Goal: Communication & Community: Share content

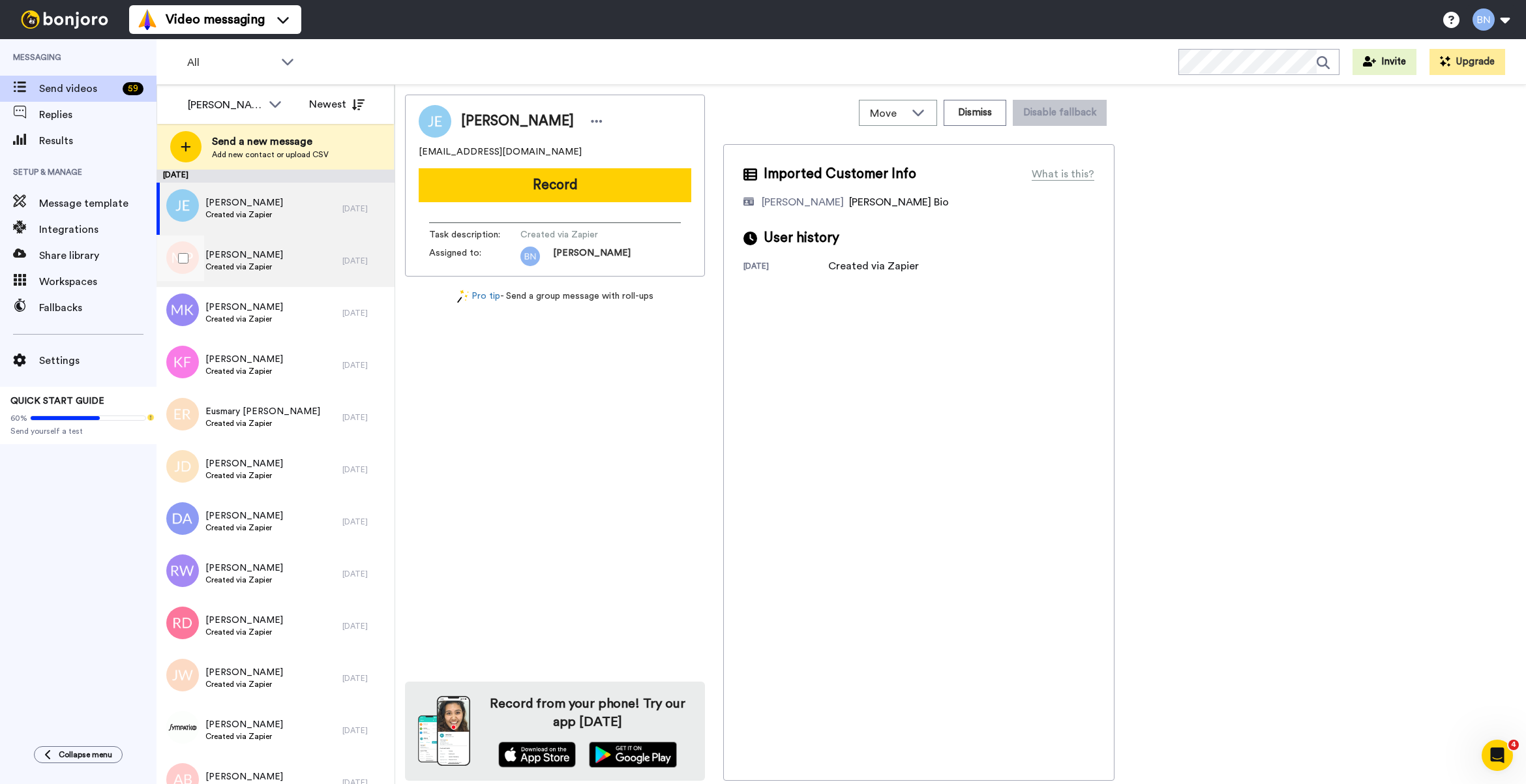
click at [276, 250] on div "Melinda Piche Created via Zapier" at bounding box center [249, 261] width 186 height 52
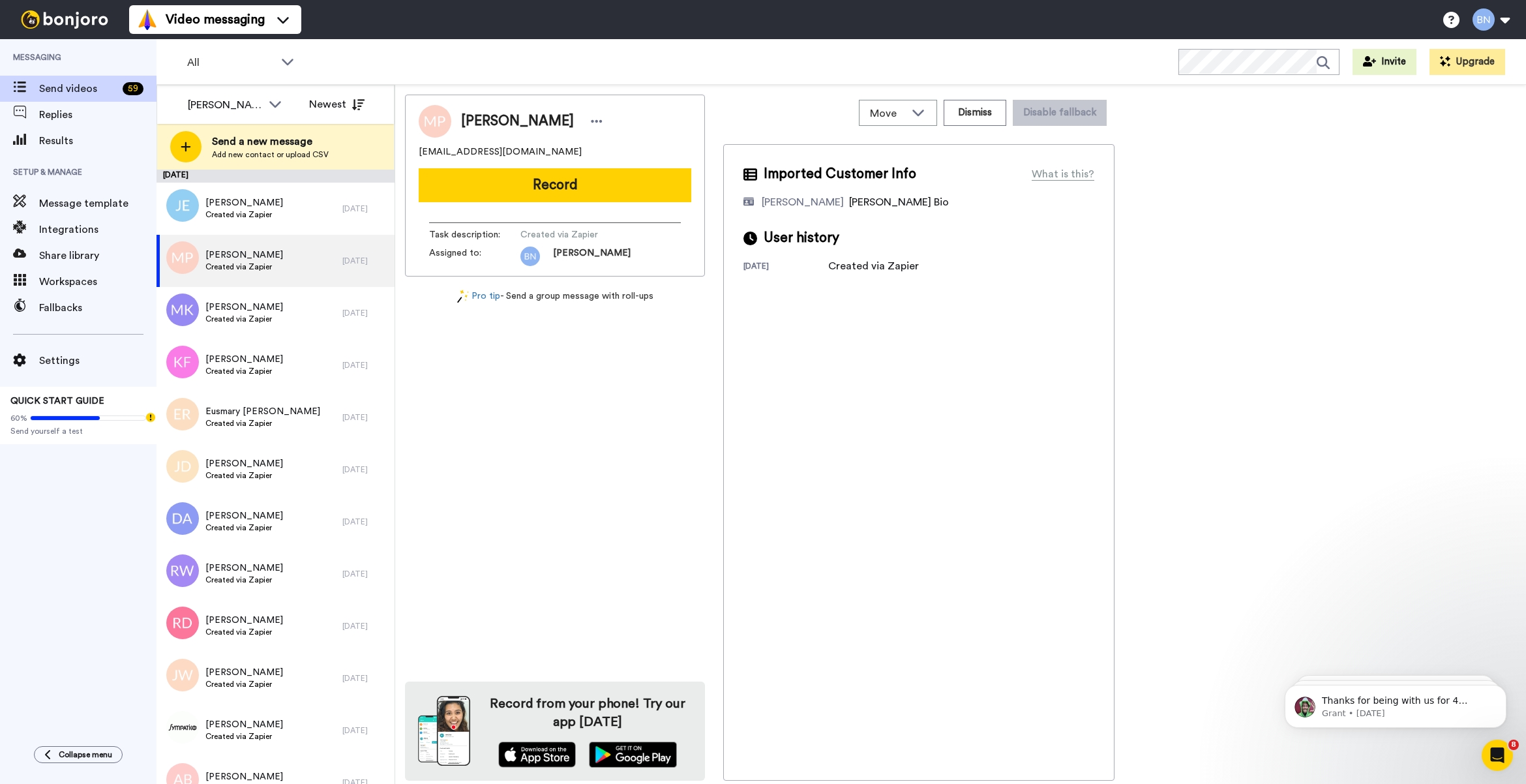
click at [554, 204] on div "Melinda Piche mpicheworks@gmail.com Record Task description : Created via Zapie…" at bounding box center [555, 185] width 300 height 182
click at [555, 190] on button "Record" at bounding box center [555, 184] width 273 height 34
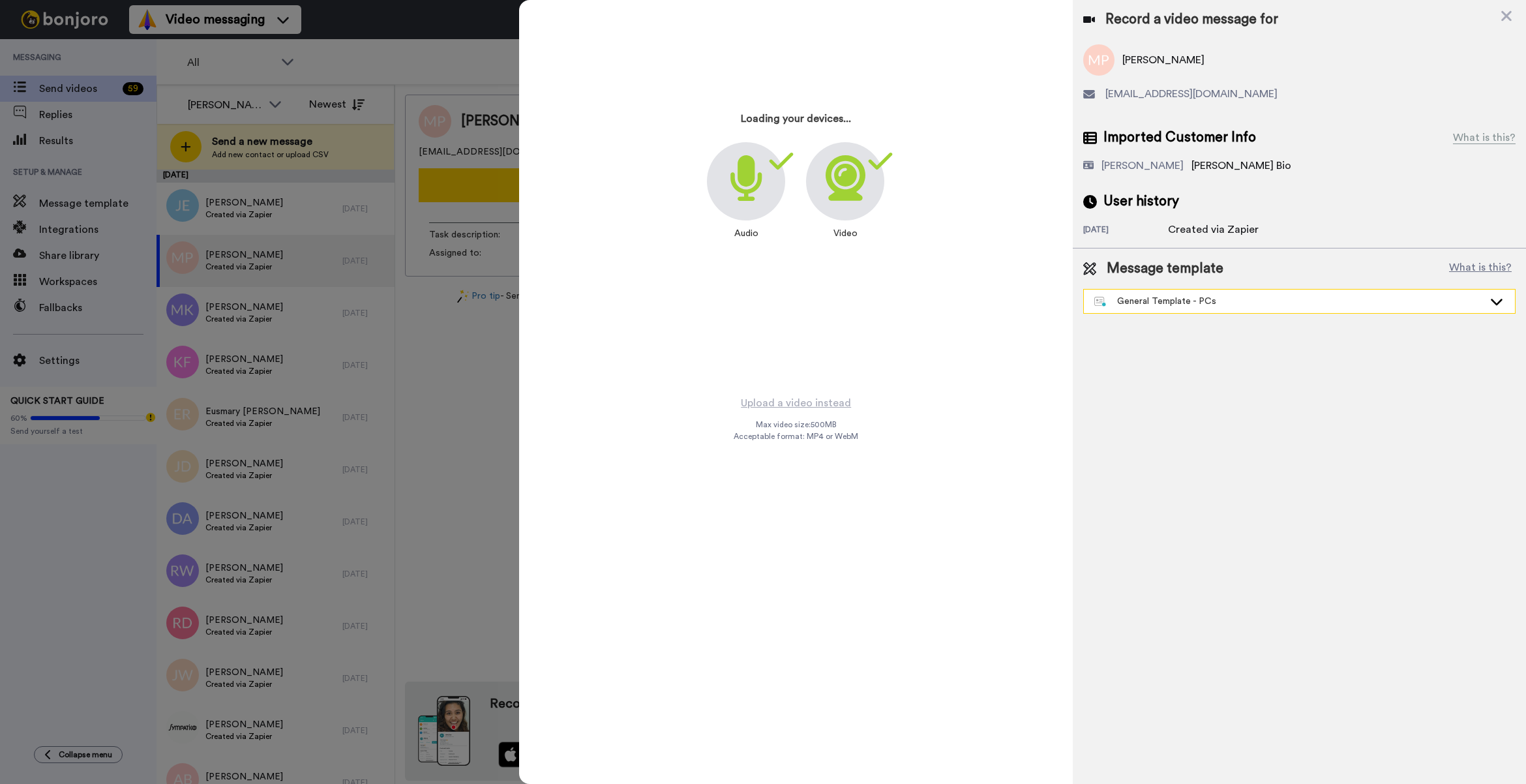
click at [1191, 302] on div "General Template - PCs" at bounding box center [1289, 301] width 390 height 13
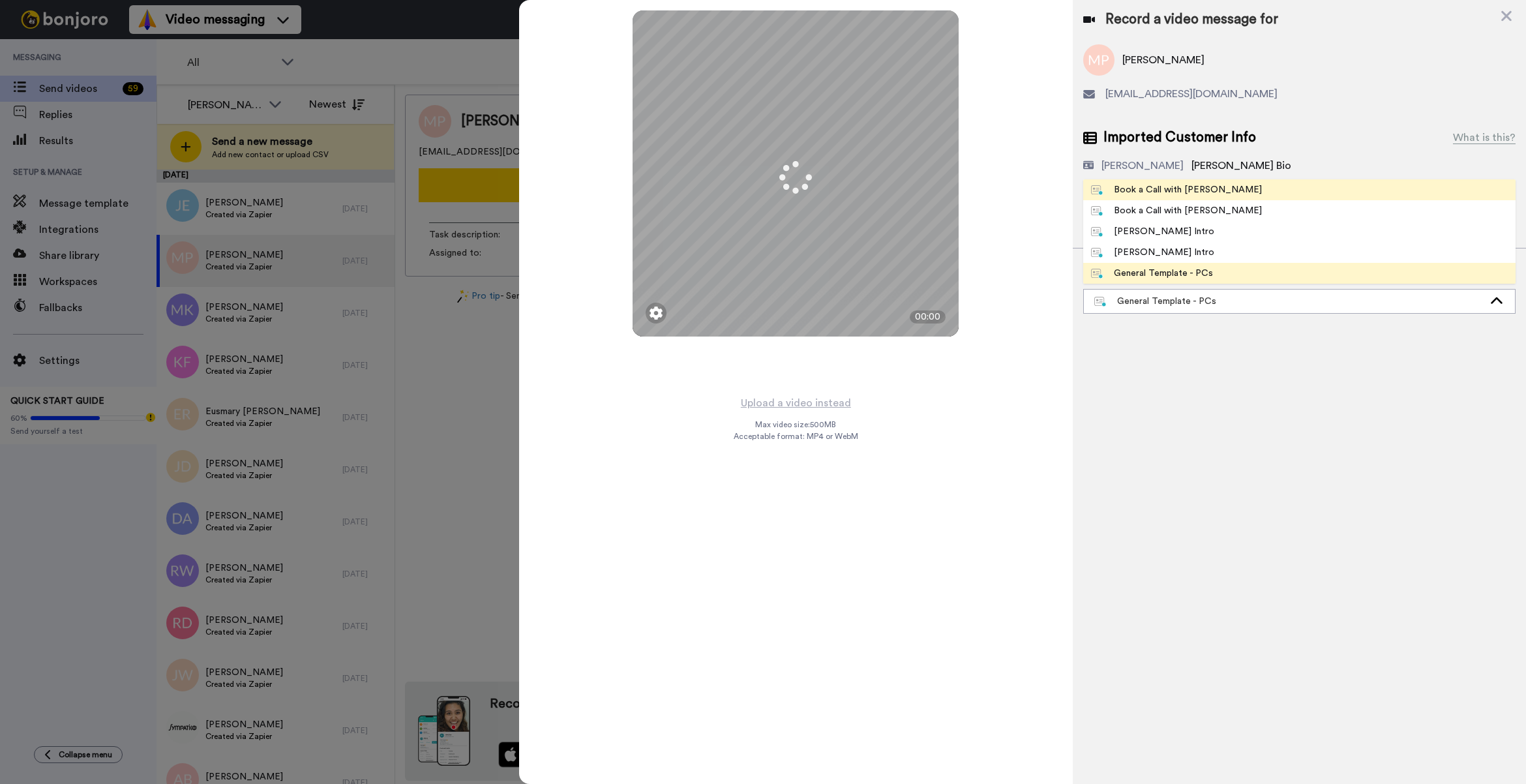
click at [1168, 191] on div "Book a Call with [PERSON_NAME]" at bounding box center [1176, 189] width 171 height 13
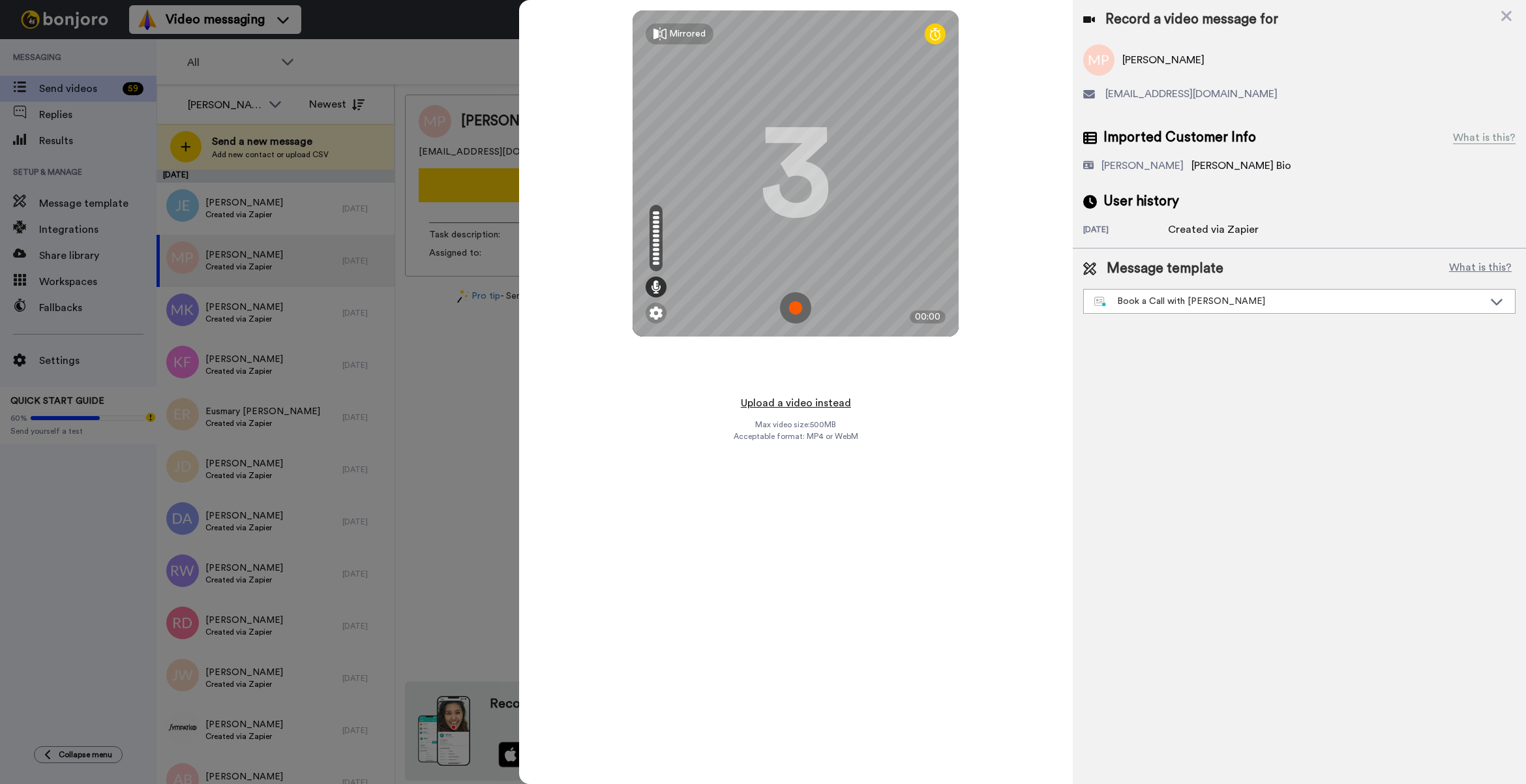
click at [838, 399] on button "Upload a video instead" at bounding box center [795, 403] width 118 height 17
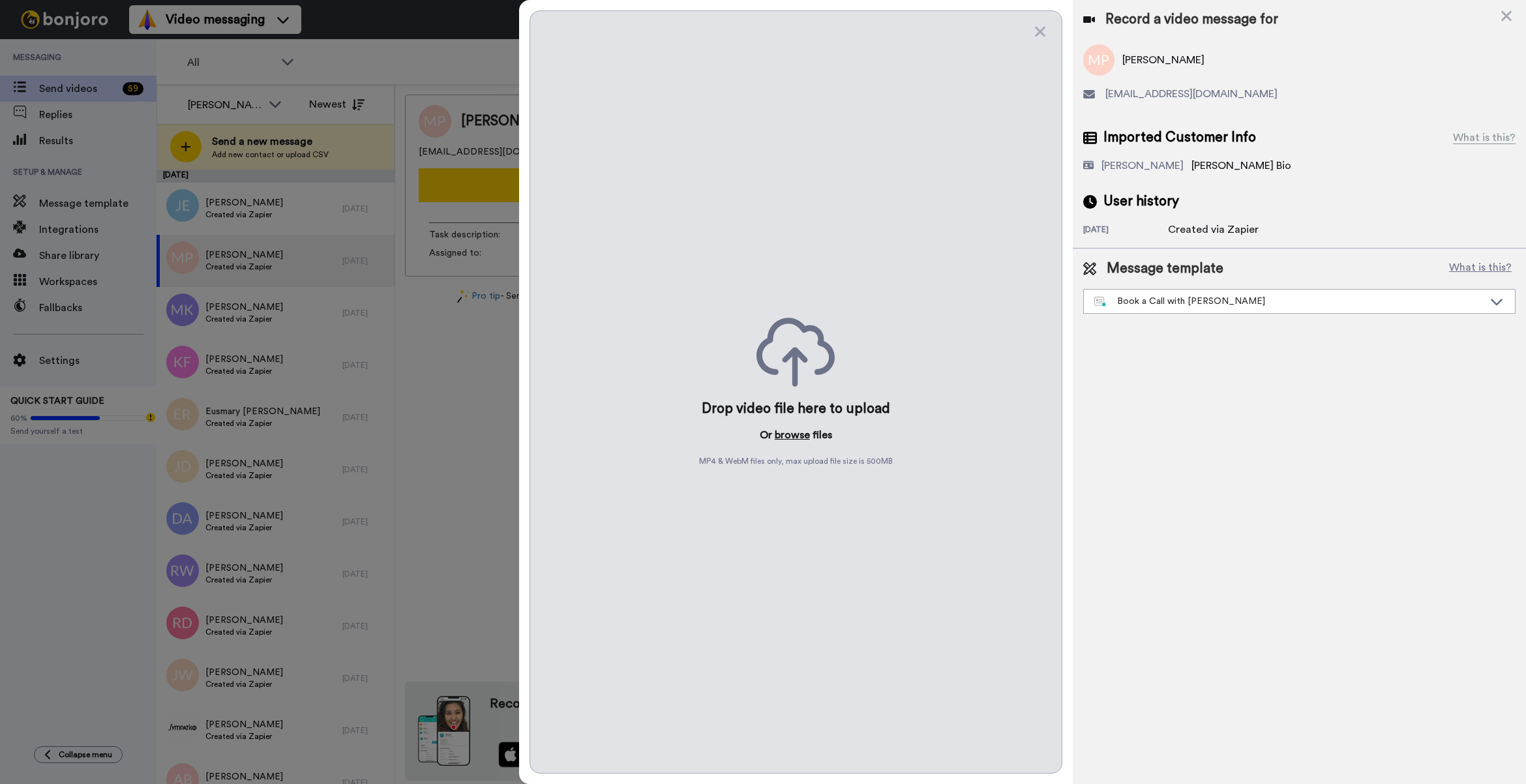
click at [797, 432] on button "browse" at bounding box center [792, 434] width 35 height 16
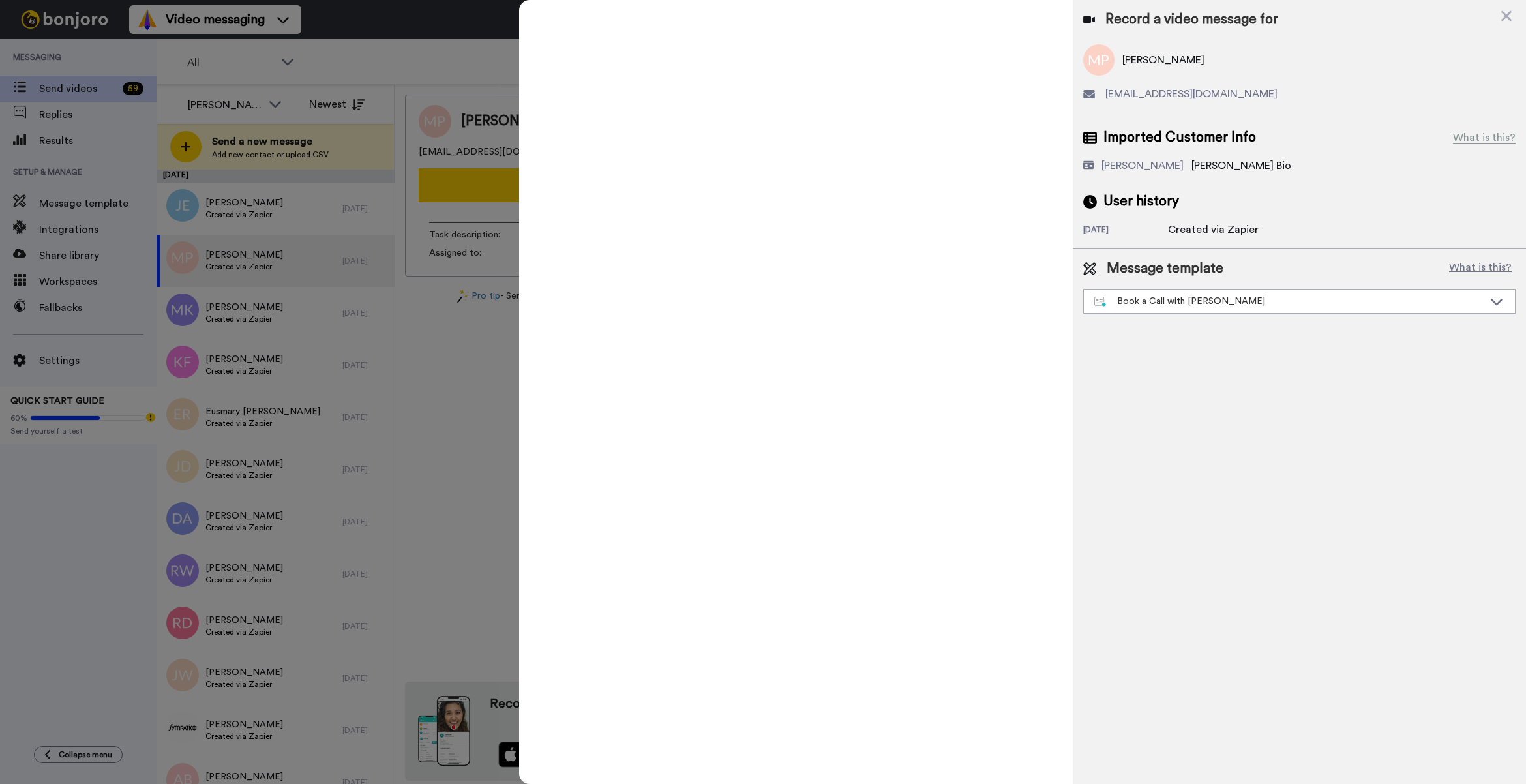
click at [445, 67] on div at bounding box center [763, 392] width 1526 height 784
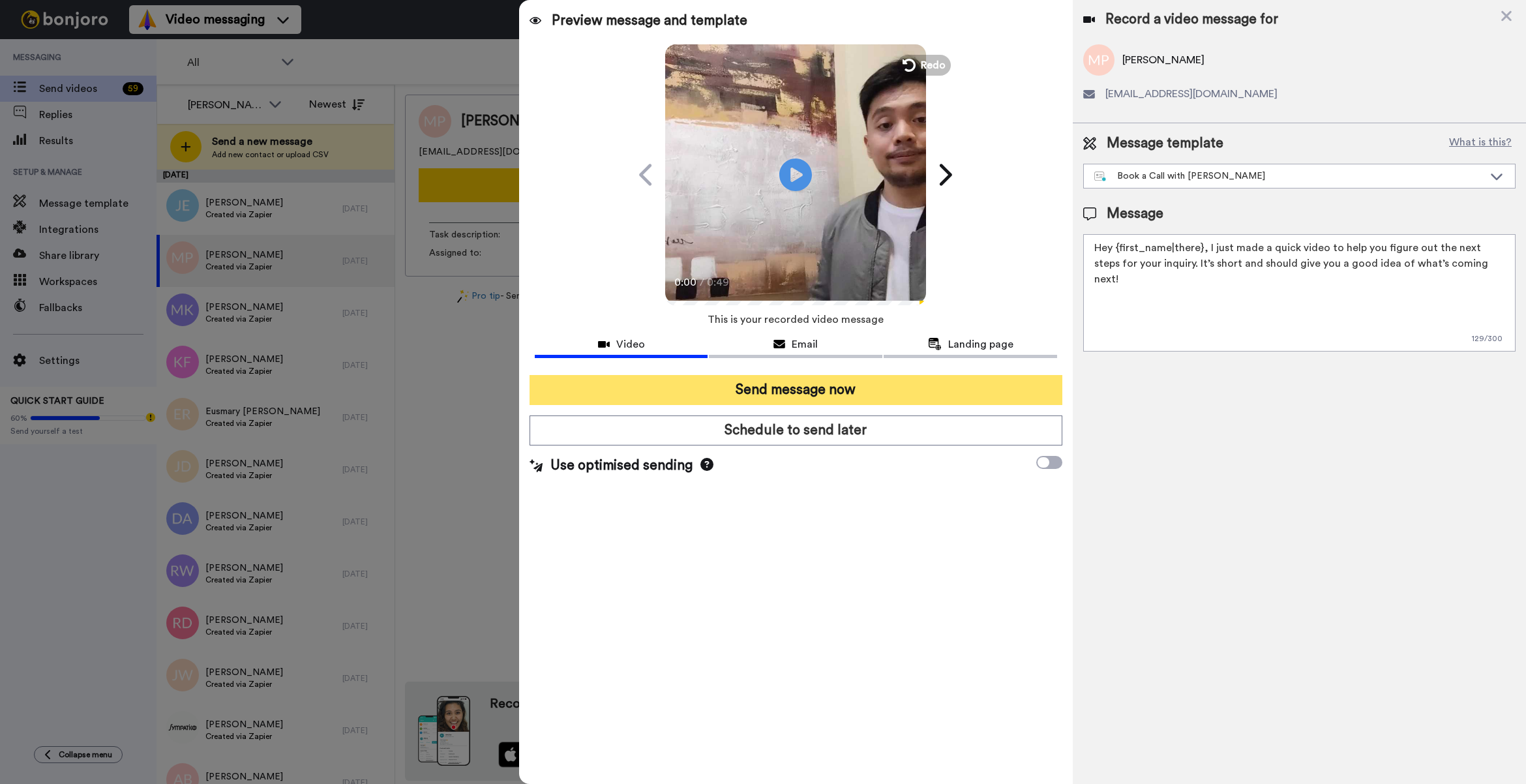
click at [783, 383] on button "Send message now" at bounding box center [796, 390] width 533 height 30
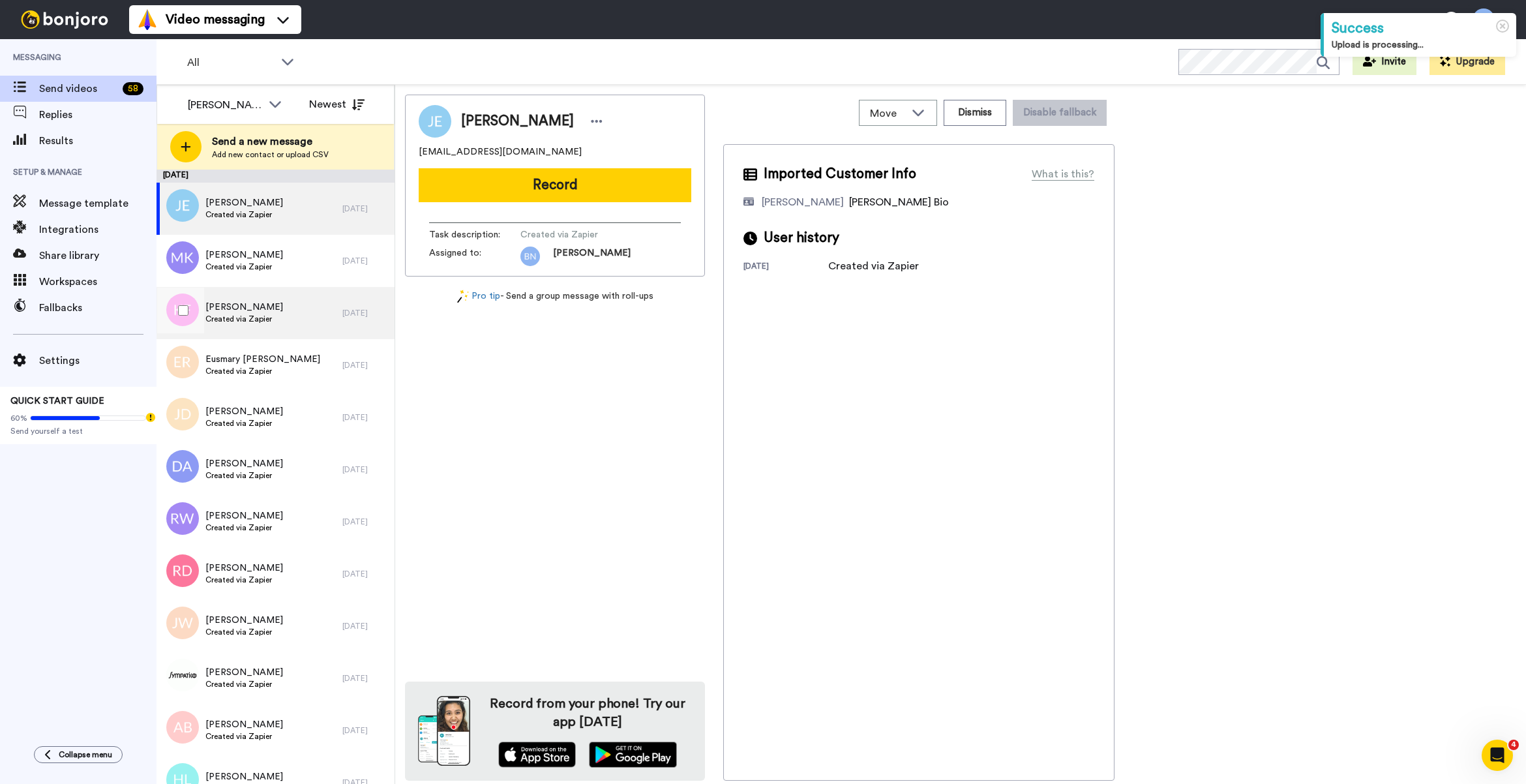
click at [257, 307] on span "[PERSON_NAME]" at bounding box center [244, 307] width 78 height 13
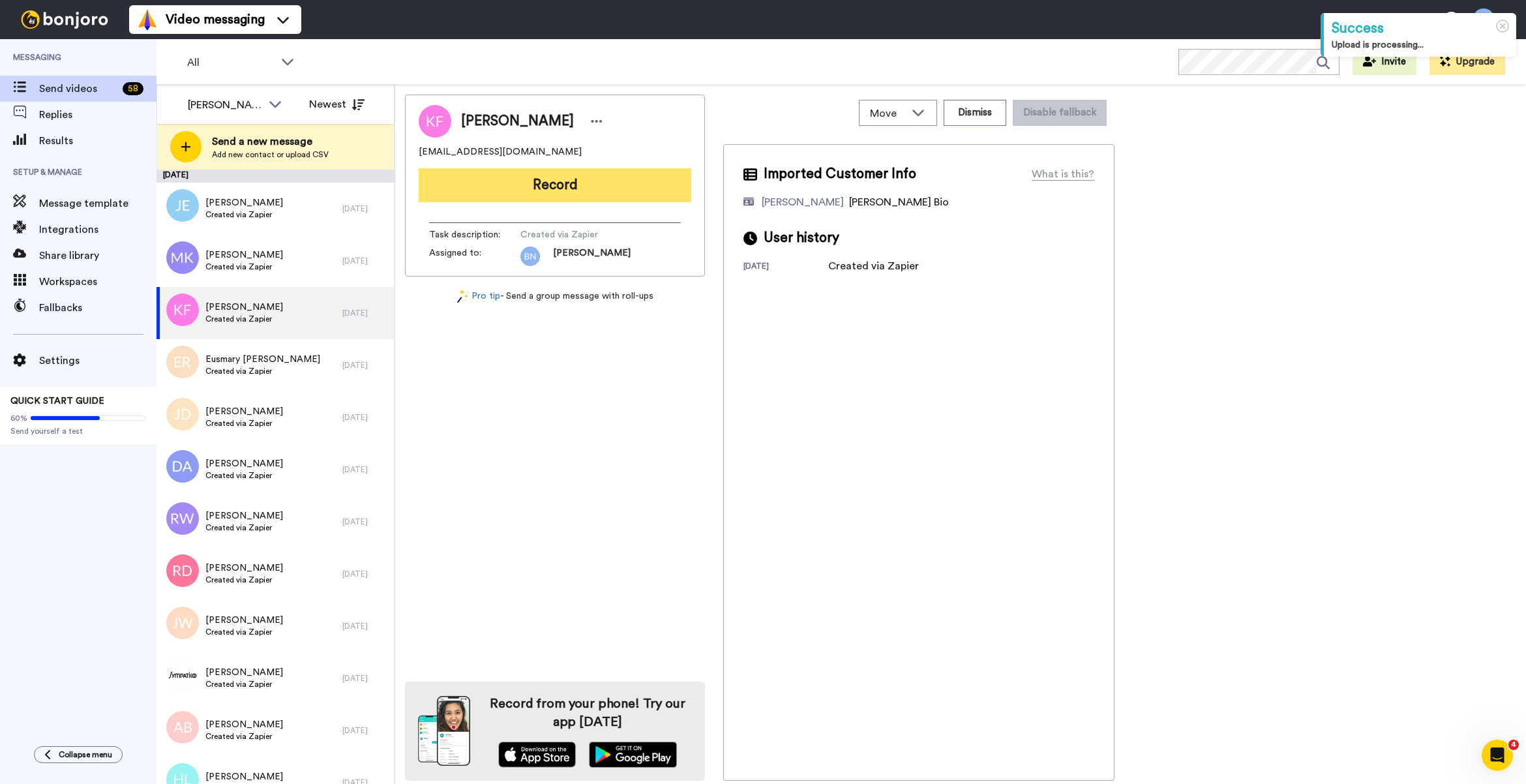
click at [568, 193] on button "Record" at bounding box center [555, 184] width 273 height 34
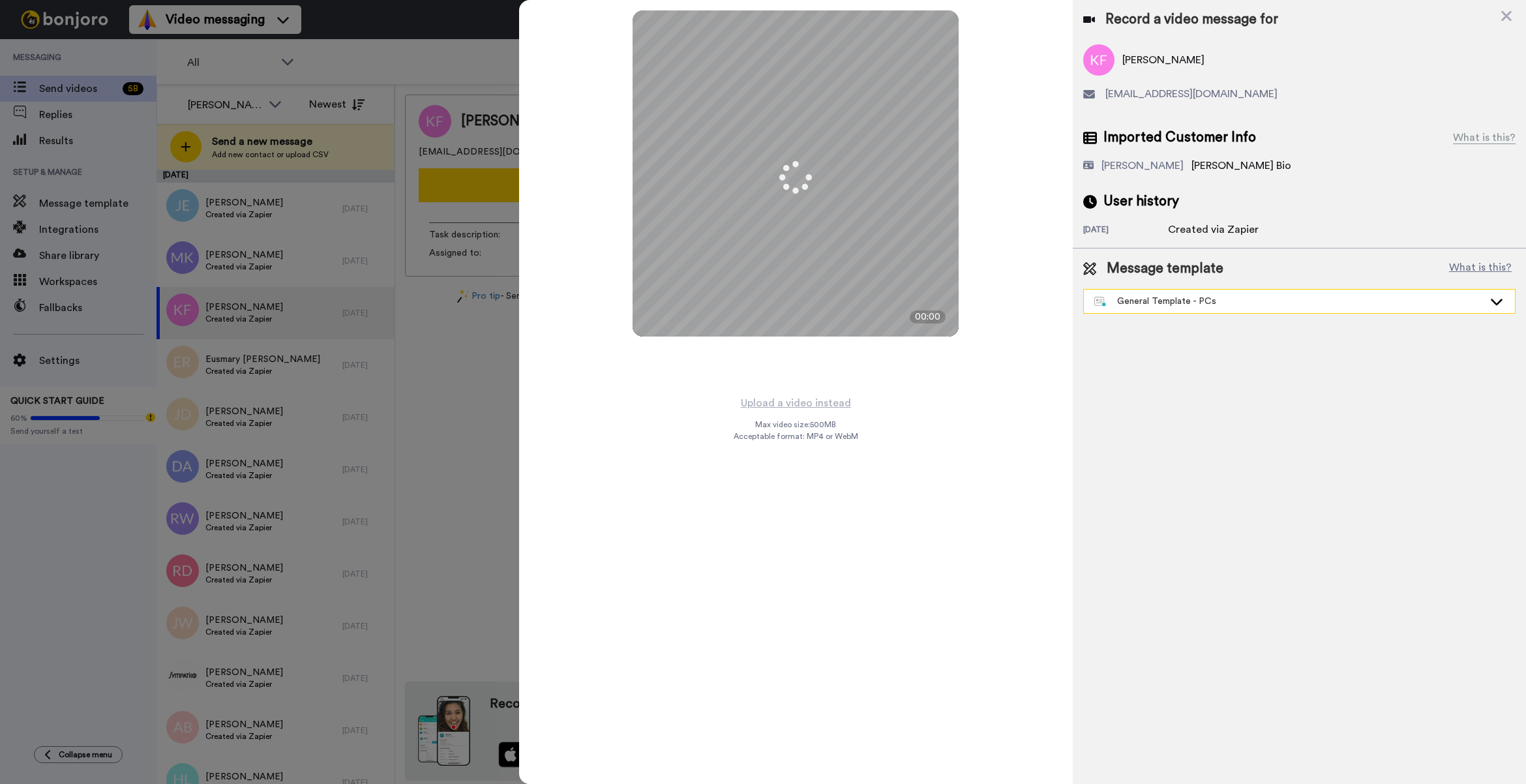
click at [1132, 299] on div "General Template - PCs" at bounding box center [1289, 301] width 390 height 13
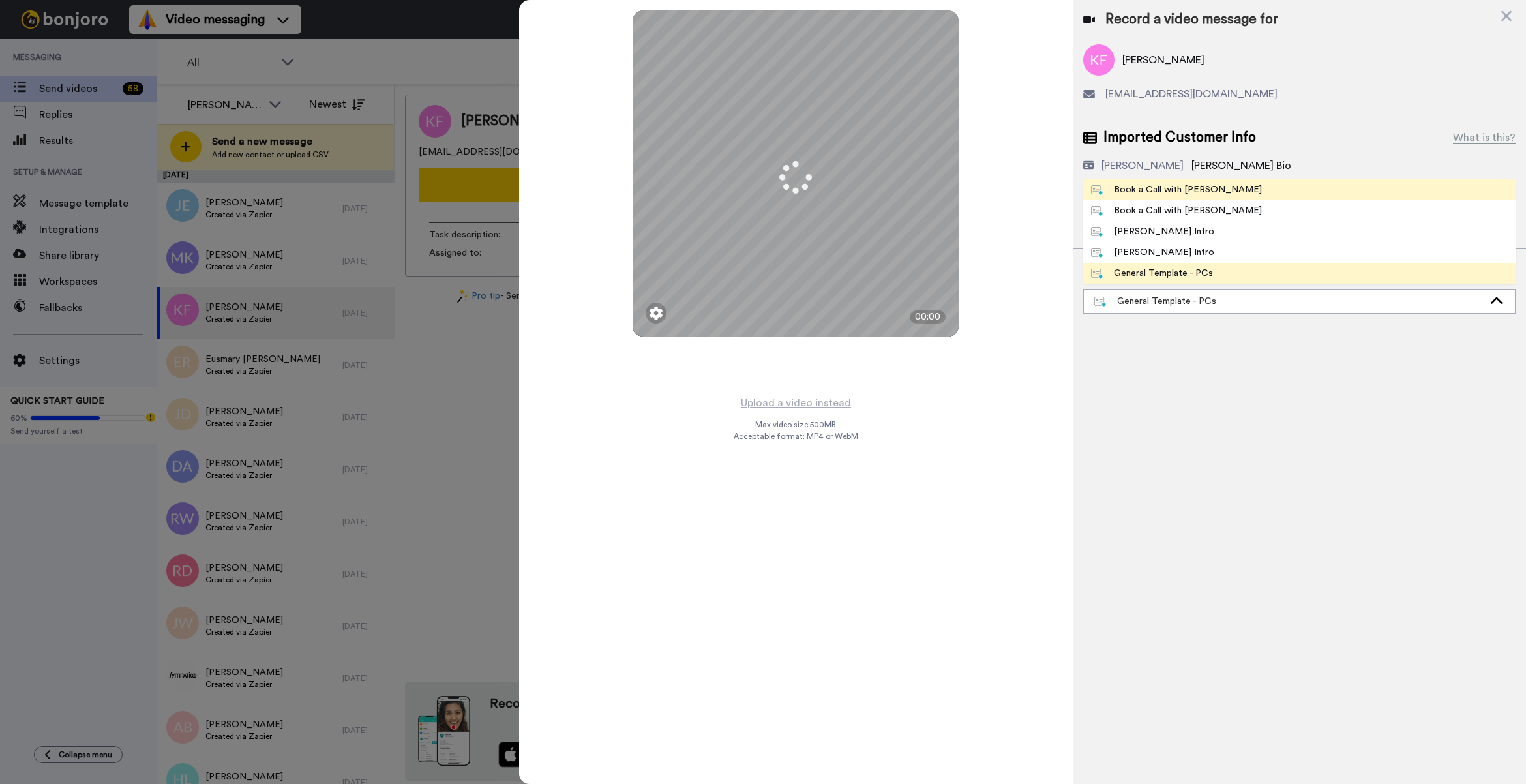
click at [1276, 189] on li "Book a Call with [PERSON_NAME]" at bounding box center [1299, 190] width 432 height 21
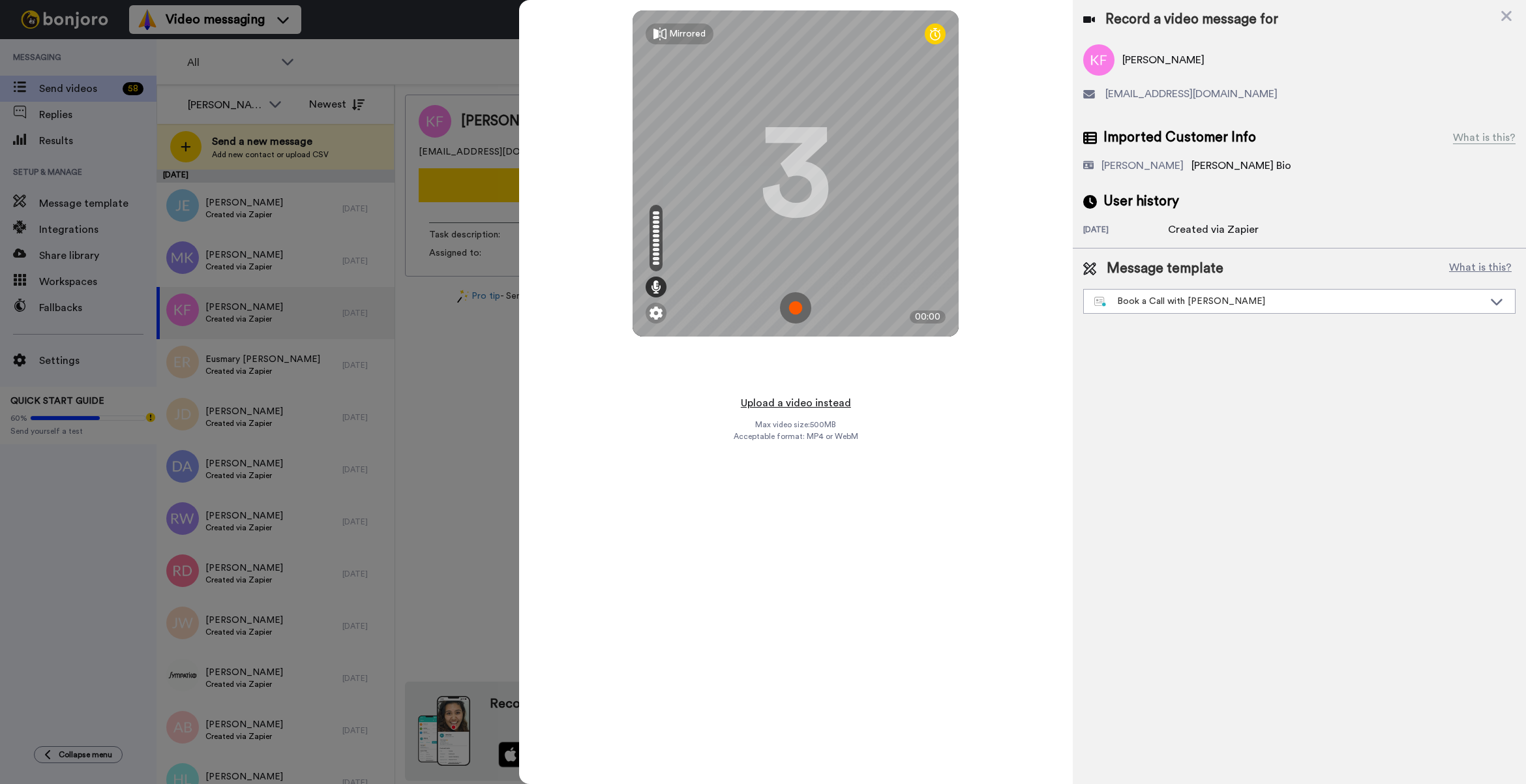
click at [816, 394] on button "Upload a video instead" at bounding box center [795, 403] width 118 height 17
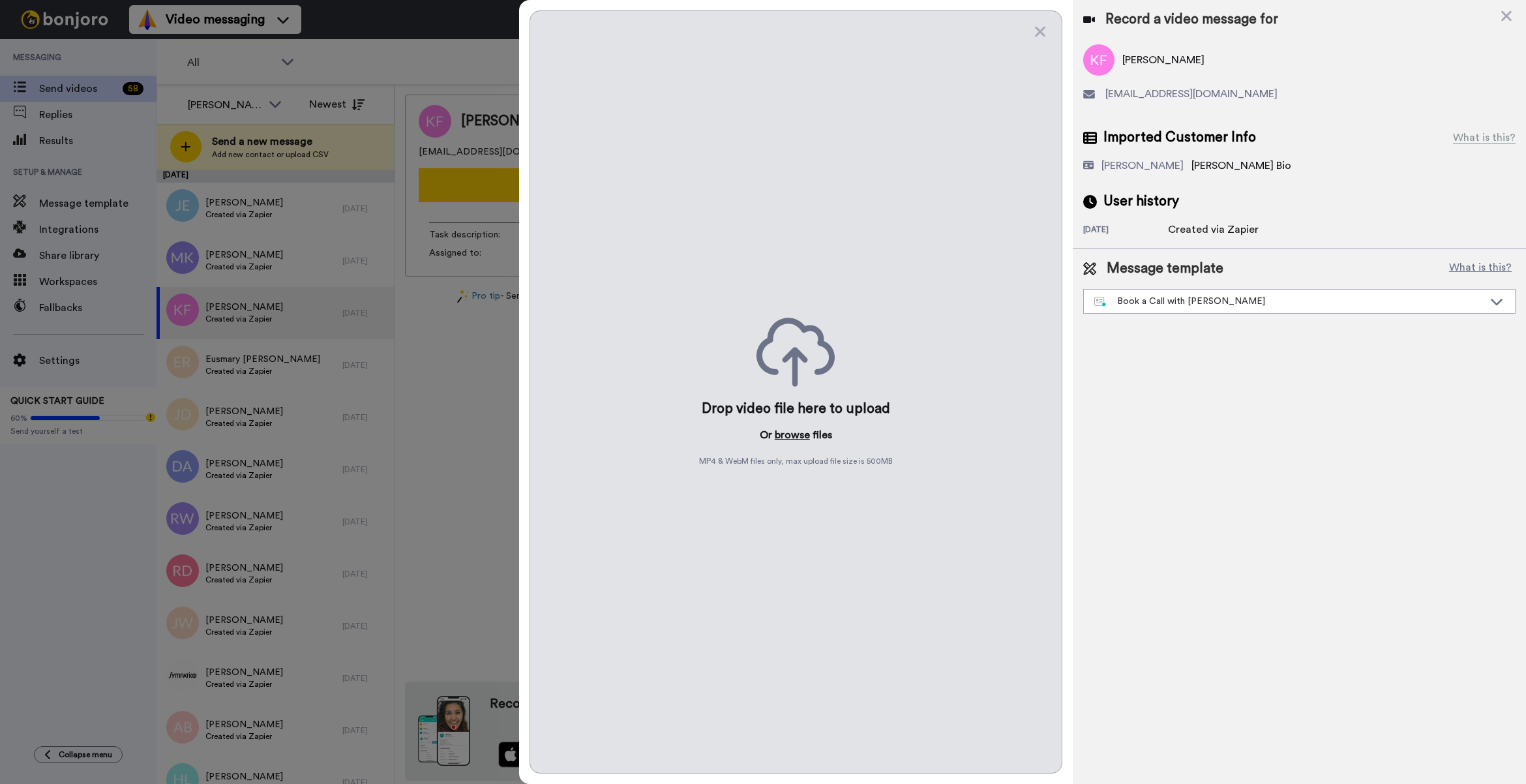
click at [790, 439] on button "browse" at bounding box center [792, 434] width 35 height 16
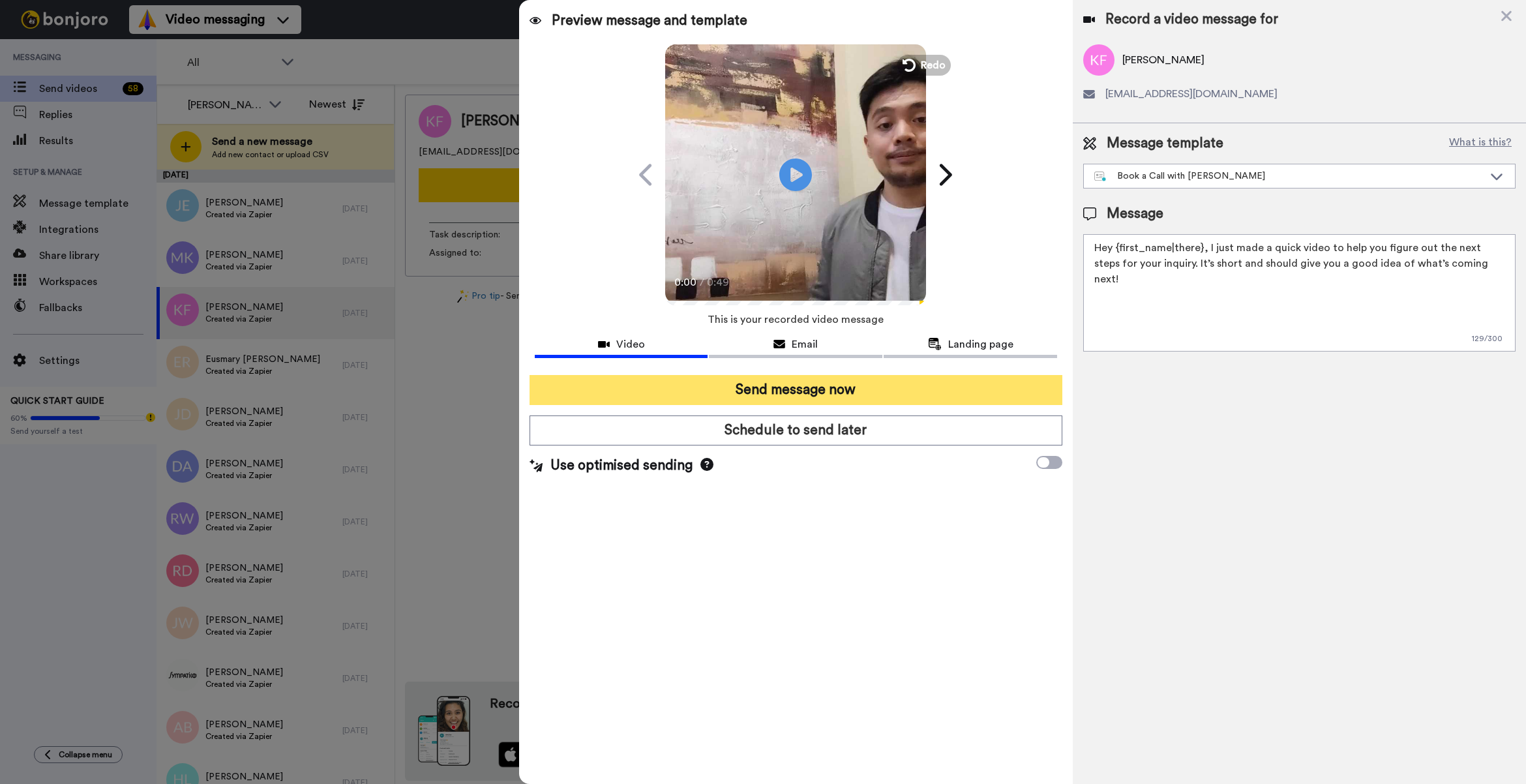
click at [916, 380] on button "Send message now" at bounding box center [796, 390] width 533 height 30
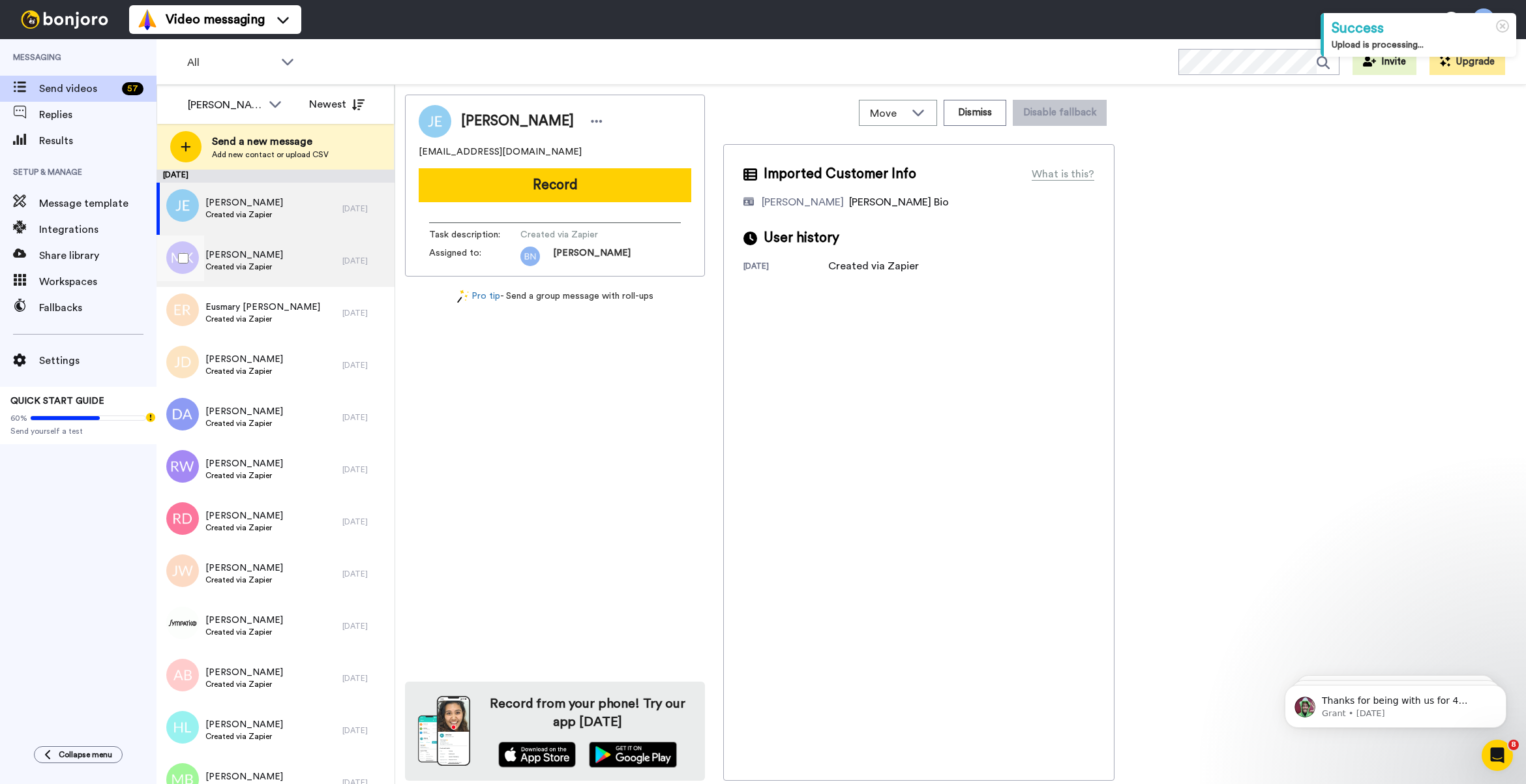
click at [275, 263] on div "Marcus King Created via Zapier" at bounding box center [249, 261] width 186 height 52
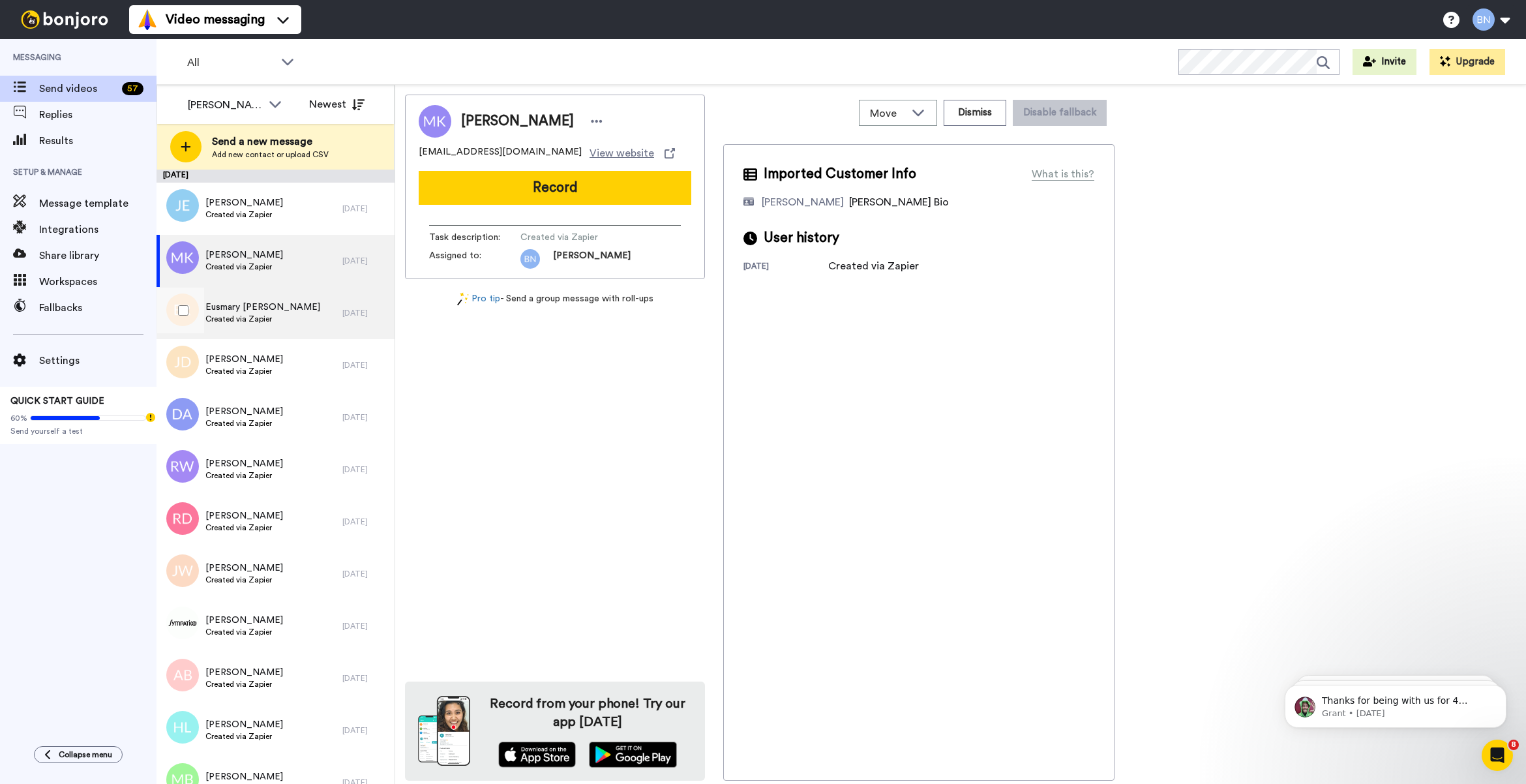
click at [274, 328] on div "Eusmary Rangel Created via Zapier" at bounding box center [249, 313] width 186 height 52
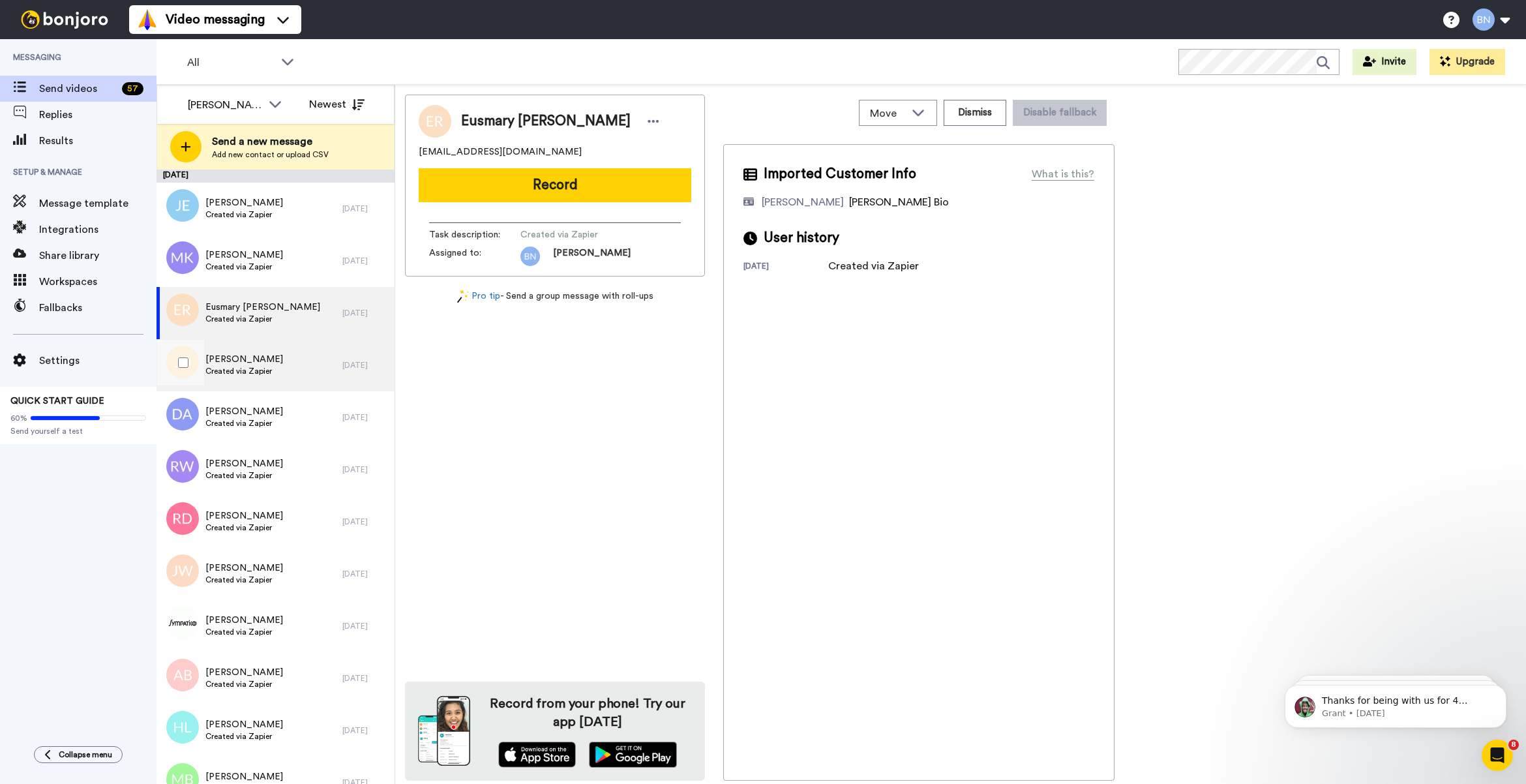
click at [314, 362] on div "Joanne Duran Created via Zapier" at bounding box center [249, 365] width 186 height 52
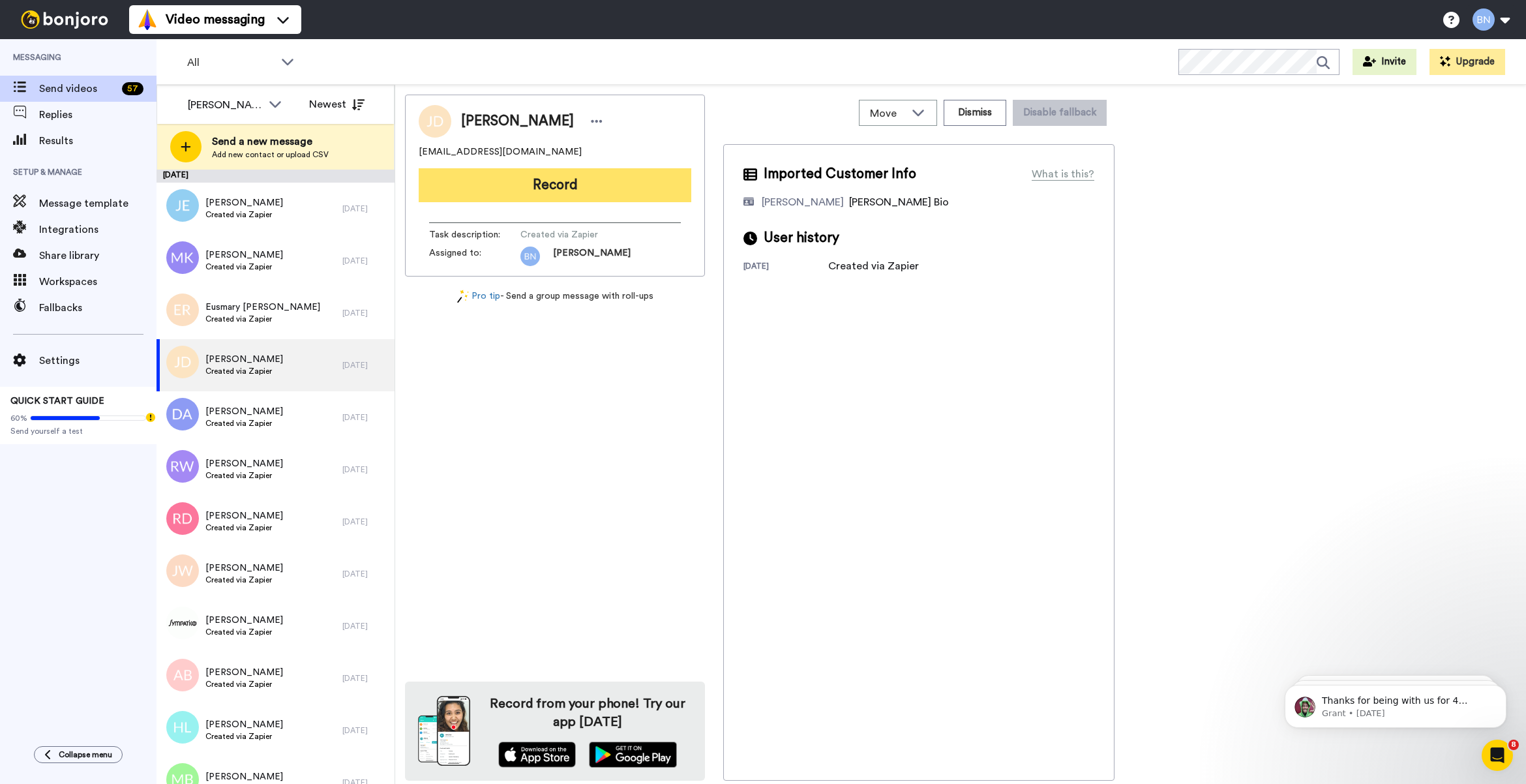
click at [533, 194] on button "Record" at bounding box center [555, 184] width 273 height 34
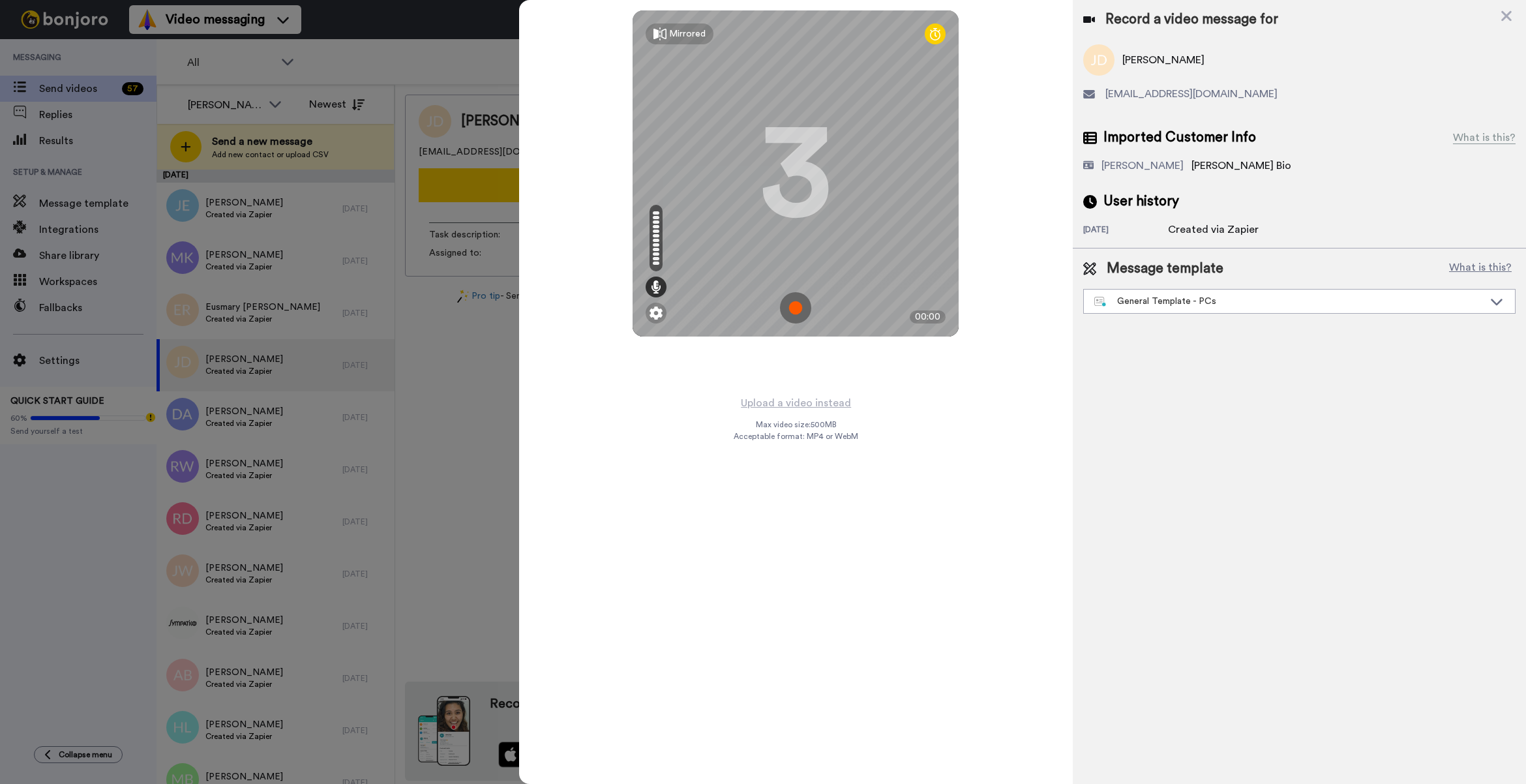
click at [1042, 447] on div "Mirrored Redo 3 00:00 Upload a video instead Max video size: 500 MB Acceptable …" at bounding box center [796, 392] width 553 height 784
click at [1215, 308] on div "General Template - PCs" at bounding box center [1299, 301] width 431 height 23
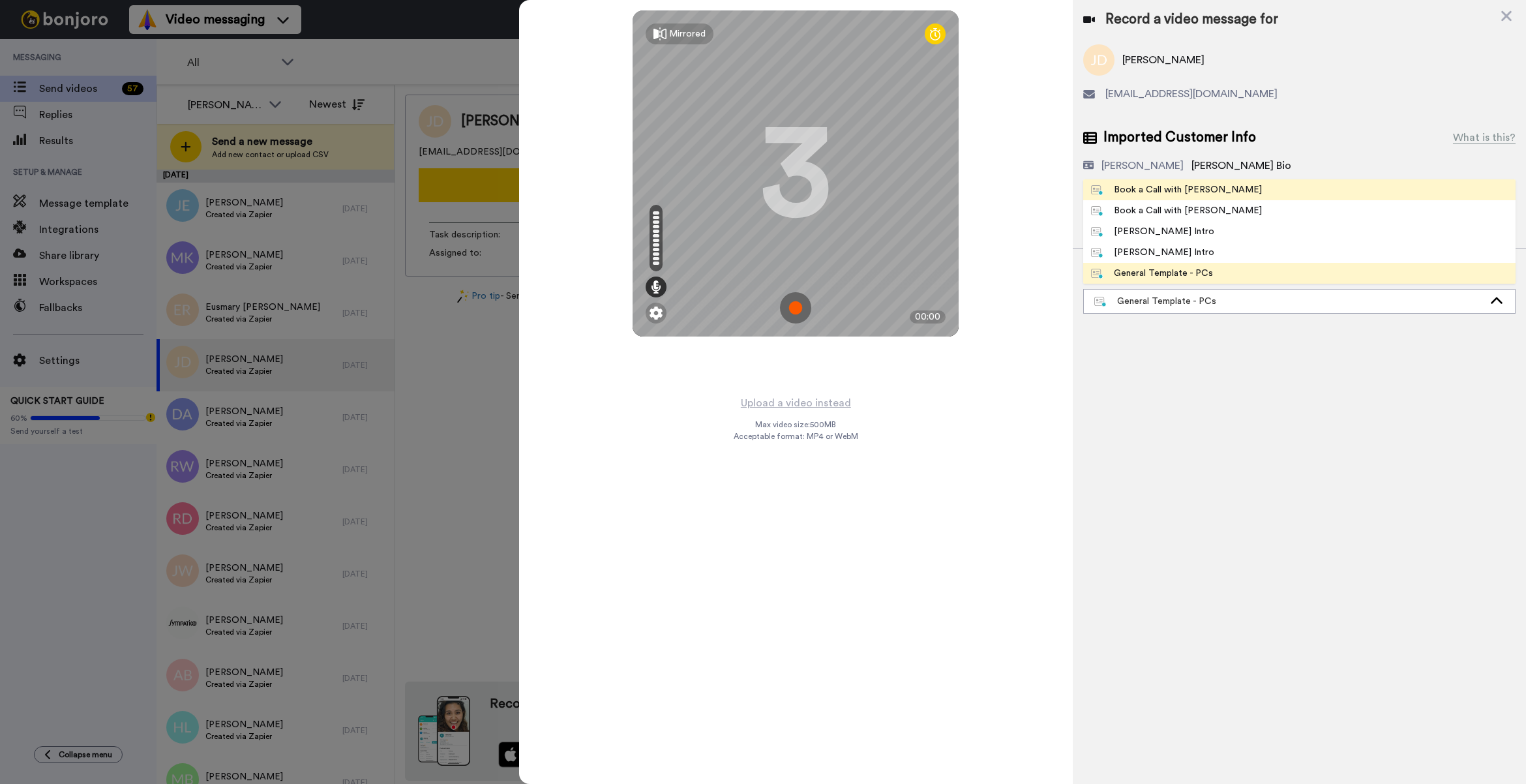
click at [1213, 192] on span "Book a Call with [PERSON_NAME]" at bounding box center [1176, 189] width 187 height 13
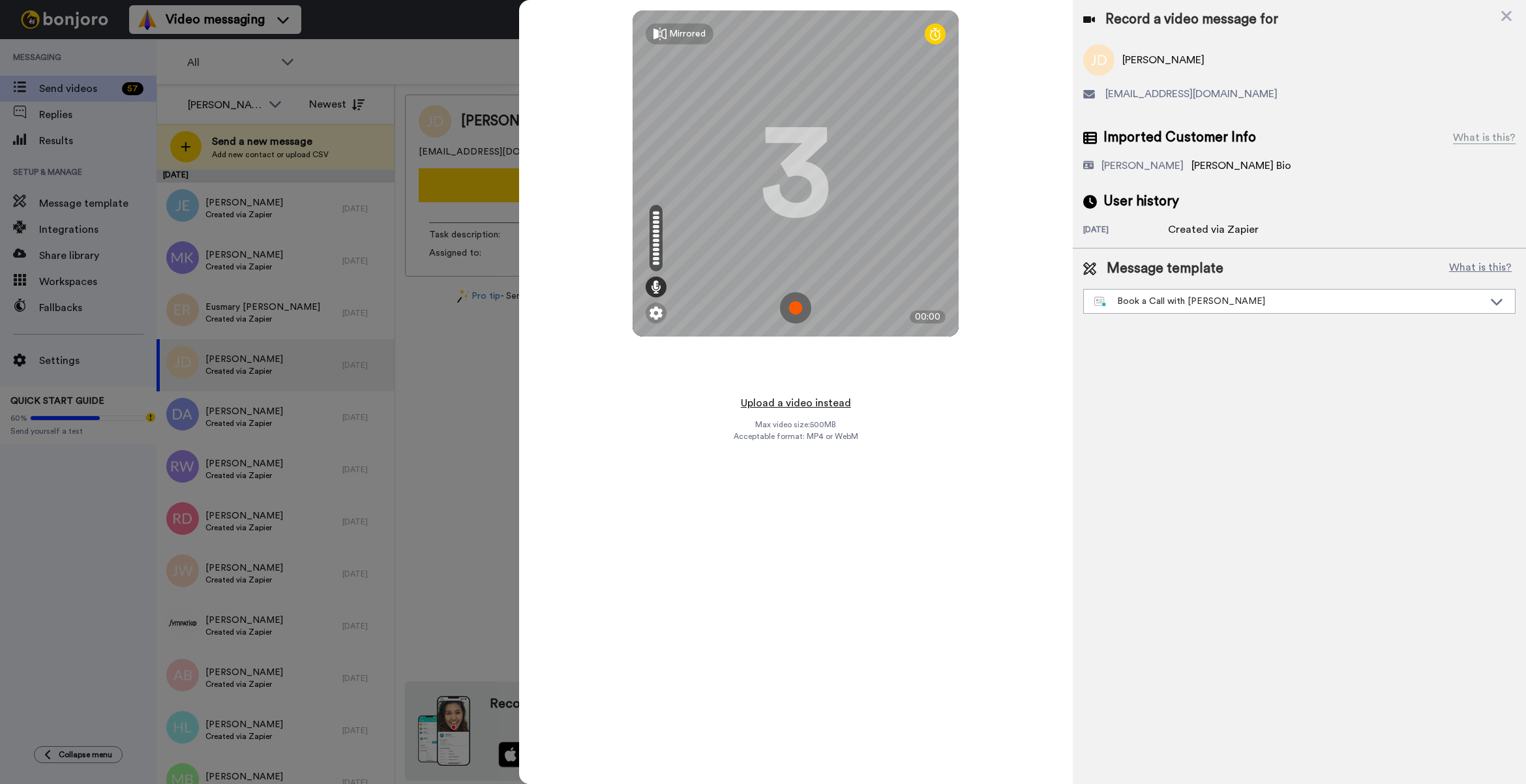
click at [817, 398] on button "Upload a video instead" at bounding box center [795, 403] width 118 height 17
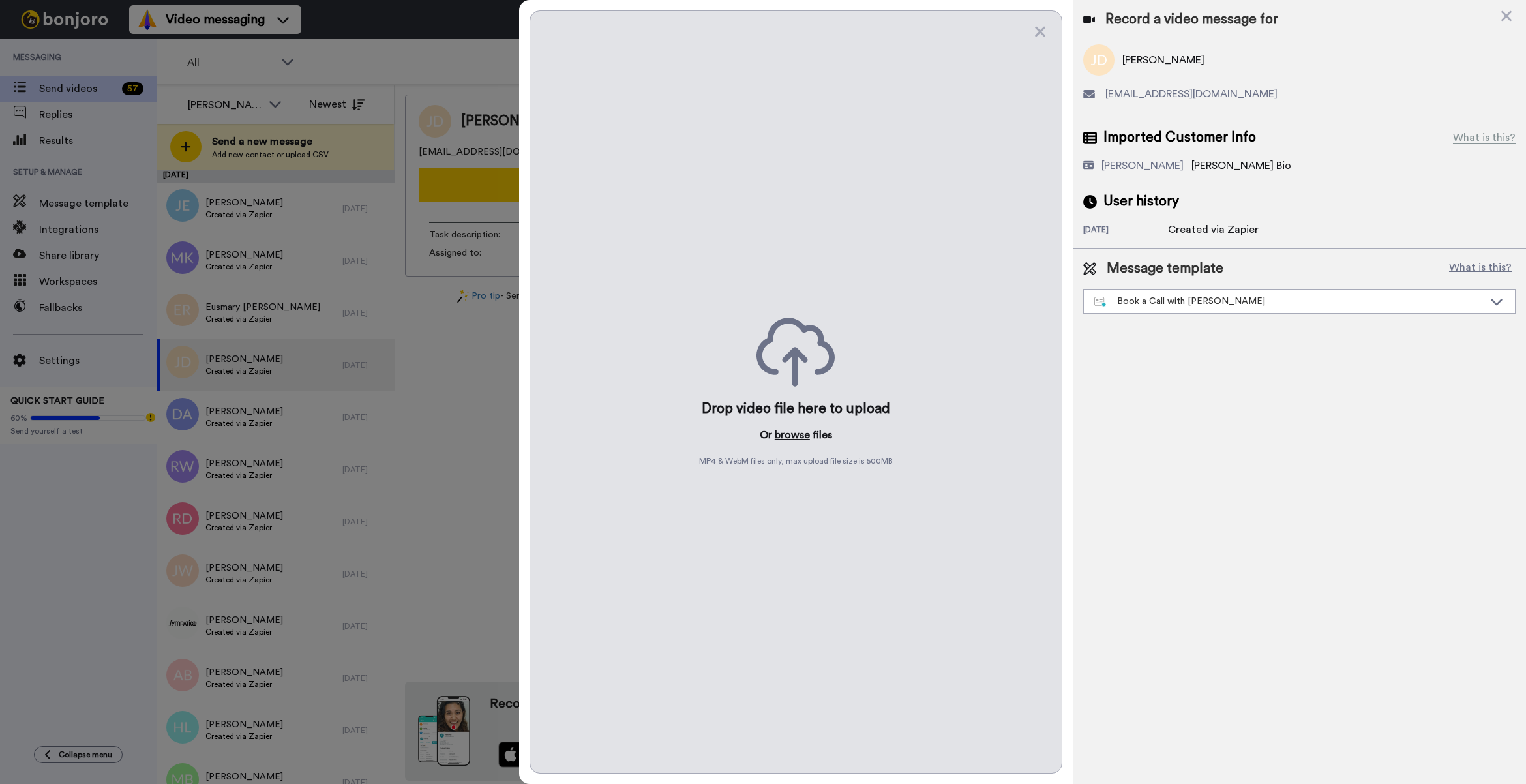
click at [802, 436] on button "browse" at bounding box center [792, 434] width 35 height 16
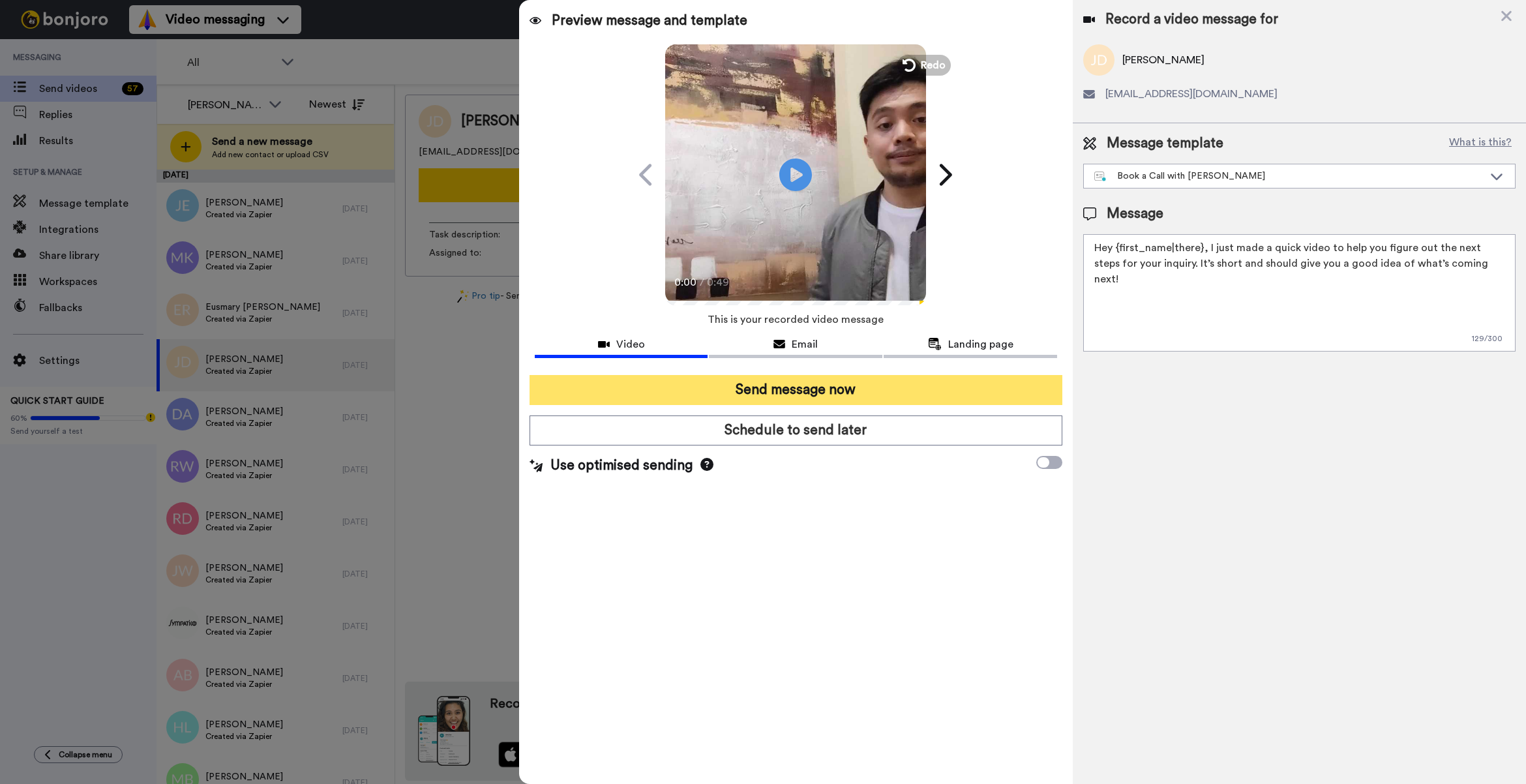
click at [908, 394] on button "Send message now" at bounding box center [796, 390] width 533 height 30
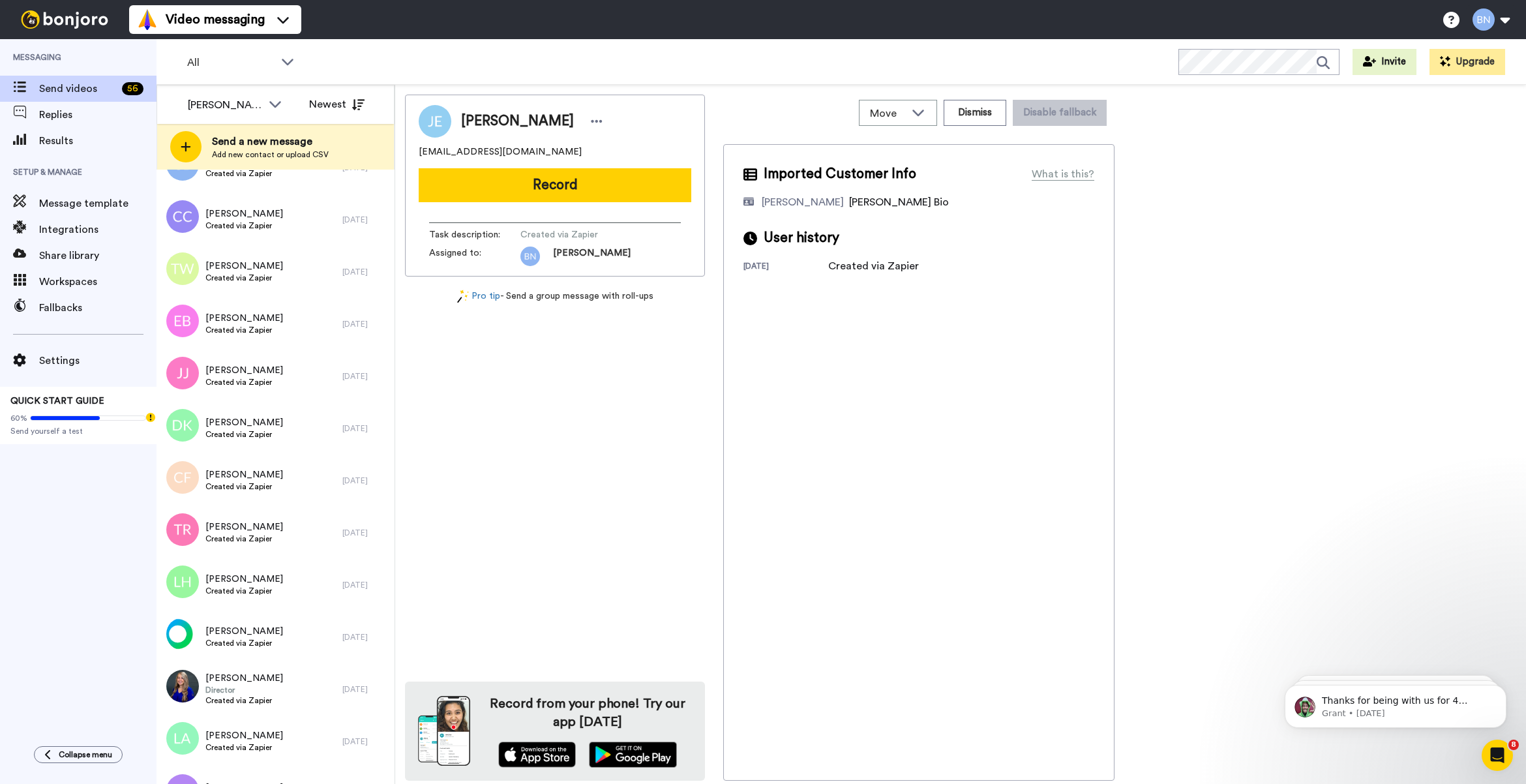
scroll to position [1680, 0]
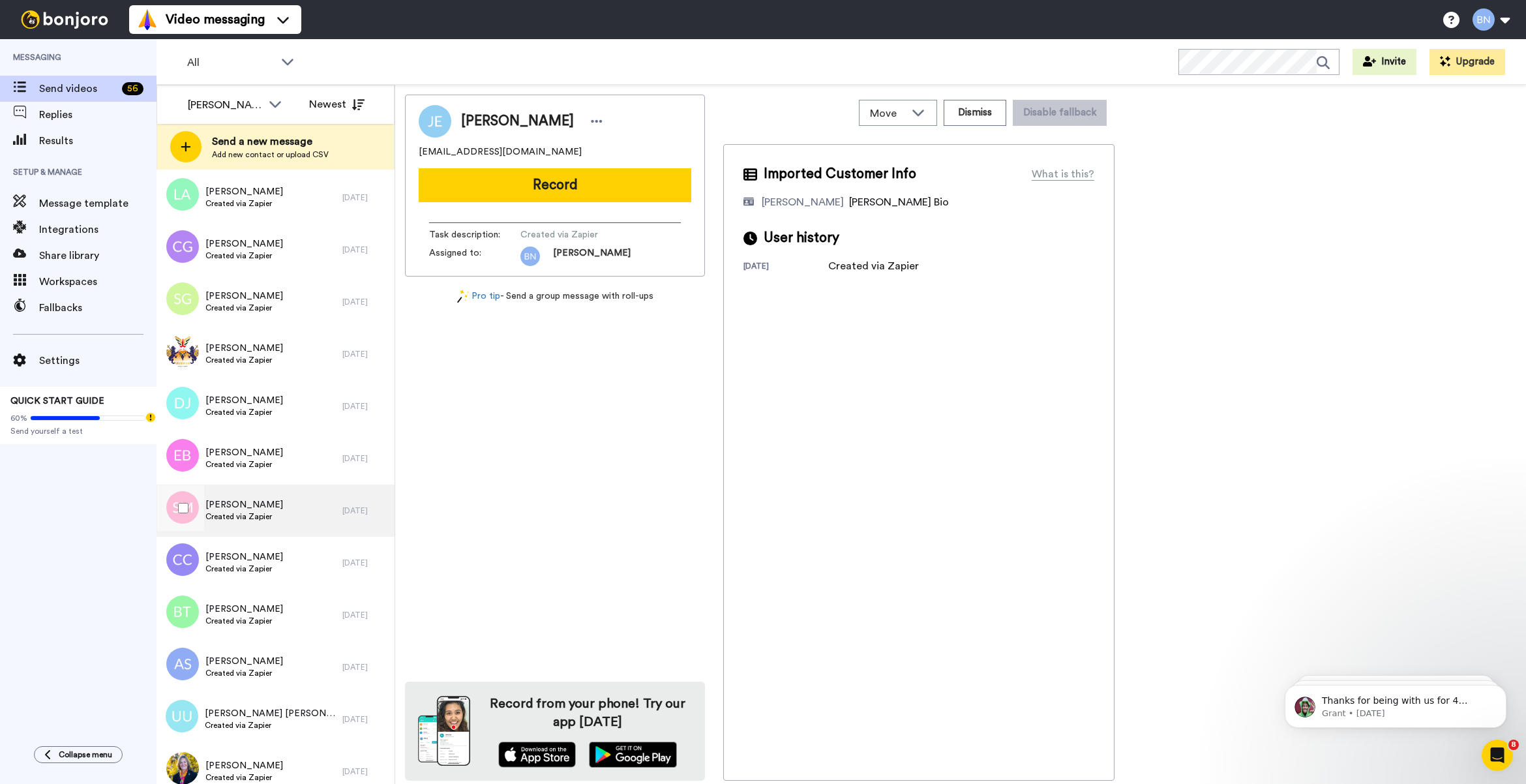
click at [317, 509] on div "Sherri Mattingly Created via Zapier" at bounding box center [249, 511] width 186 height 52
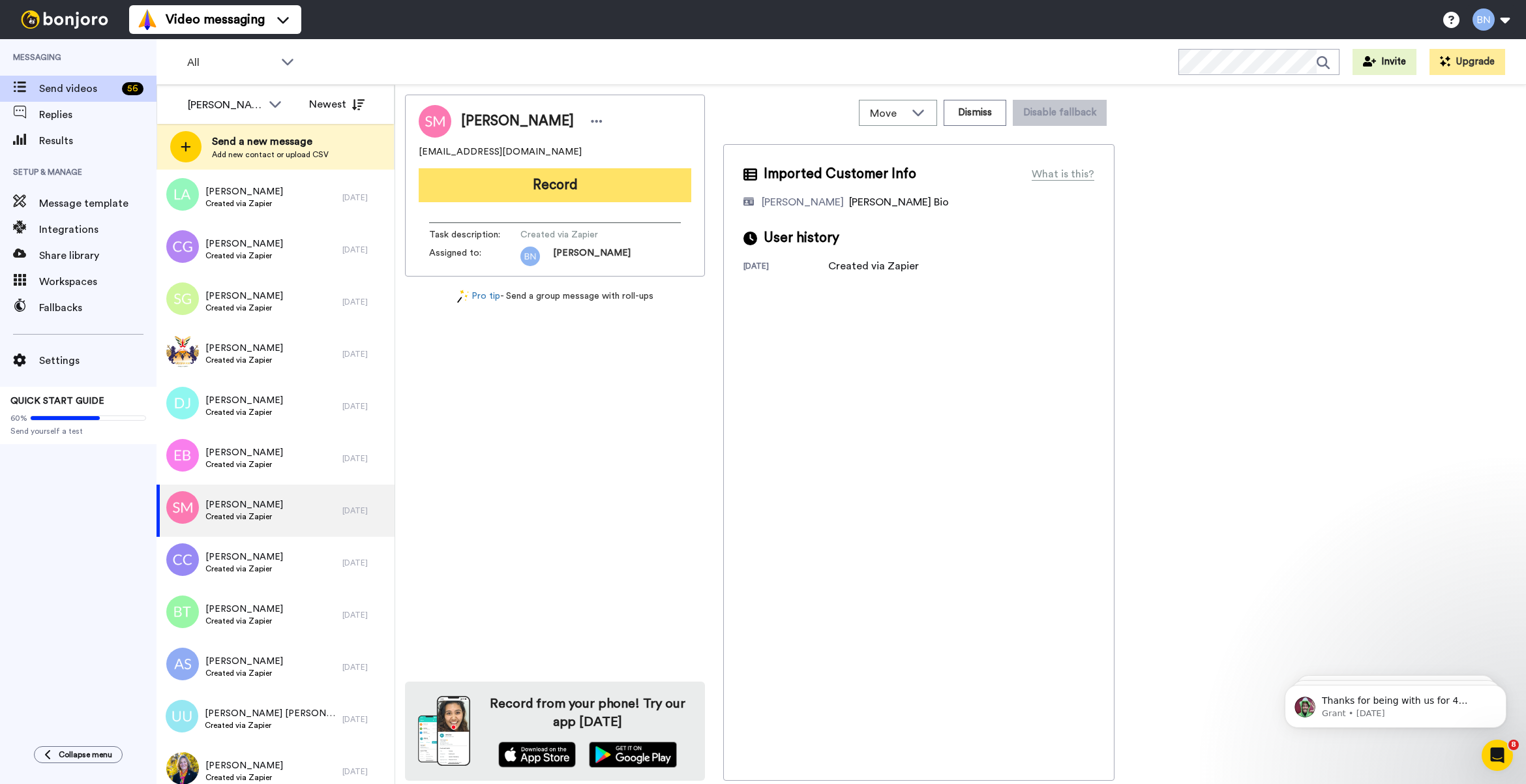
click at [656, 184] on button "Record" at bounding box center [555, 184] width 273 height 34
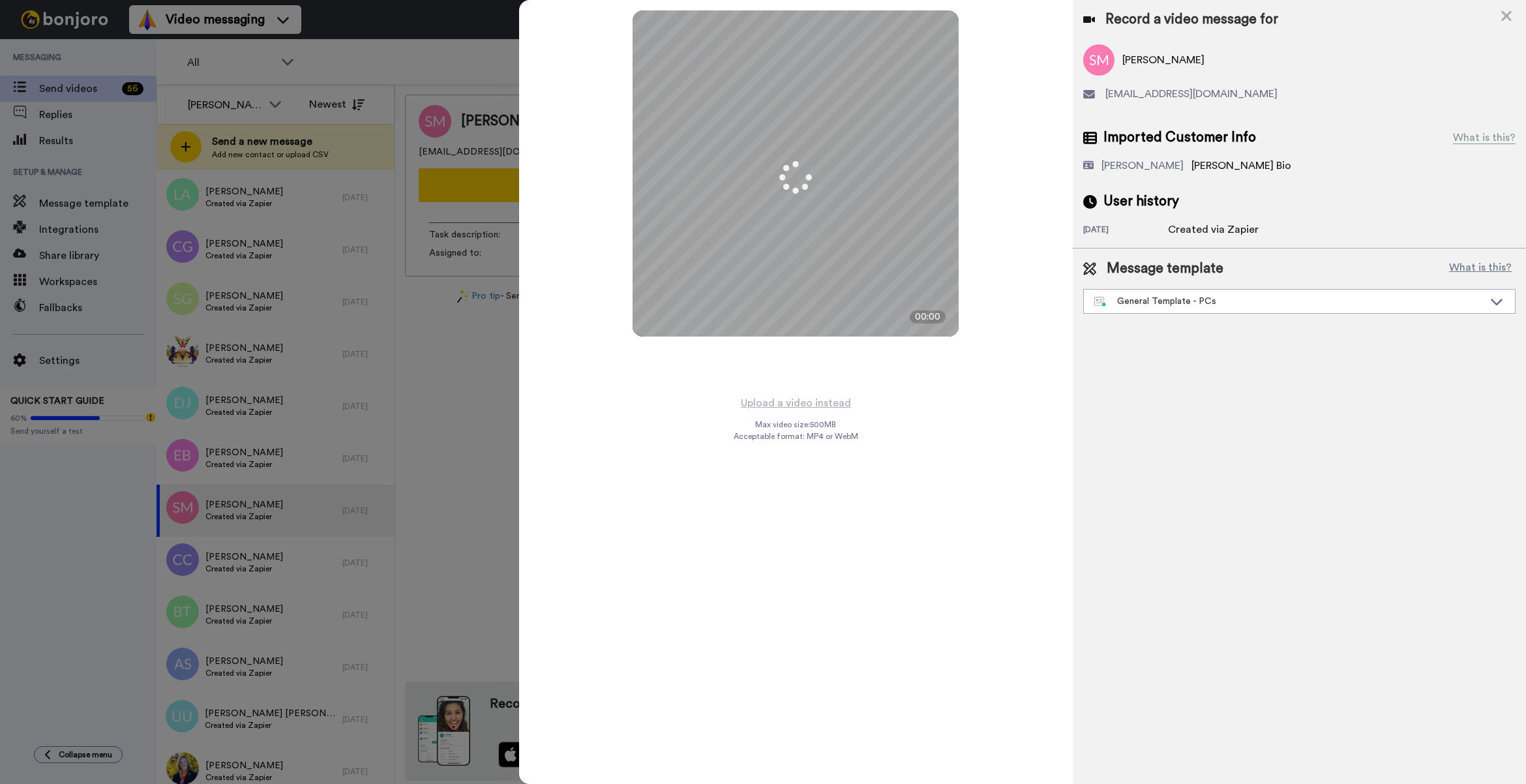
click at [1181, 318] on div "Message template What is this? General Template - PCs Book a Call with Bruce Bo…" at bounding box center [1299, 286] width 453 height 76
click at [1205, 295] on div "General Template - PCs" at bounding box center [1289, 301] width 390 height 13
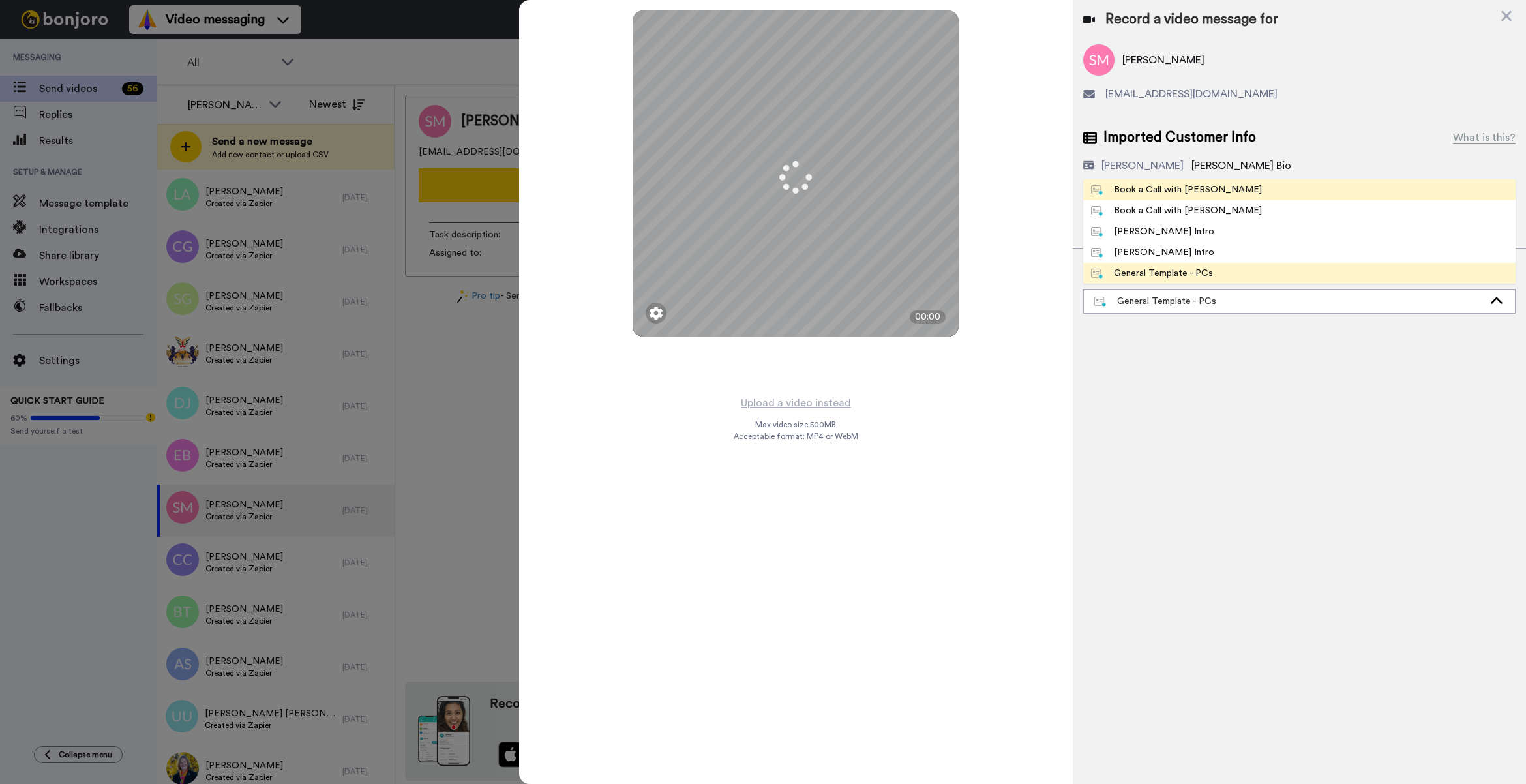
click at [1241, 196] on li "Book a Call with [PERSON_NAME]" at bounding box center [1299, 190] width 432 height 21
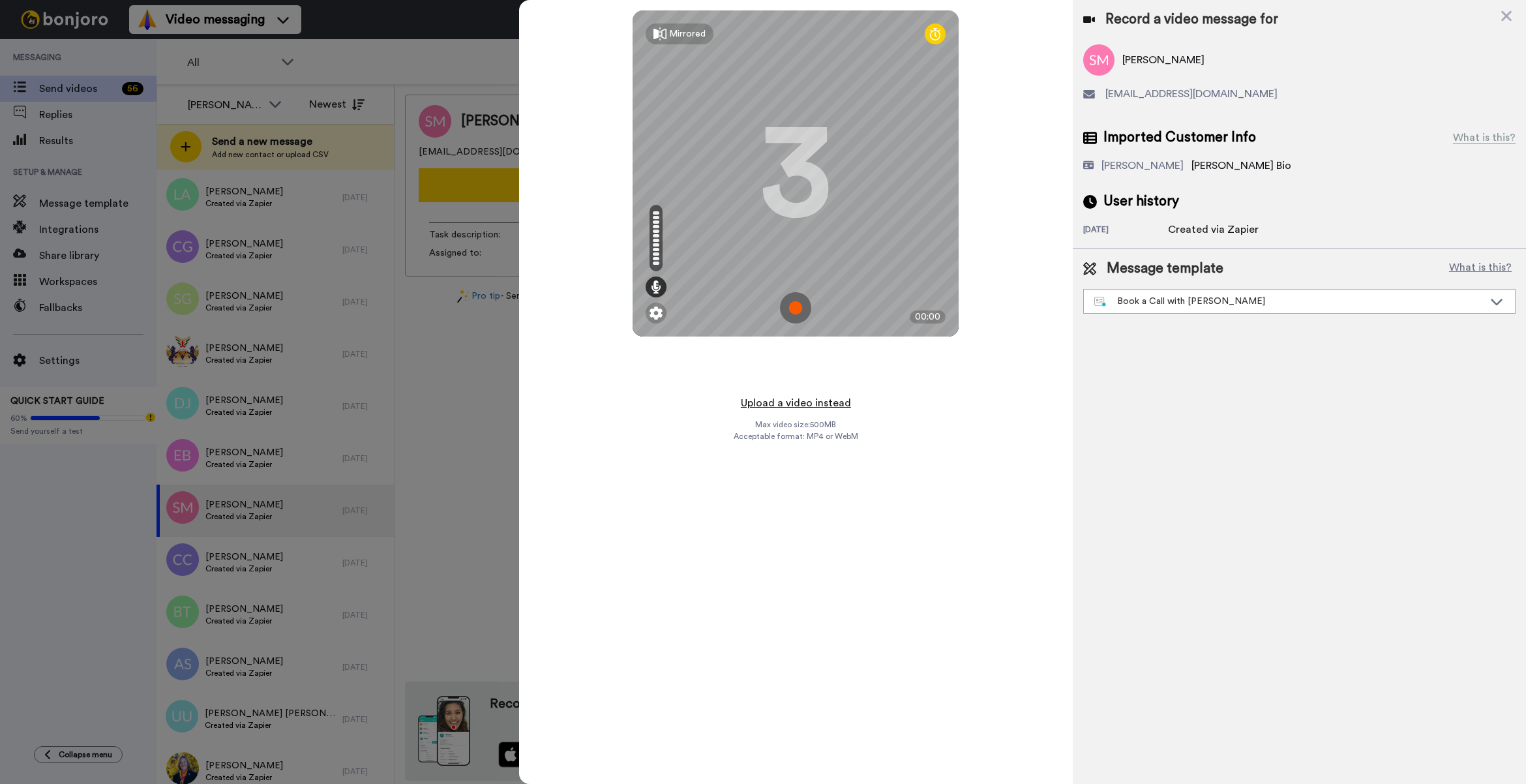
click at [830, 411] on button "Upload a video instead" at bounding box center [795, 403] width 118 height 17
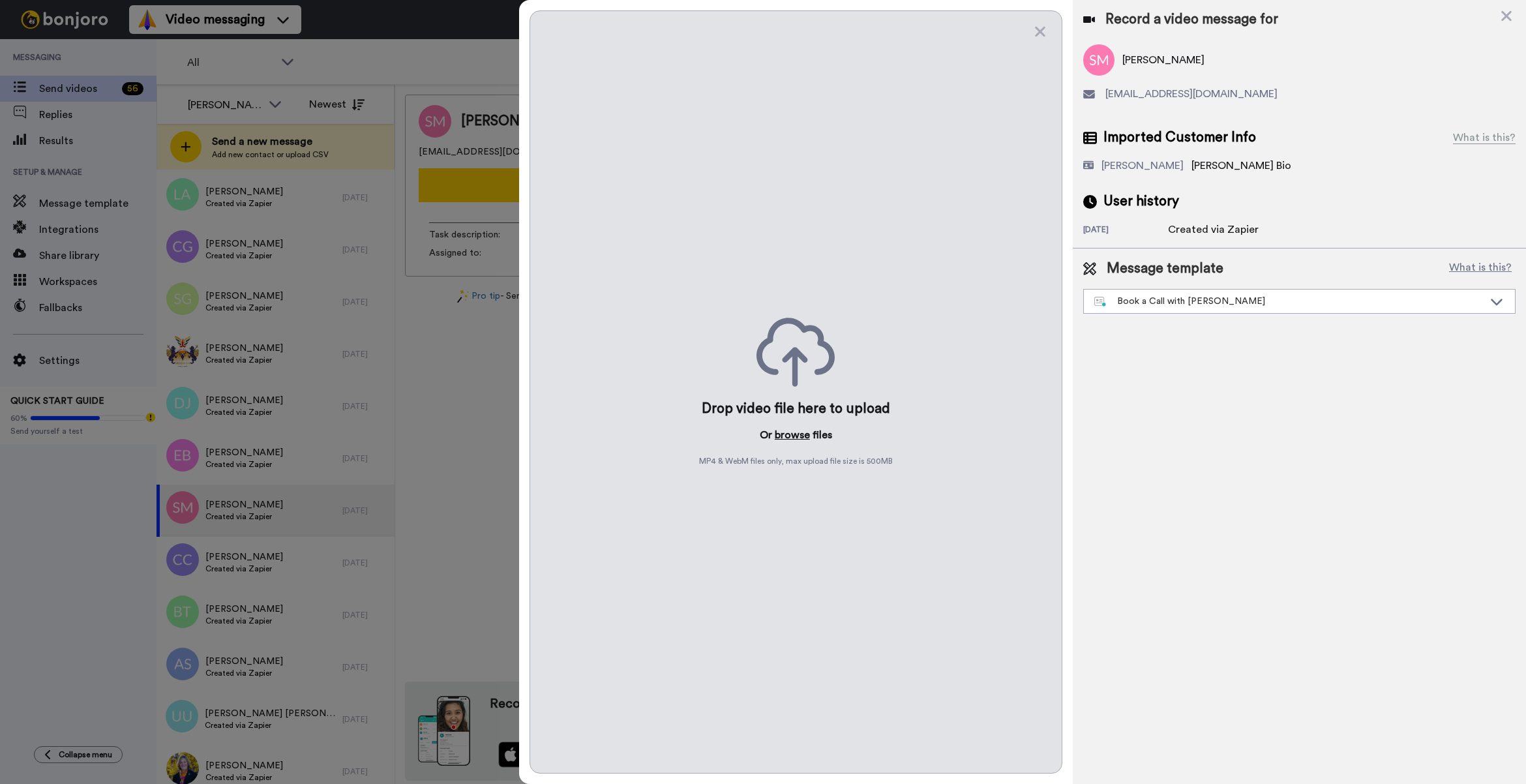
click at [798, 434] on button "browse" at bounding box center [792, 434] width 35 height 16
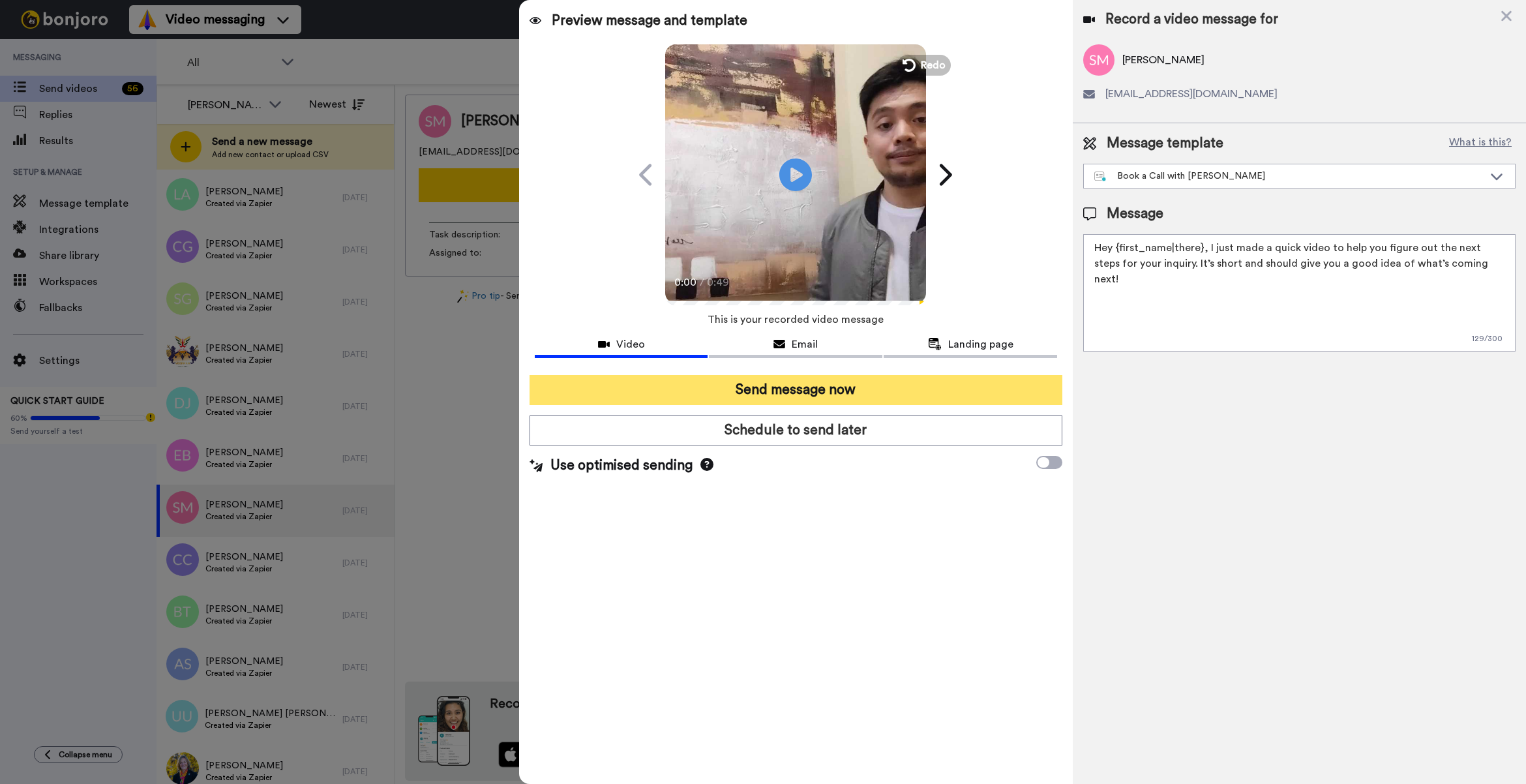
click at [822, 386] on button "Send message now" at bounding box center [796, 390] width 533 height 30
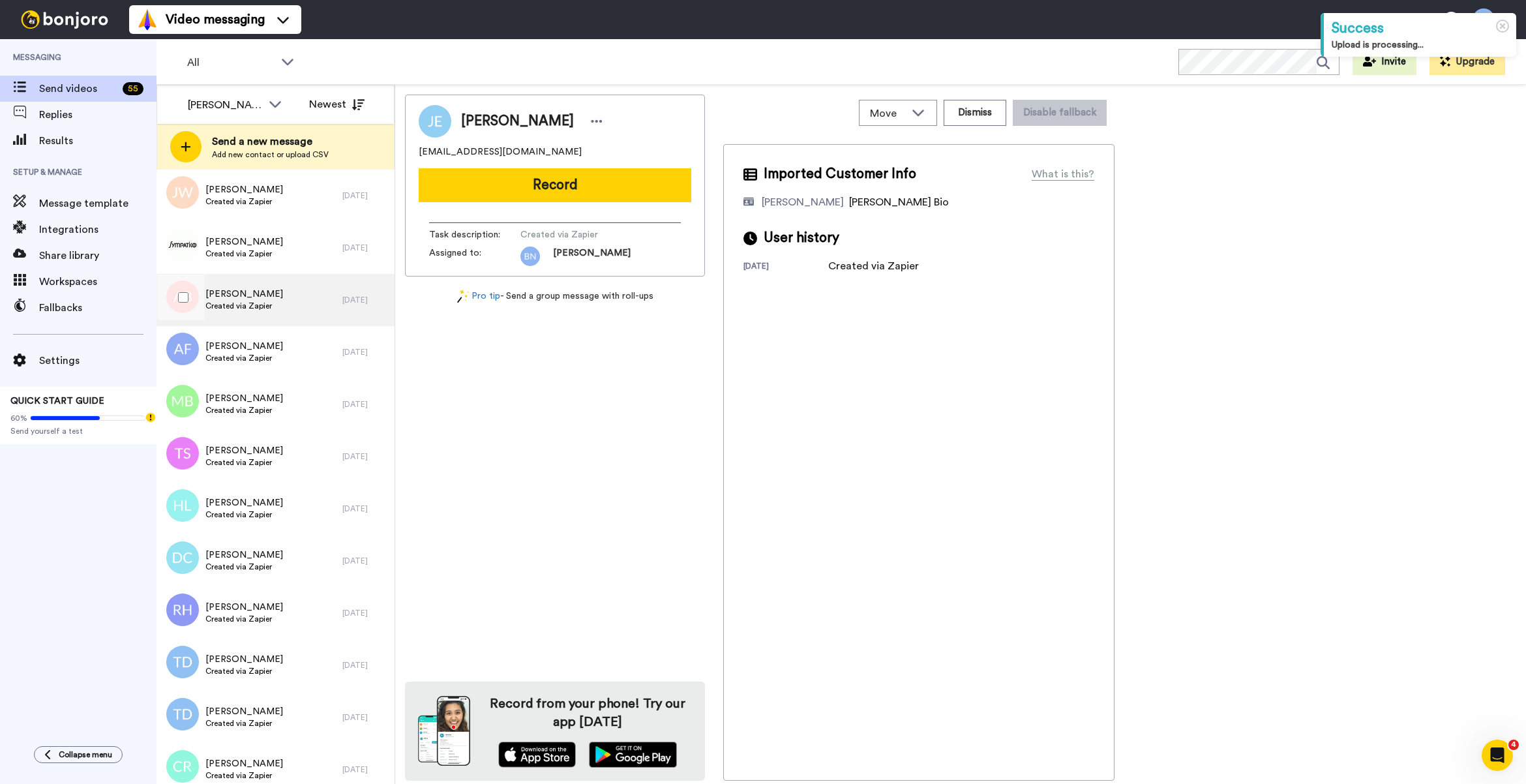
click at [295, 310] on div "Angela Baker Created via Zapier" at bounding box center [249, 300] width 186 height 52
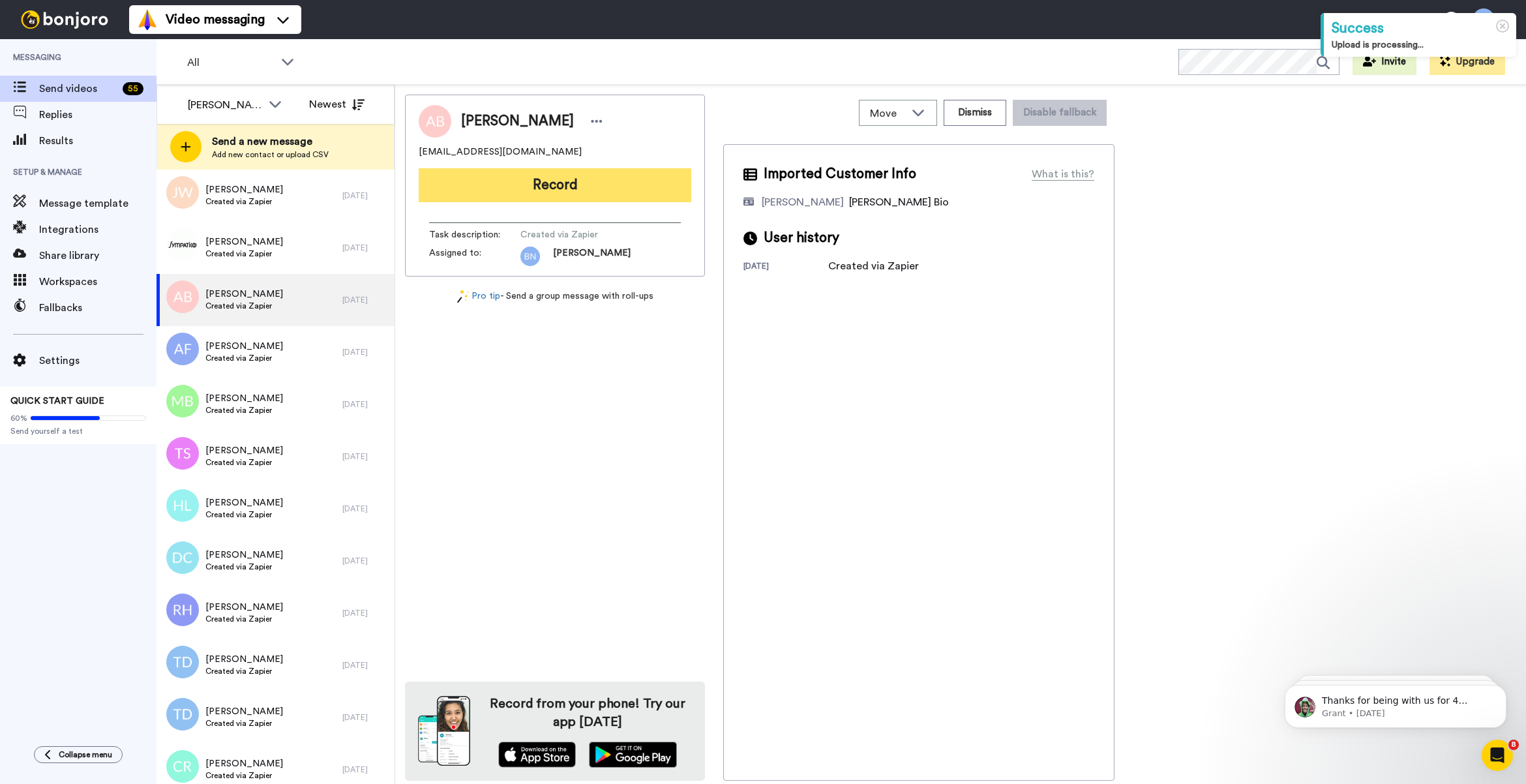
click at [559, 182] on button "Record" at bounding box center [555, 184] width 273 height 34
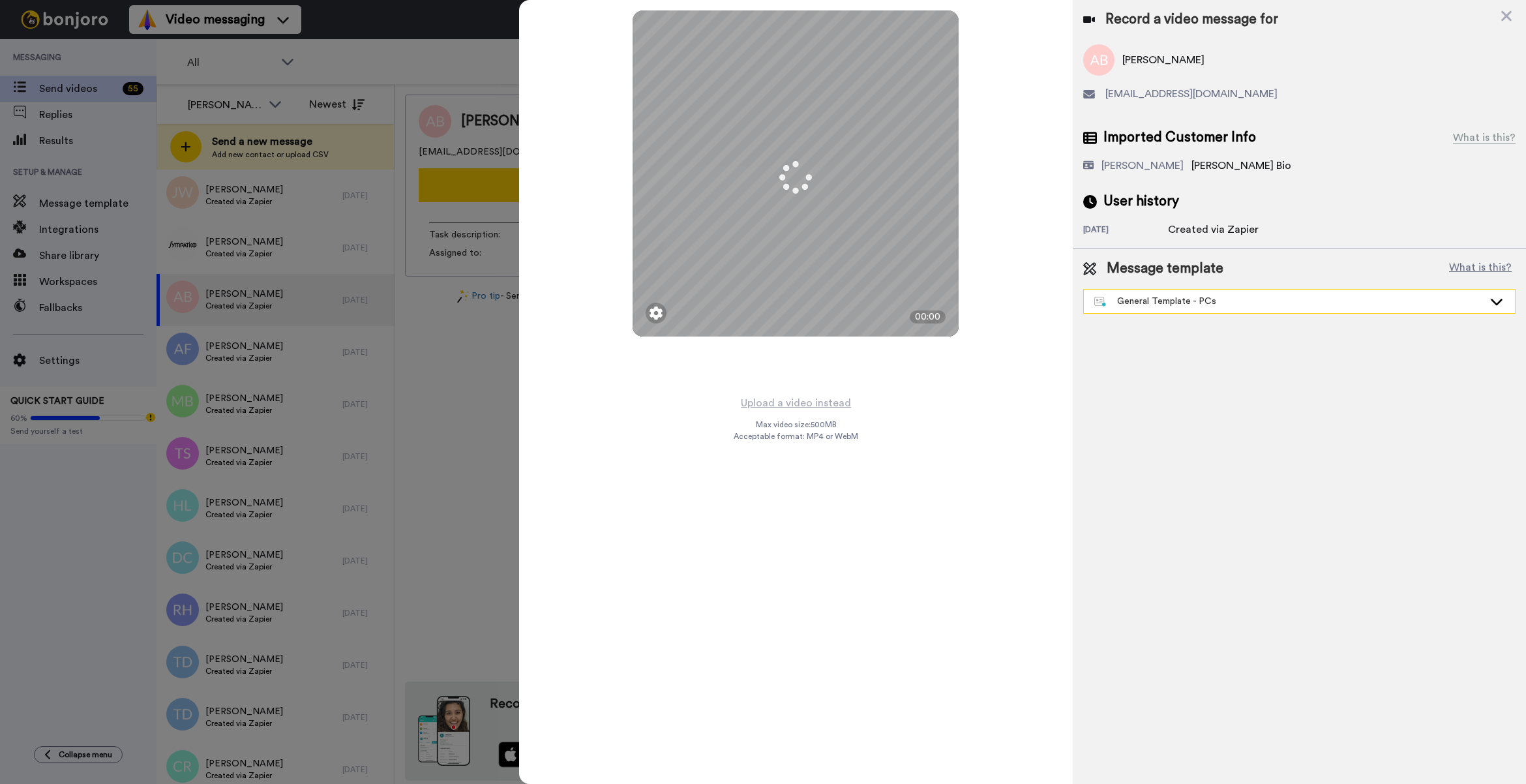
drag, startPoint x: 1178, startPoint y: 301, endPoint x: 1171, endPoint y: 304, distance: 7.6
click at [1176, 301] on div "General Template - PCs" at bounding box center [1289, 301] width 390 height 13
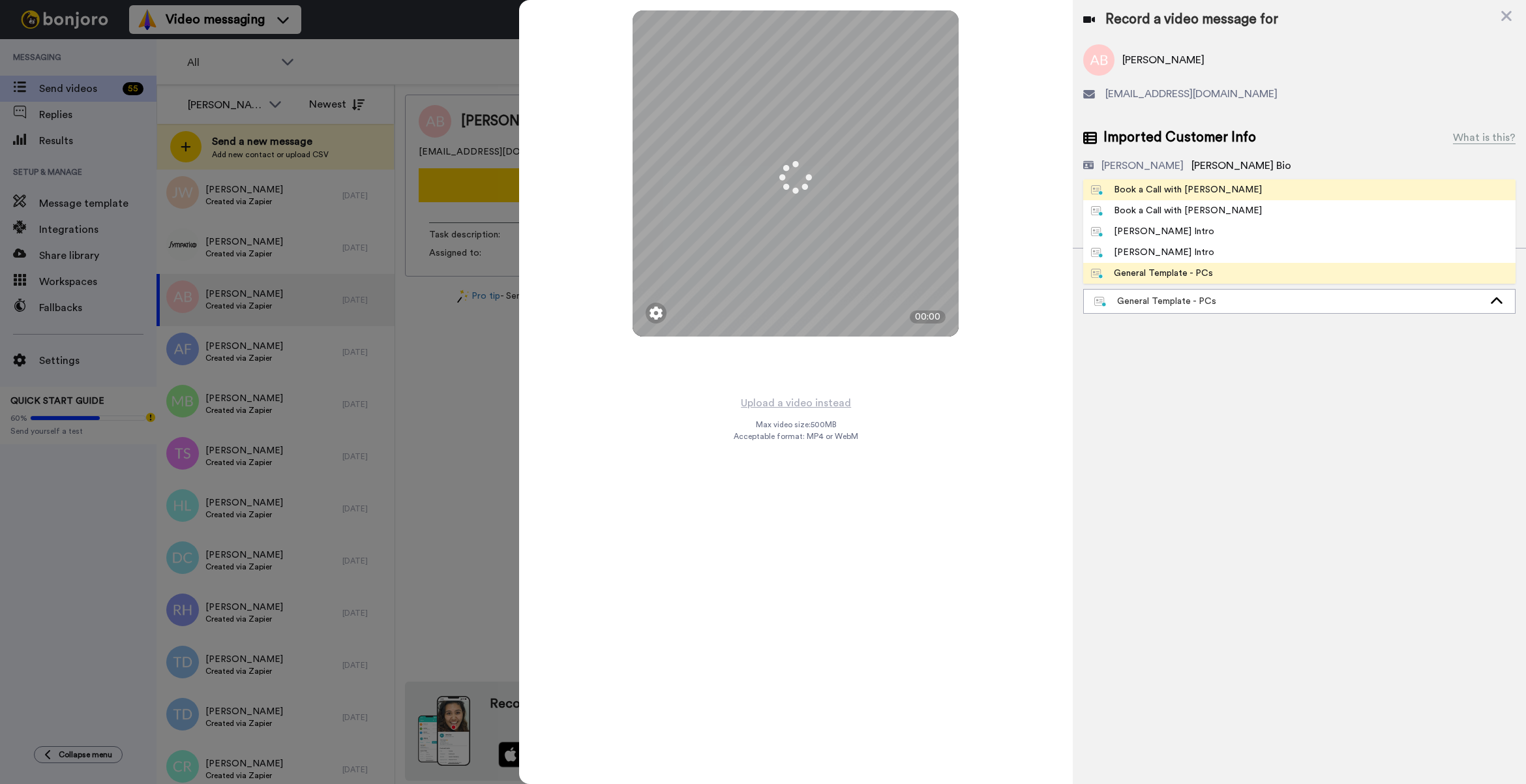
click at [1191, 187] on div "Book a Call with [PERSON_NAME]" at bounding box center [1176, 189] width 171 height 13
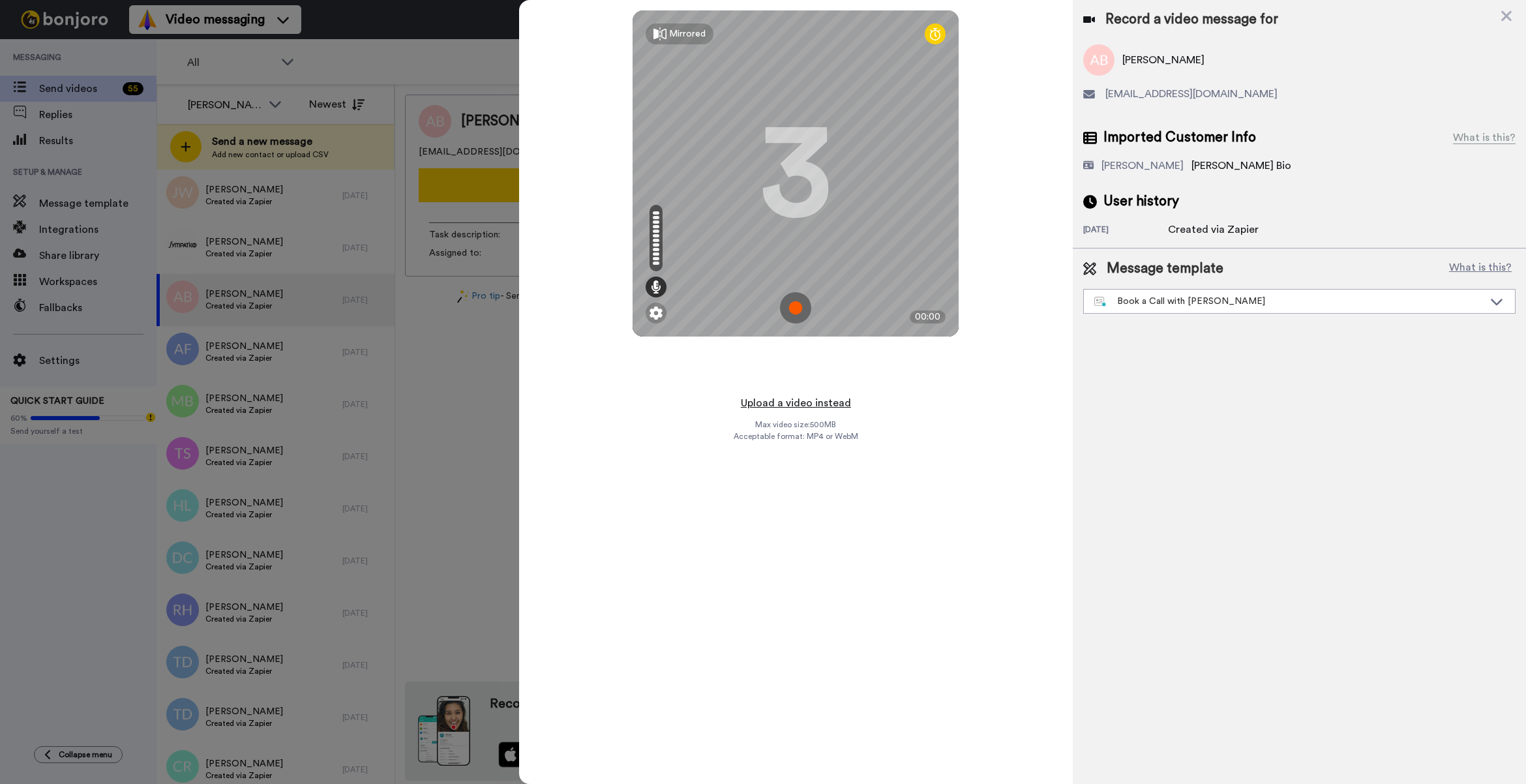
click at [819, 396] on button "Upload a video instead" at bounding box center [795, 403] width 118 height 17
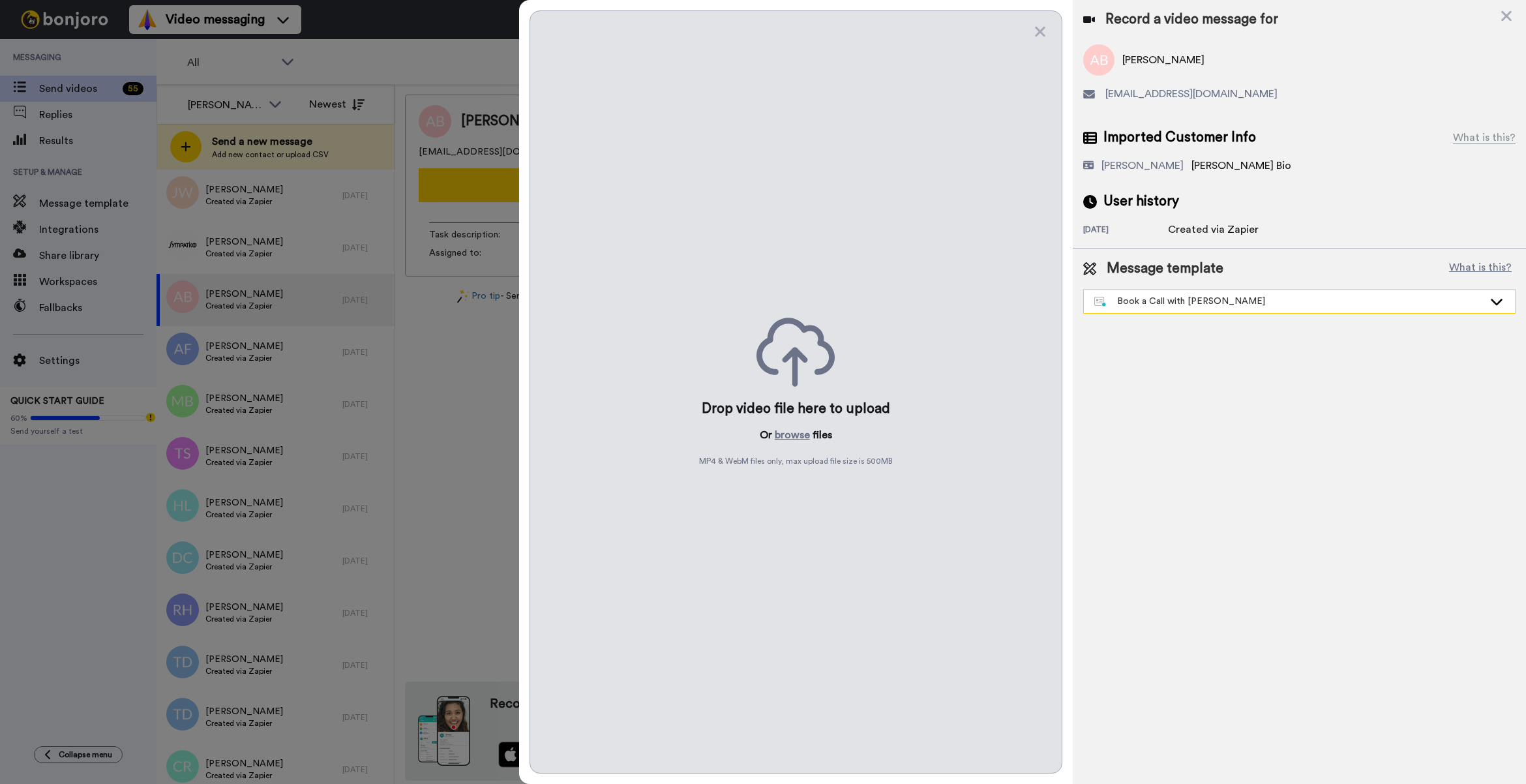
click at [1132, 299] on div "Book a Call with [PERSON_NAME]" at bounding box center [1289, 301] width 390 height 13
click at [784, 441] on button "browse" at bounding box center [792, 434] width 35 height 16
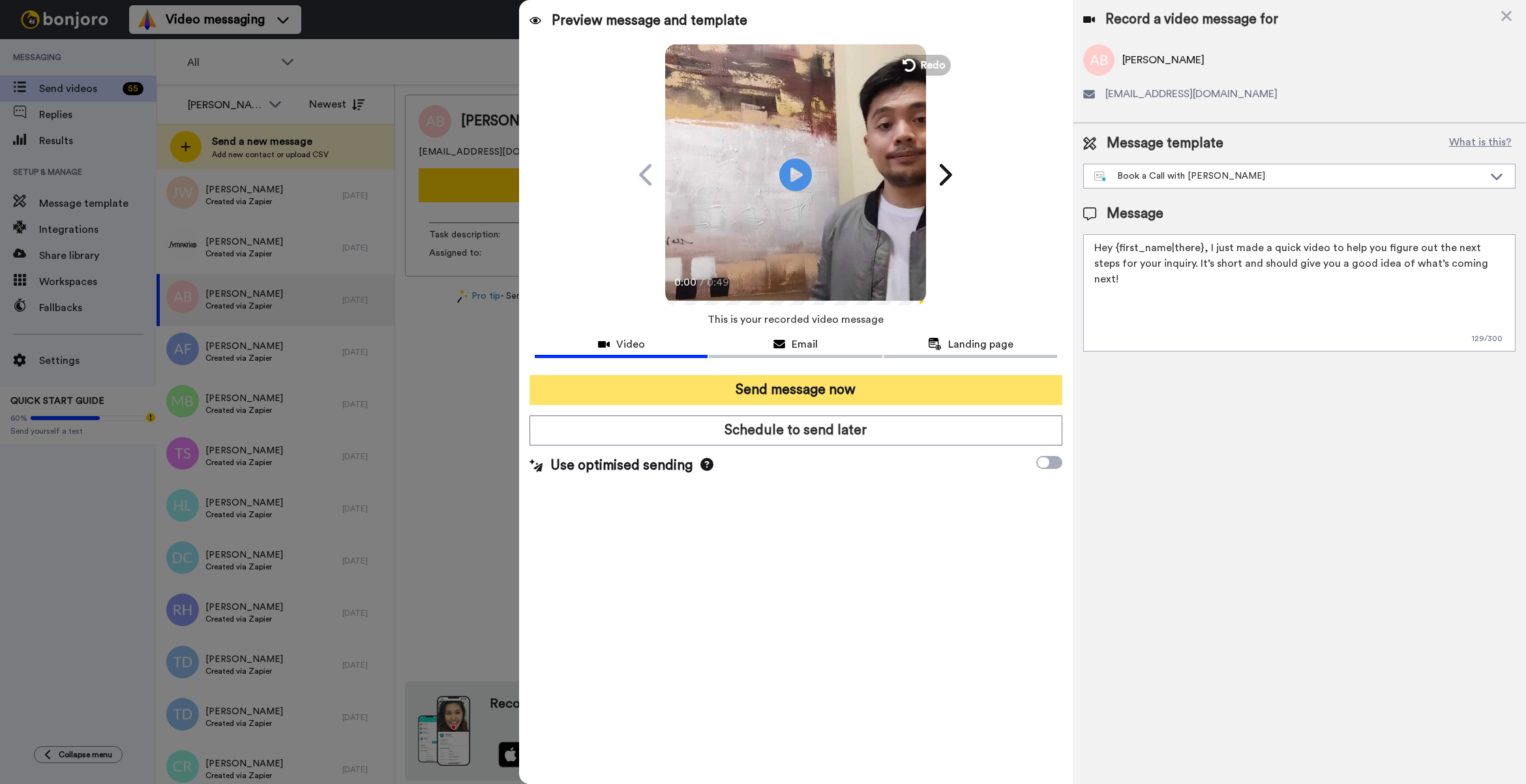
click at [845, 380] on button "Send message now" at bounding box center [796, 390] width 533 height 30
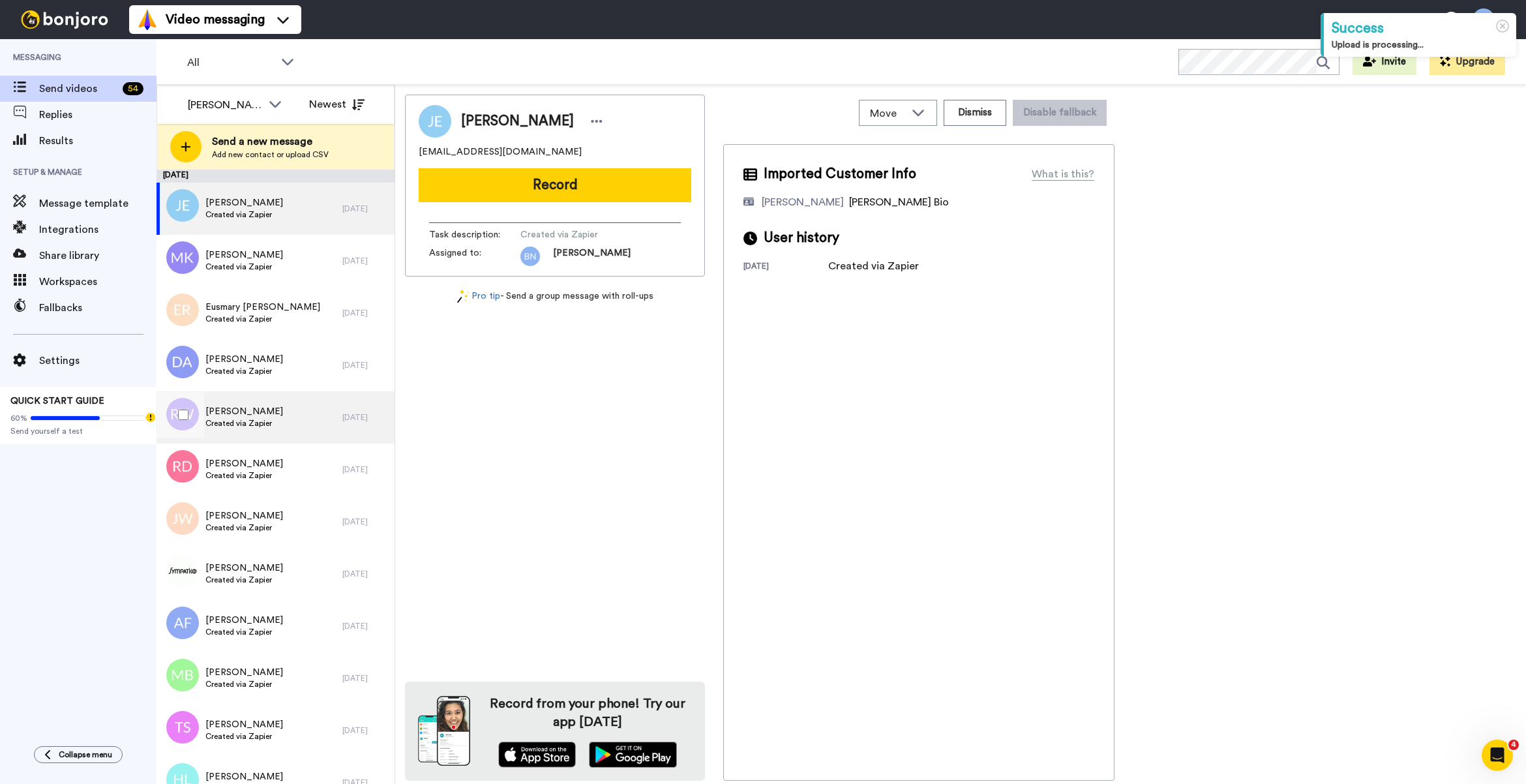
click at [300, 414] on div "Richard Wallen Created via Zapier" at bounding box center [249, 417] width 186 height 52
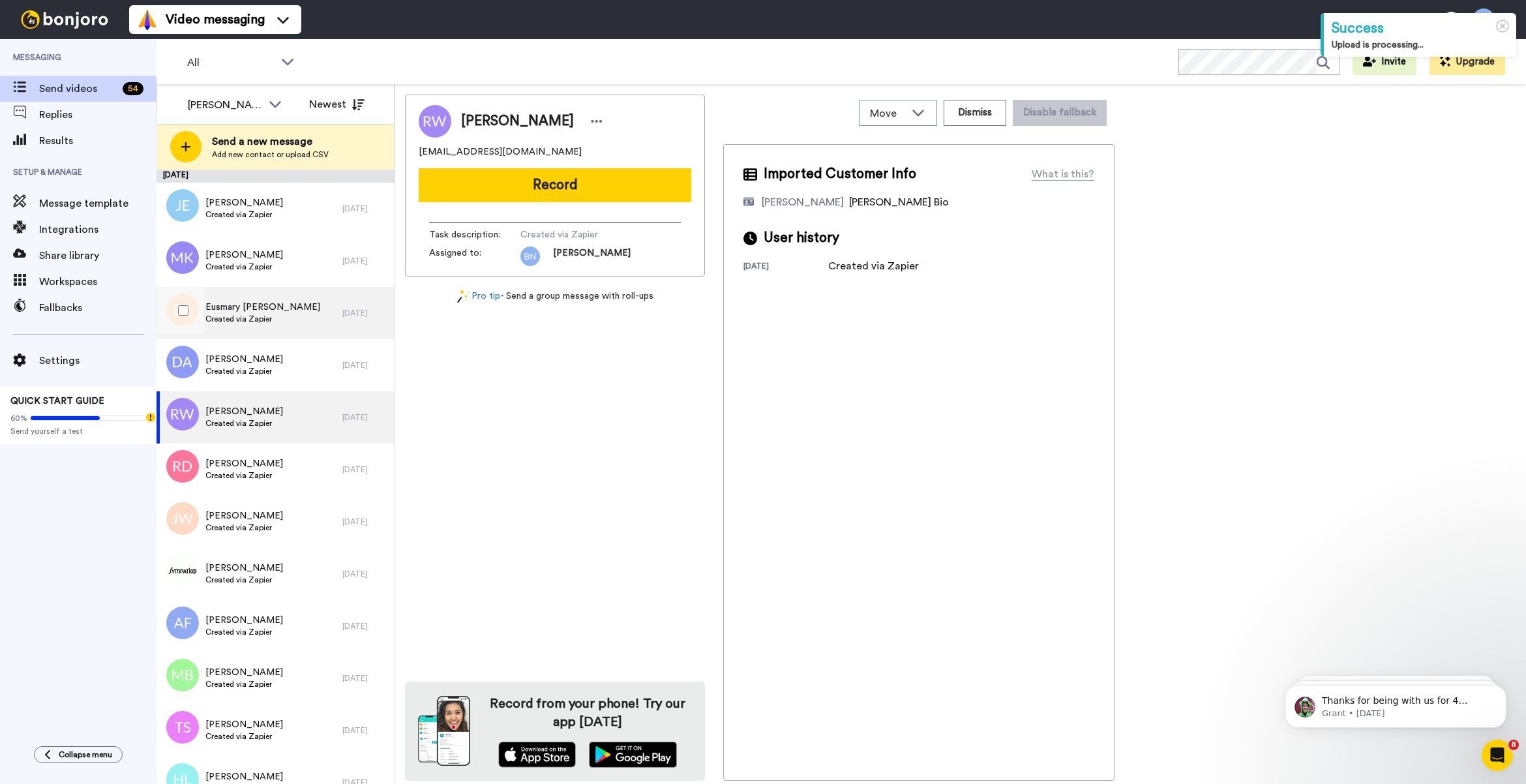
click at [343, 313] on div "[DATE]" at bounding box center [365, 312] width 45 height 10
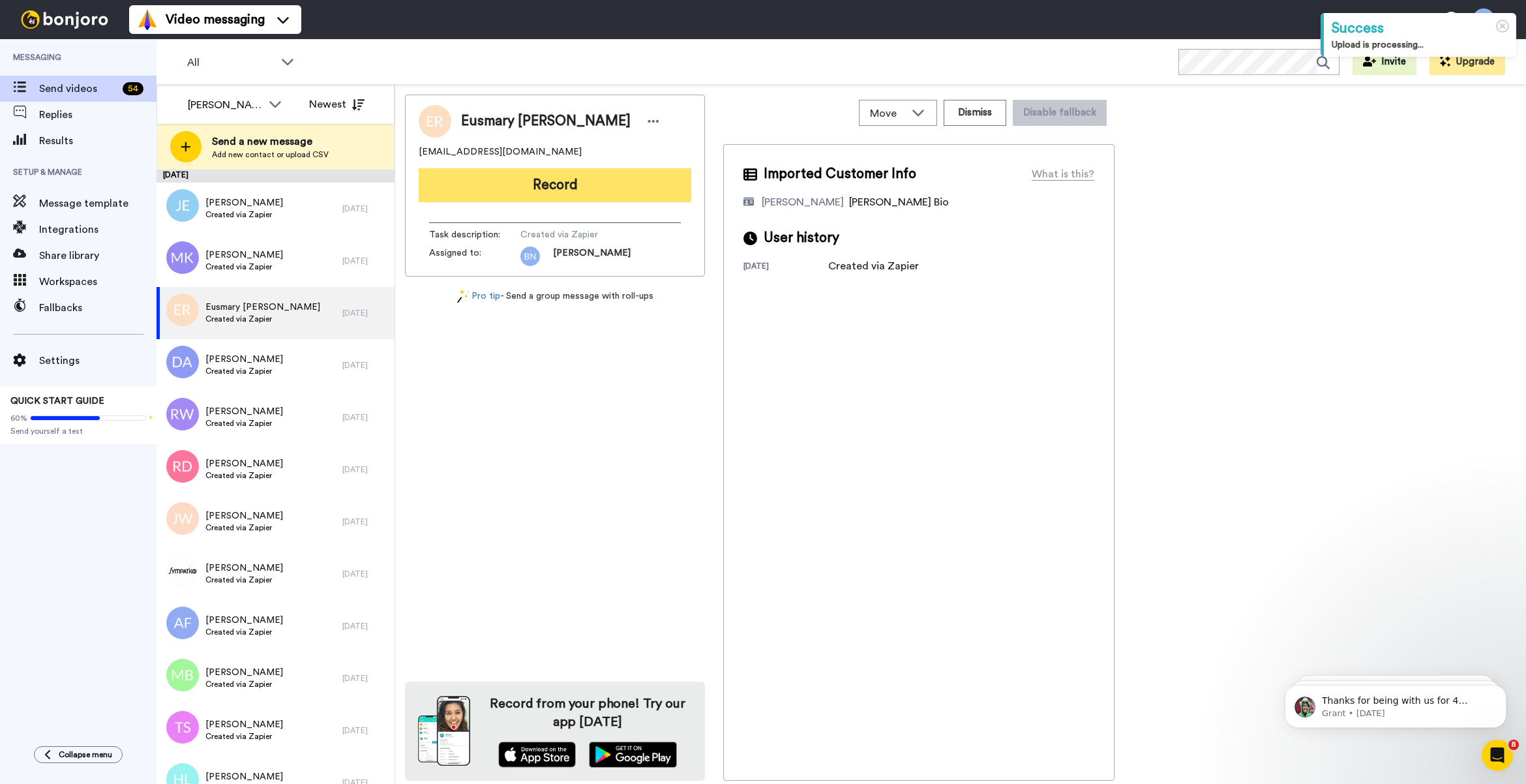
click at [547, 200] on button "Record" at bounding box center [555, 184] width 273 height 34
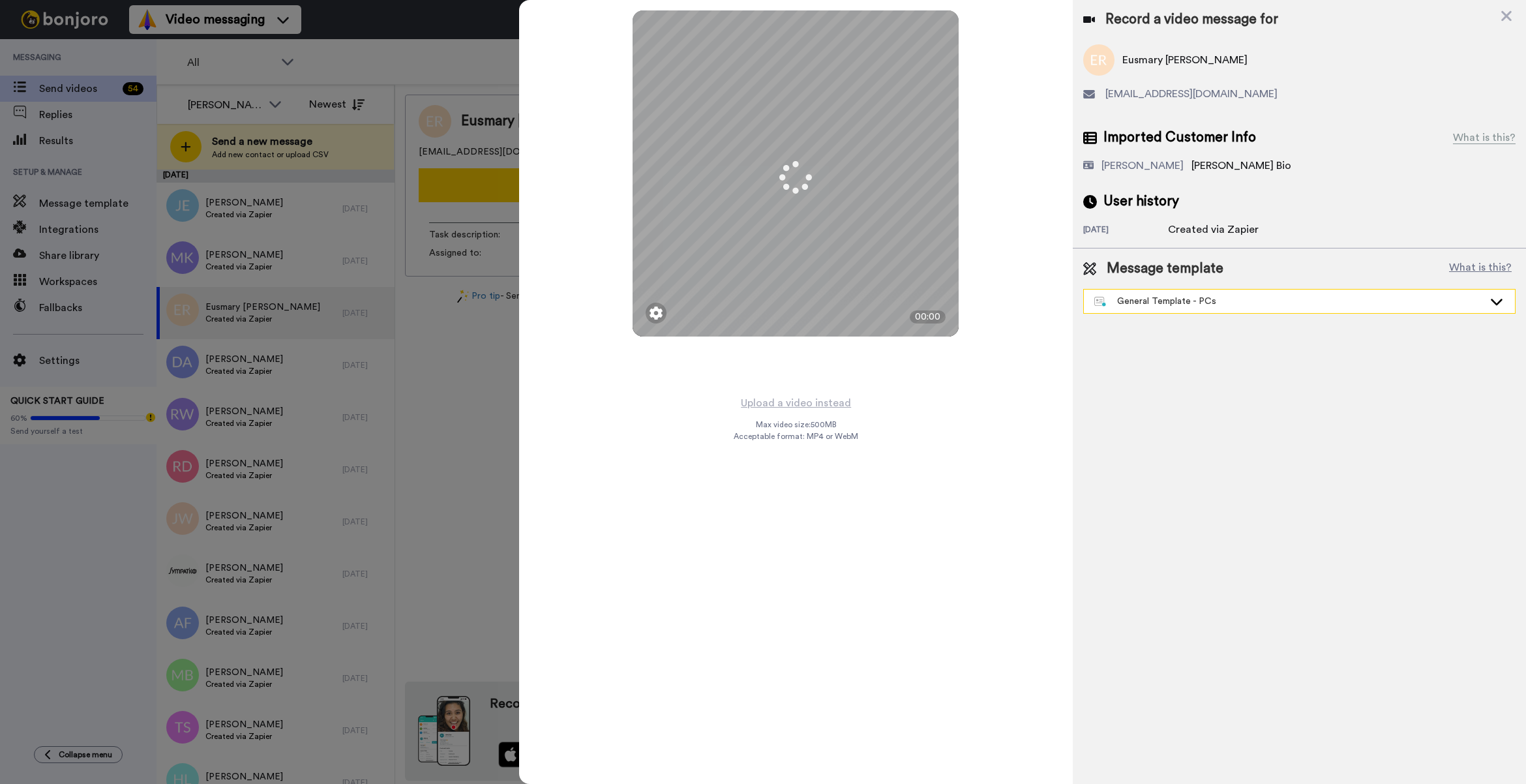
click at [1169, 312] on div "General Template - PCs" at bounding box center [1299, 301] width 431 height 23
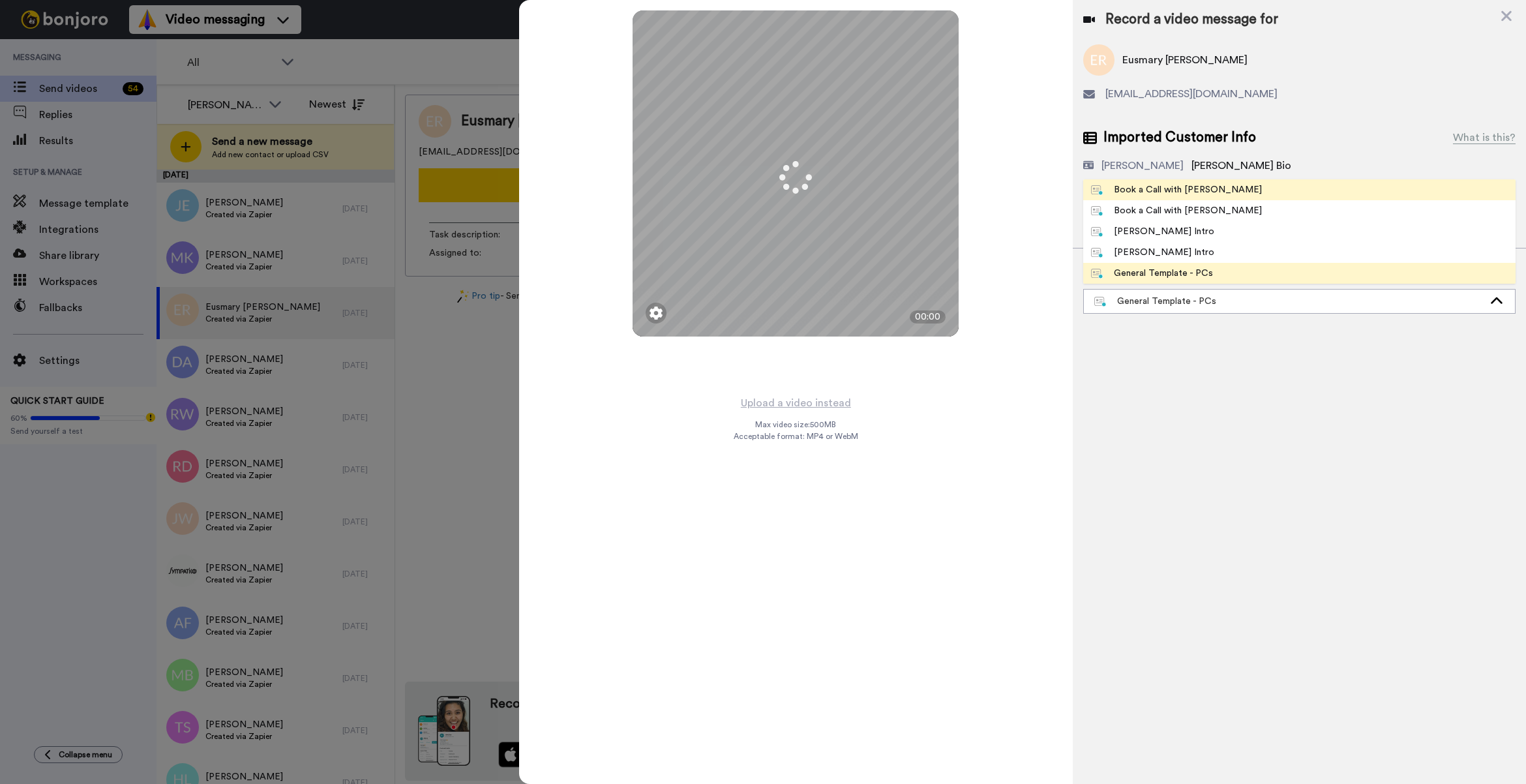
click at [1170, 197] on li "Book a Call with [PERSON_NAME]" at bounding box center [1299, 190] width 432 height 21
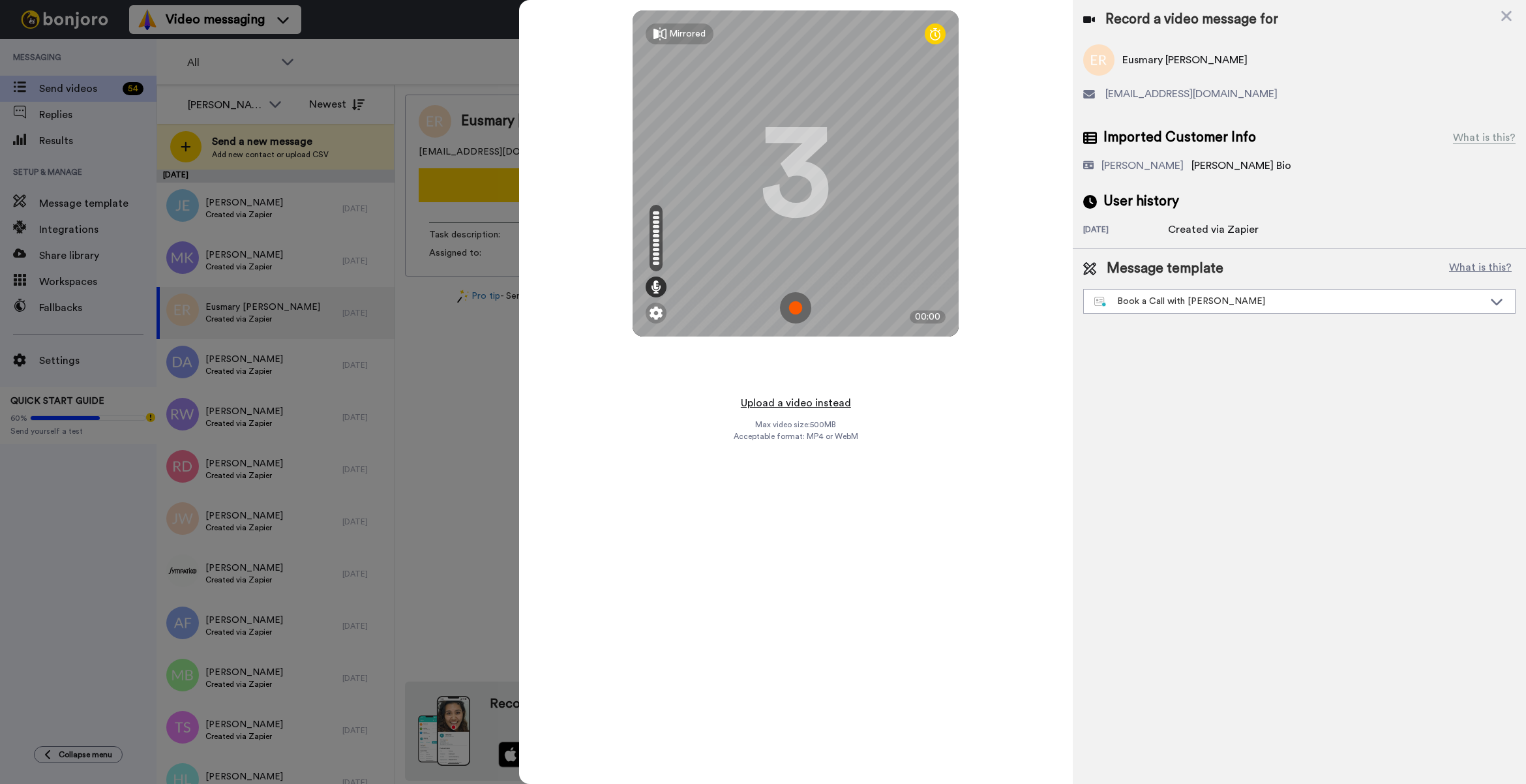
click at [817, 406] on button "Upload a video instead" at bounding box center [795, 403] width 118 height 17
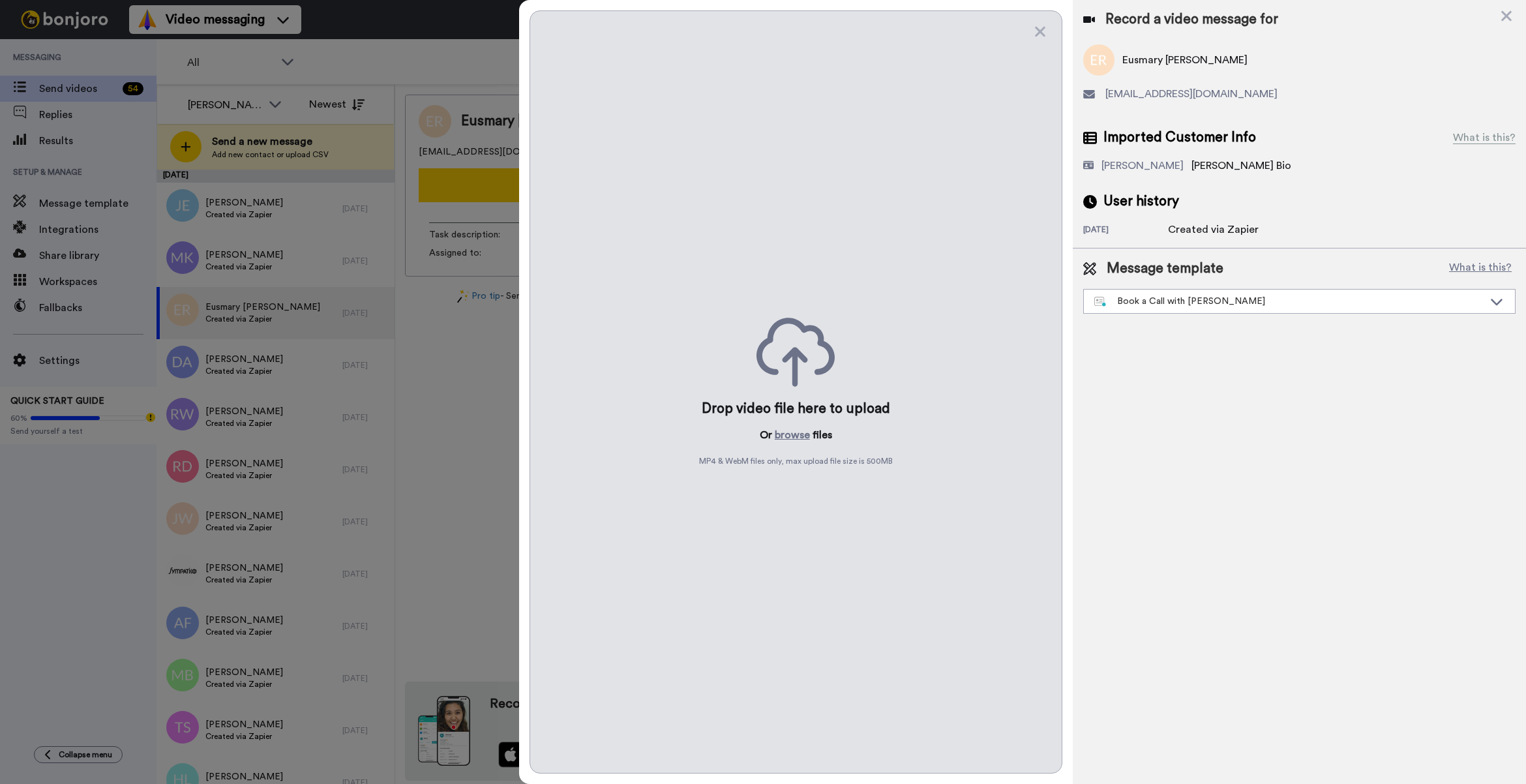
drag, startPoint x: 790, startPoint y: 401, endPoint x: 790, endPoint y: 414, distance: 13.0
drag, startPoint x: 790, startPoint y: 414, endPoint x: 783, endPoint y: 437, distance: 24.0
click at [783, 437] on button "browse" at bounding box center [792, 434] width 35 height 16
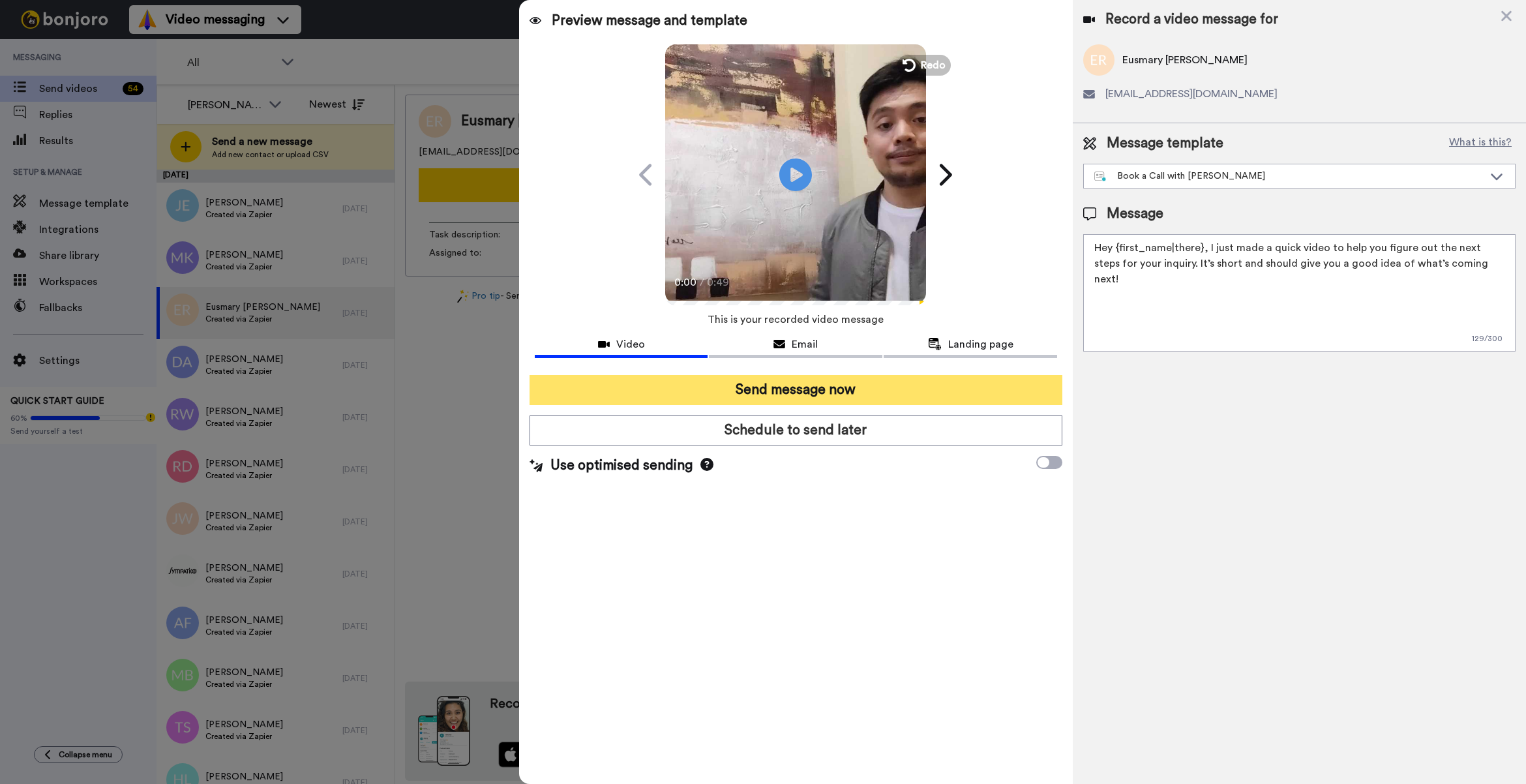
click at [780, 390] on button "Send message now" at bounding box center [796, 390] width 533 height 30
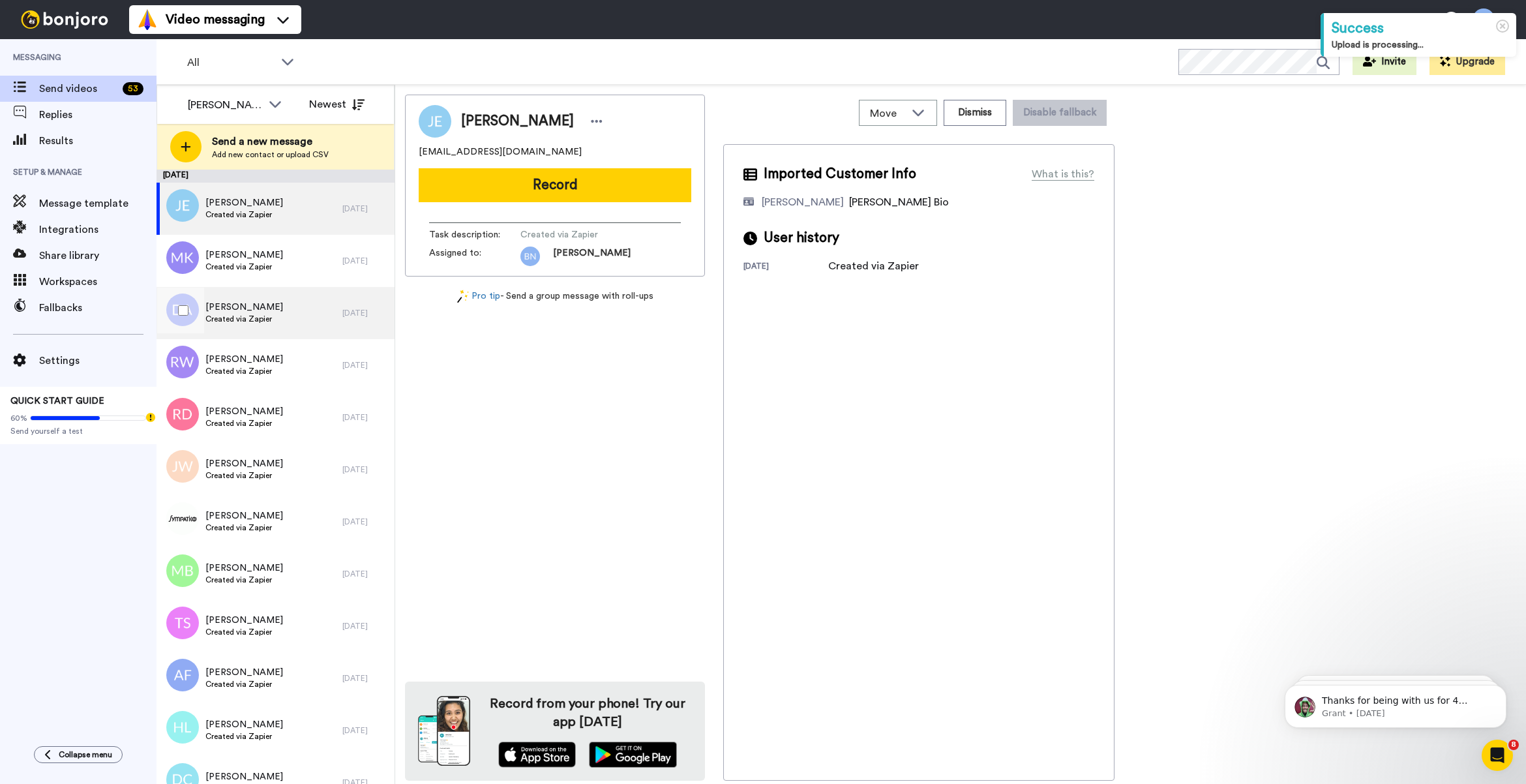
click at [319, 318] on div "[PERSON_NAME] Created via Zapier" at bounding box center [249, 313] width 186 height 52
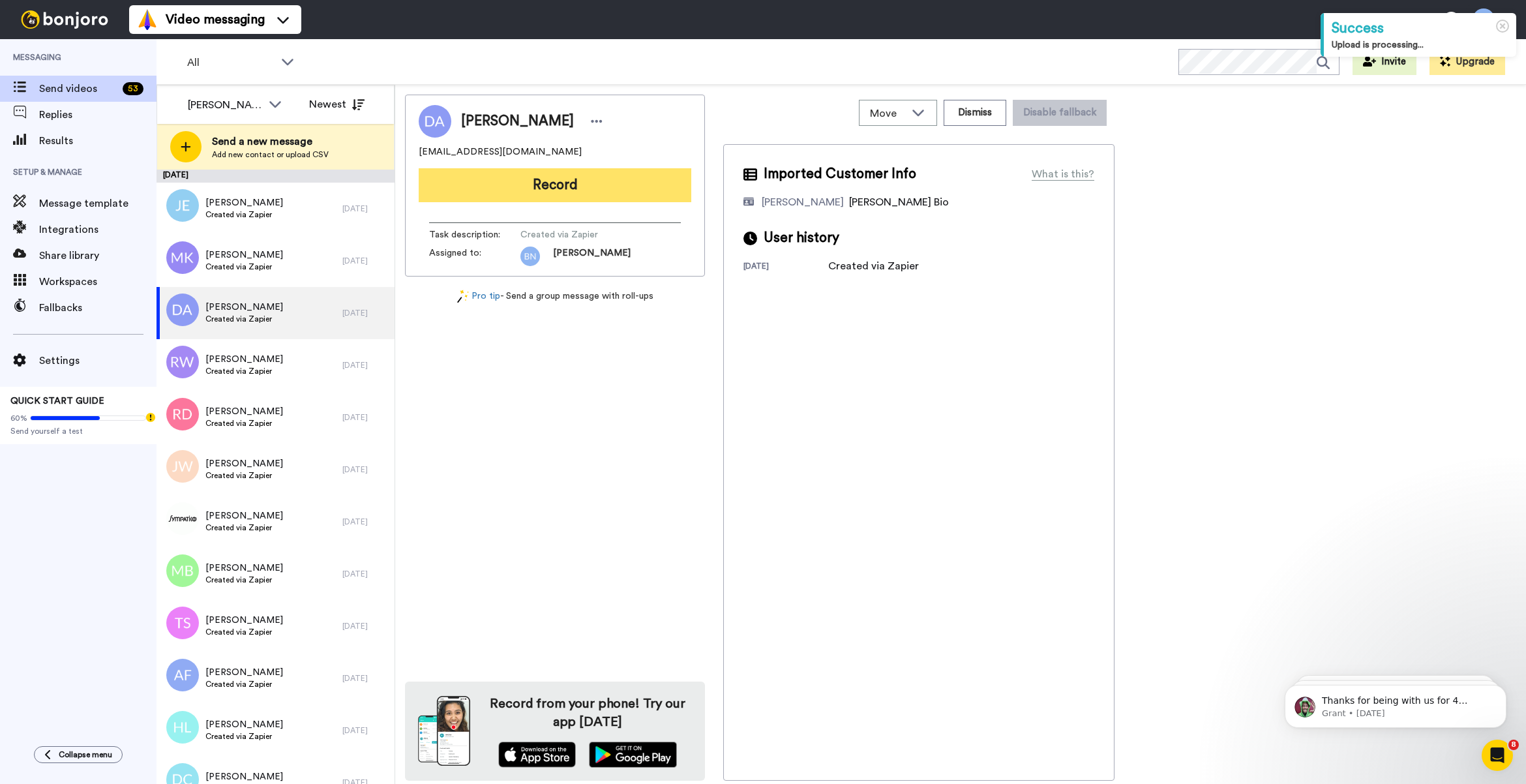
click at [544, 188] on button "Record" at bounding box center [555, 184] width 273 height 34
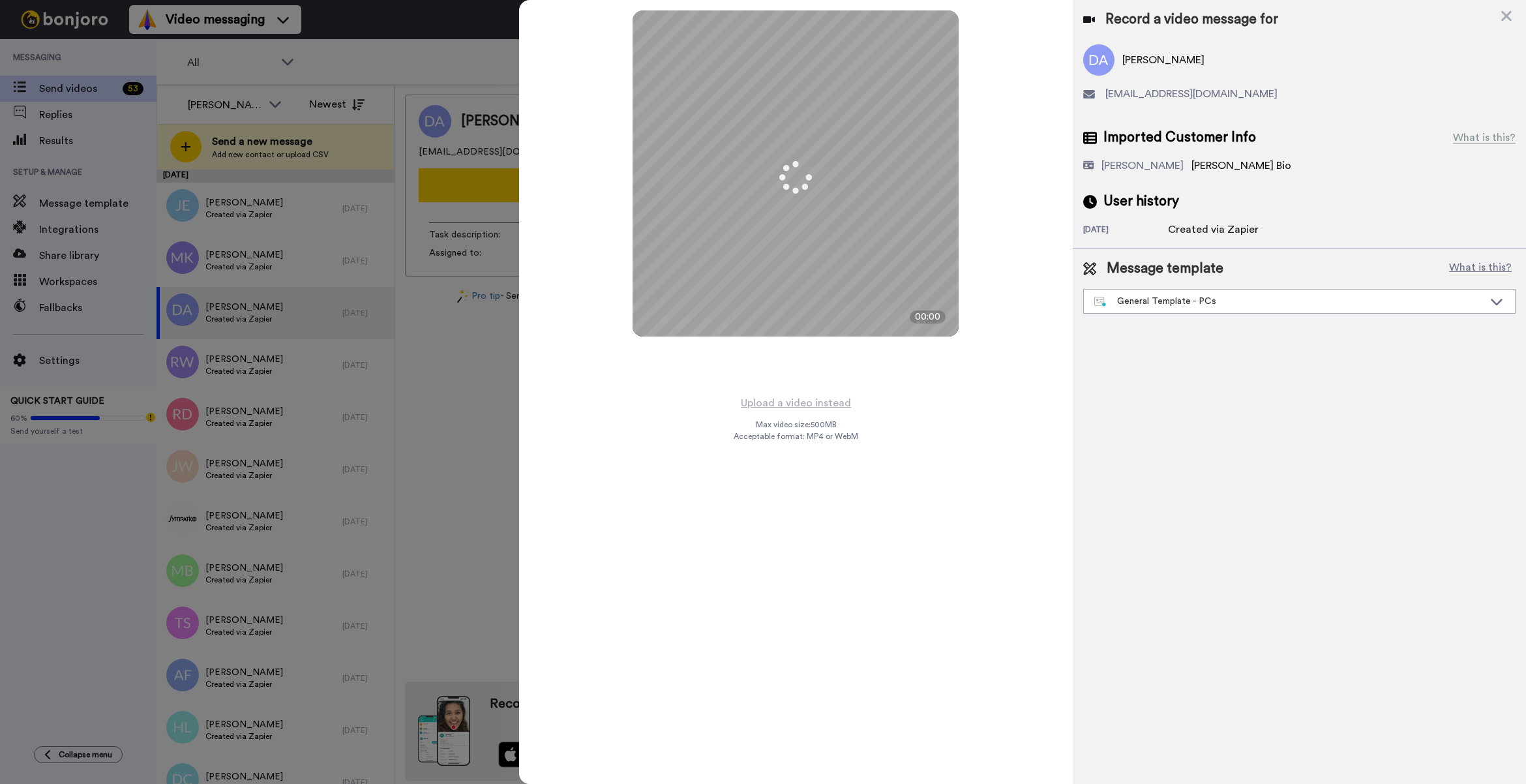
click at [1238, 315] on div "Message template What is this? General Template - PCs Book a Call with [PERSON_…" at bounding box center [1299, 286] width 453 height 76
click at [1221, 288] on div "Message template What is this? General Template - PCs Book a Call with [PERSON_…" at bounding box center [1299, 286] width 432 height 55
click at [1165, 317] on div "Message template What is this? General Template - PCs Book a Call with [PERSON_…" at bounding box center [1299, 286] width 453 height 76
click at [1099, 304] on img at bounding box center [1101, 301] width 12 height 10
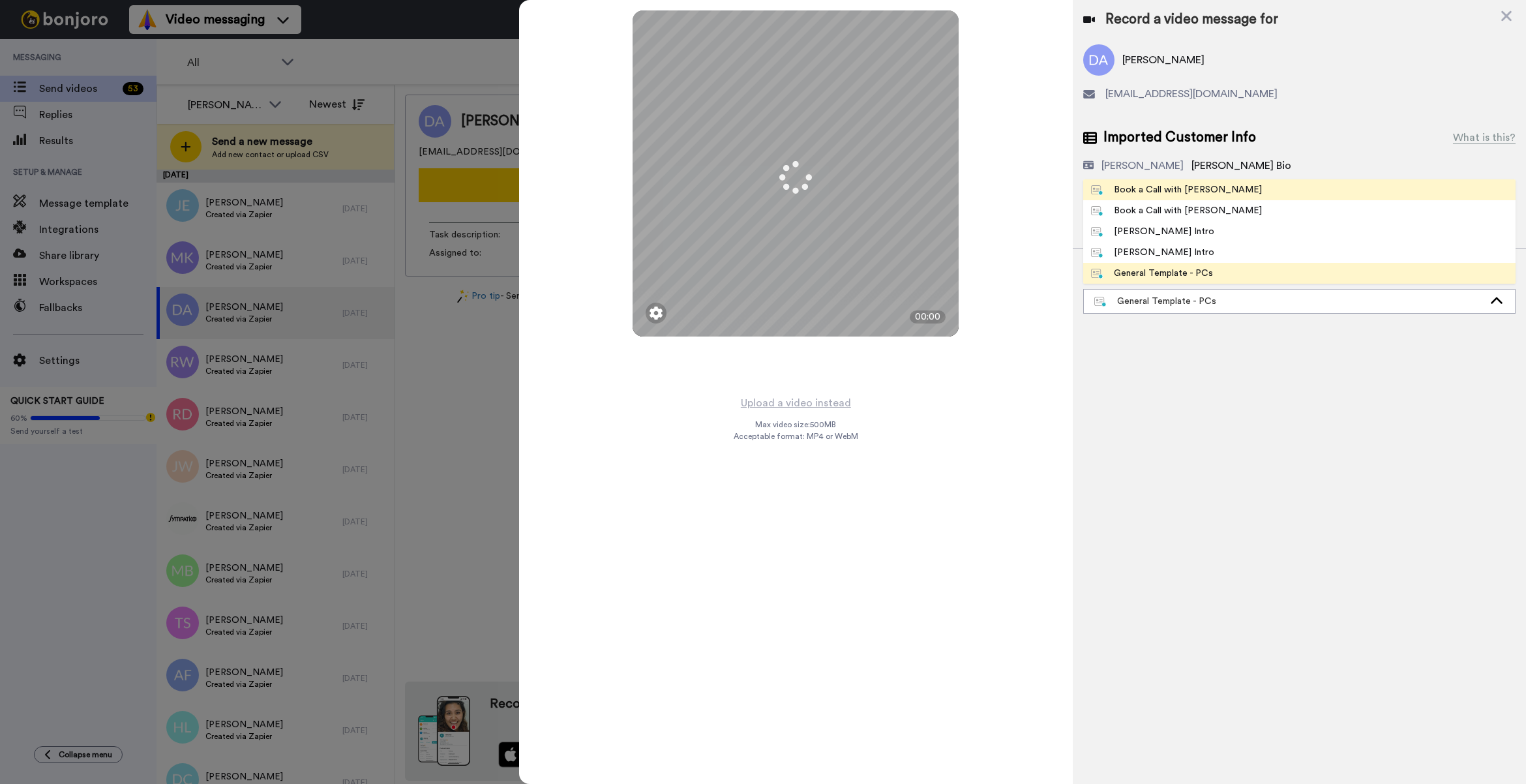
drag, startPoint x: 1099, startPoint y: 304, endPoint x: 1190, endPoint y: 187, distance: 148.2
click at [1190, 187] on div "Book a Call with [PERSON_NAME]" at bounding box center [1176, 189] width 171 height 13
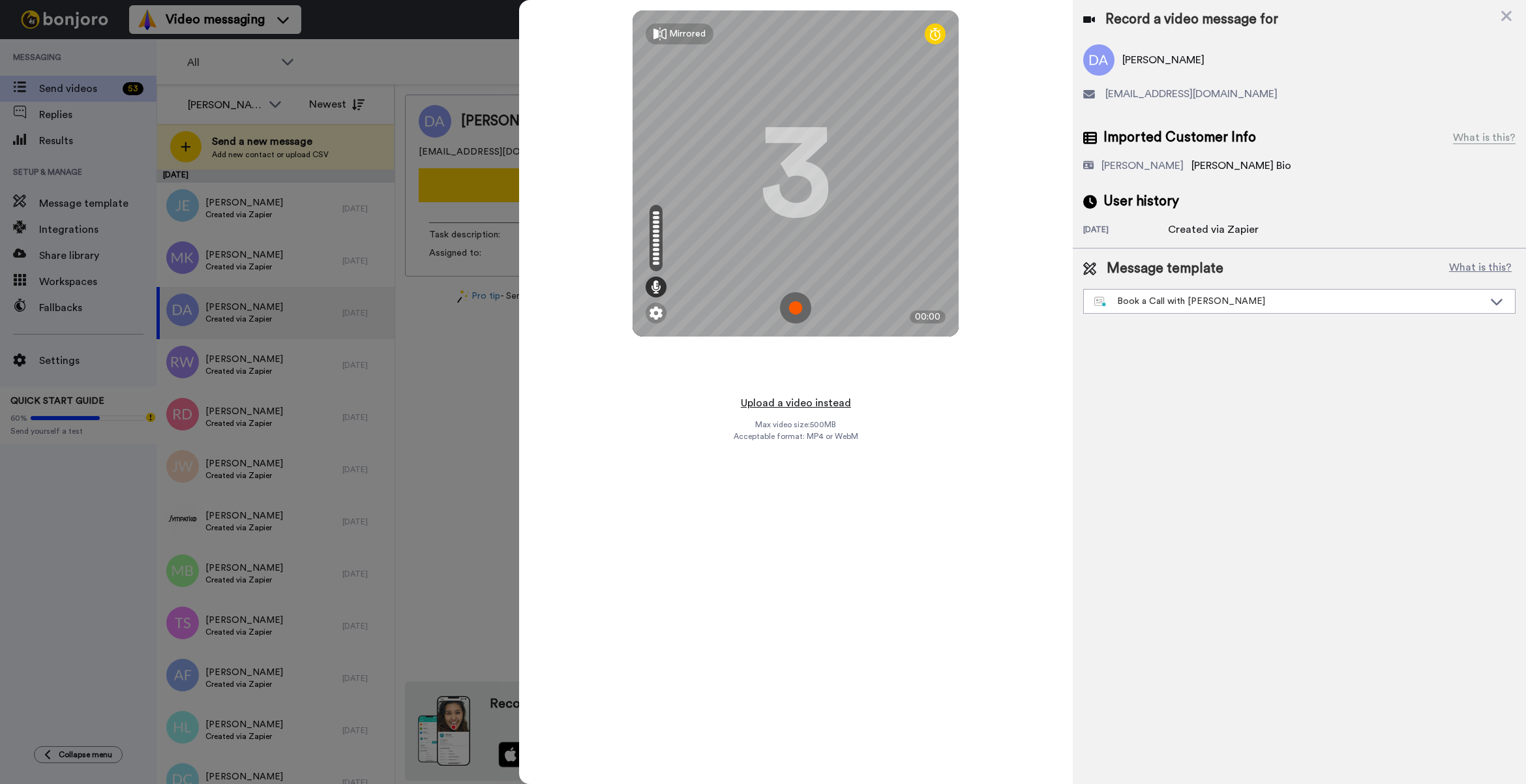
click at [826, 403] on button "Upload a video instead" at bounding box center [795, 403] width 118 height 17
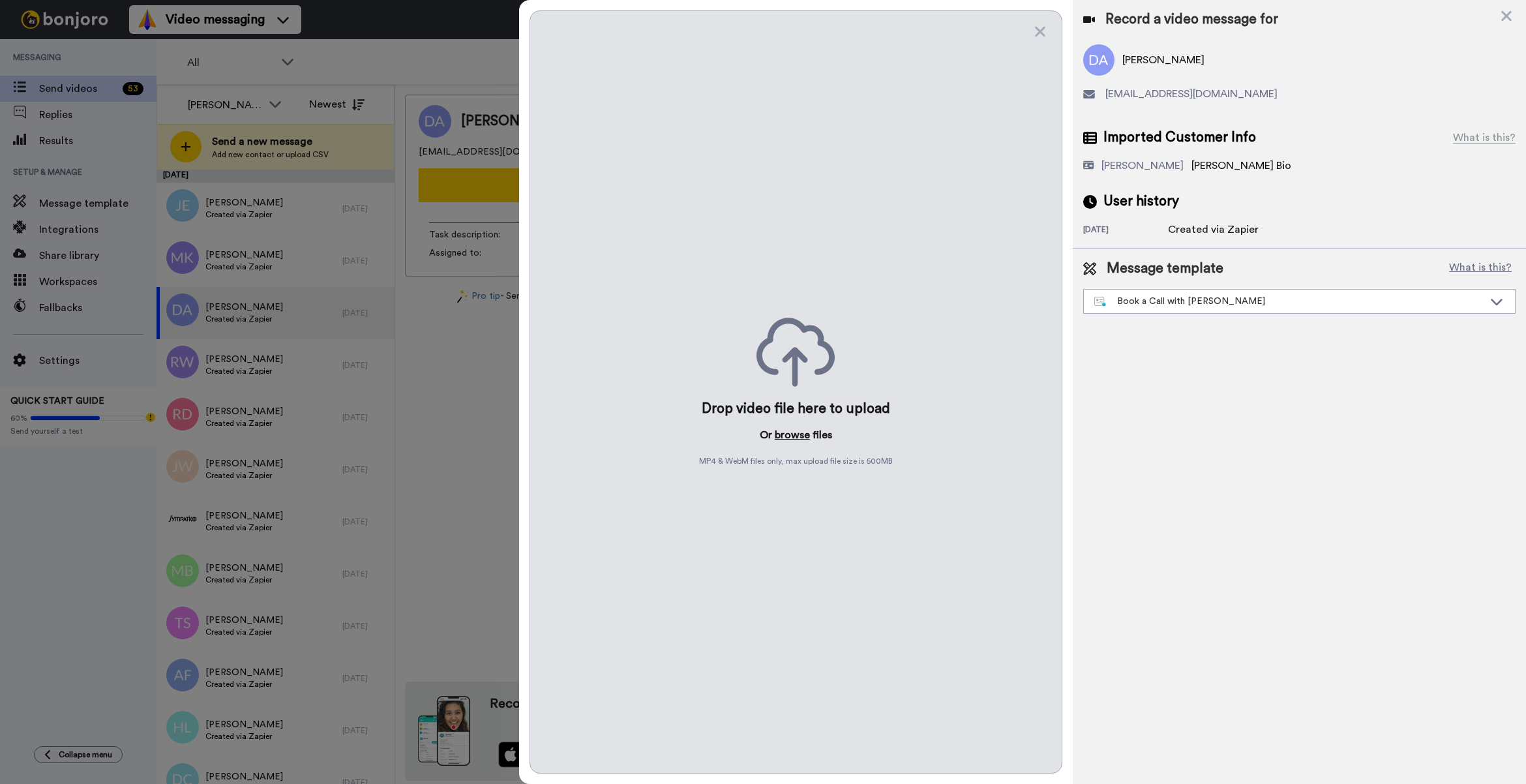
click at [796, 442] on button "browse" at bounding box center [792, 434] width 35 height 16
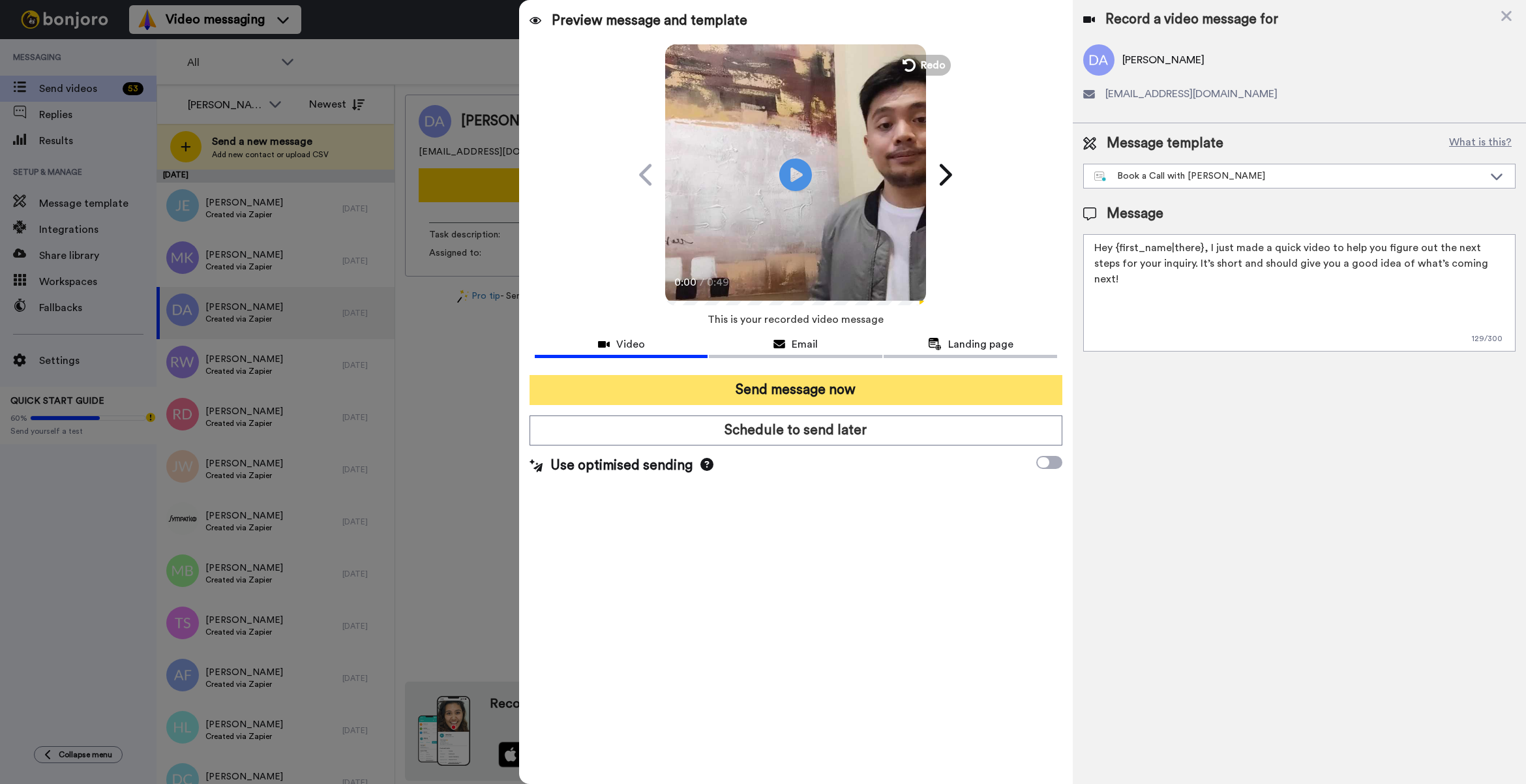
click at [761, 396] on button "Send message now" at bounding box center [796, 390] width 533 height 30
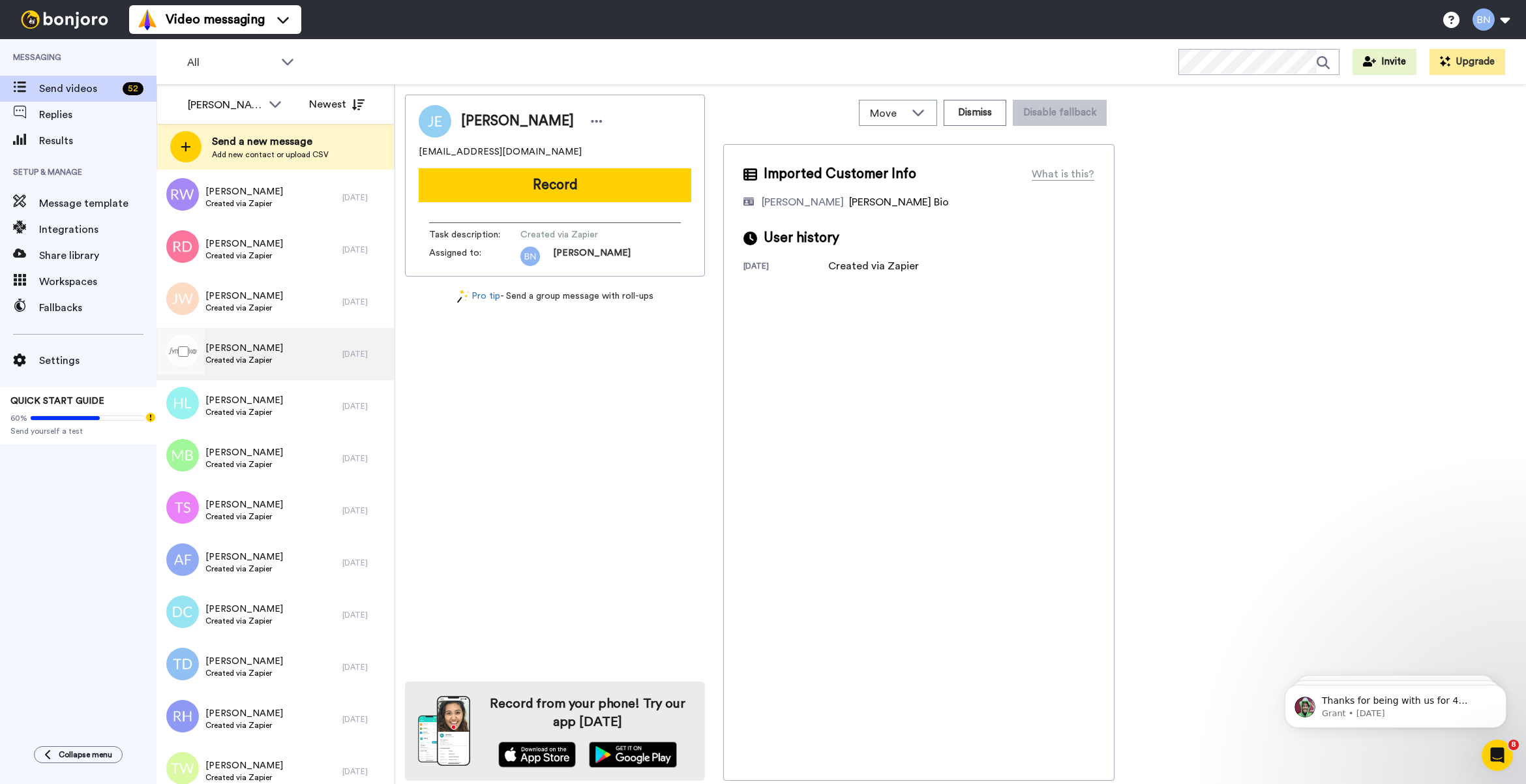
scroll to position [217, 0]
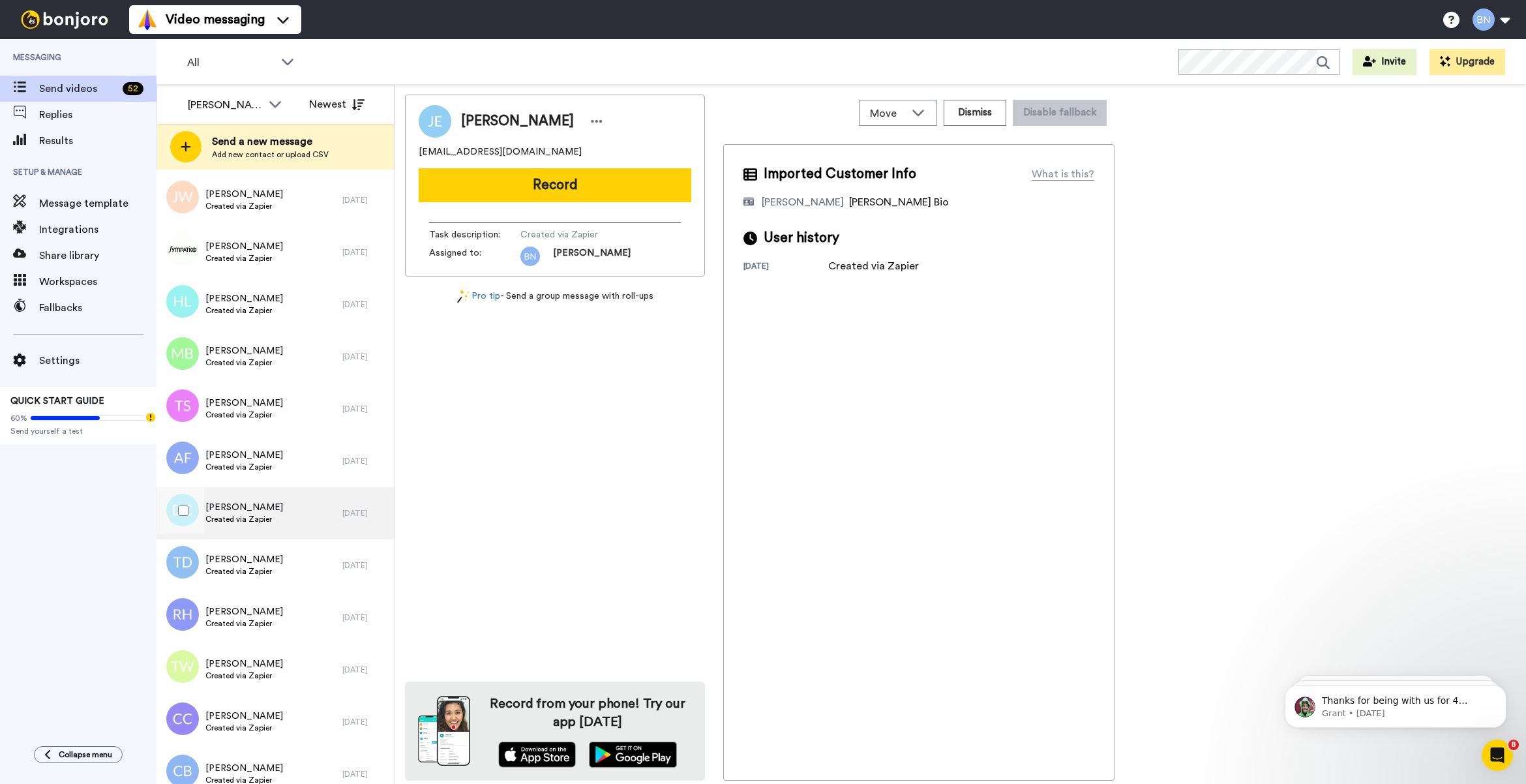
click at [367, 491] on div "Daniella Castillo Created via Zapier 2 days ago" at bounding box center [275, 513] width 238 height 52
click at [598, 171] on button "Record" at bounding box center [555, 184] width 273 height 34
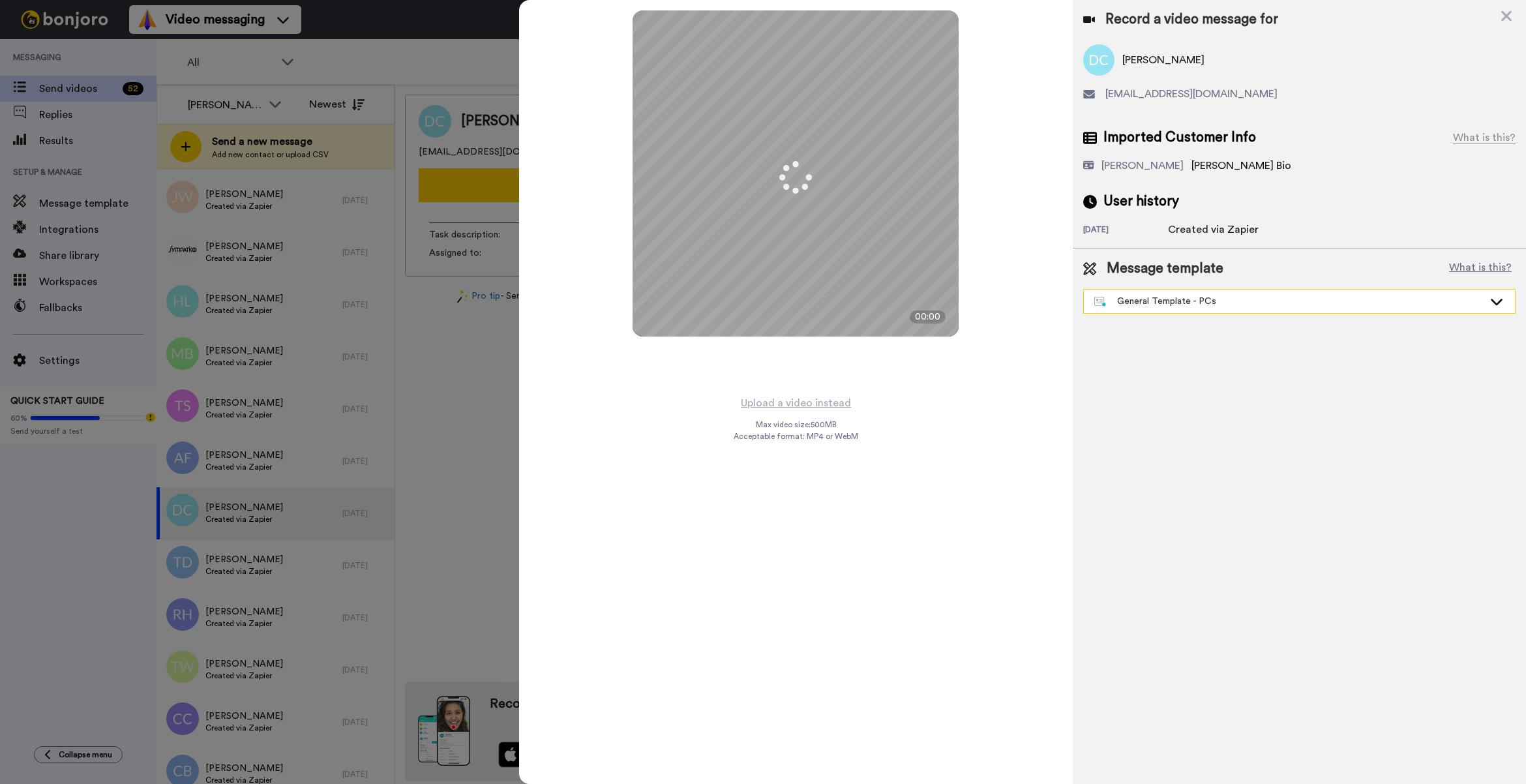
click at [1117, 312] on div "General Template - PCs" at bounding box center [1299, 301] width 431 height 23
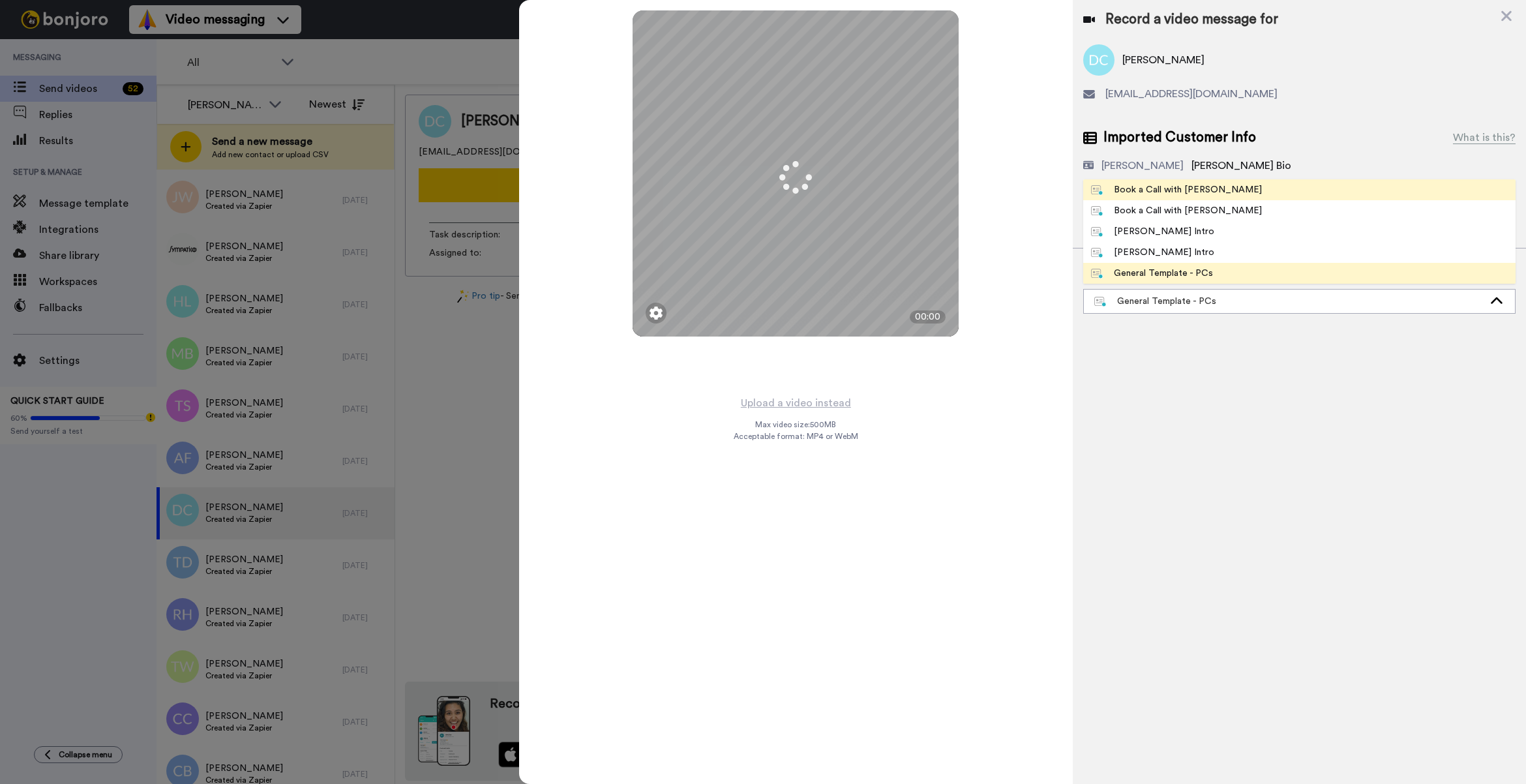
click at [1220, 199] on li "Book a Call with [PERSON_NAME]" at bounding box center [1299, 190] width 432 height 21
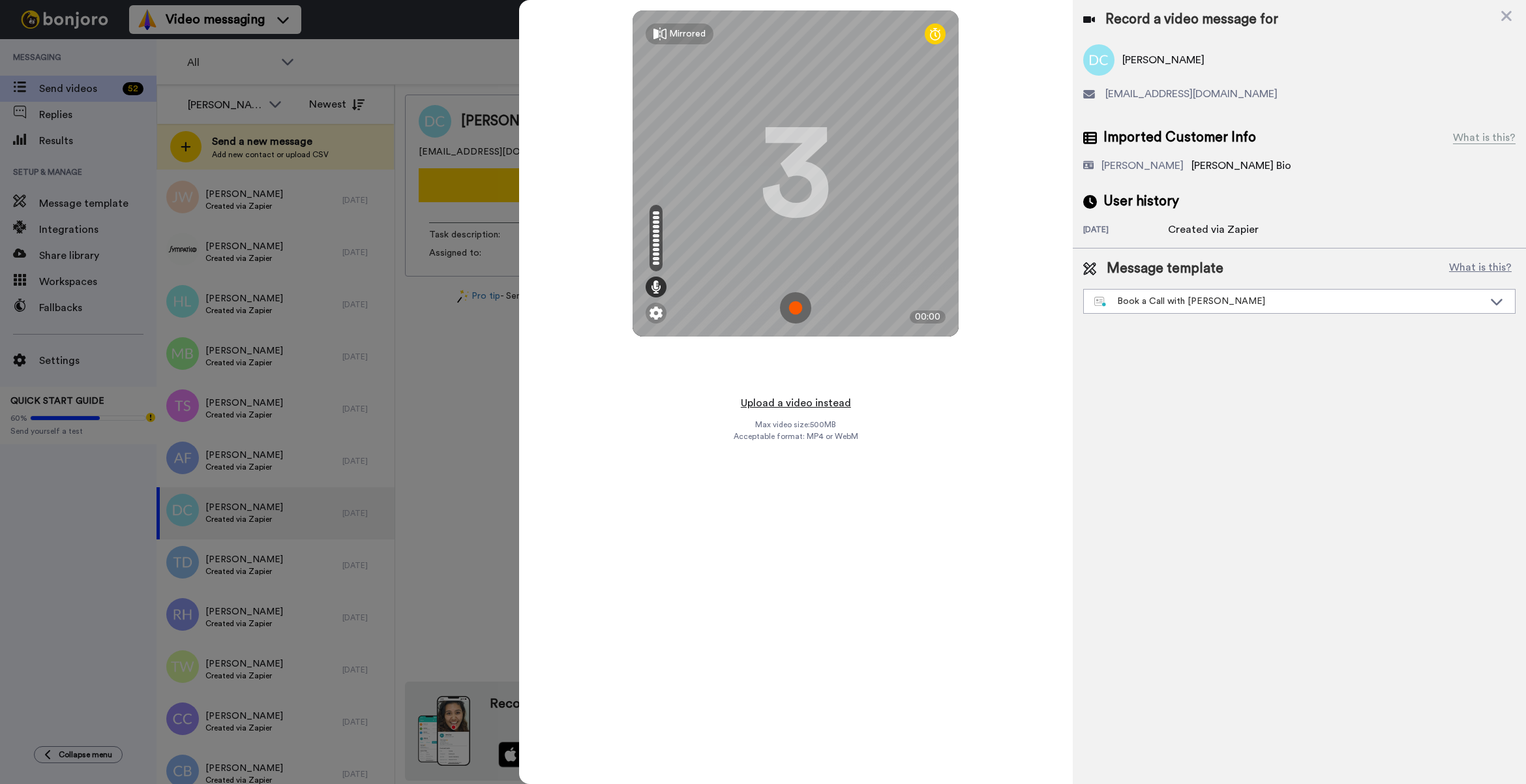
click at [829, 404] on button "Upload a video instead" at bounding box center [795, 403] width 118 height 17
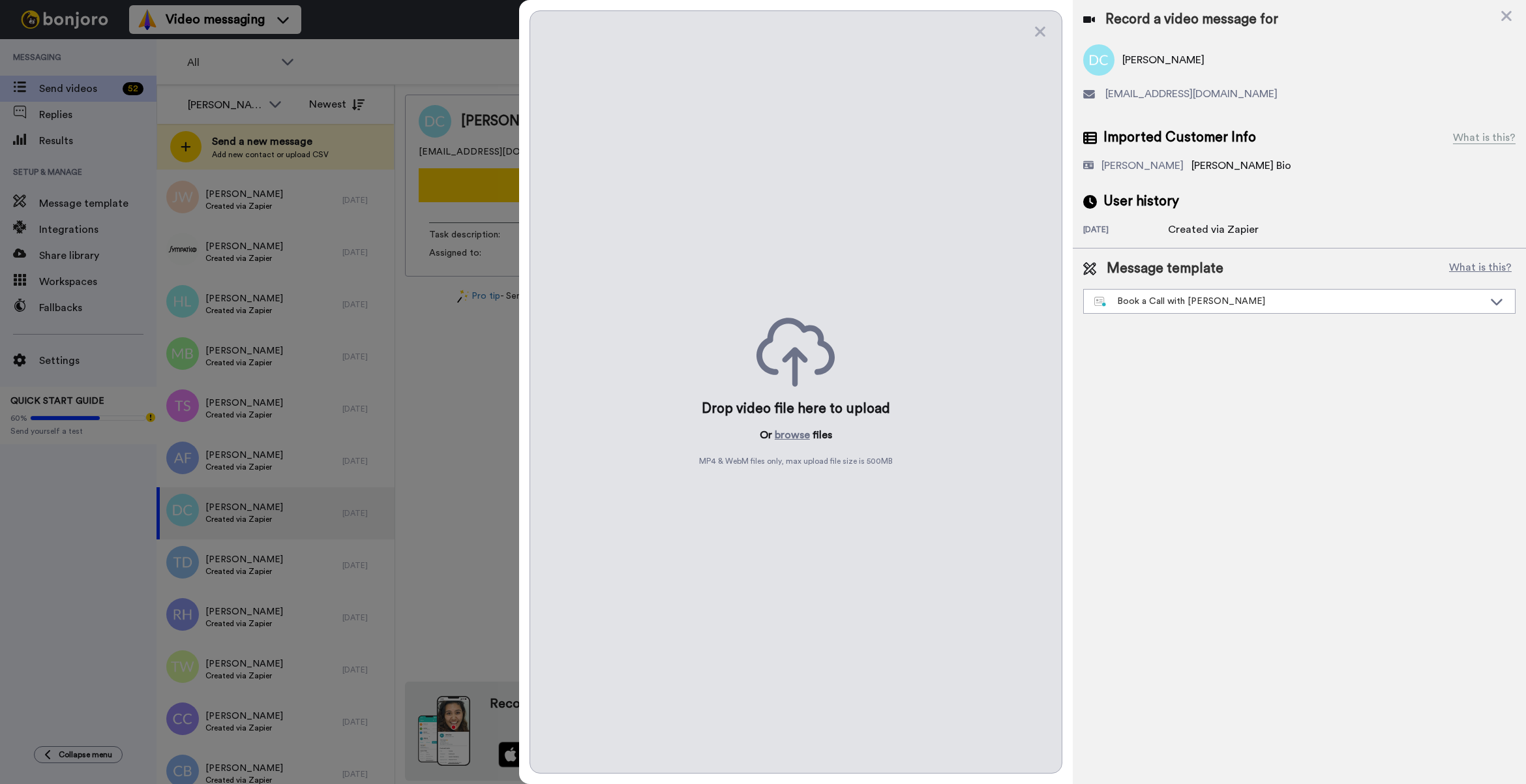
click at [793, 425] on div "Drop video file here to upload Or browse files MP4 & WebM files only, max uploa…" at bounding box center [796, 392] width 533 height 763
click at [791, 432] on button "browse" at bounding box center [792, 434] width 35 height 16
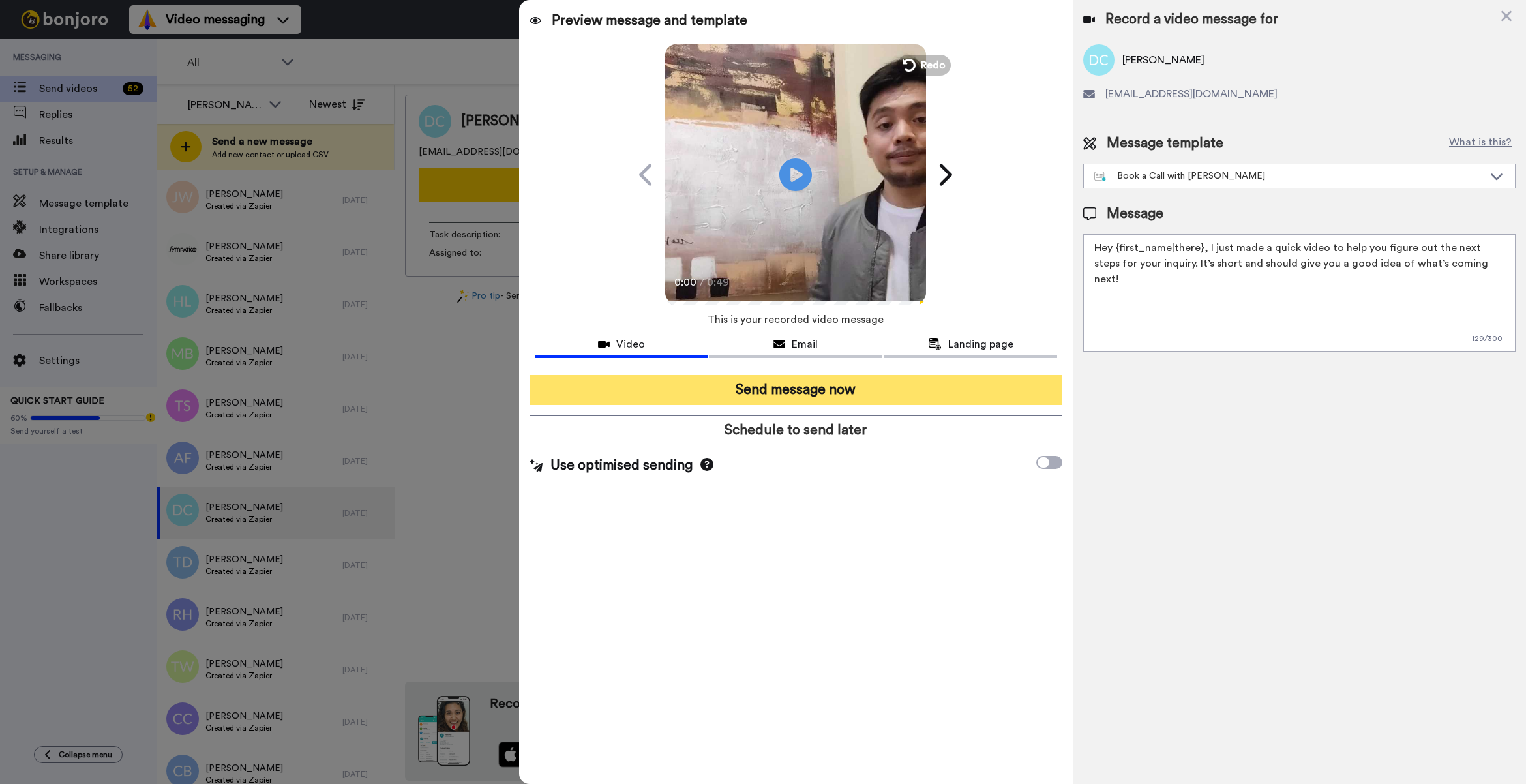
click at [909, 399] on button "Send message now" at bounding box center [796, 390] width 533 height 30
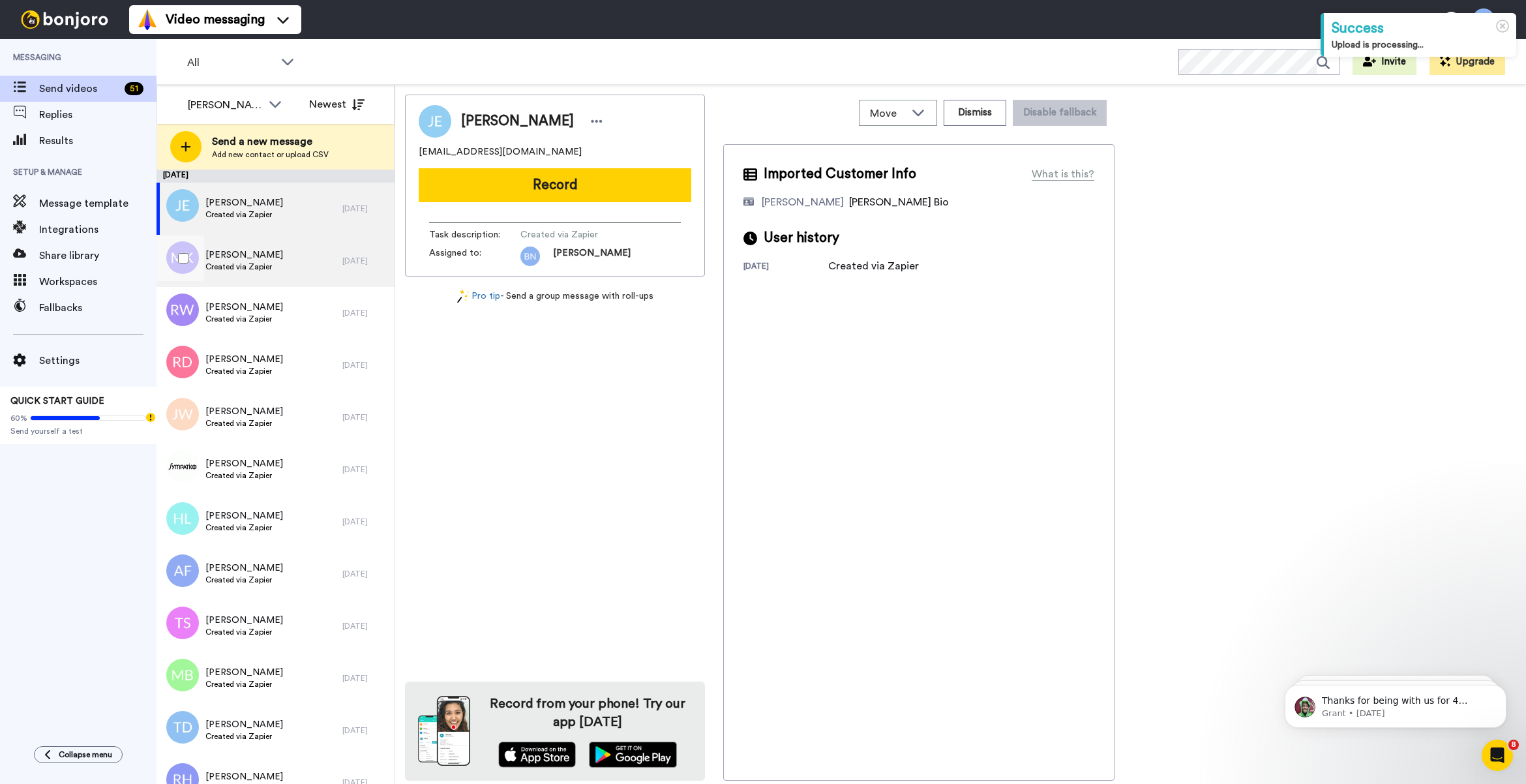
click at [282, 267] on div "[PERSON_NAME] Created via Zapier" at bounding box center [249, 261] width 186 height 52
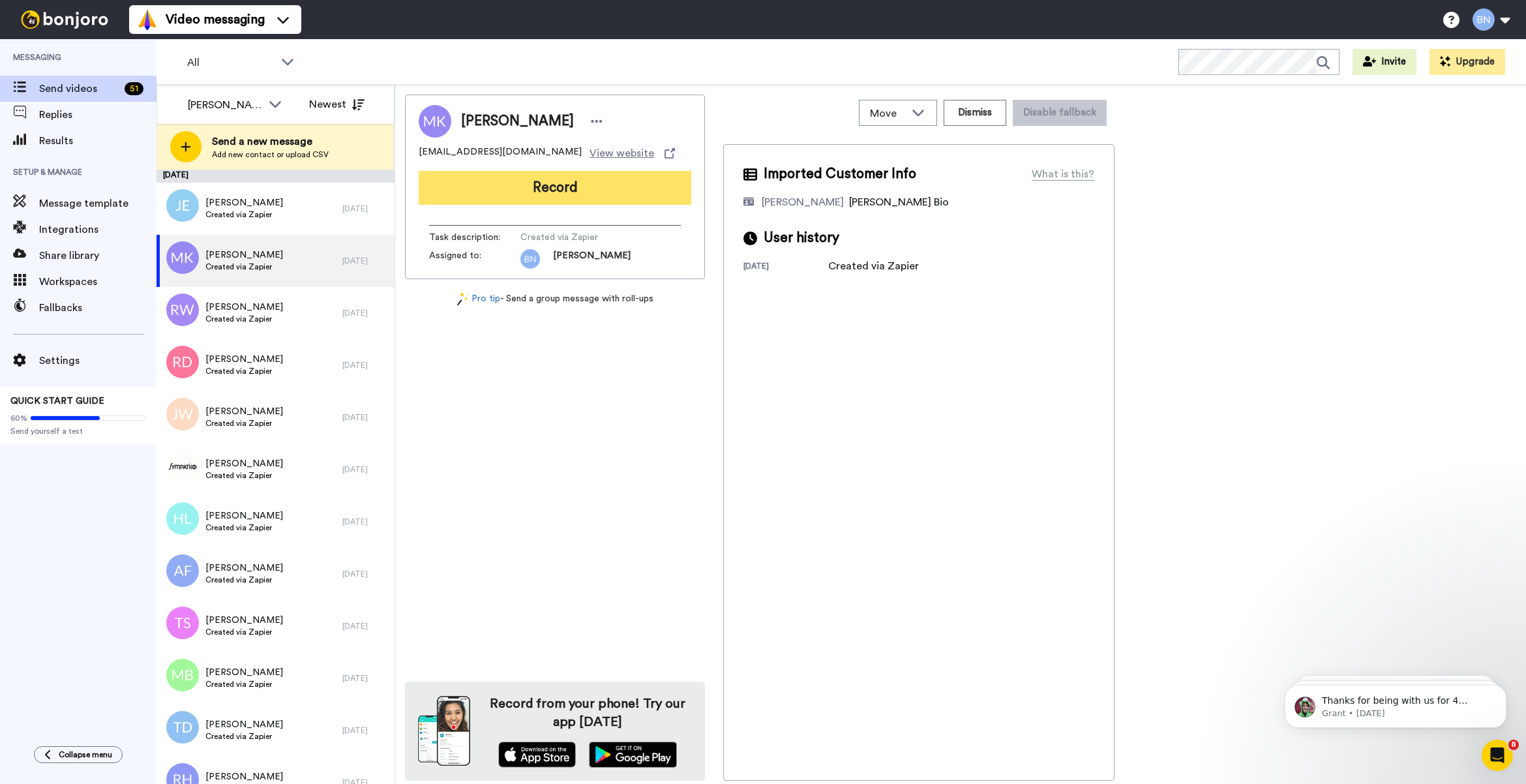
click at [578, 191] on button "Record" at bounding box center [555, 187] width 273 height 34
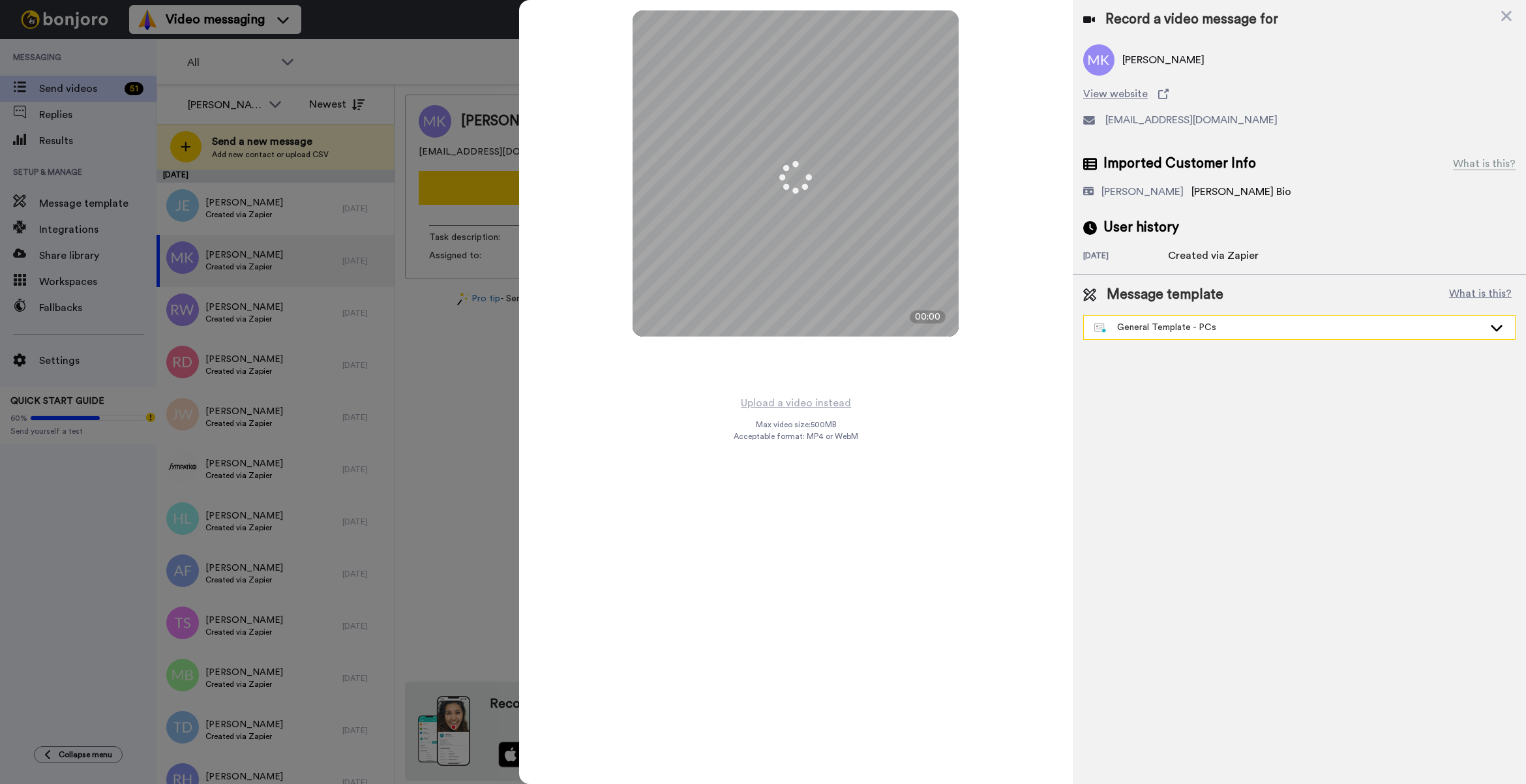
click at [1170, 321] on div "General Template - PCs" at bounding box center [1289, 327] width 390 height 13
click at [1210, 333] on div "General Template - PCs" at bounding box center [1289, 327] width 390 height 13
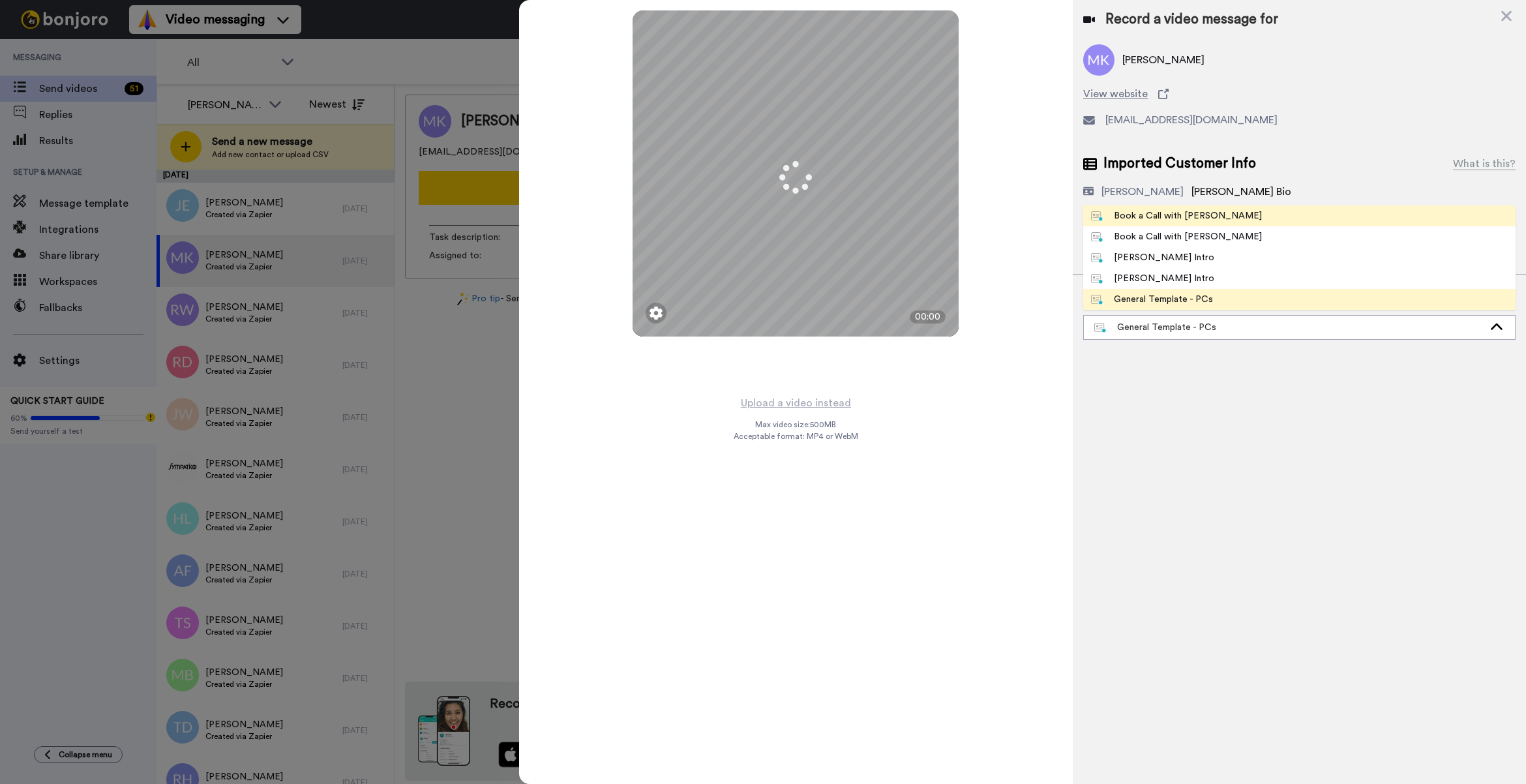
click at [1176, 219] on div "Book a Call with [PERSON_NAME]" at bounding box center [1176, 215] width 171 height 13
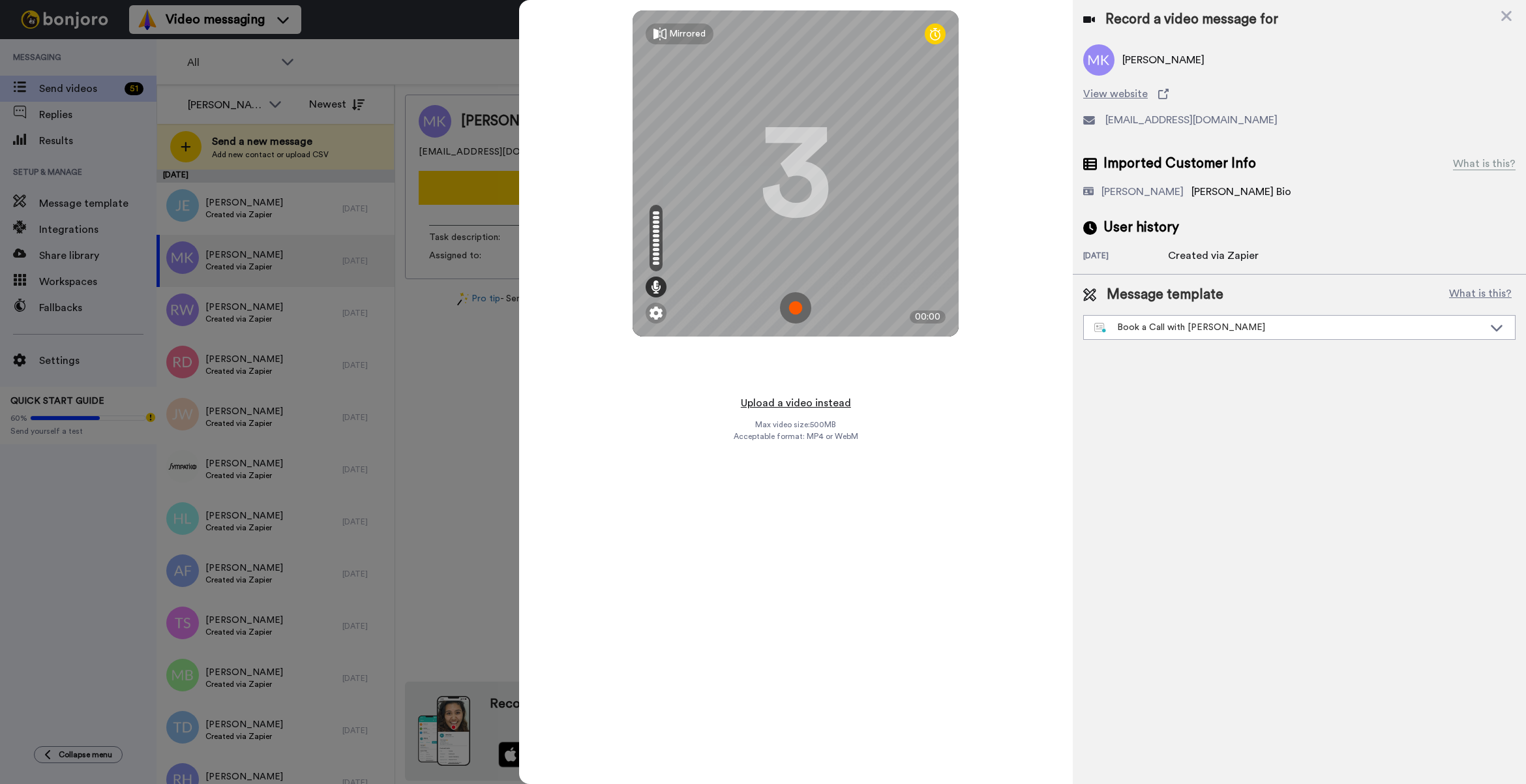
click at [774, 396] on button "Upload a video instead" at bounding box center [795, 403] width 118 height 17
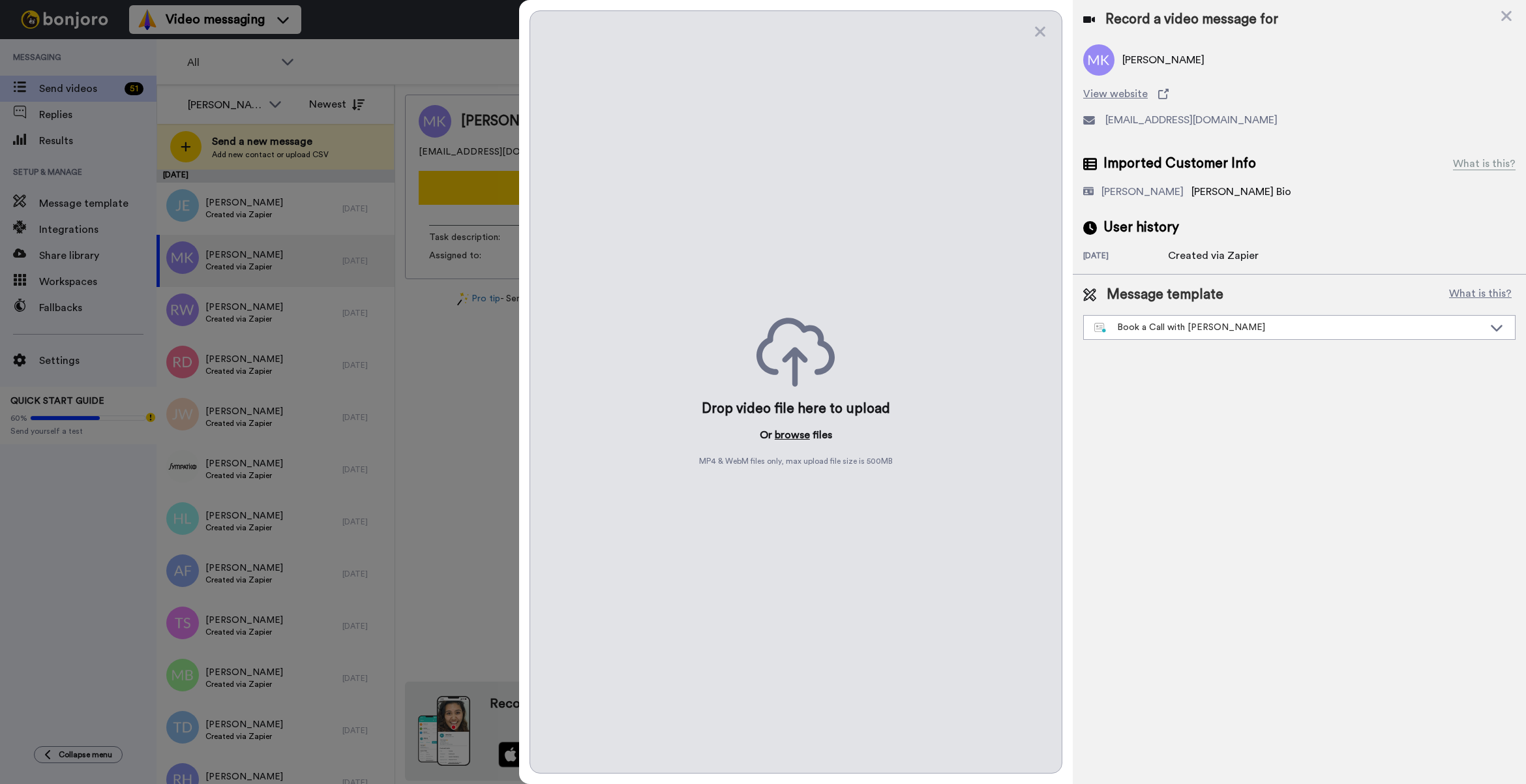
click at [790, 432] on button "browse" at bounding box center [792, 434] width 35 height 16
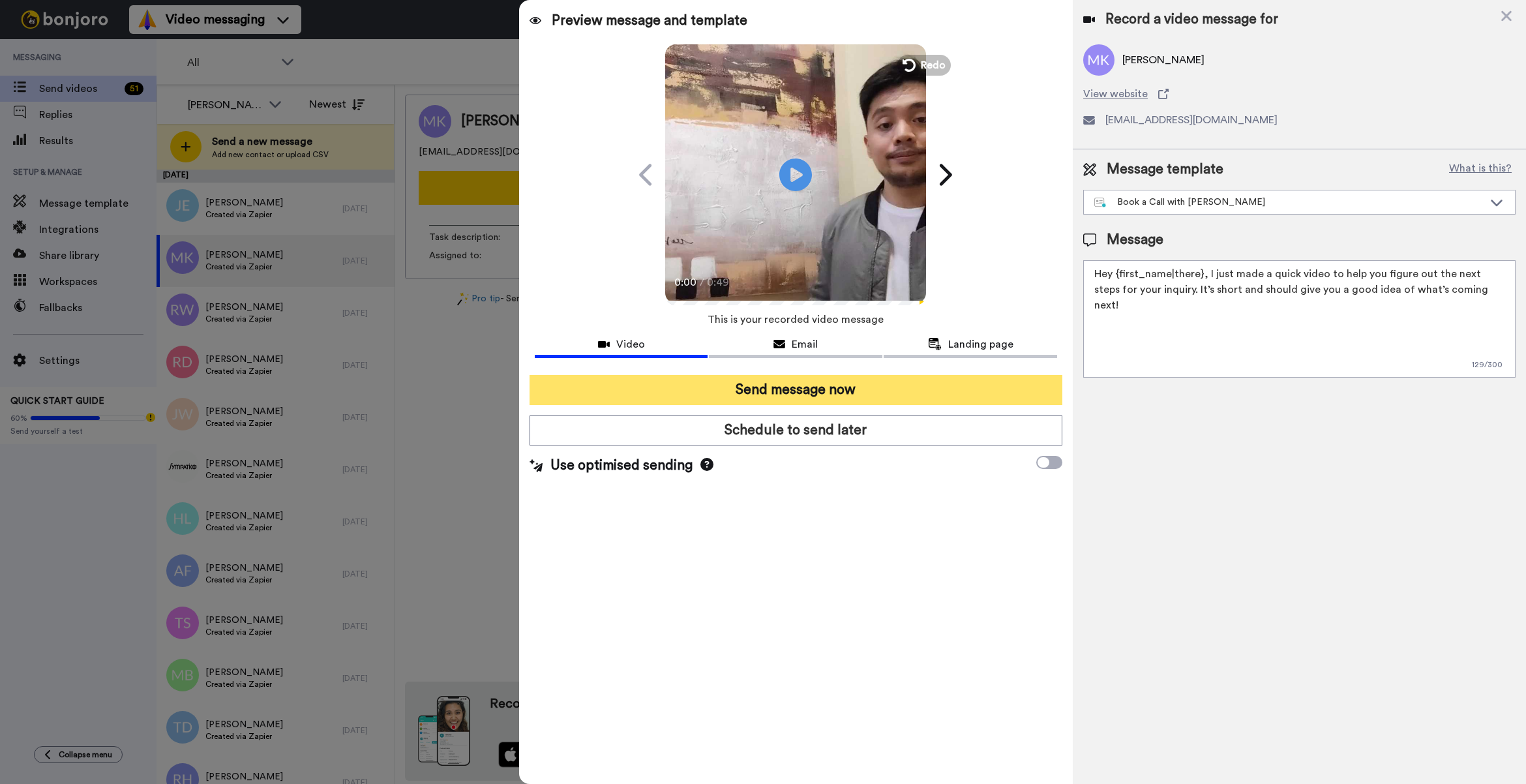
click at [998, 399] on button "Send message now" at bounding box center [796, 390] width 533 height 30
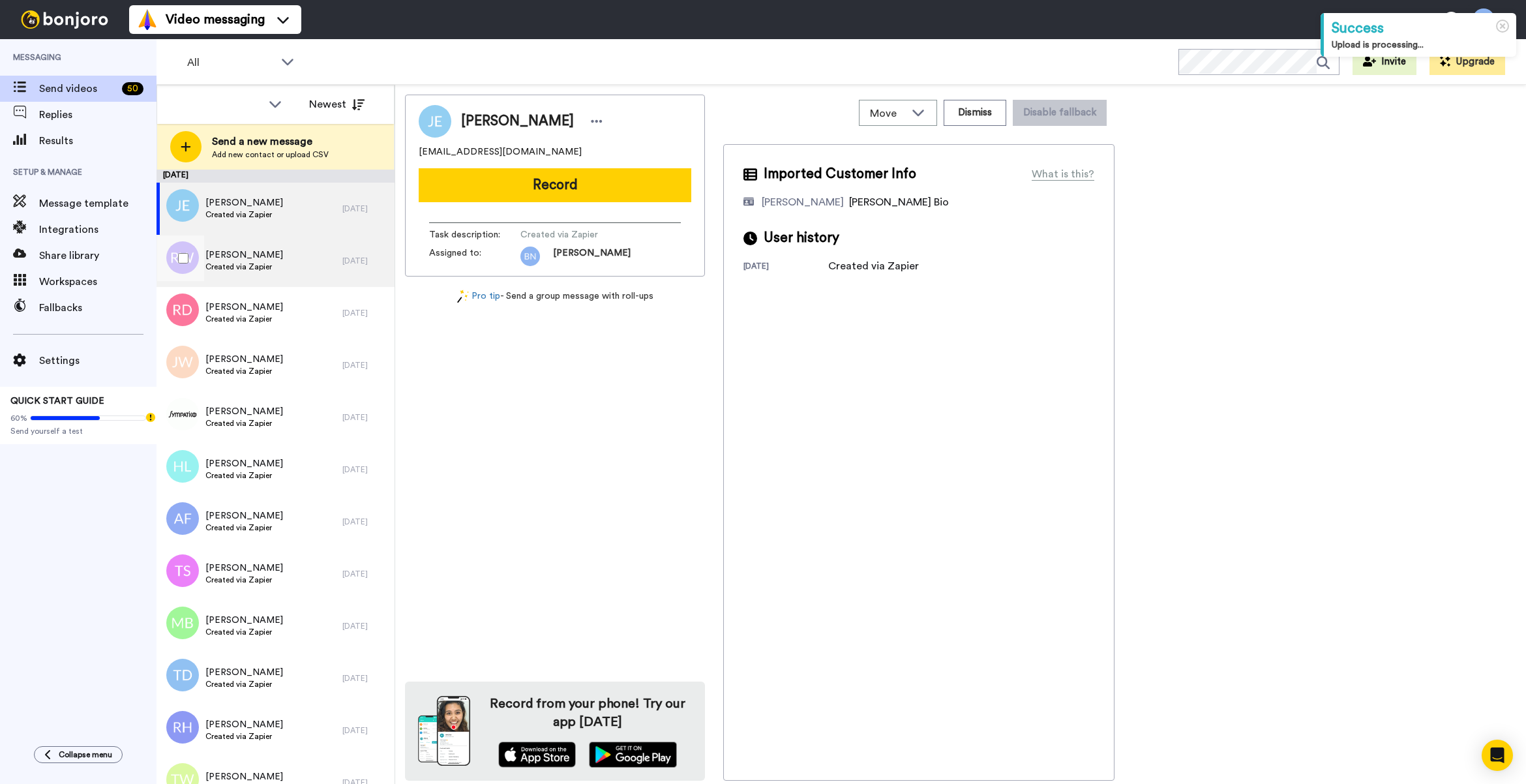
click at [259, 276] on div "Richard Wallen Created via Zapier" at bounding box center [249, 261] width 186 height 52
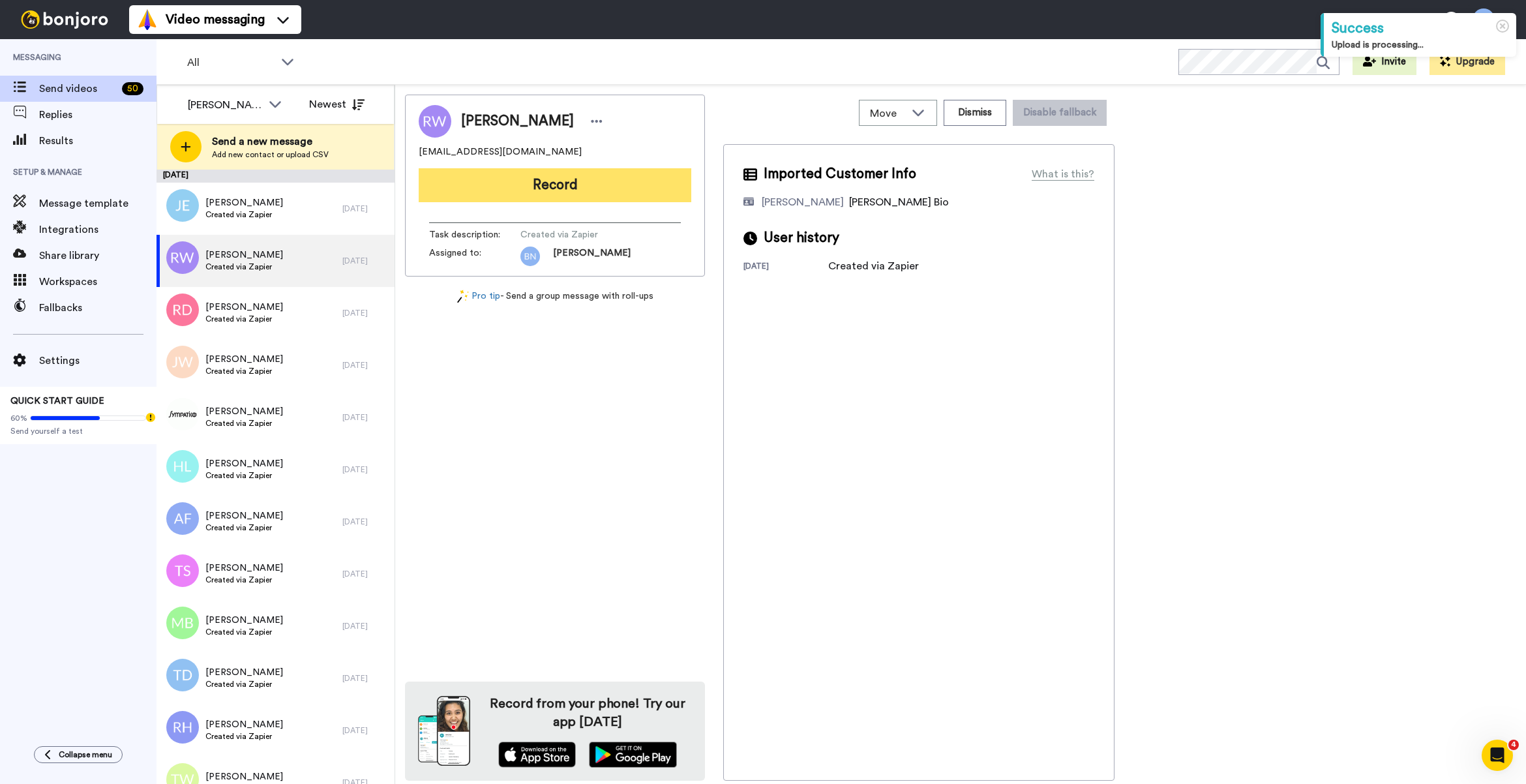
click at [650, 182] on button "Record" at bounding box center [555, 184] width 273 height 34
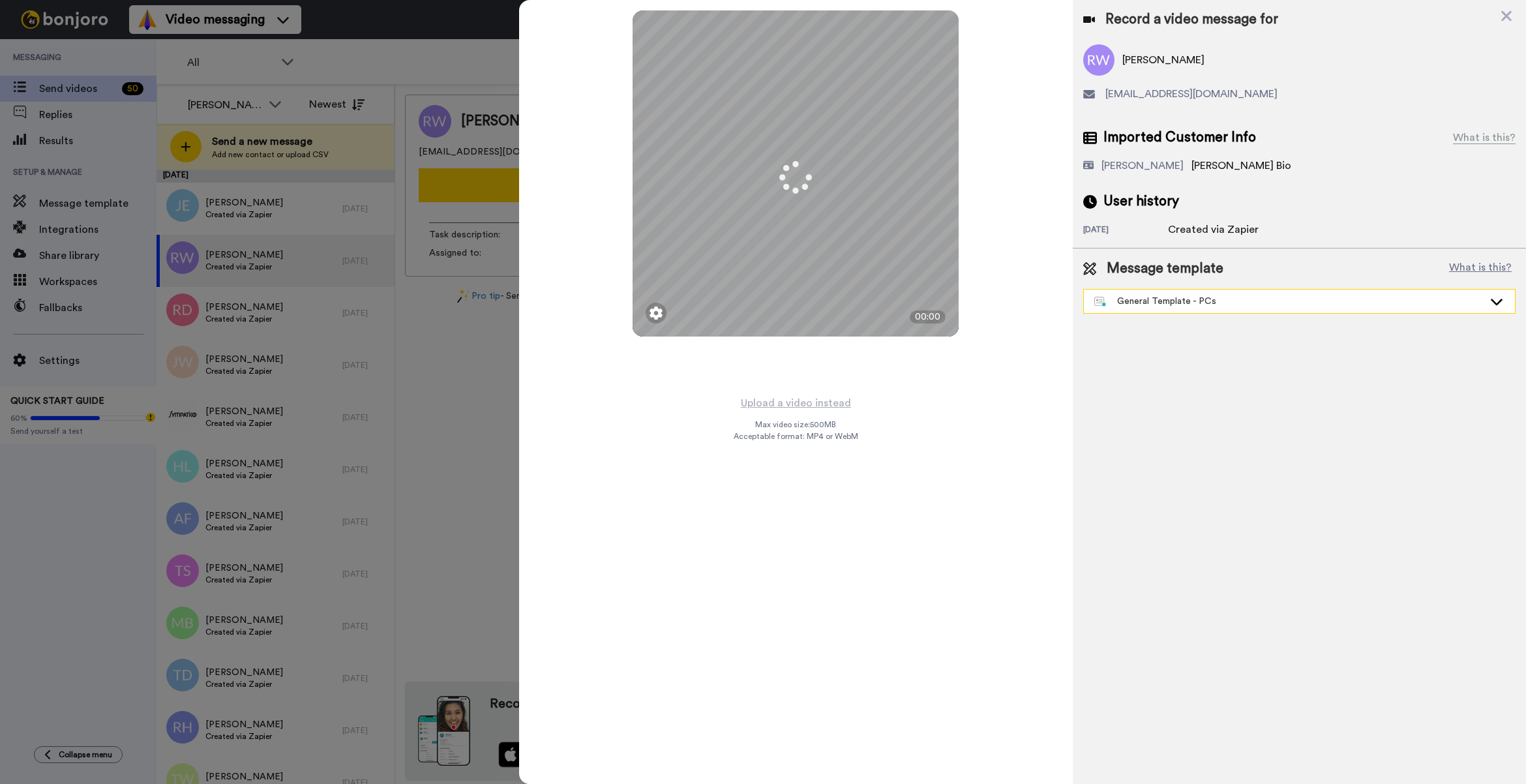
click at [1177, 306] on div "General Template - PCs" at bounding box center [1289, 301] width 390 height 13
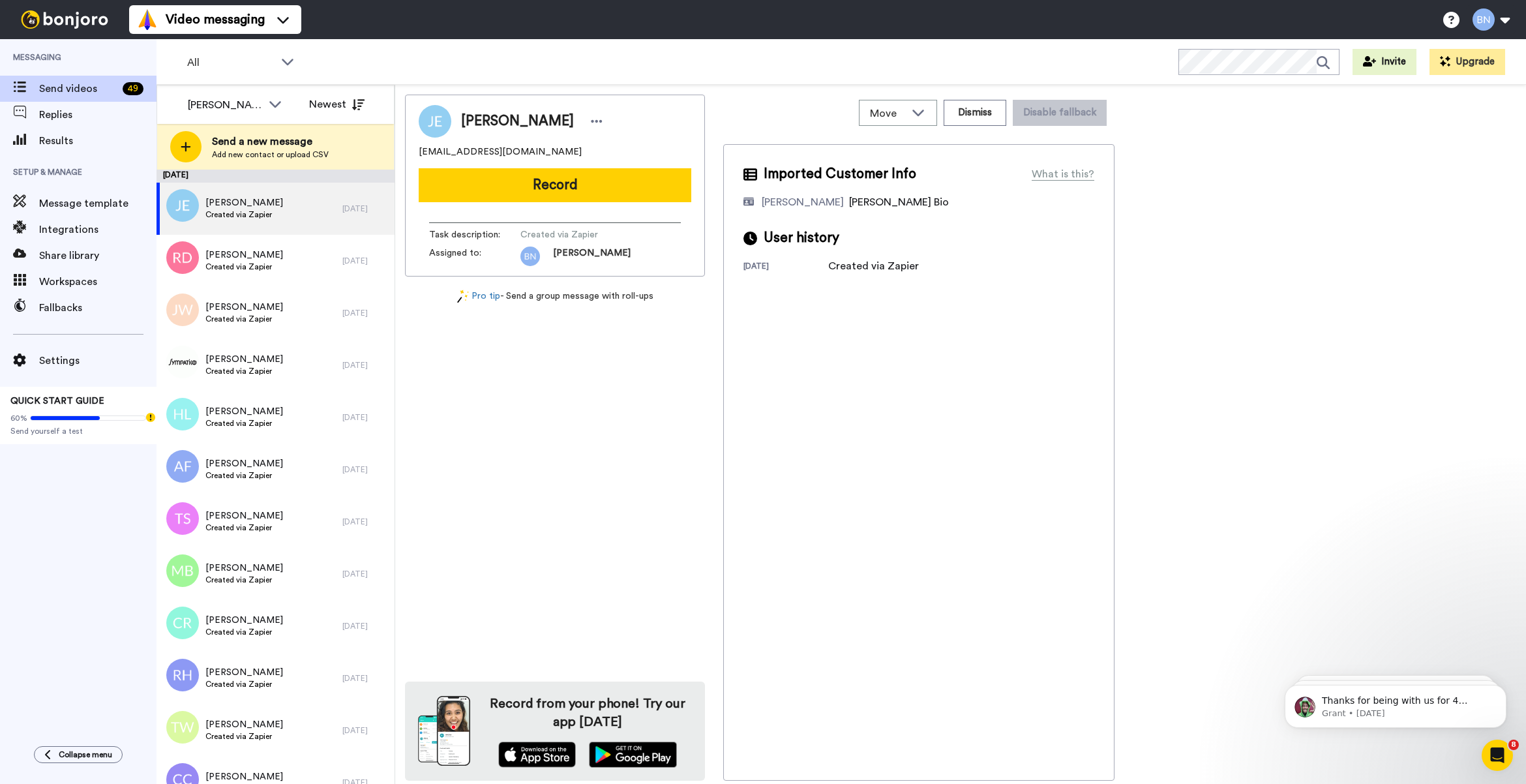
click at [633, 191] on button "Record" at bounding box center [555, 184] width 273 height 34
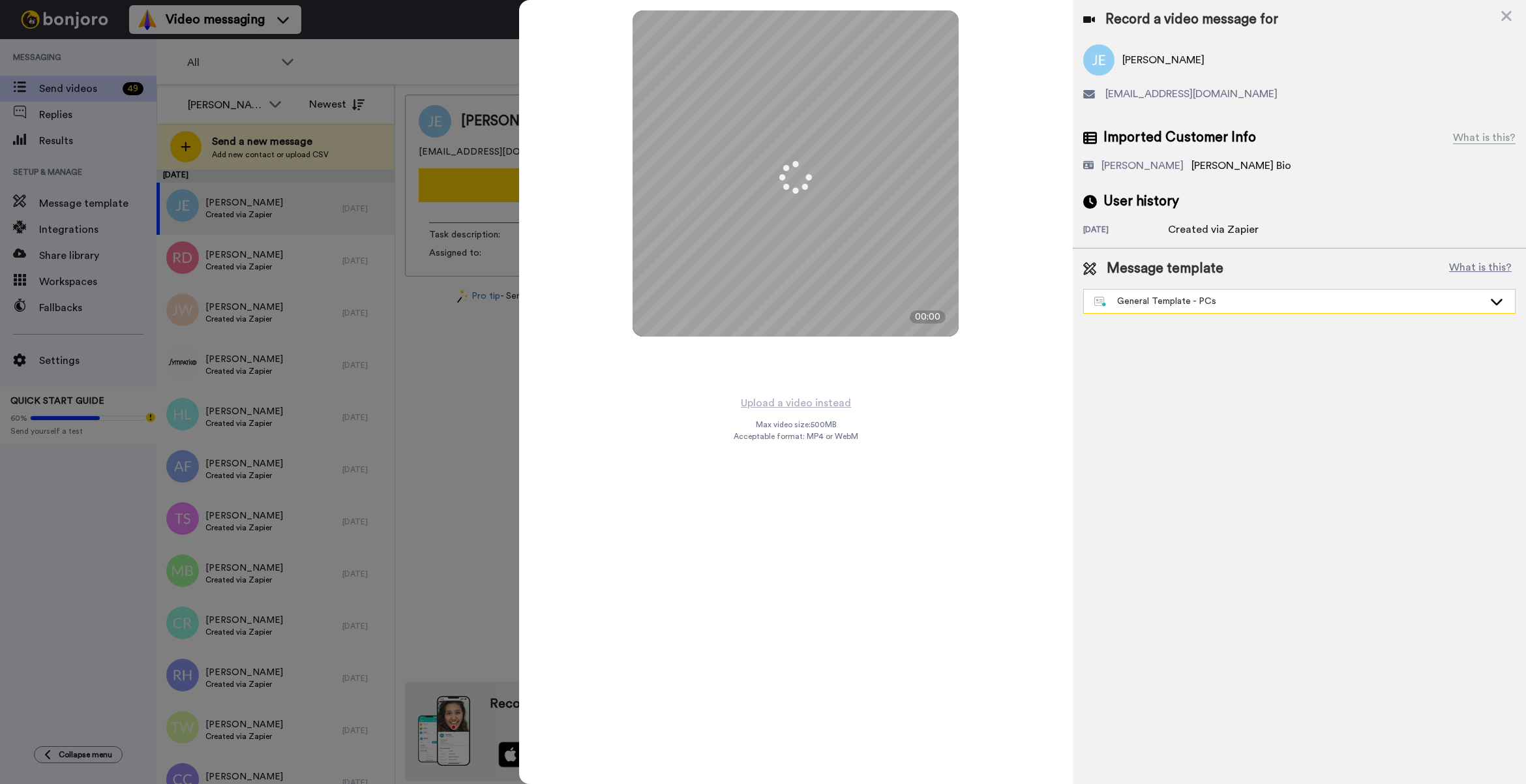
click at [1228, 301] on div "General Template - PCs" at bounding box center [1289, 301] width 390 height 13
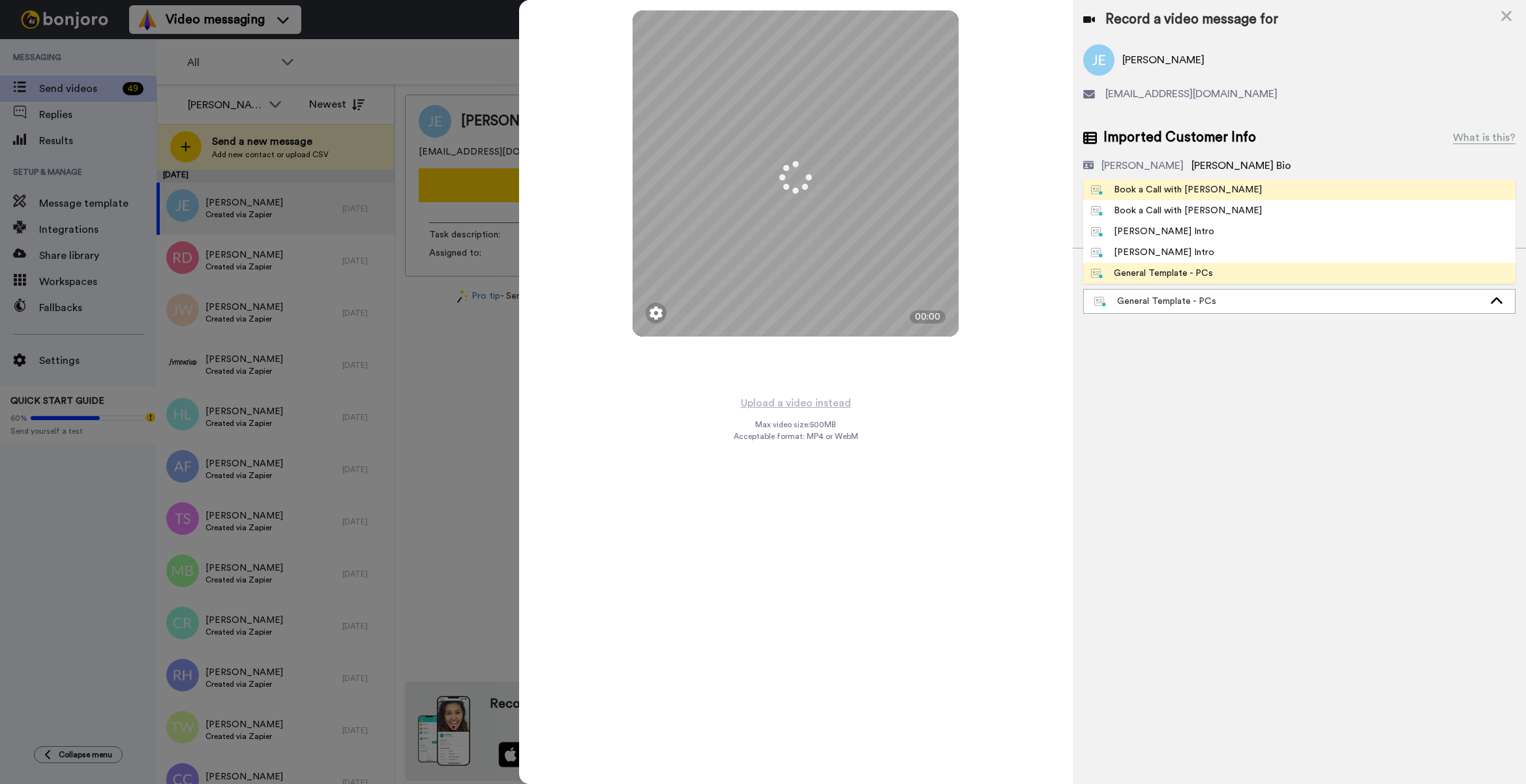
click at [1171, 187] on div "Book a Call with [PERSON_NAME]" at bounding box center [1176, 189] width 171 height 13
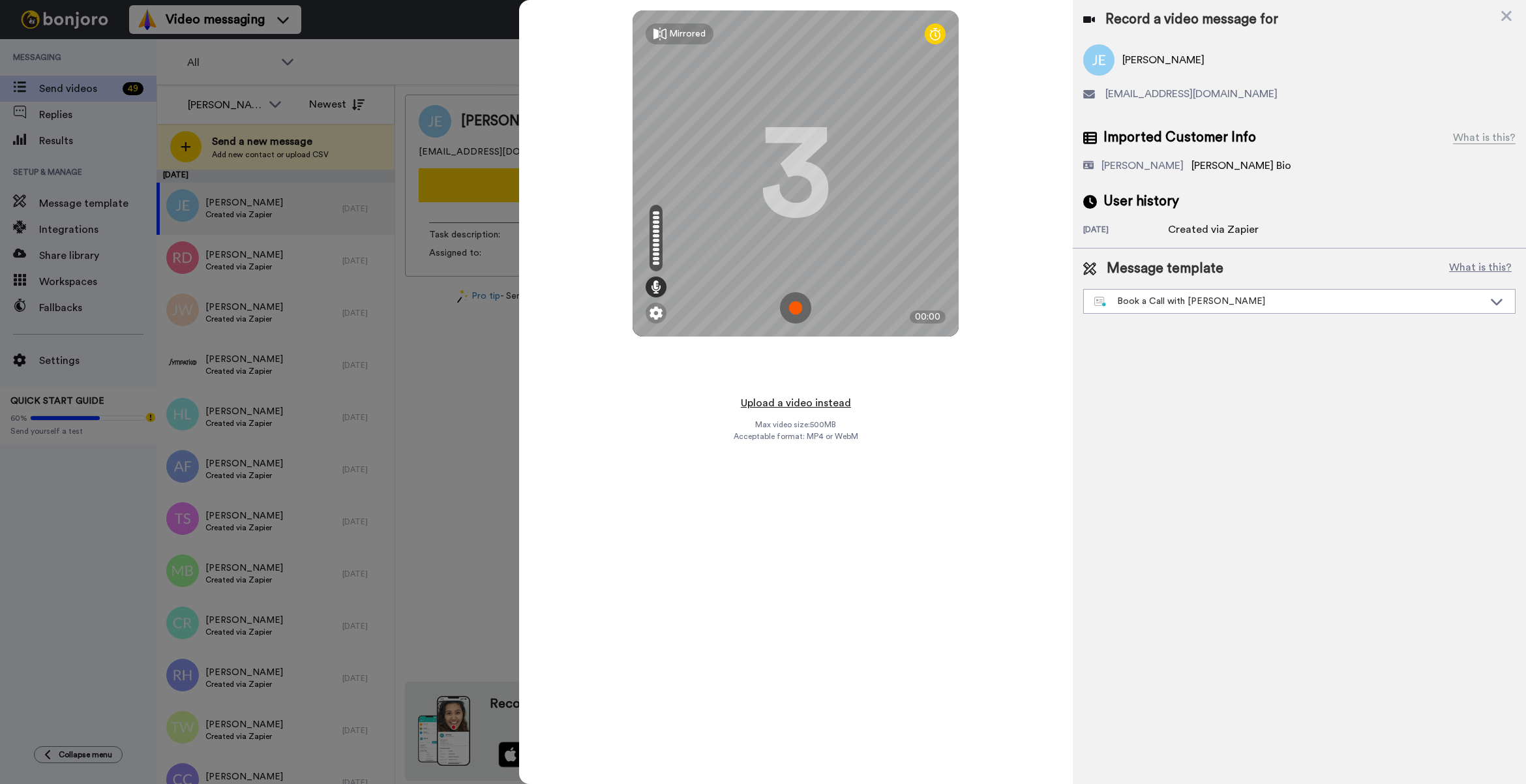
click at [810, 402] on button "Upload a video instead" at bounding box center [795, 403] width 118 height 17
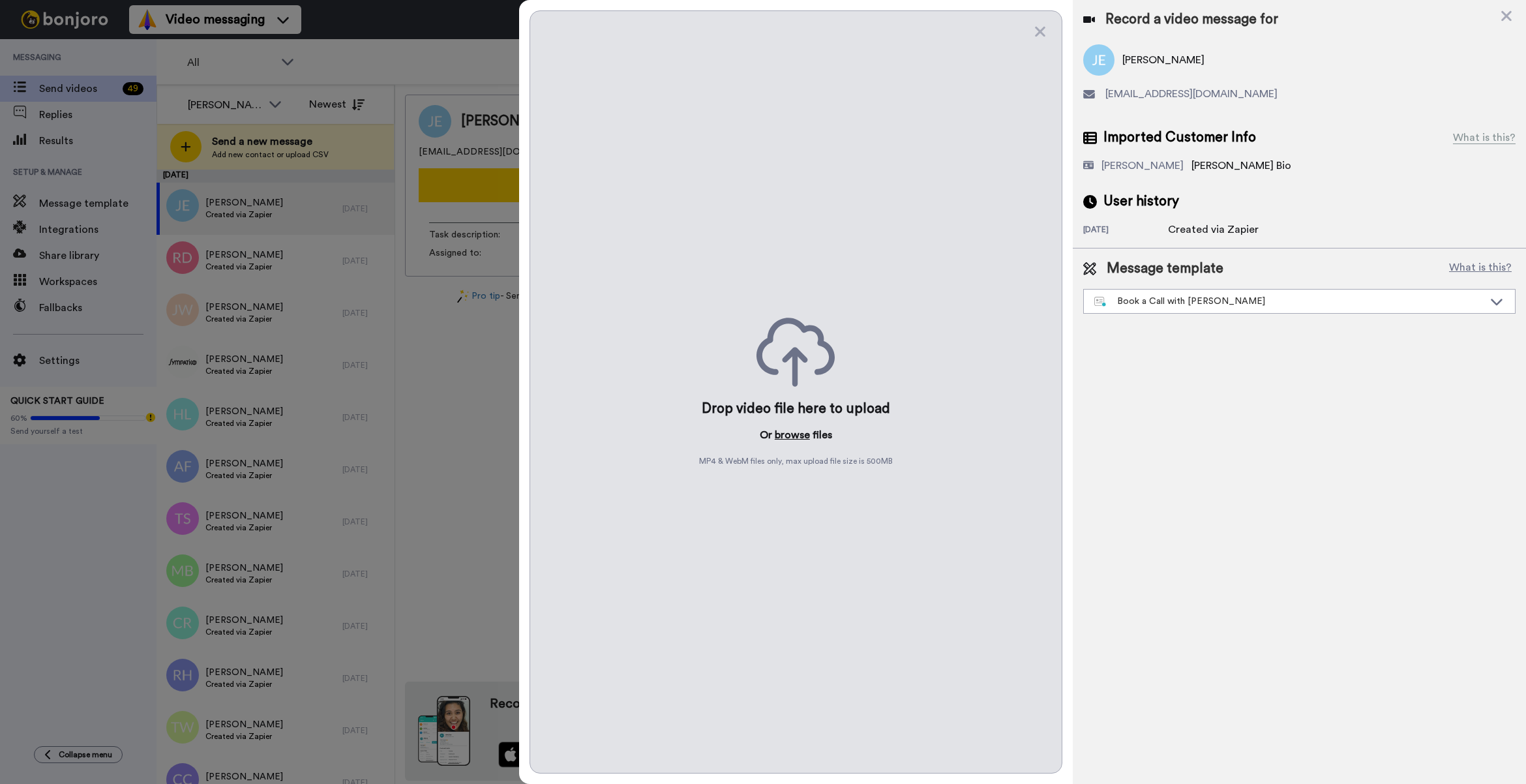
click at [780, 427] on button "browse" at bounding box center [792, 434] width 35 height 16
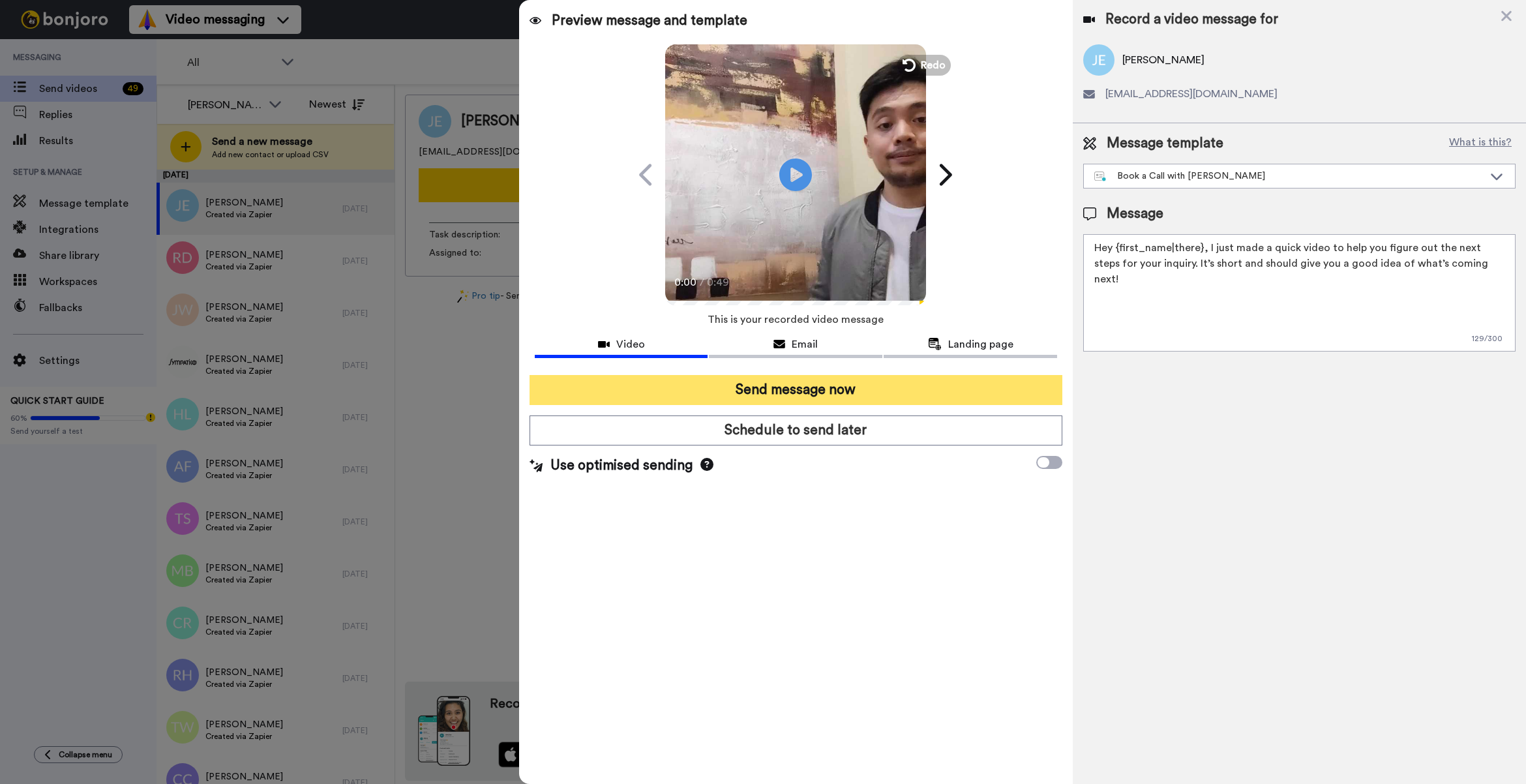
click at [918, 379] on button "Send message now" at bounding box center [796, 390] width 533 height 30
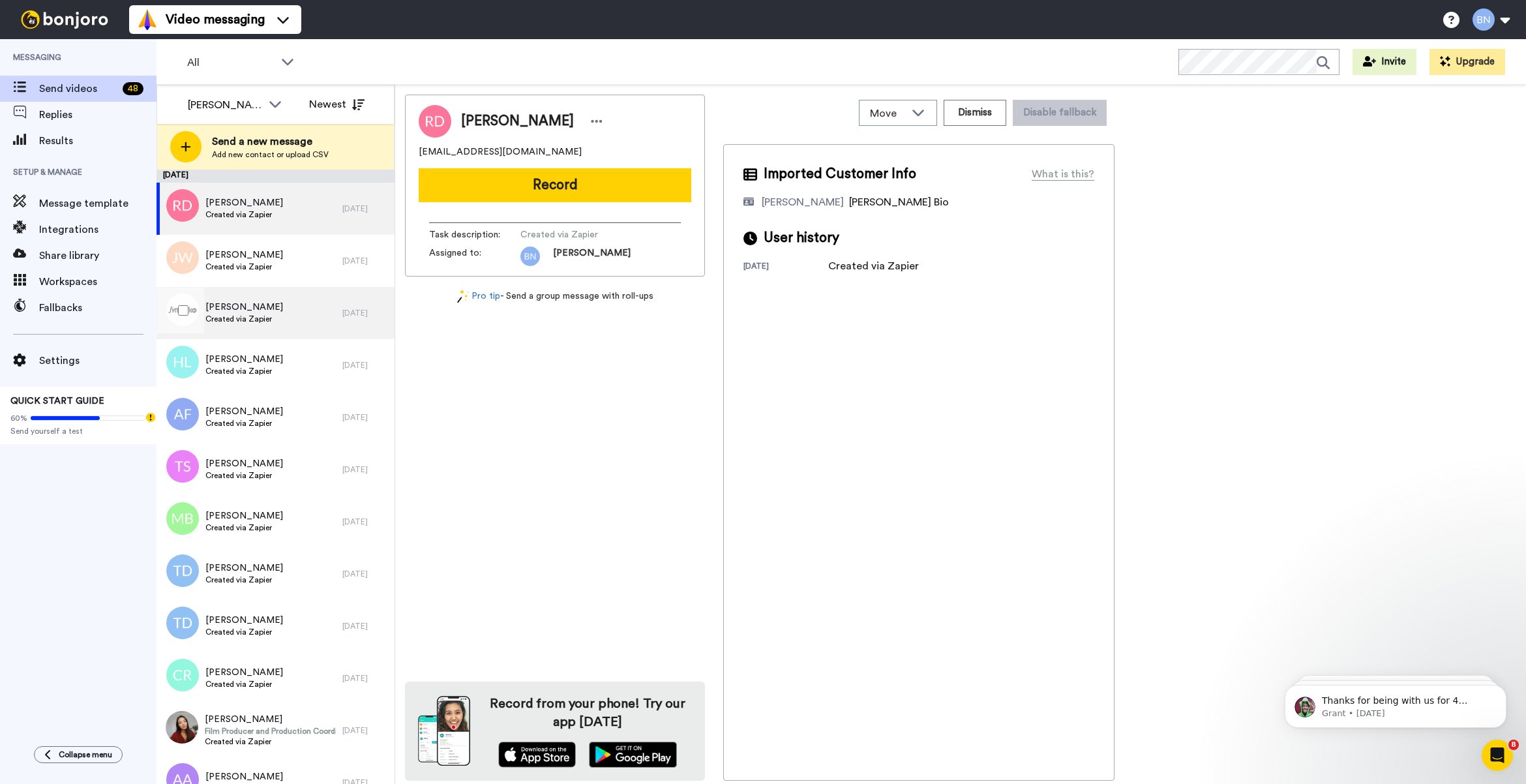
click at [291, 311] on div "George Jones Created via Zapier" at bounding box center [249, 313] width 186 height 52
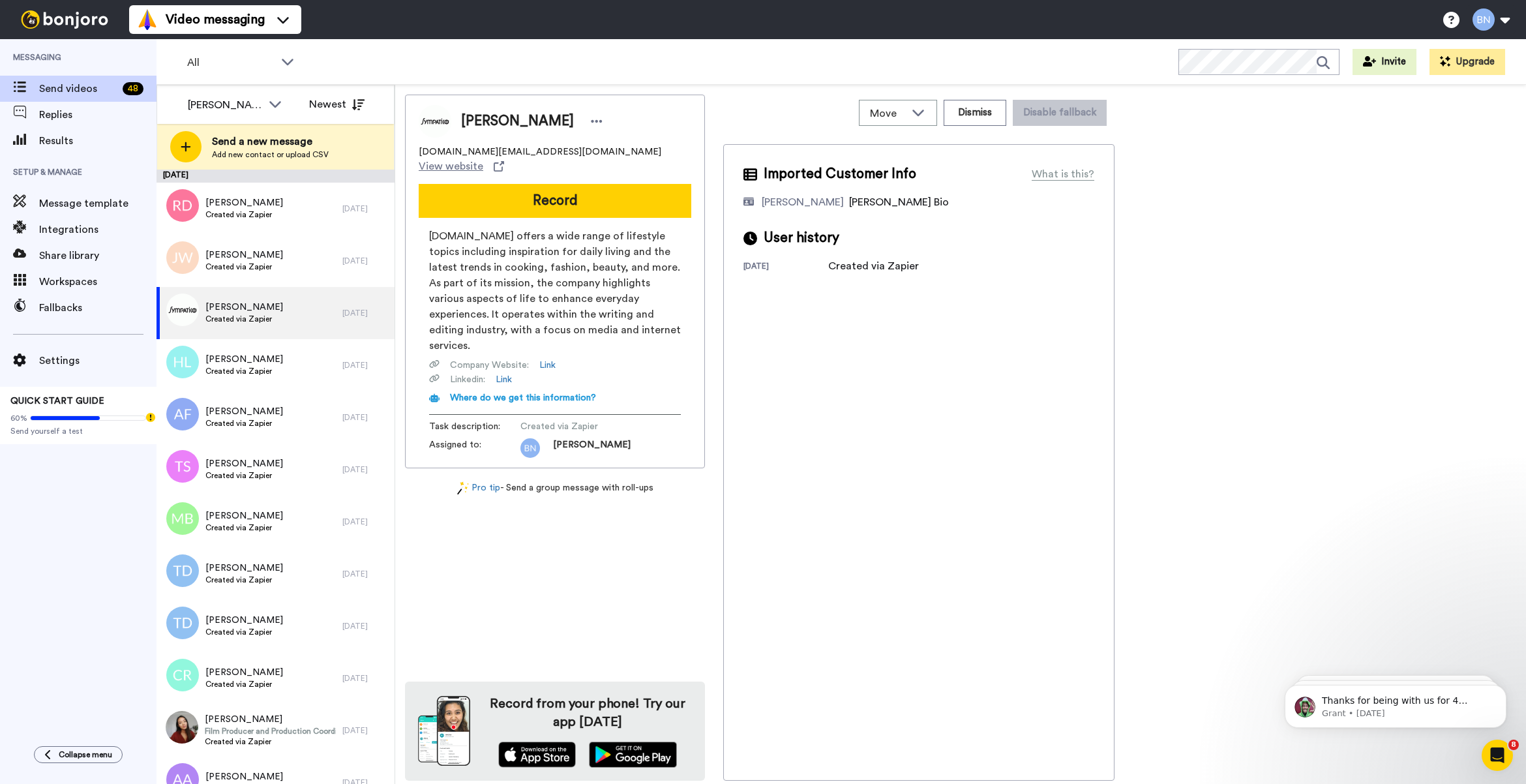
click at [601, 184] on button "Record" at bounding box center [555, 200] width 273 height 34
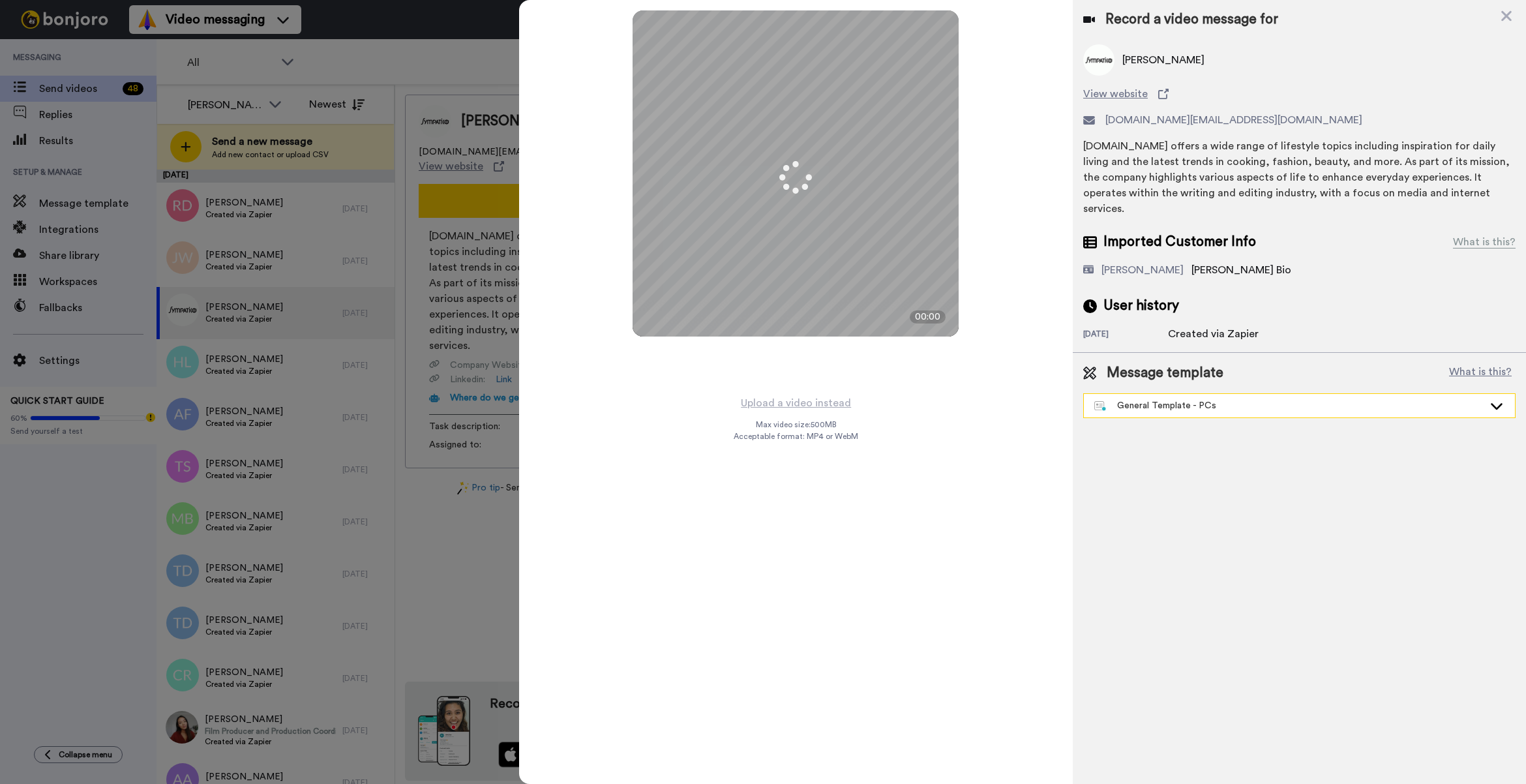
click at [1211, 401] on div "General Template - PCs" at bounding box center [1299, 405] width 431 height 23
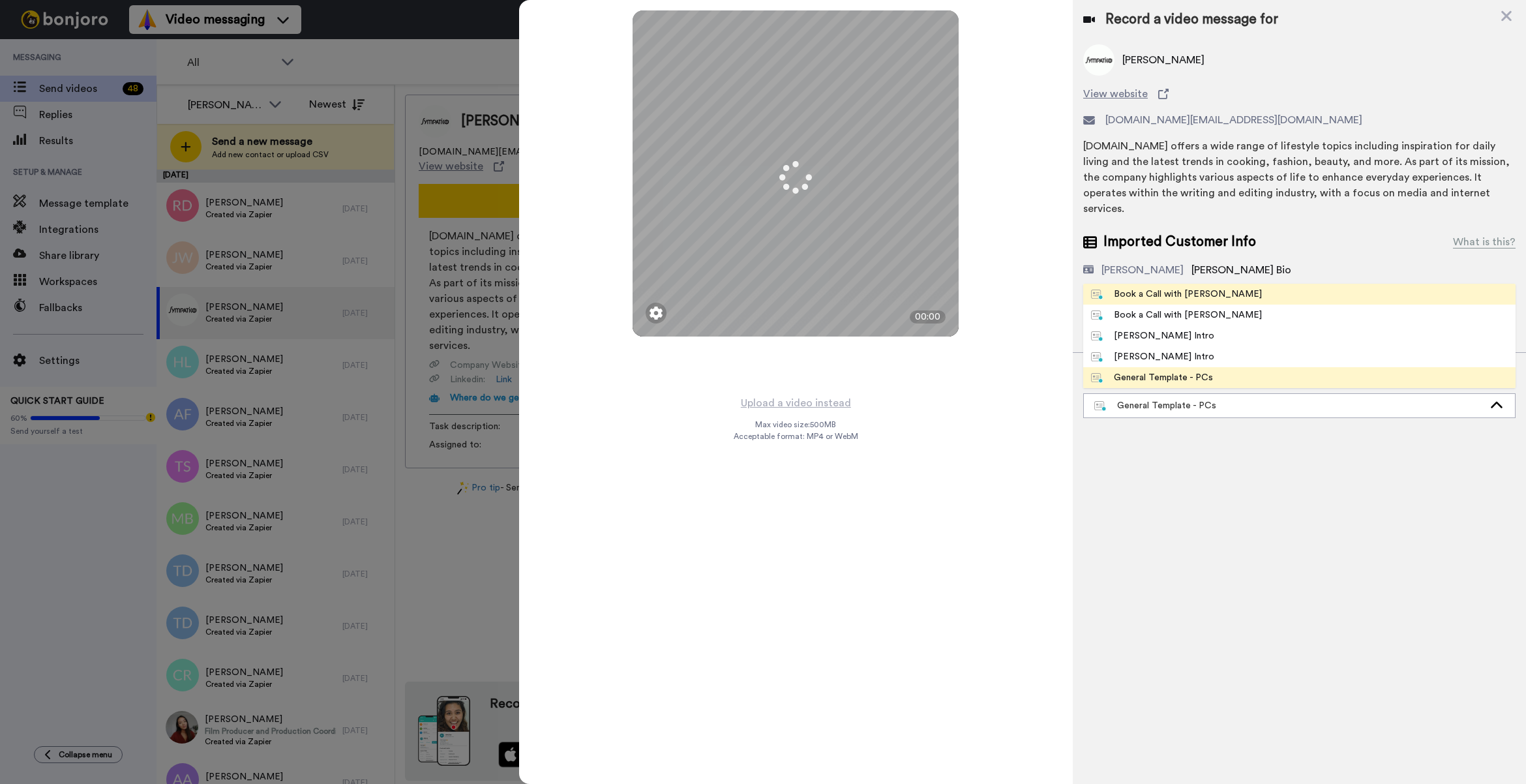
click at [1155, 288] on div "Book a Call with [PERSON_NAME]" at bounding box center [1176, 294] width 171 height 13
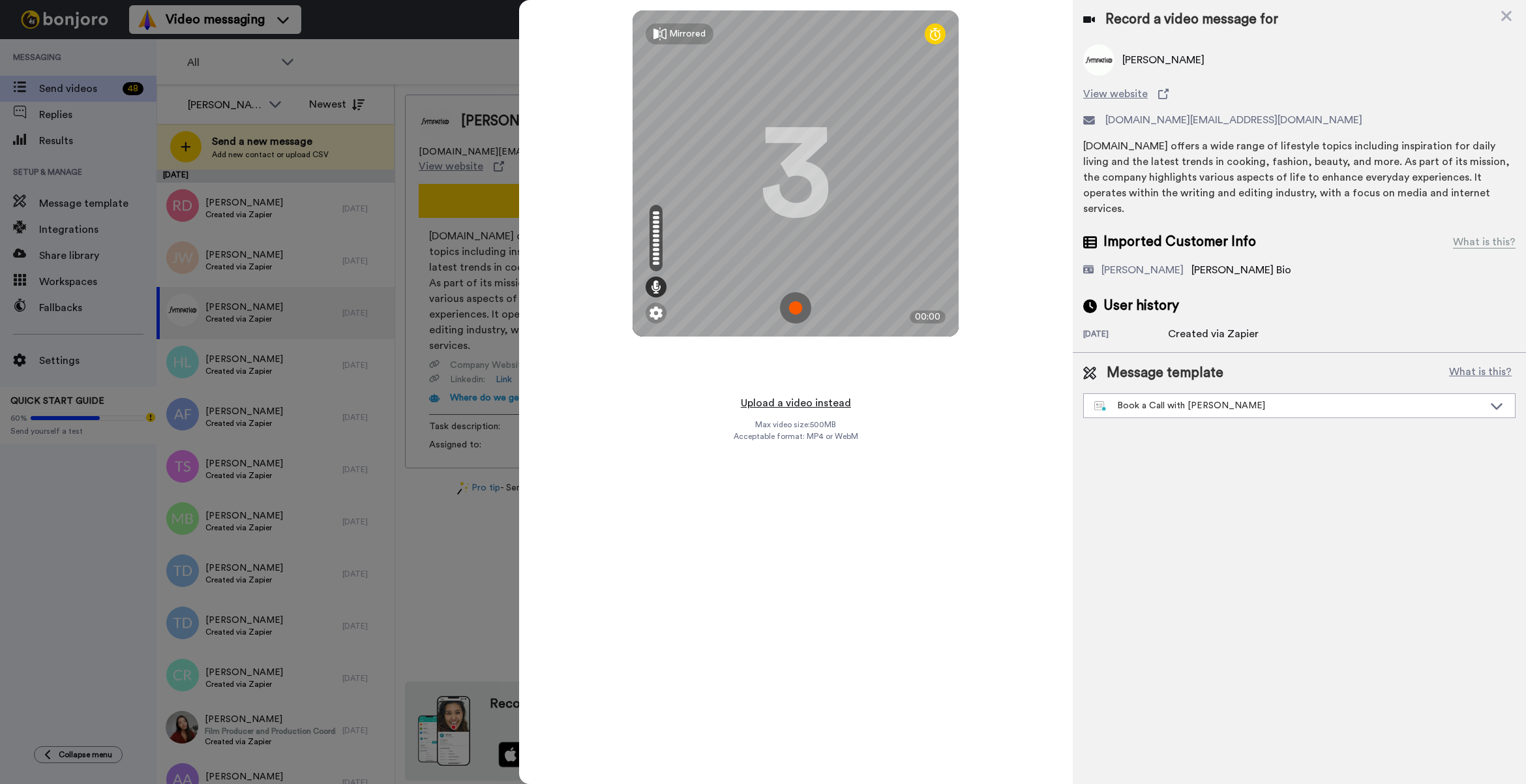
click at [827, 408] on button "Upload a video instead" at bounding box center [795, 403] width 118 height 17
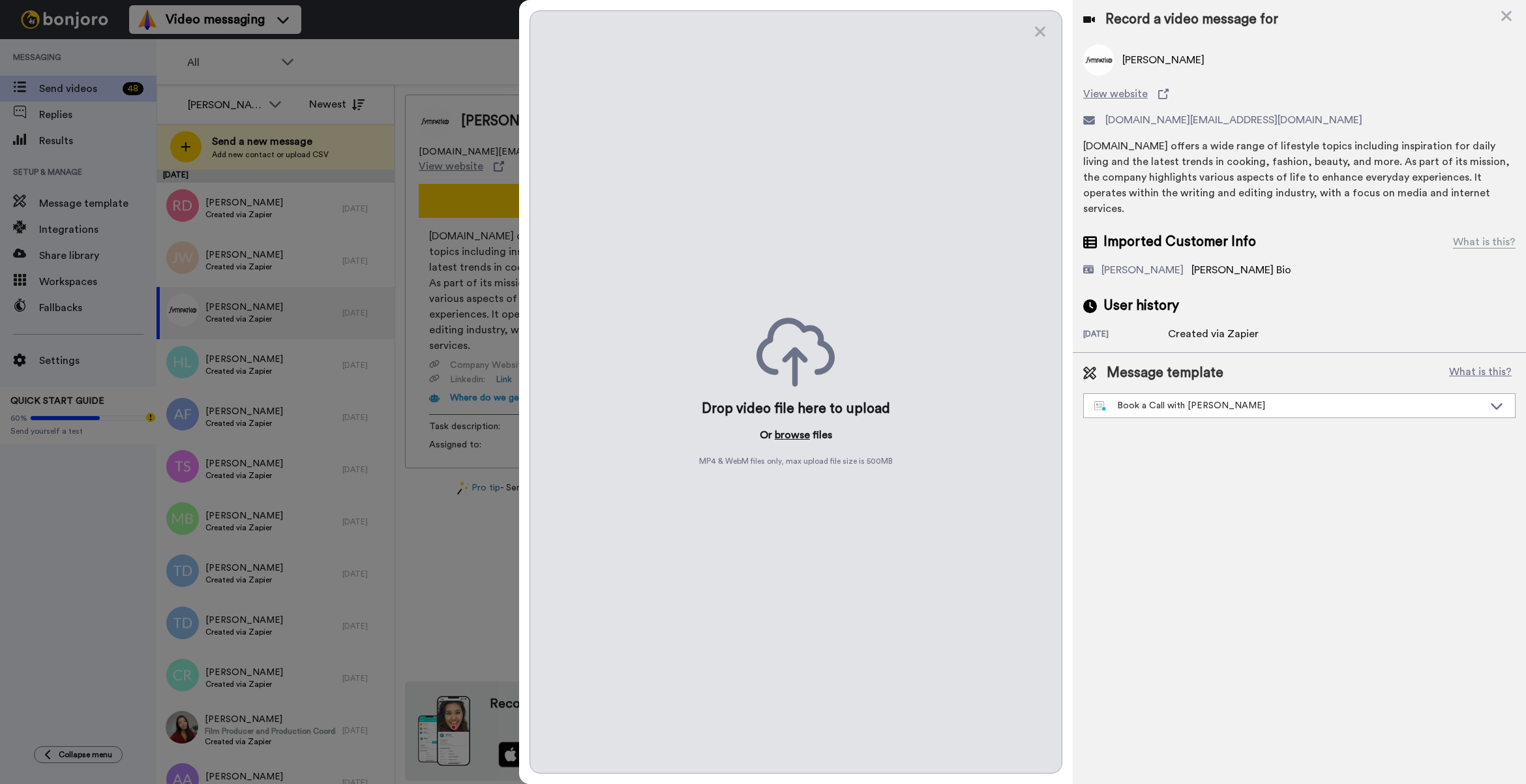
click at [797, 435] on button "browse" at bounding box center [792, 434] width 35 height 16
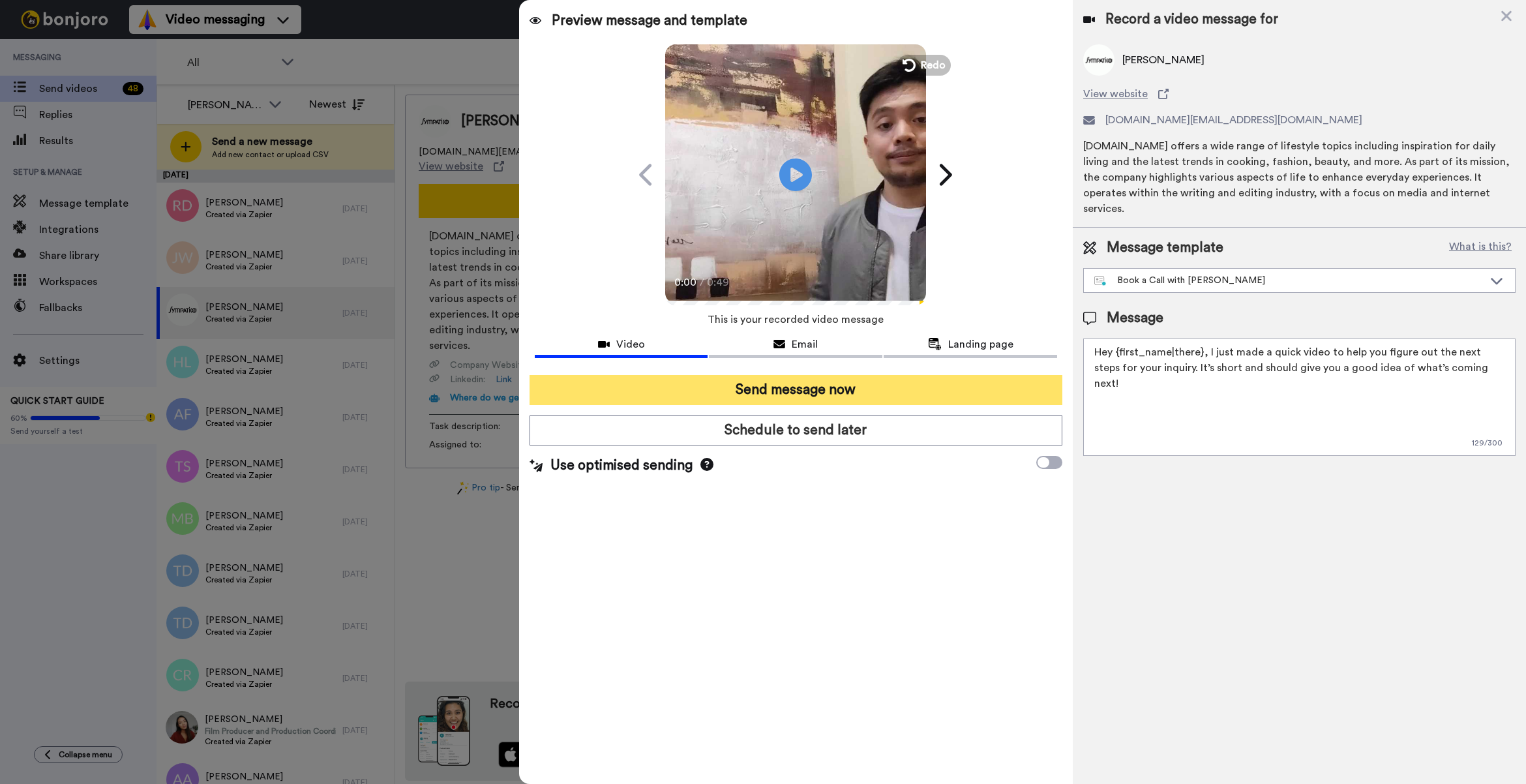
drag, startPoint x: 845, startPoint y: 390, endPoint x: 836, endPoint y: 393, distance: 9.5
click at [838, 392] on button "Send message now" at bounding box center [796, 390] width 533 height 30
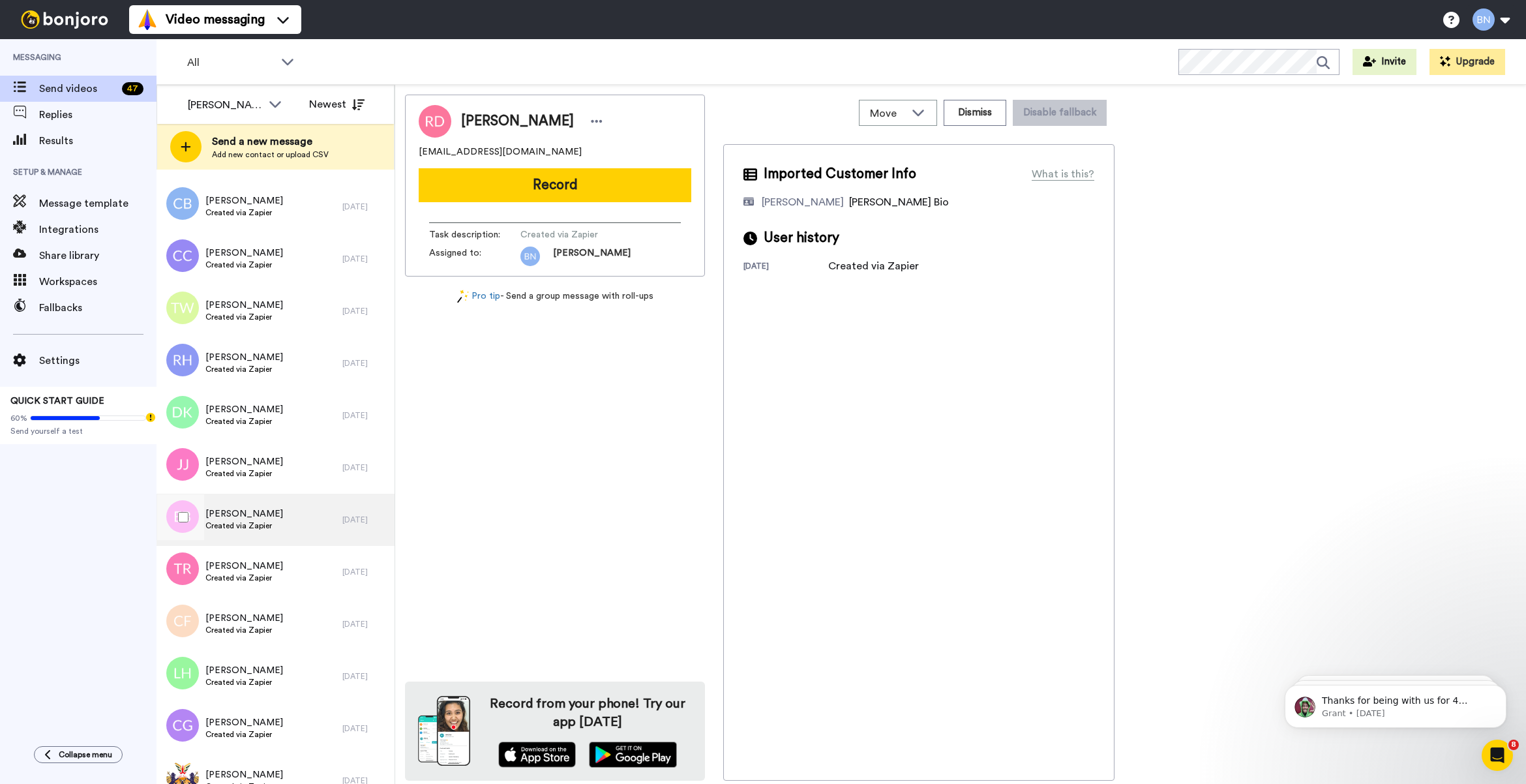
scroll to position [652, 0]
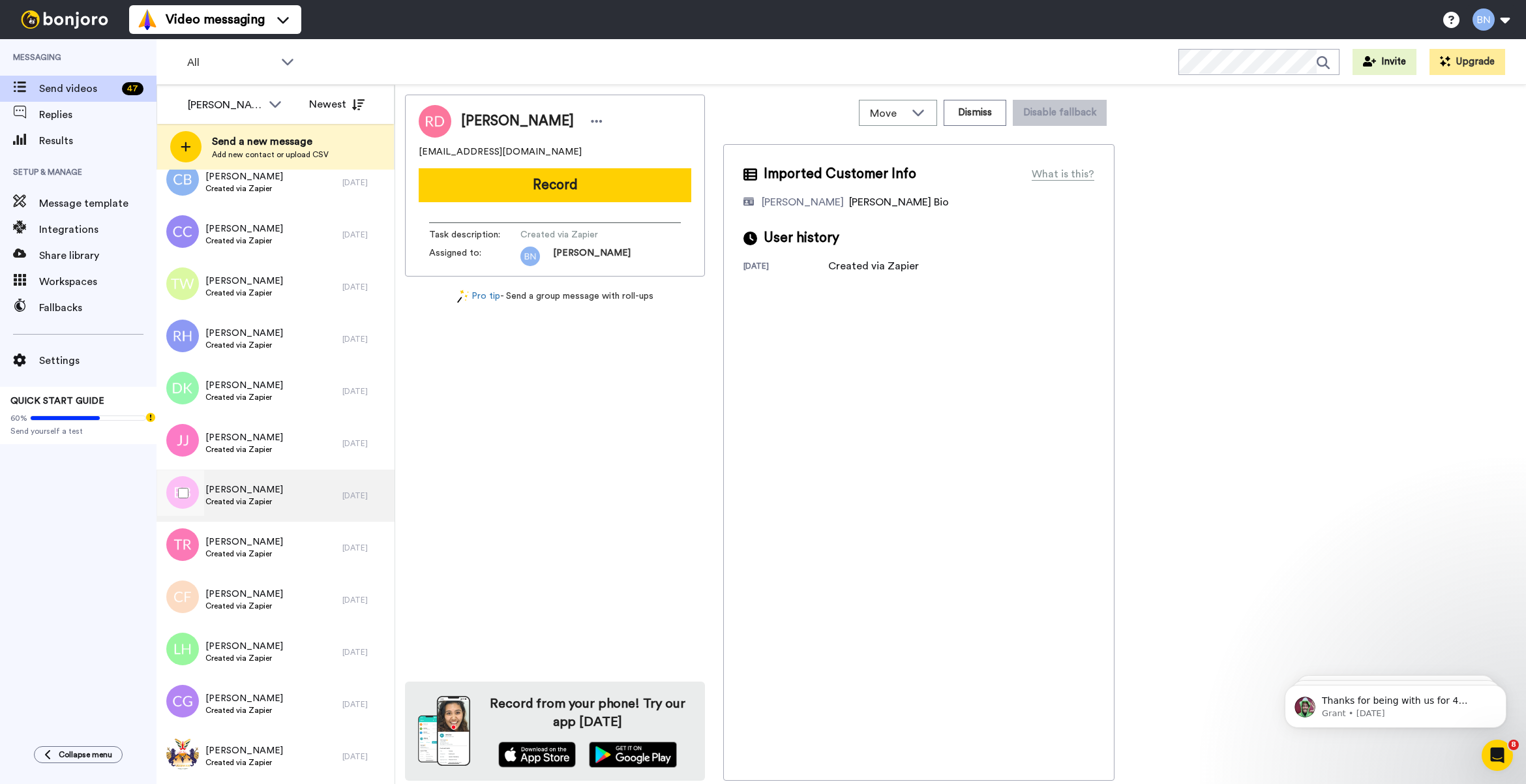
click at [308, 480] on div "[PERSON_NAME] Created via Zapier" at bounding box center [249, 496] width 186 height 52
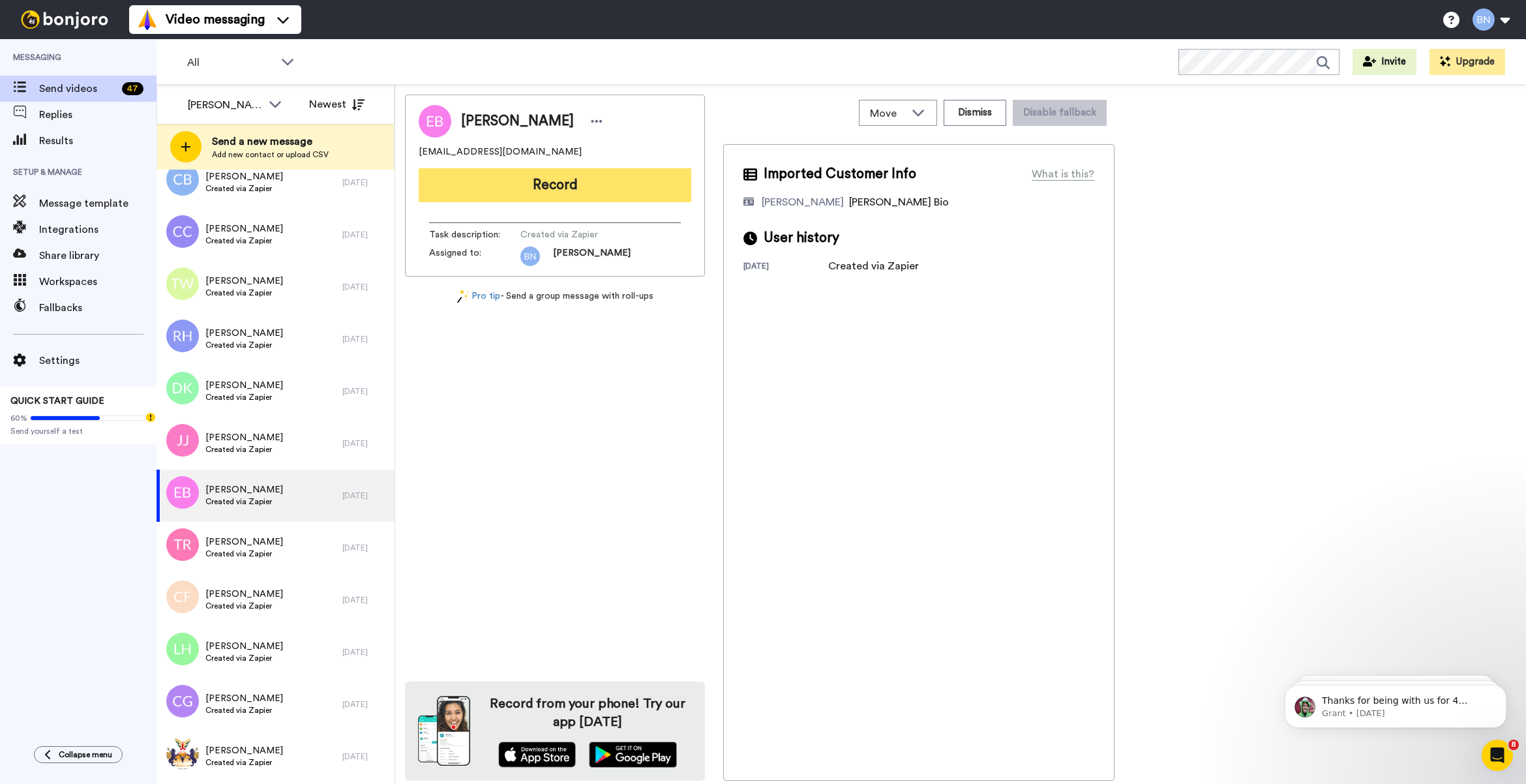
click at [633, 191] on button "Record" at bounding box center [555, 184] width 273 height 34
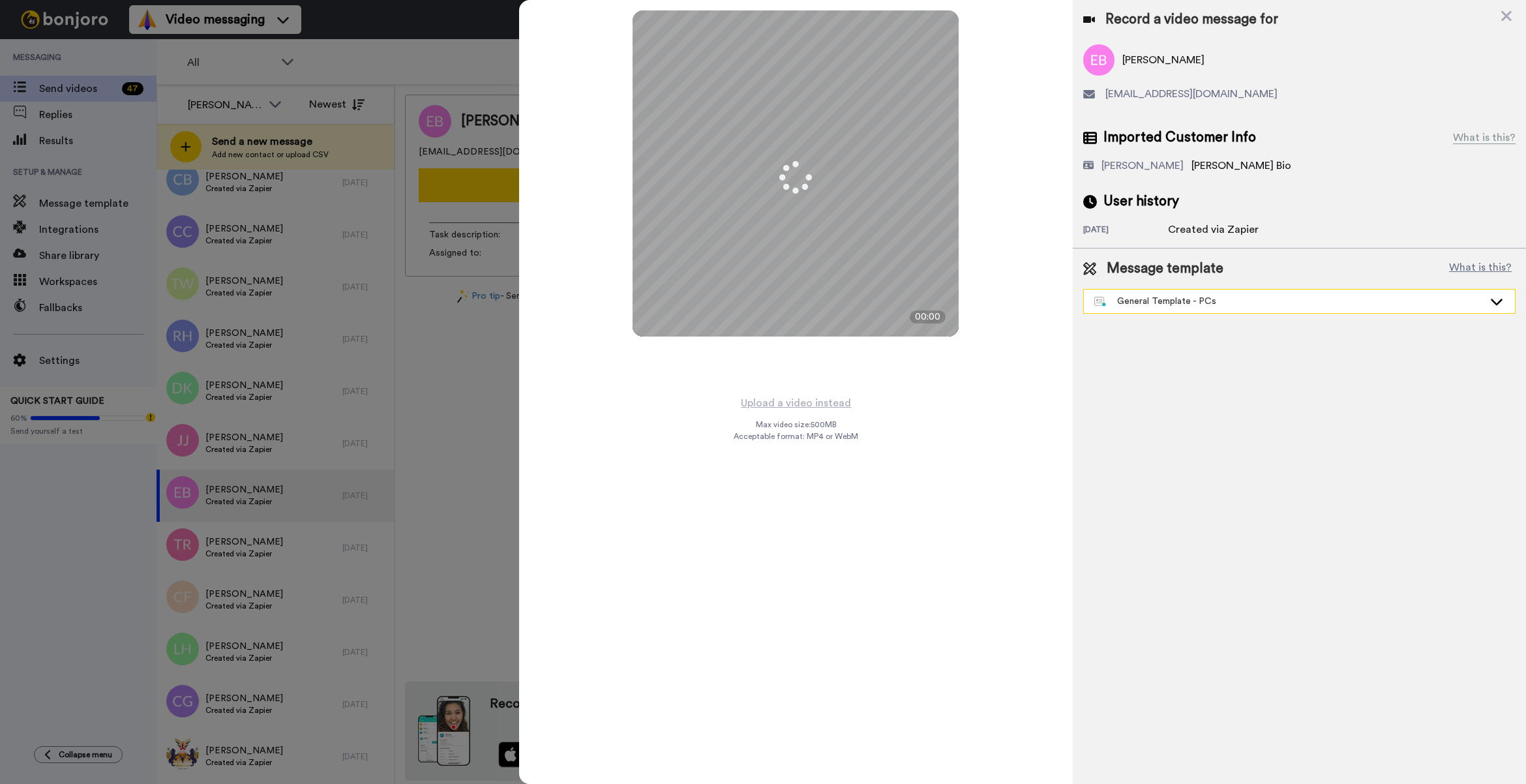
click at [1159, 303] on div "General Template - PCs" at bounding box center [1289, 301] width 390 height 13
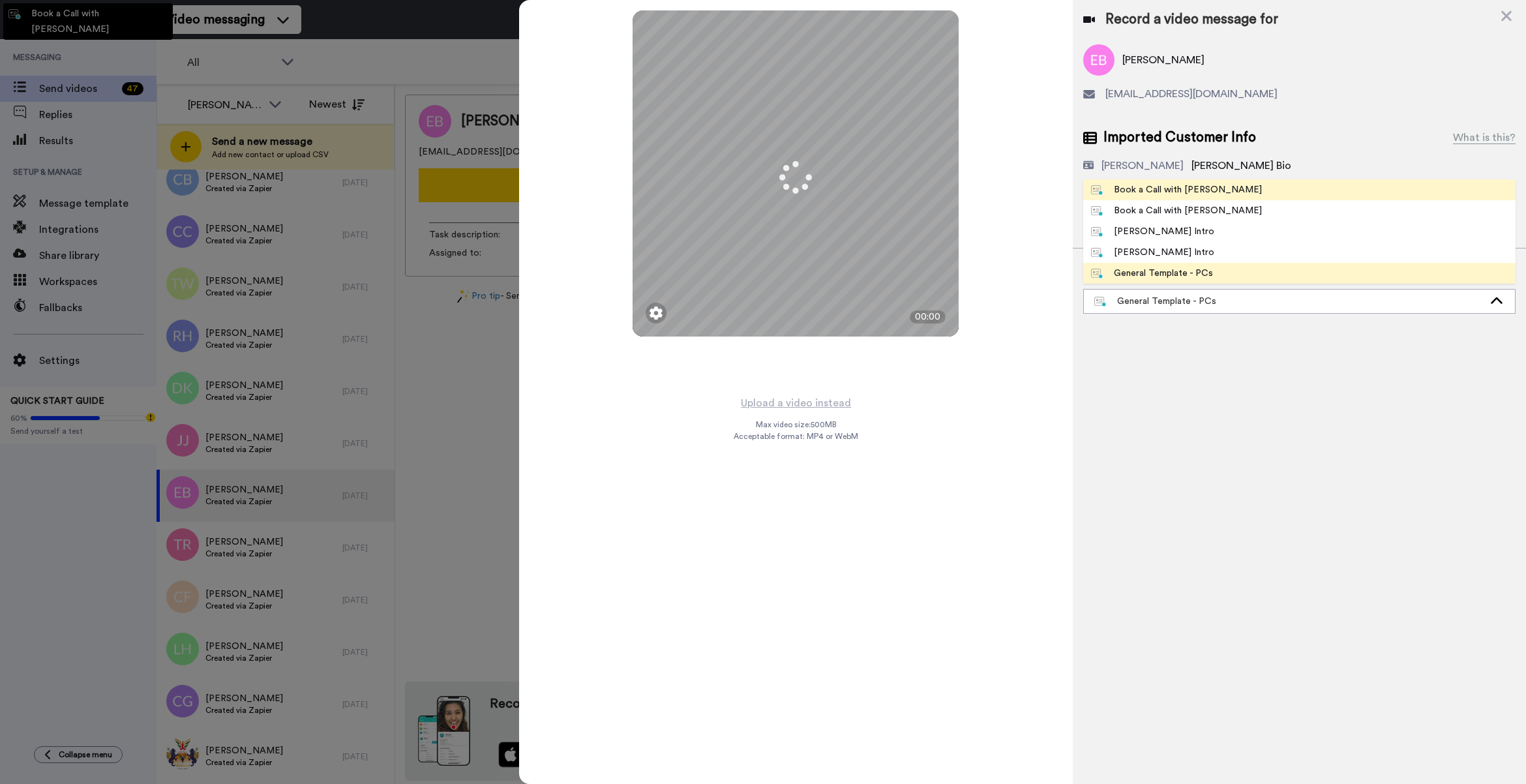
click at [1142, 186] on div "Book a Call with [PERSON_NAME]" at bounding box center [1176, 189] width 171 height 13
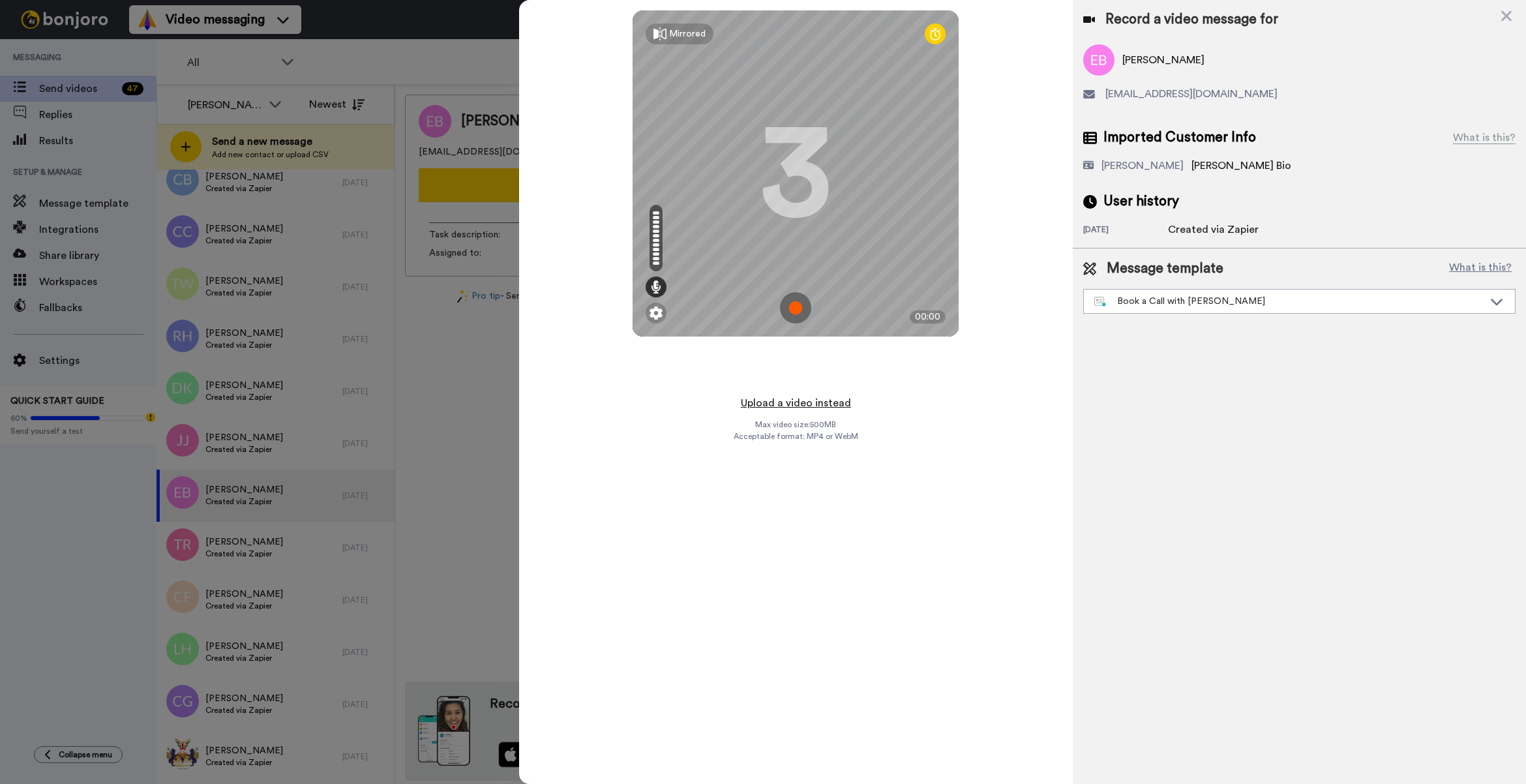
click at [777, 400] on button "Upload a video instead" at bounding box center [795, 403] width 118 height 17
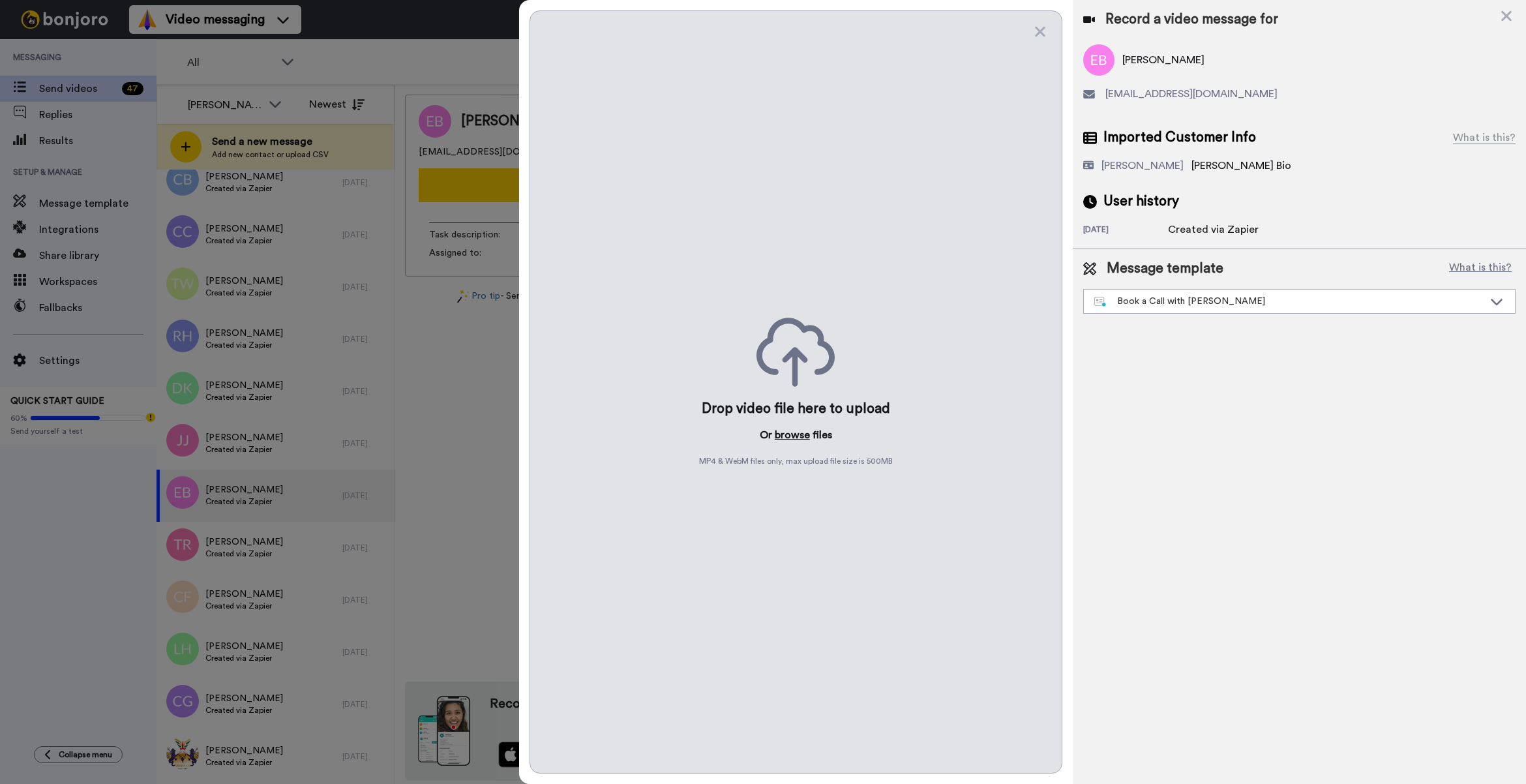
click at [792, 434] on button "browse" at bounding box center [792, 434] width 35 height 16
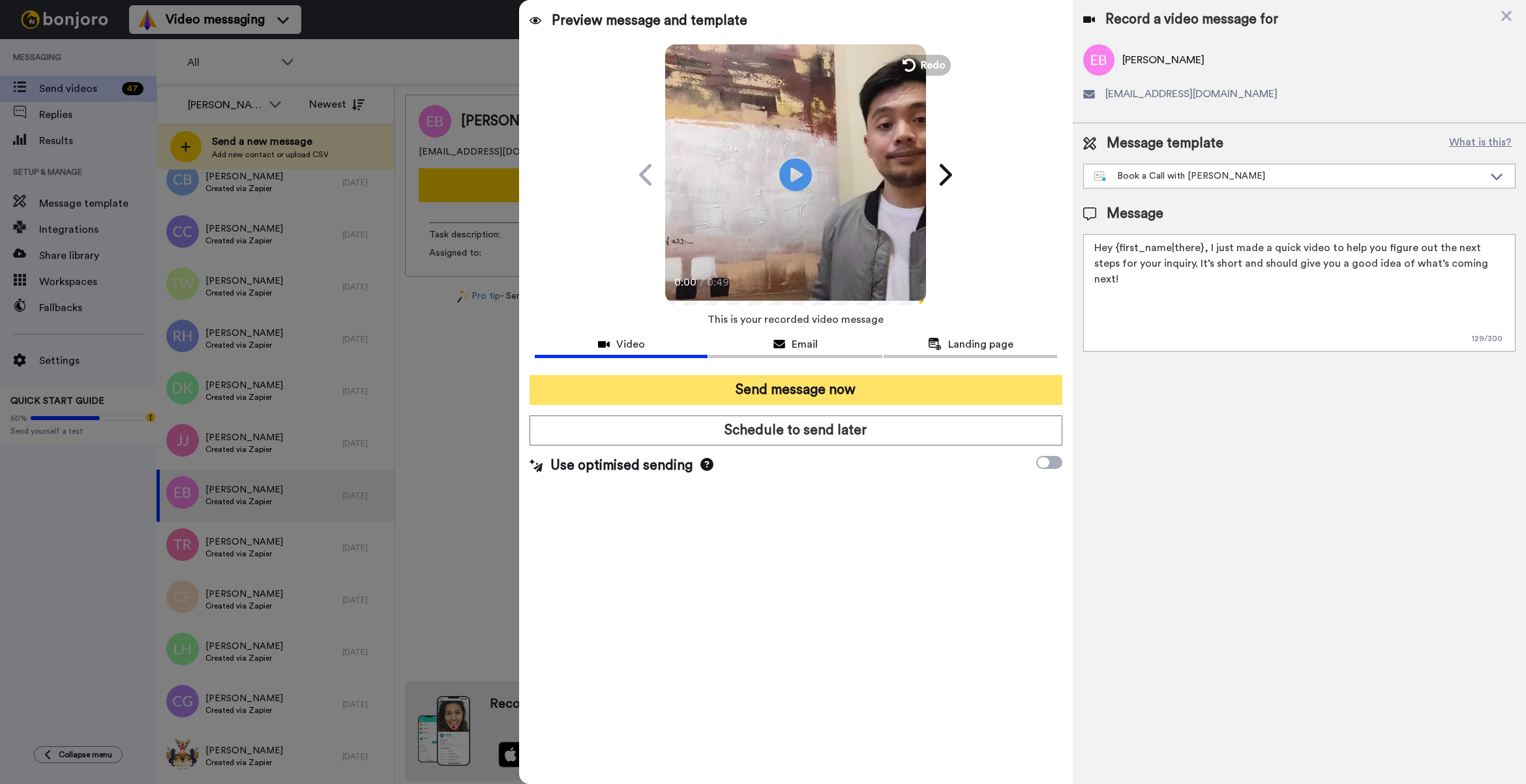
click at [931, 396] on button "Send message now" at bounding box center [796, 390] width 533 height 30
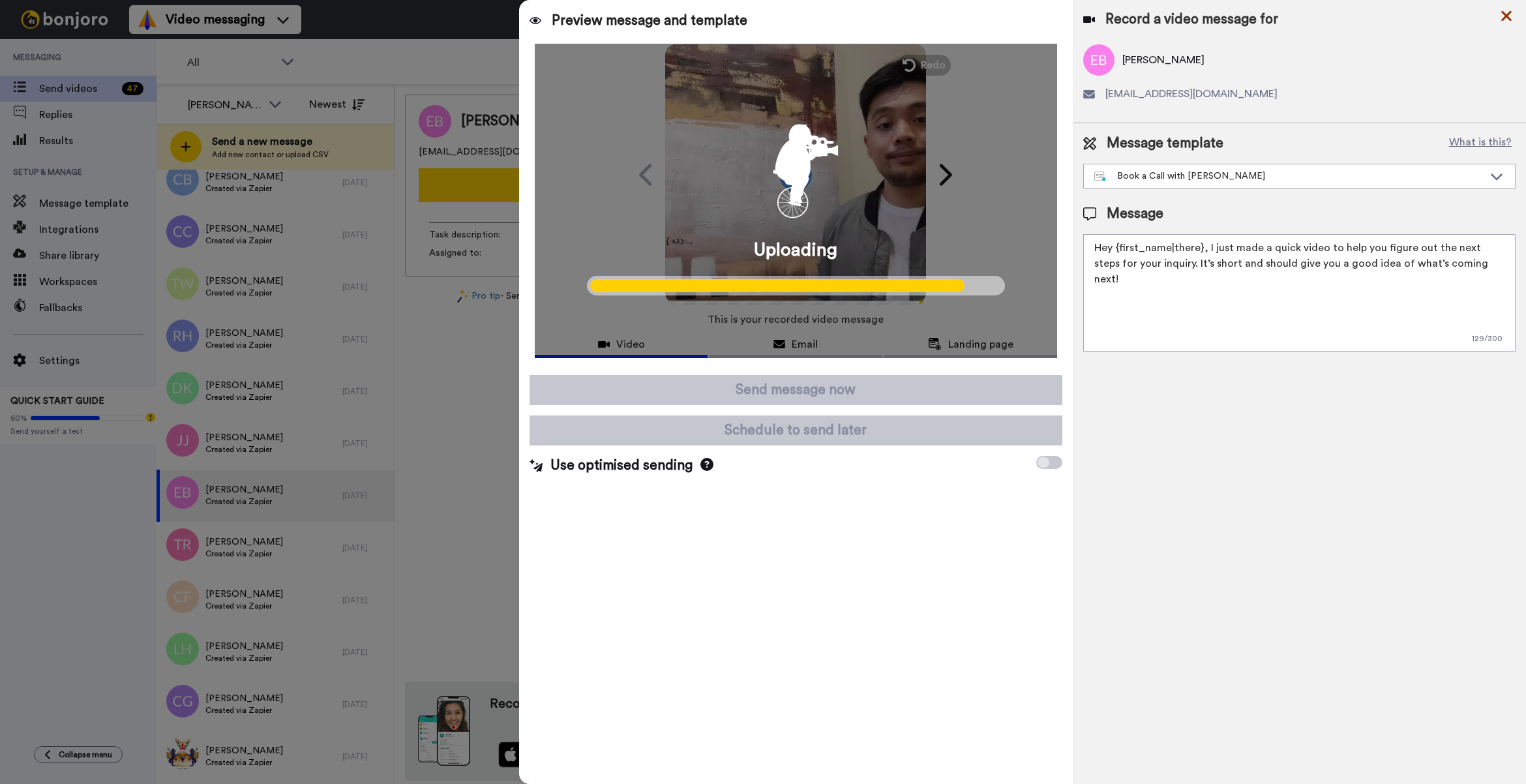
click at [1507, 18] on icon at bounding box center [1506, 16] width 10 height 10
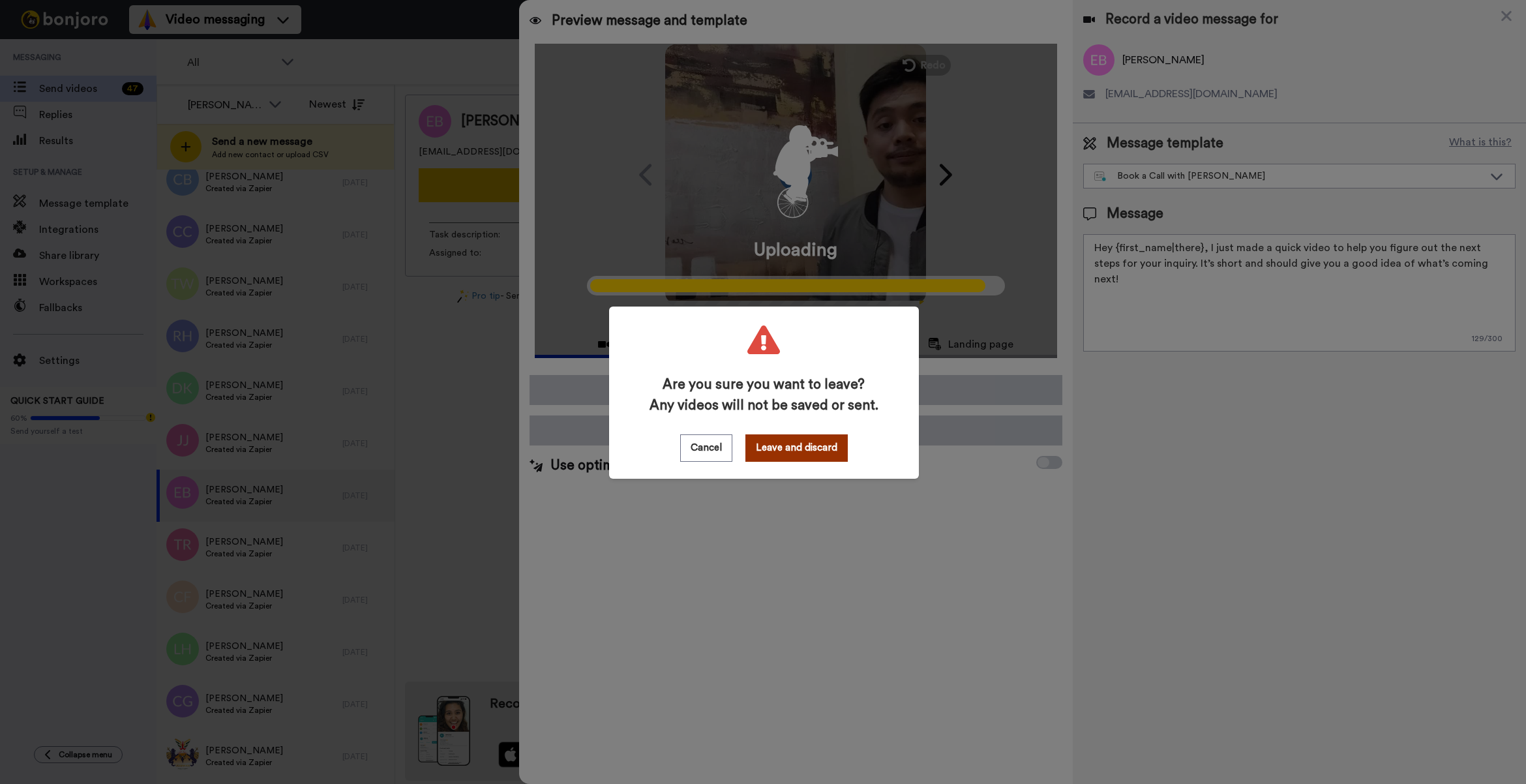
click at [802, 441] on button "Leave and discard" at bounding box center [796, 448] width 103 height 28
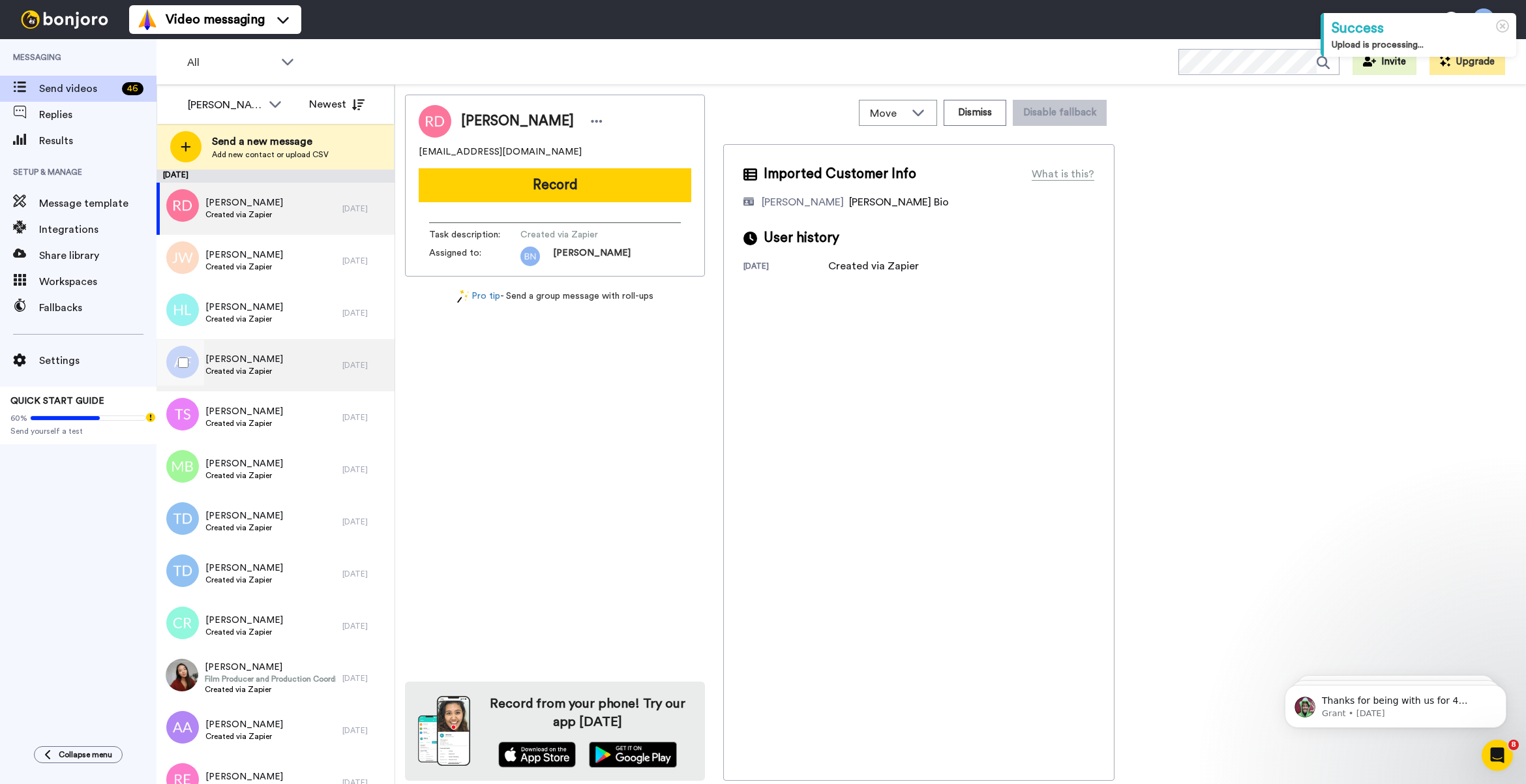
click at [302, 375] on div "[PERSON_NAME] Created via Zapier" at bounding box center [249, 365] width 186 height 52
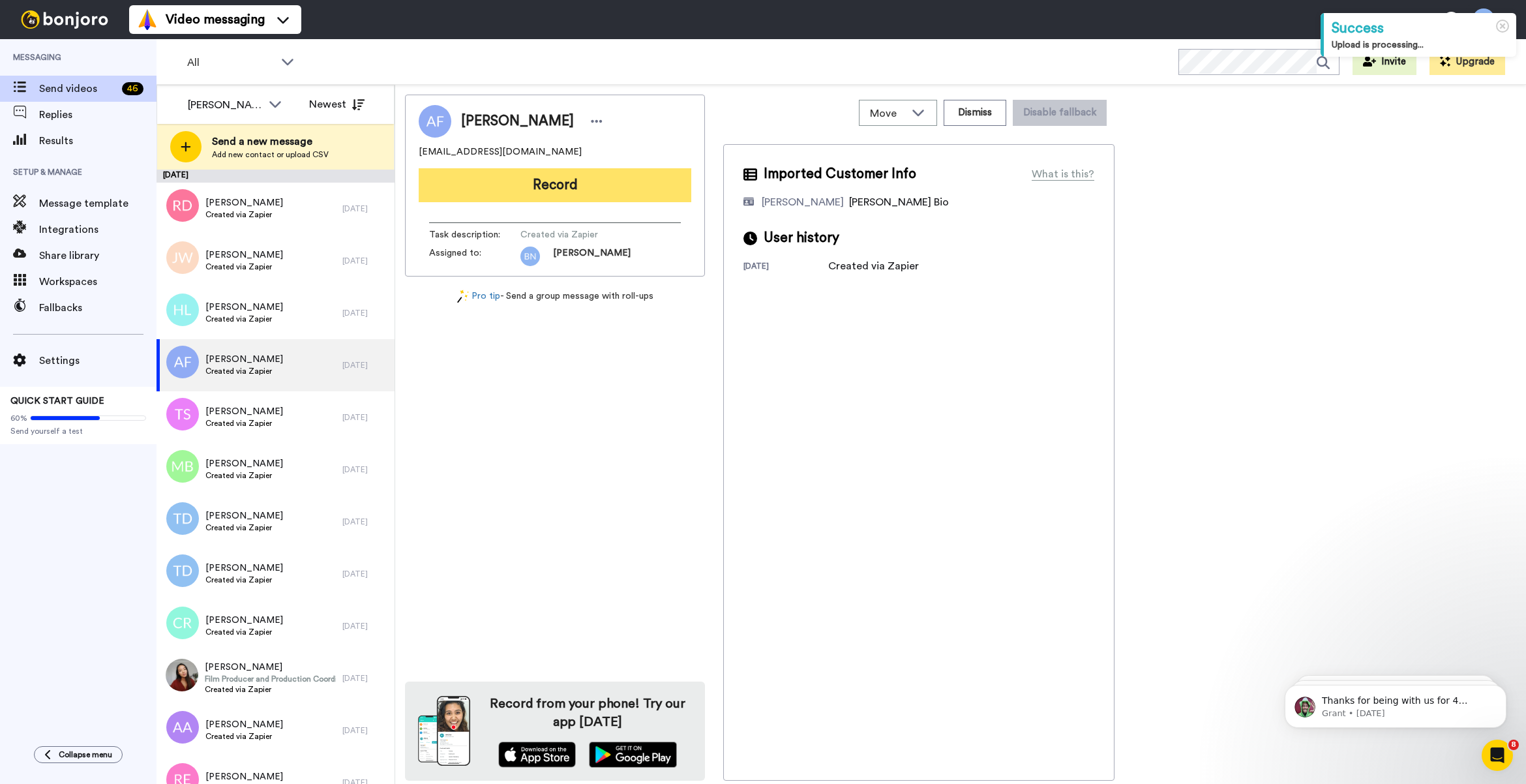
click at [624, 178] on button "Record" at bounding box center [555, 184] width 273 height 34
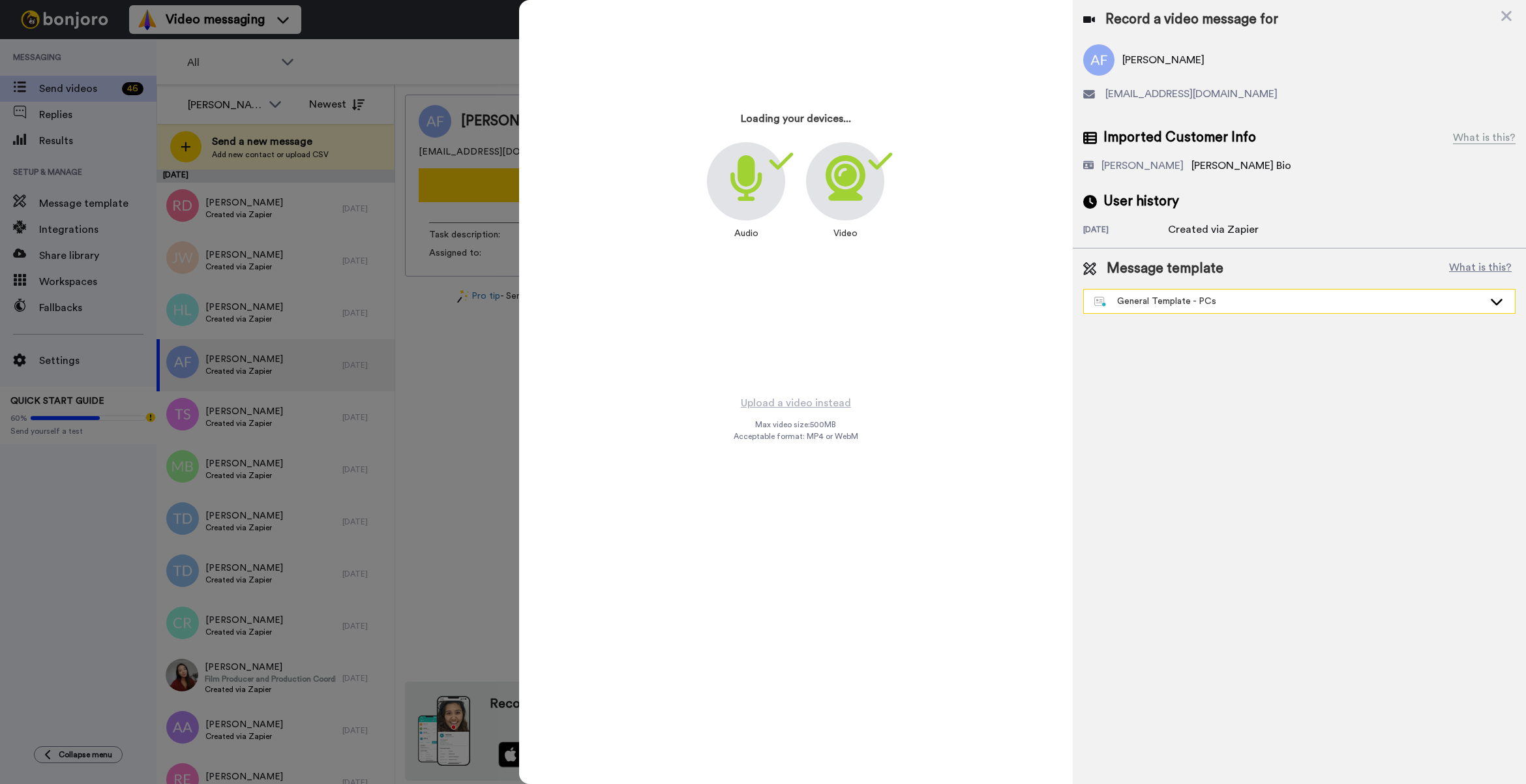
click at [1209, 301] on div "General Template - PCs" at bounding box center [1289, 301] width 390 height 13
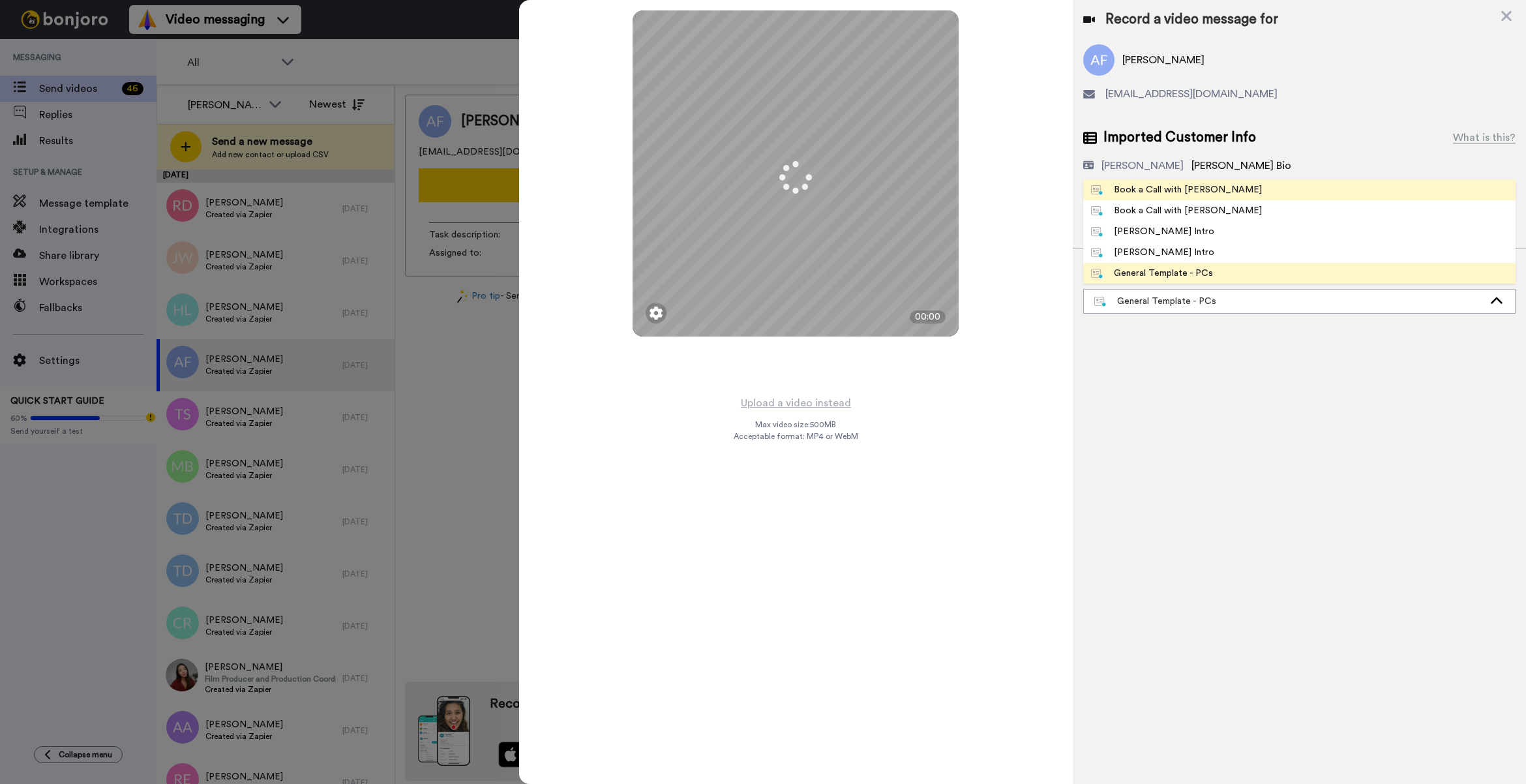
click at [1178, 193] on div "Book a Call with [PERSON_NAME]" at bounding box center [1176, 189] width 171 height 13
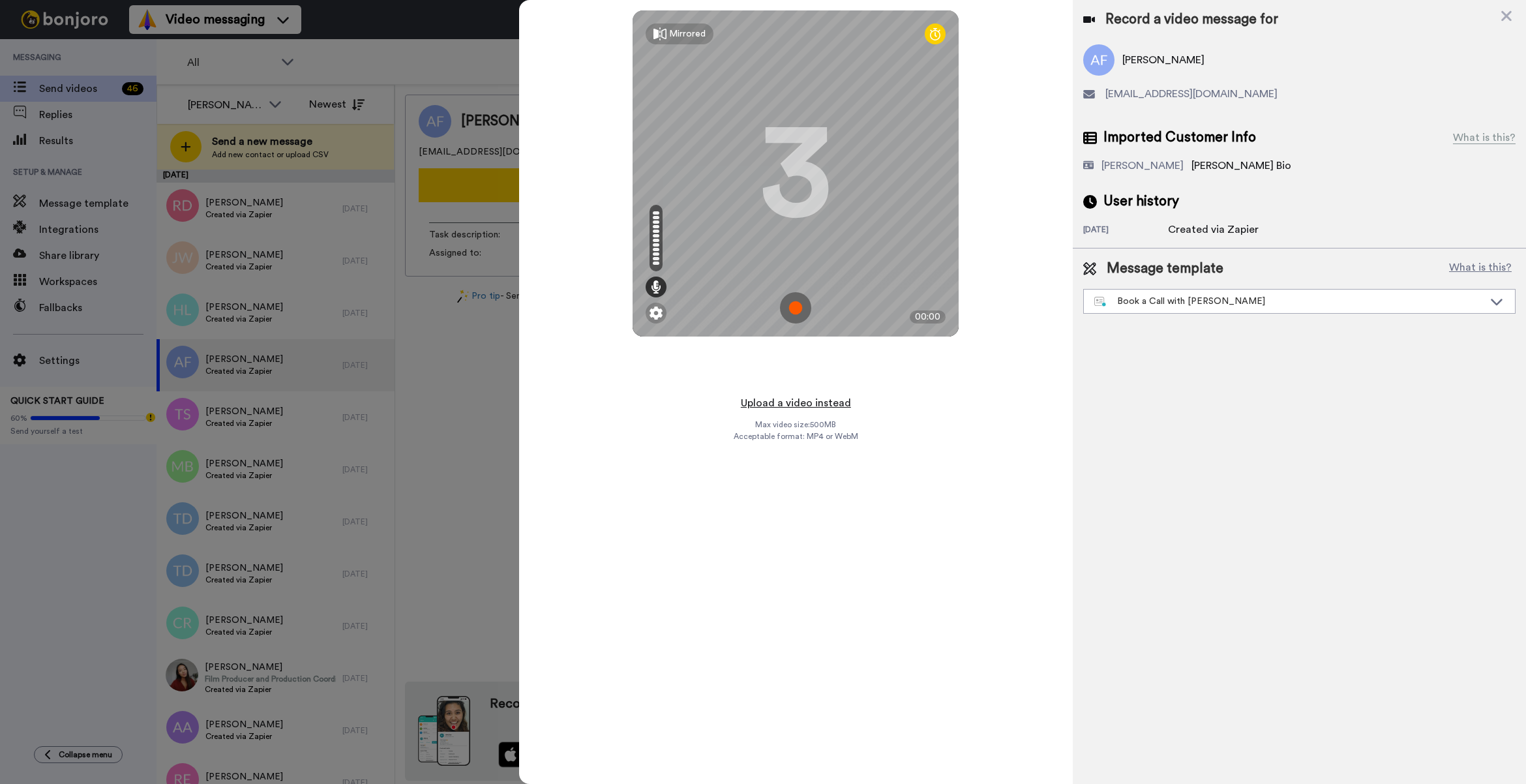
click at [828, 398] on button "Upload a video instead" at bounding box center [795, 403] width 118 height 17
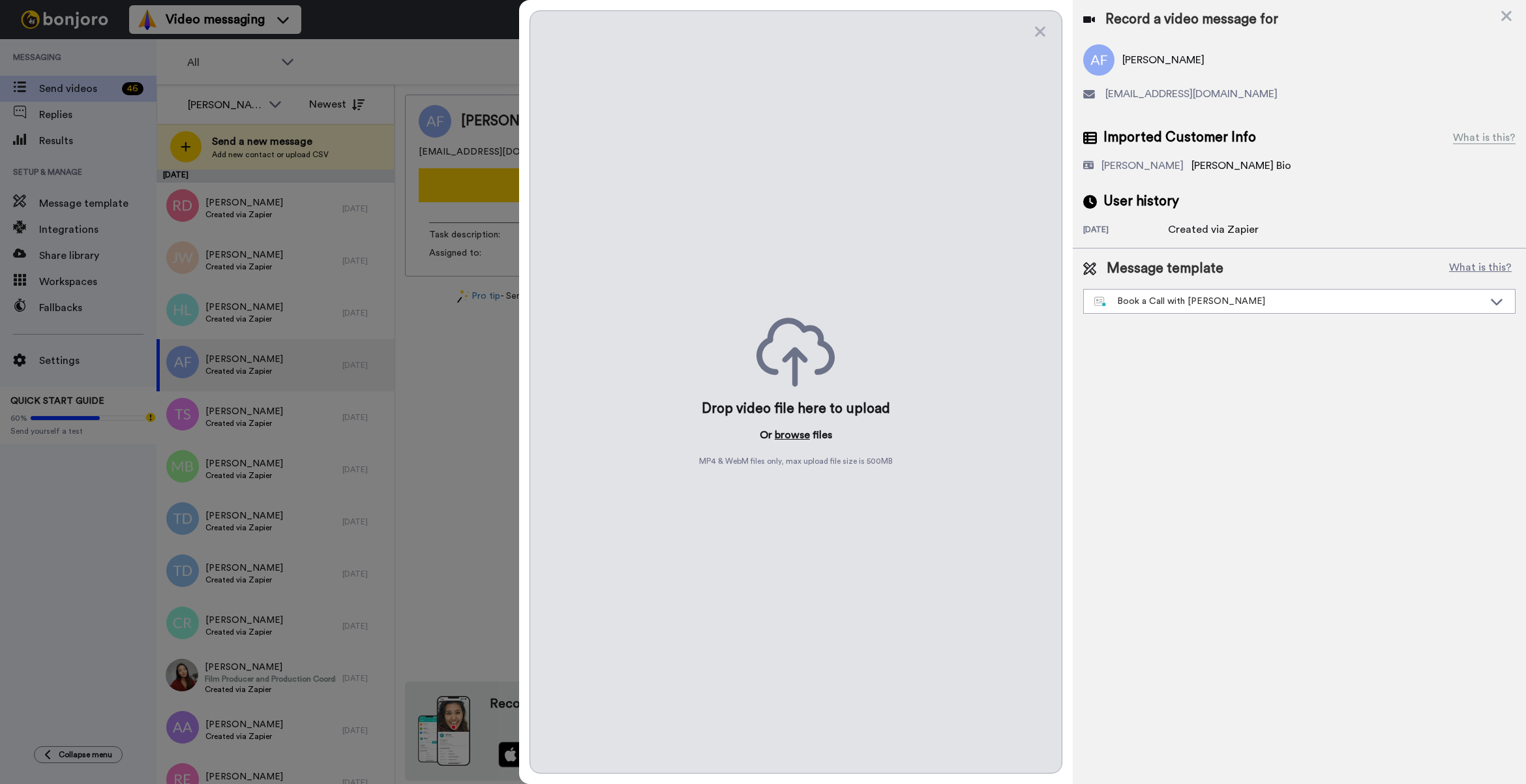
click at [785, 439] on button "browse" at bounding box center [792, 434] width 35 height 16
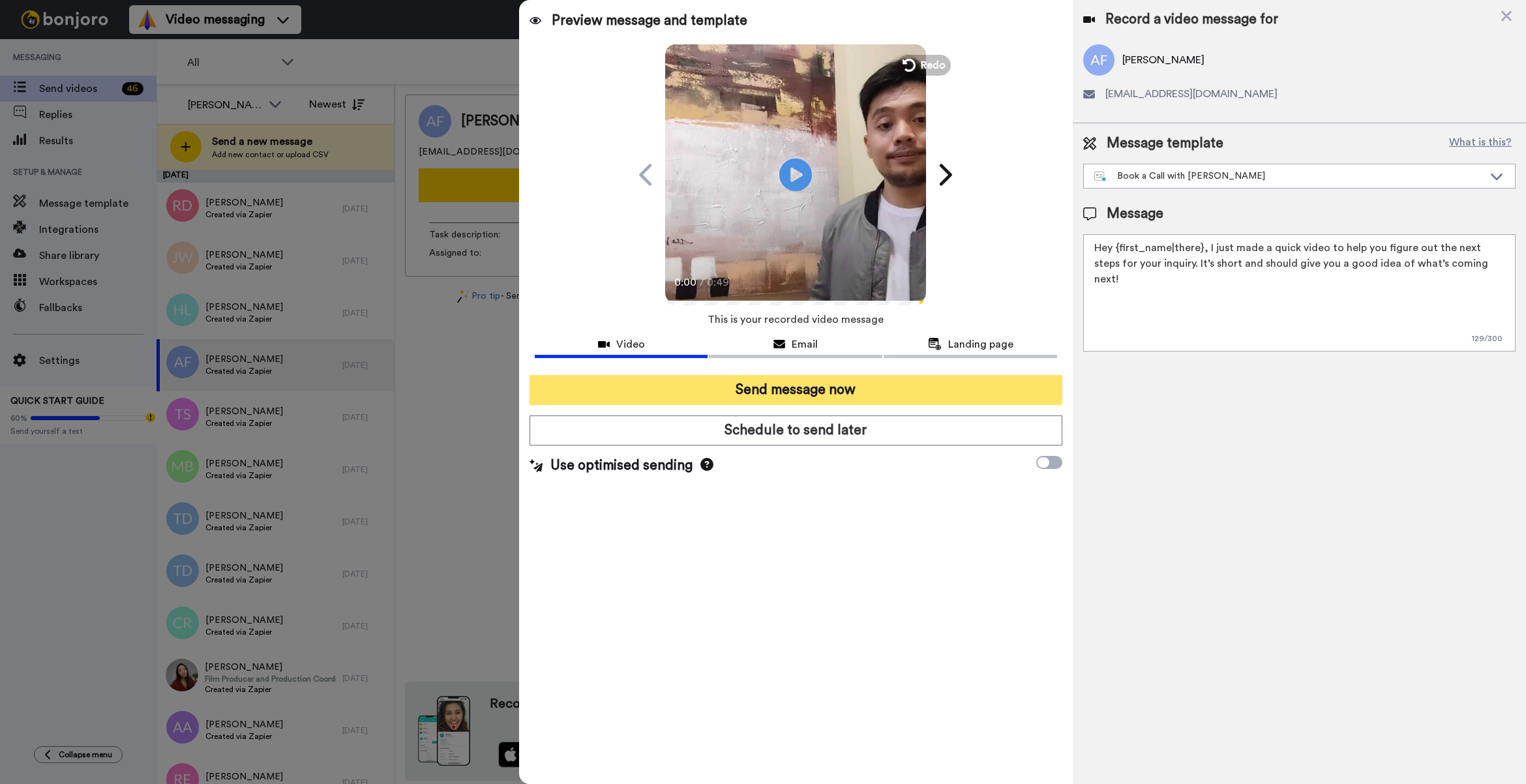
click at [942, 378] on button "Send message now" at bounding box center [796, 390] width 533 height 30
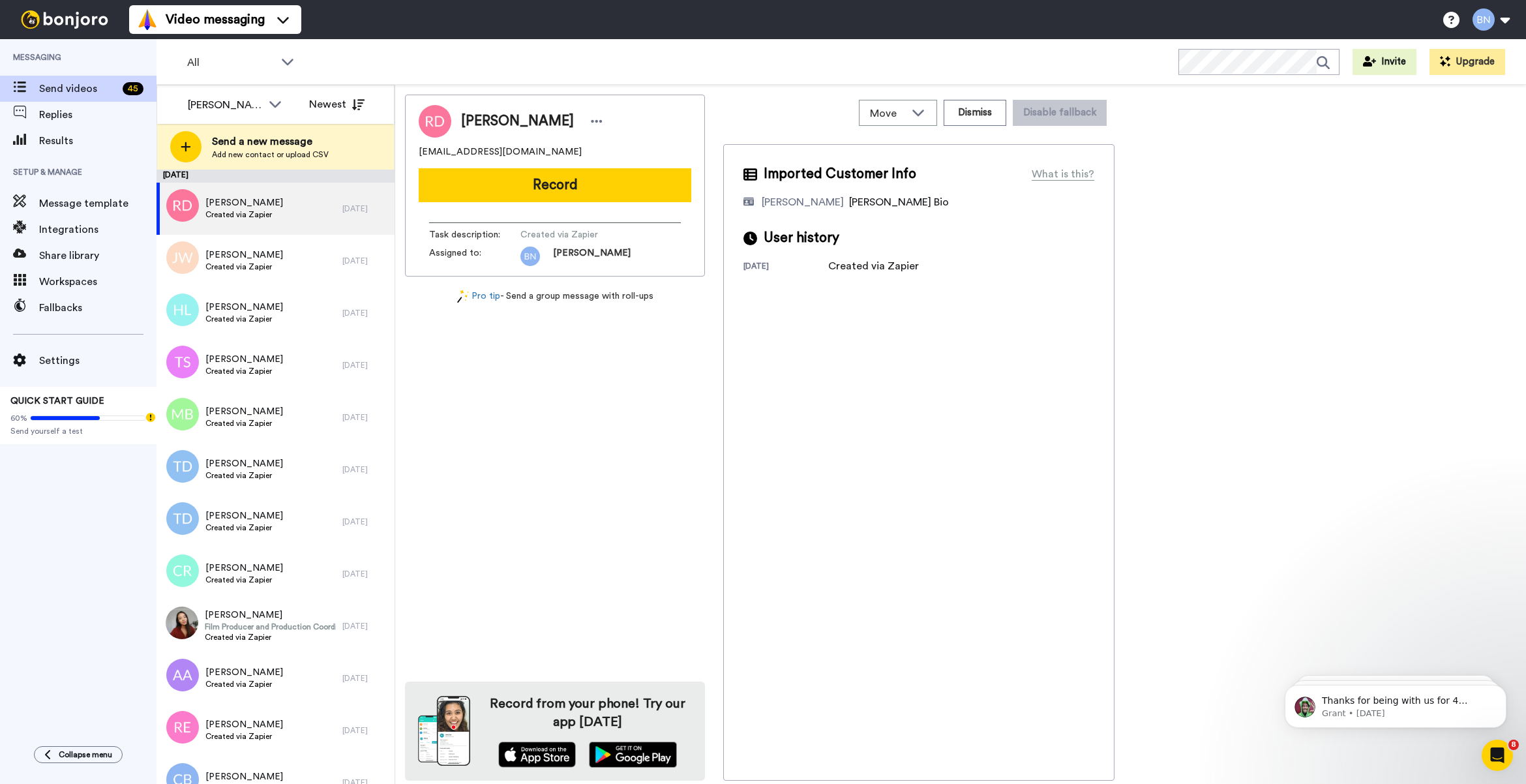
click at [623, 195] on button "Record" at bounding box center [555, 184] width 273 height 34
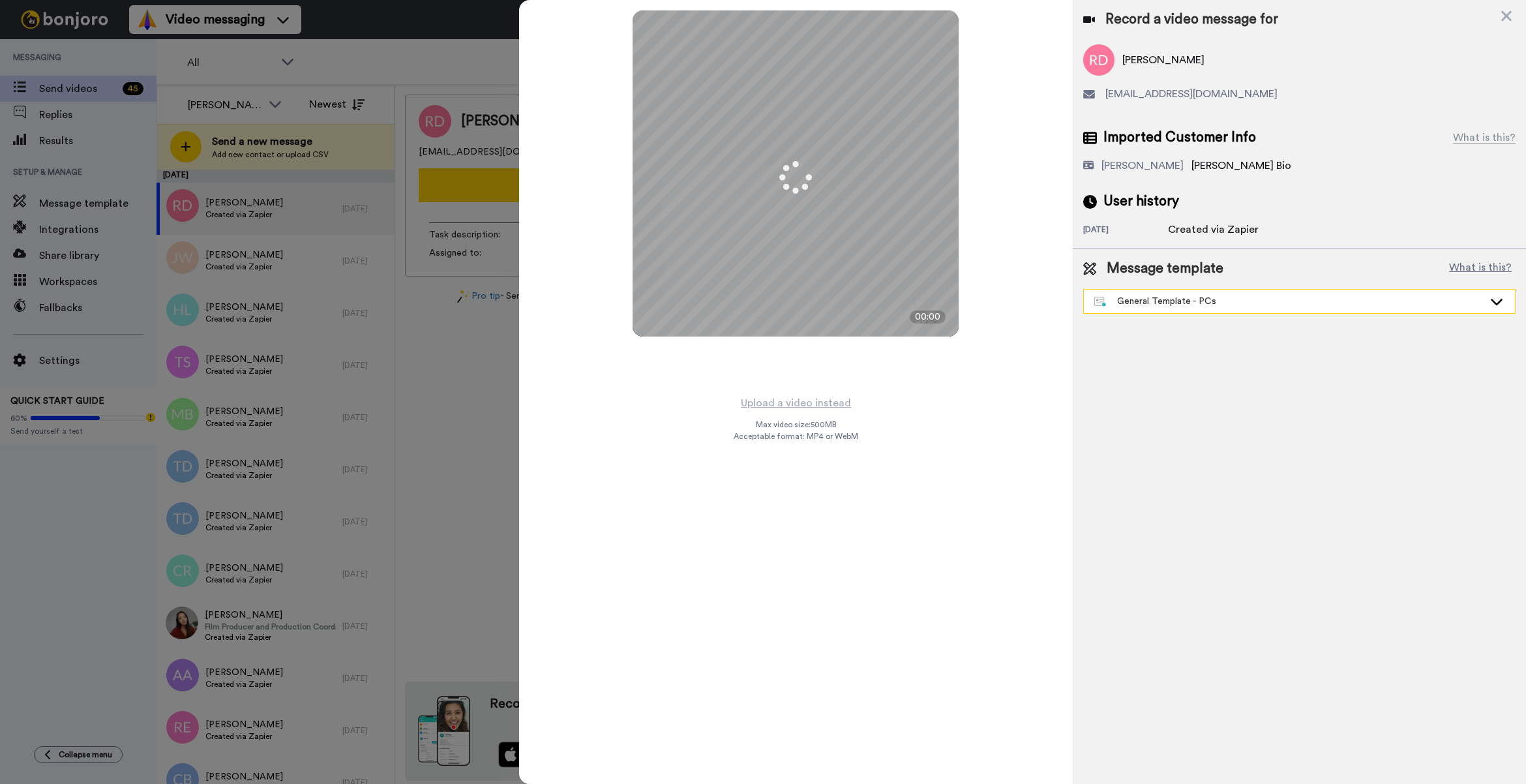
click at [1210, 297] on div "General Template - PCs" at bounding box center [1289, 301] width 390 height 13
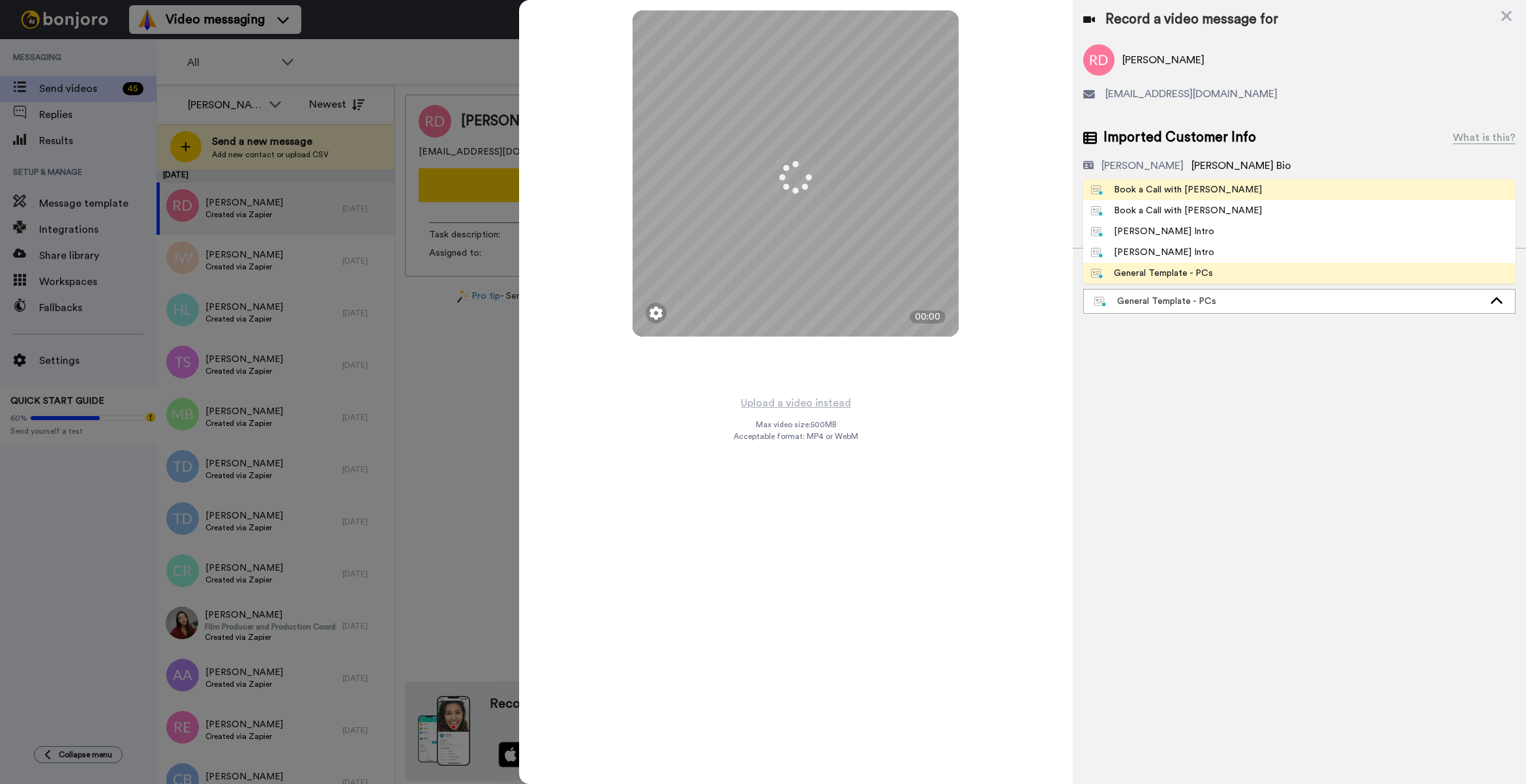
click at [1143, 190] on div "Book a Call with [PERSON_NAME]" at bounding box center [1176, 189] width 171 height 13
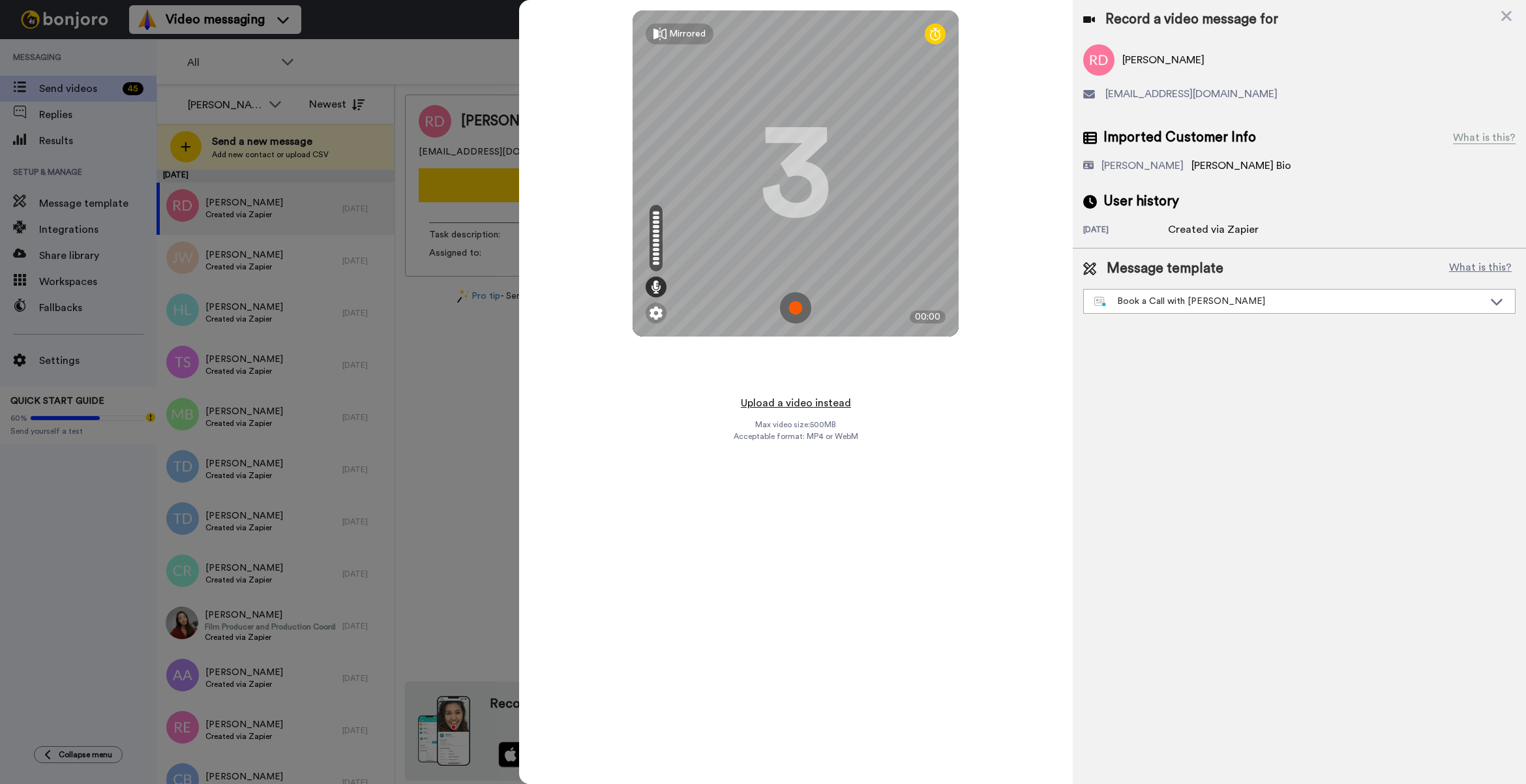
click at [783, 401] on button "Upload a video instead" at bounding box center [795, 403] width 118 height 17
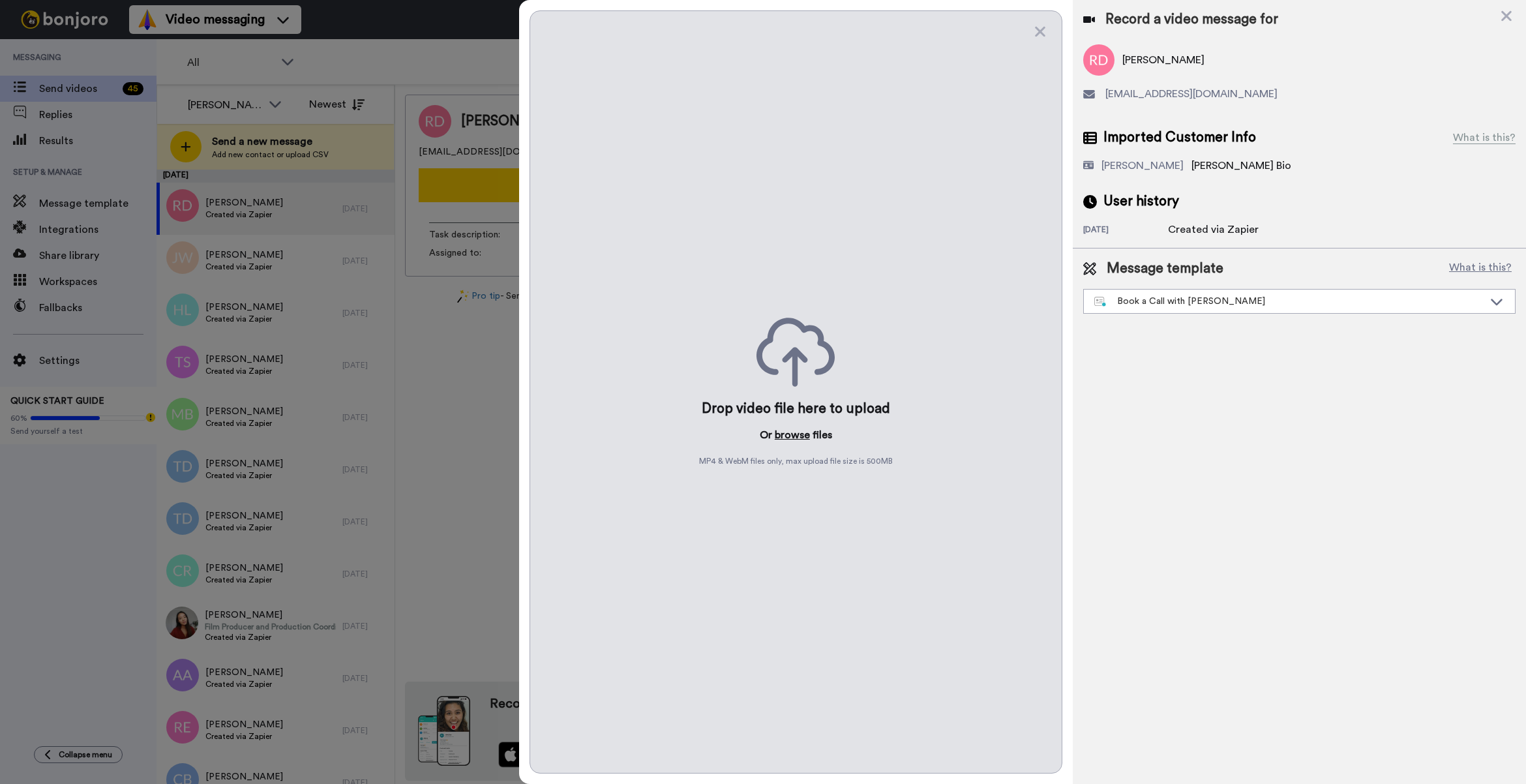
click at [804, 432] on button "browse" at bounding box center [792, 434] width 35 height 16
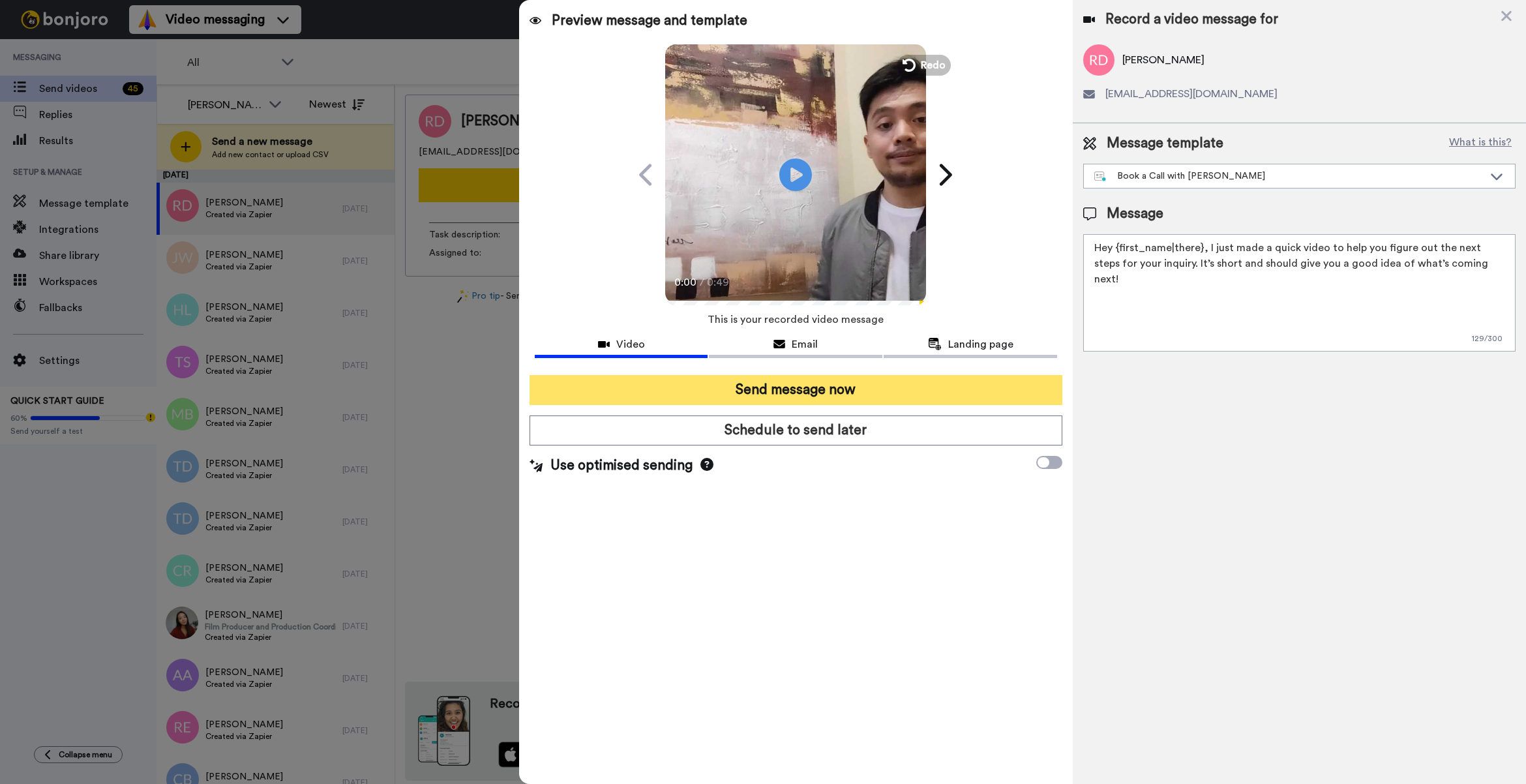
click at [907, 385] on button "Send message now" at bounding box center [796, 390] width 533 height 30
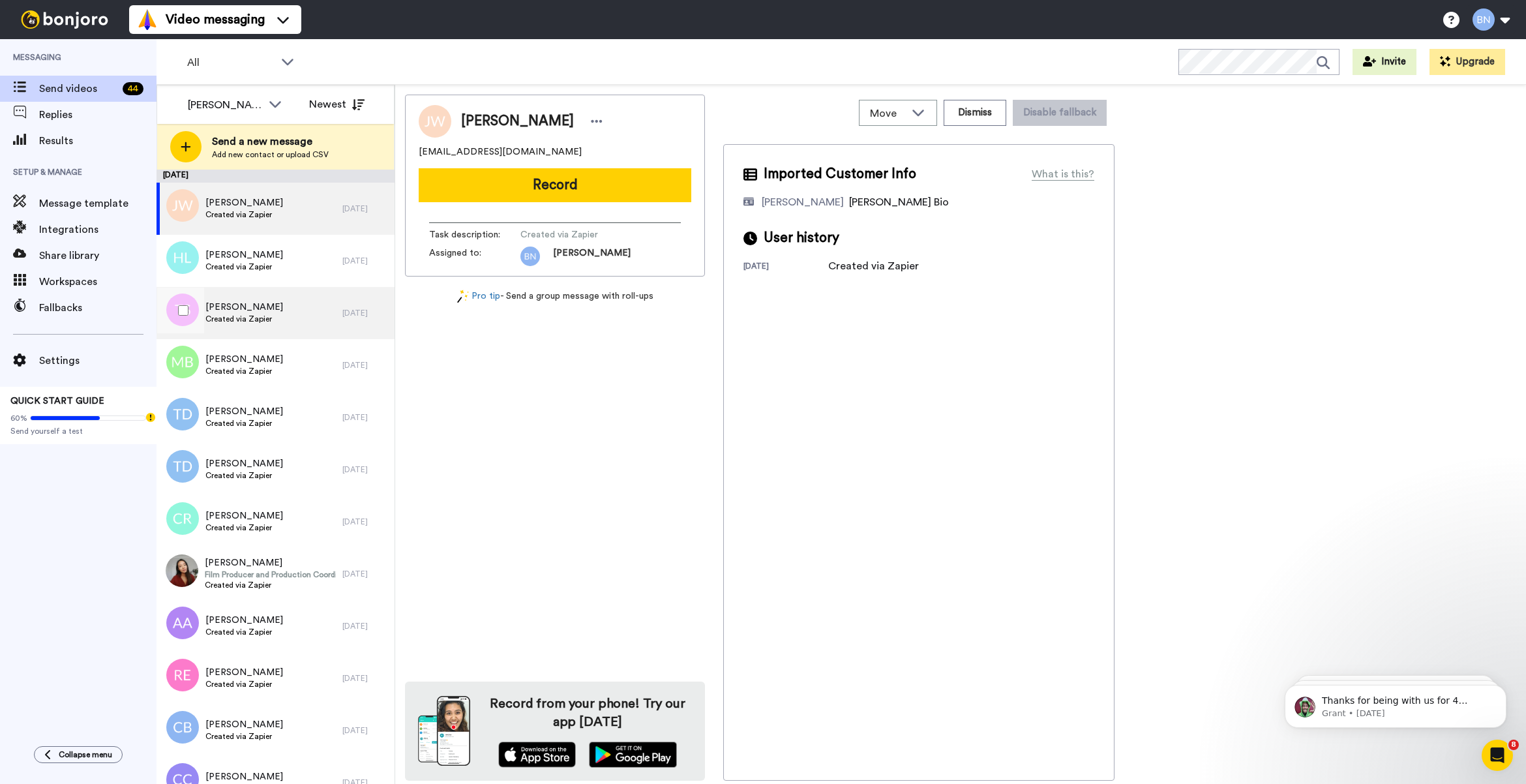
click at [301, 317] on div "[PERSON_NAME] Created via Zapier" at bounding box center [249, 313] width 186 height 52
click at [538, 197] on button "Record" at bounding box center [555, 184] width 273 height 34
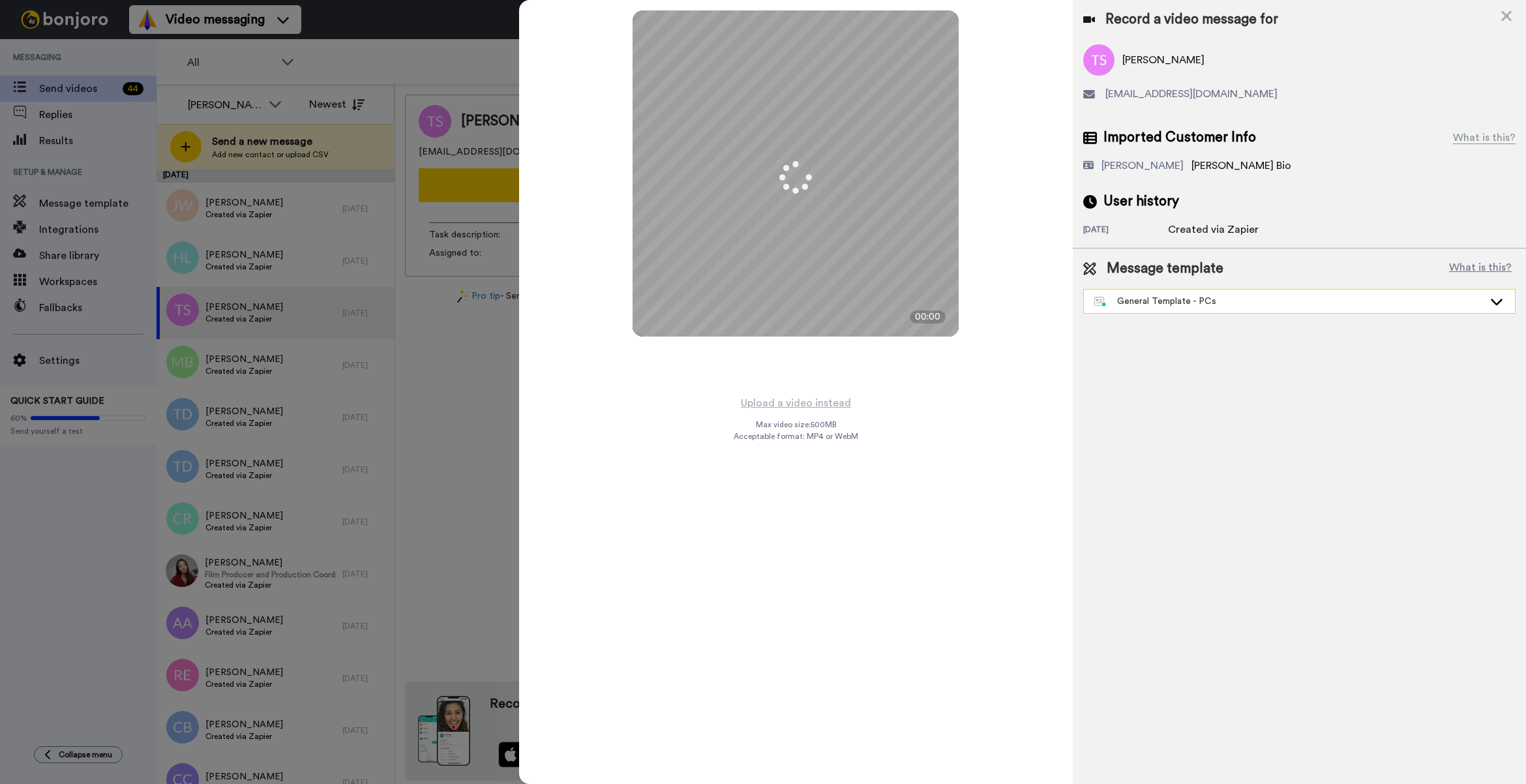
click at [1122, 290] on div "General Template - PCs" at bounding box center [1299, 301] width 431 height 23
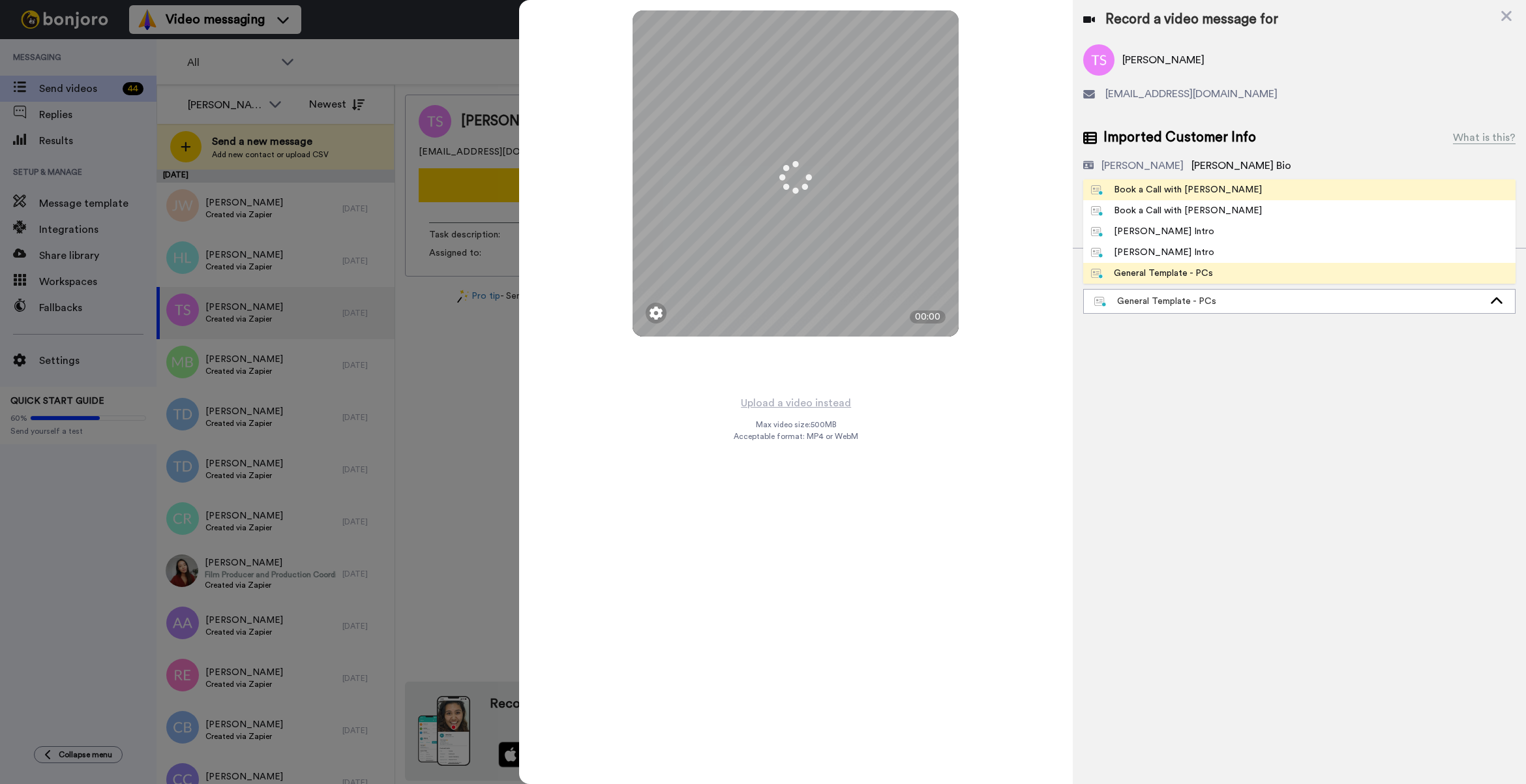
click at [1181, 189] on div "Book a Call with [PERSON_NAME]" at bounding box center [1176, 189] width 171 height 13
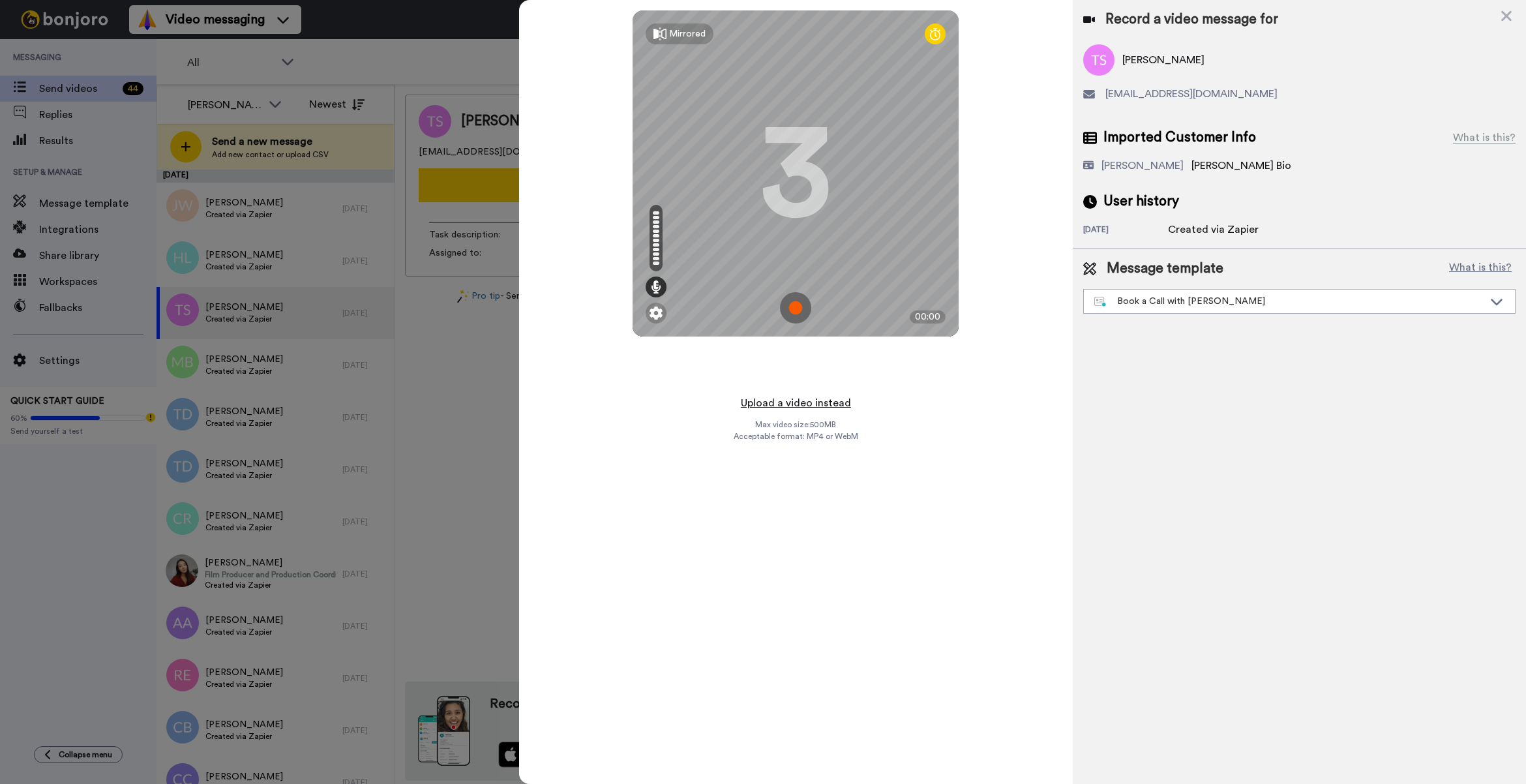
click at [823, 400] on button "Upload a video instead" at bounding box center [795, 403] width 118 height 17
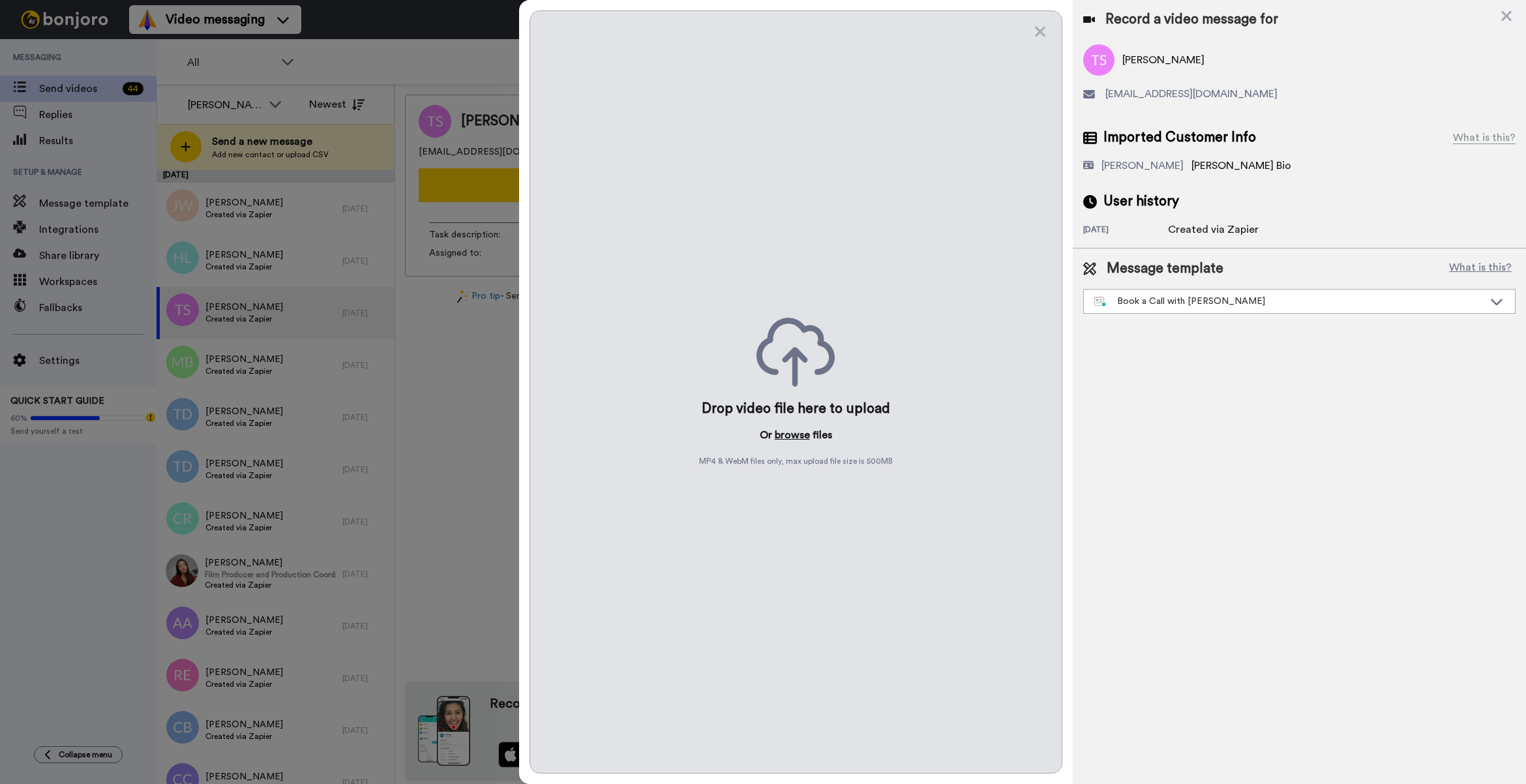
click at [785, 432] on button "browse" at bounding box center [792, 434] width 35 height 16
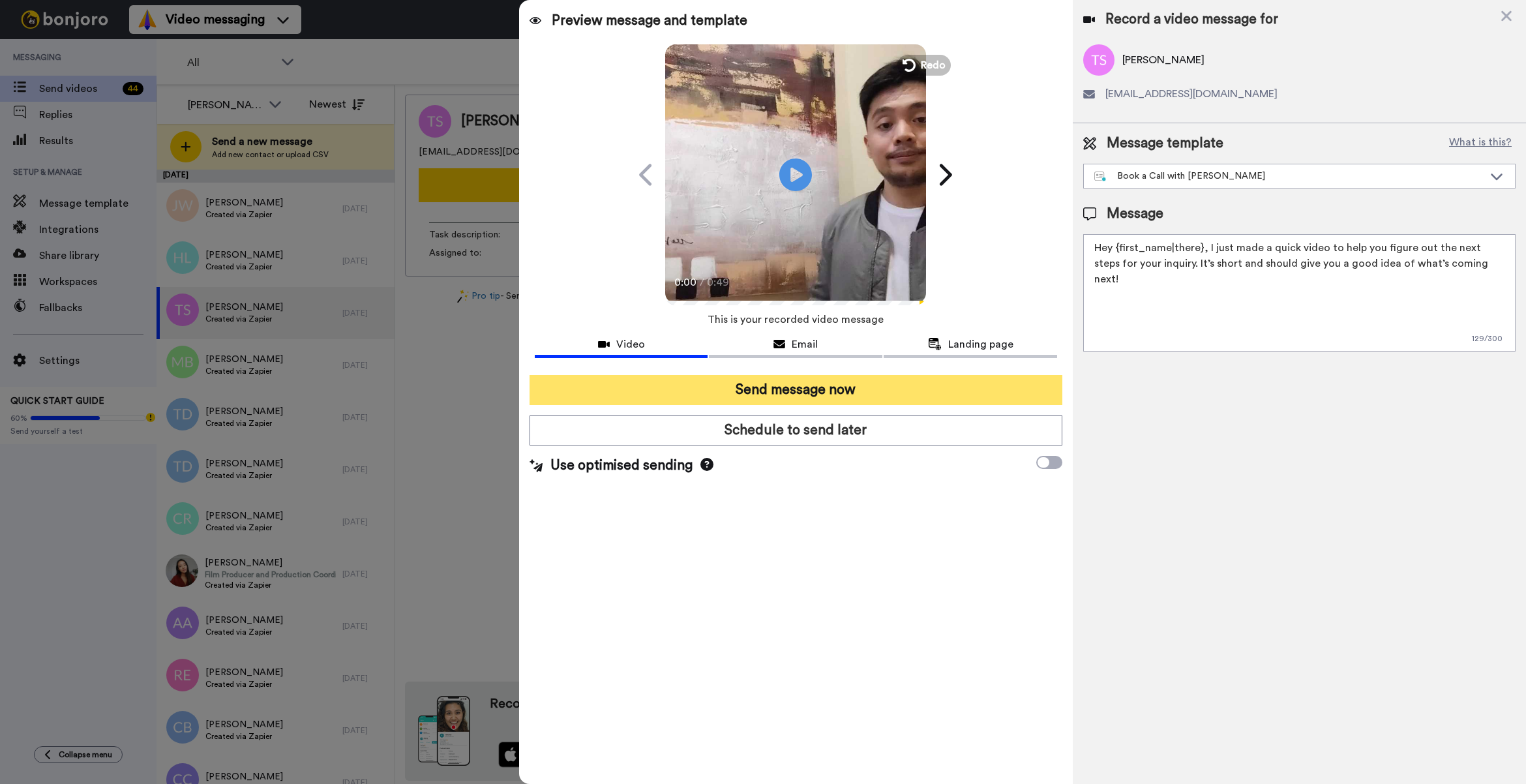
click at [884, 392] on button "Send message now" at bounding box center [796, 390] width 533 height 30
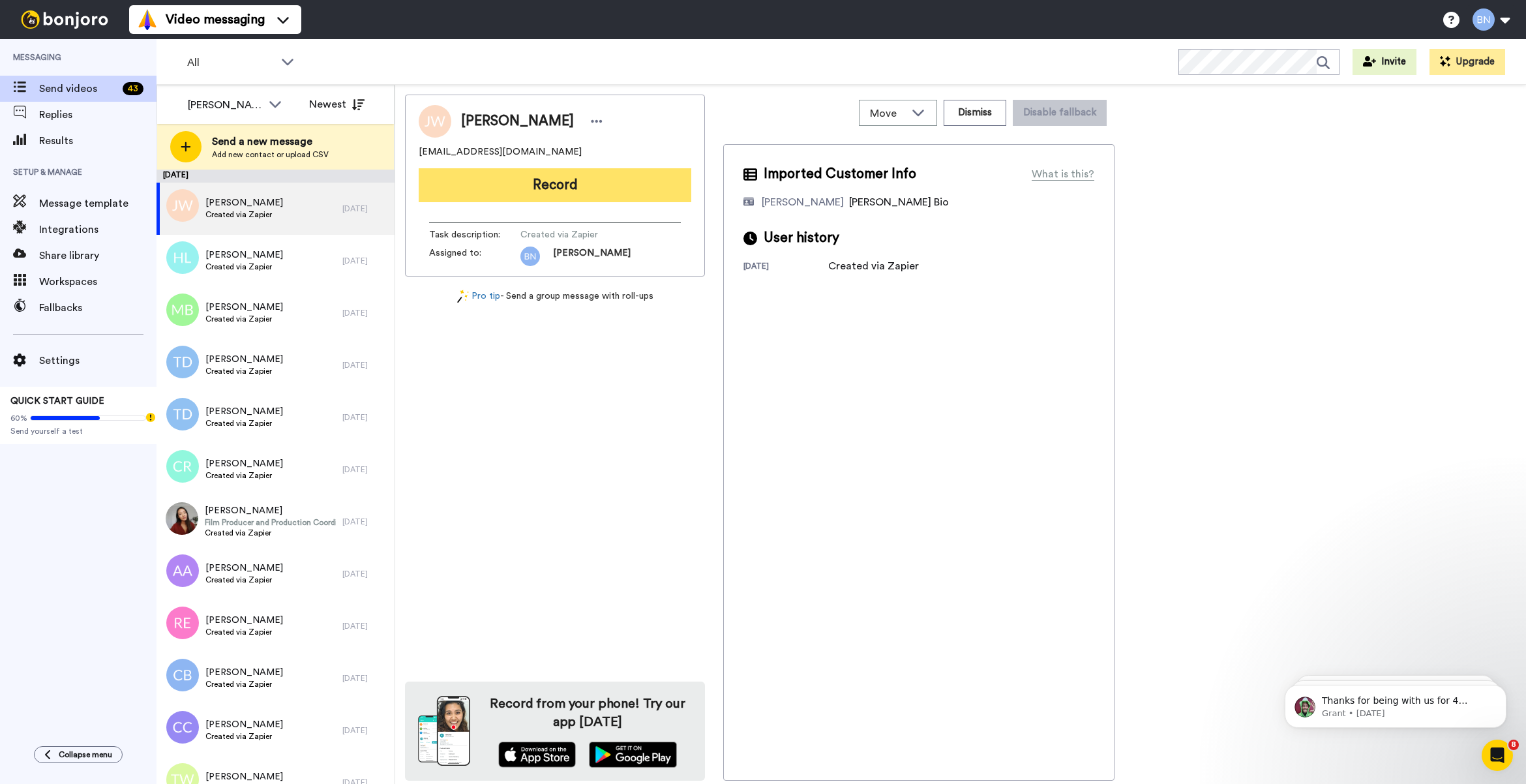
click at [617, 183] on button "Record" at bounding box center [555, 184] width 273 height 34
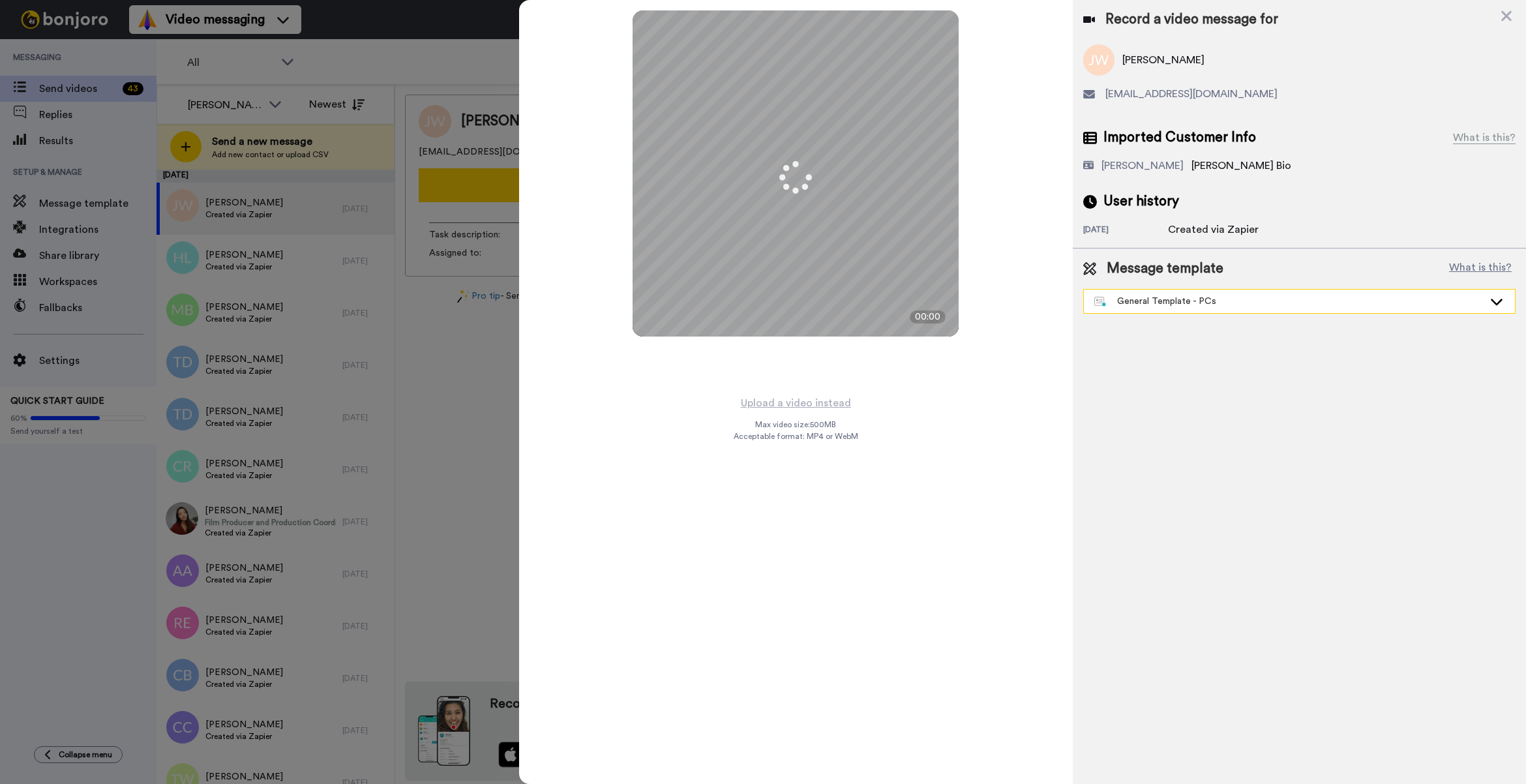
click at [1169, 307] on div "General Template - PCs" at bounding box center [1289, 301] width 390 height 13
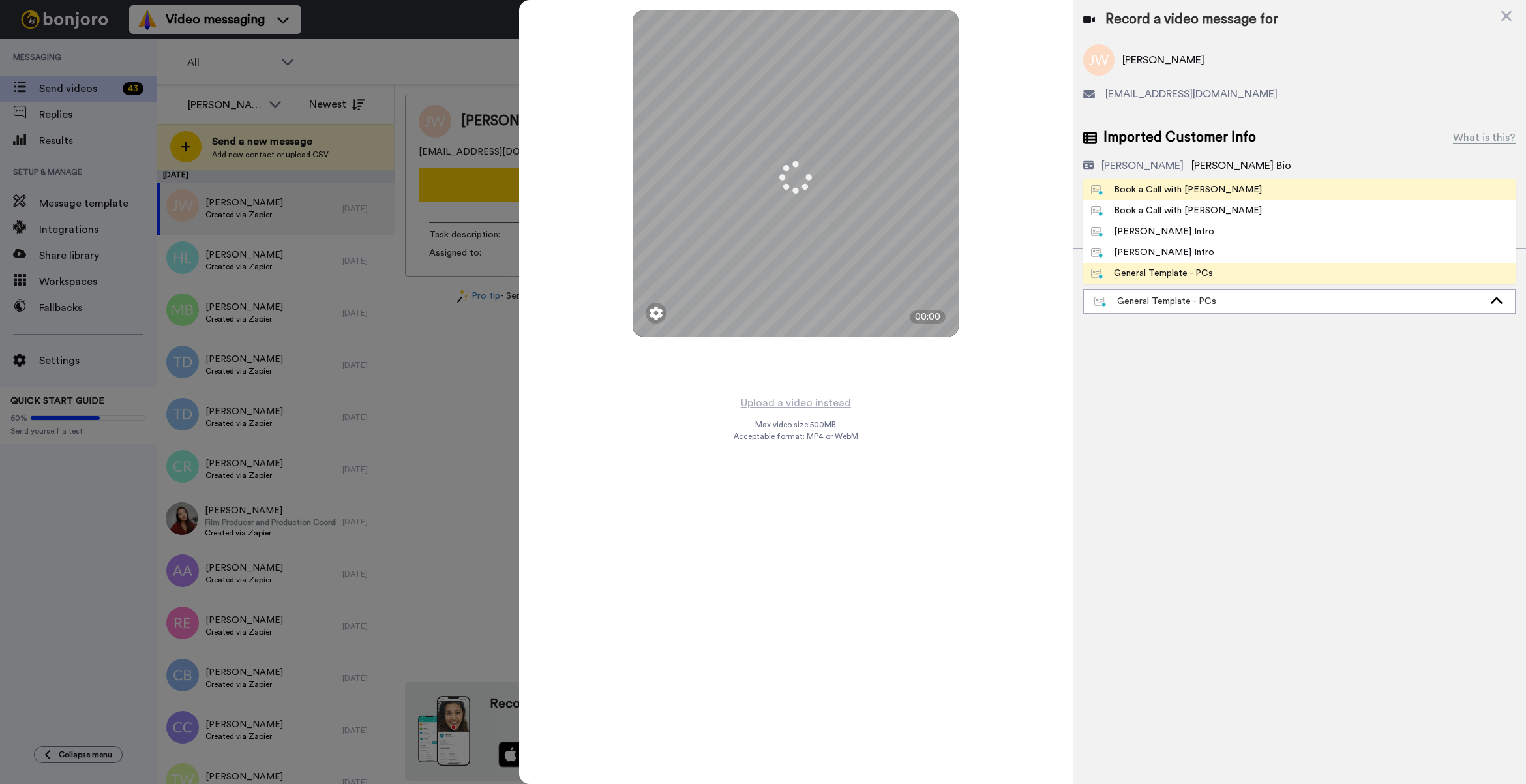
click at [1194, 192] on div "Book a Call with [PERSON_NAME]" at bounding box center [1176, 189] width 171 height 13
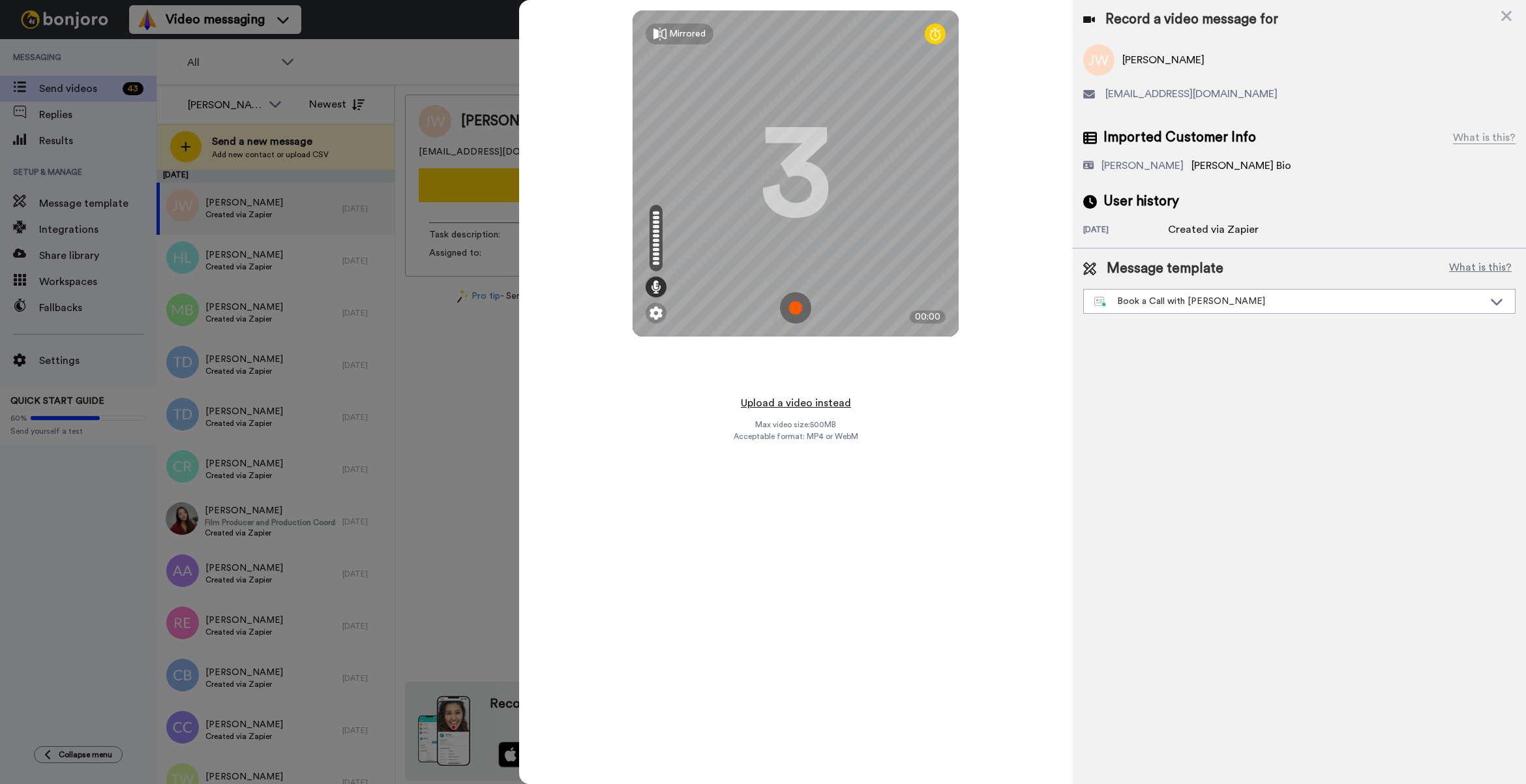
click at [806, 405] on button "Upload a video instead" at bounding box center [795, 403] width 118 height 17
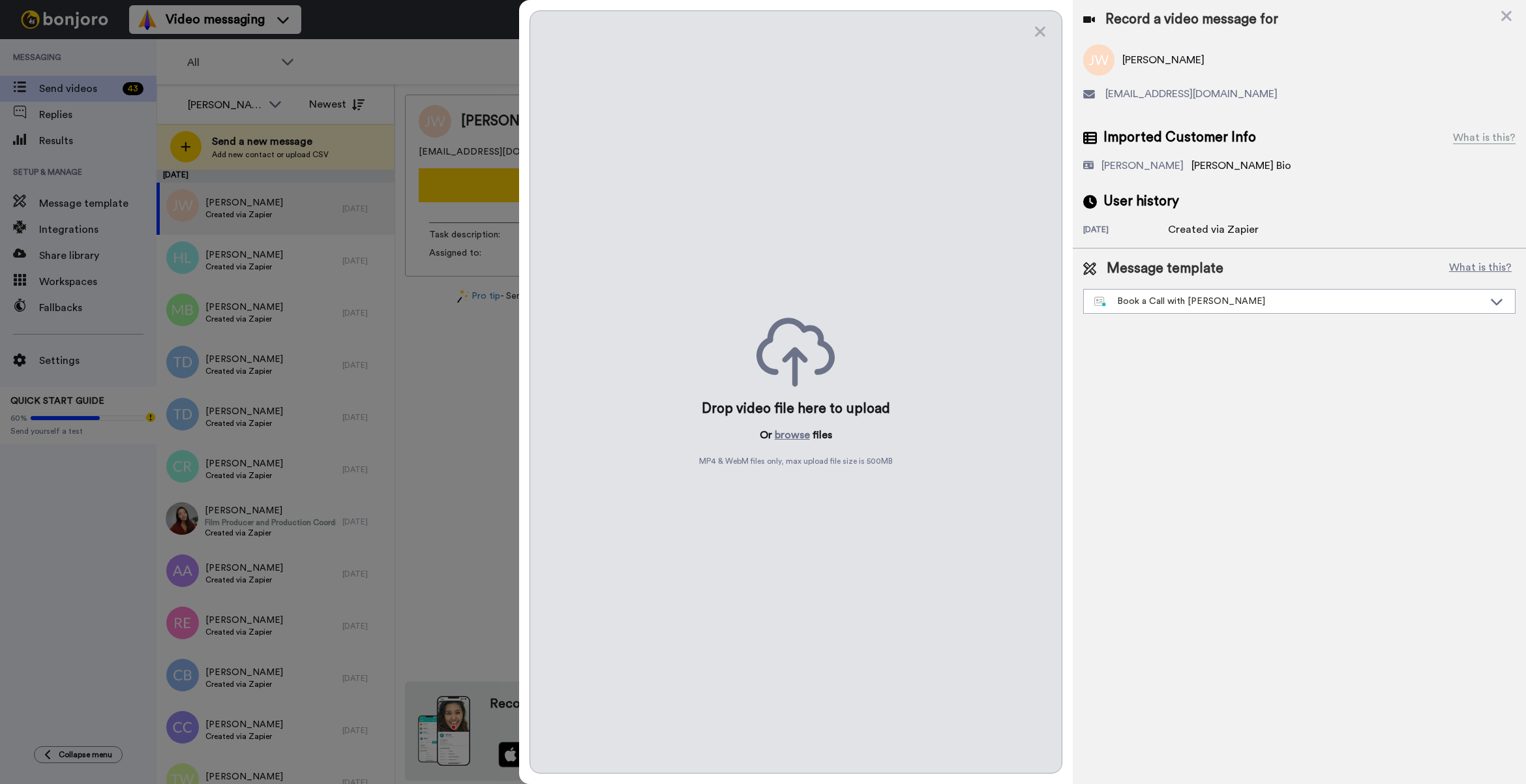
click at [794, 444] on div "Drop video file here to upload Or browse files MP4 & WebM files only, max uploa…" at bounding box center [796, 392] width 533 height 763
click at [794, 427] on button "browse" at bounding box center [792, 434] width 35 height 16
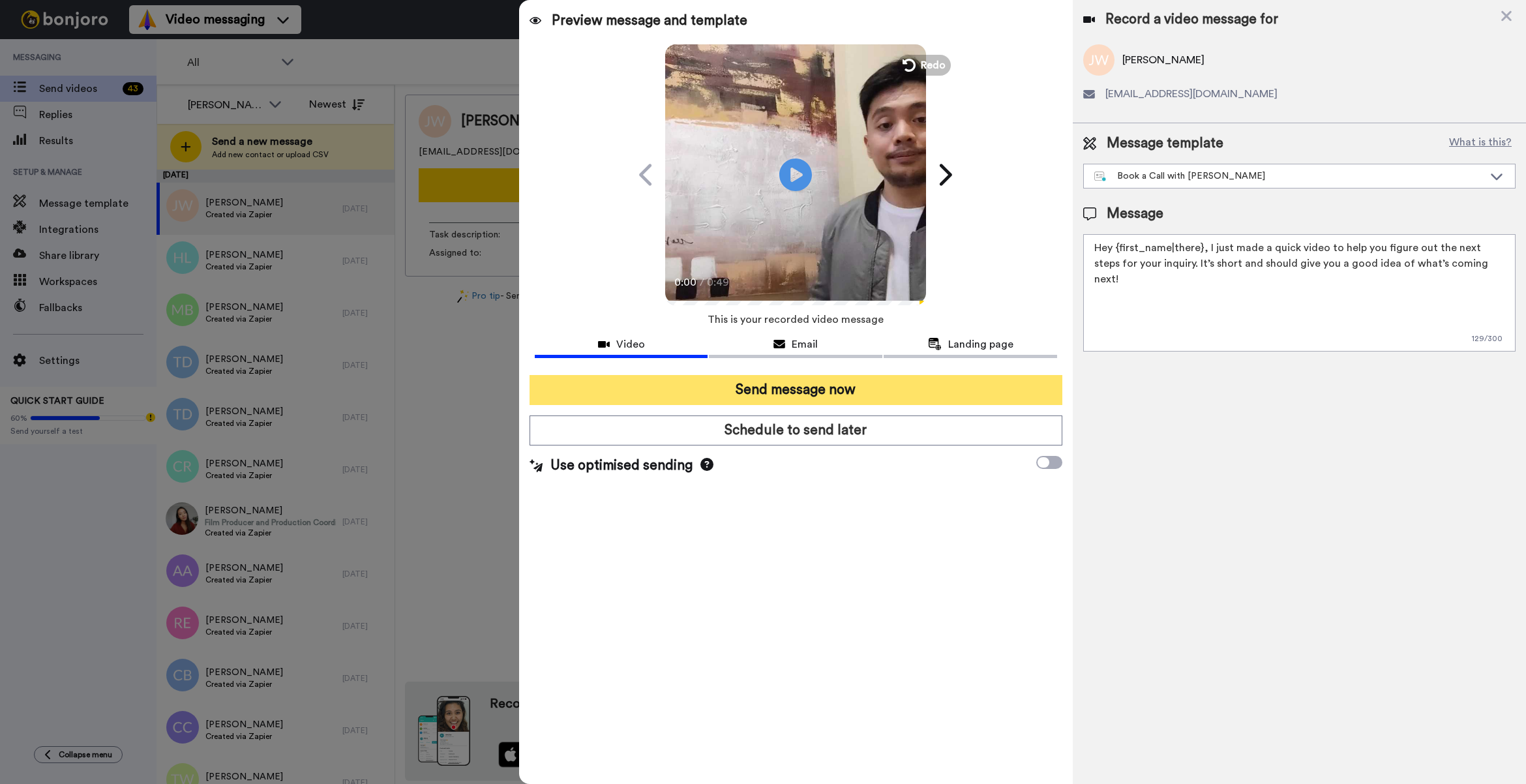
click at [859, 383] on button "Send message now" at bounding box center [796, 390] width 533 height 30
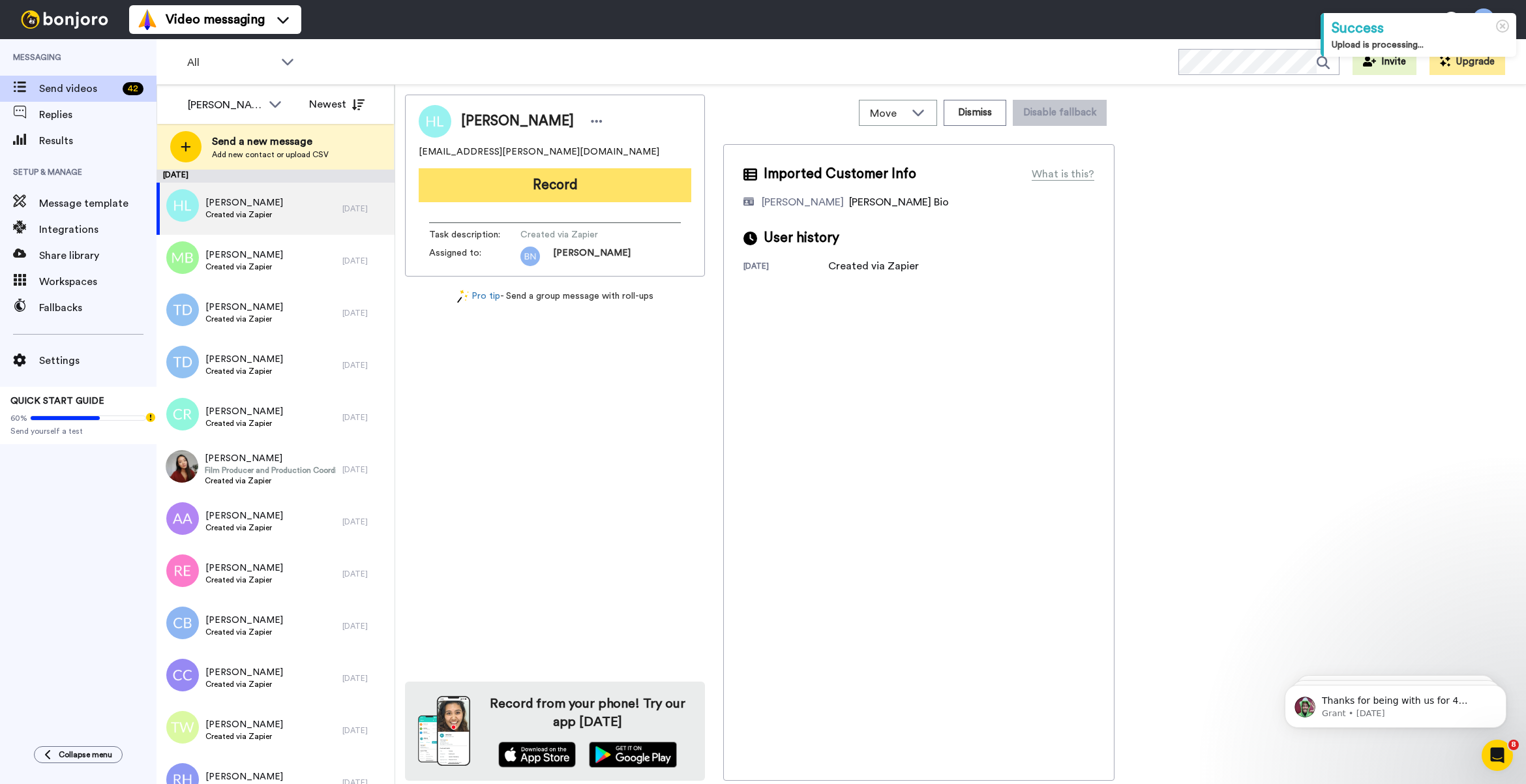
click at [591, 178] on button "Record" at bounding box center [555, 184] width 273 height 34
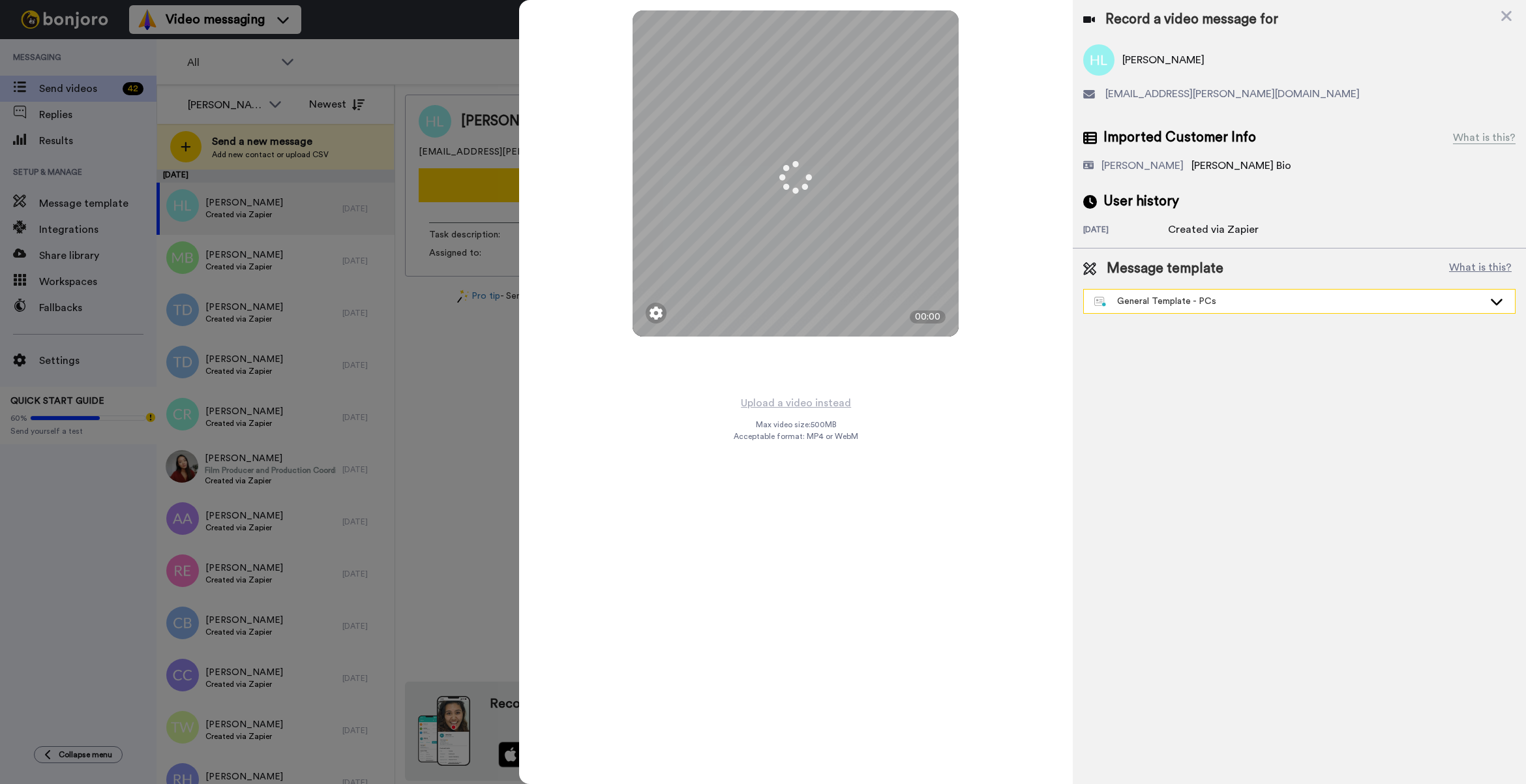
click at [1177, 297] on div "General Template - PCs" at bounding box center [1289, 301] width 390 height 13
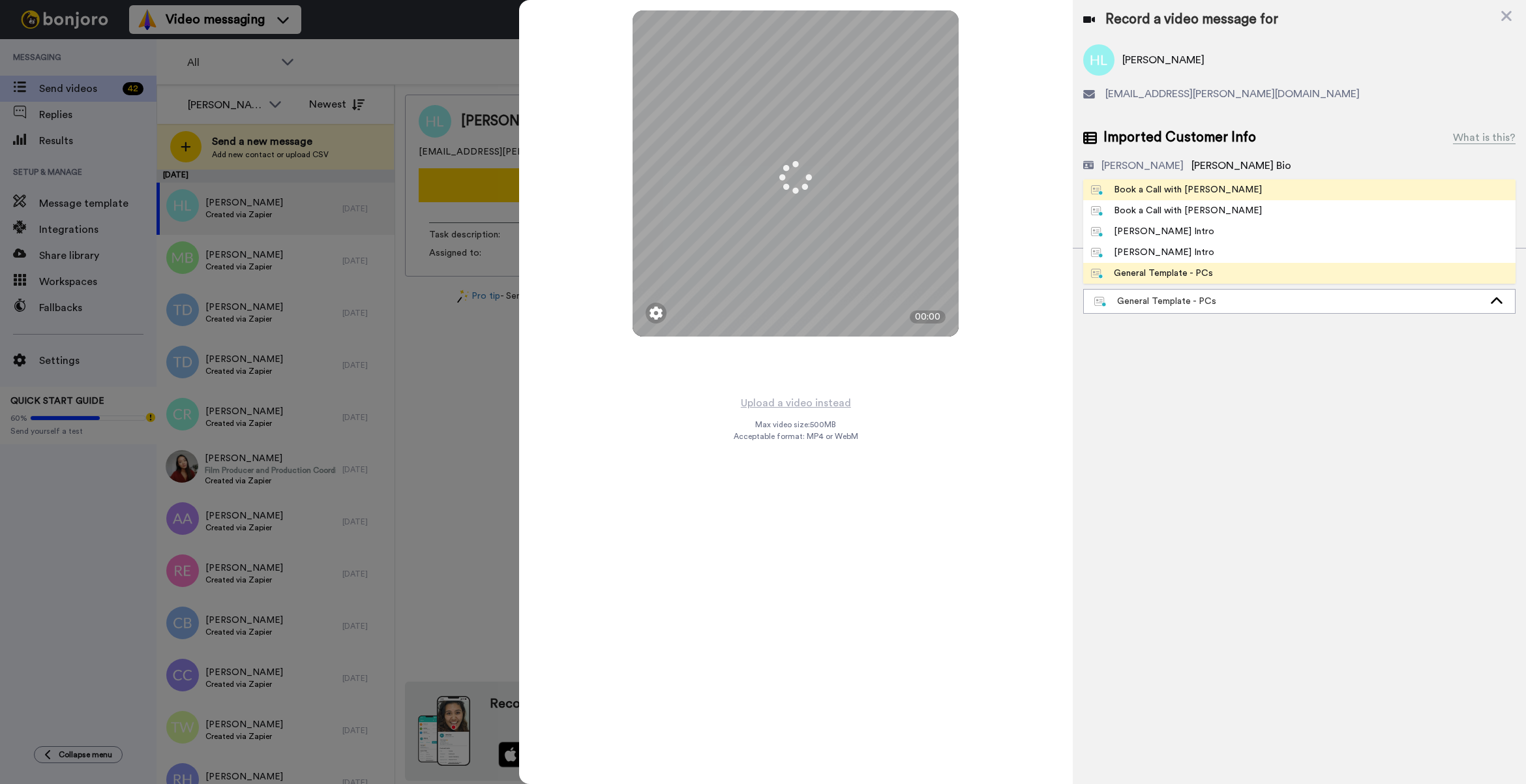
click at [1187, 196] on div "Book a Call with [PERSON_NAME]" at bounding box center [1176, 189] width 171 height 13
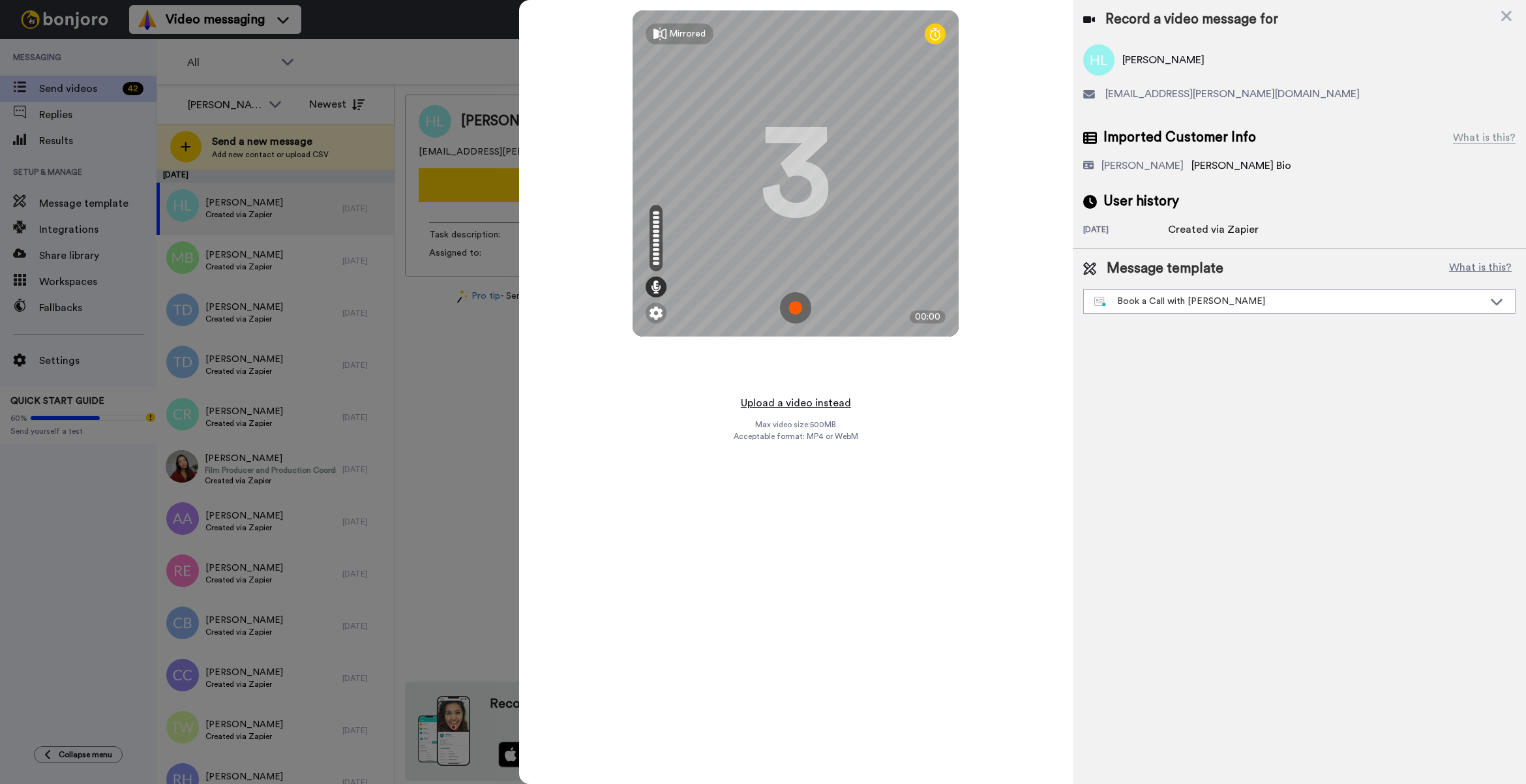
click at [812, 394] on button "Upload a video instead" at bounding box center [795, 403] width 118 height 17
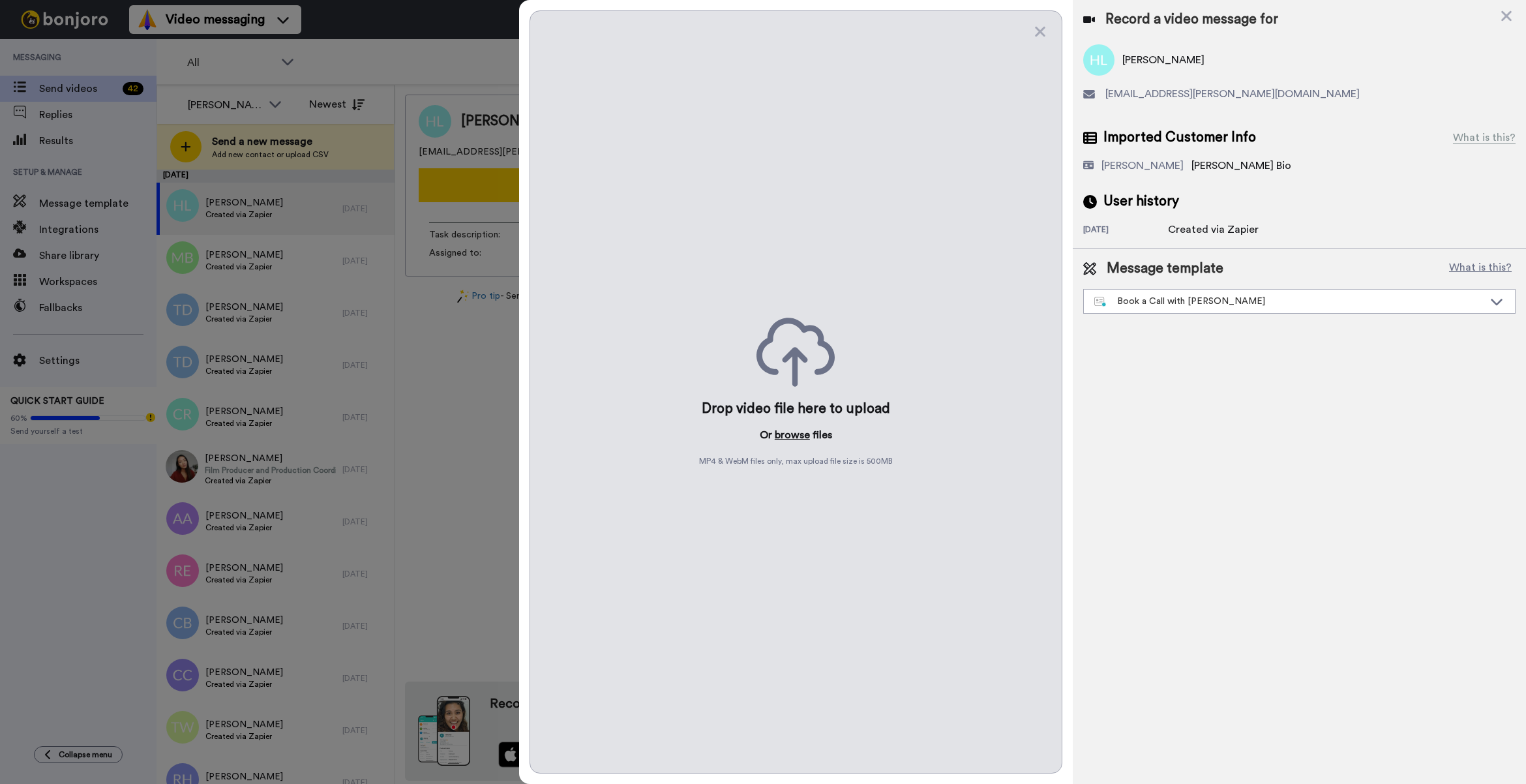
click at [796, 435] on button "browse" at bounding box center [792, 434] width 35 height 16
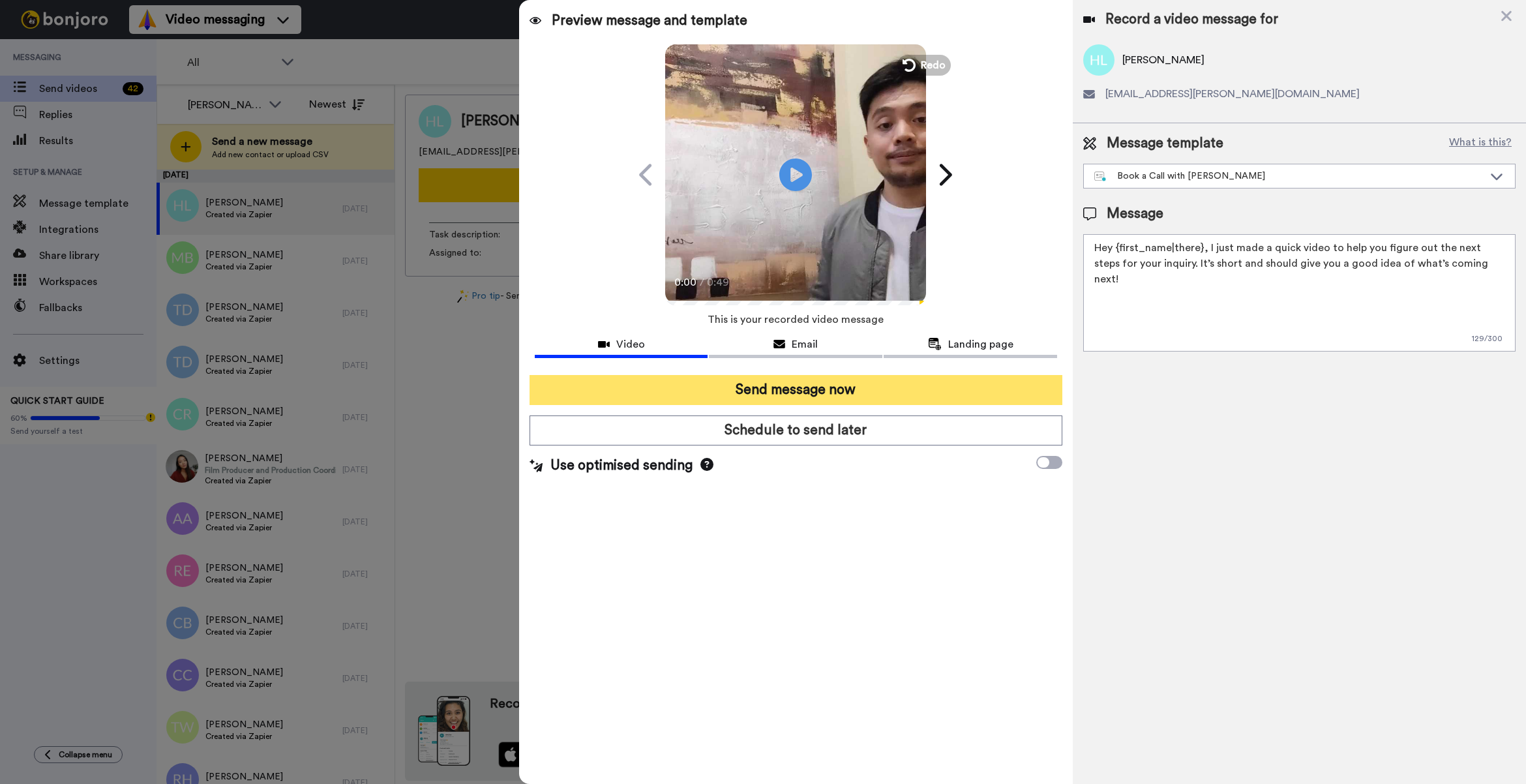
click at [846, 402] on button "Send message now" at bounding box center [796, 390] width 533 height 30
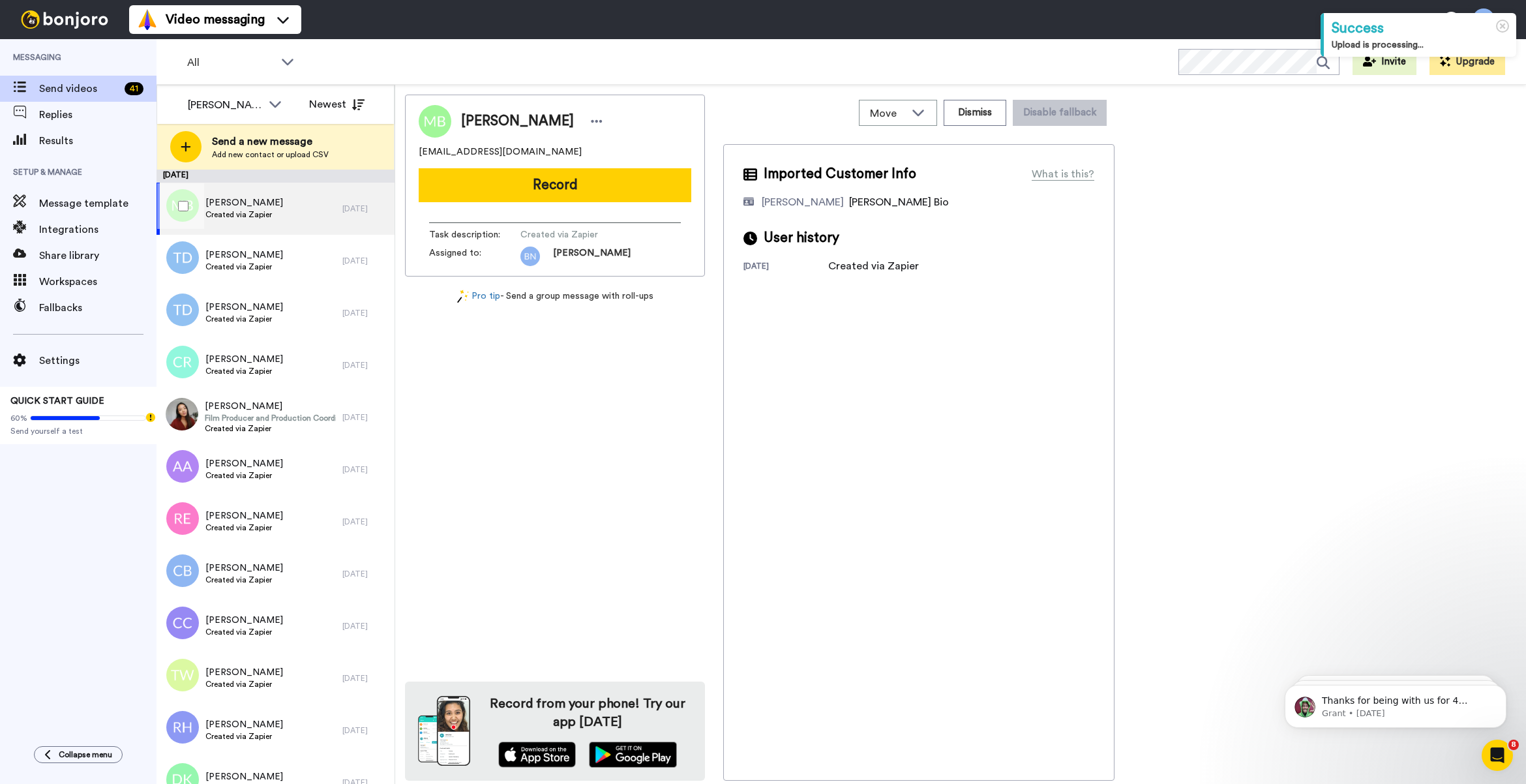
click at [274, 217] on div "[PERSON_NAME] Created via Zapier" at bounding box center [249, 209] width 186 height 52
click at [612, 173] on button "Record" at bounding box center [555, 184] width 273 height 34
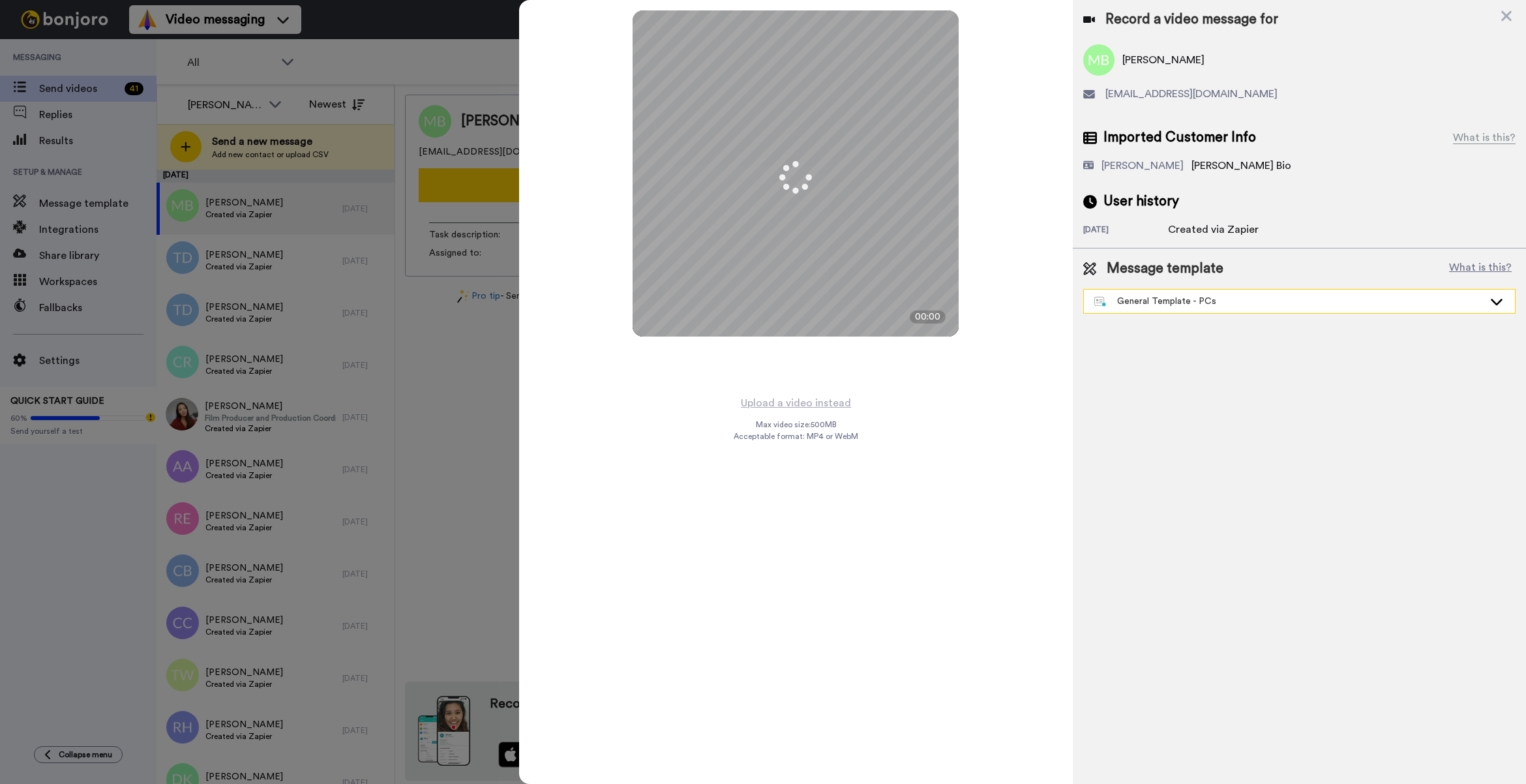
click at [1241, 305] on div "General Template - PCs" at bounding box center [1289, 301] width 390 height 13
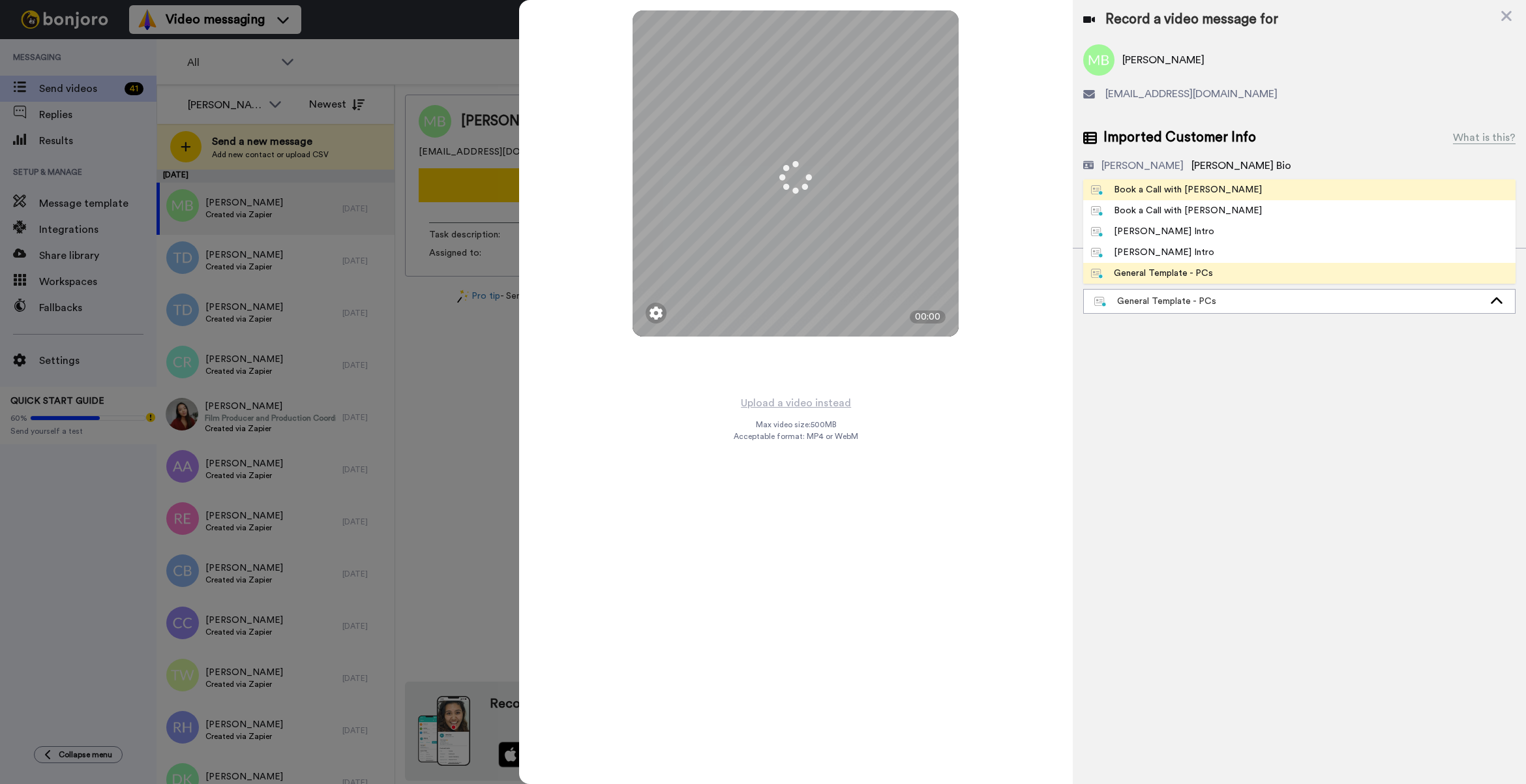
click at [1136, 184] on div "Book a Call with [PERSON_NAME]" at bounding box center [1176, 189] width 171 height 13
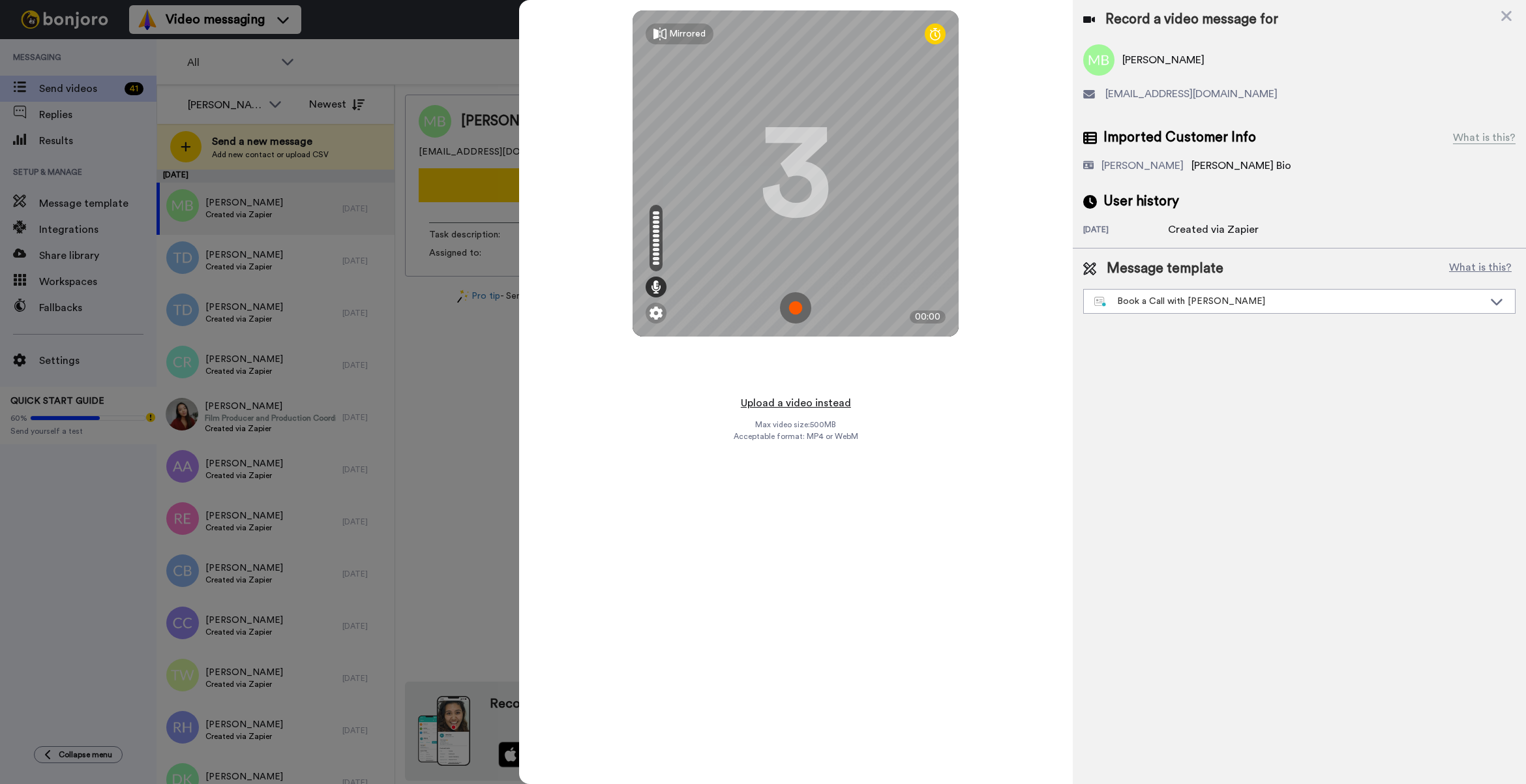
click at [798, 402] on button "Upload a video instead" at bounding box center [795, 403] width 118 height 17
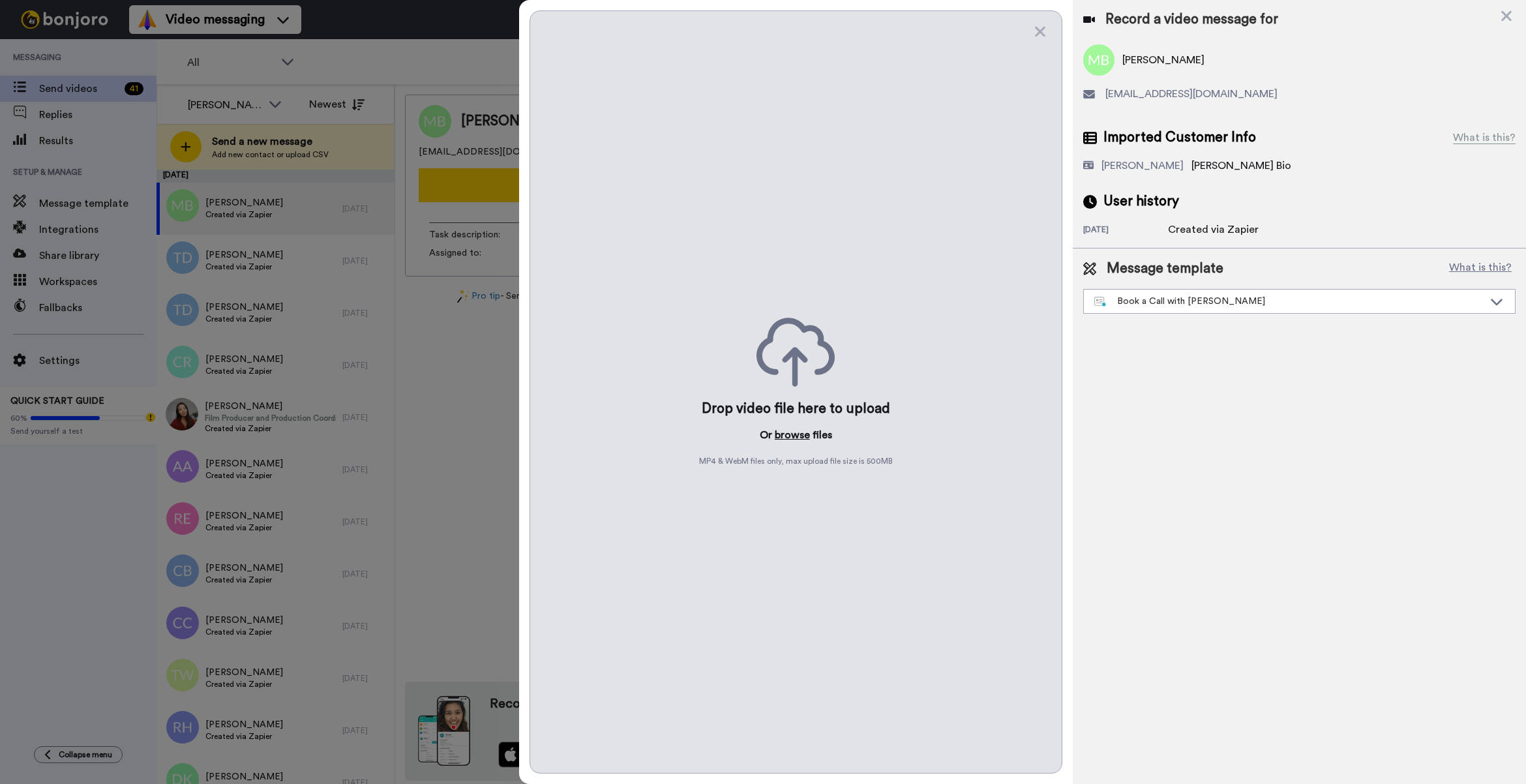
click at [809, 435] on button "browse" at bounding box center [792, 434] width 35 height 16
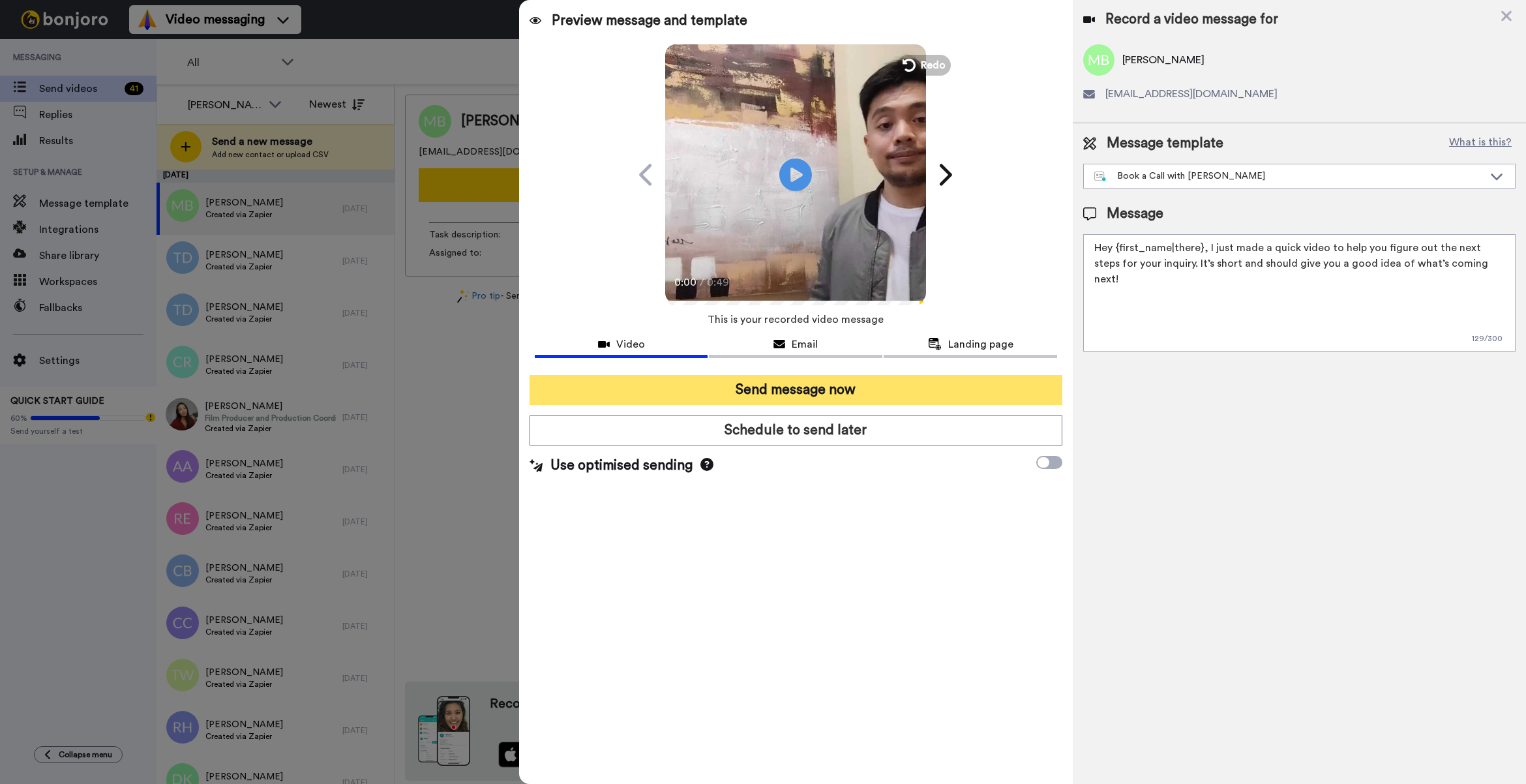
click at [822, 396] on button "Send message now" at bounding box center [796, 390] width 533 height 30
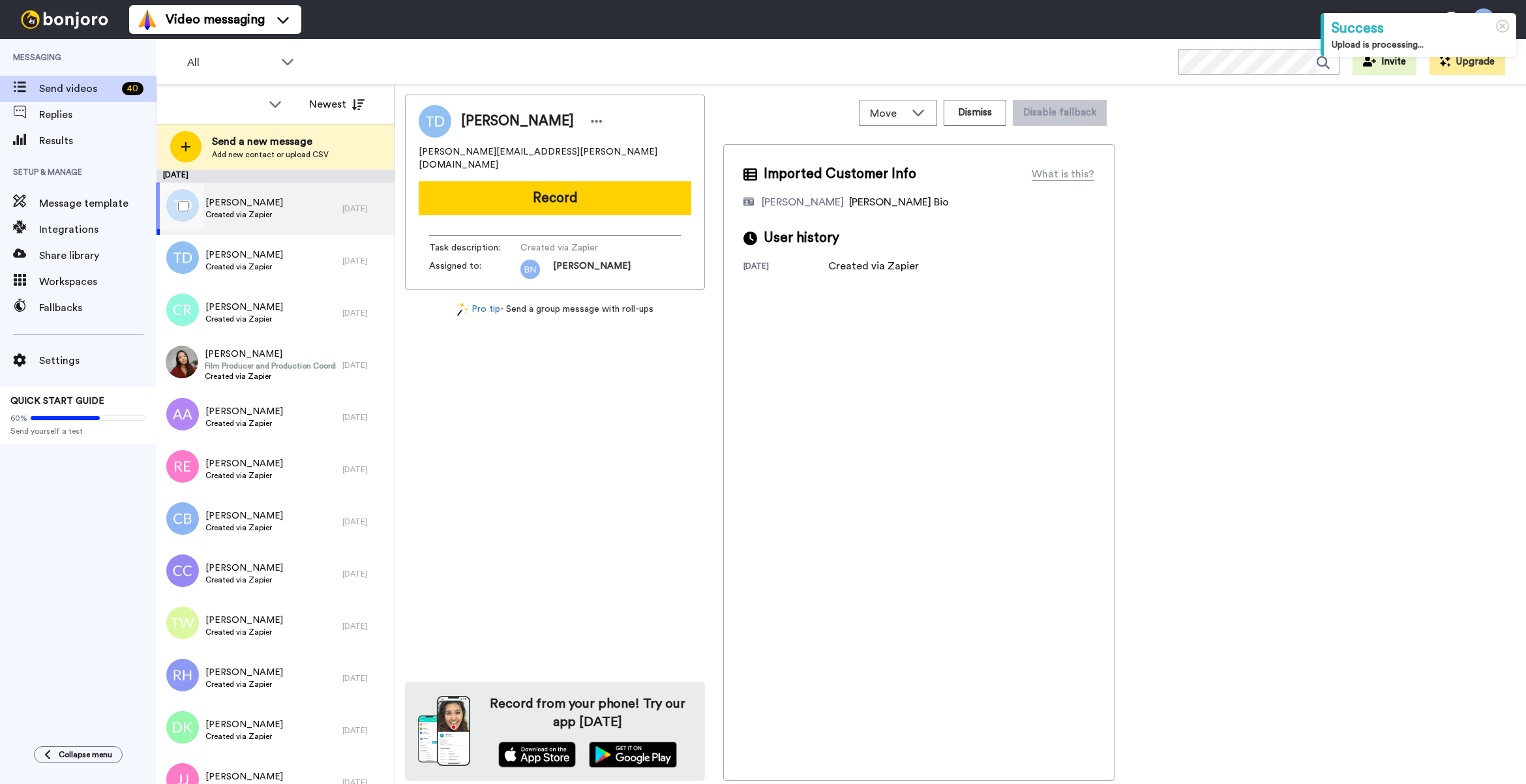
click at [289, 209] on div "Terrence Davis Created via Zapier" at bounding box center [249, 209] width 186 height 52
click at [555, 191] on button "Record" at bounding box center [555, 198] width 273 height 34
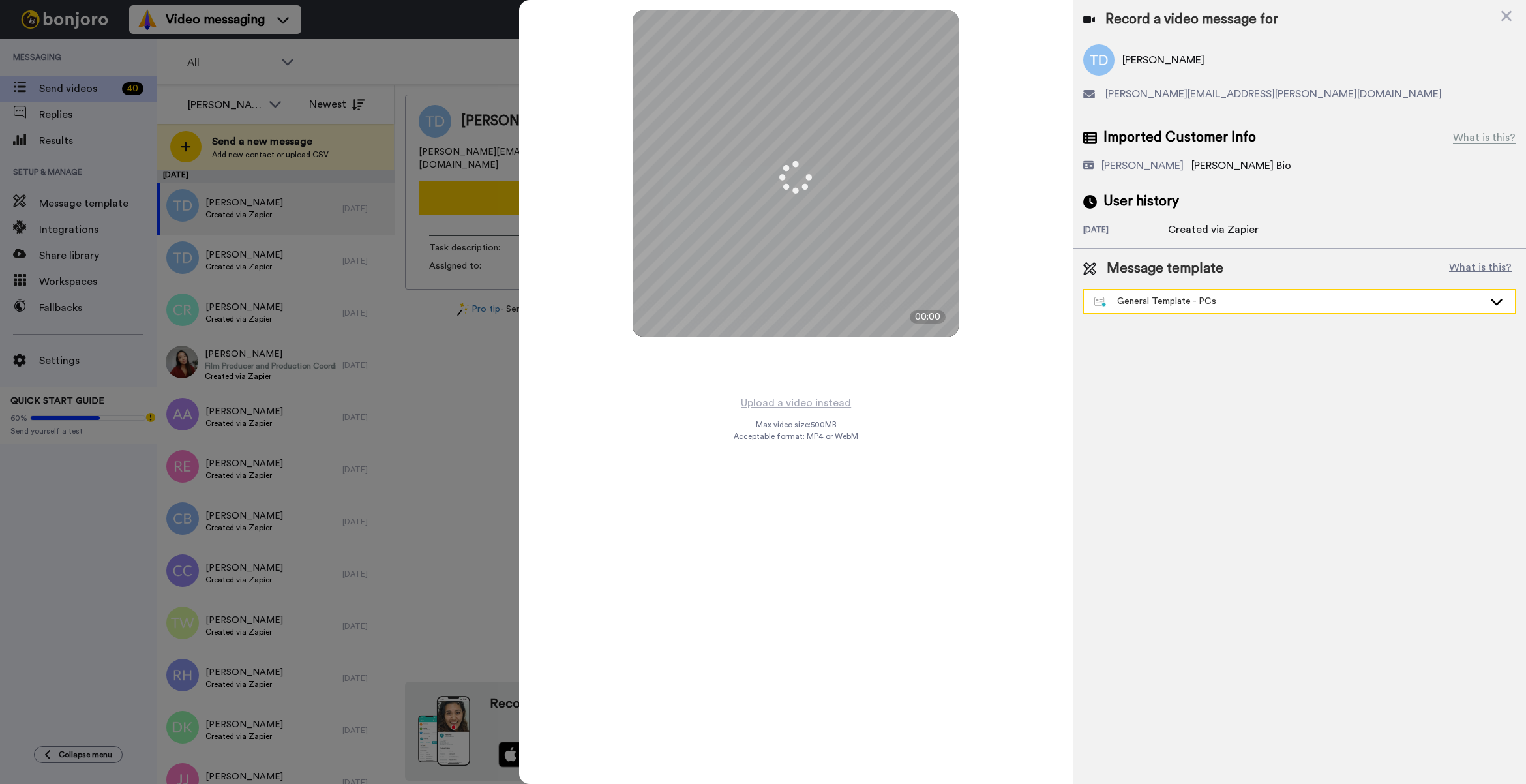
click at [1198, 297] on div "General Template - PCs" at bounding box center [1289, 301] width 390 height 13
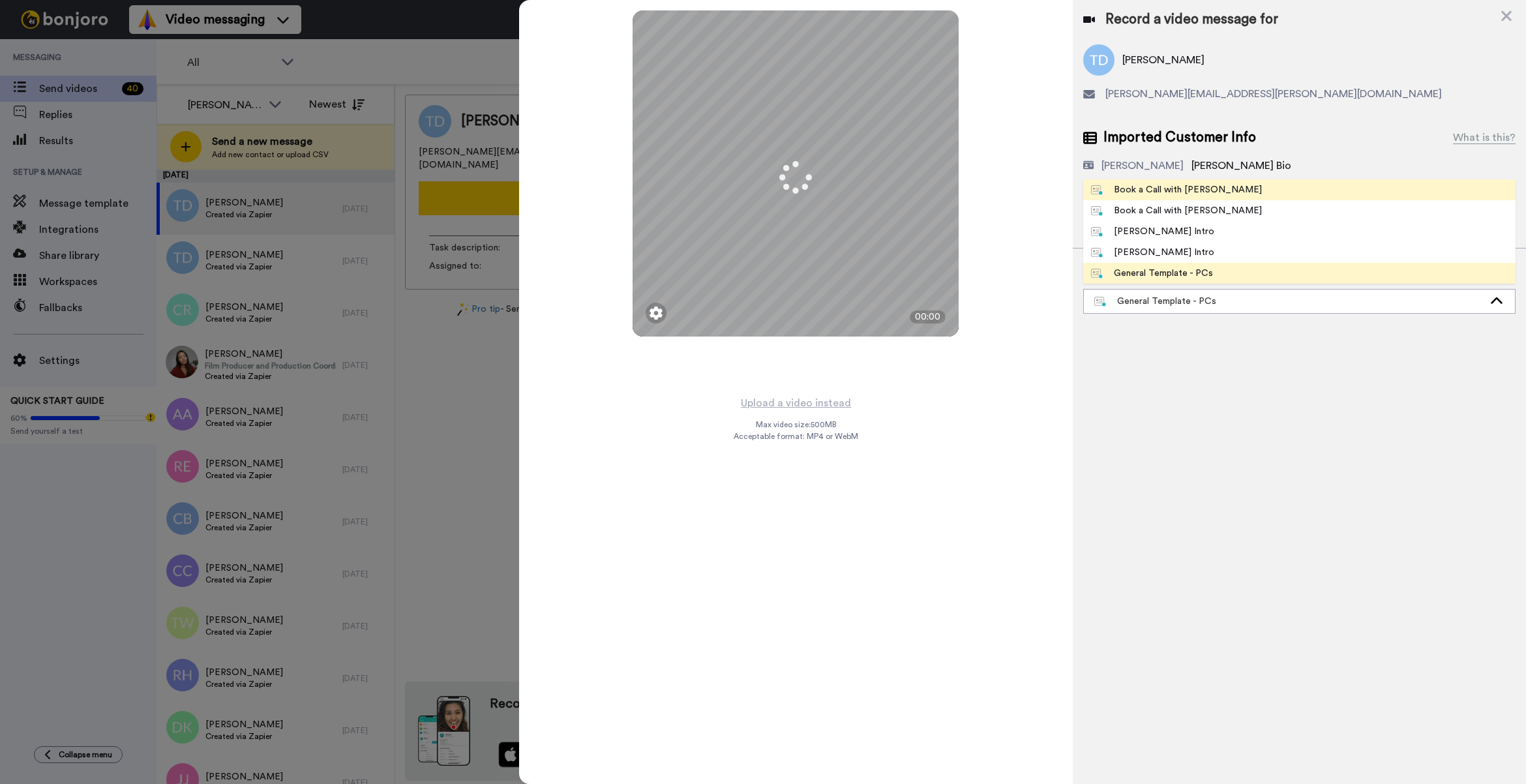
click at [1152, 193] on div "Book a Call with [PERSON_NAME]" at bounding box center [1176, 189] width 171 height 13
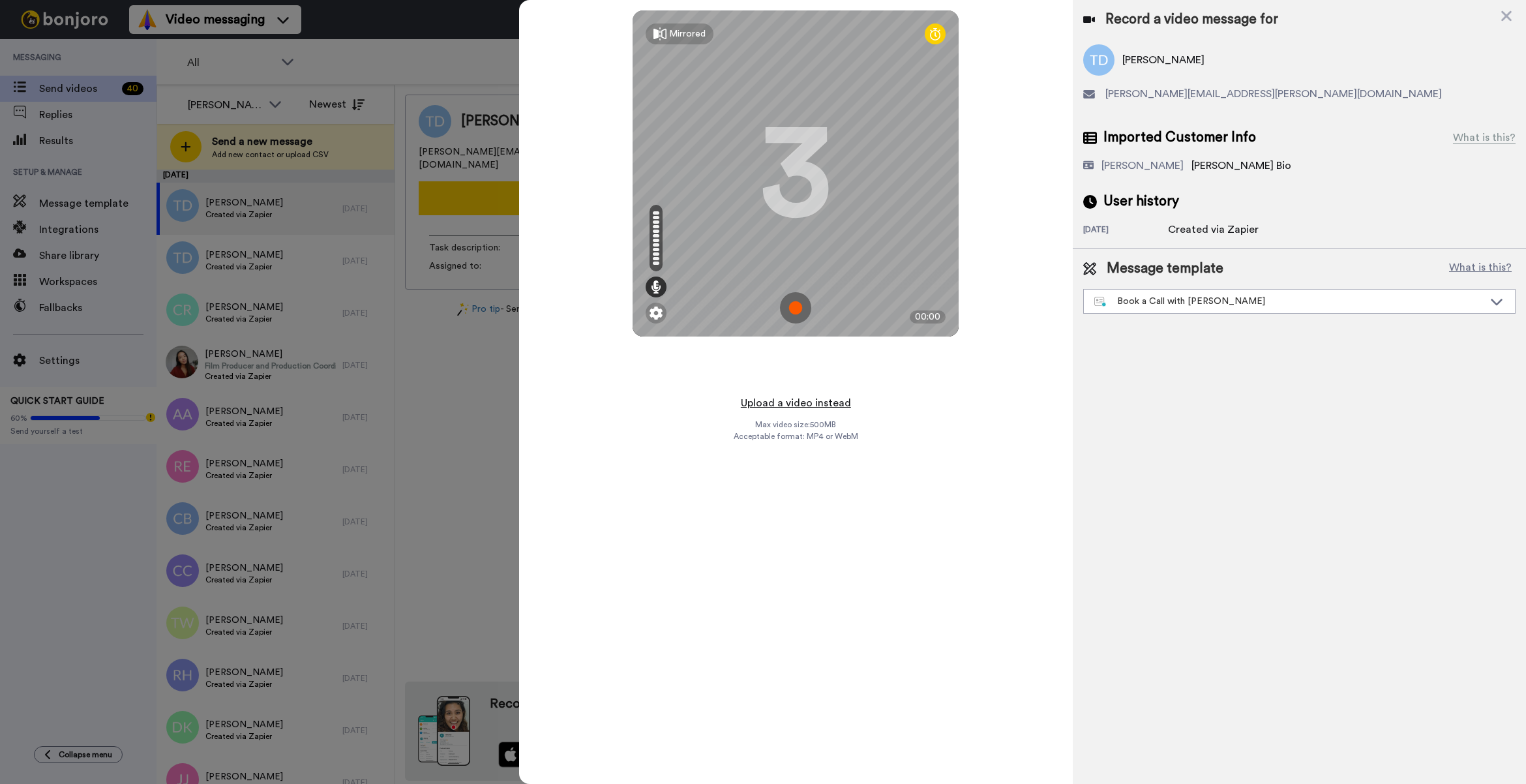
click at [807, 401] on button "Upload a video instead" at bounding box center [795, 403] width 118 height 17
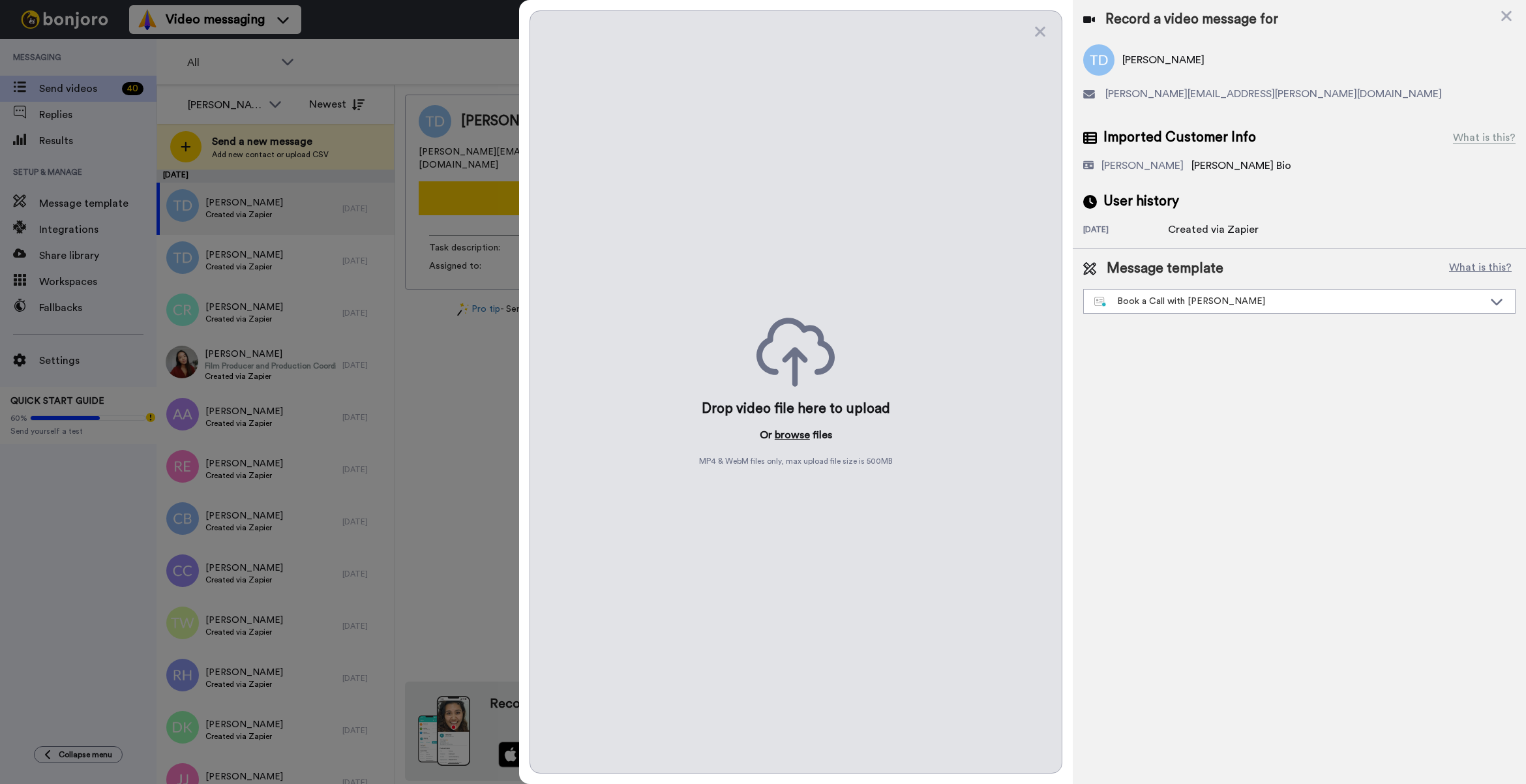
click at [800, 432] on button "browse" at bounding box center [792, 434] width 35 height 16
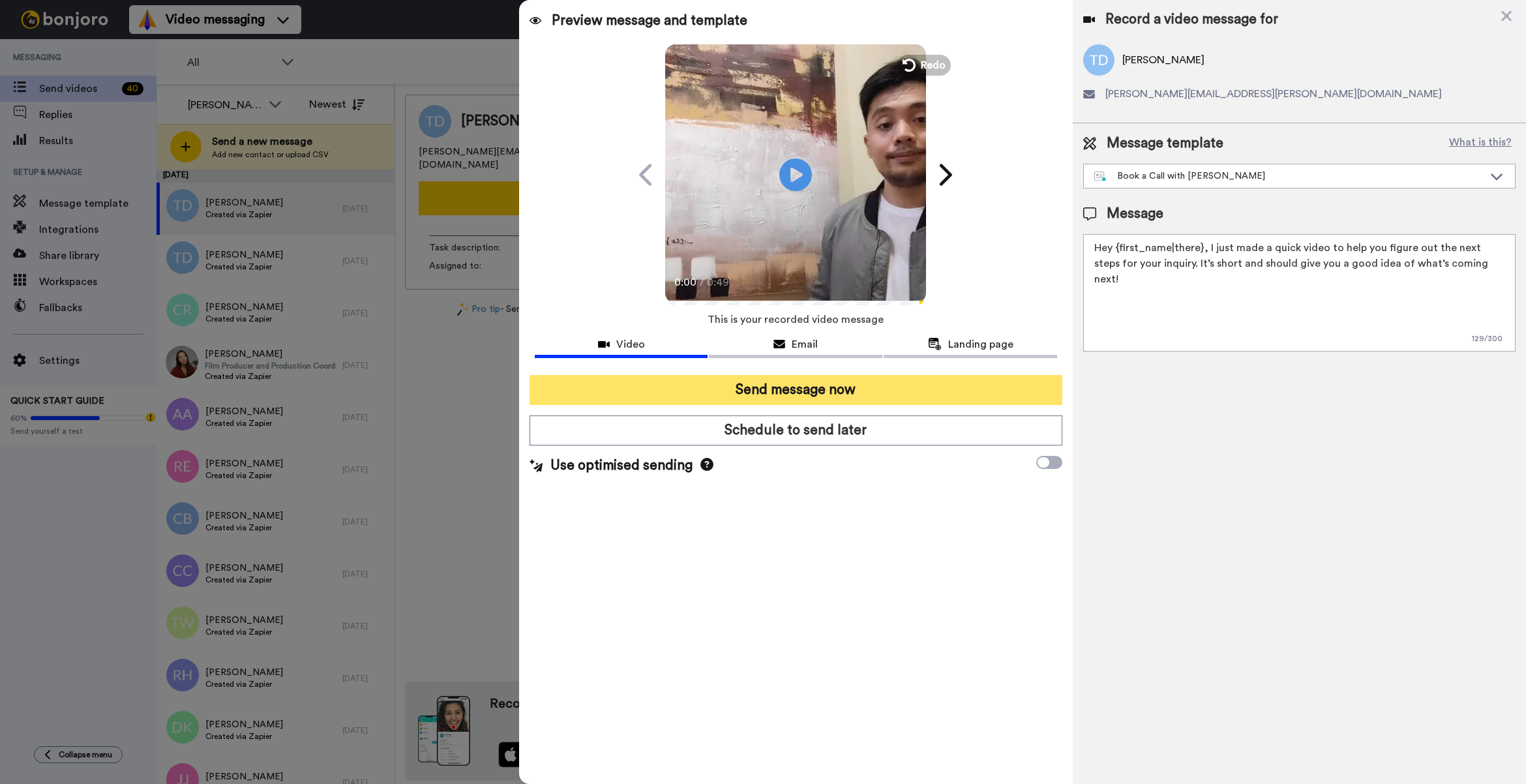
click at [993, 391] on button "Send message now" at bounding box center [796, 390] width 533 height 30
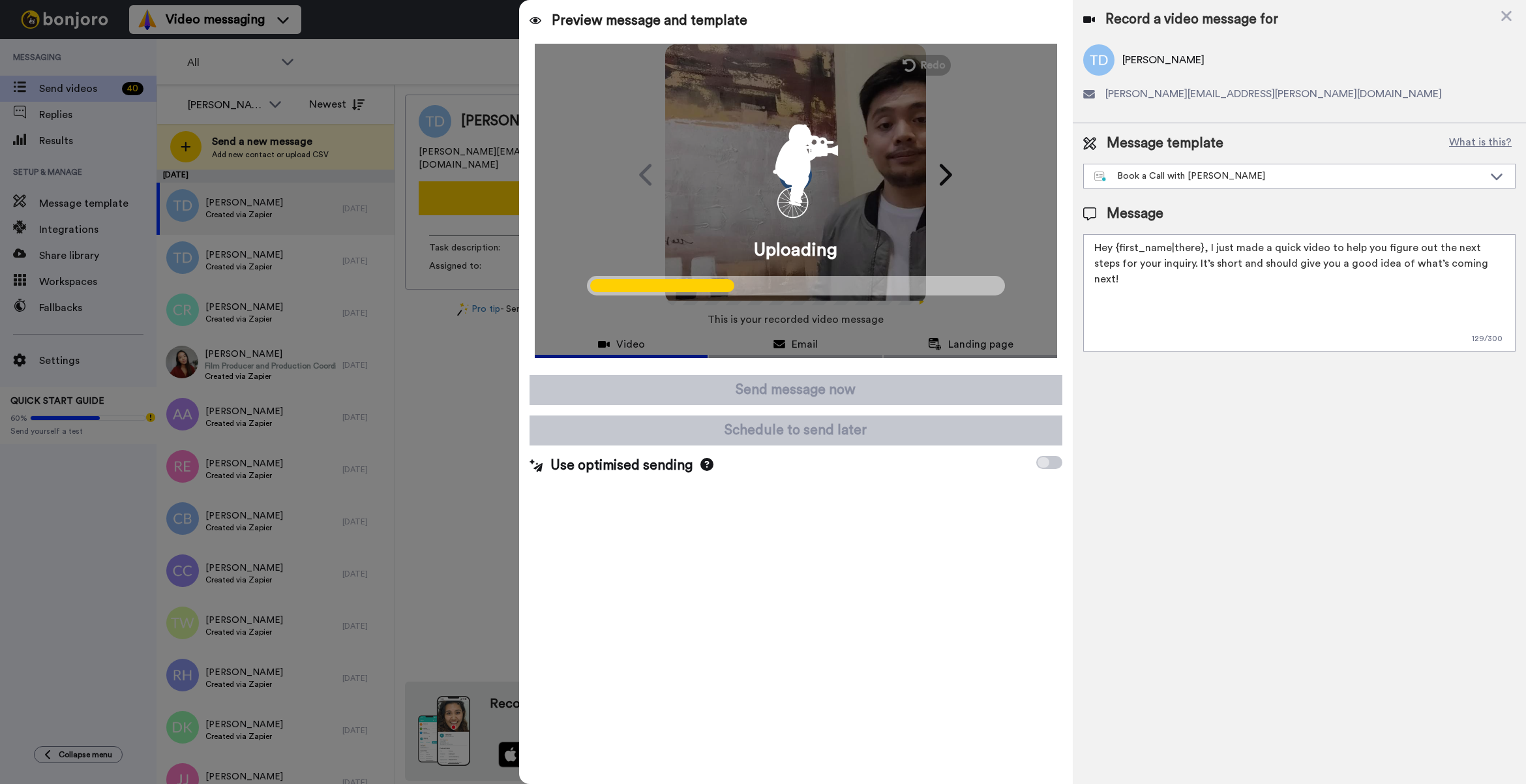
drag, startPoint x: 842, startPoint y: 393, endPoint x: 1238, endPoint y: 634, distance: 463.6
click at [1238, 634] on div "Record a video message for Terrence Davis terrence.davis@live.com Message templ…" at bounding box center [1299, 392] width 453 height 784
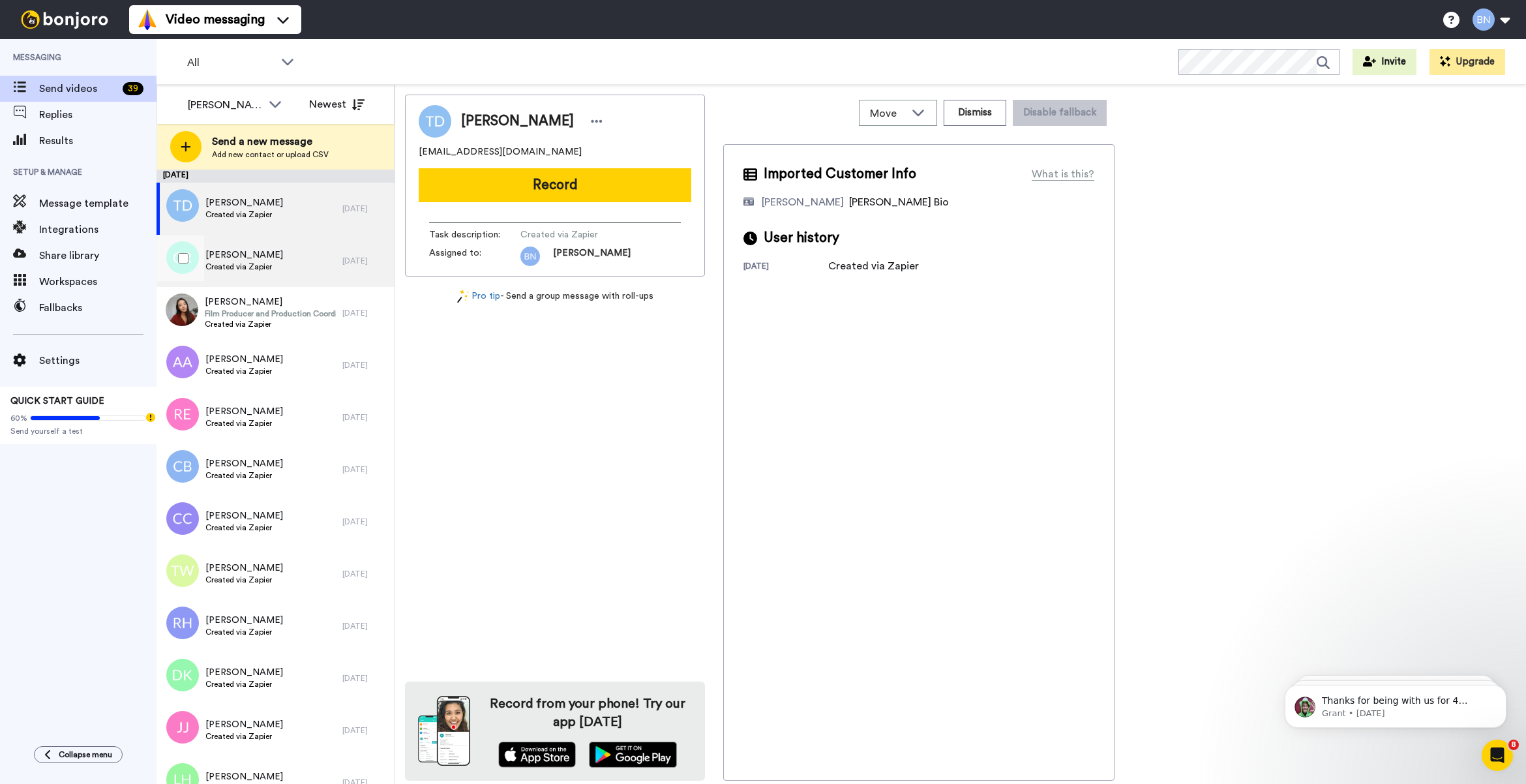
click at [267, 264] on span "Created via Zapier" at bounding box center [244, 266] width 78 height 10
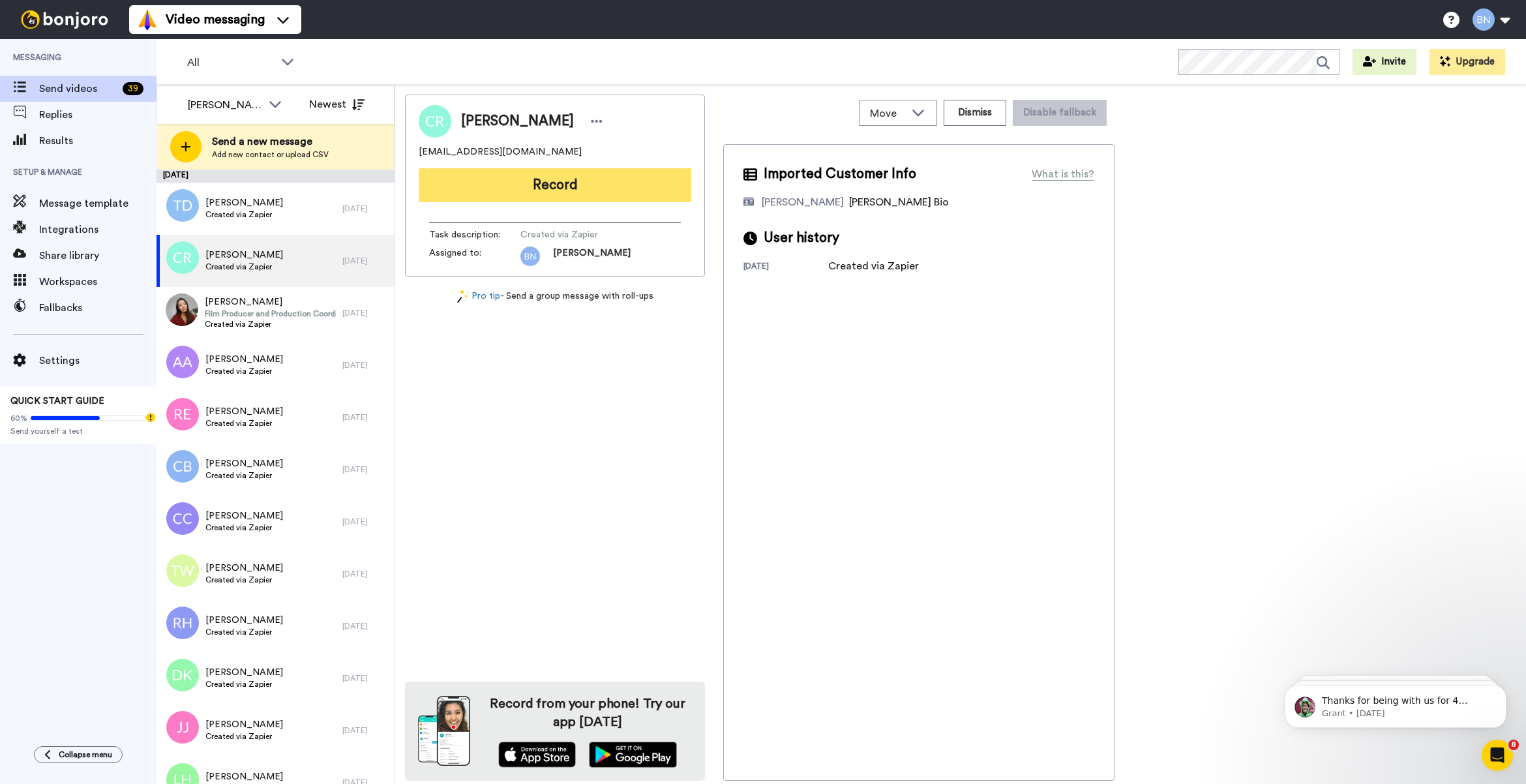
click at [533, 189] on button "Record" at bounding box center [555, 184] width 273 height 34
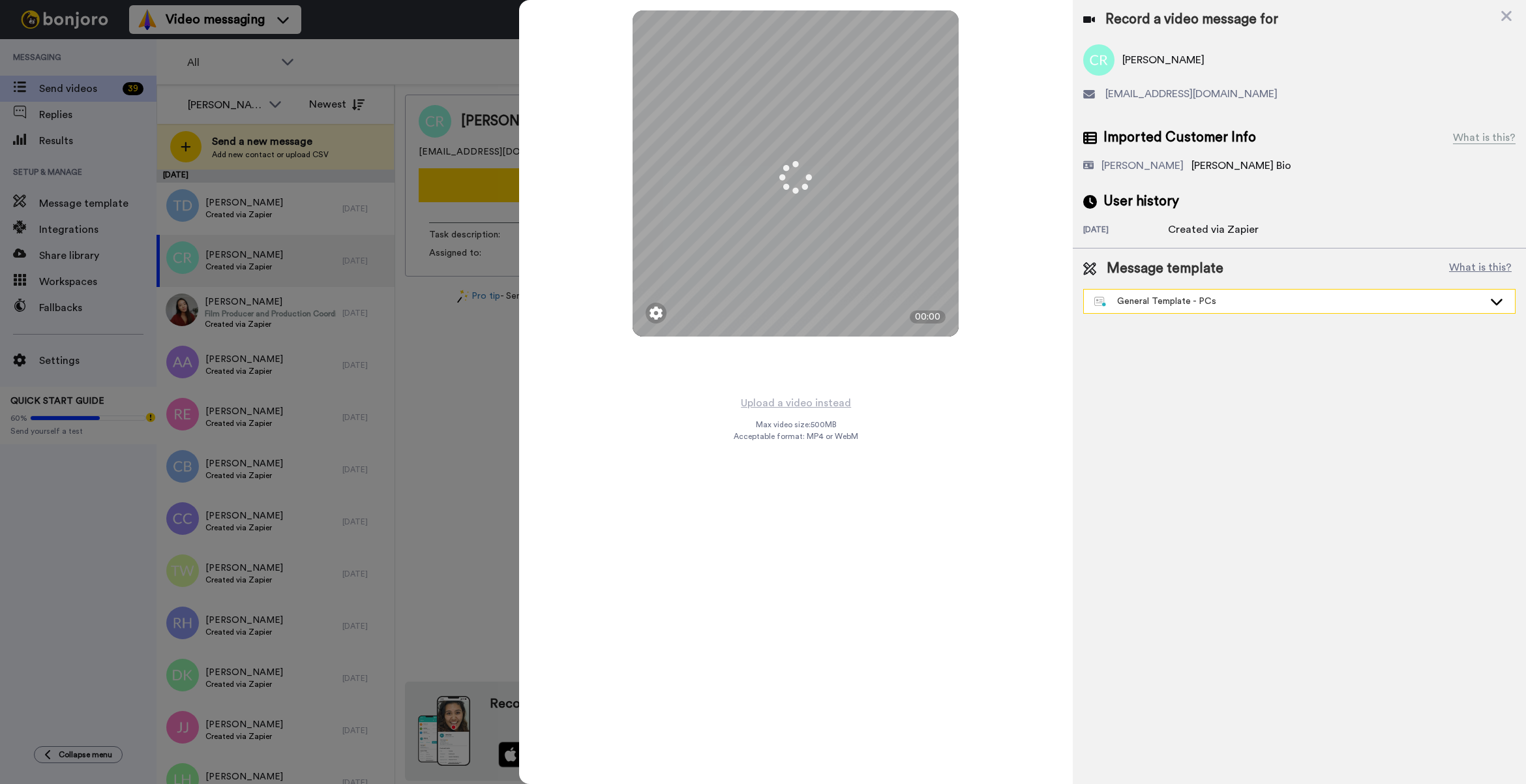
click at [1158, 310] on div "General Template - PCs" at bounding box center [1299, 301] width 431 height 23
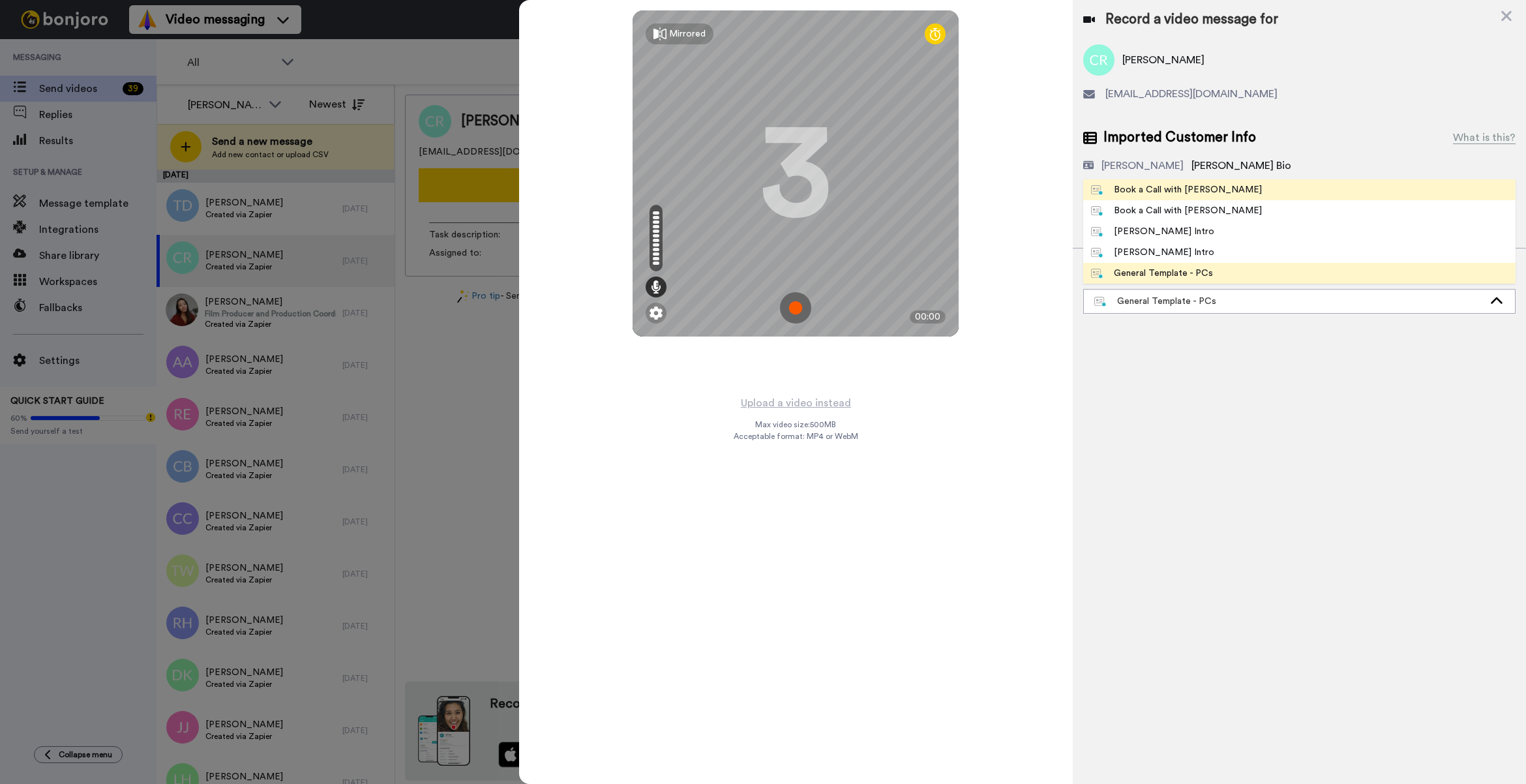
click at [1179, 189] on div "Book a Call with [PERSON_NAME]" at bounding box center [1176, 189] width 171 height 13
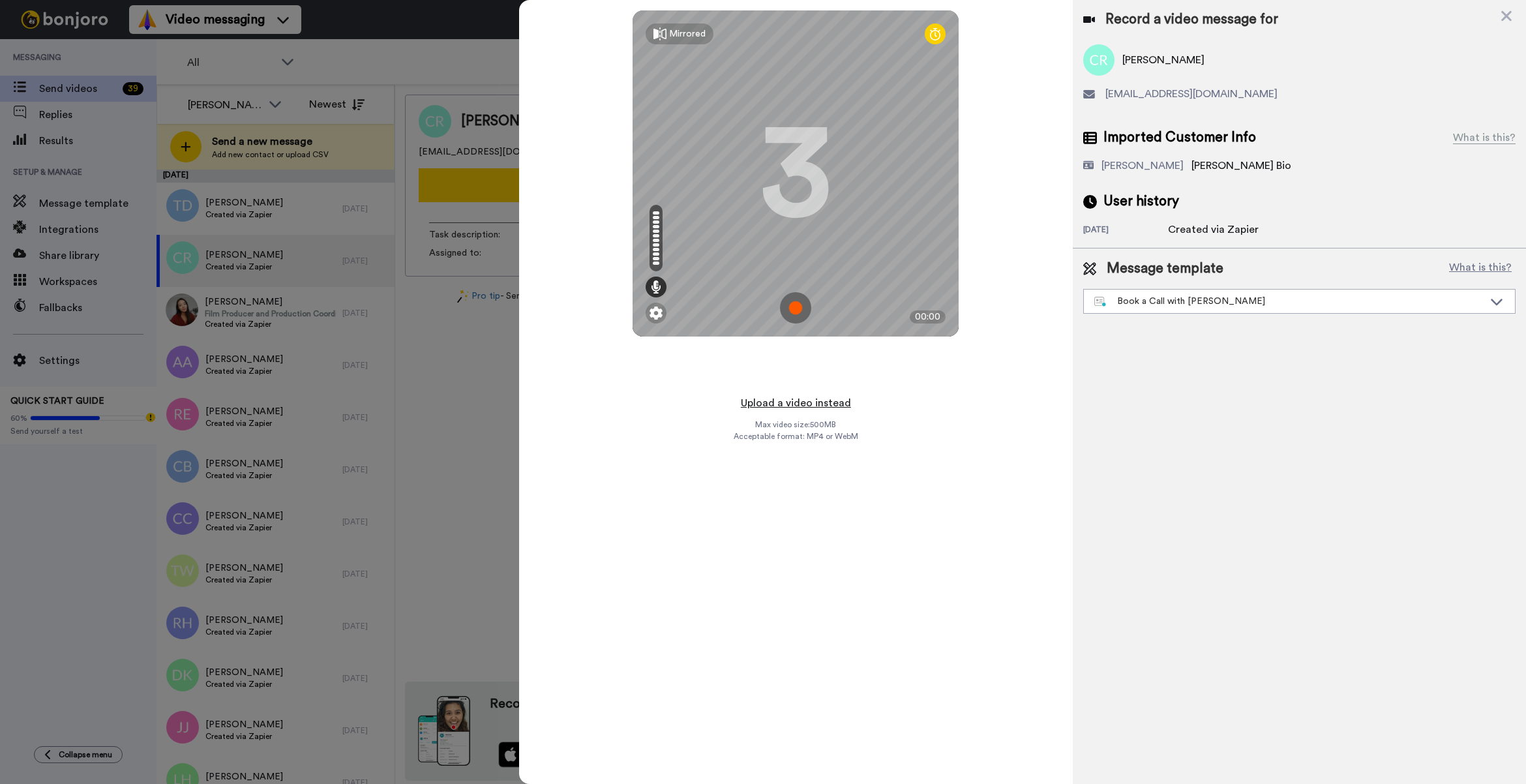
click at [804, 403] on button "Upload a video instead" at bounding box center [795, 403] width 118 height 17
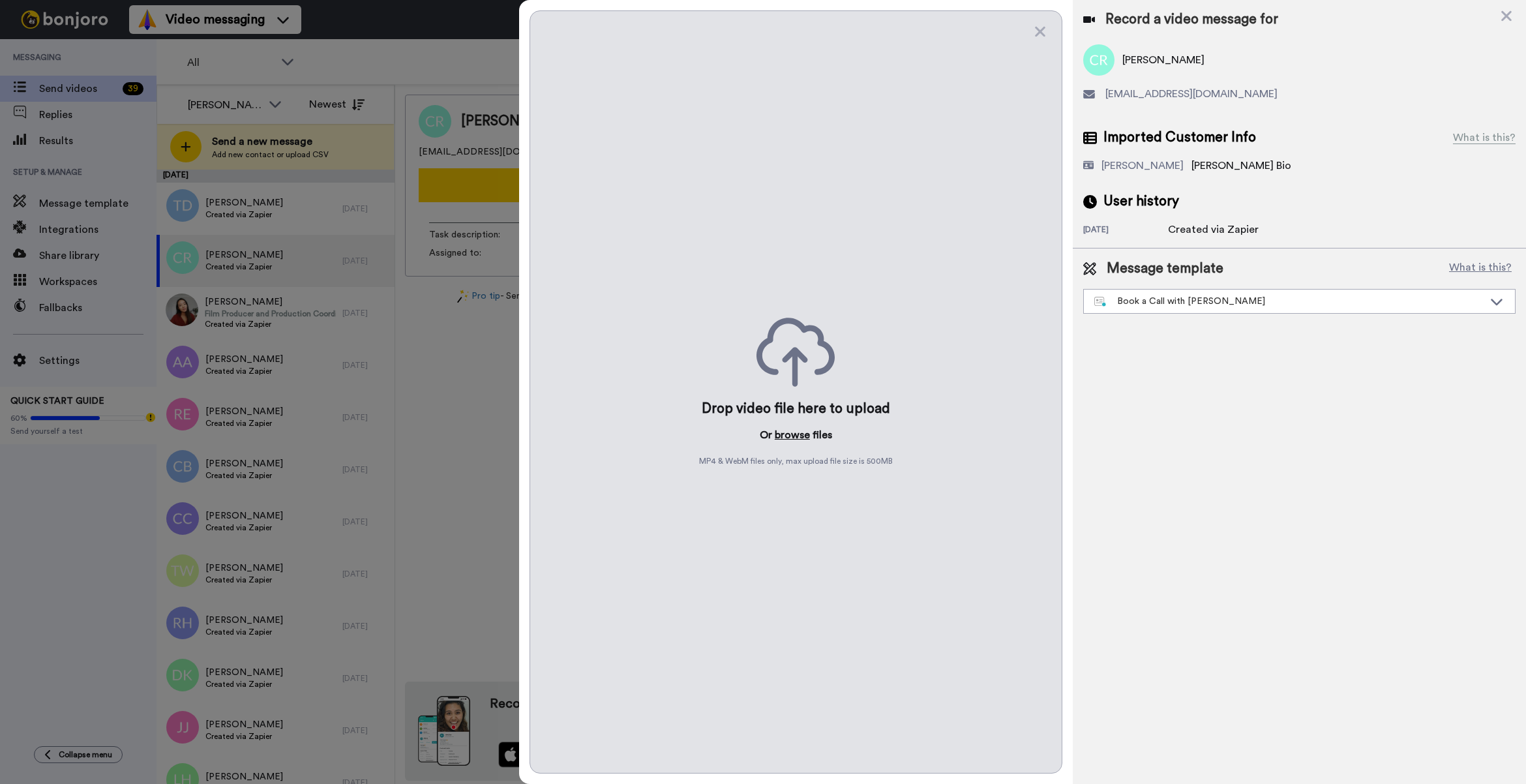
click at [790, 427] on button "browse" at bounding box center [792, 434] width 35 height 16
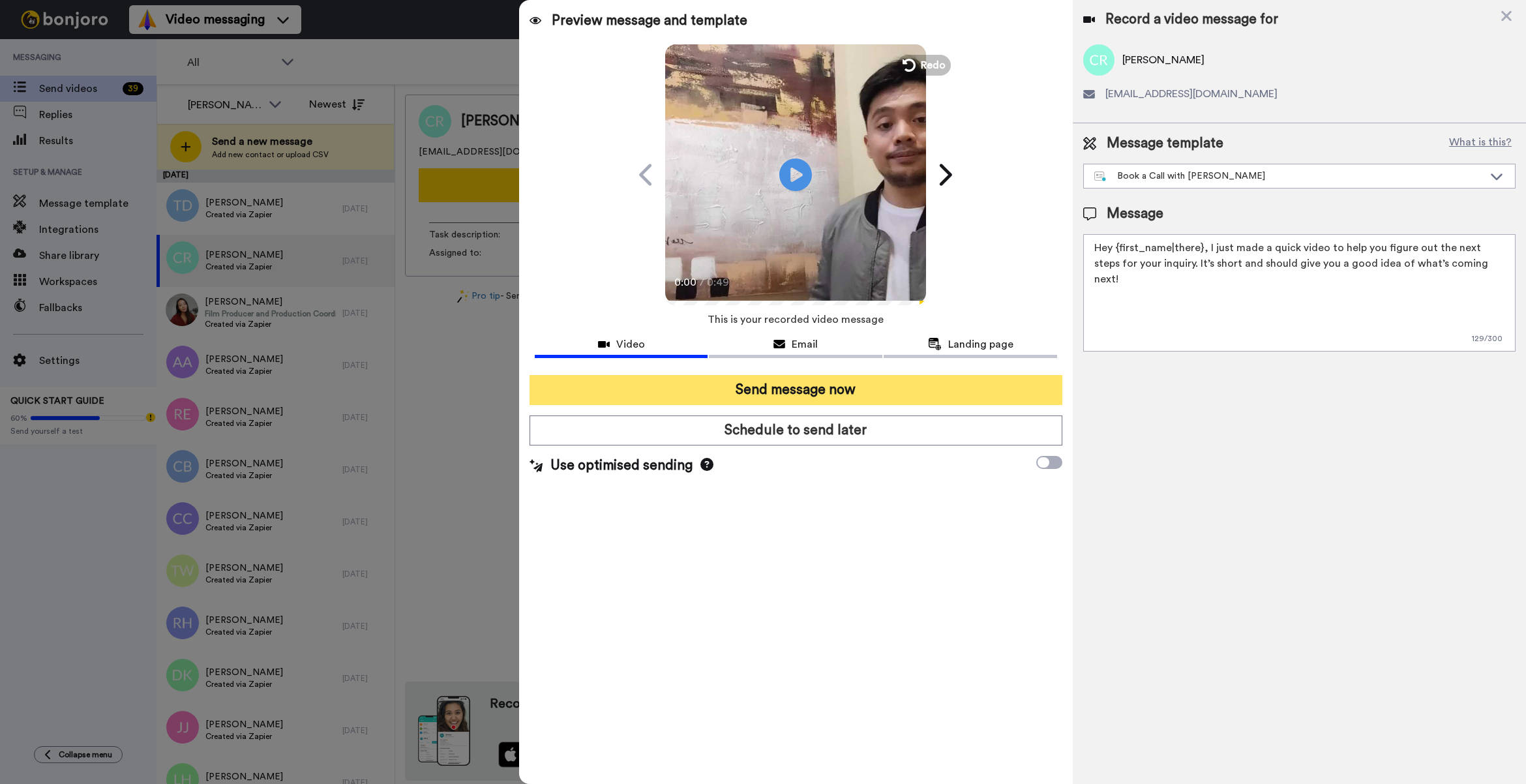
click at [816, 392] on button "Send message now" at bounding box center [796, 390] width 533 height 30
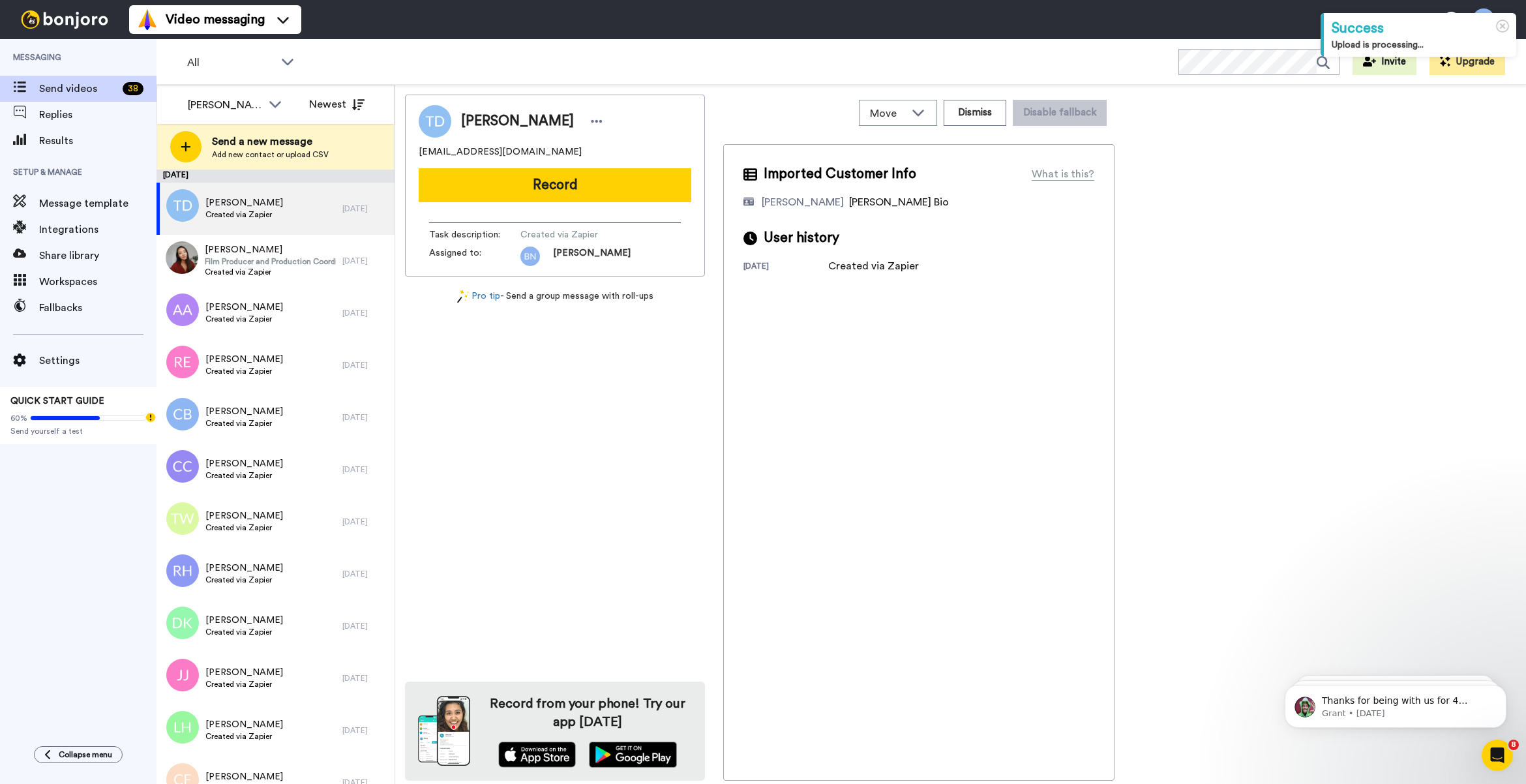
click at [426, 191] on button "Record" at bounding box center [555, 184] width 273 height 34
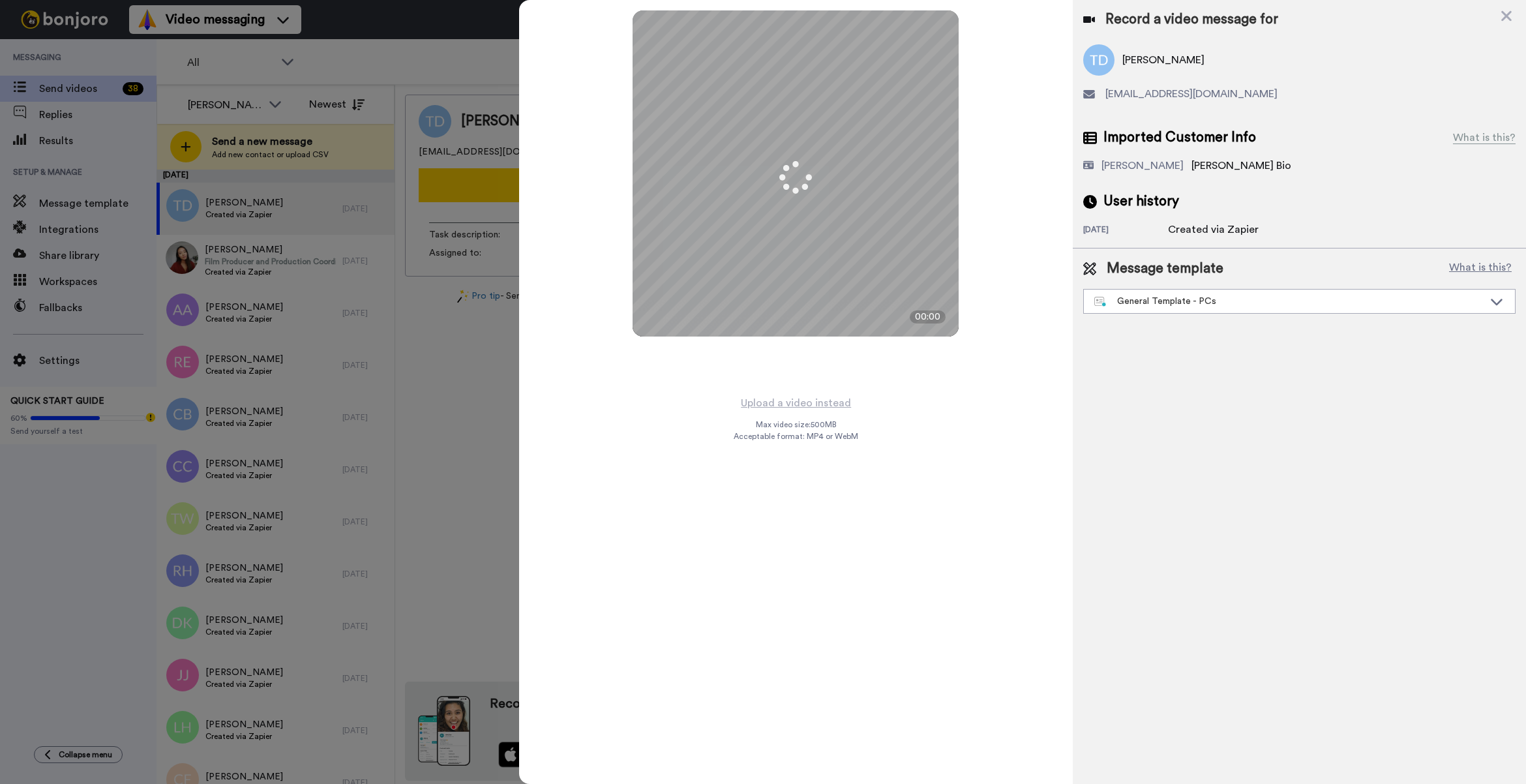
click at [1158, 288] on div "Message template What is this? General Template - PCs Book a Call with Bruce Bo…" at bounding box center [1299, 286] width 432 height 55
click at [1159, 297] on div "General Template - PCs" at bounding box center [1289, 301] width 390 height 13
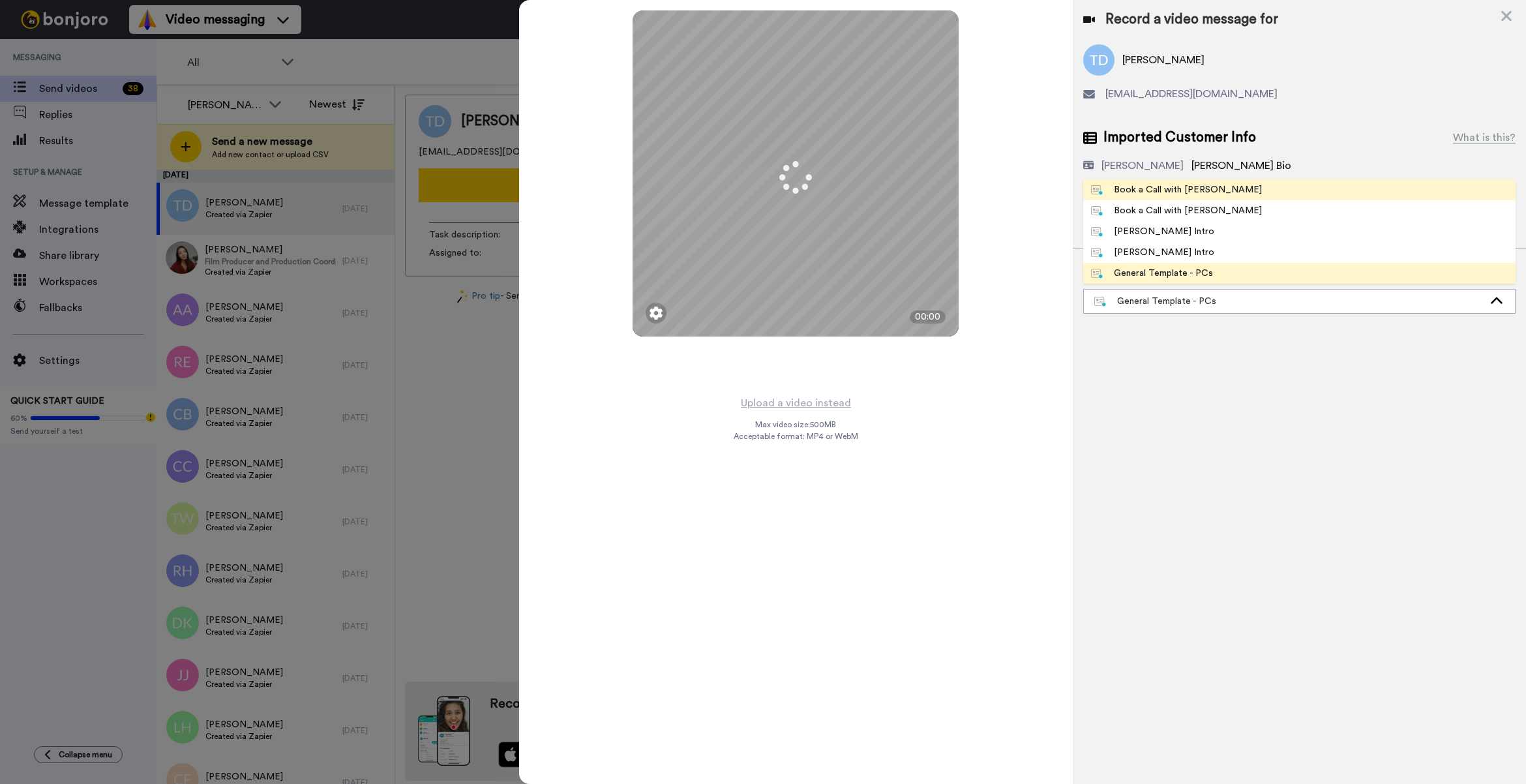
click at [1138, 194] on div "Book a Call with [PERSON_NAME]" at bounding box center [1176, 189] width 171 height 13
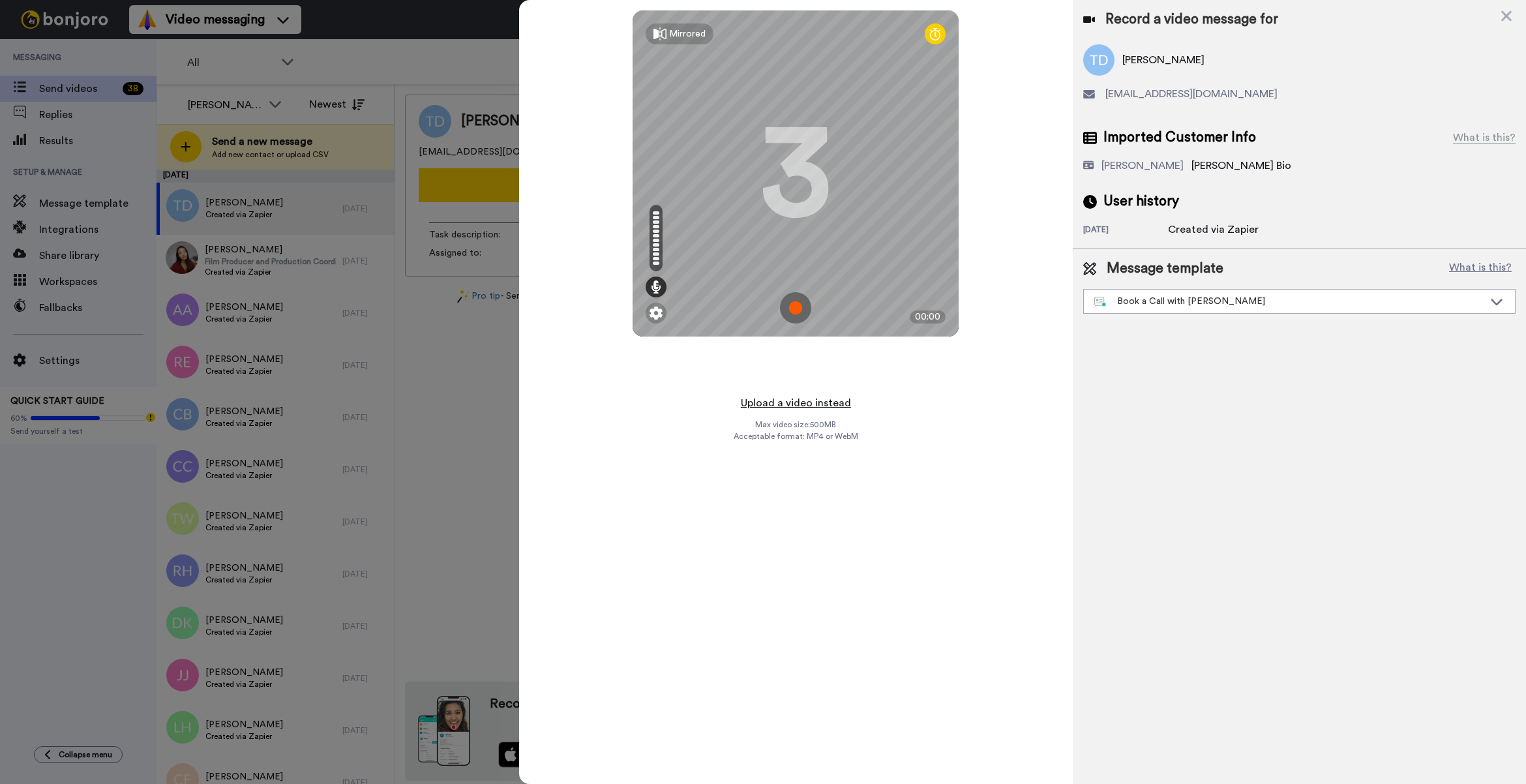
click at [807, 395] on button "Upload a video instead" at bounding box center [795, 403] width 118 height 17
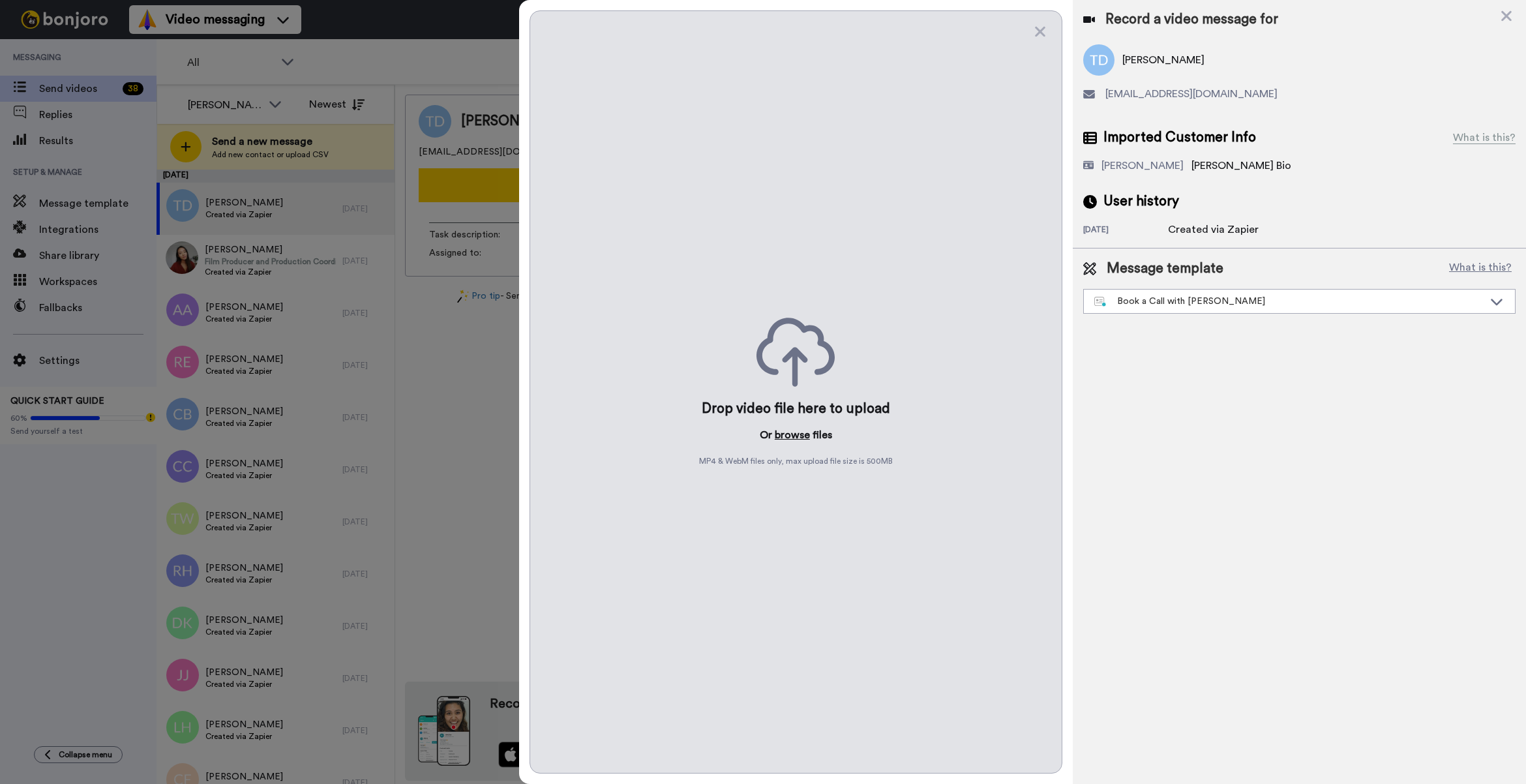
click at [794, 434] on button "browse" at bounding box center [792, 434] width 35 height 16
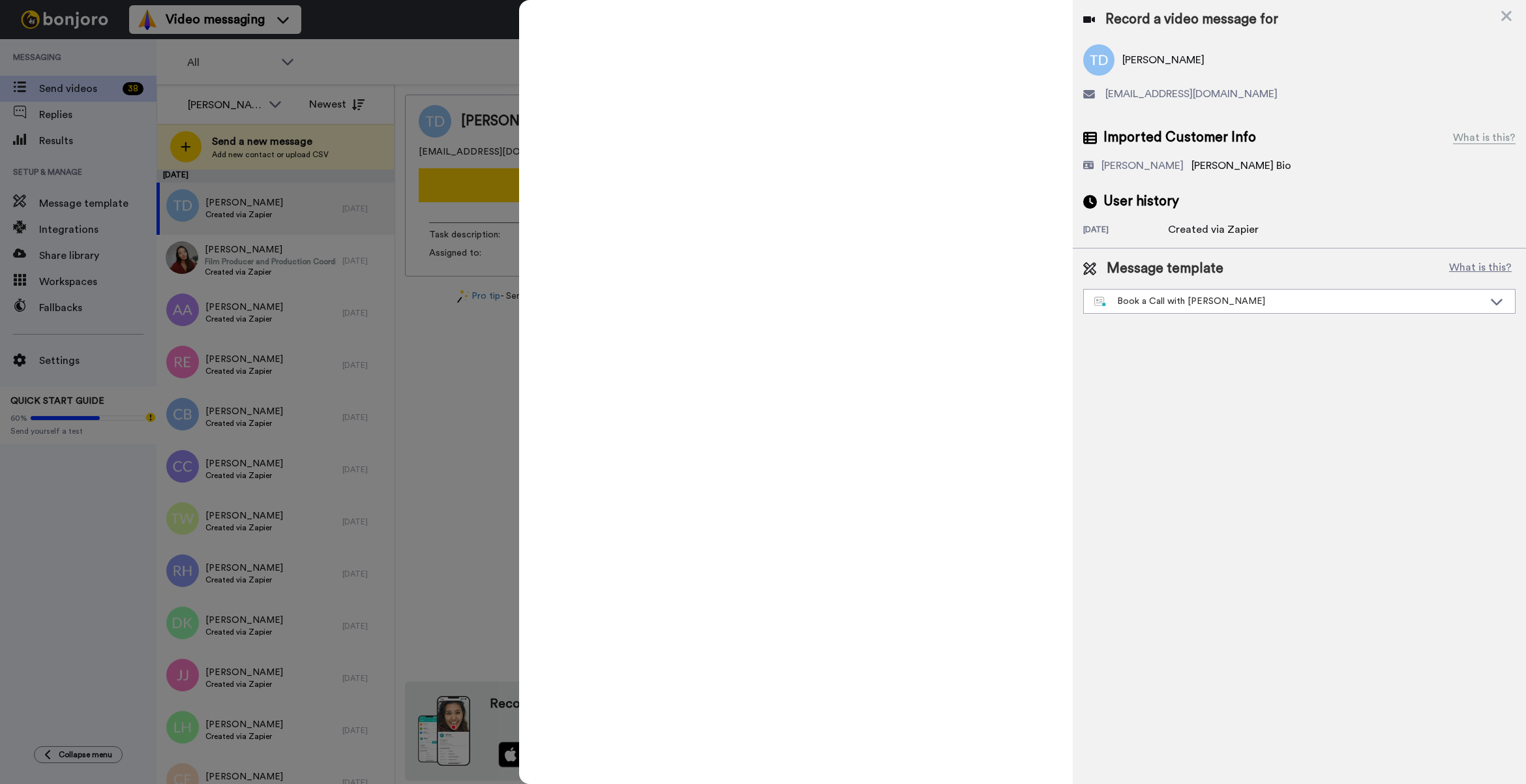
click at [409, 96] on div at bounding box center [763, 392] width 1526 height 784
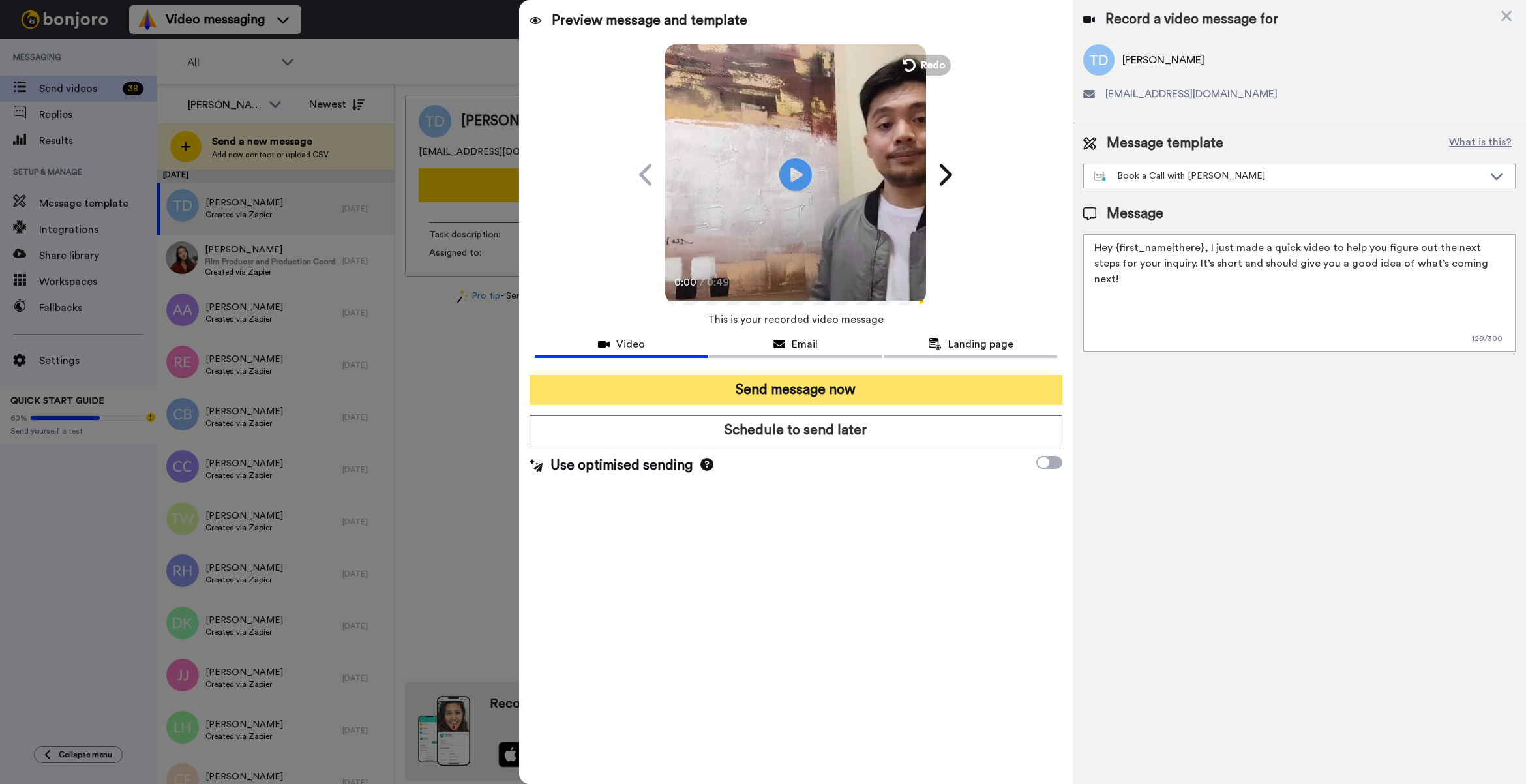
click at [891, 396] on button "Send message now" at bounding box center [796, 390] width 533 height 30
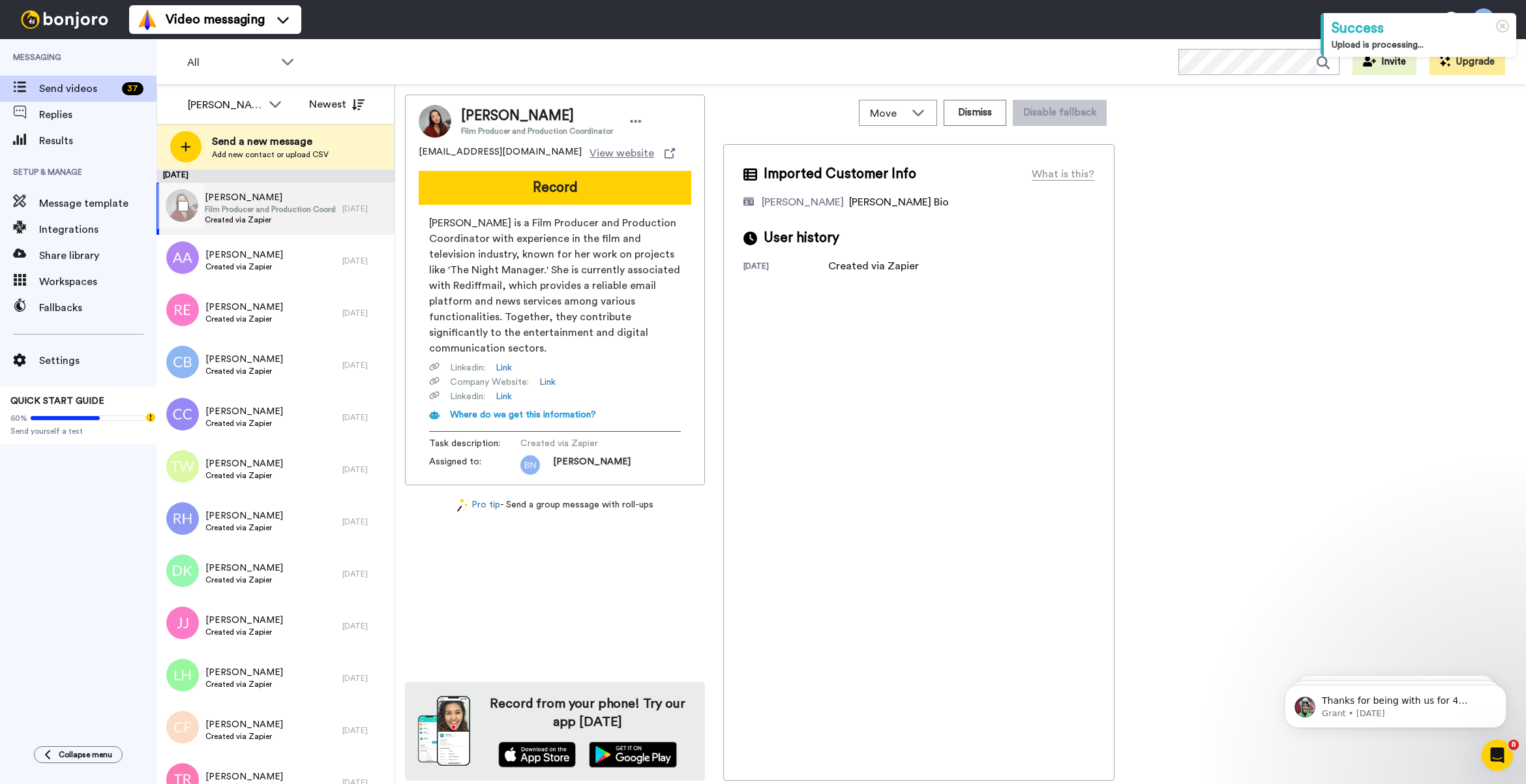
click at [231, 212] on span "Film Producer and Production Coordinator" at bounding box center [270, 209] width 131 height 10
click at [286, 263] on div "[PERSON_NAME] Created via Zapier" at bounding box center [249, 261] width 186 height 52
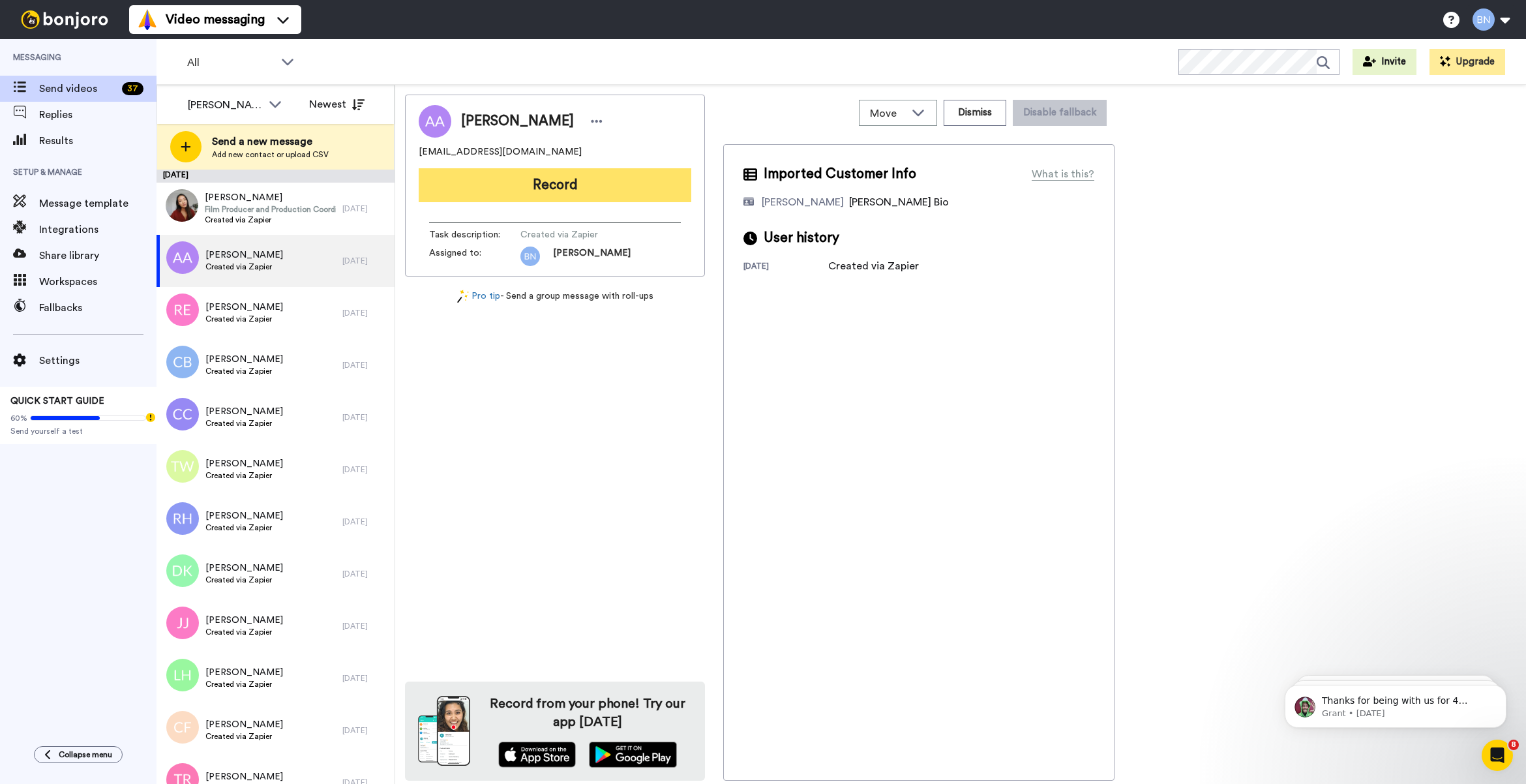
click at [558, 182] on button "Record" at bounding box center [555, 184] width 273 height 34
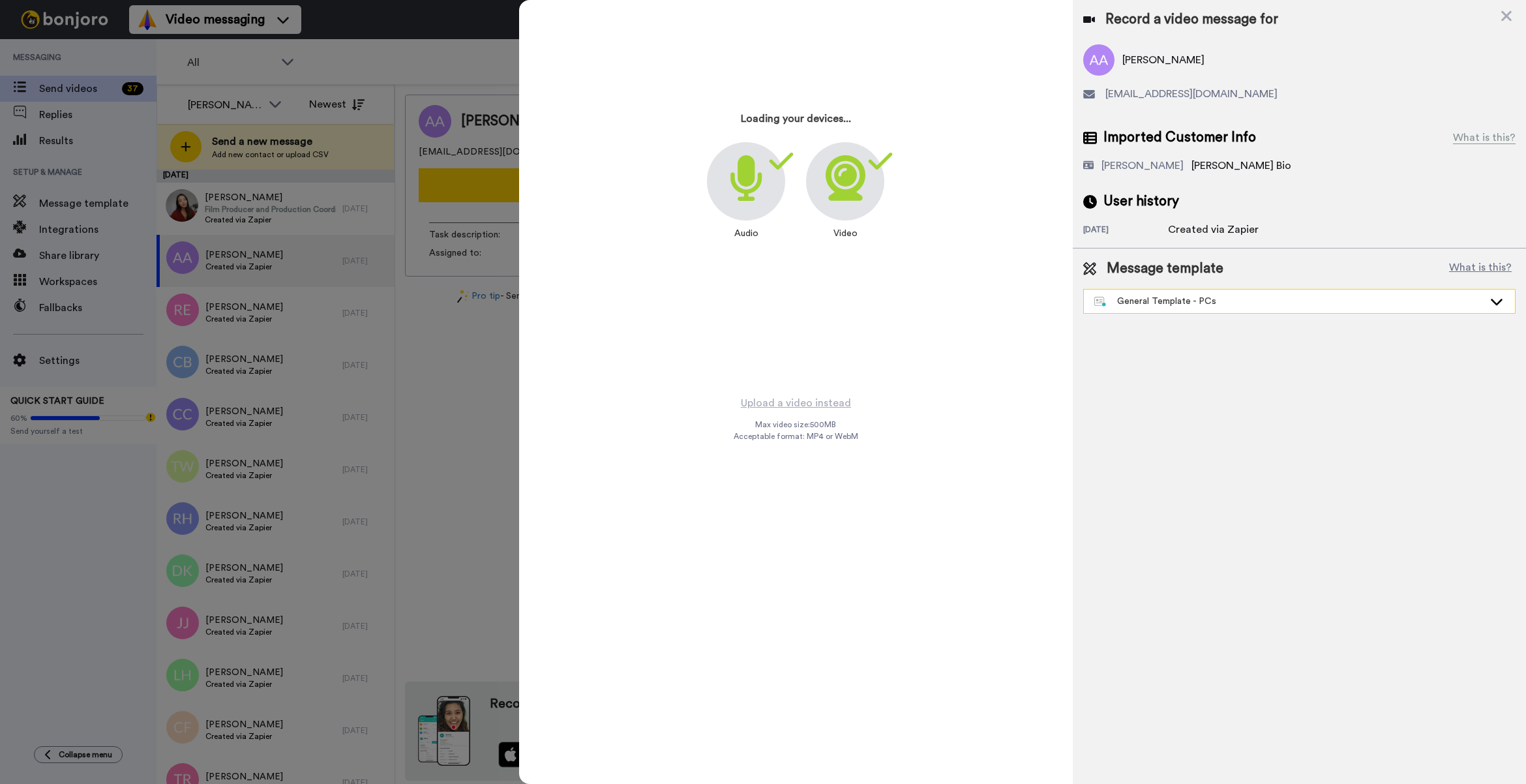
click at [1211, 304] on div "General Template - PCs" at bounding box center [1289, 301] width 390 height 13
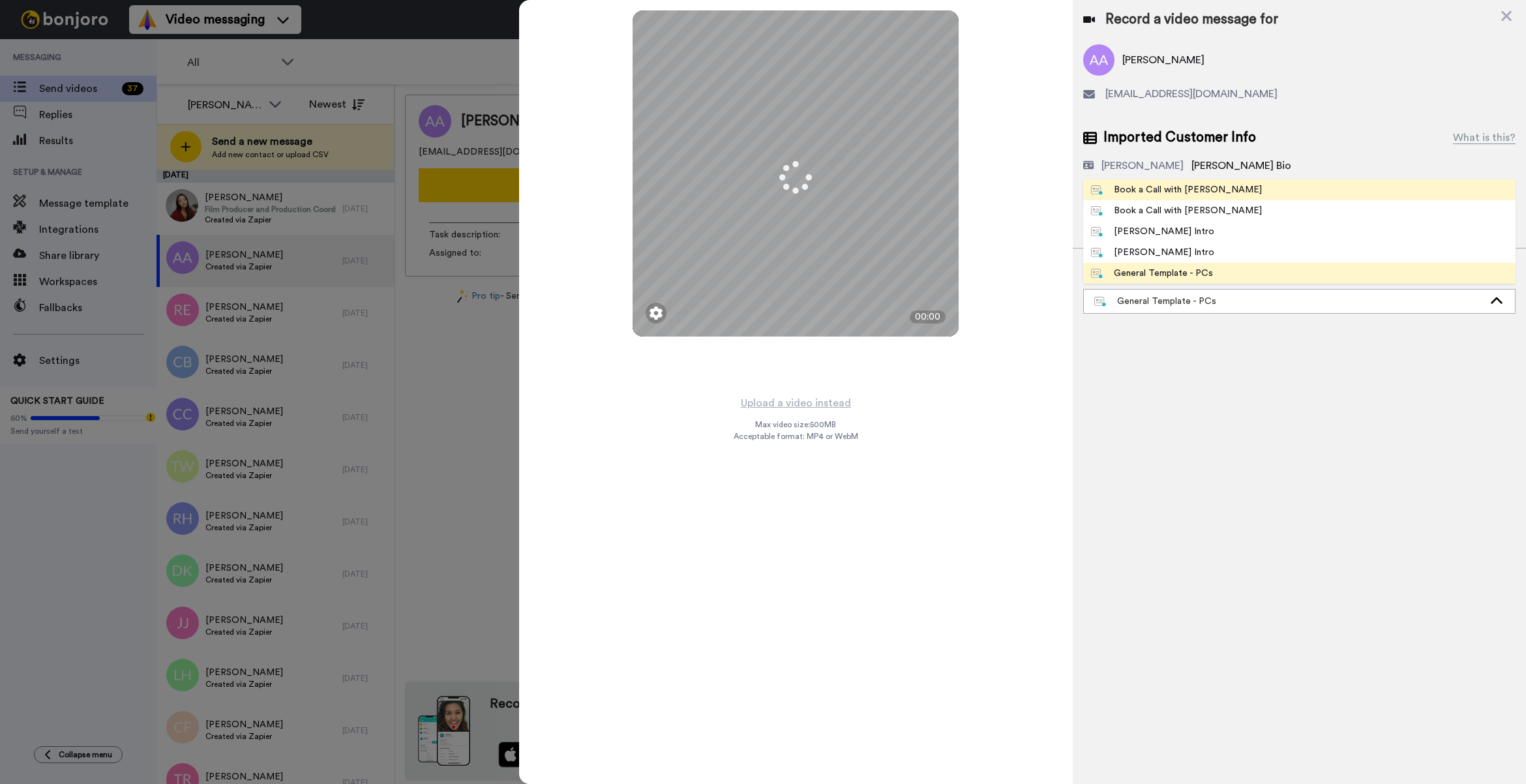
click at [1185, 186] on div "Book a Call with [PERSON_NAME]" at bounding box center [1176, 189] width 171 height 13
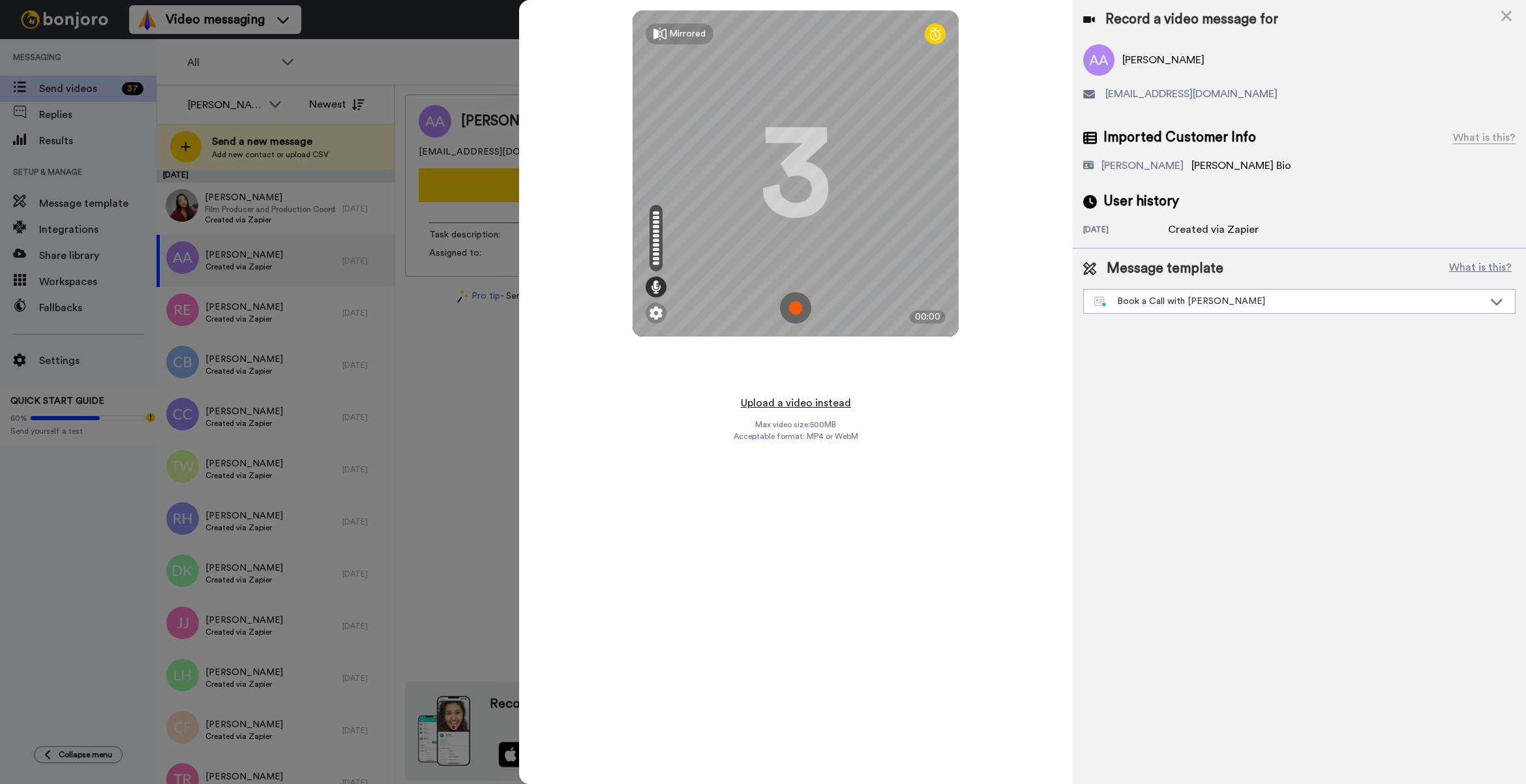
click at [848, 396] on button "Upload a video instead" at bounding box center [795, 403] width 118 height 17
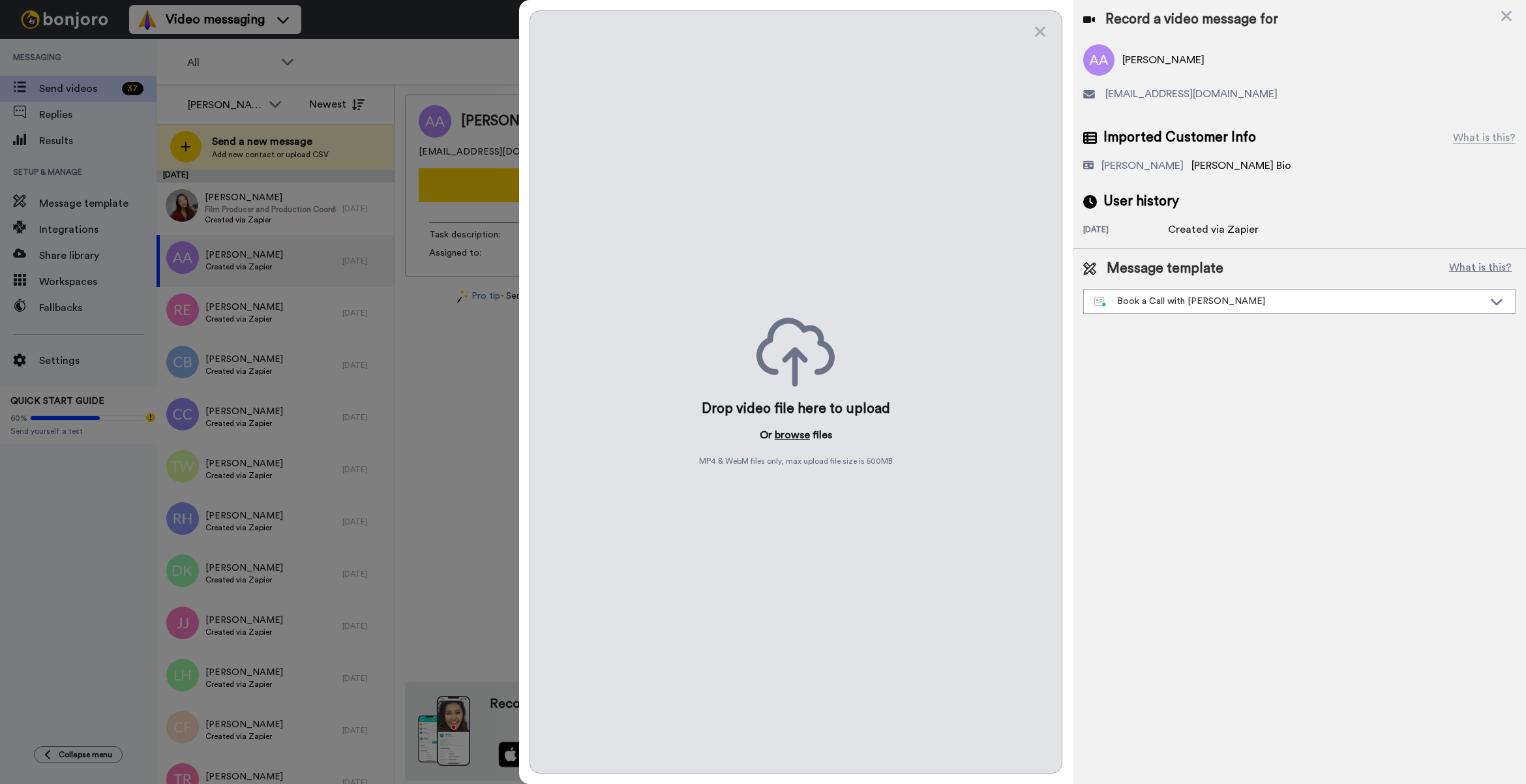
click at [797, 428] on button "browse" at bounding box center [792, 434] width 35 height 16
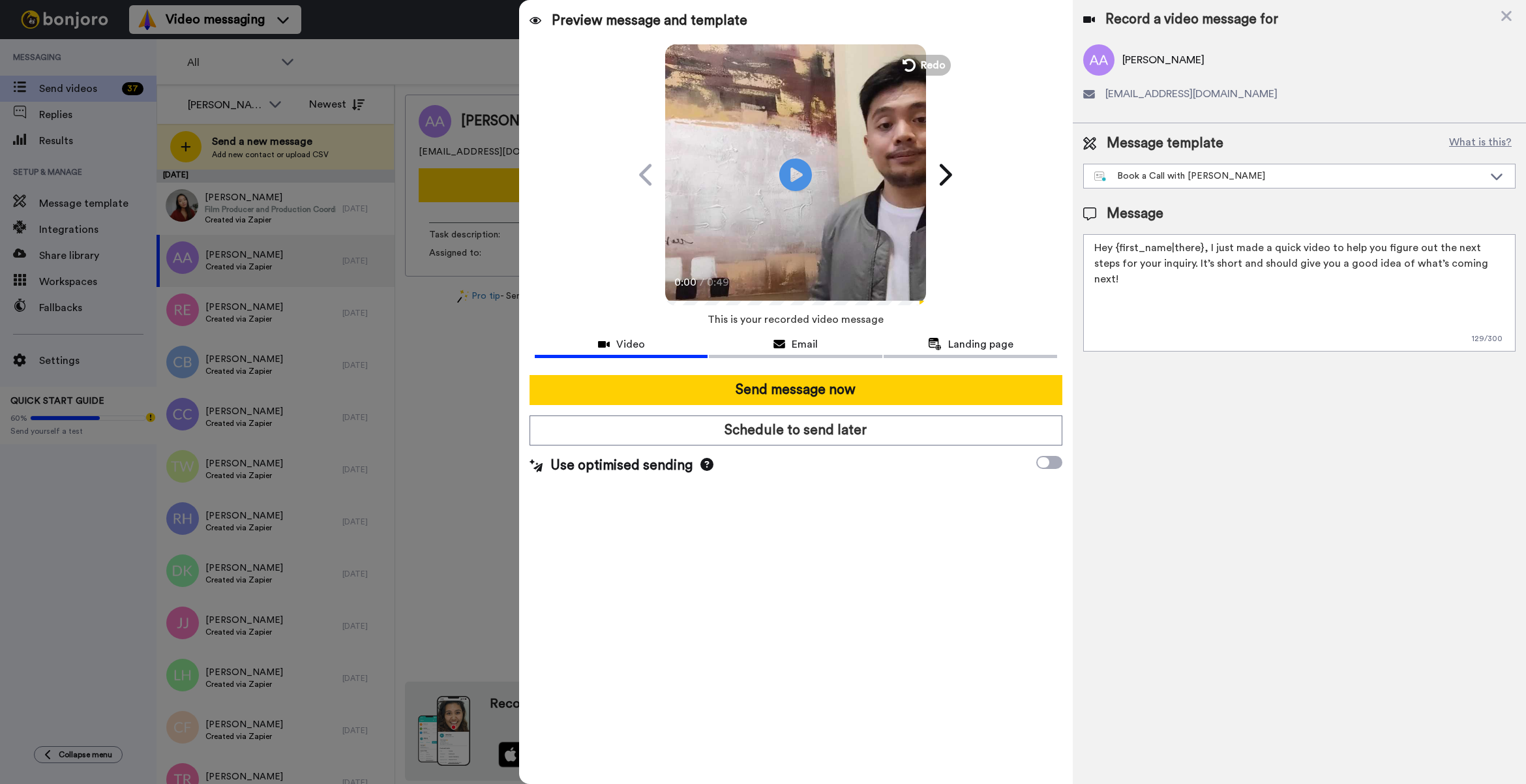
click at [872, 385] on button "Send message now" at bounding box center [796, 390] width 533 height 30
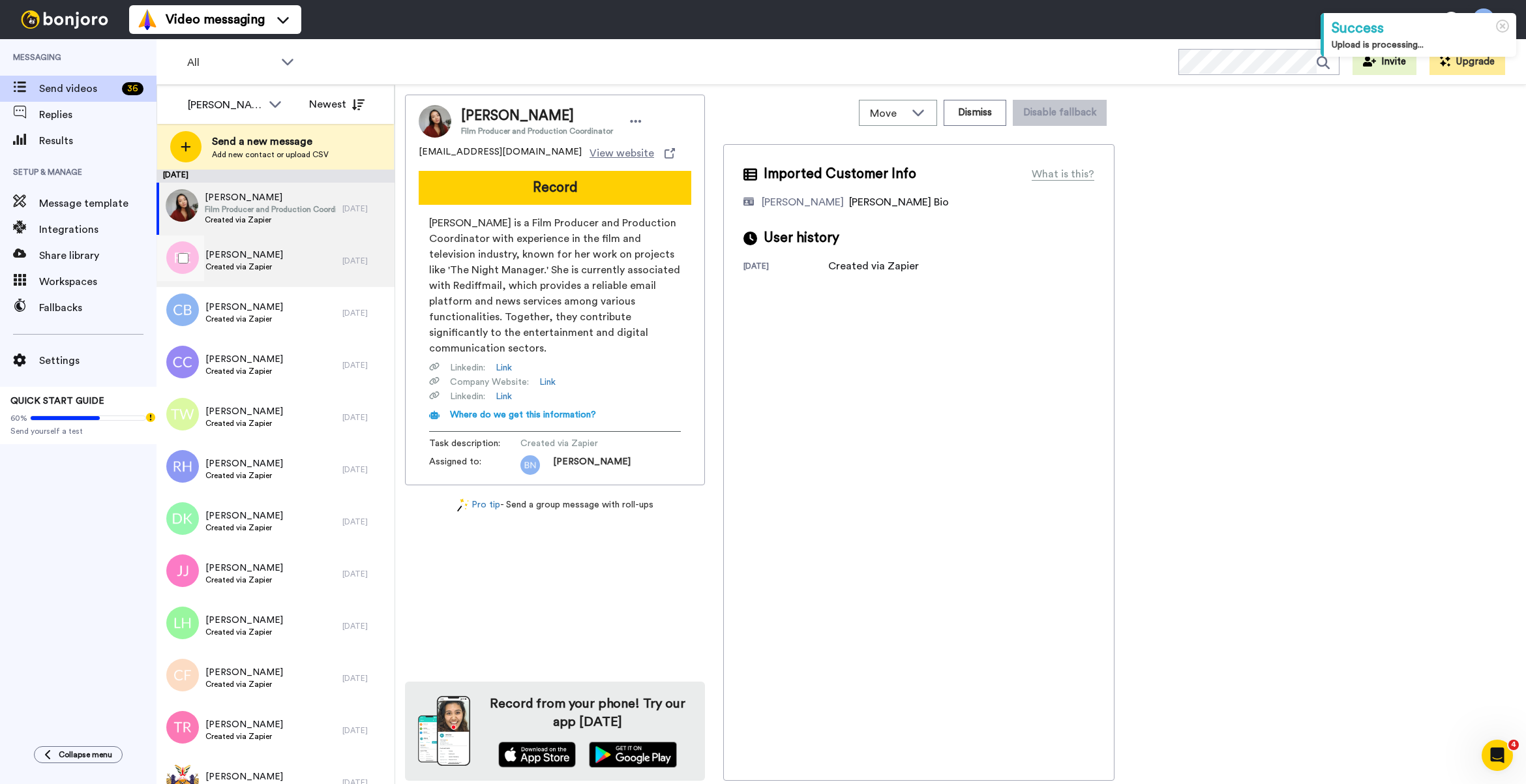
click at [310, 255] on div "[PERSON_NAME] Created via Zapier" at bounding box center [249, 261] width 186 height 52
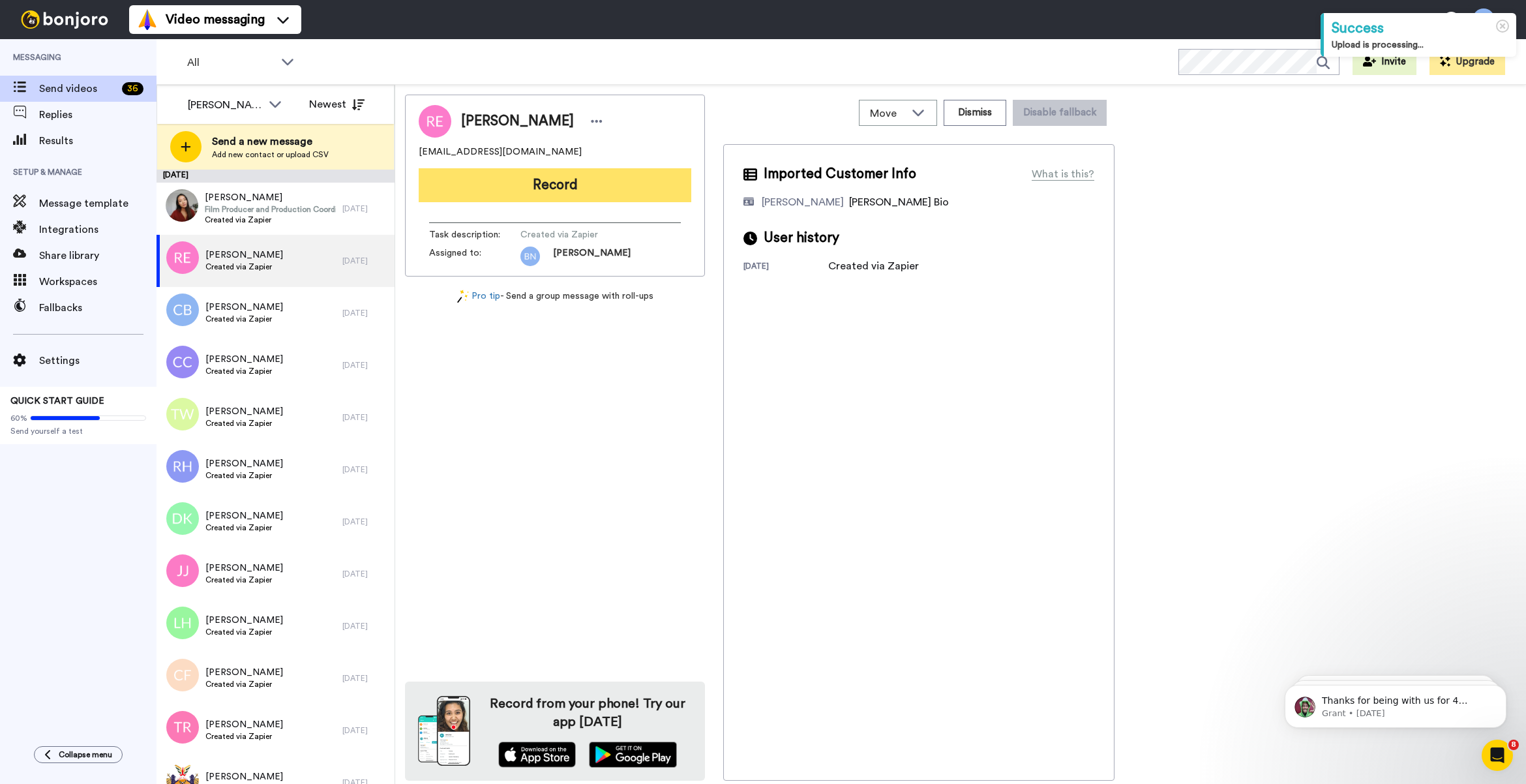
click at [639, 184] on button "Record" at bounding box center [555, 184] width 273 height 34
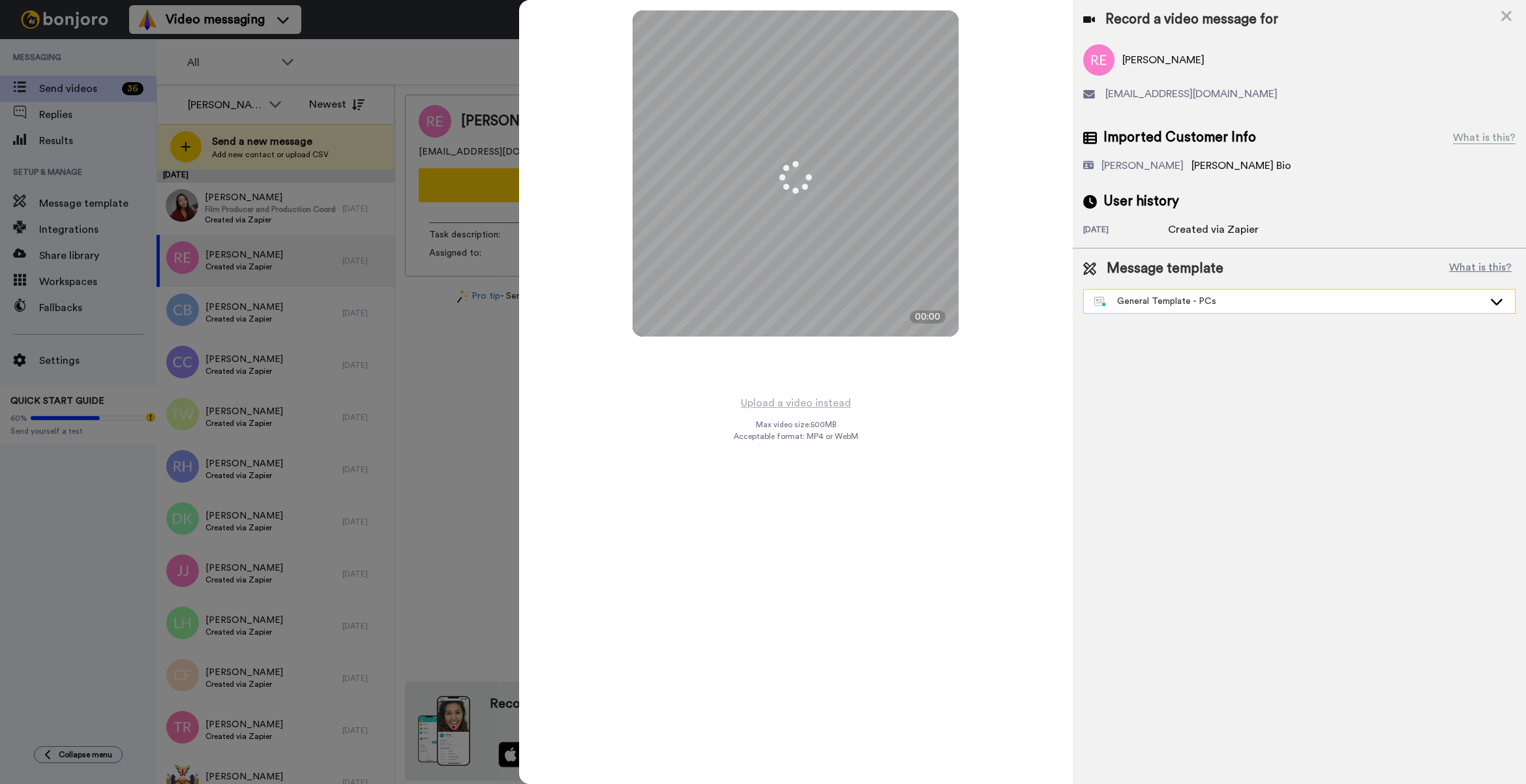
click at [1175, 299] on div "General Template - PCs" at bounding box center [1289, 301] width 390 height 13
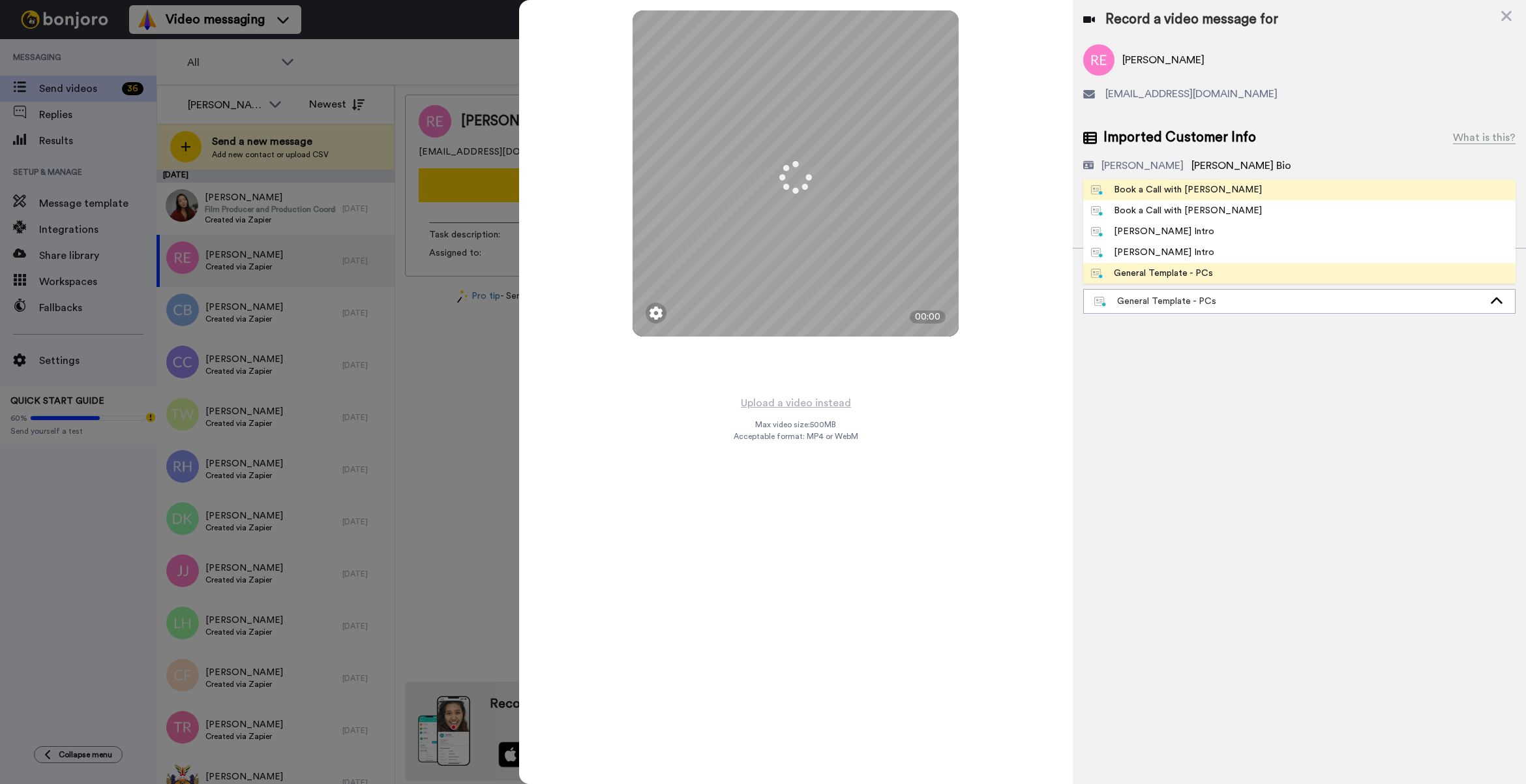
click at [1147, 193] on div "Book a Call with [PERSON_NAME]" at bounding box center [1176, 189] width 171 height 13
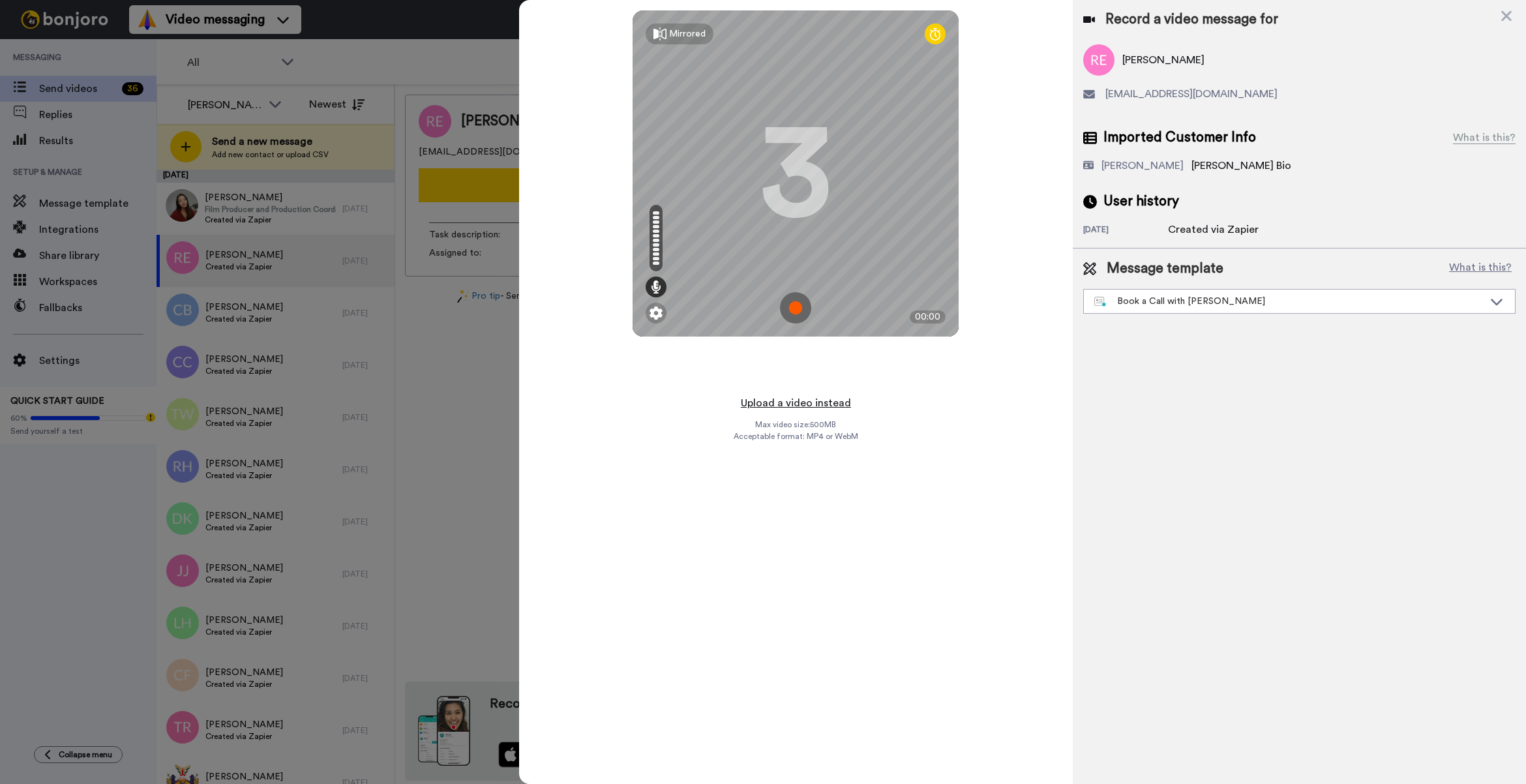
click at [810, 408] on button "Upload a video instead" at bounding box center [795, 403] width 118 height 17
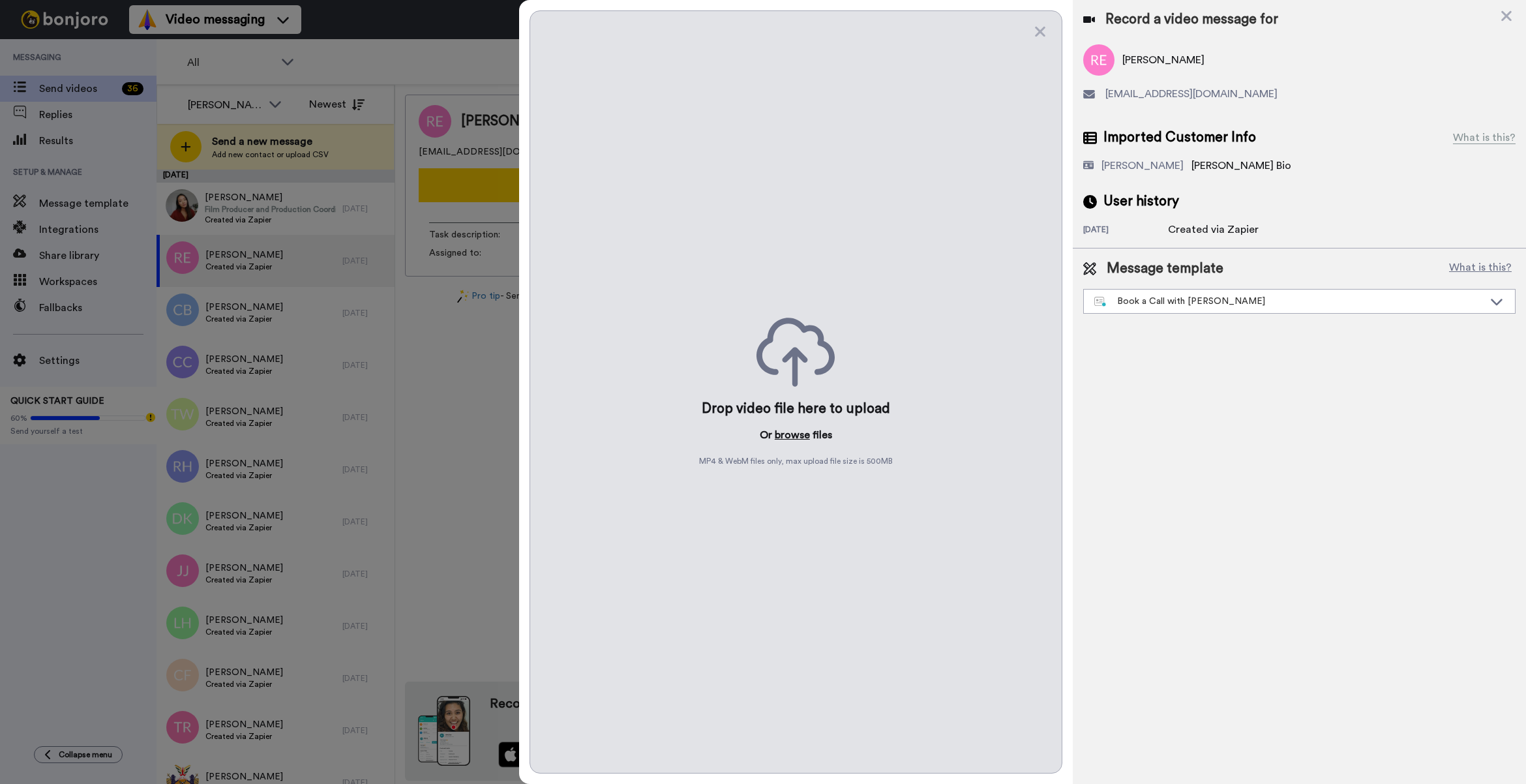
click at [794, 438] on button "browse" at bounding box center [792, 434] width 35 height 16
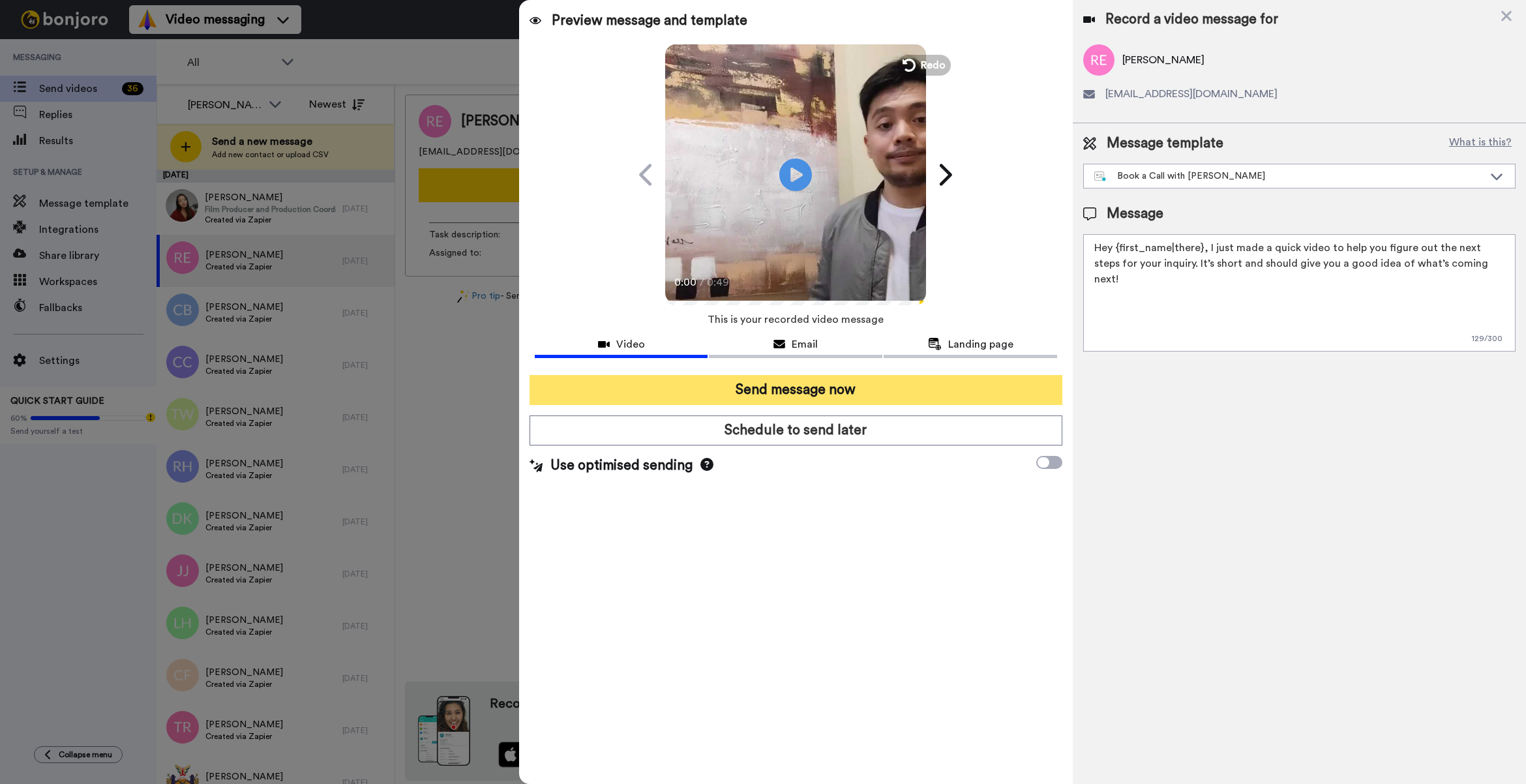
click at [903, 386] on button "Send message now" at bounding box center [796, 390] width 533 height 30
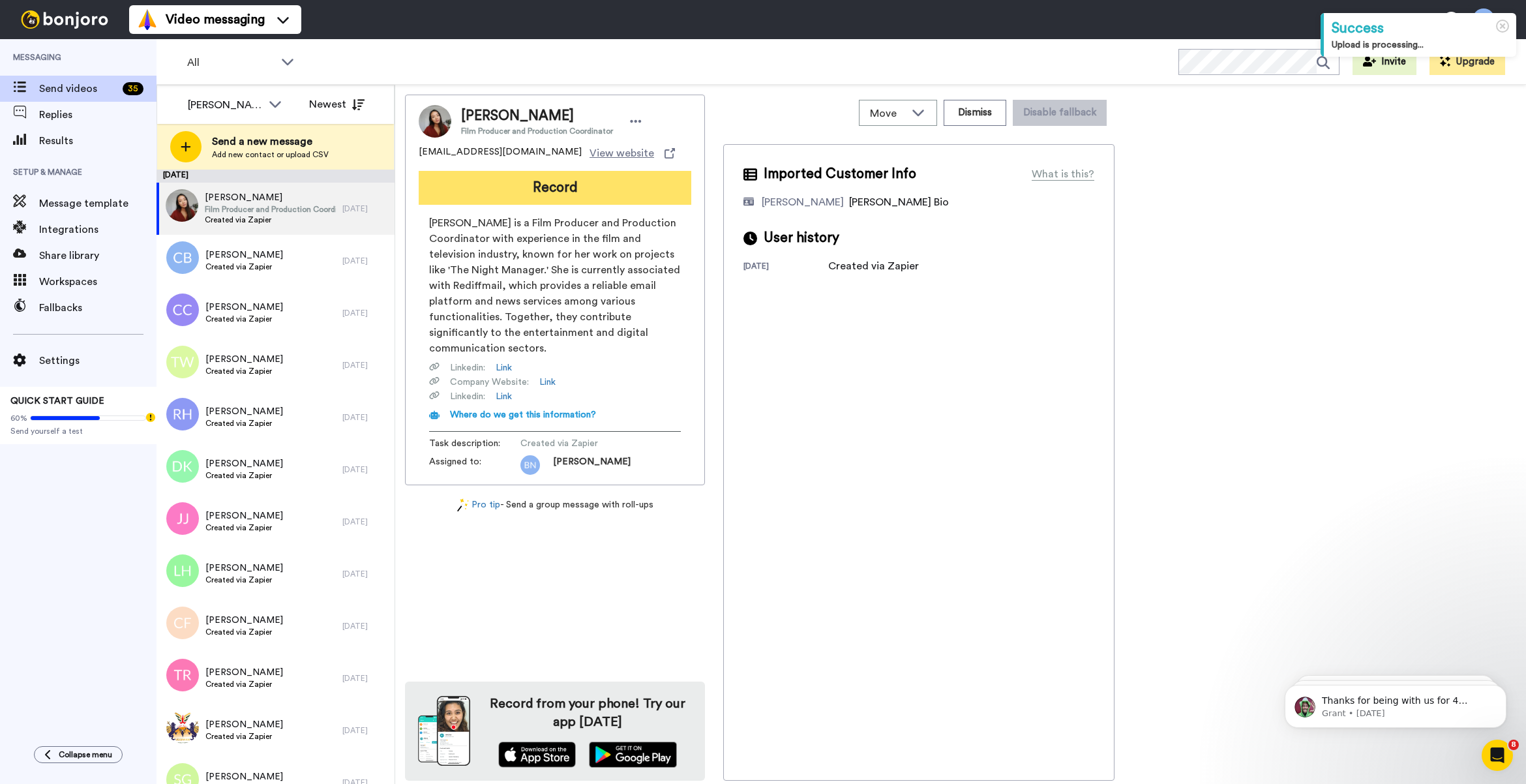
click at [619, 176] on button "Record" at bounding box center [555, 187] width 273 height 34
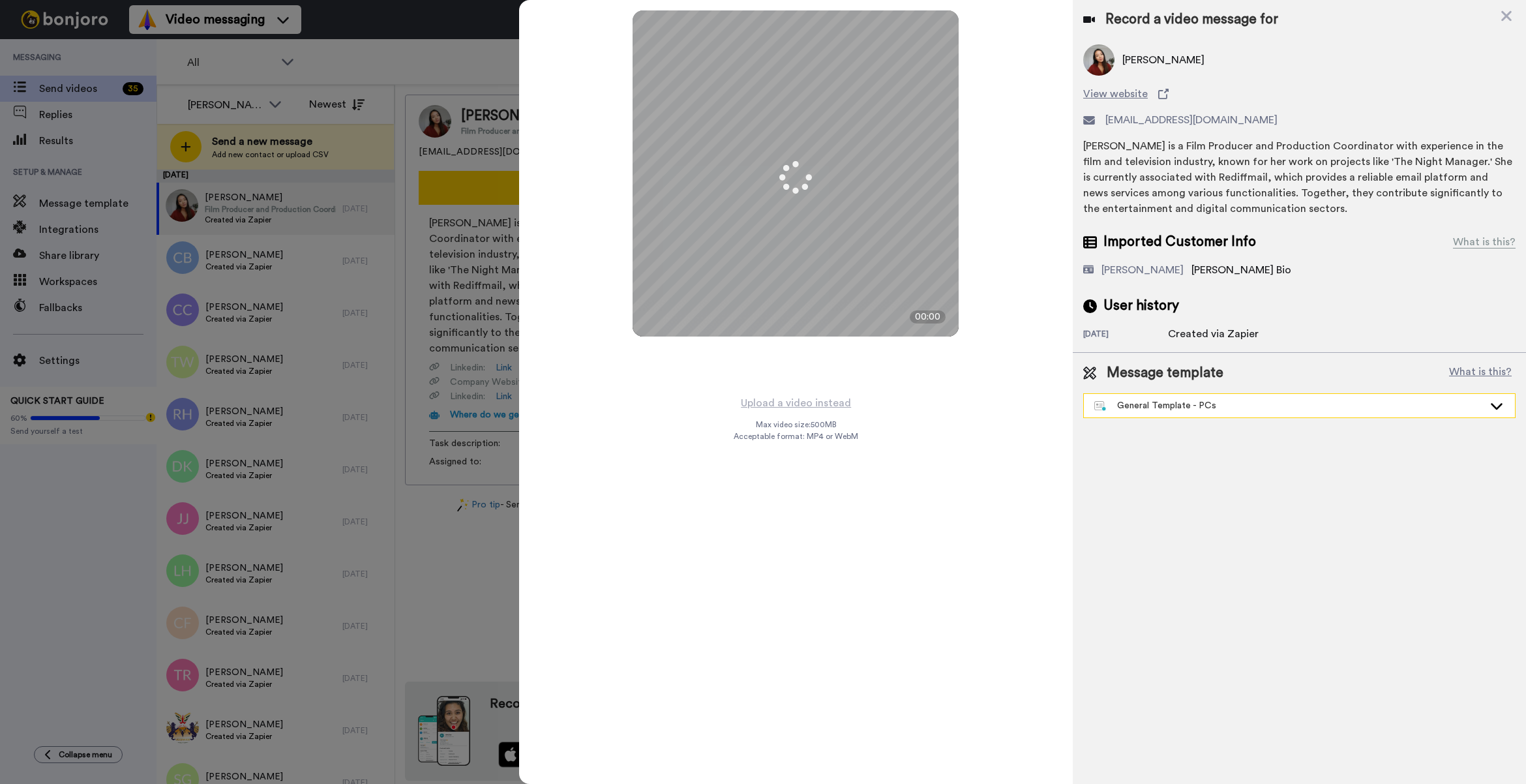
click at [1116, 408] on div "General Template - PCs" at bounding box center [1289, 405] width 390 height 13
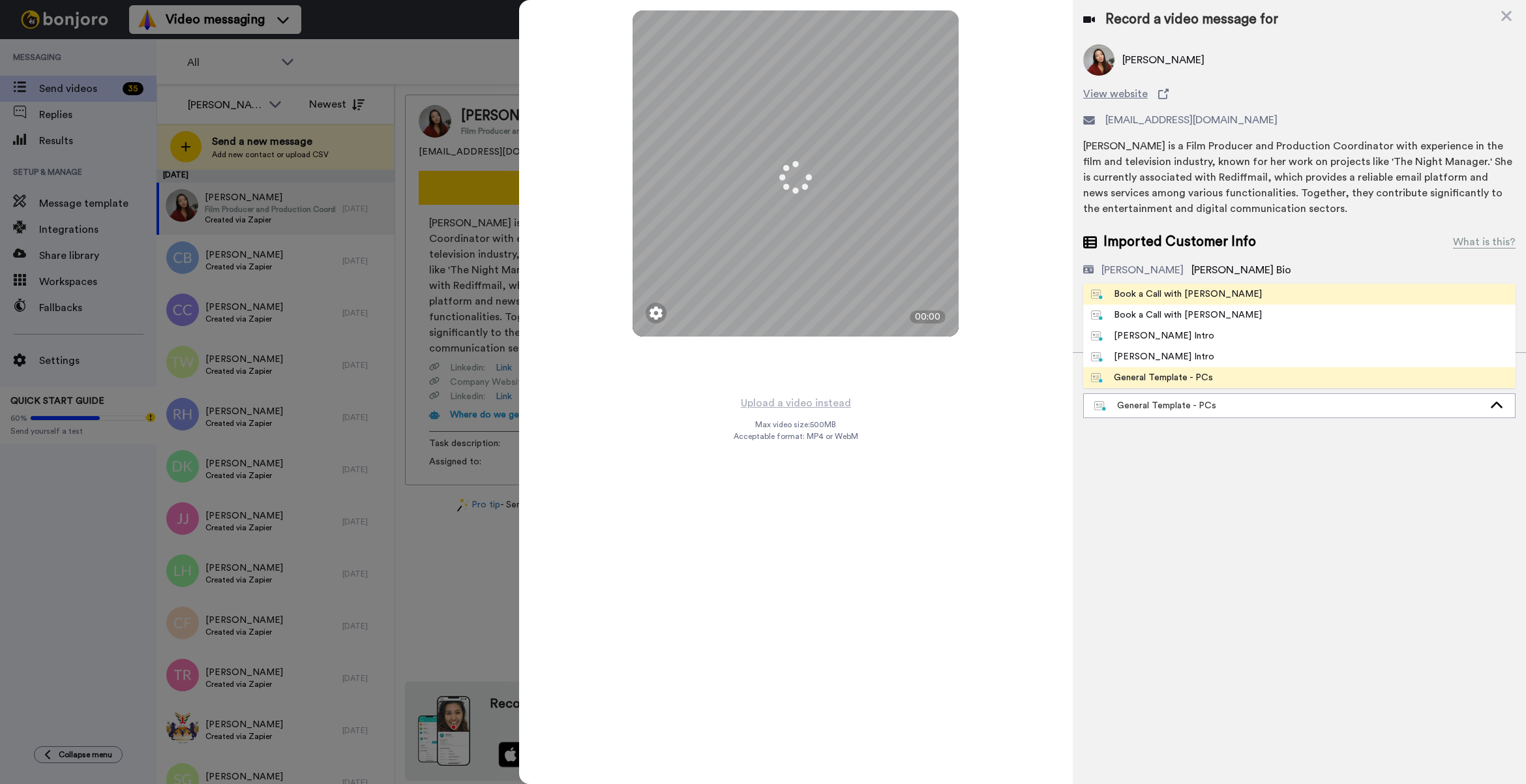
click at [1181, 297] on div "Book a Call with [PERSON_NAME]" at bounding box center [1176, 294] width 171 height 13
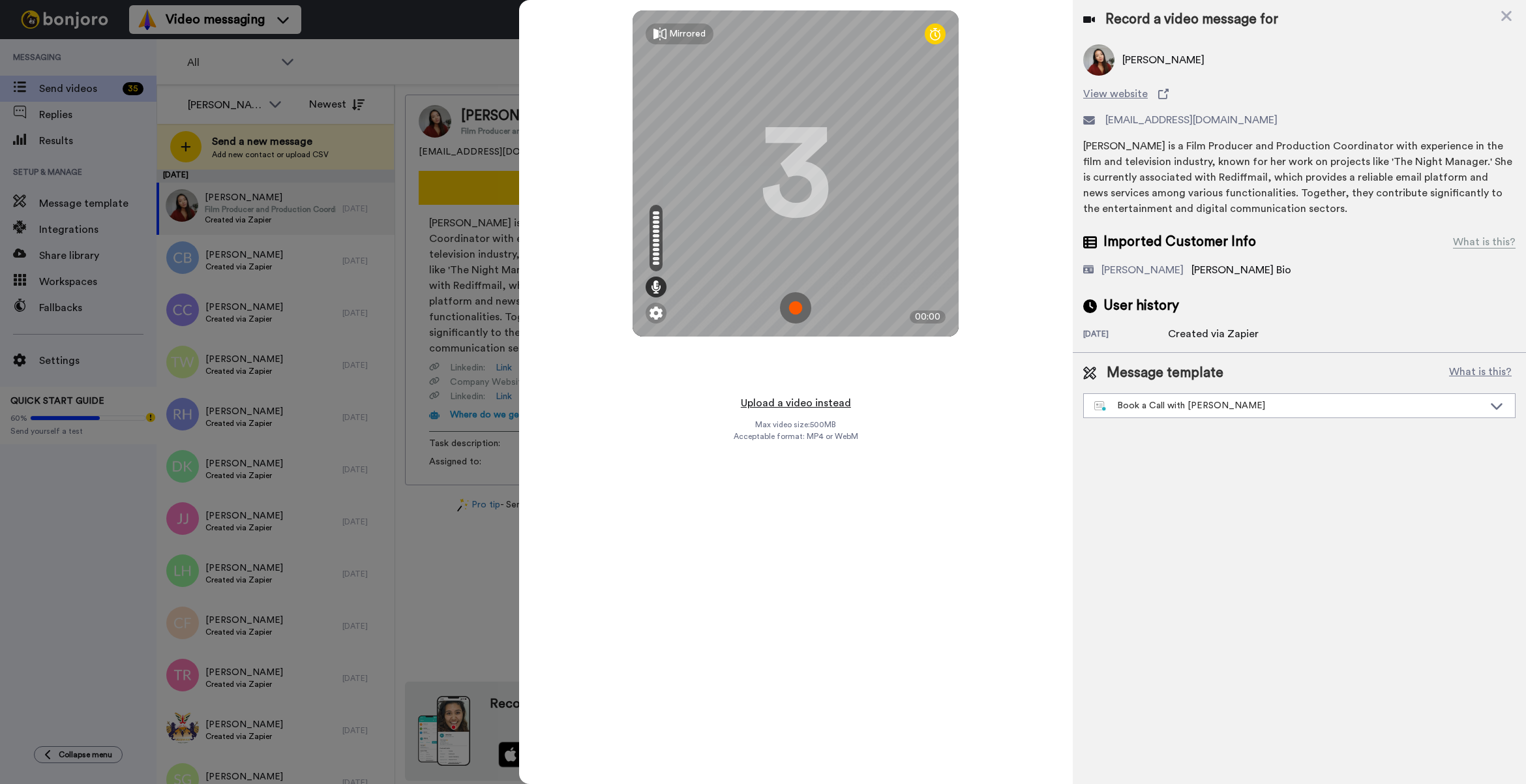
click at [816, 398] on button "Upload a video instead" at bounding box center [795, 403] width 118 height 17
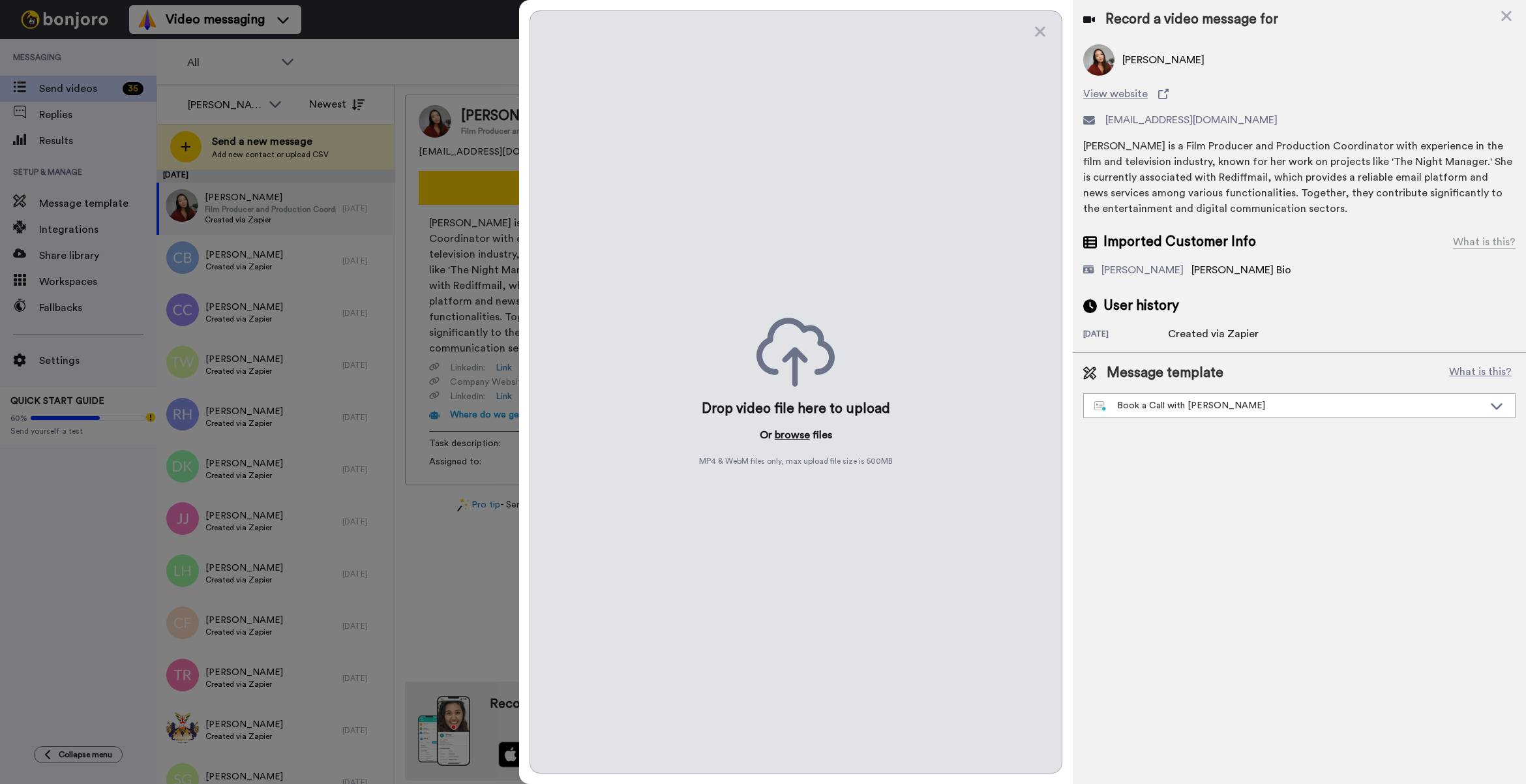
click at [791, 442] on button "browse" at bounding box center [792, 434] width 35 height 16
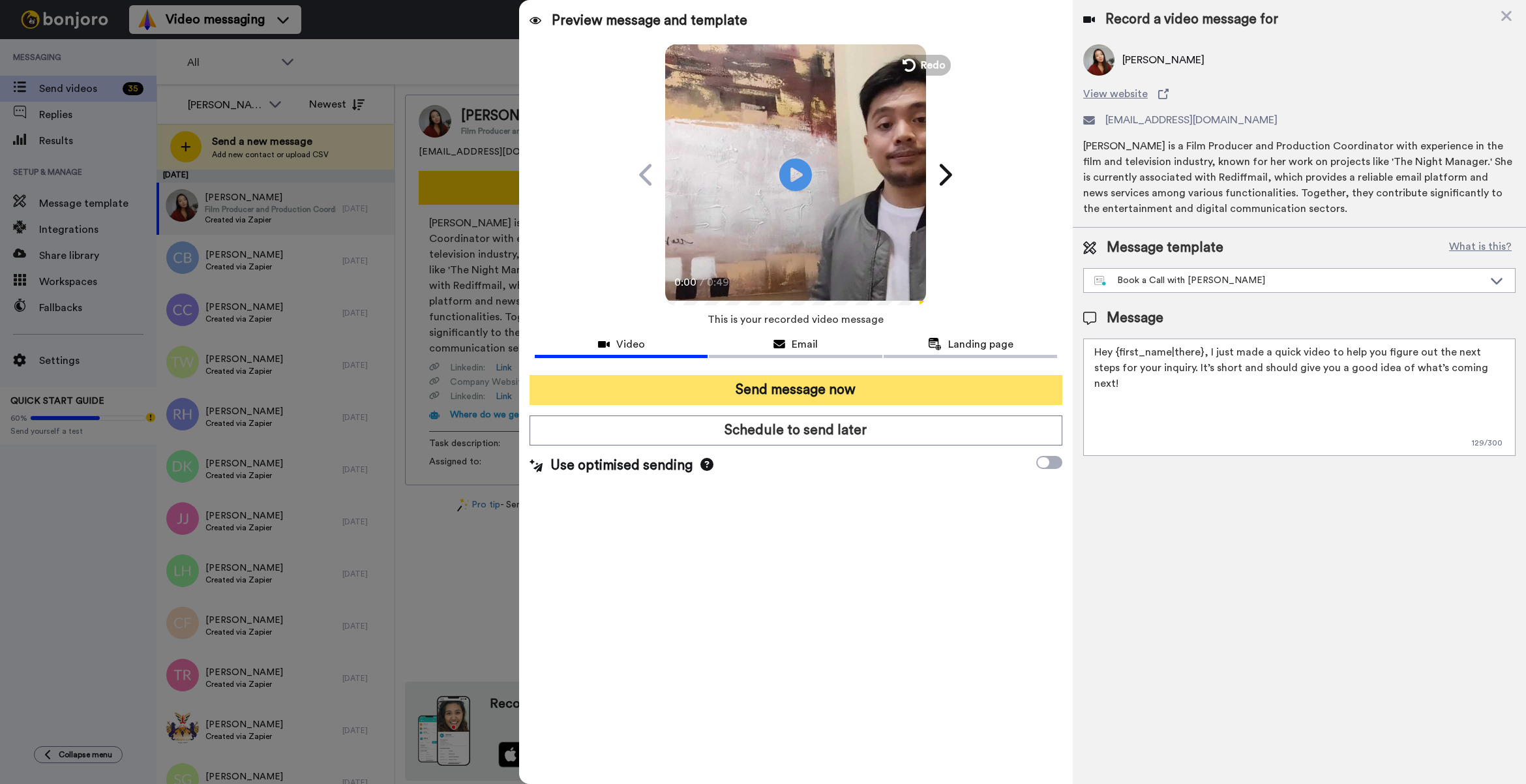
click at [999, 386] on button "Send message now" at bounding box center [796, 390] width 533 height 30
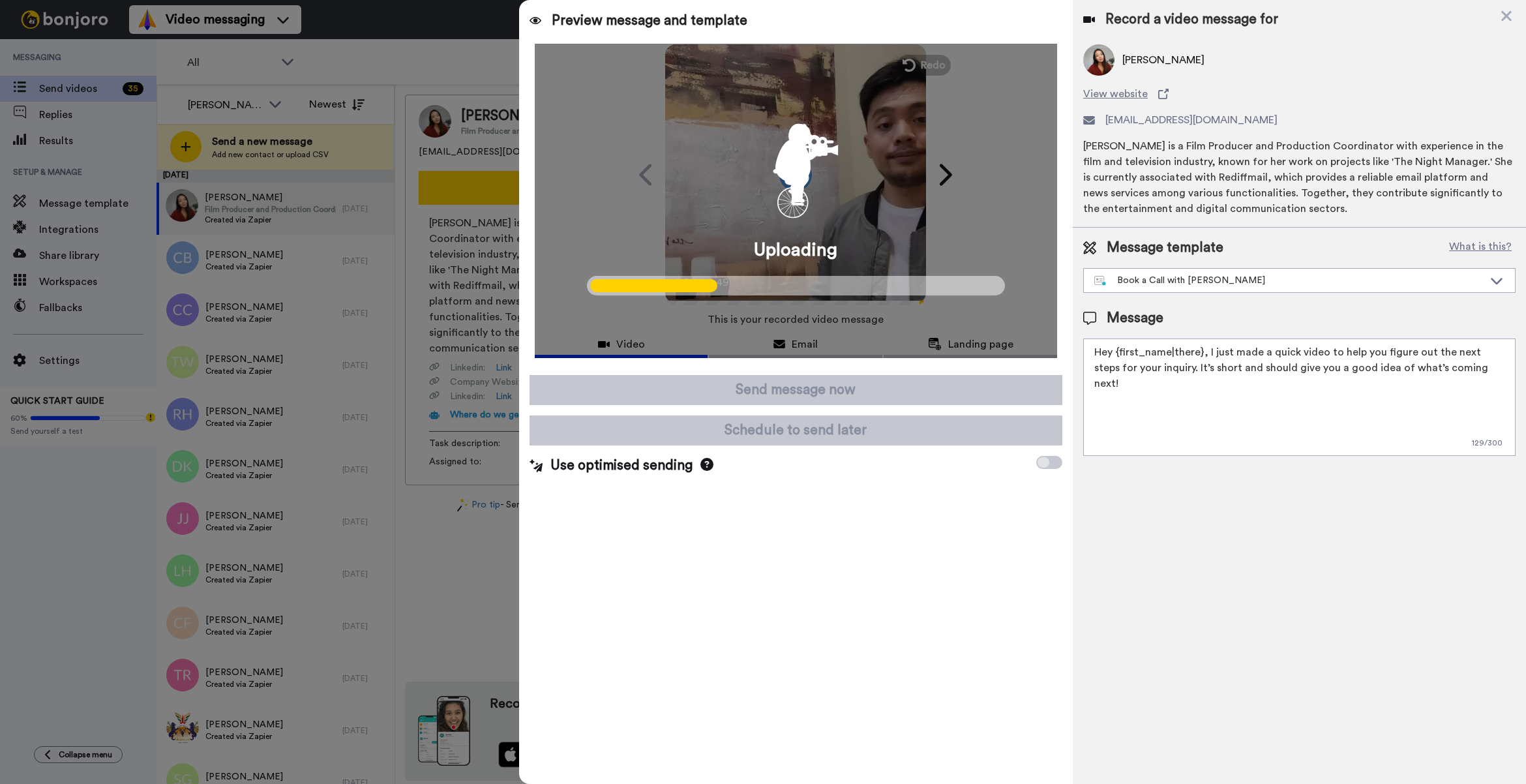
drag, startPoint x: 996, startPoint y: 379, endPoint x: 1061, endPoint y: 325, distance: 84.5
click at [1061, 325] on div "Uploading" at bounding box center [796, 200] width 553 height 315
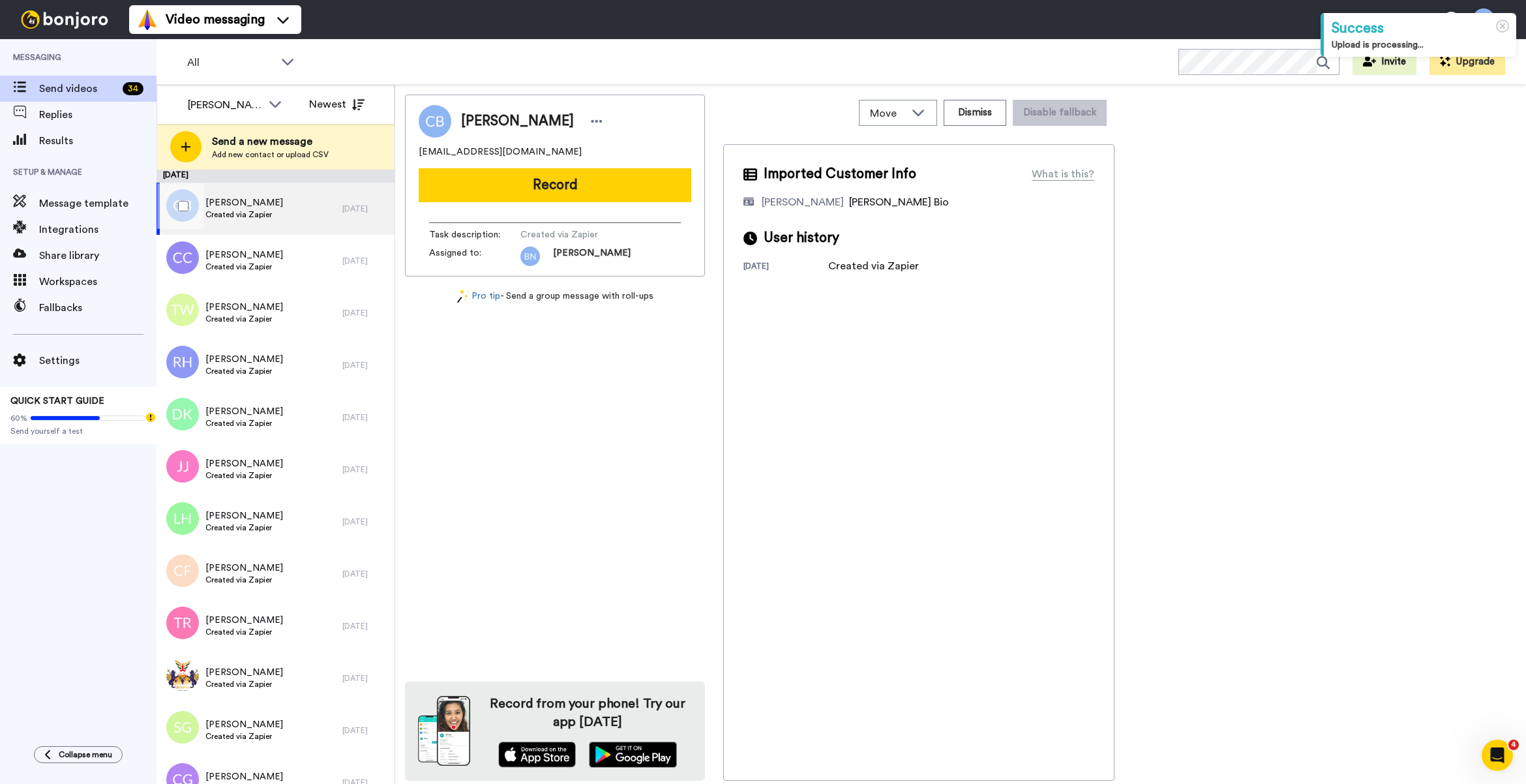
click at [277, 214] on div "[PERSON_NAME] Created via Zapier" at bounding box center [249, 209] width 186 height 52
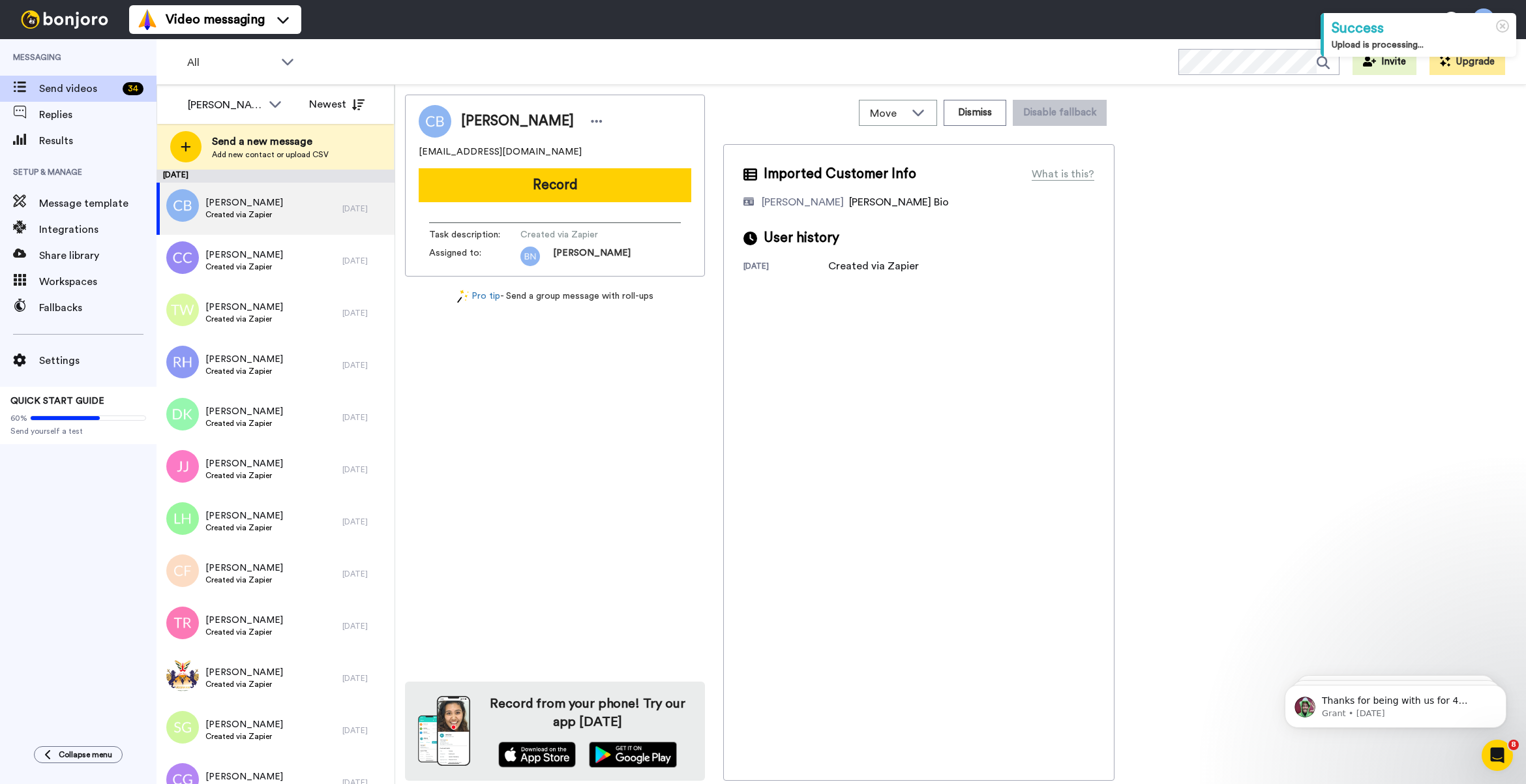
click at [612, 175] on button "Record" at bounding box center [555, 184] width 273 height 34
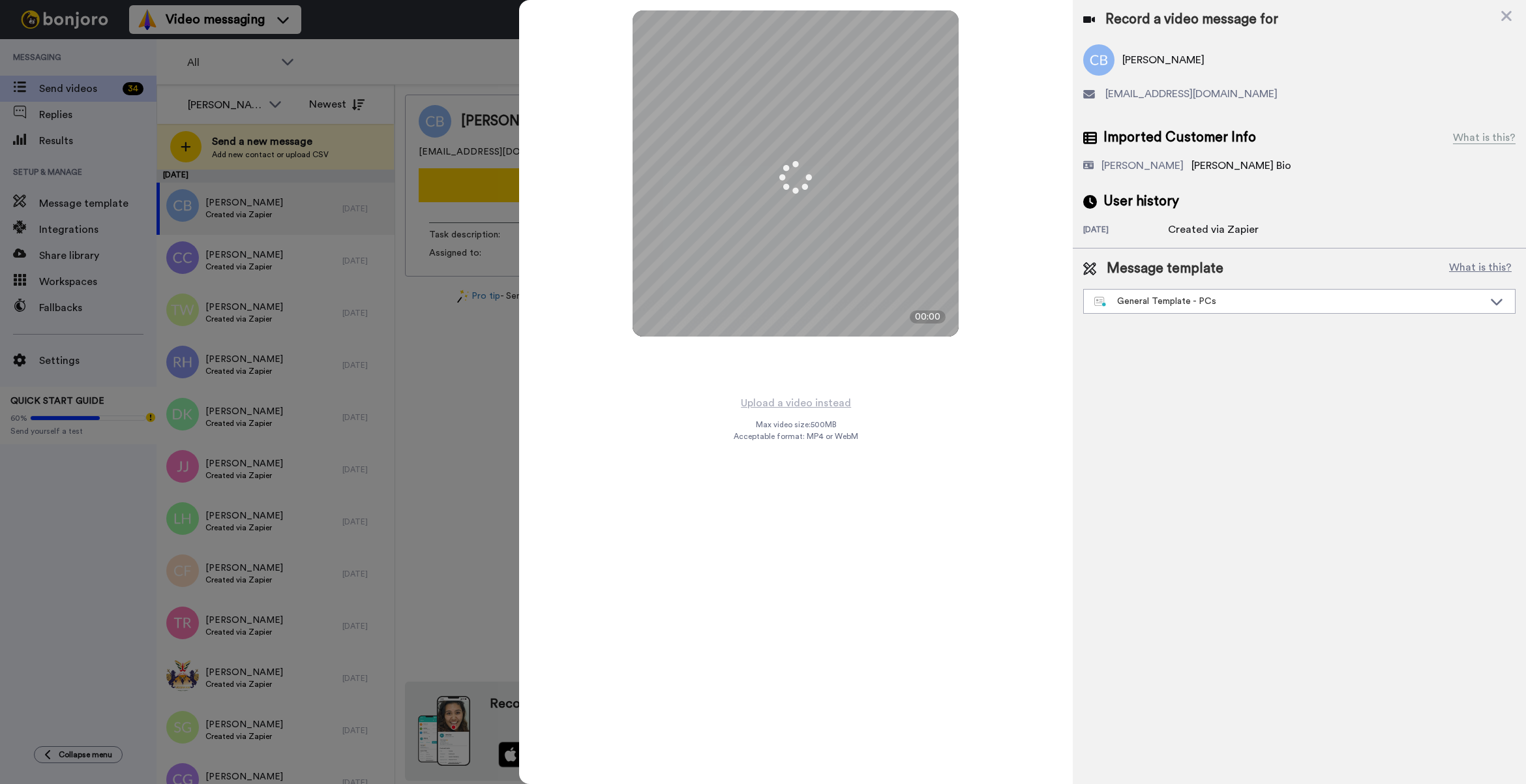
click at [1161, 284] on div "Message template What is this? General Template - PCs Book a Call with Bruce Bo…" at bounding box center [1299, 286] width 432 height 55
click at [1156, 297] on div "General Template - PCs" at bounding box center [1289, 301] width 390 height 13
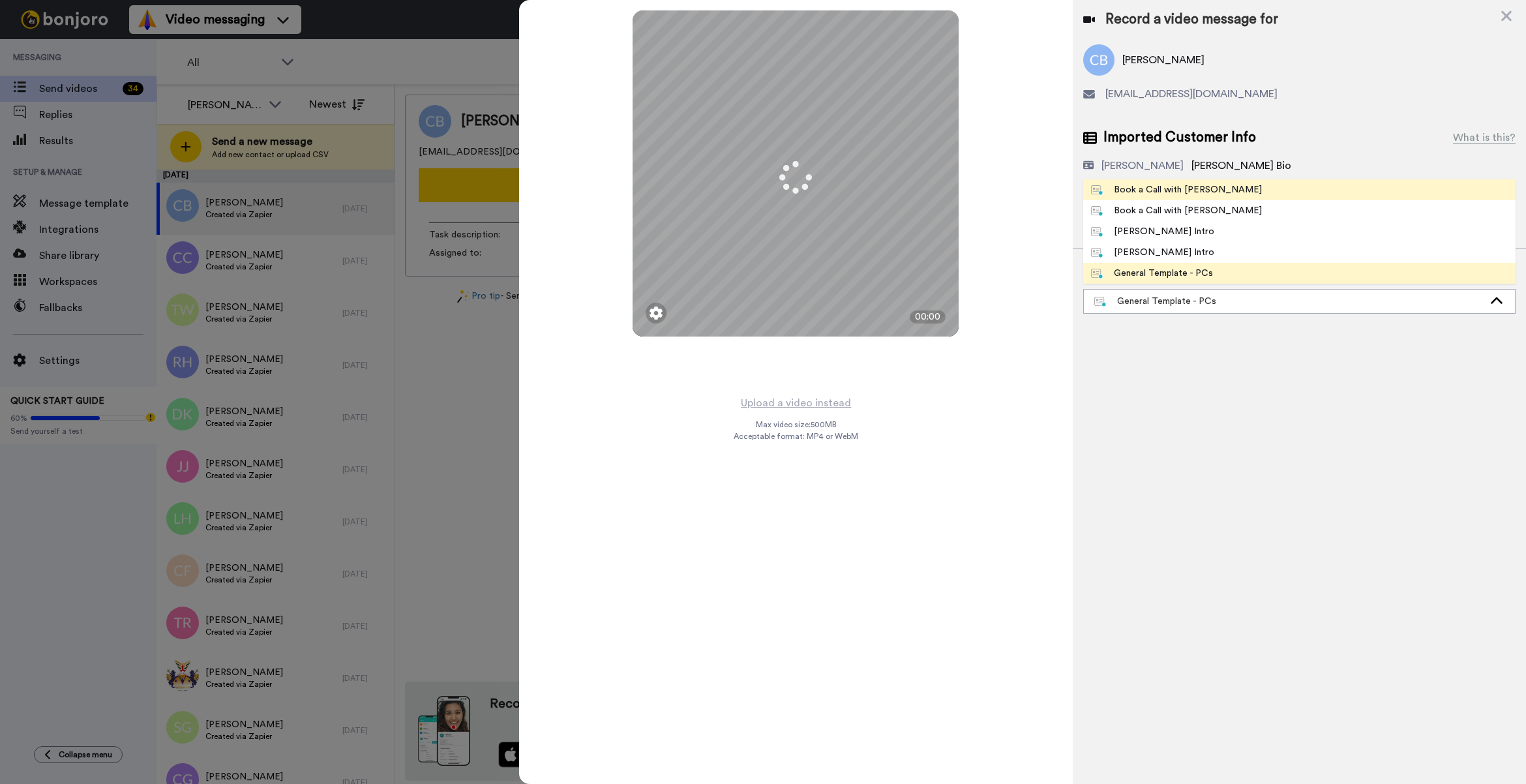
click at [1169, 193] on div "Book a Call with [PERSON_NAME]" at bounding box center [1176, 189] width 171 height 13
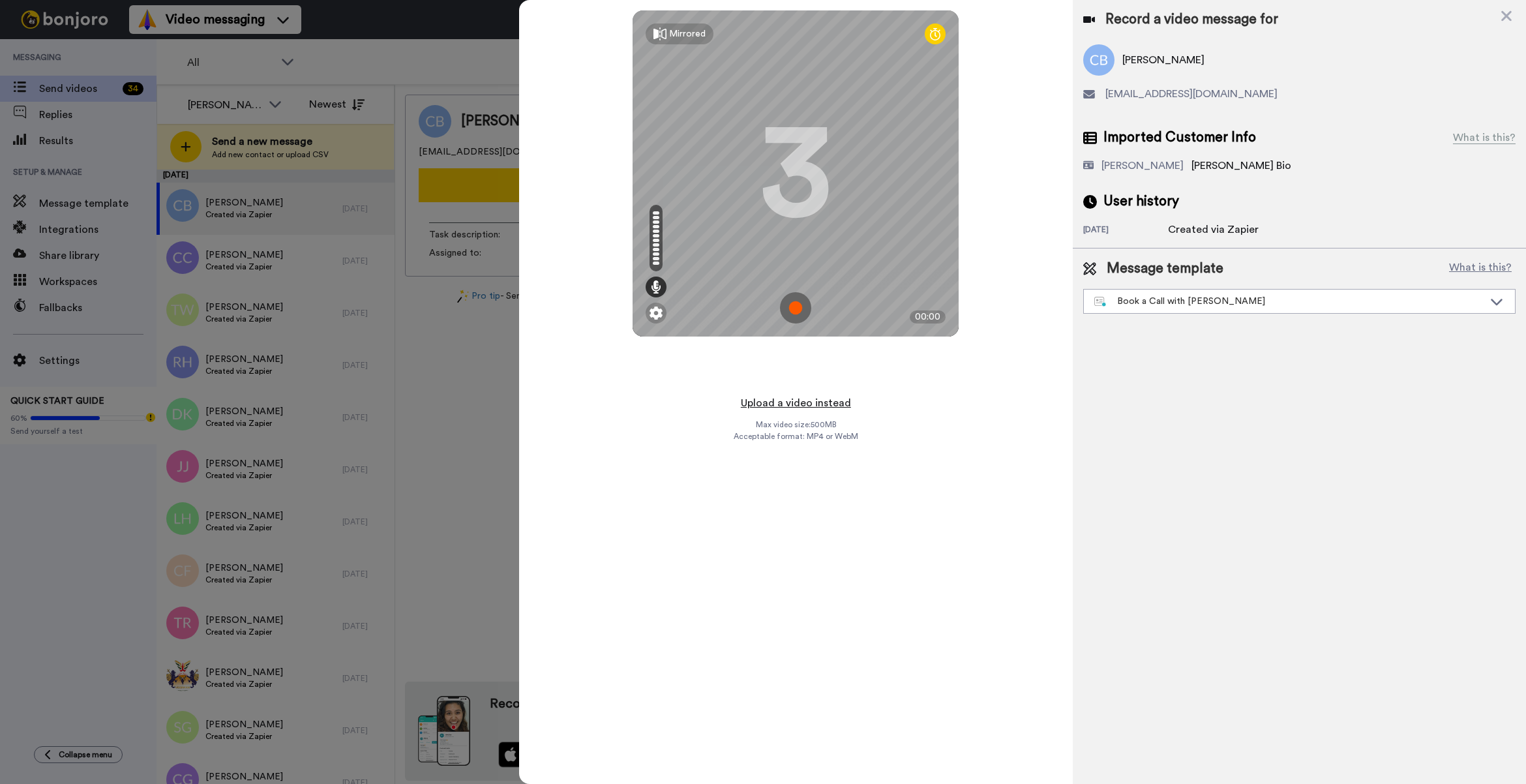
click at [820, 406] on button "Upload a video instead" at bounding box center [795, 403] width 118 height 17
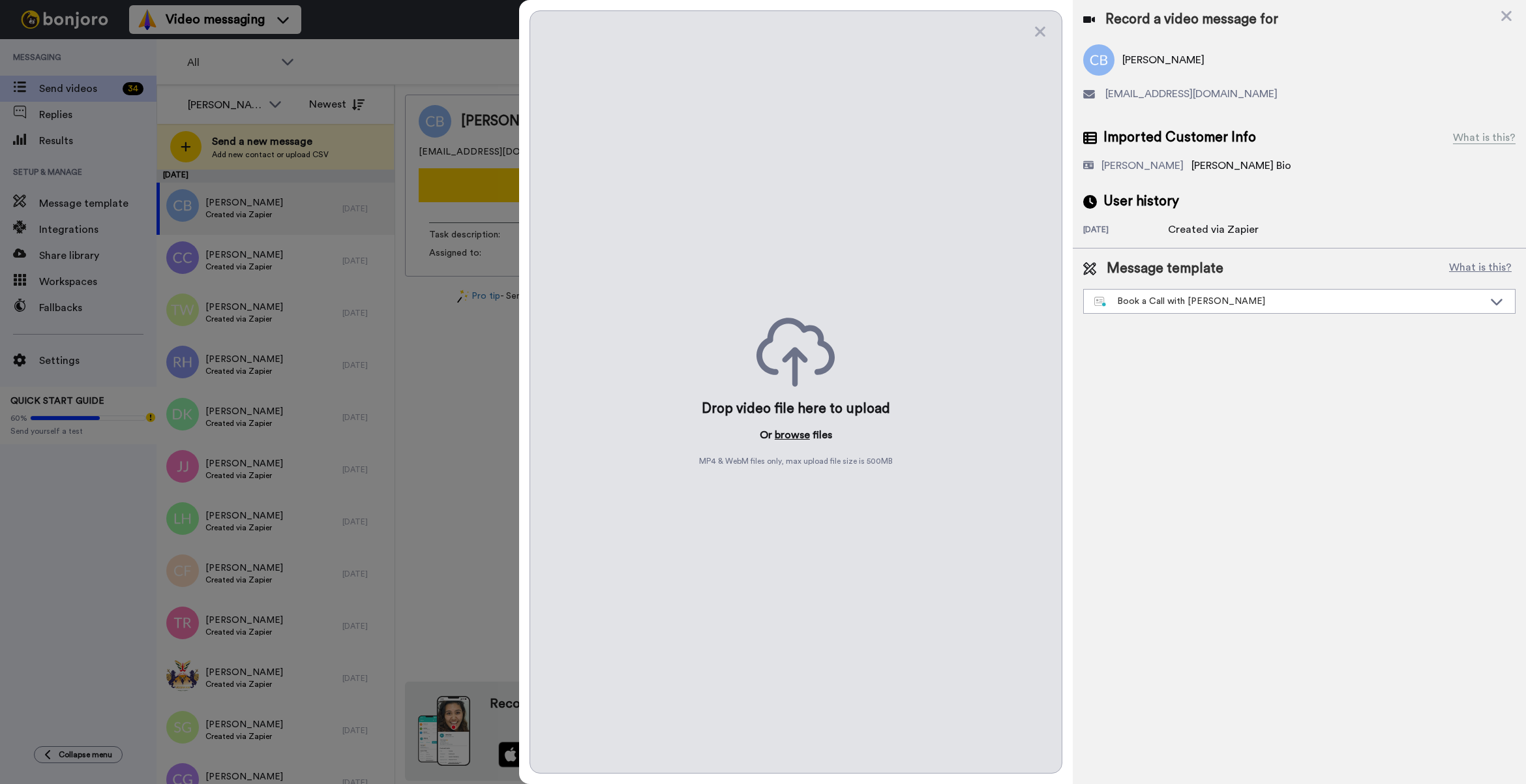
click at [798, 437] on button "browse" at bounding box center [792, 434] width 35 height 16
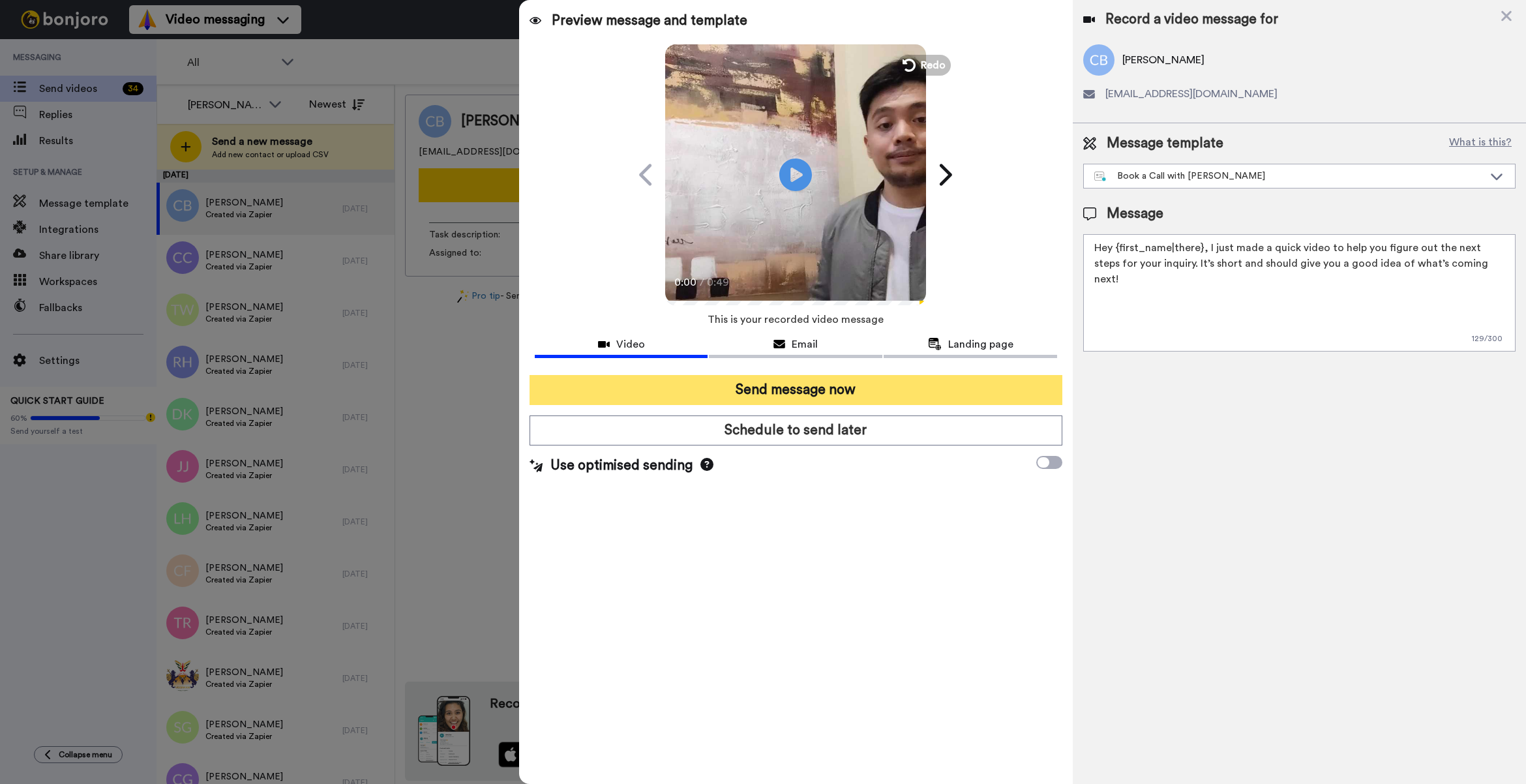
click at [1001, 388] on button "Send message now" at bounding box center [796, 390] width 533 height 30
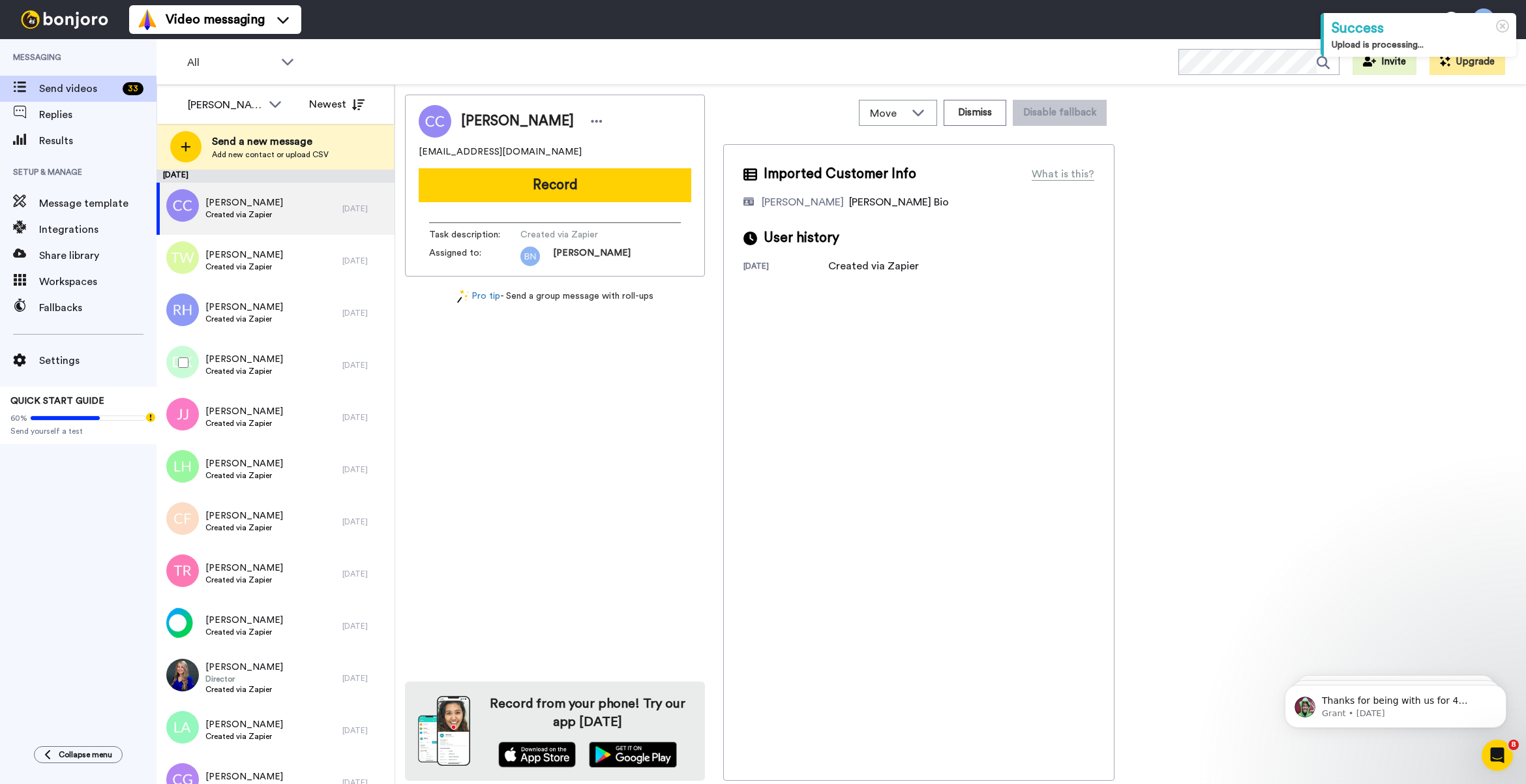
drag, startPoint x: 365, startPoint y: 347, endPoint x: 683, endPoint y: 424, distance: 327.2
click at [683, 424] on div "Carol Cummings gospelpowere316@yahoo.com Record Task description : Created via …" at bounding box center [555, 437] width 300 height 686
click at [295, 325] on div "Ronnie Hewitt Created via Zapier" at bounding box center [249, 313] width 186 height 52
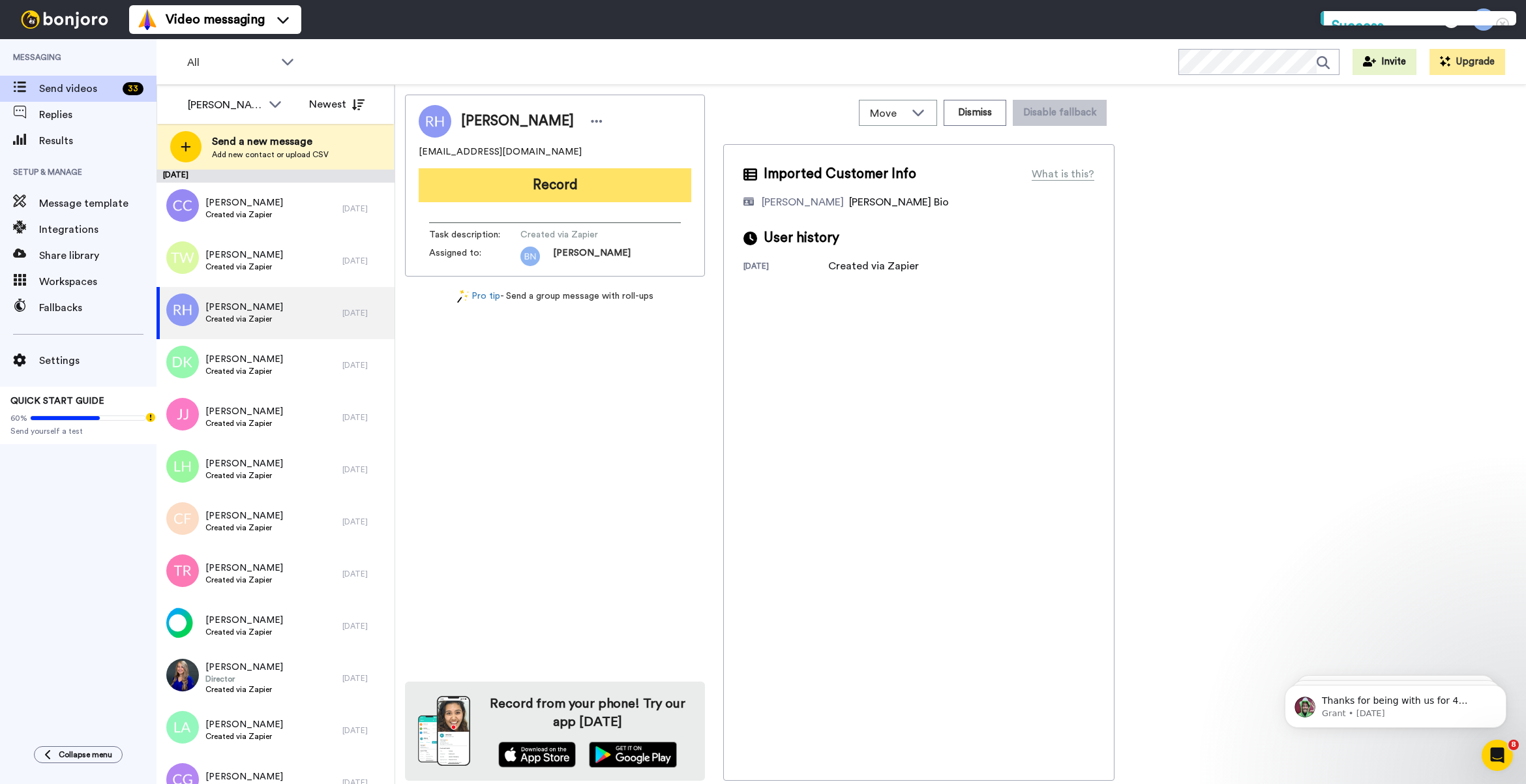
click at [506, 181] on button "Record" at bounding box center [555, 184] width 273 height 34
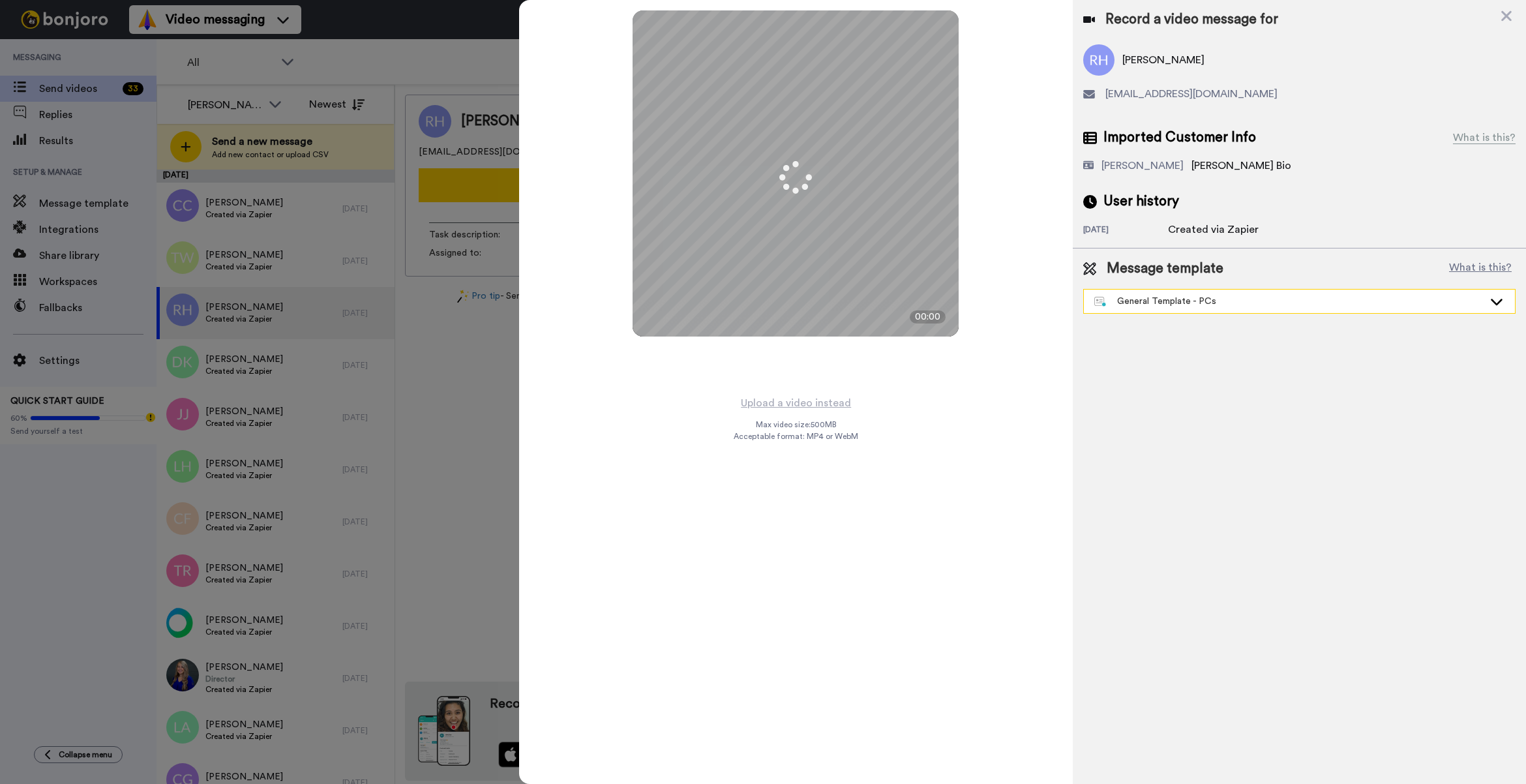
click at [1180, 308] on div "General Template - PCs" at bounding box center [1299, 301] width 431 height 23
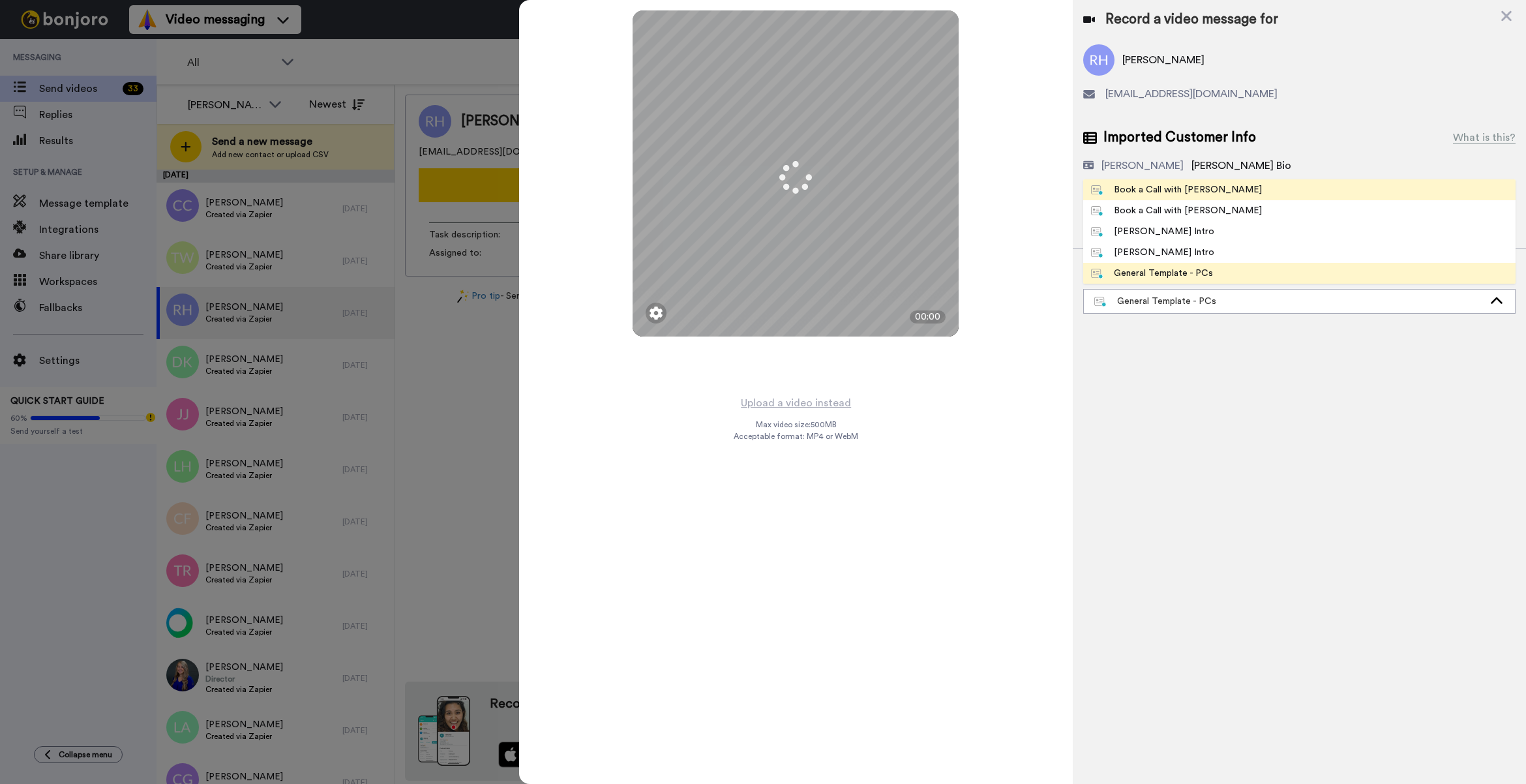
click at [1143, 195] on div "Book a Call with [PERSON_NAME]" at bounding box center [1176, 189] width 171 height 13
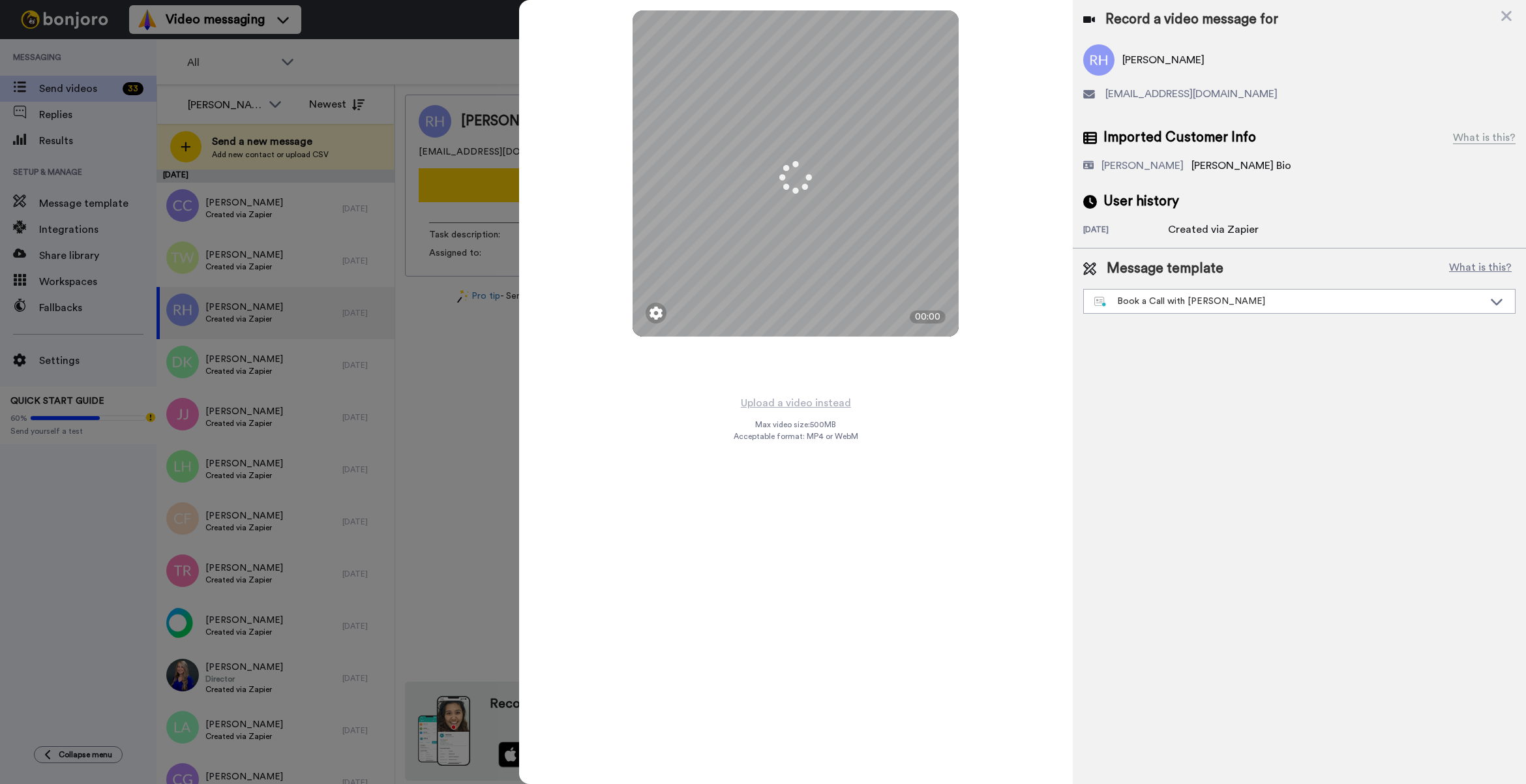
click at [789, 399] on button "Upload a video instead" at bounding box center [795, 403] width 118 height 17
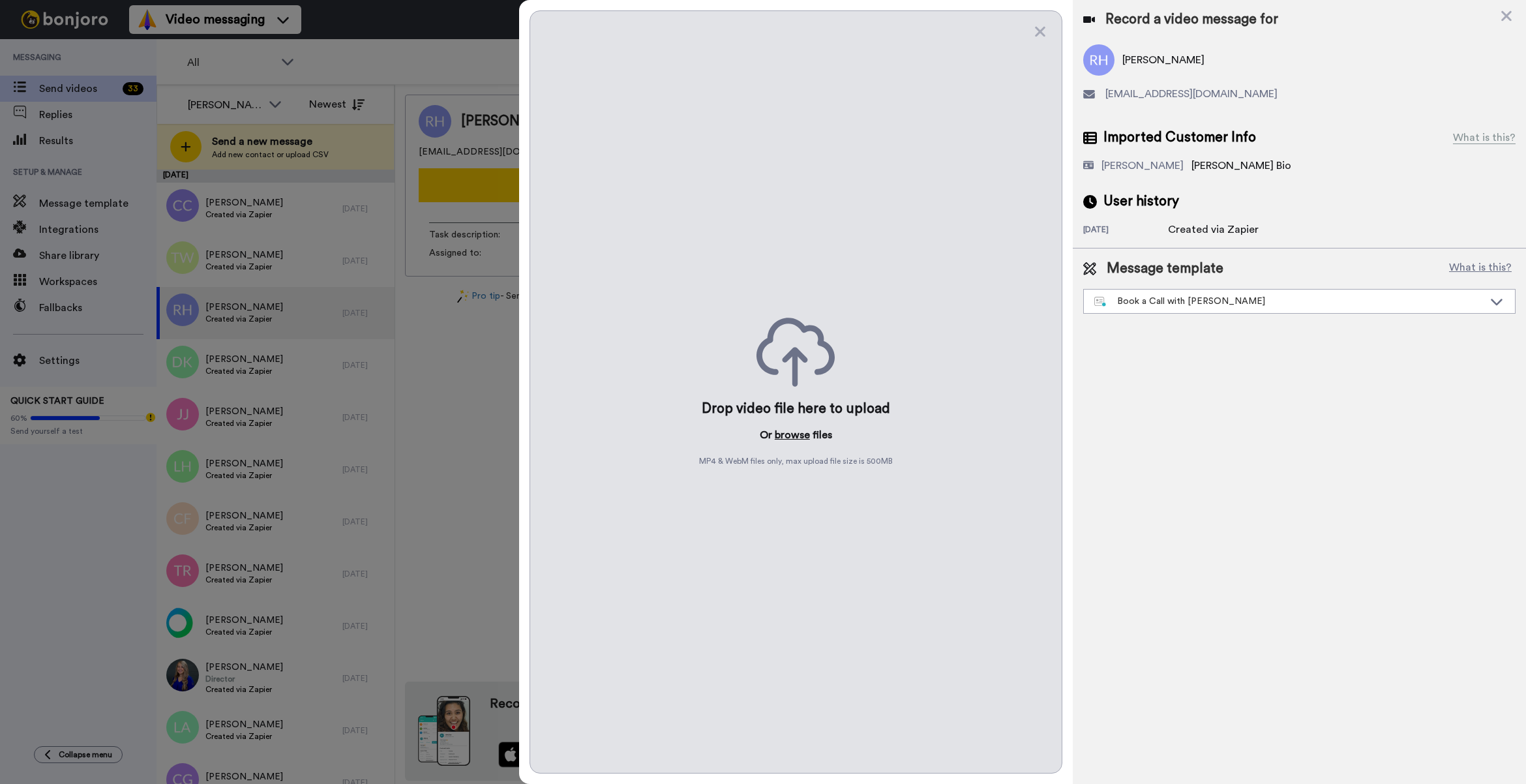
click at [800, 434] on button "browse" at bounding box center [792, 434] width 35 height 16
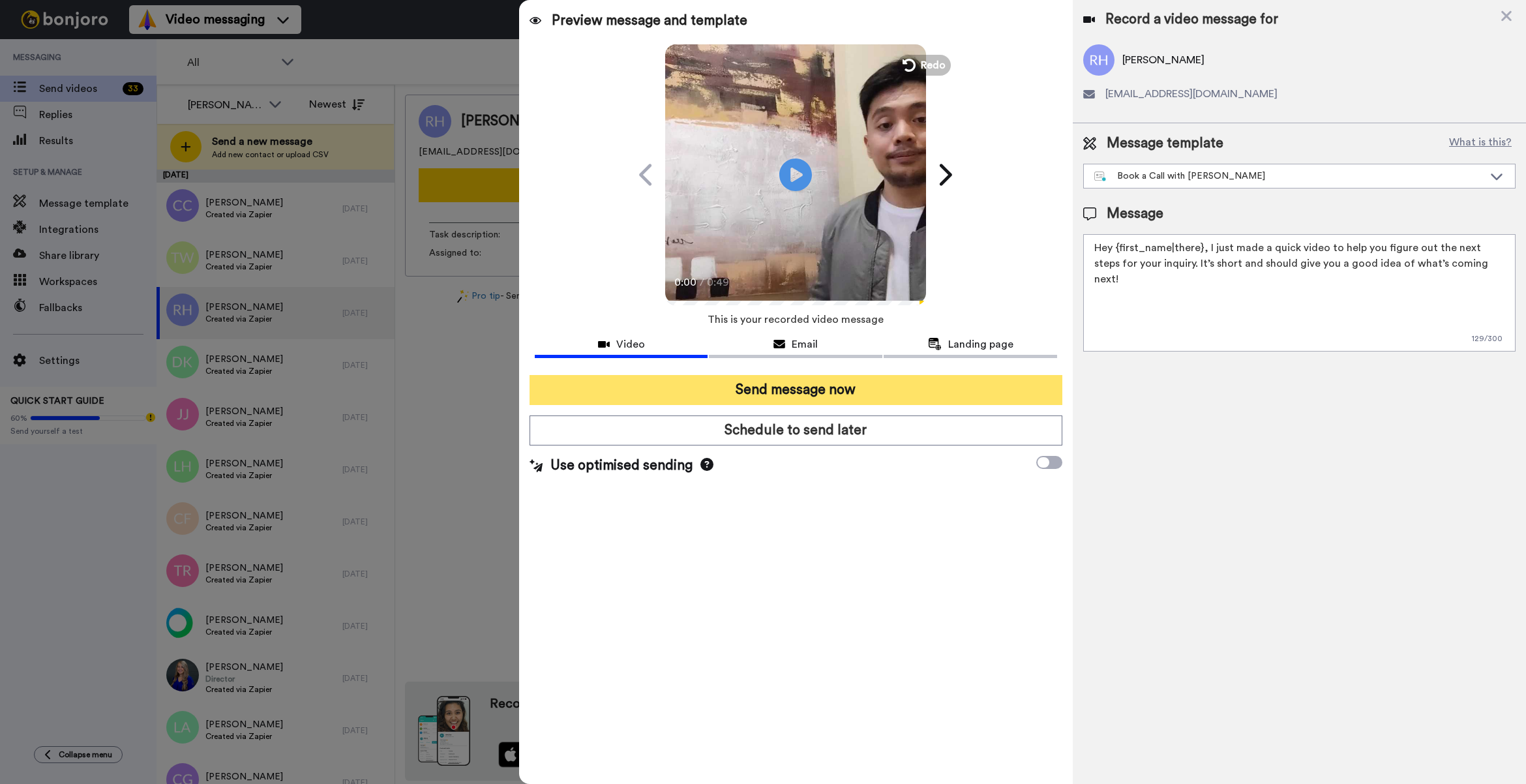
click at [813, 393] on button "Send message now" at bounding box center [796, 390] width 533 height 30
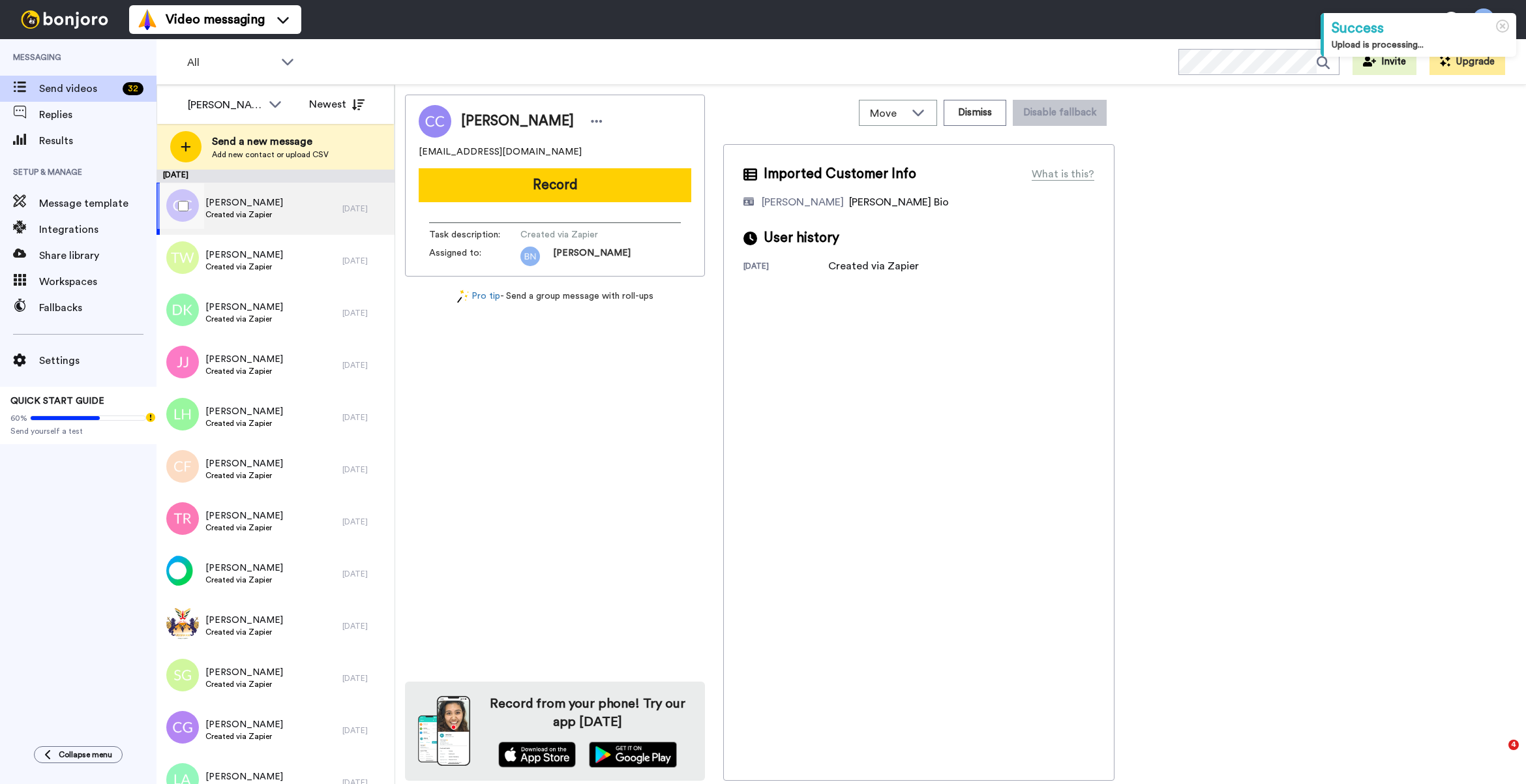
click at [290, 217] on div "[PERSON_NAME] Created via Zapier" at bounding box center [249, 209] width 186 height 52
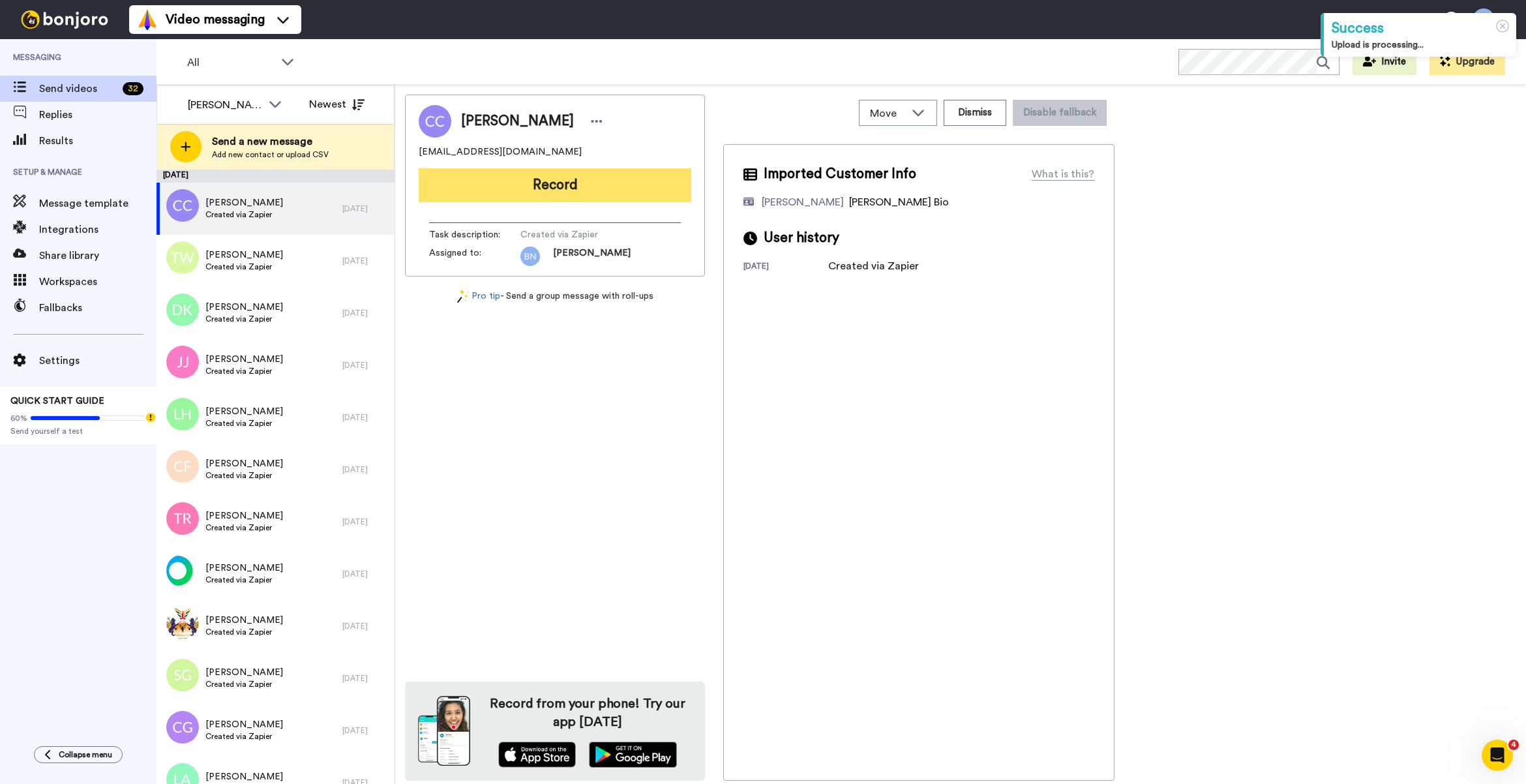
click at [558, 187] on button "Record" at bounding box center [555, 184] width 273 height 34
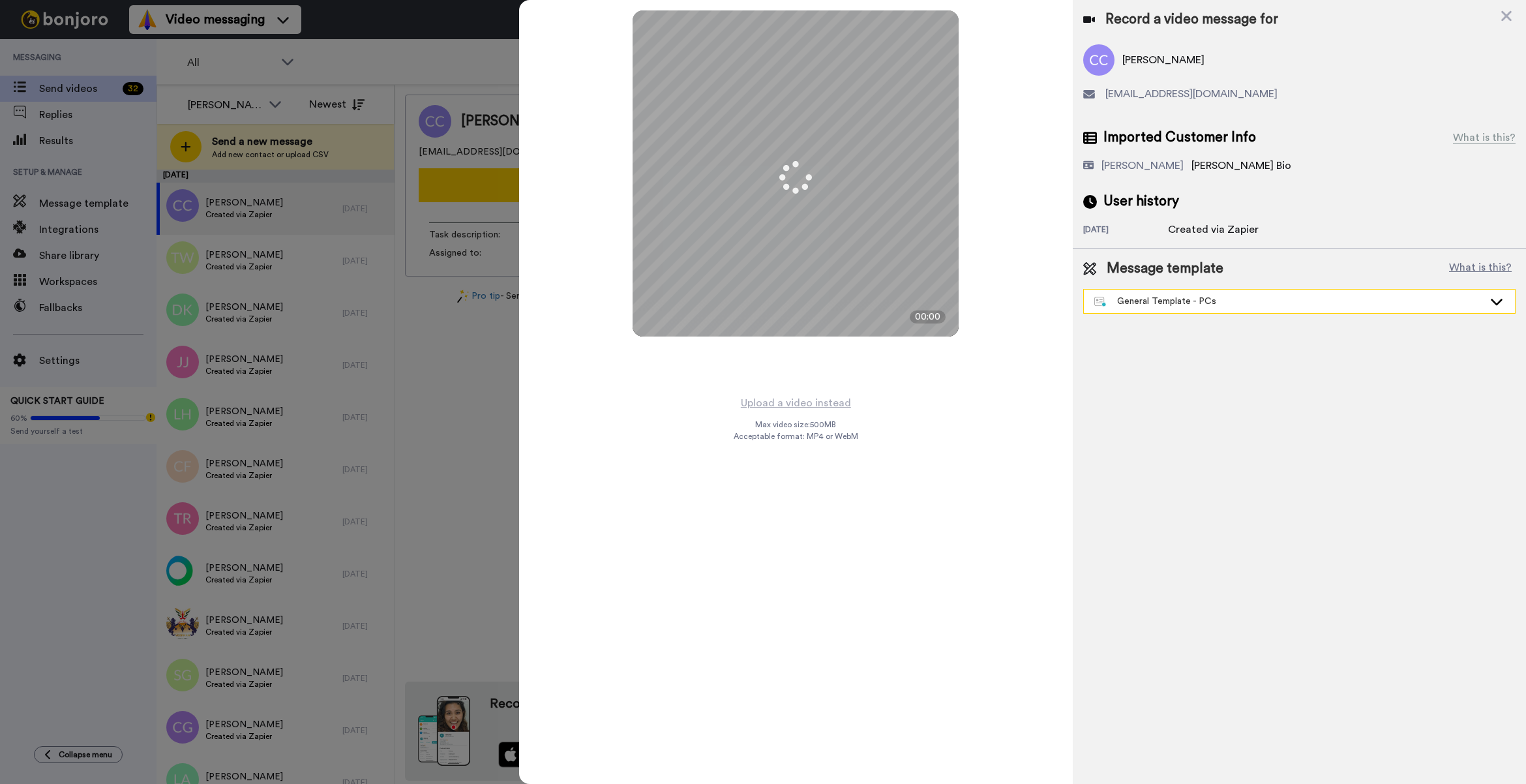
click at [1156, 305] on div "General Template - PCs" at bounding box center [1289, 301] width 390 height 13
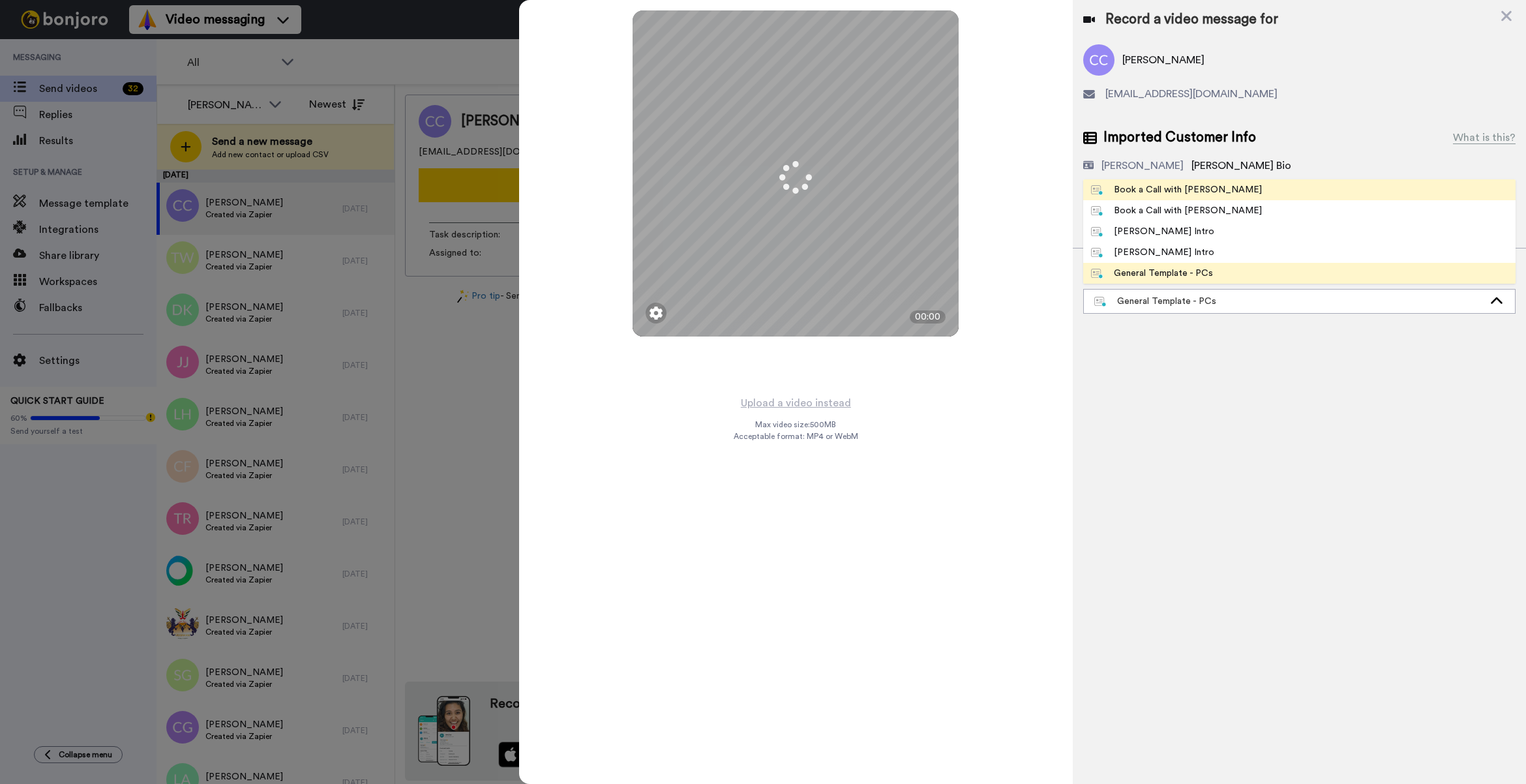
click at [1107, 191] on div "Book a Call with [PERSON_NAME]" at bounding box center [1176, 189] width 171 height 13
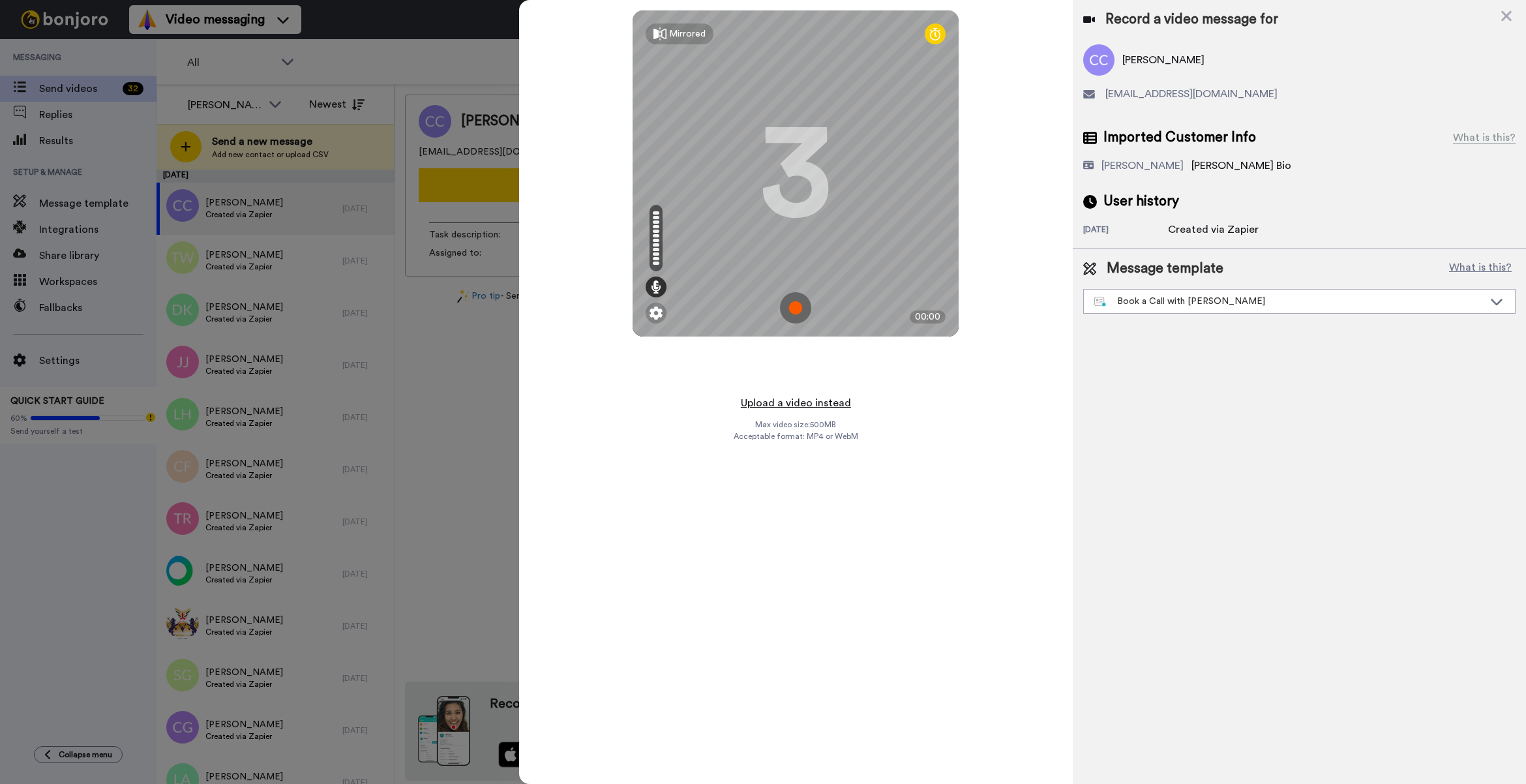
click at [814, 409] on button "Upload a video instead" at bounding box center [795, 403] width 118 height 17
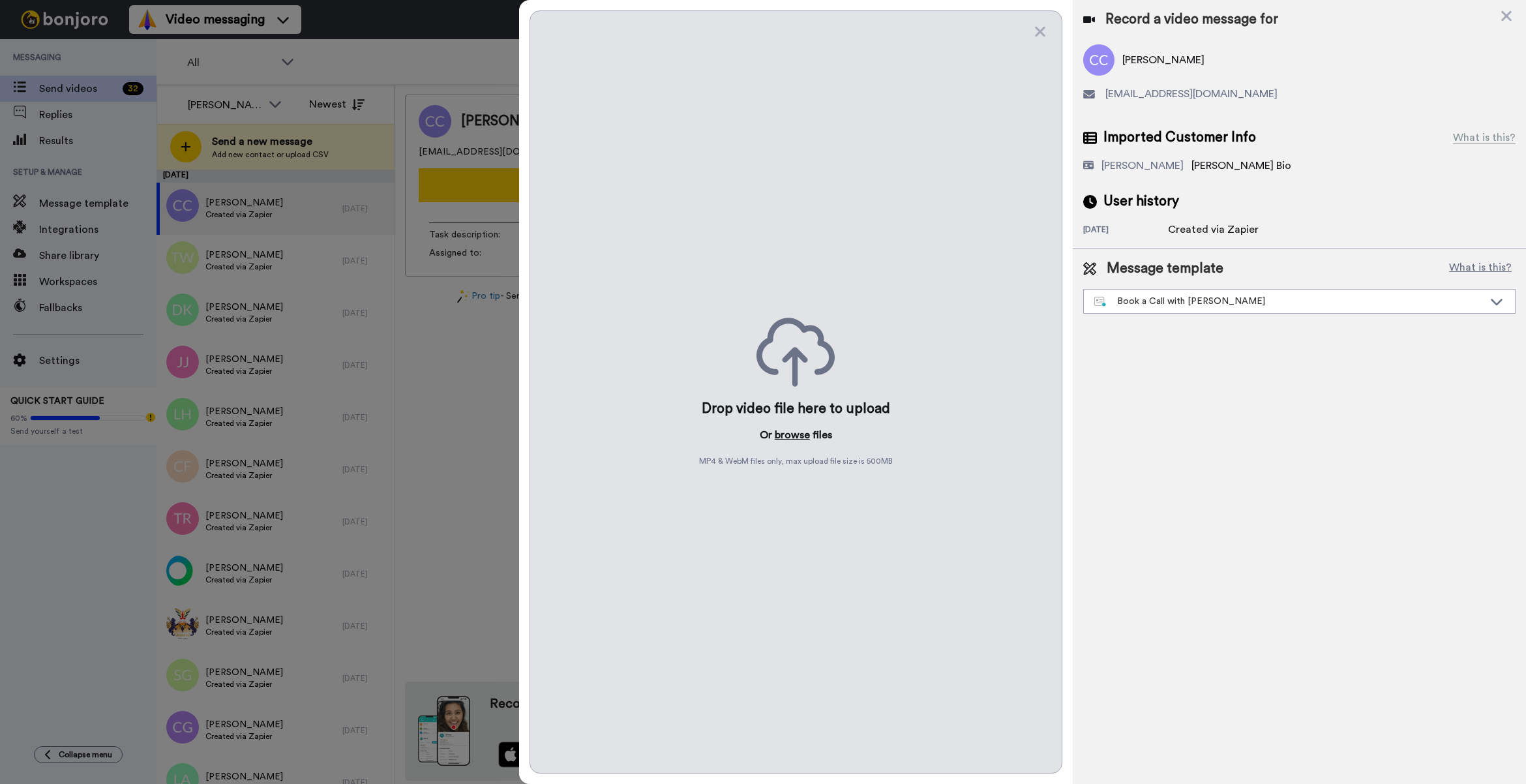
click at [789, 441] on button "browse" at bounding box center [792, 434] width 35 height 16
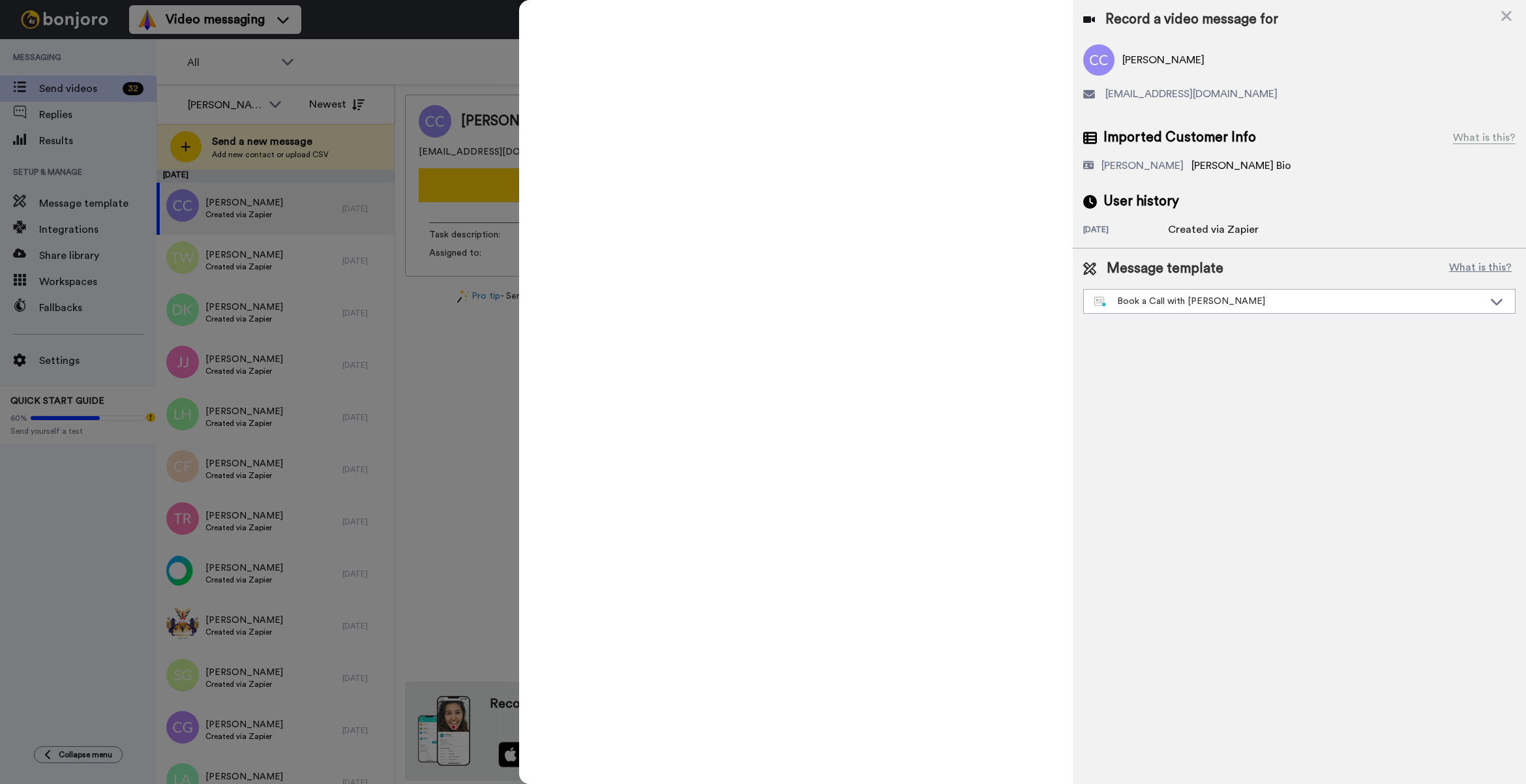
click at [415, 76] on div at bounding box center [763, 392] width 1526 height 784
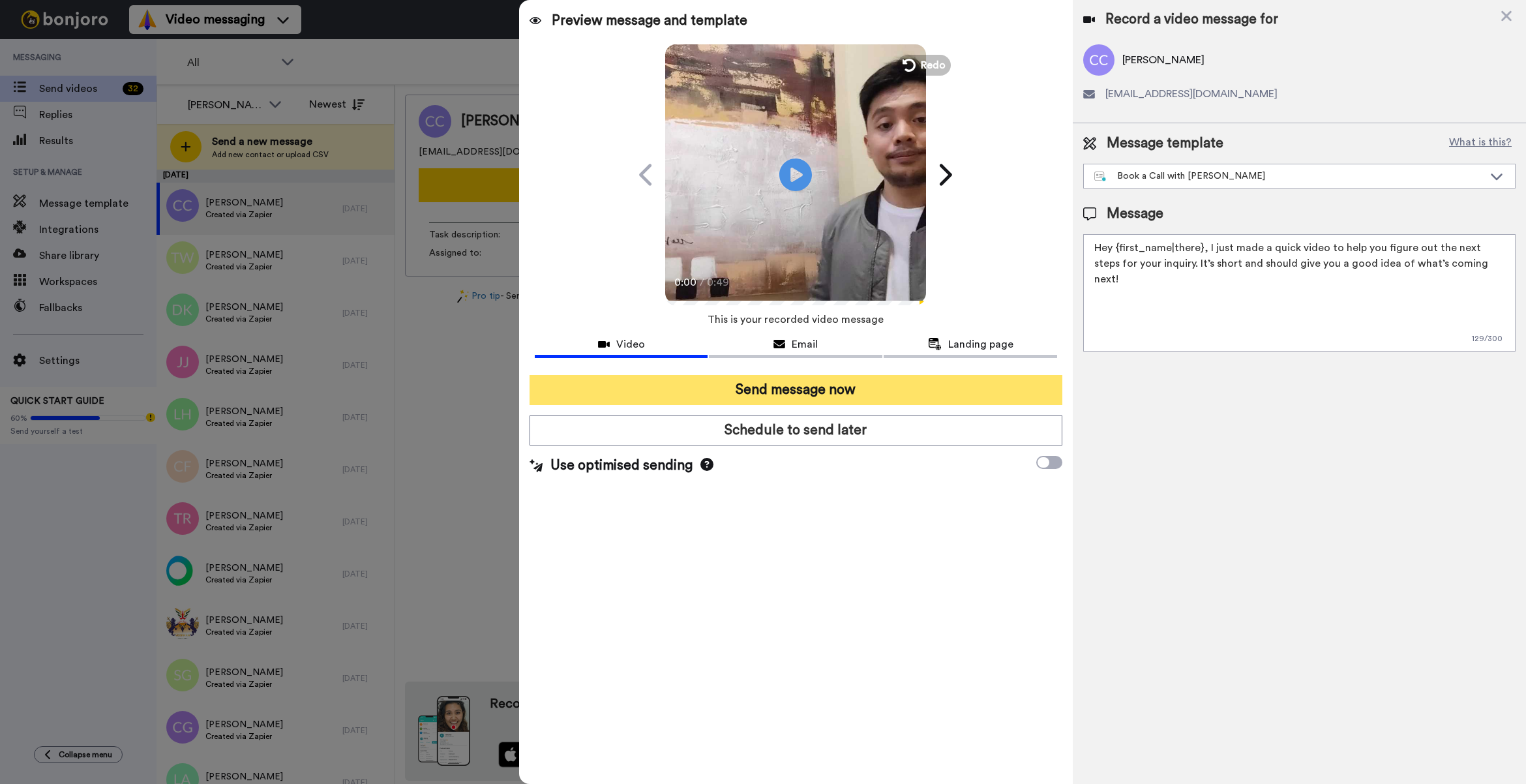
click at [955, 396] on button "Send message now" at bounding box center [796, 390] width 533 height 30
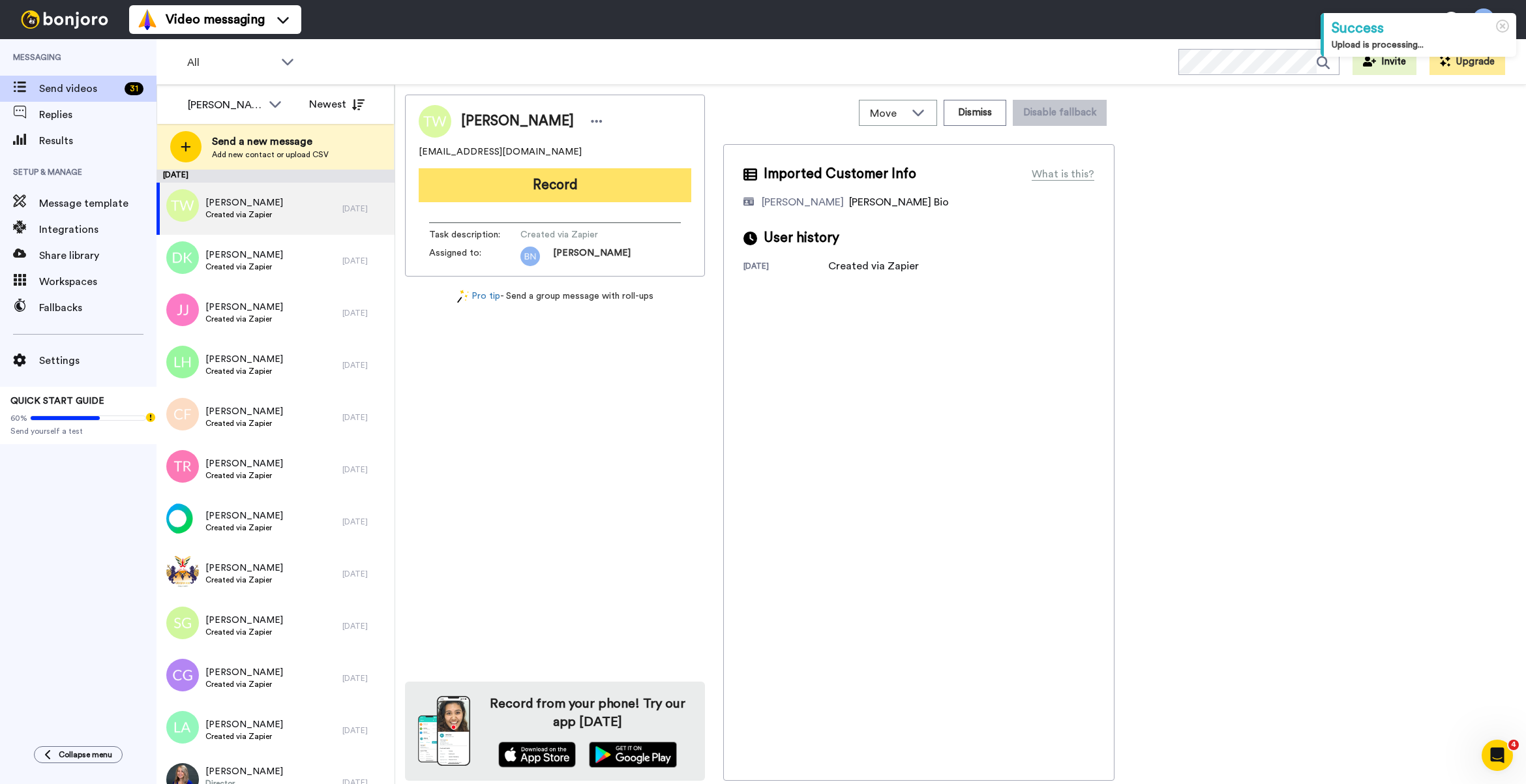
click at [659, 184] on button "Record" at bounding box center [555, 184] width 273 height 34
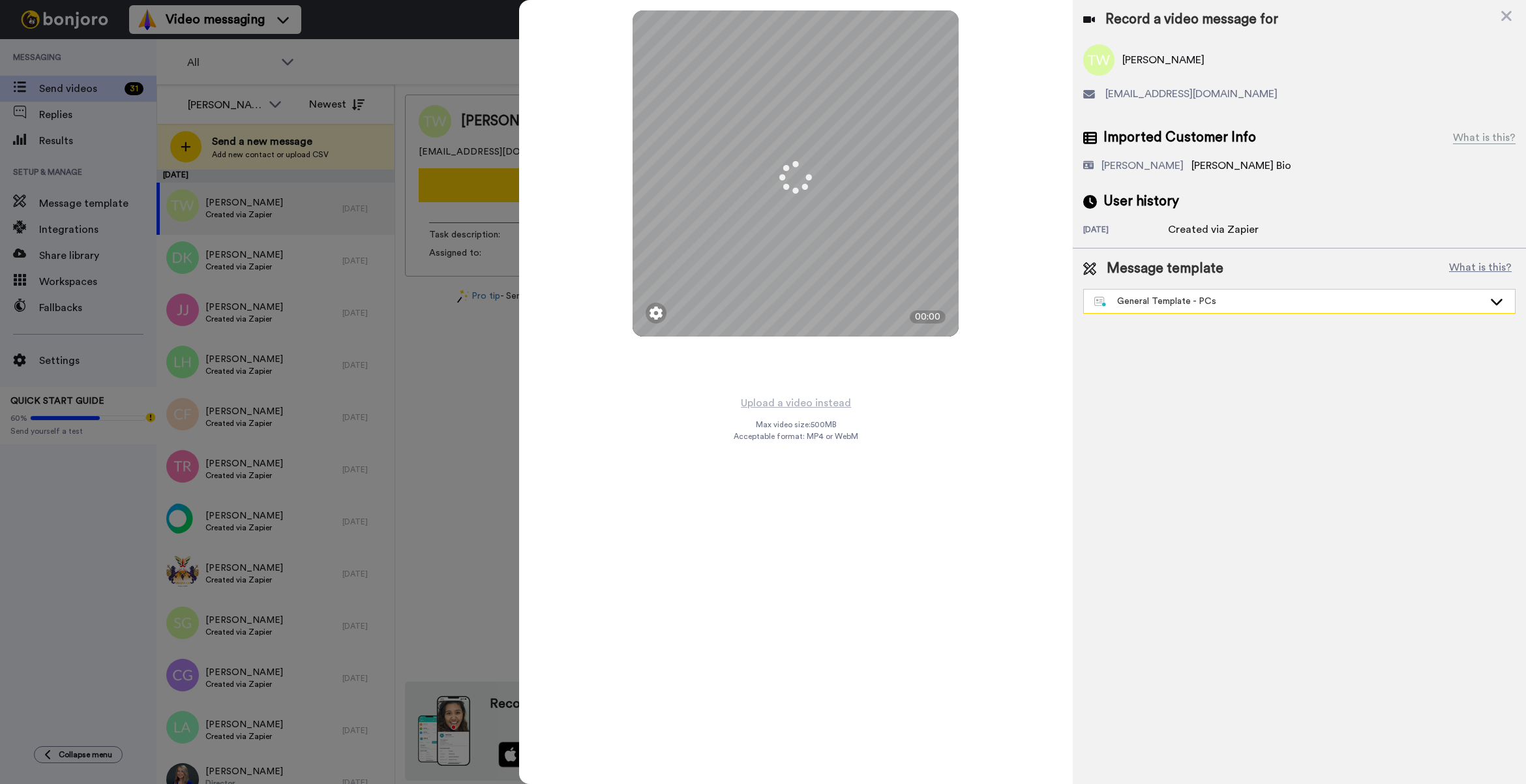
click at [1267, 308] on div "General Template - PCs" at bounding box center [1299, 301] width 431 height 23
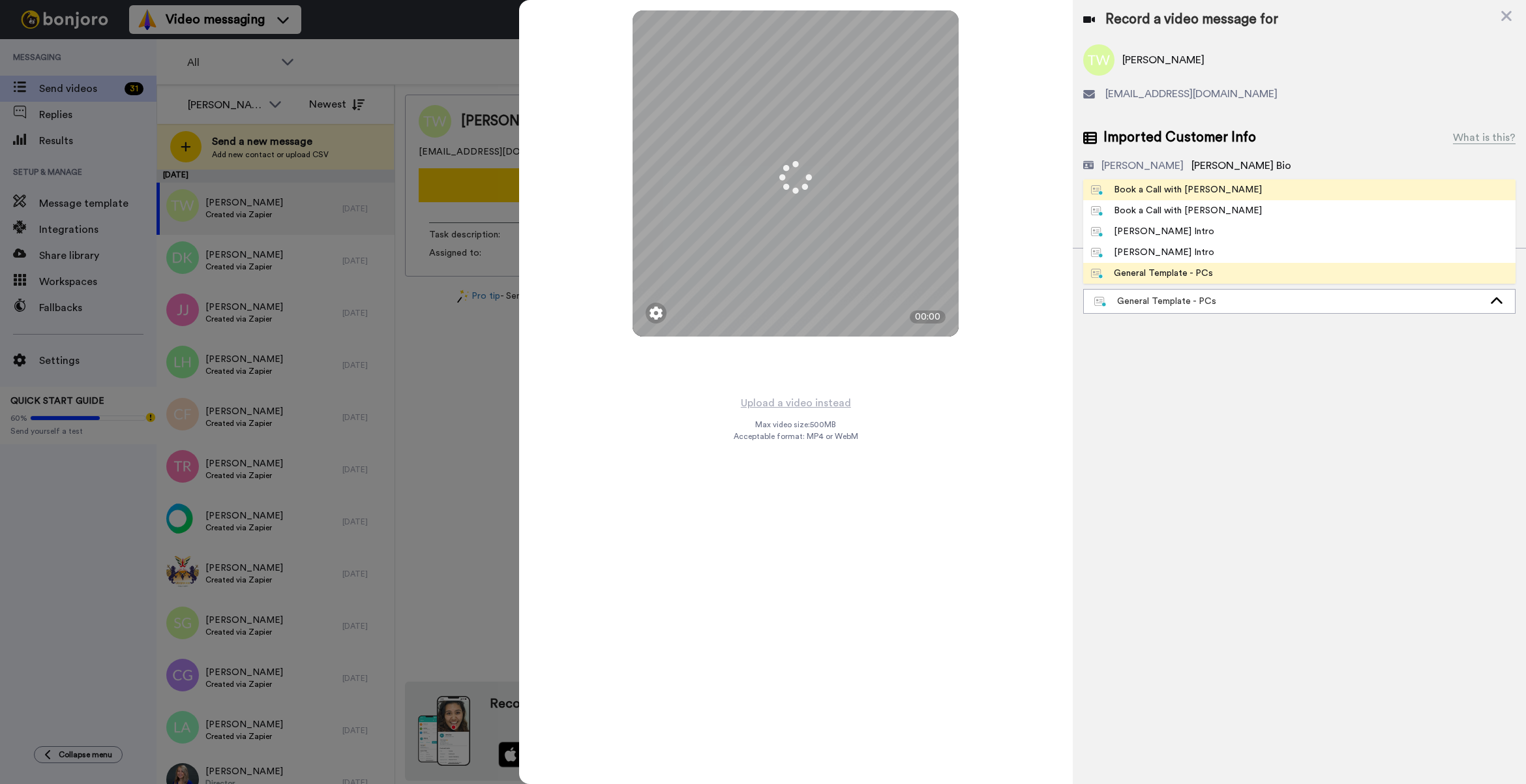
click at [1216, 190] on li "Book a Call with [PERSON_NAME]" at bounding box center [1299, 190] width 432 height 21
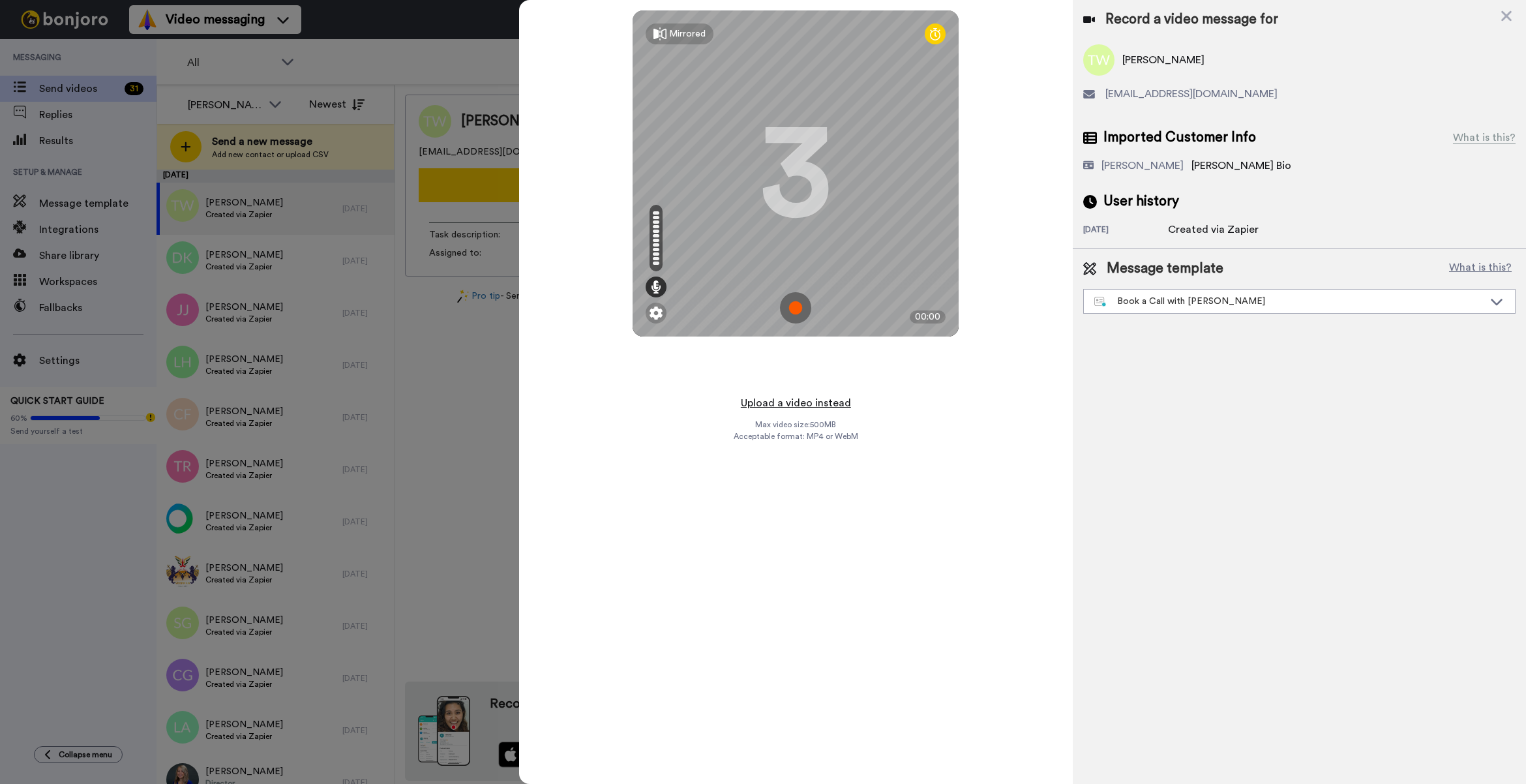
click at [822, 406] on button "Upload a video instead" at bounding box center [795, 403] width 118 height 17
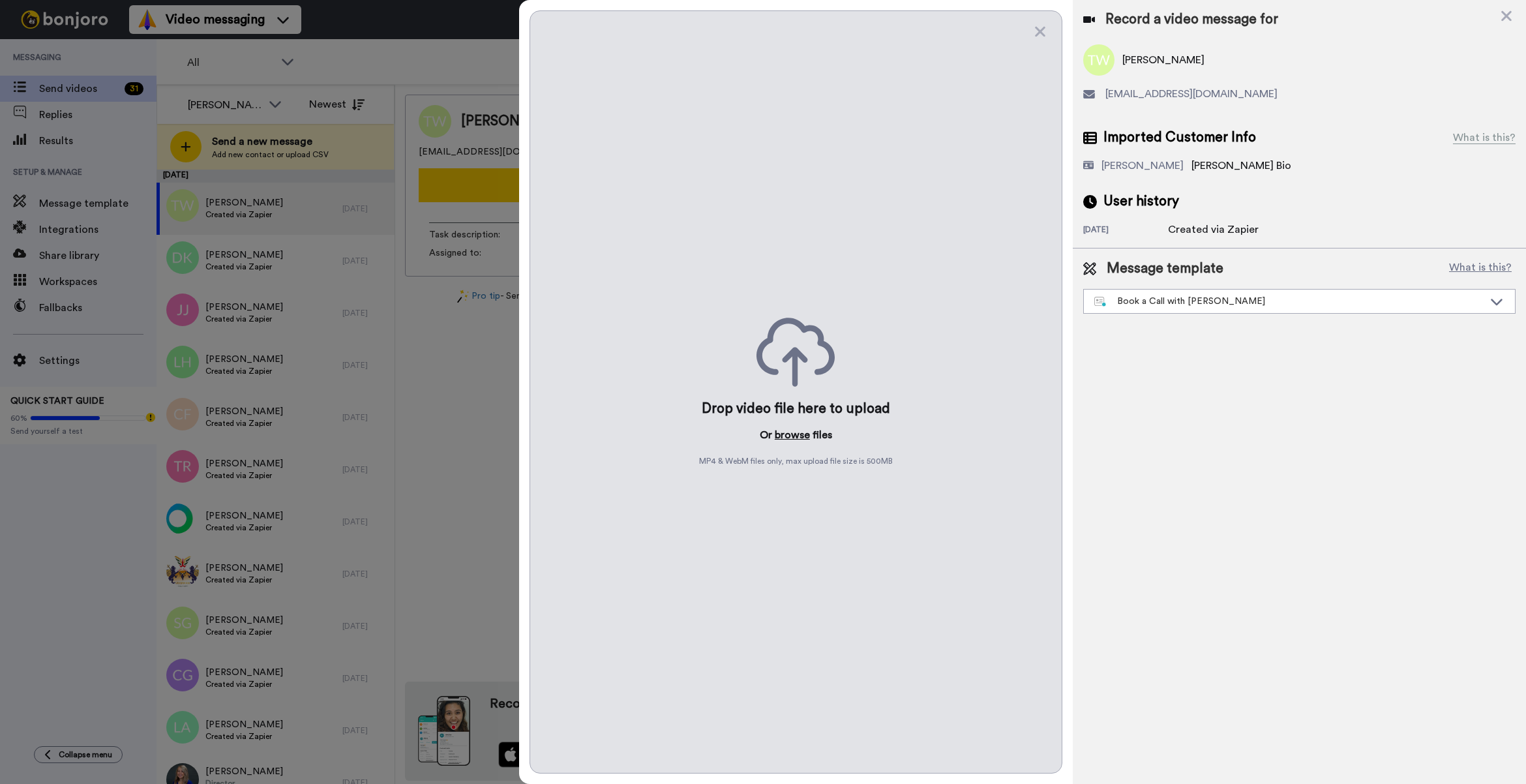
click at [790, 432] on button "browse" at bounding box center [792, 434] width 35 height 16
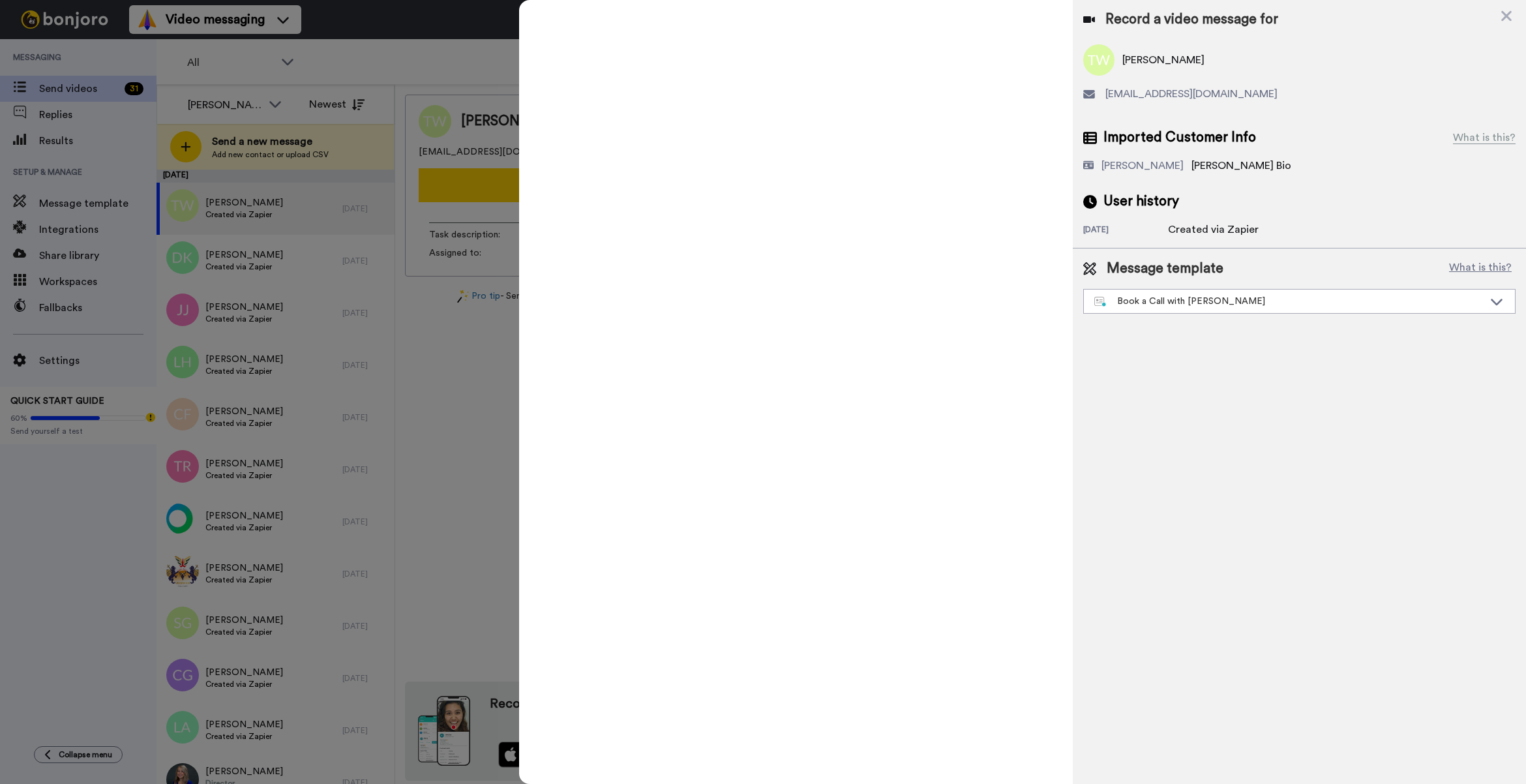
click at [431, 77] on div at bounding box center [763, 392] width 1526 height 784
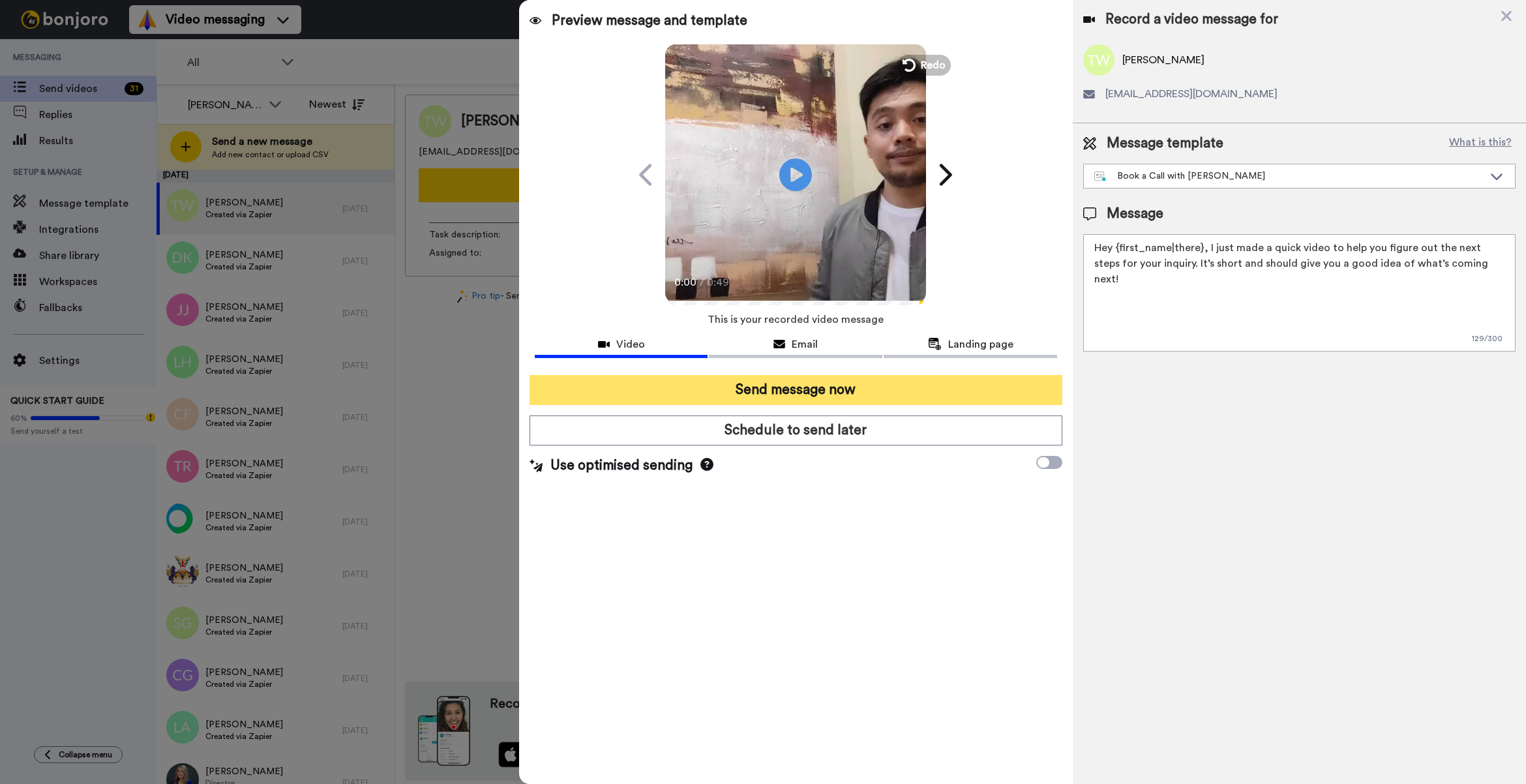
click at [831, 383] on button "Send message now" at bounding box center [796, 390] width 533 height 30
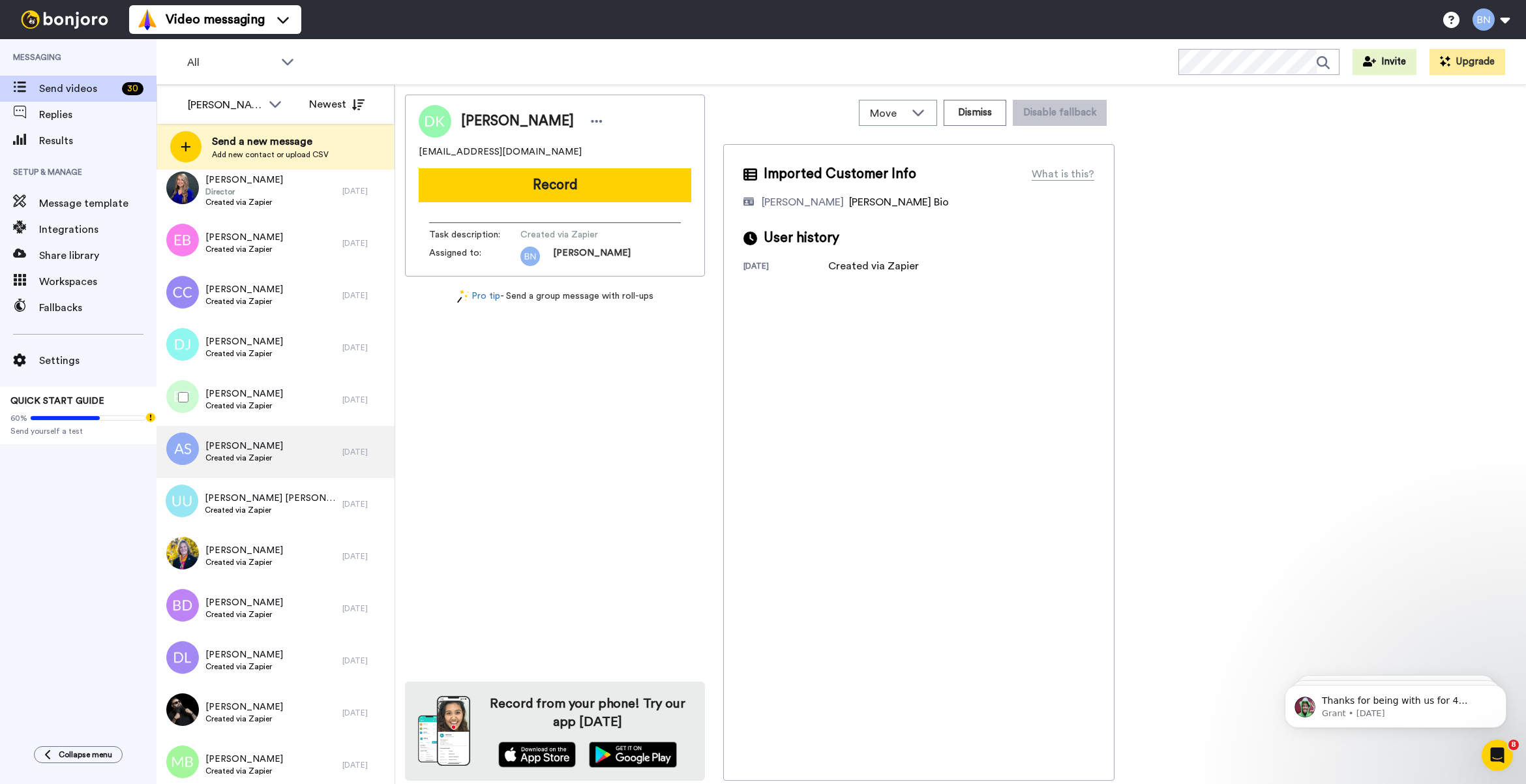
scroll to position [543, 0]
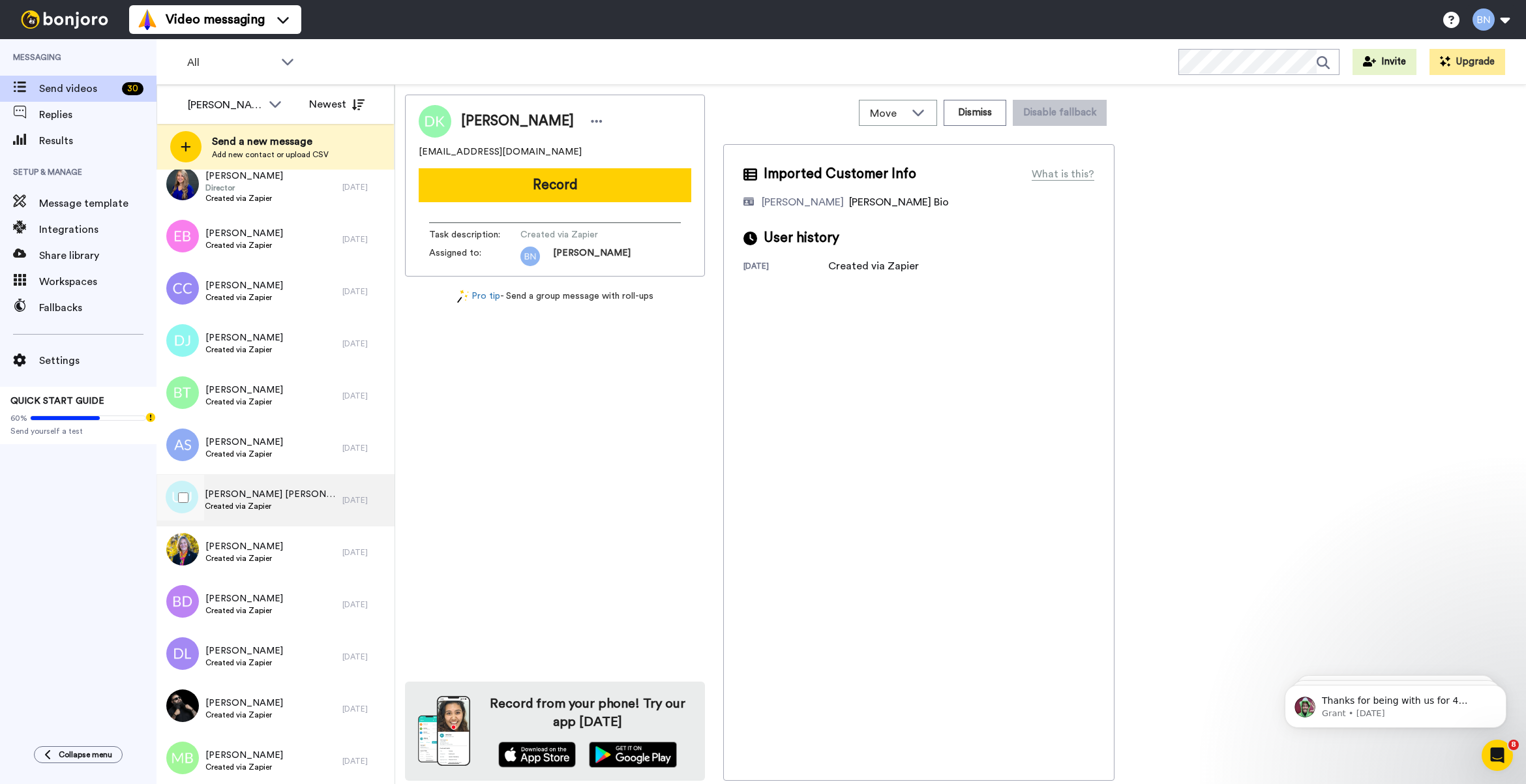
click at [280, 518] on div "Ushasree Ambati Ushasree Ambati Created via Zapier" at bounding box center [249, 500] width 186 height 52
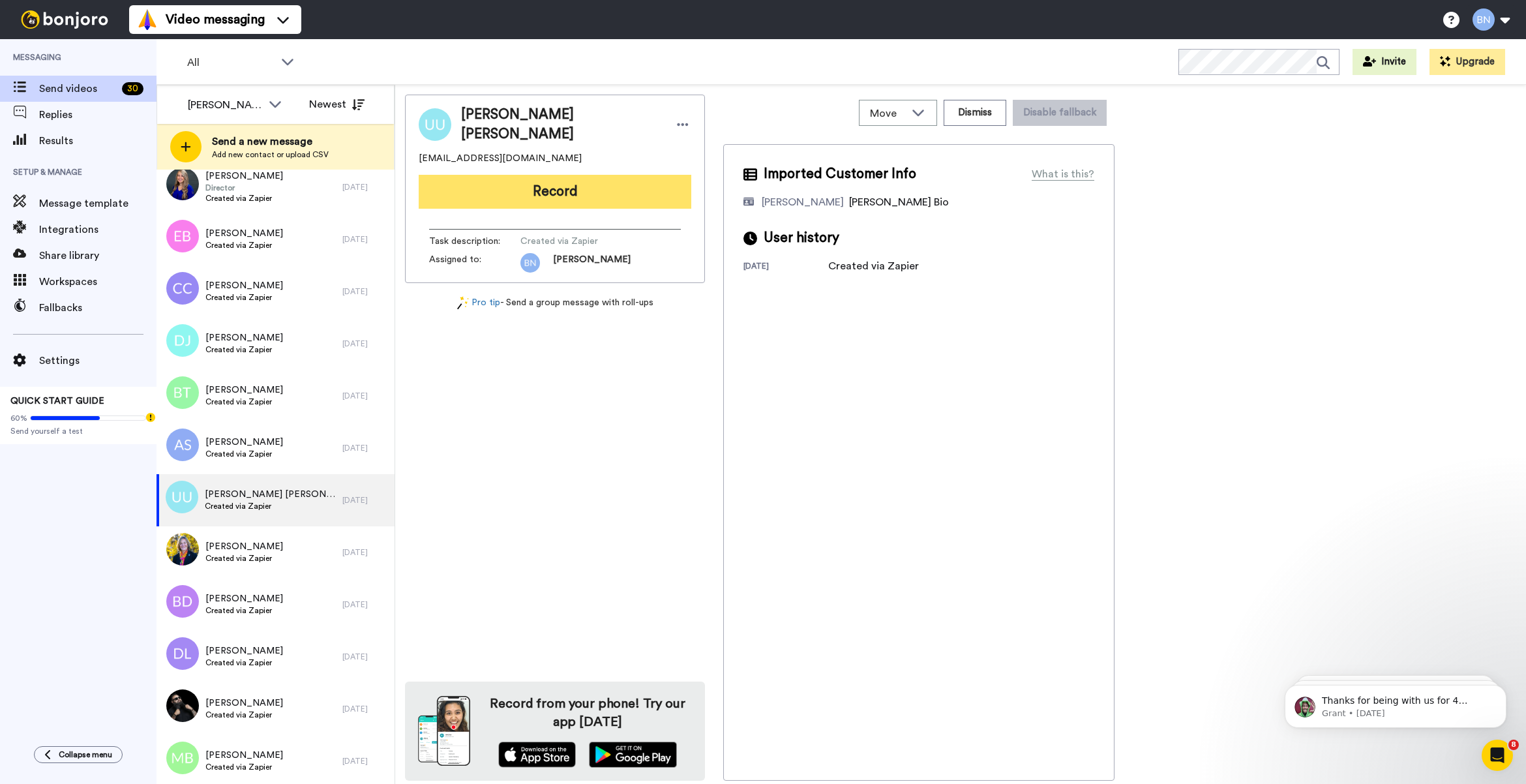
click at [577, 196] on button "Record" at bounding box center [555, 191] width 273 height 34
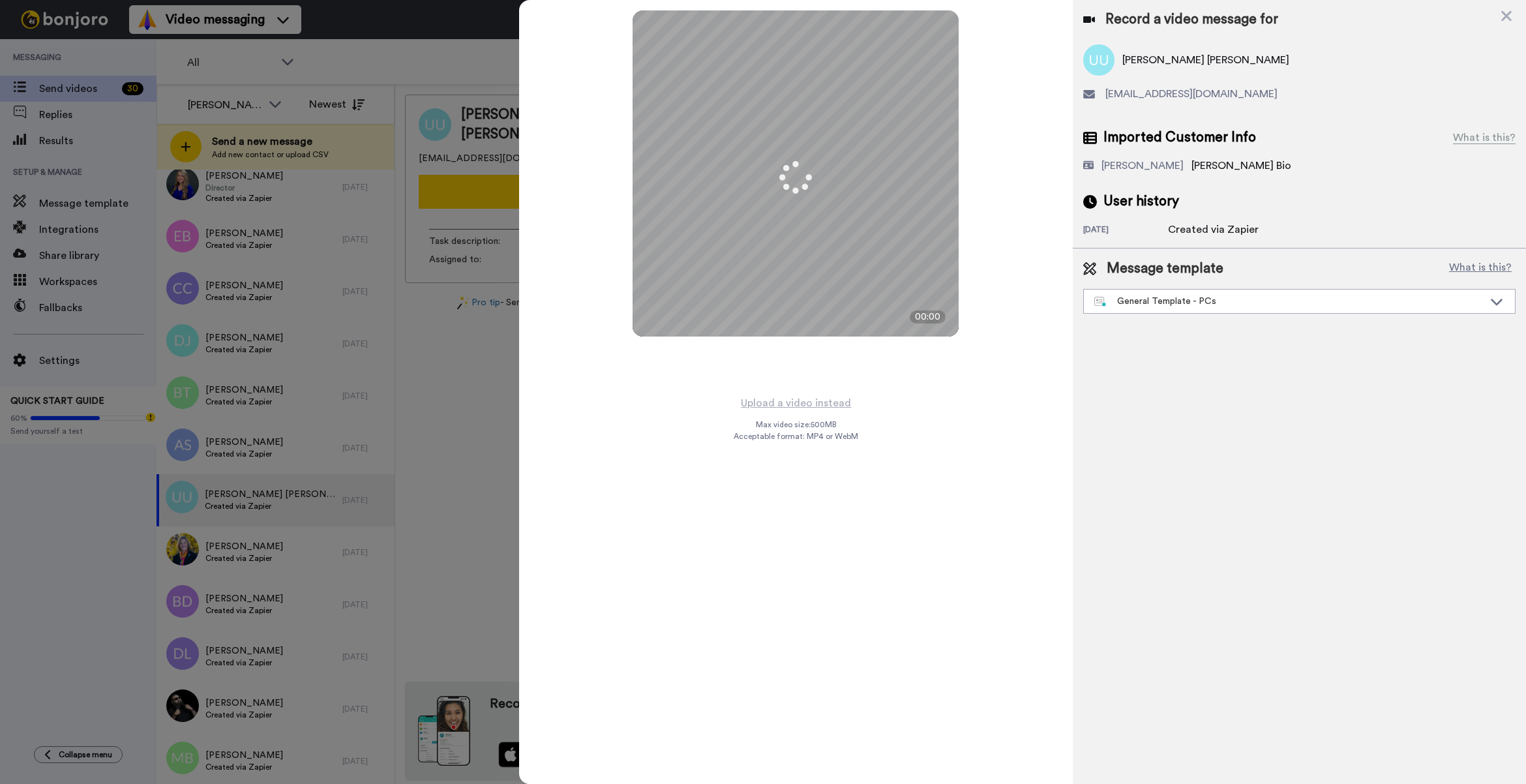
click at [1213, 315] on div "Message template What is this? General Template - PCs Book a Call with Bruce Bo…" at bounding box center [1299, 286] width 453 height 76
click at [1196, 304] on div "General Template - PCs" at bounding box center [1289, 301] width 390 height 13
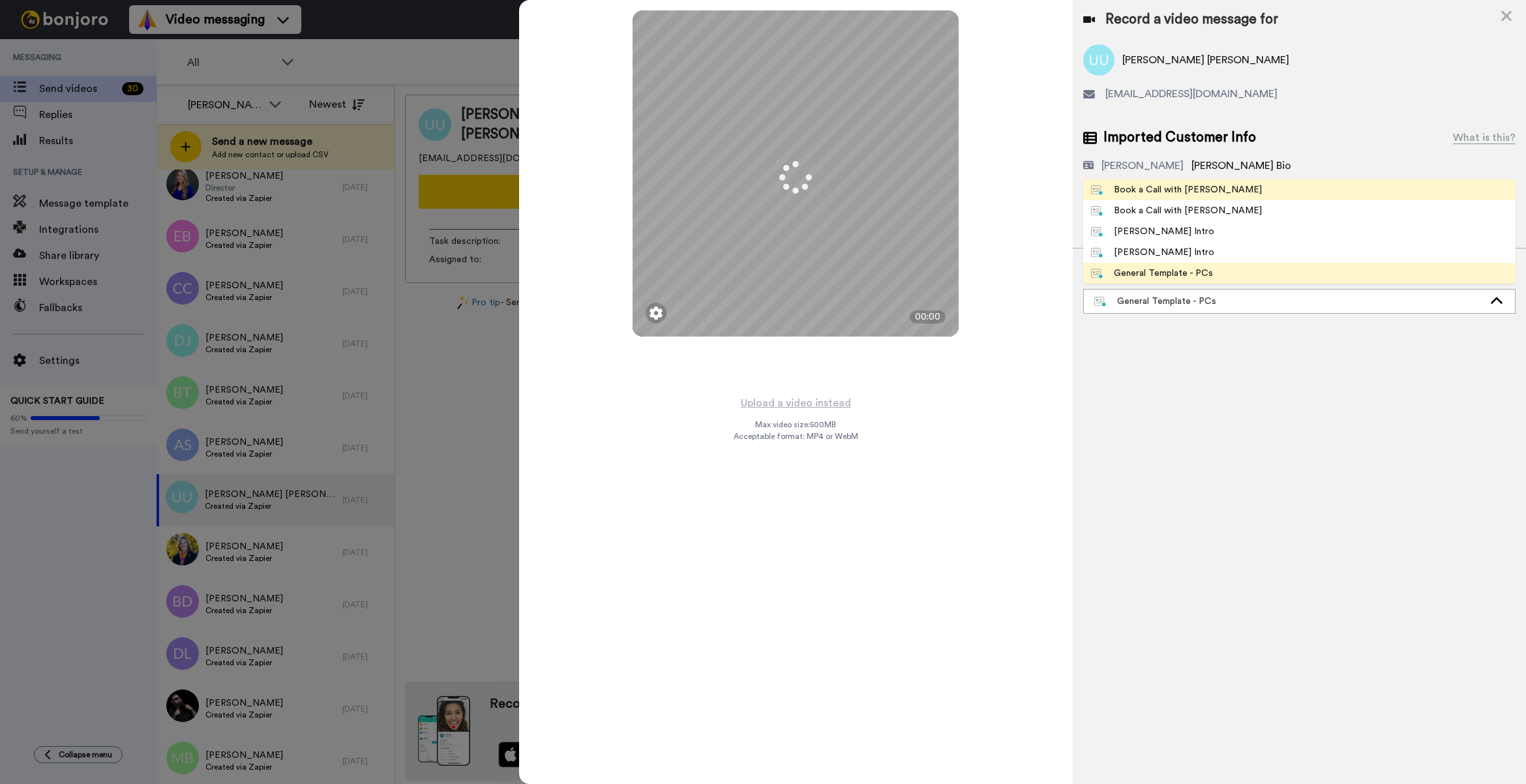
click at [1149, 198] on li "Book a Call with [PERSON_NAME]" at bounding box center [1299, 190] width 432 height 21
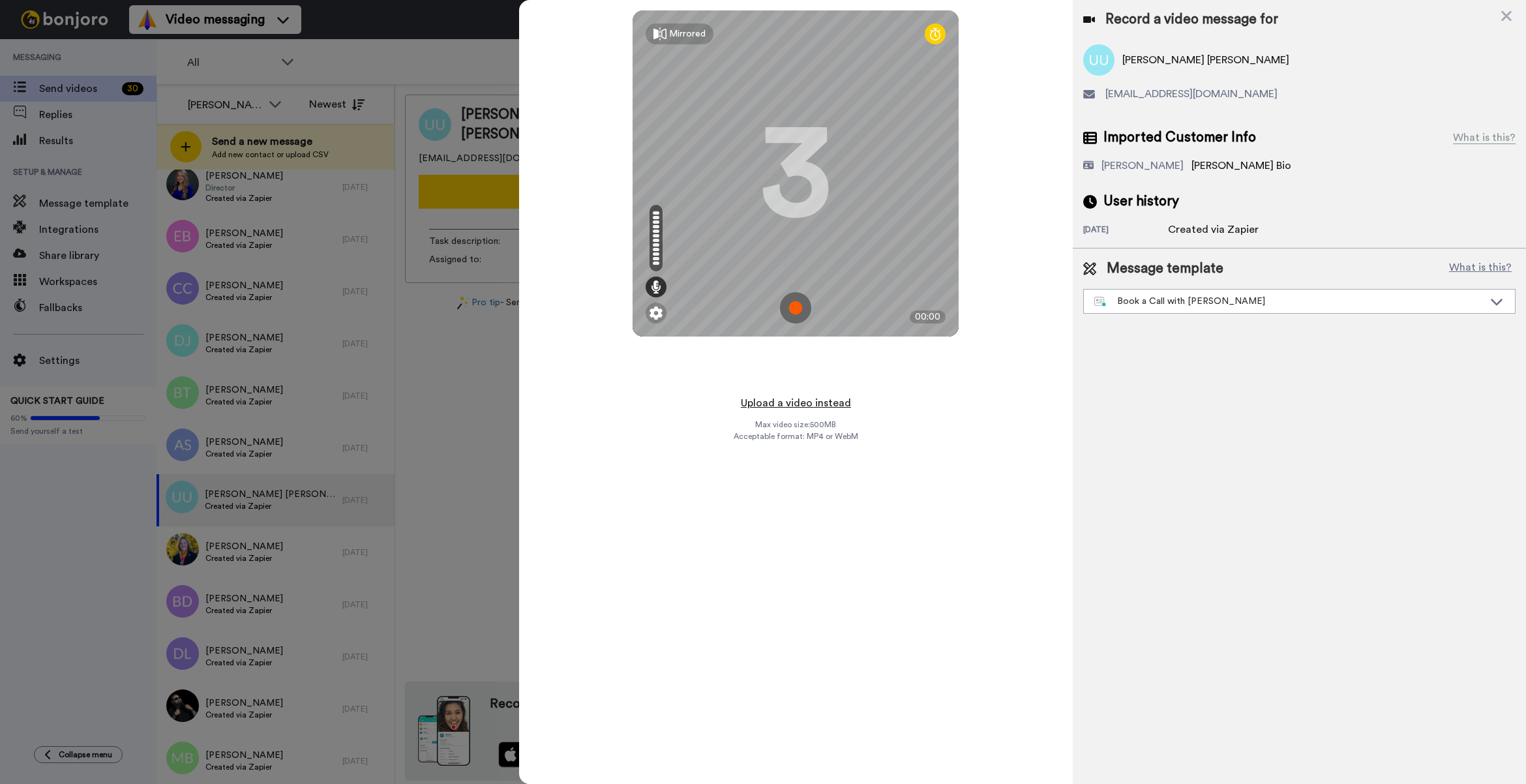
click at [810, 400] on button "Upload a video instead" at bounding box center [795, 403] width 118 height 17
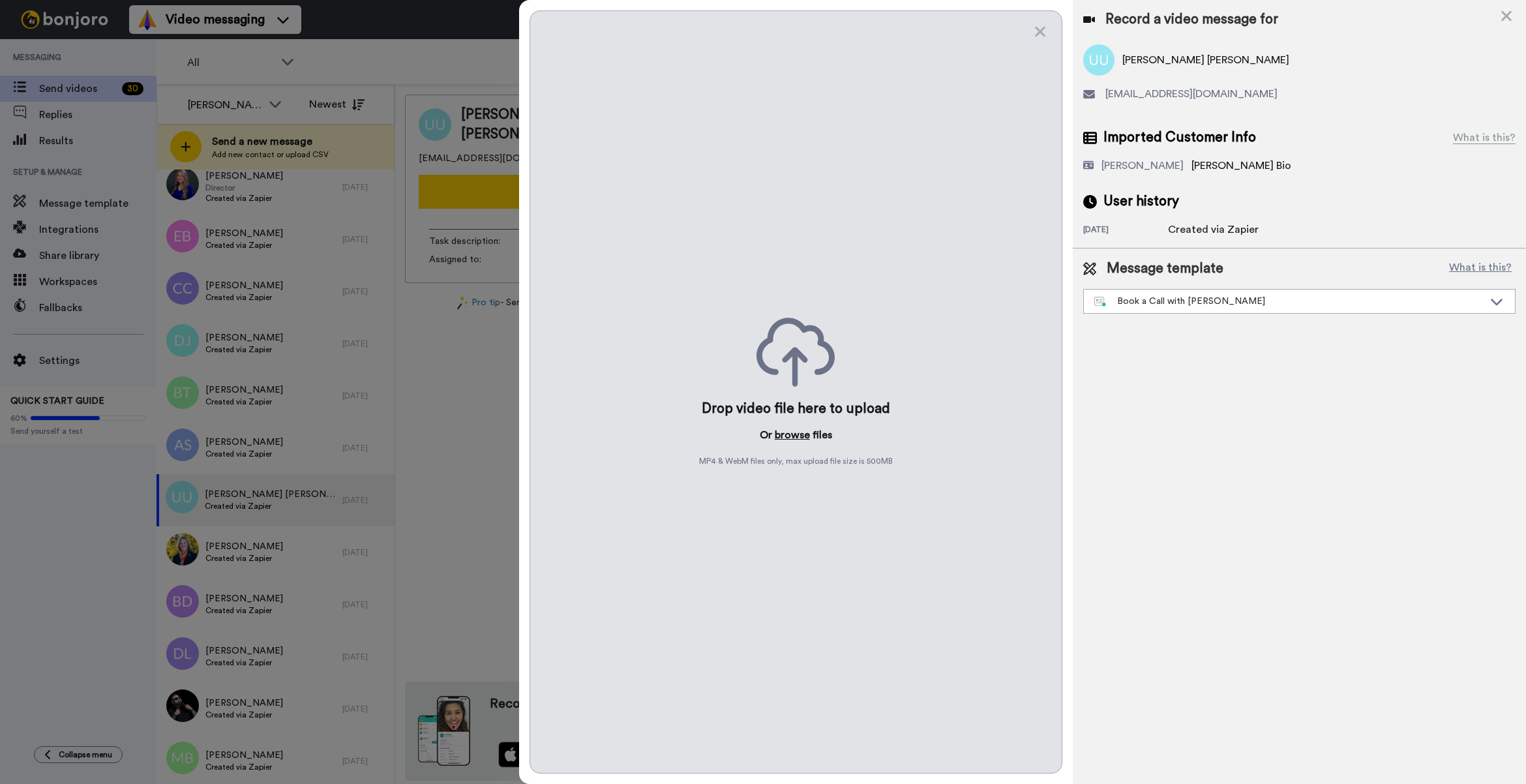
click at [794, 432] on button "browse" at bounding box center [792, 434] width 35 height 16
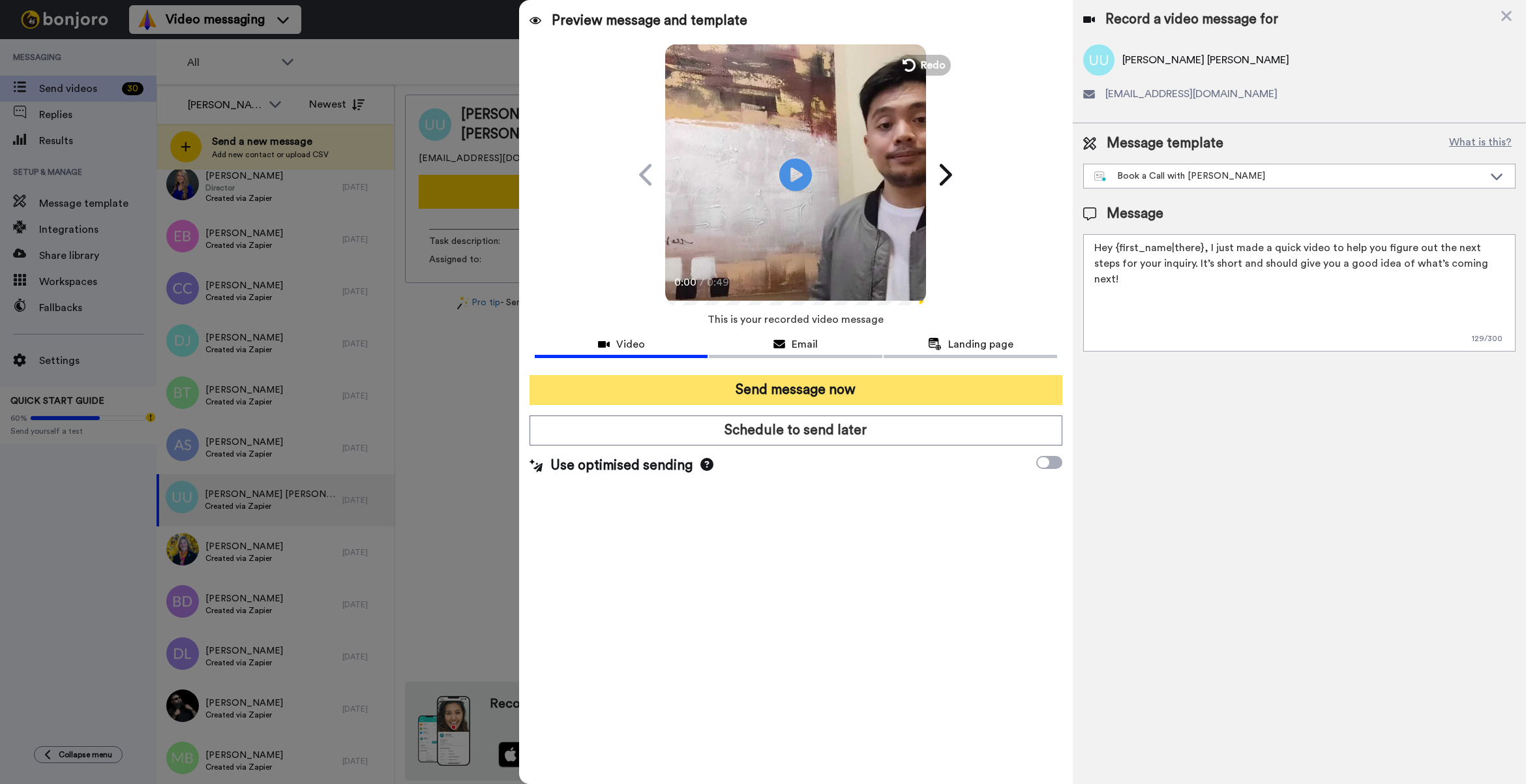
click at [816, 398] on button "Send message now" at bounding box center [796, 390] width 533 height 30
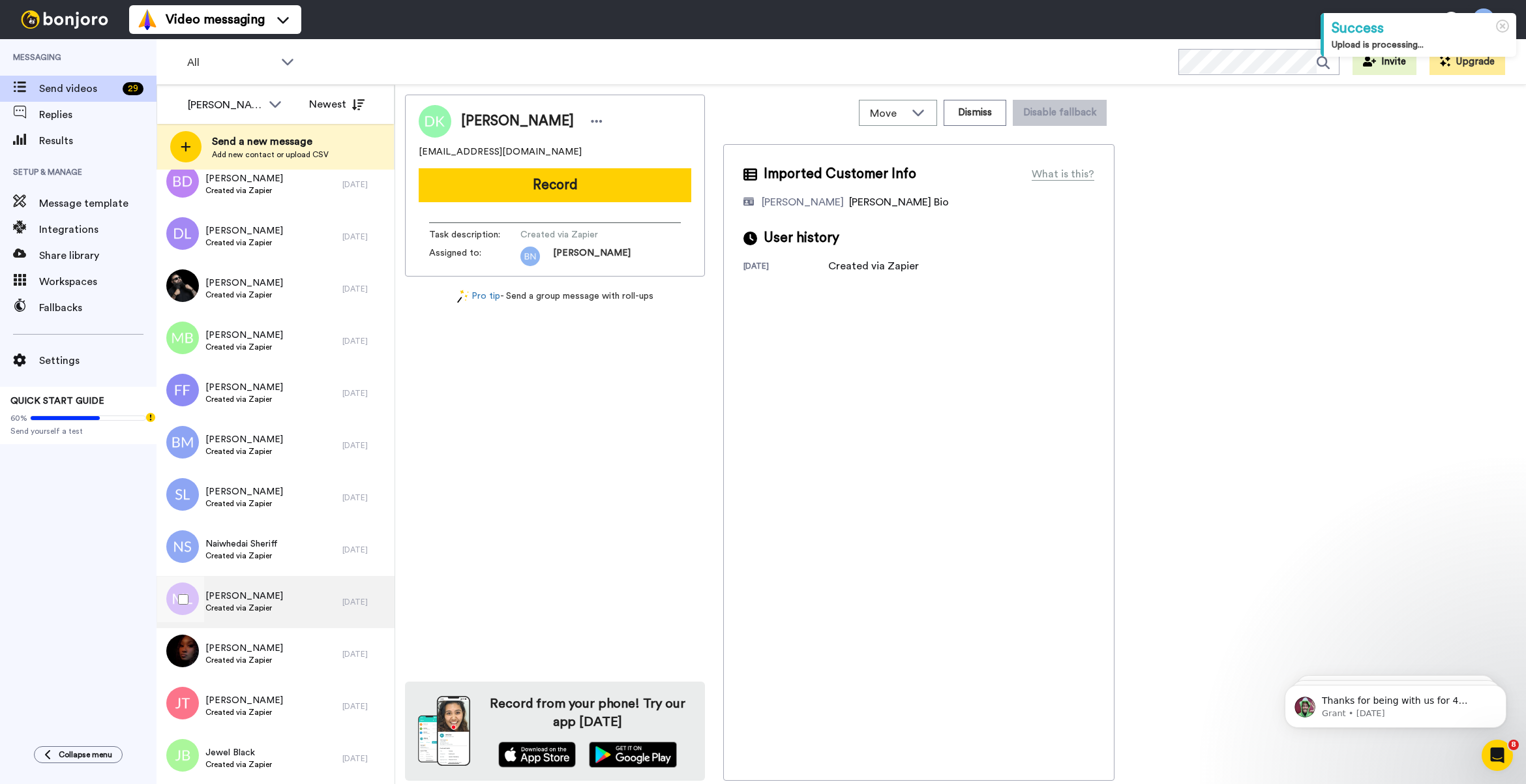
click at [321, 582] on div "[PERSON_NAME] Created via Zapier" at bounding box center [249, 602] width 186 height 52
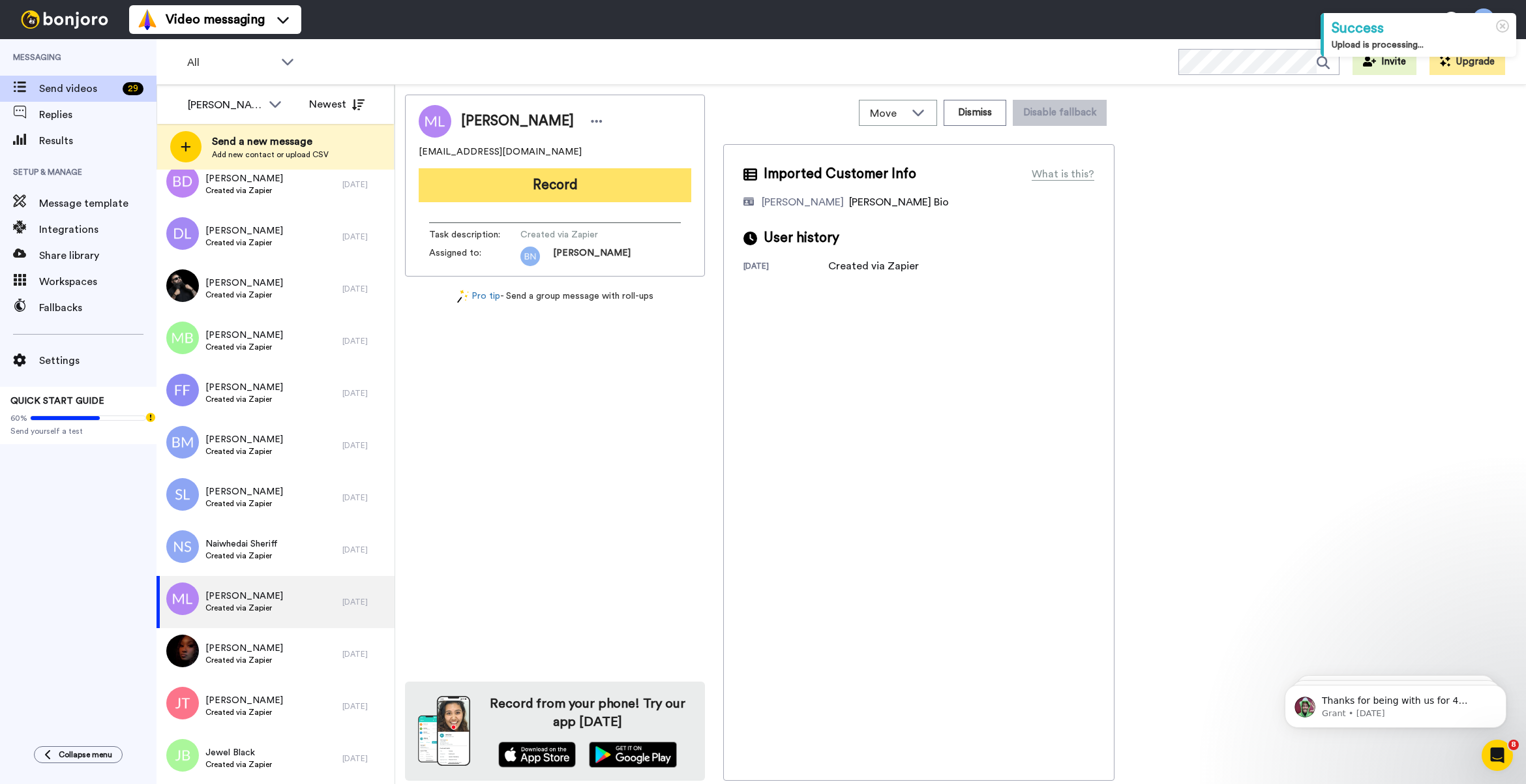
click at [571, 180] on button "Record" at bounding box center [555, 184] width 273 height 34
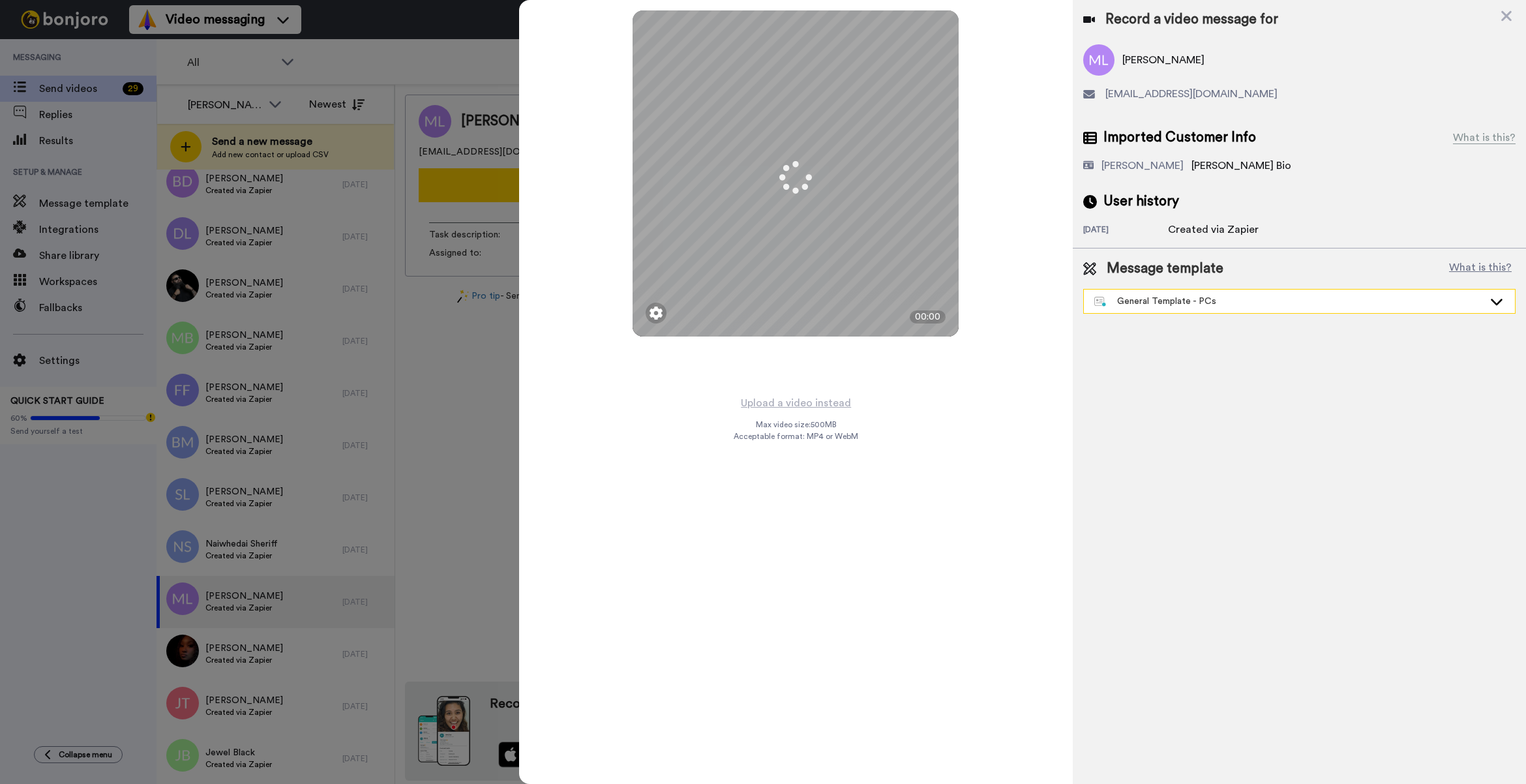
click at [1271, 297] on div "General Template - PCs" at bounding box center [1289, 301] width 390 height 13
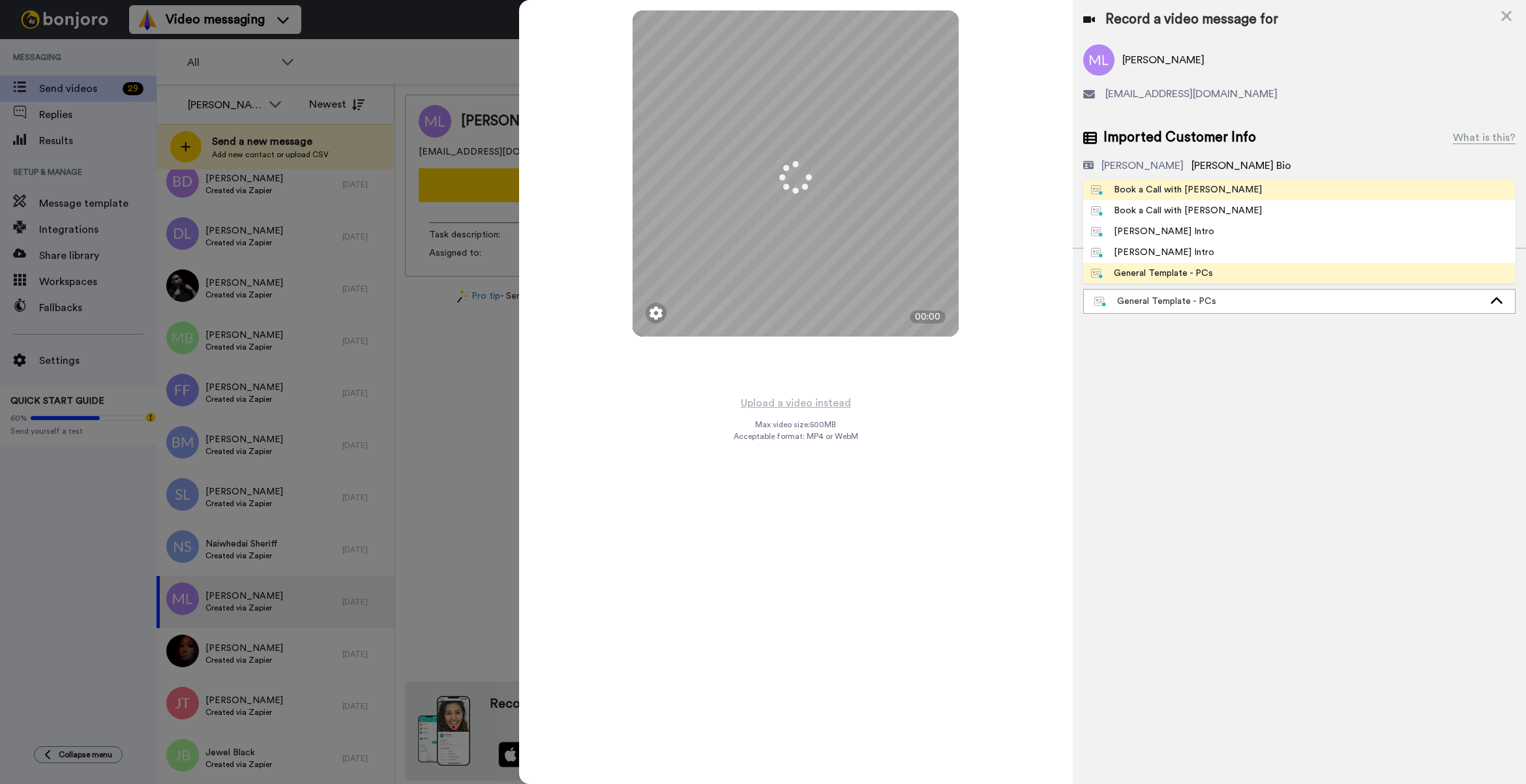
click at [1227, 184] on li "Book a Call with [PERSON_NAME]" at bounding box center [1299, 190] width 432 height 21
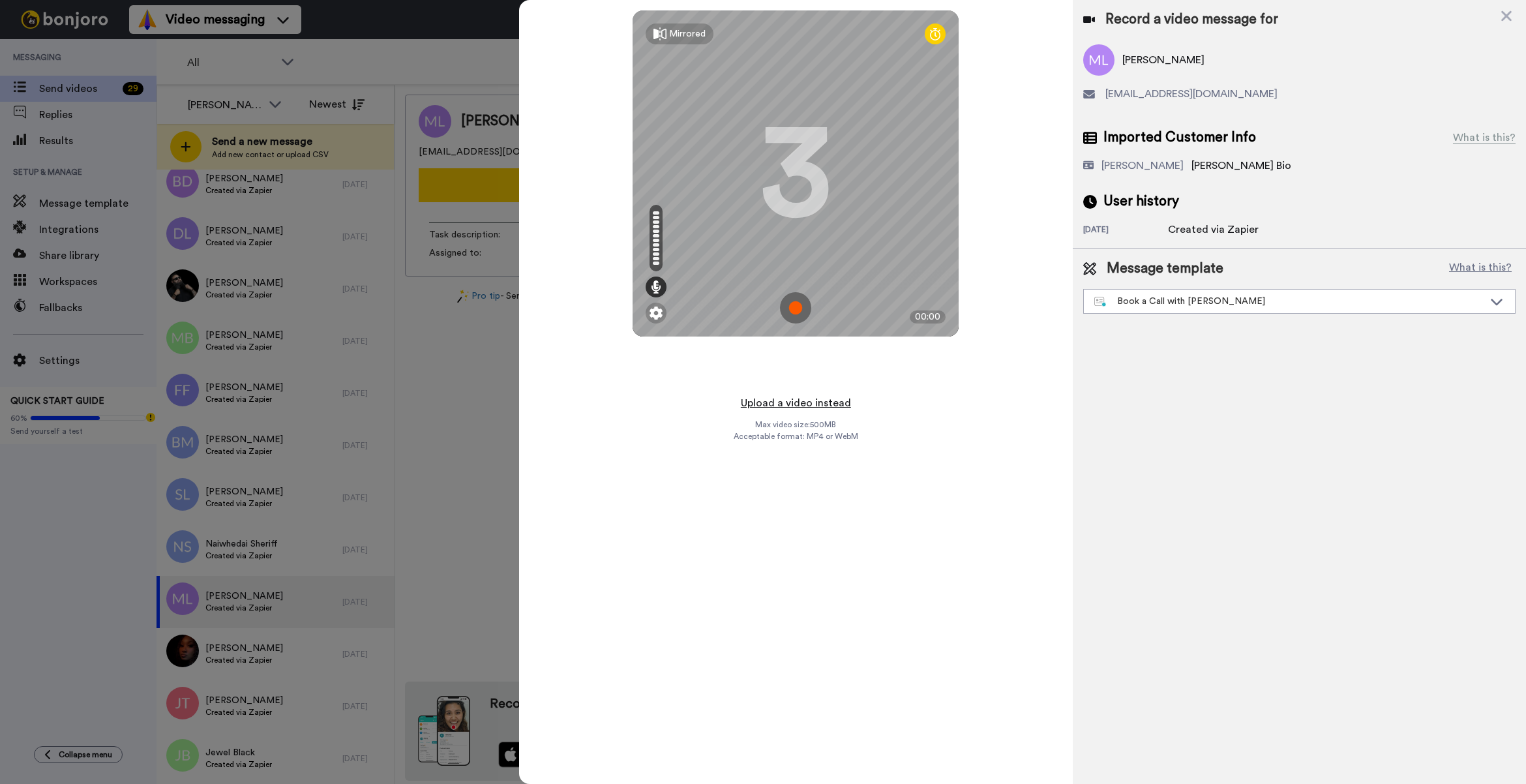
click at [817, 411] on button "Upload a video instead" at bounding box center [795, 403] width 118 height 17
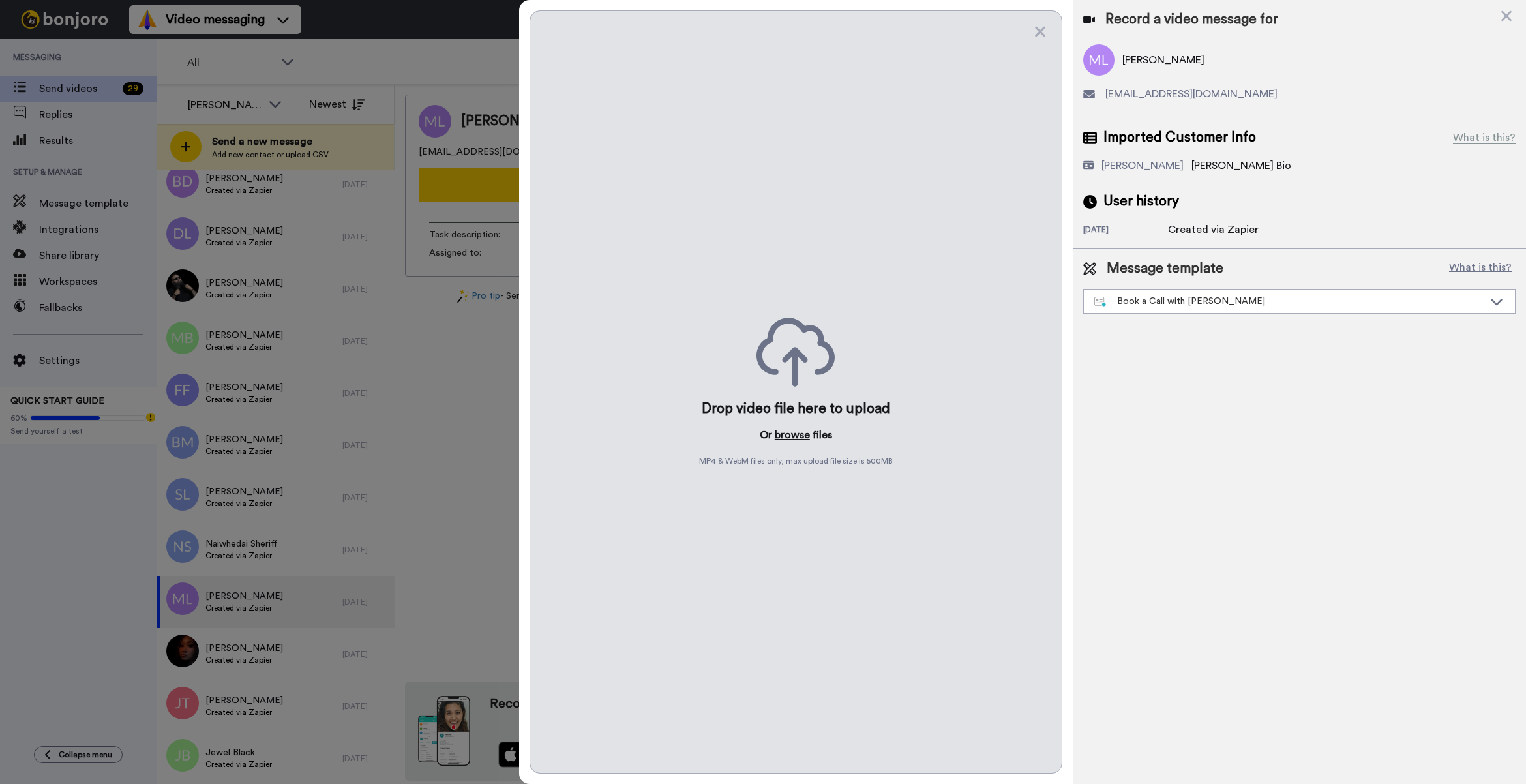
click at [787, 427] on button "browse" at bounding box center [792, 434] width 35 height 16
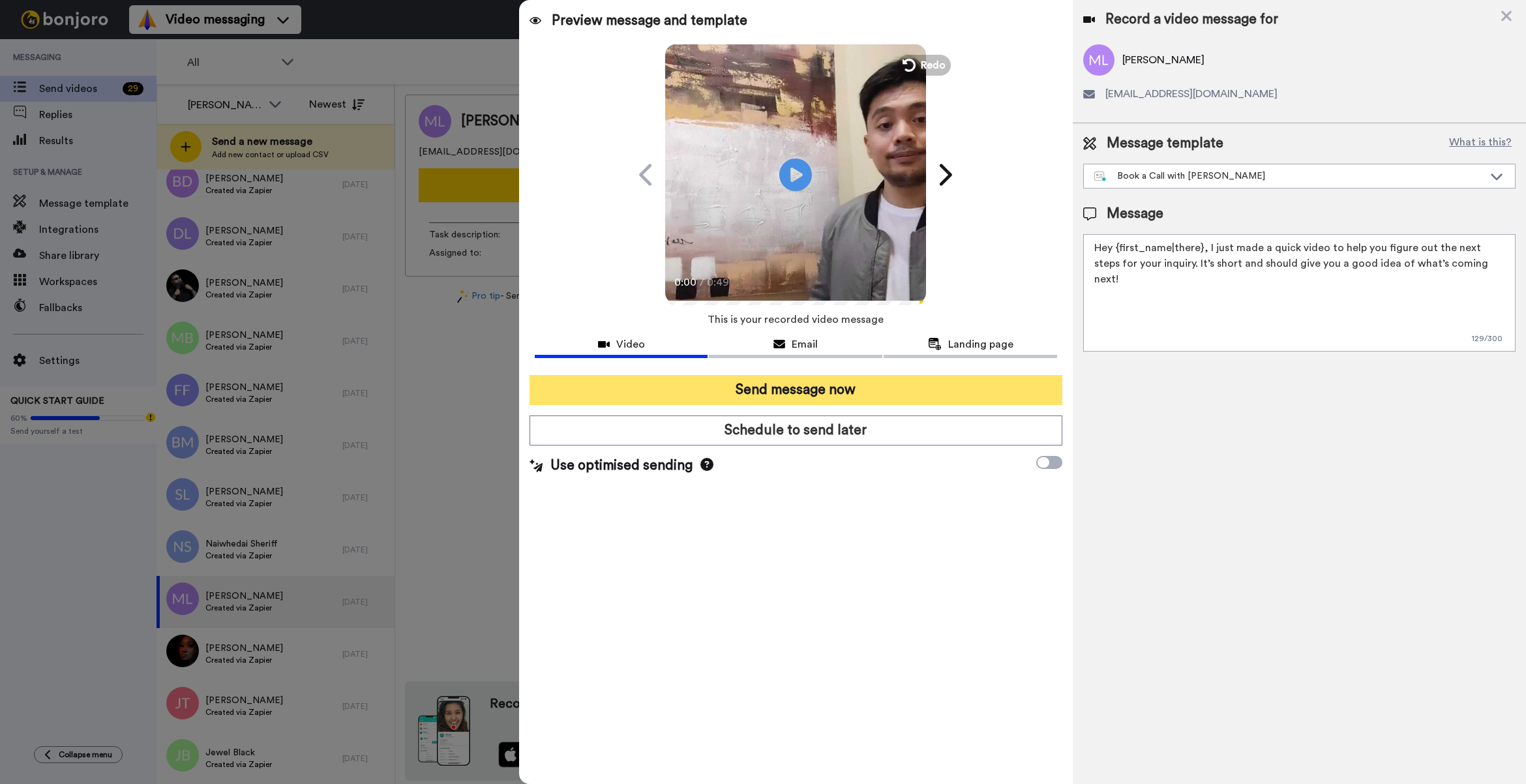
click at [920, 383] on button "Send message now" at bounding box center [796, 390] width 533 height 30
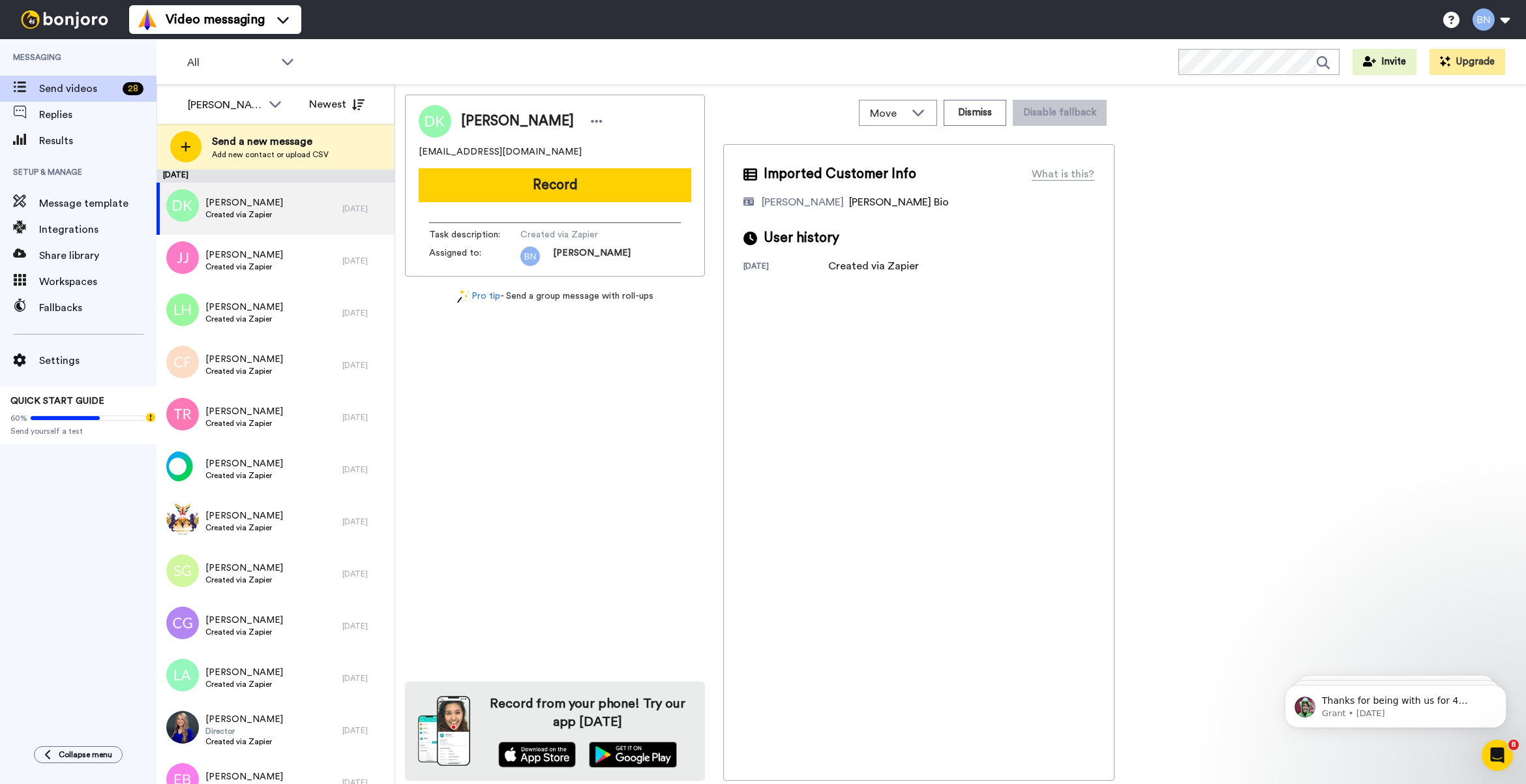
click at [601, 205] on div "Donna Kenyon donnakenyon06@gmail.com Record Task description : Created via Zapi…" at bounding box center [555, 185] width 300 height 182
click at [627, 178] on button "Record" at bounding box center [555, 184] width 273 height 34
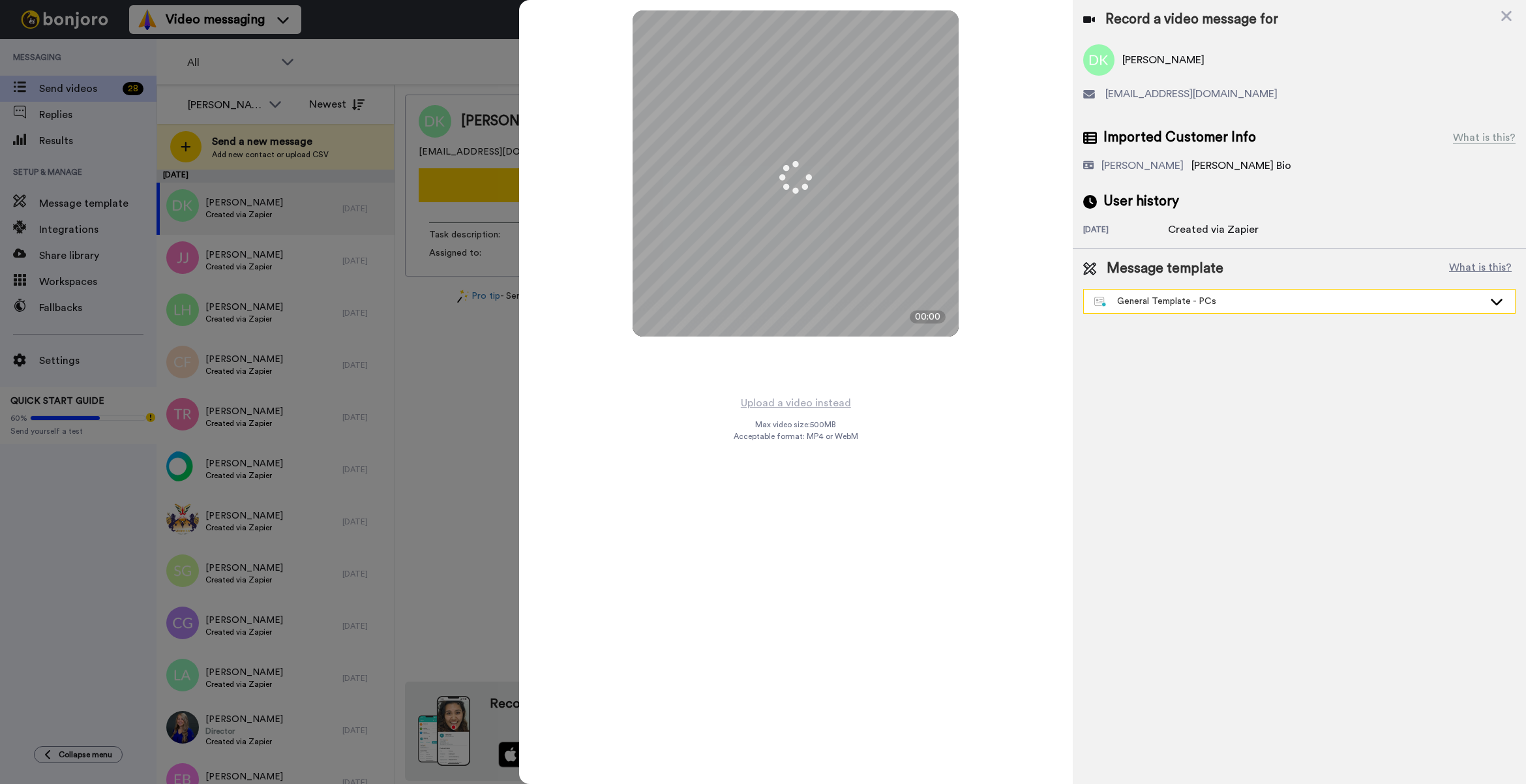
click at [1169, 300] on div "General Template - PCs" at bounding box center [1289, 301] width 390 height 13
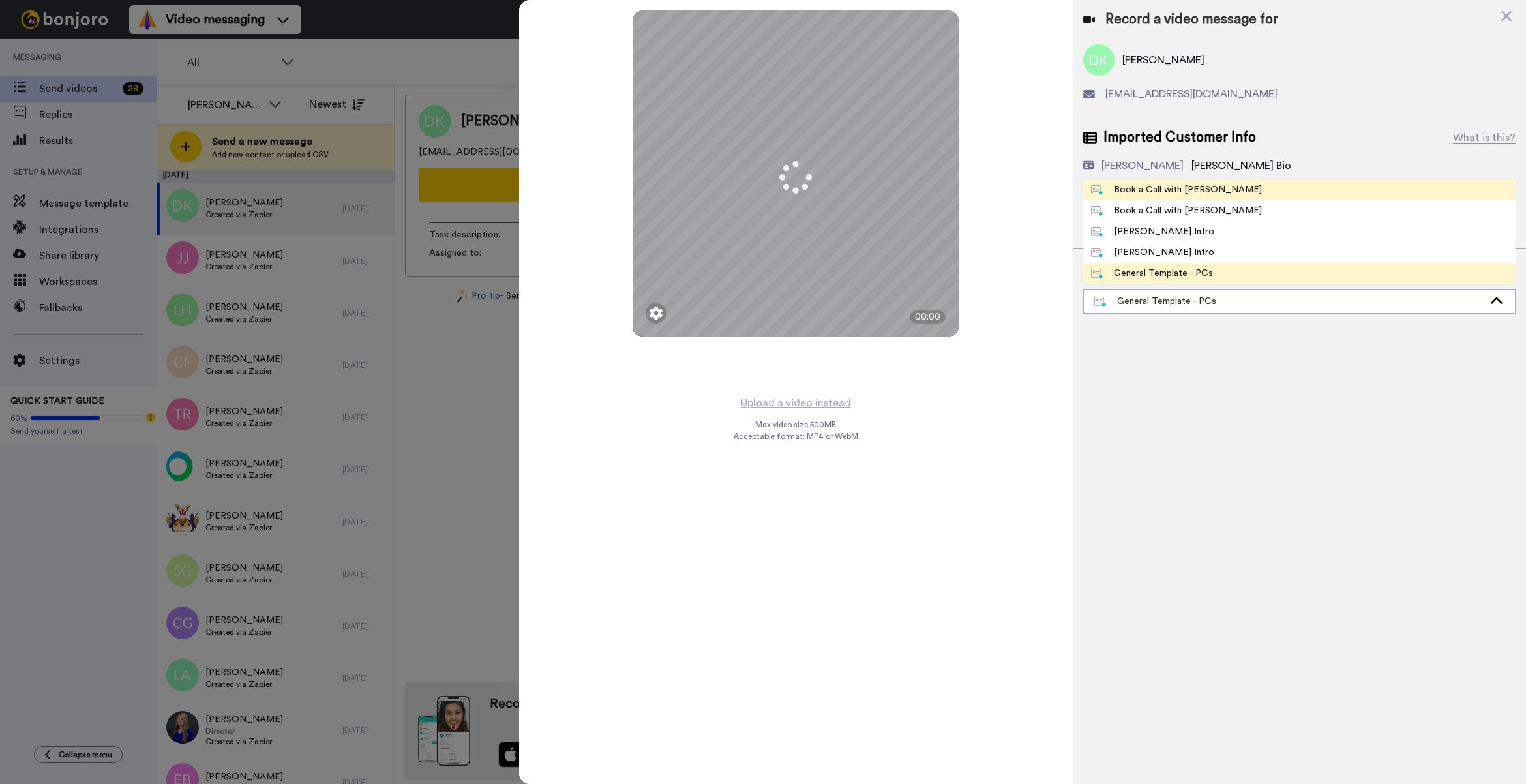
click at [1172, 189] on div "Book a Call with Bruce" at bounding box center [1176, 189] width 171 height 13
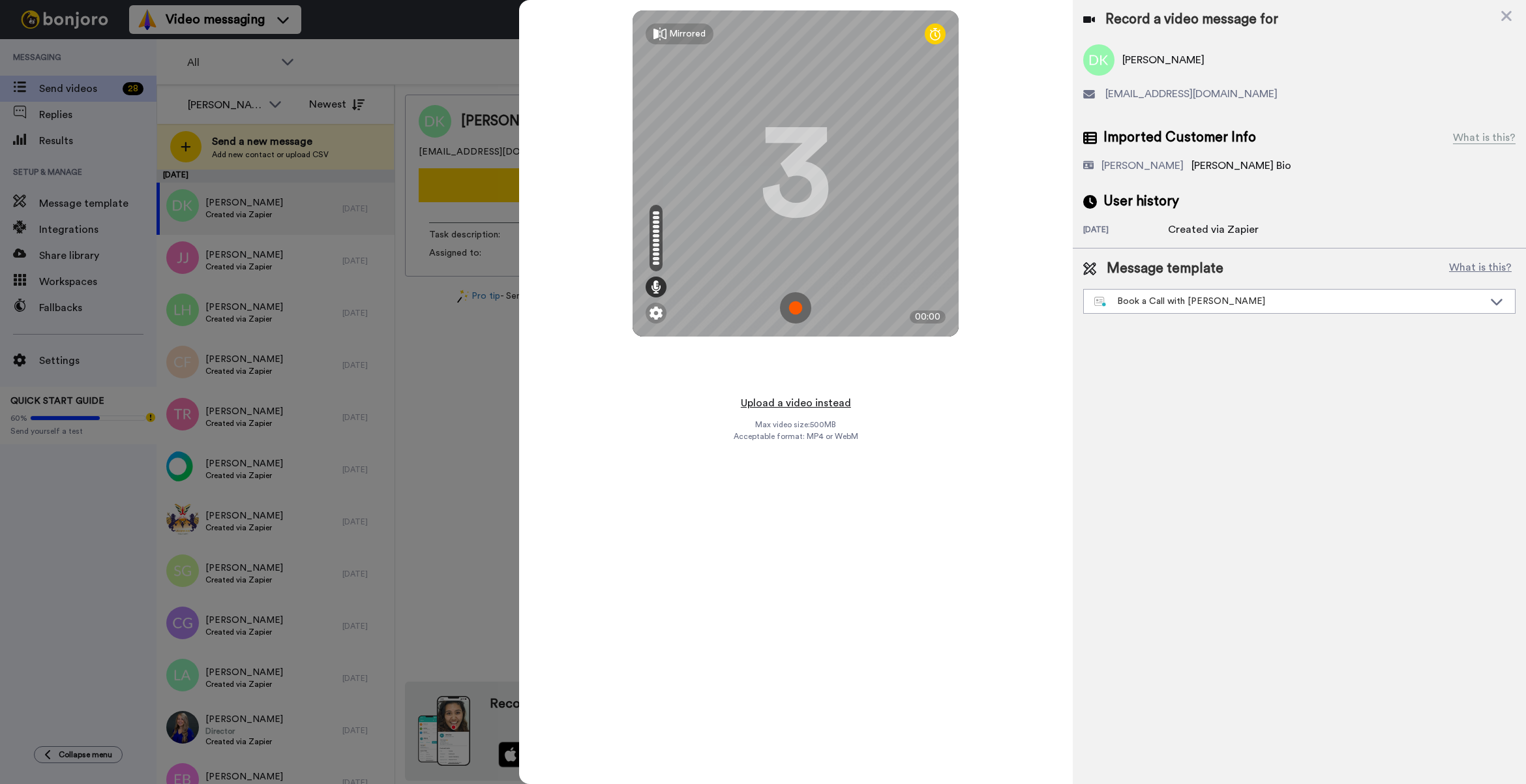
click at [816, 409] on button "Upload a video instead" at bounding box center [795, 403] width 118 height 17
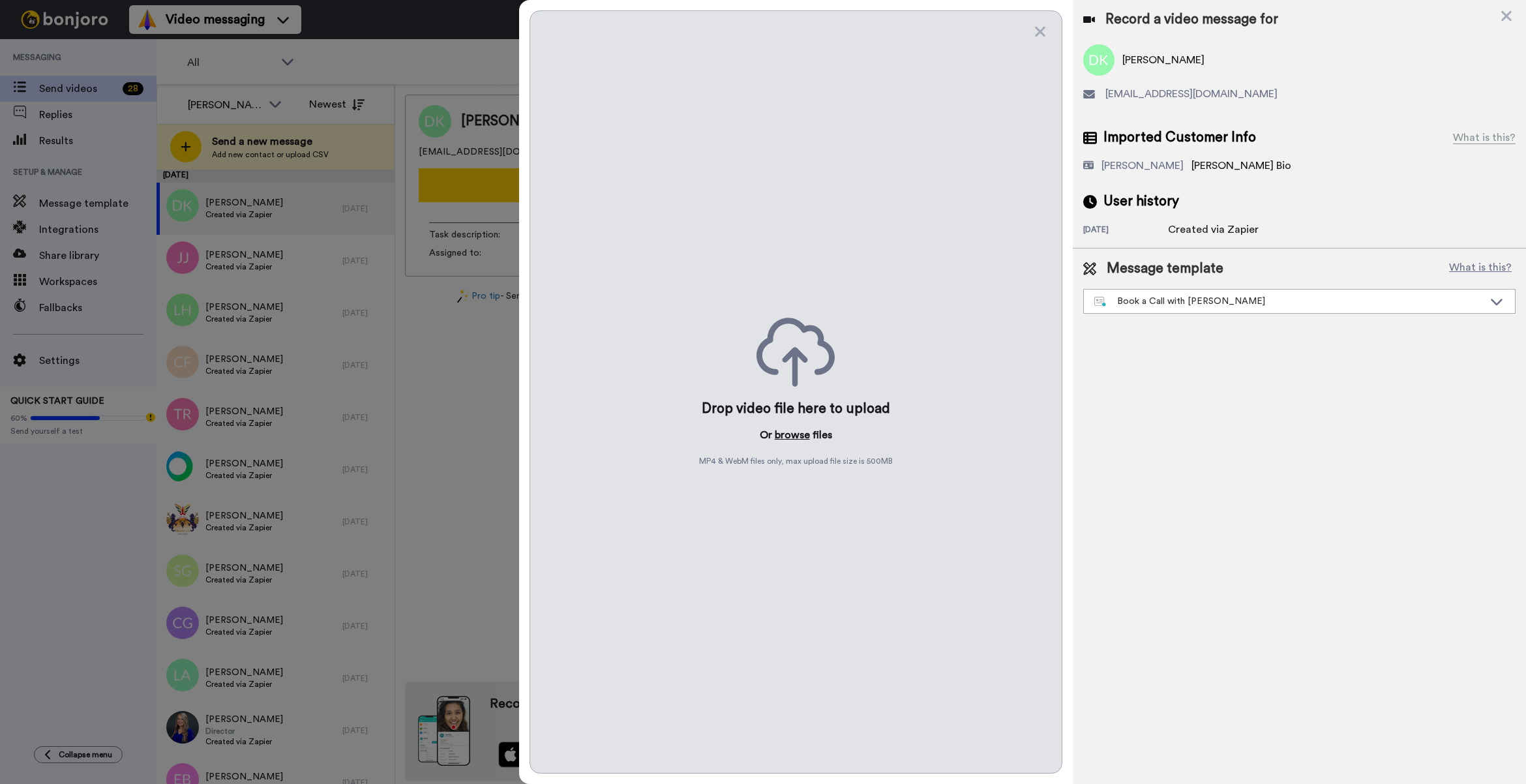
click at [785, 440] on button "browse" at bounding box center [792, 434] width 35 height 16
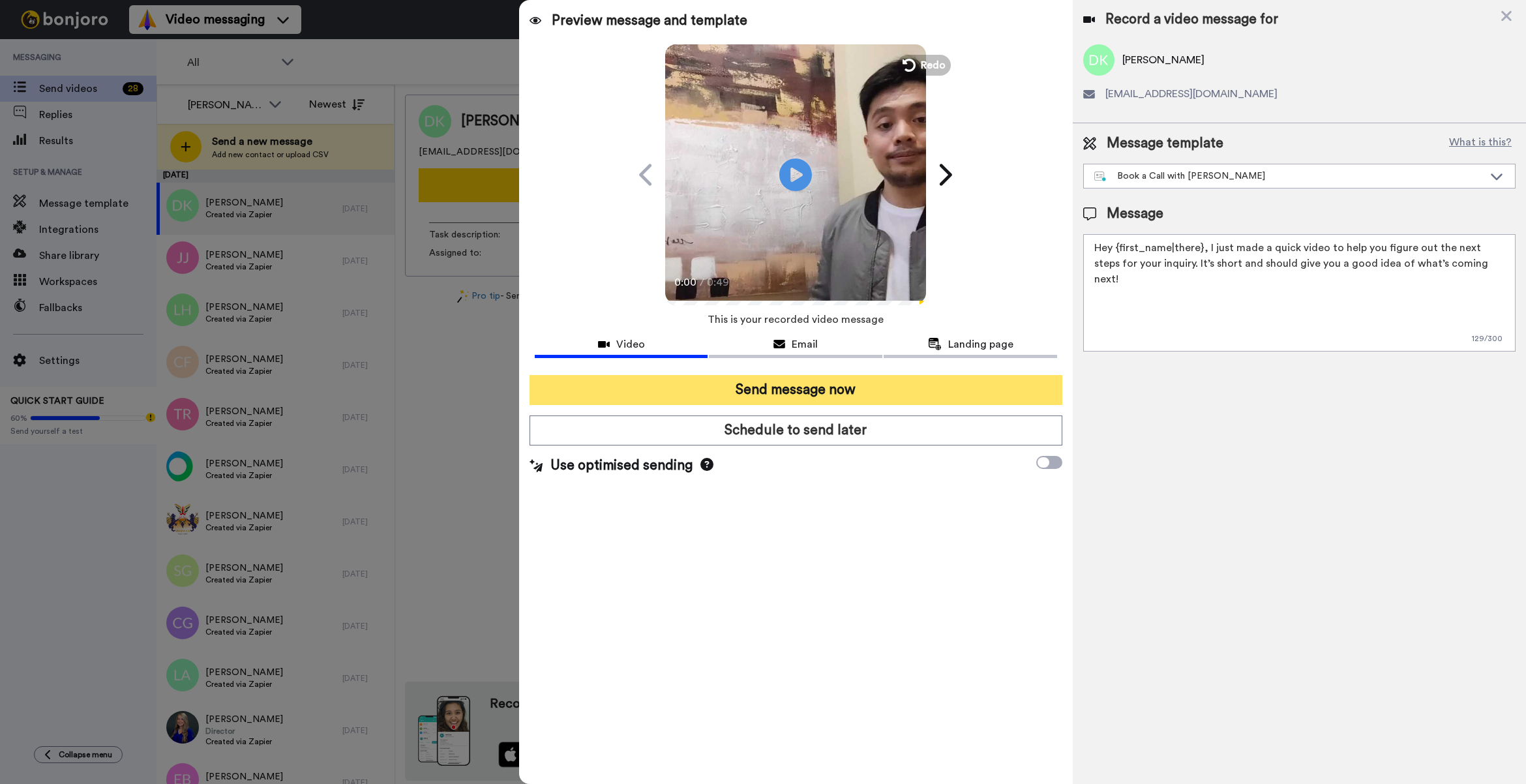
drag, startPoint x: 976, startPoint y: 392, endPoint x: 966, endPoint y: 398, distance: 11.7
click at [969, 395] on button "Send message now" at bounding box center [796, 390] width 533 height 30
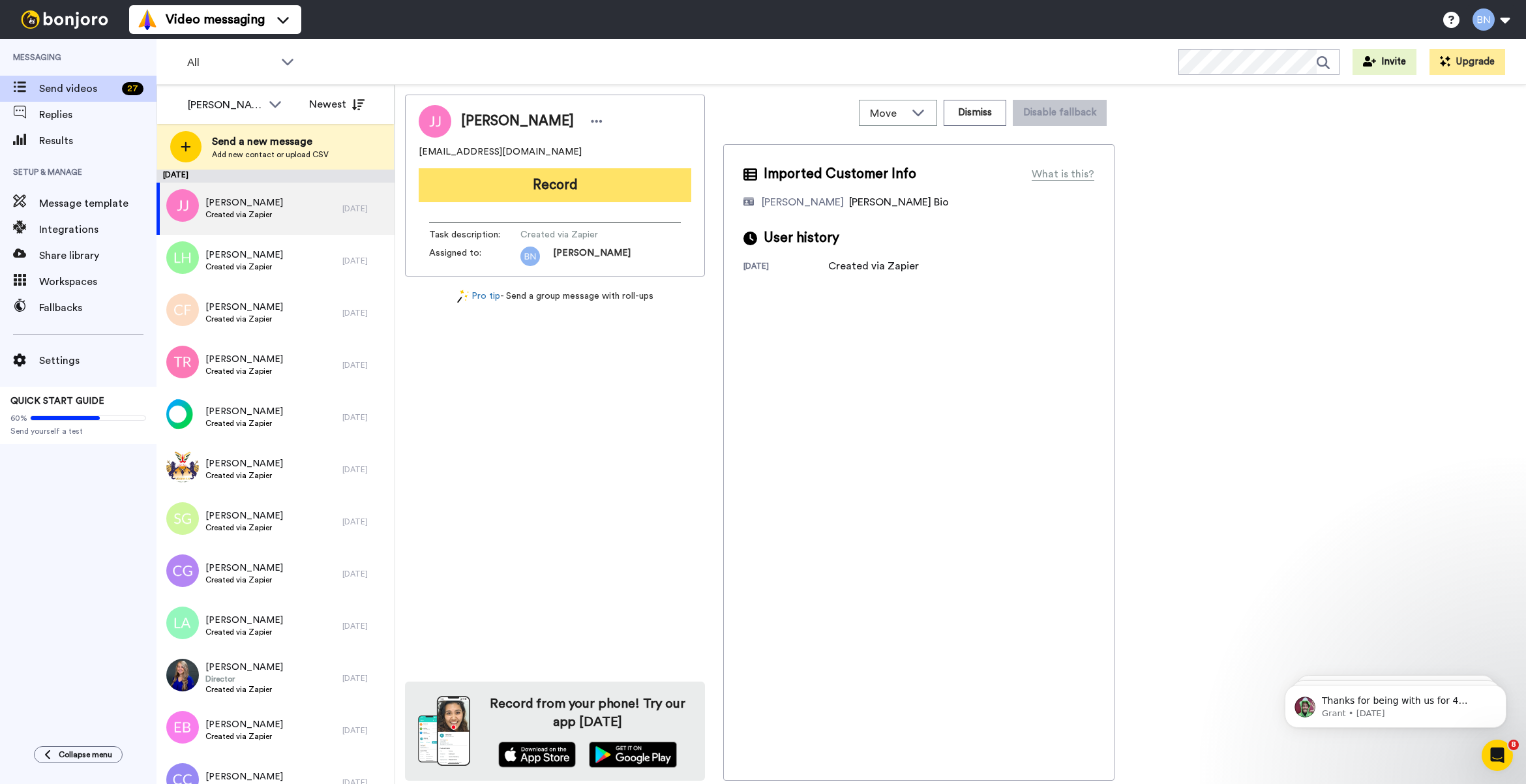
click at [549, 199] on button "Record" at bounding box center [555, 184] width 273 height 34
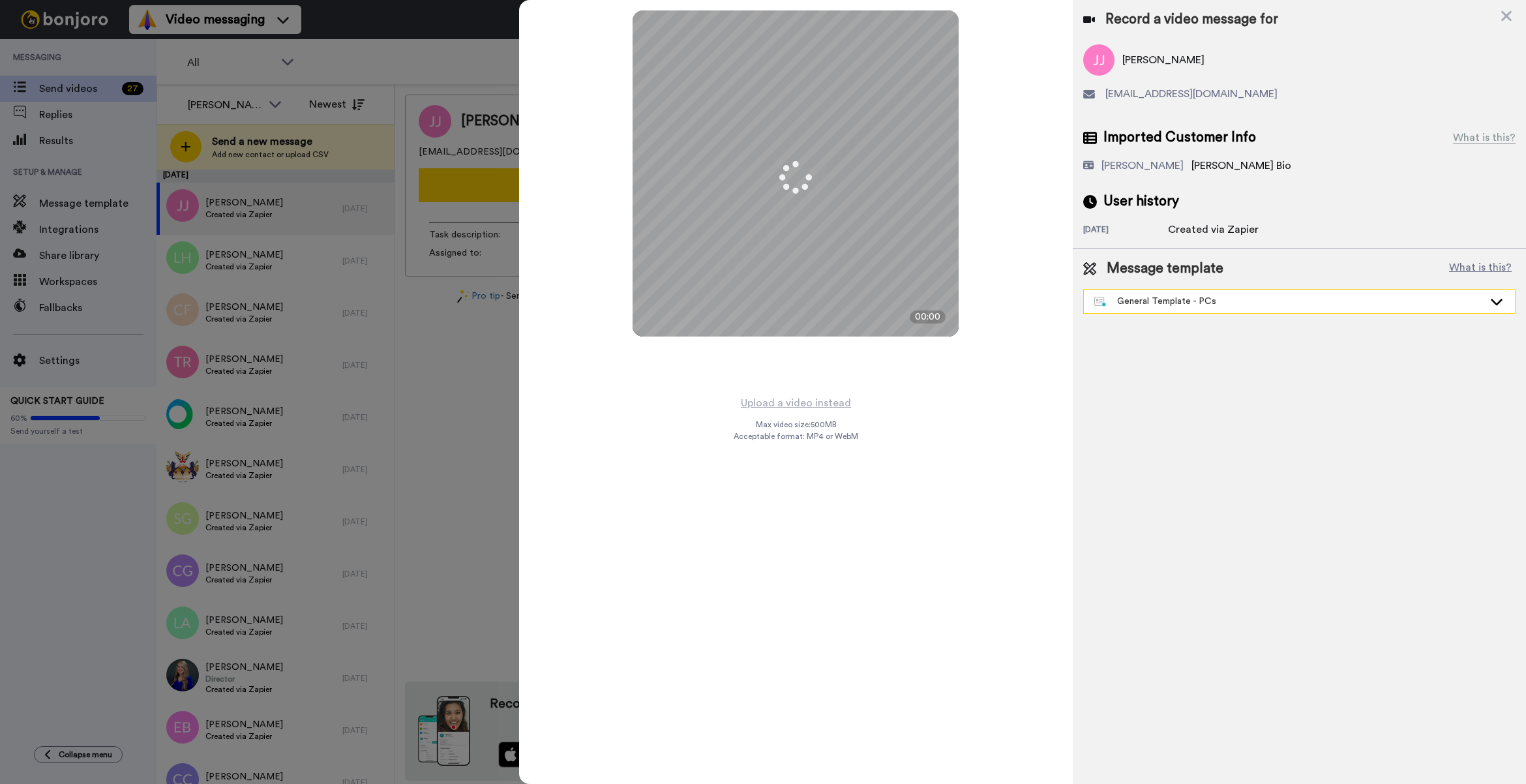
click at [1181, 303] on div "General Template - PCs" at bounding box center [1289, 301] width 390 height 13
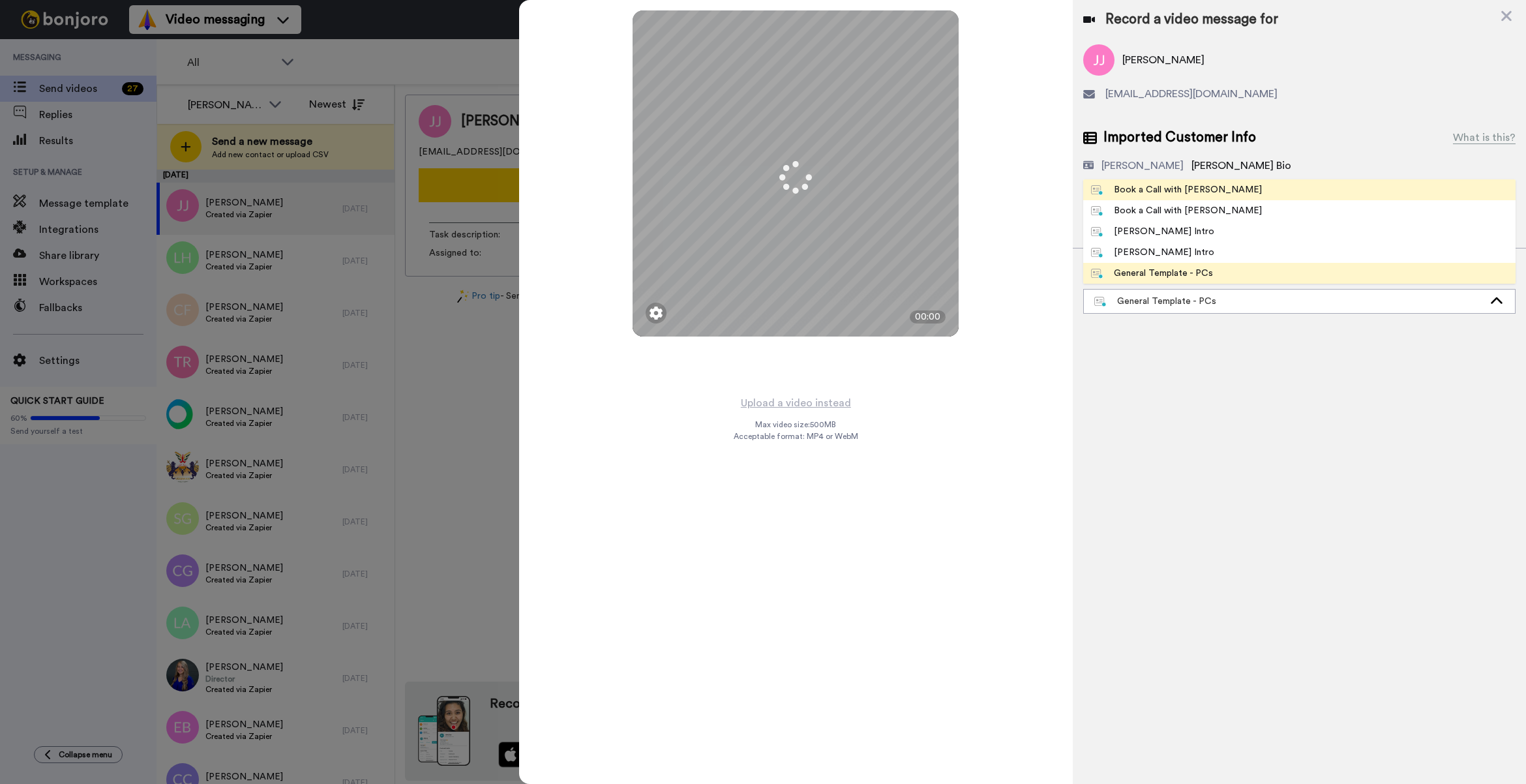
click at [1156, 198] on li "Book a Call with Bruce" at bounding box center [1299, 190] width 432 height 21
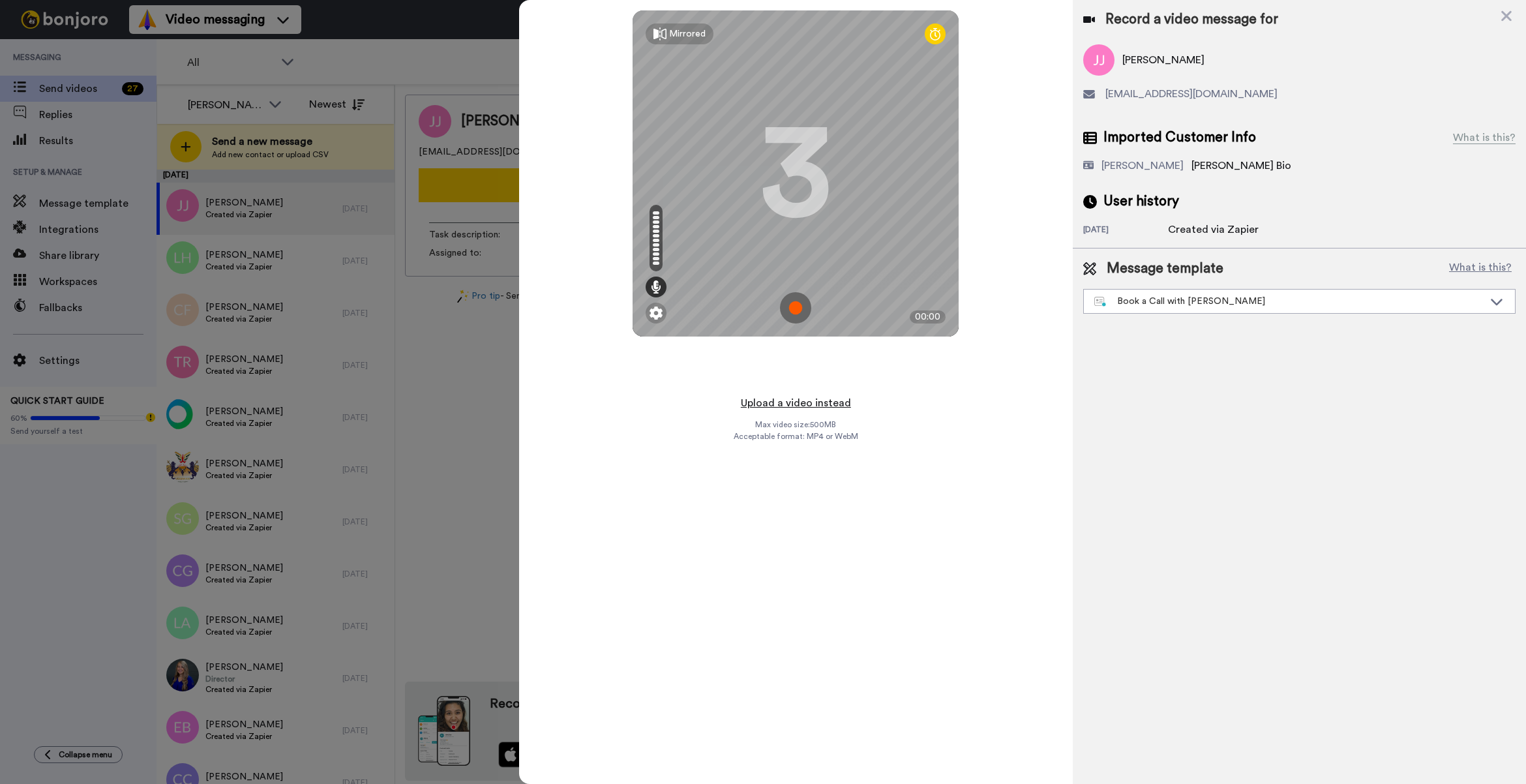
click at [838, 405] on button "Upload a video instead" at bounding box center [795, 403] width 118 height 17
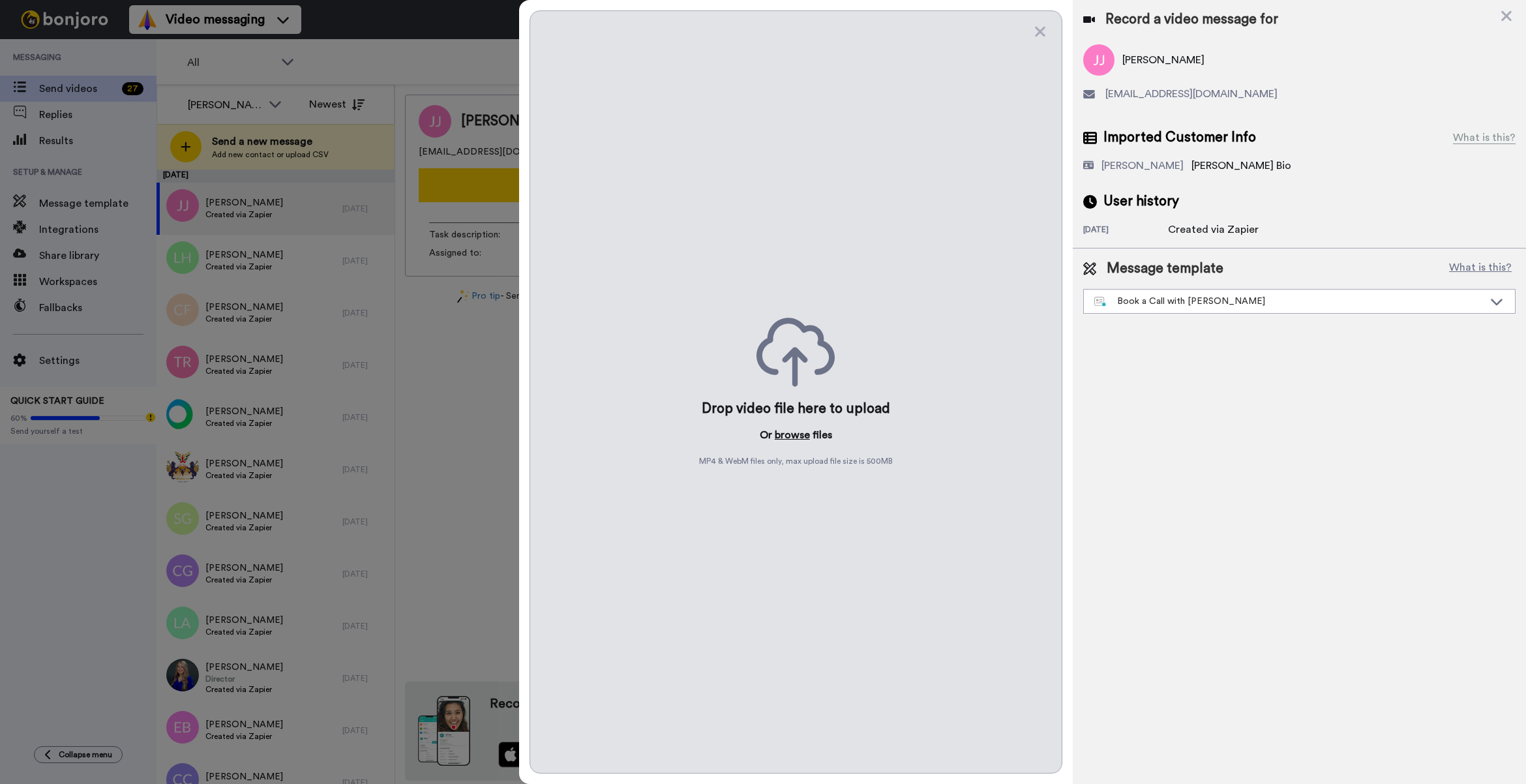
click at [802, 438] on button "browse" at bounding box center [792, 434] width 35 height 16
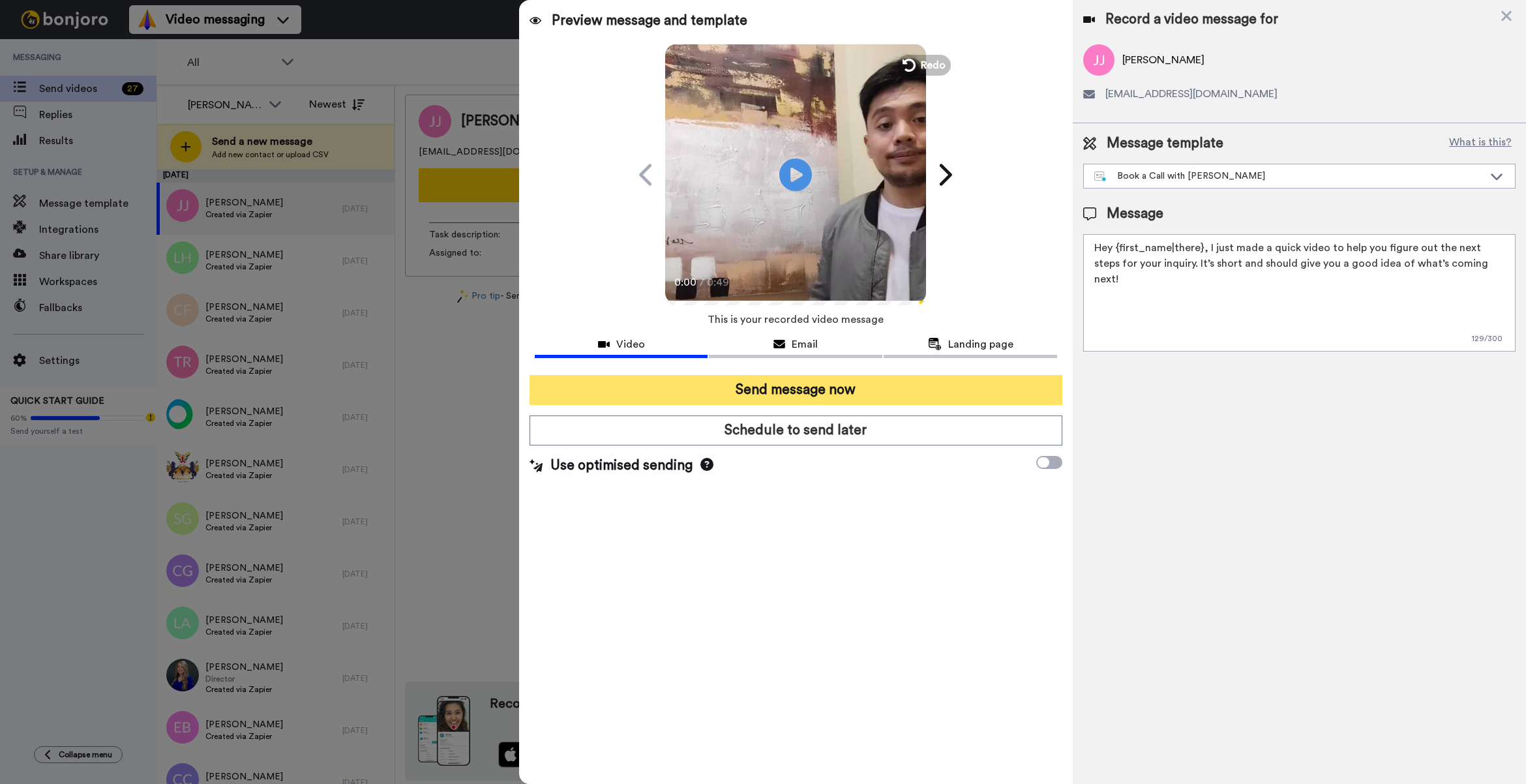
click at [895, 381] on button "Send message now" at bounding box center [796, 390] width 533 height 30
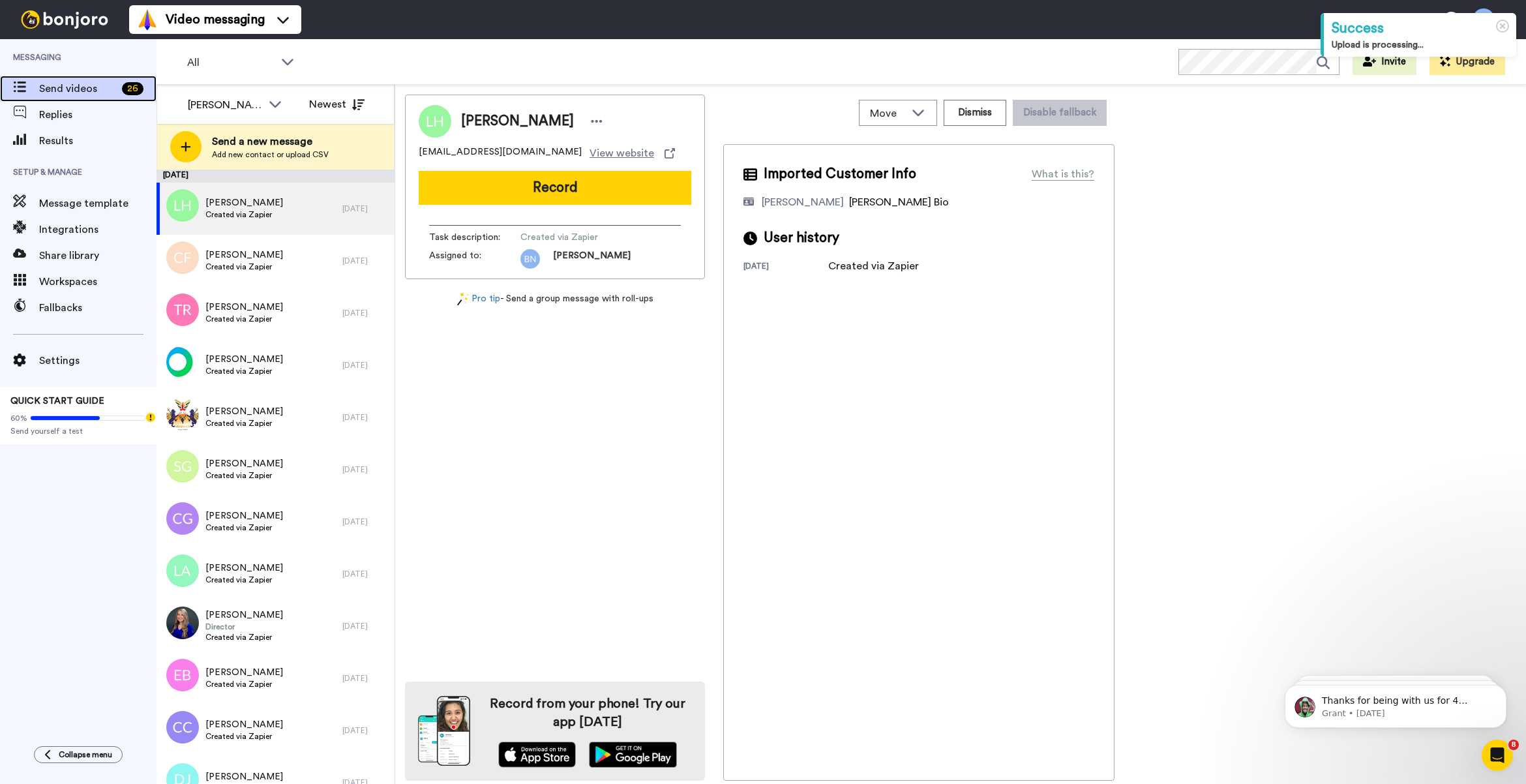
click at [93, 93] on span "Send videos" at bounding box center [78, 88] width 78 height 16
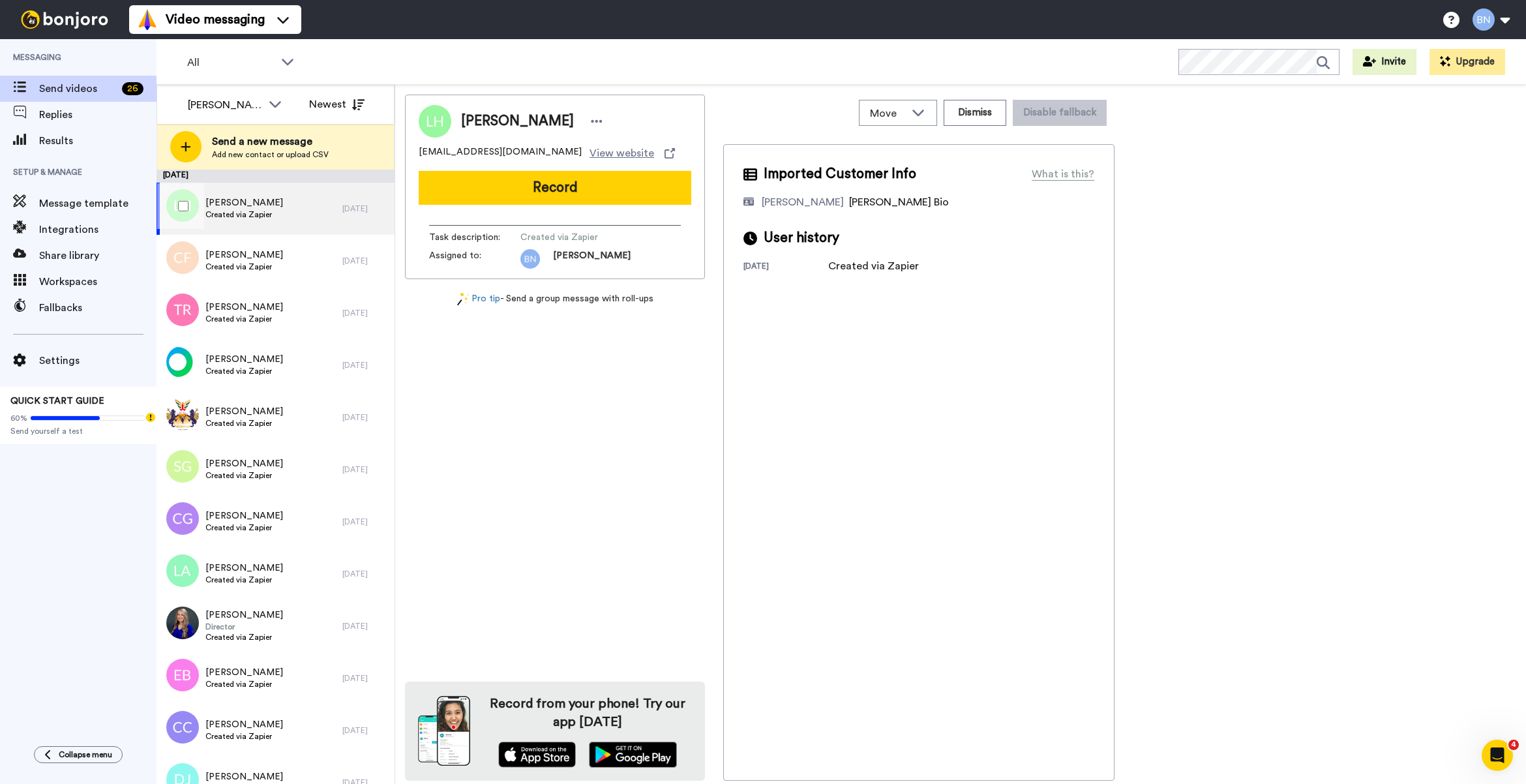
click at [252, 217] on span "Created via Zapier" at bounding box center [244, 214] width 78 height 10
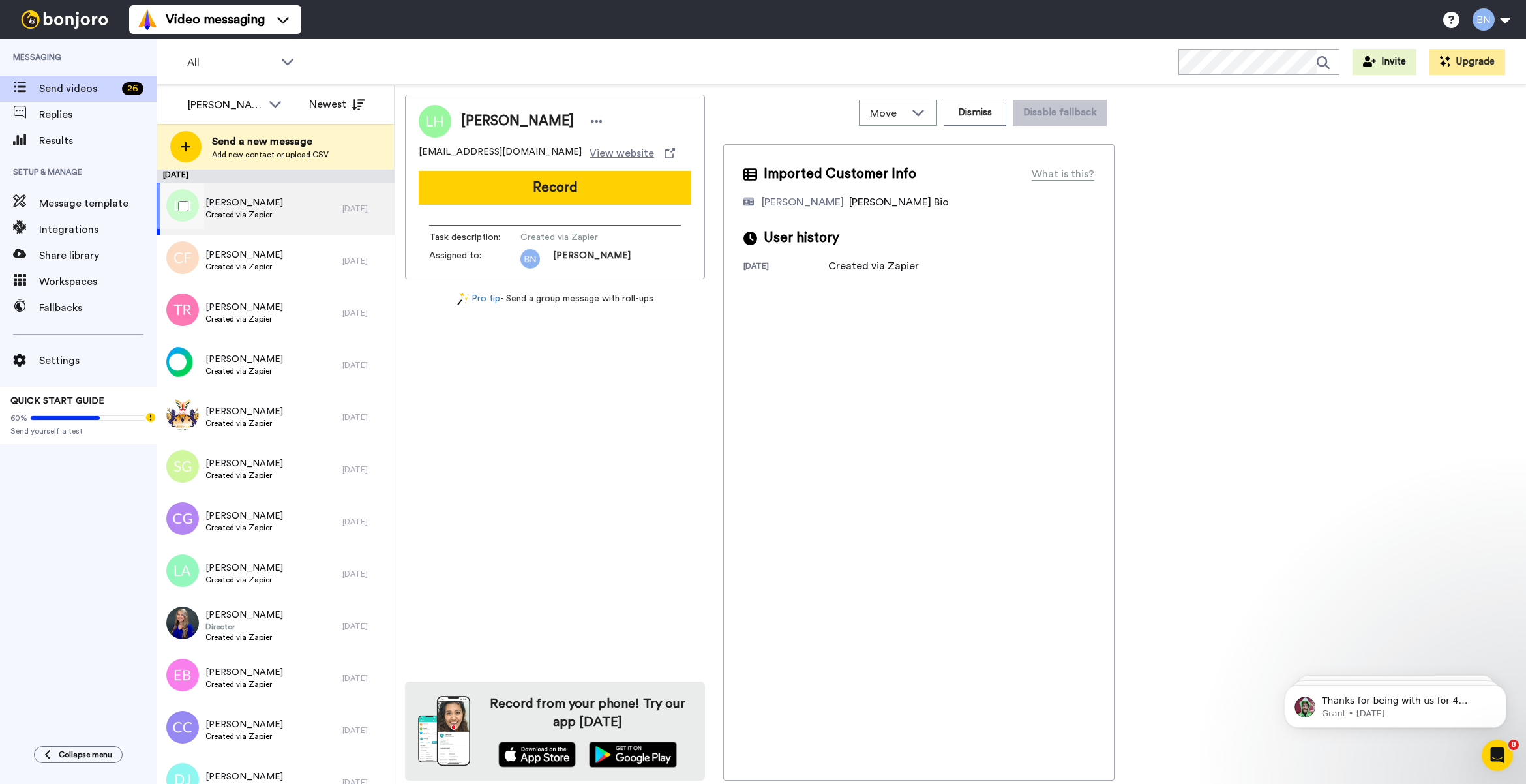
click at [258, 225] on div "[PERSON_NAME] Created via Zapier" at bounding box center [249, 209] width 186 height 52
click at [549, 178] on button "Record" at bounding box center [555, 187] width 273 height 34
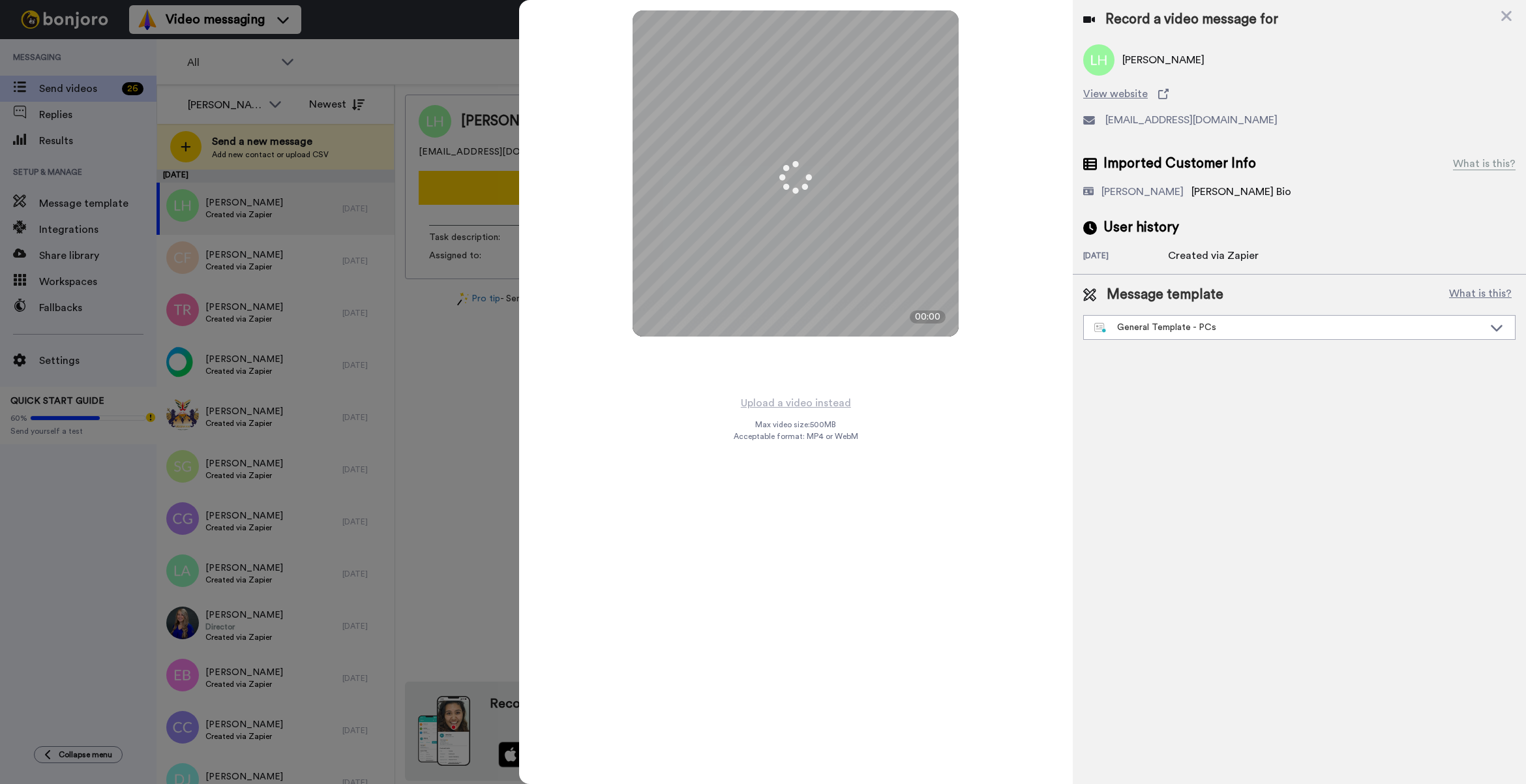
click at [1191, 340] on div "Message template What is this? General Template - PCs Book a Call with [PERSON_…" at bounding box center [1299, 312] width 453 height 76
click at [1205, 333] on div "General Template - PCs" at bounding box center [1299, 327] width 431 height 23
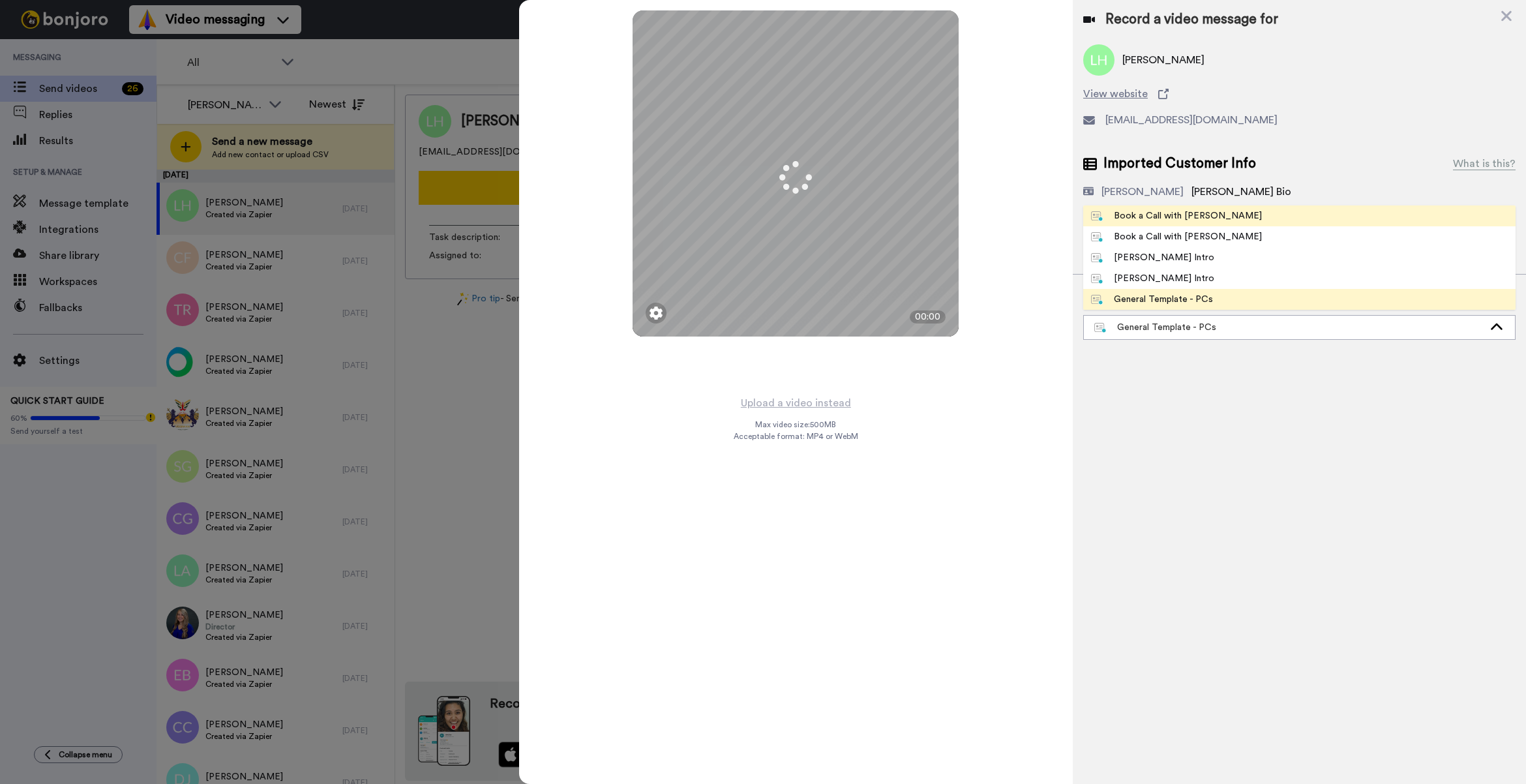
click at [1161, 214] on div "Book a Call with [PERSON_NAME]" at bounding box center [1176, 215] width 171 height 13
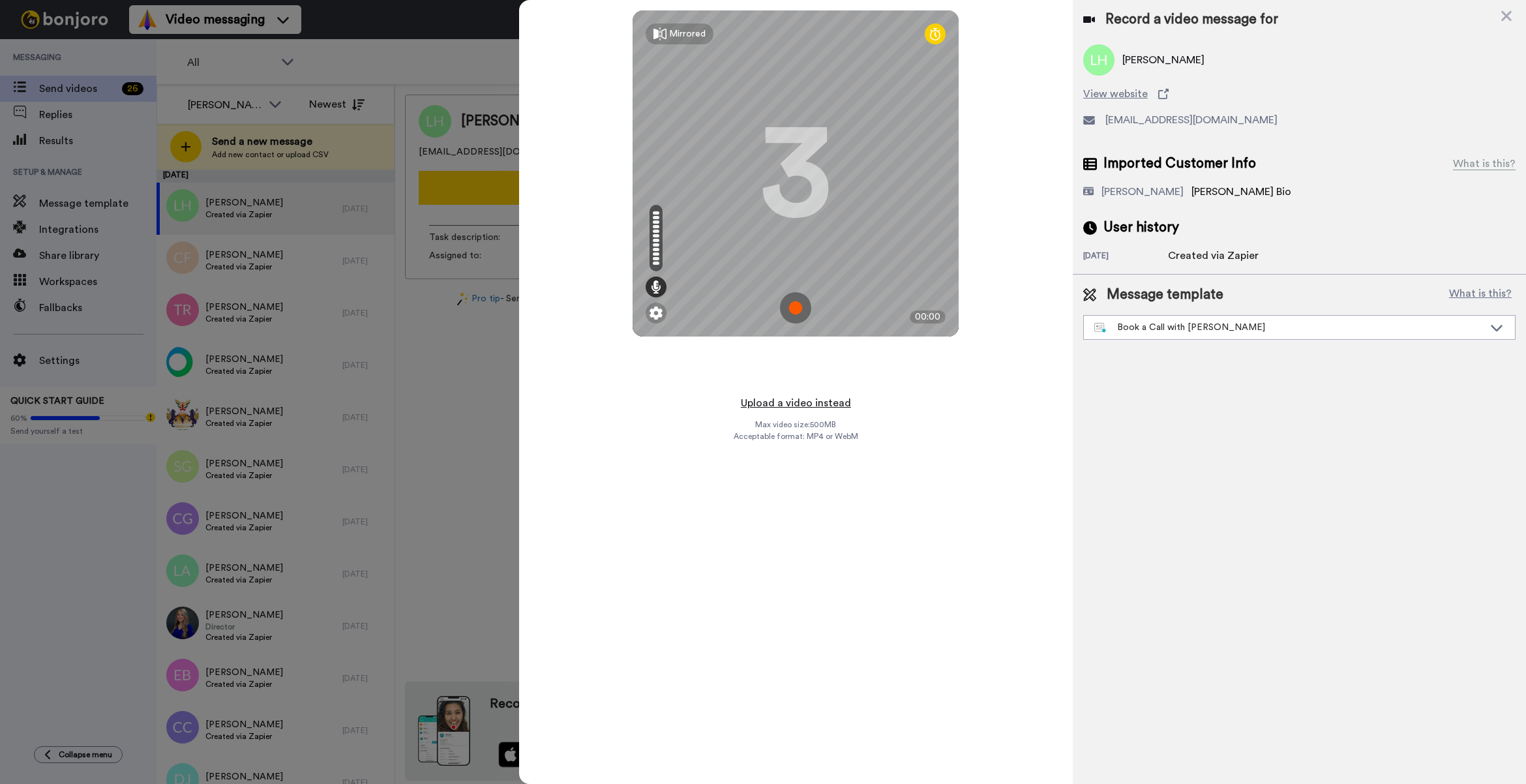
click at [789, 404] on button "Upload a video instead" at bounding box center [795, 403] width 118 height 17
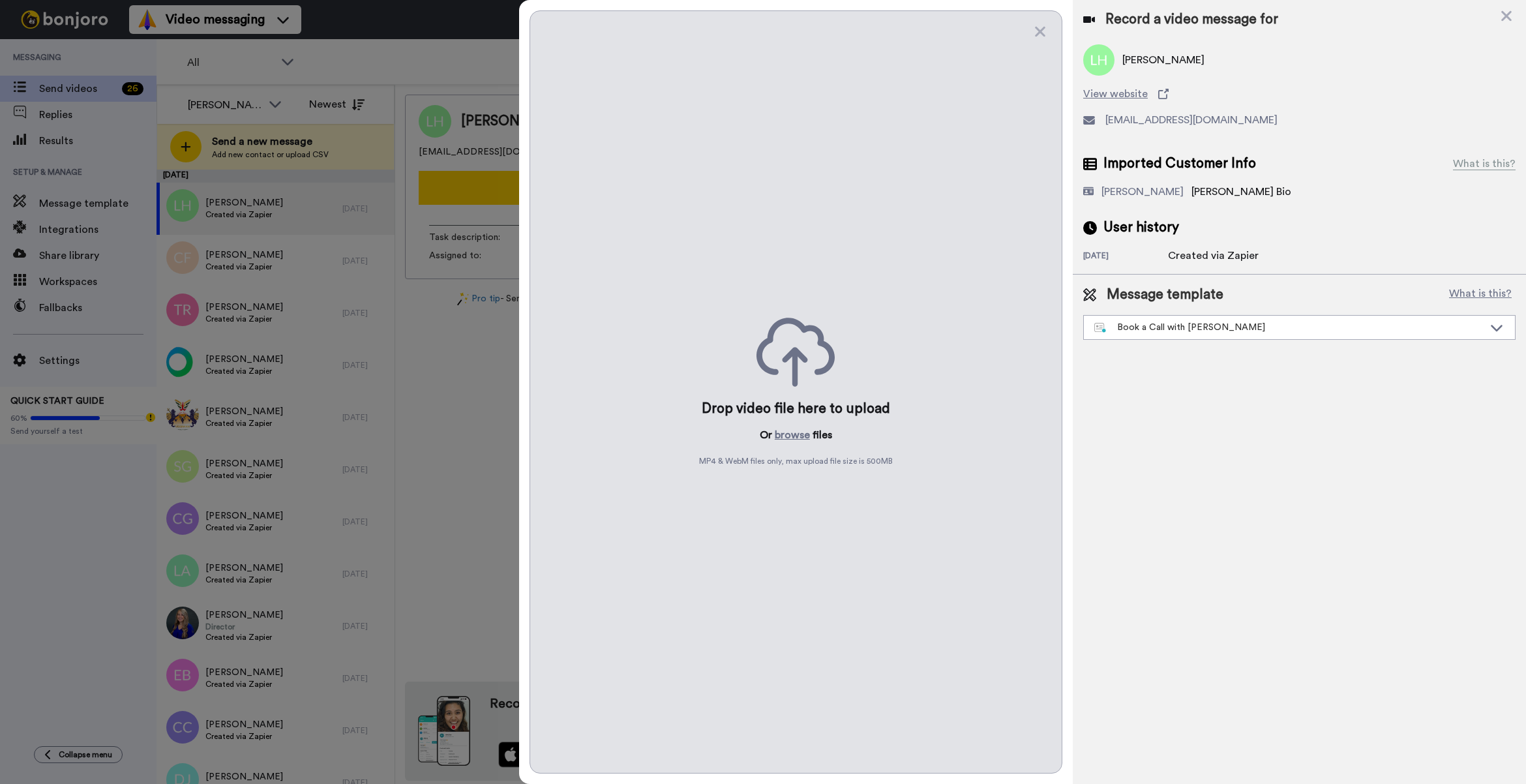
click at [815, 434] on p "Or browse files" at bounding box center [796, 434] width 72 height 16
click at [800, 438] on button "browse" at bounding box center [792, 434] width 35 height 16
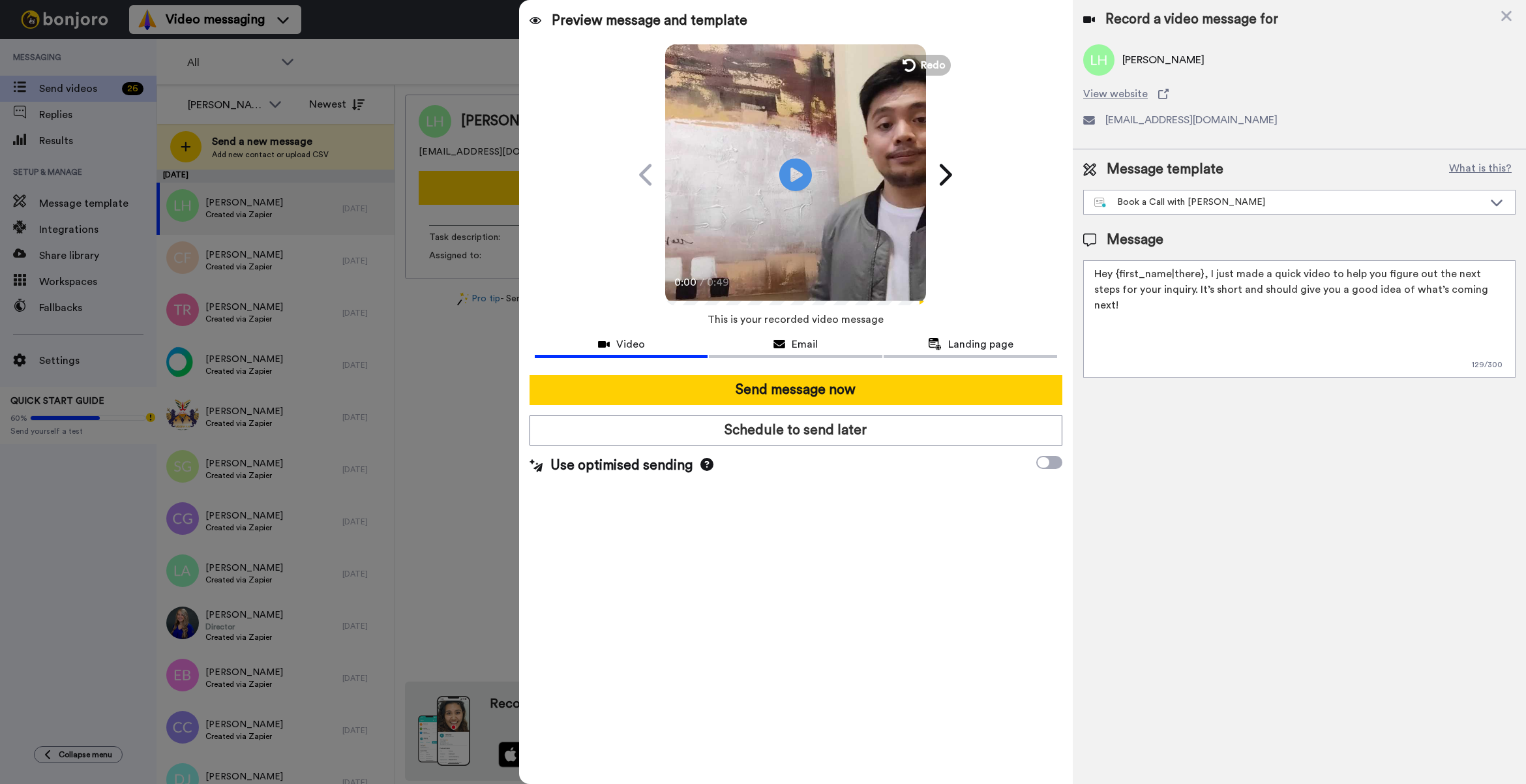
click at [725, 549] on div "Preview message and template Play/Pause 0:00 / 0:49 [PERSON_NAME] from Tellwell…" at bounding box center [796, 392] width 553 height 784
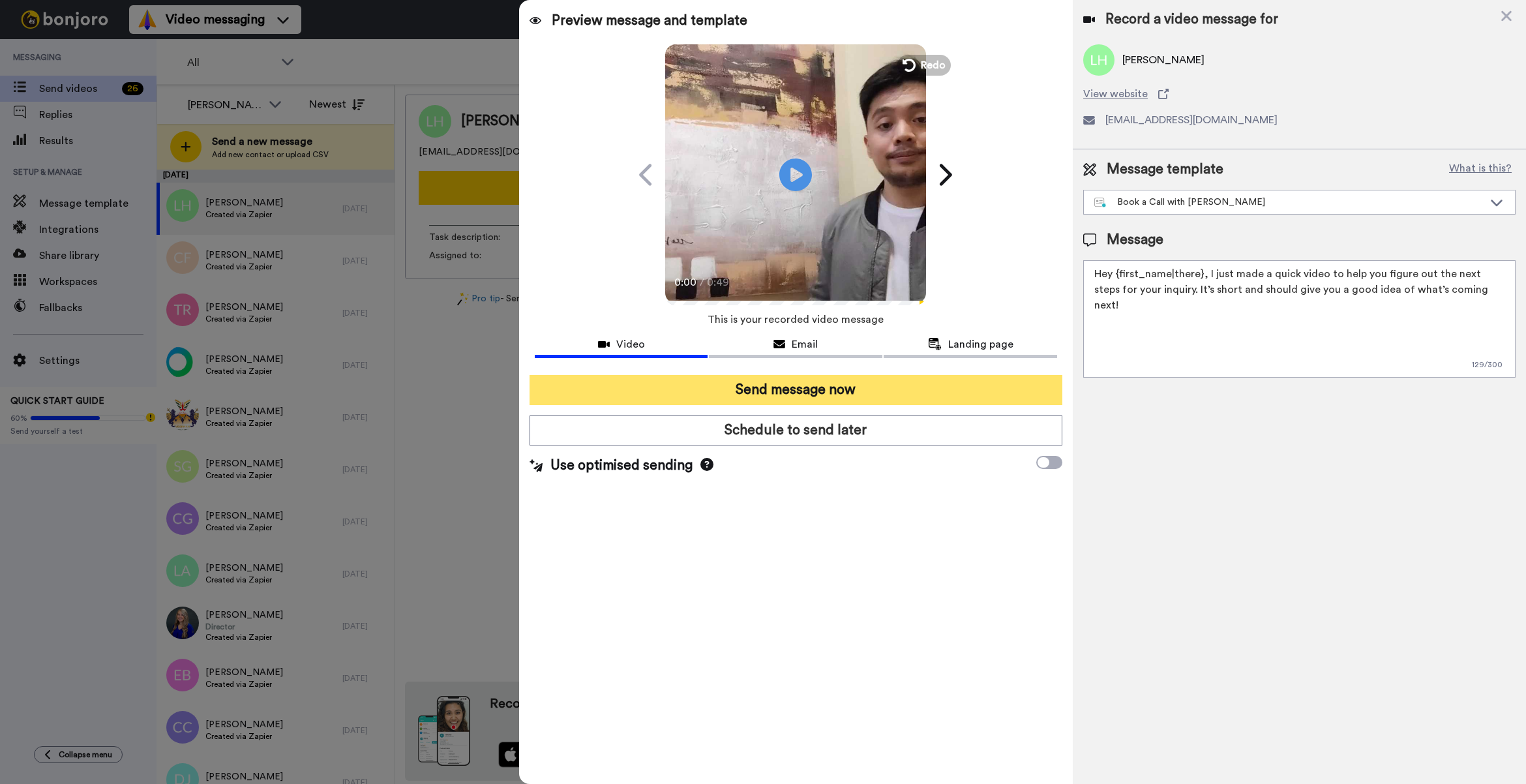
click at [904, 383] on button "Send message now" at bounding box center [796, 390] width 533 height 30
